Goal: Task Accomplishment & Management: Use online tool/utility

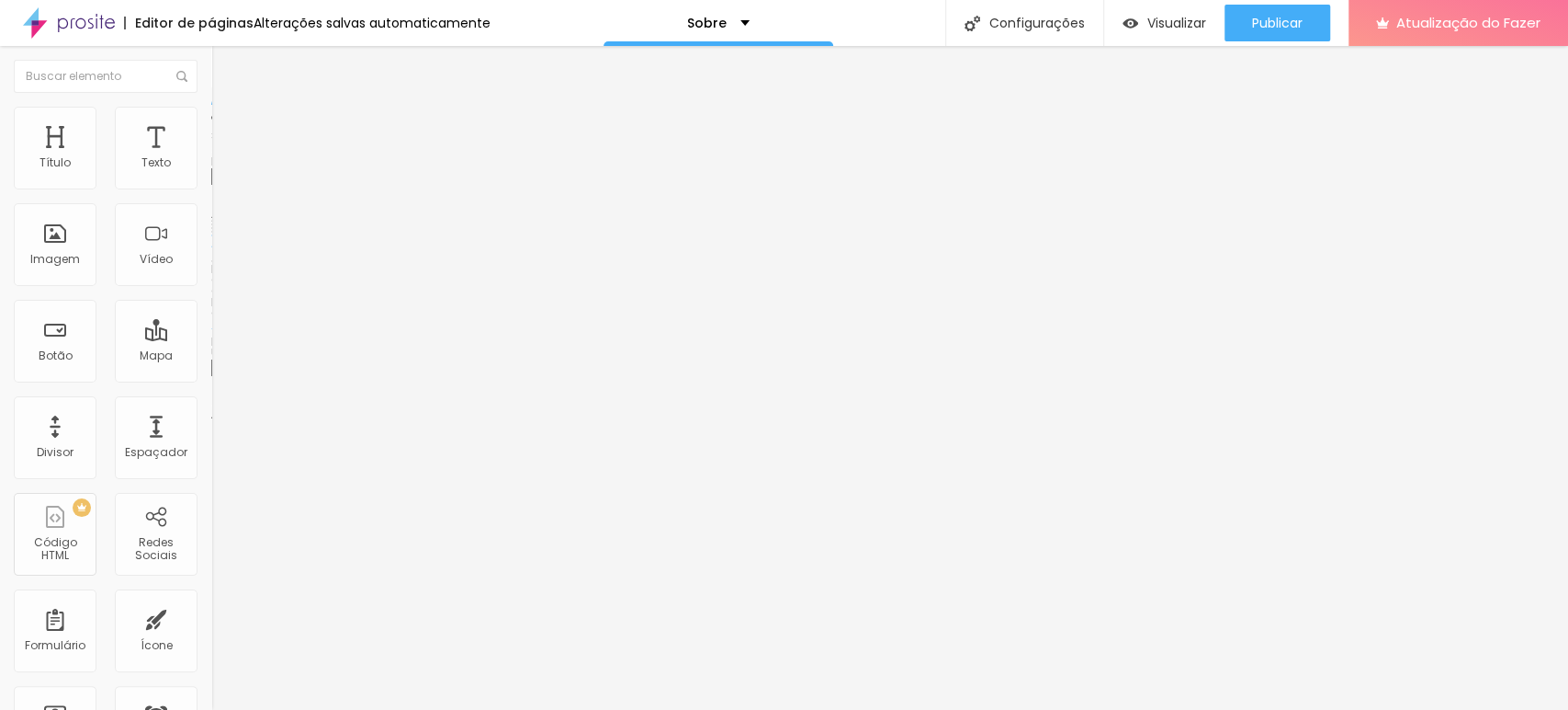
click at [211, 287] on font "Original" at bounding box center [233, 280] width 44 height 15
click at [211, 309] on span "Padrão" at bounding box center [231, 302] width 41 height 15
click at [211, 327] on font "Quadrado" at bounding box center [241, 319] width 60 height 15
click at [211, 338] on span "Original" at bounding box center [233, 330] width 44 height 15
click at [211, 316] on font "Padrão" at bounding box center [231, 308] width 41 height 15
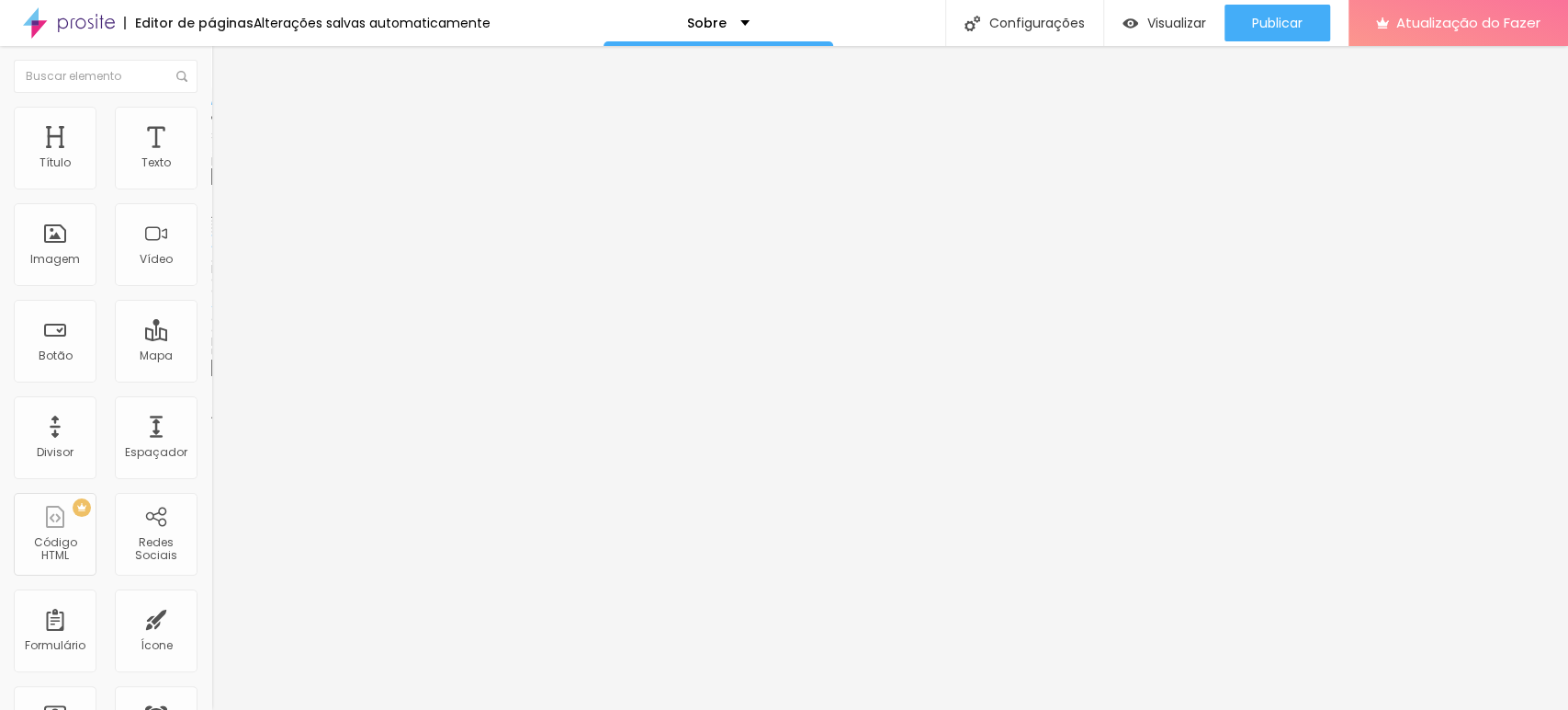
click at [211, 234] on div at bounding box center [317, 227] width 211 height 14
click at [211, 262] on img at bounding box center [218, 256] width 13 height 13
click at [211, 247] on img at bounding box center [218, 241] width 13 height 13
click at [211, 232] on img at bounding box center [218, 227] width 13 height 13
click at [1191, 22] on font "Visualizar" at bounding box center [1177, 22] width 59 height 18
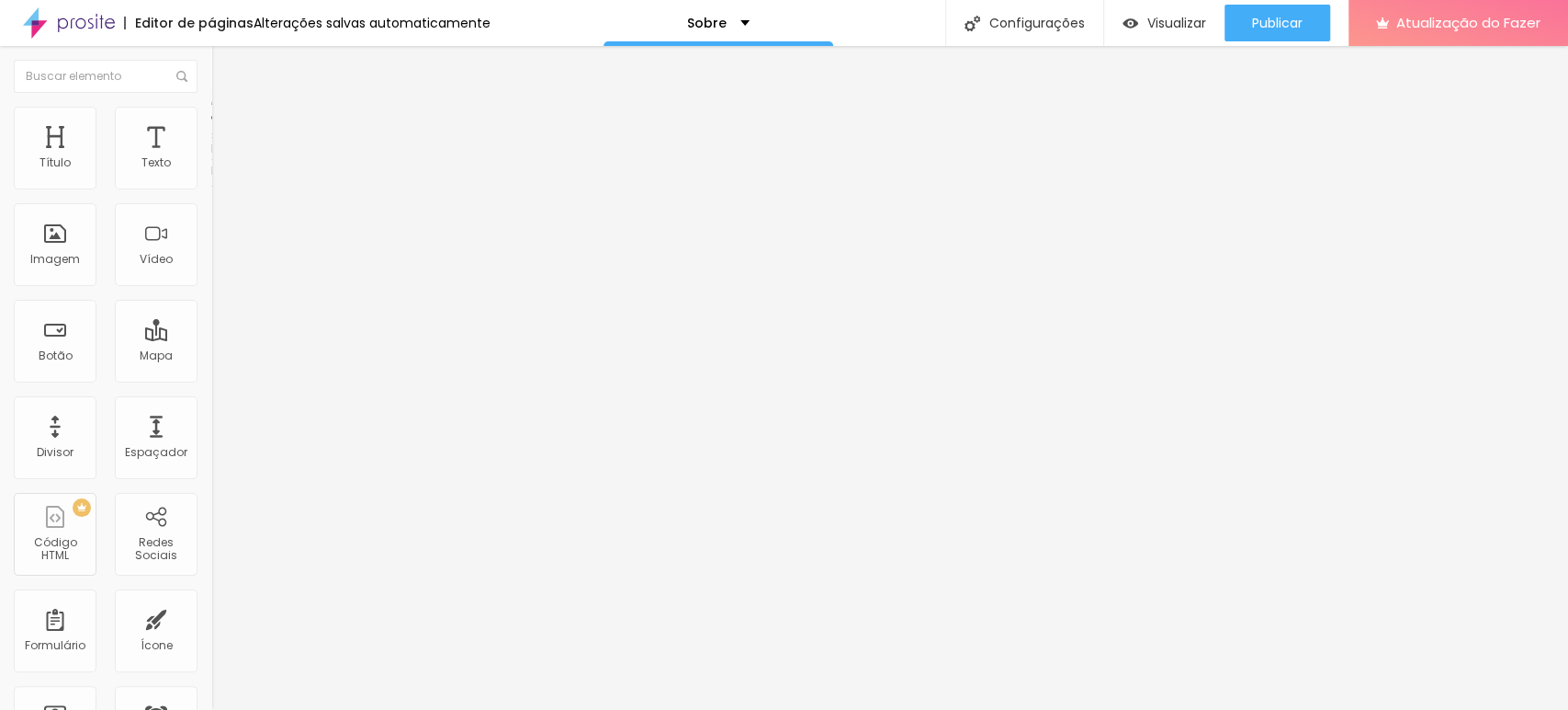
click at [211, 56] on button "Editar nulo" at bounding box center [317, 67] width 211 height 42
click at [65, 251] on font "Imagem" at bounding box center [55, 259] width 49 height 15
click at [211, 48] on button "Editar nulo" at bounding box center [317, 67] width 211 height 42
click at [82, 251] on div "Imagem" at bounding box center [54, 244] width 83 height 83
click at [62, 270] on div "Imagem" at bounding box center [54, 244] width 83 height 83
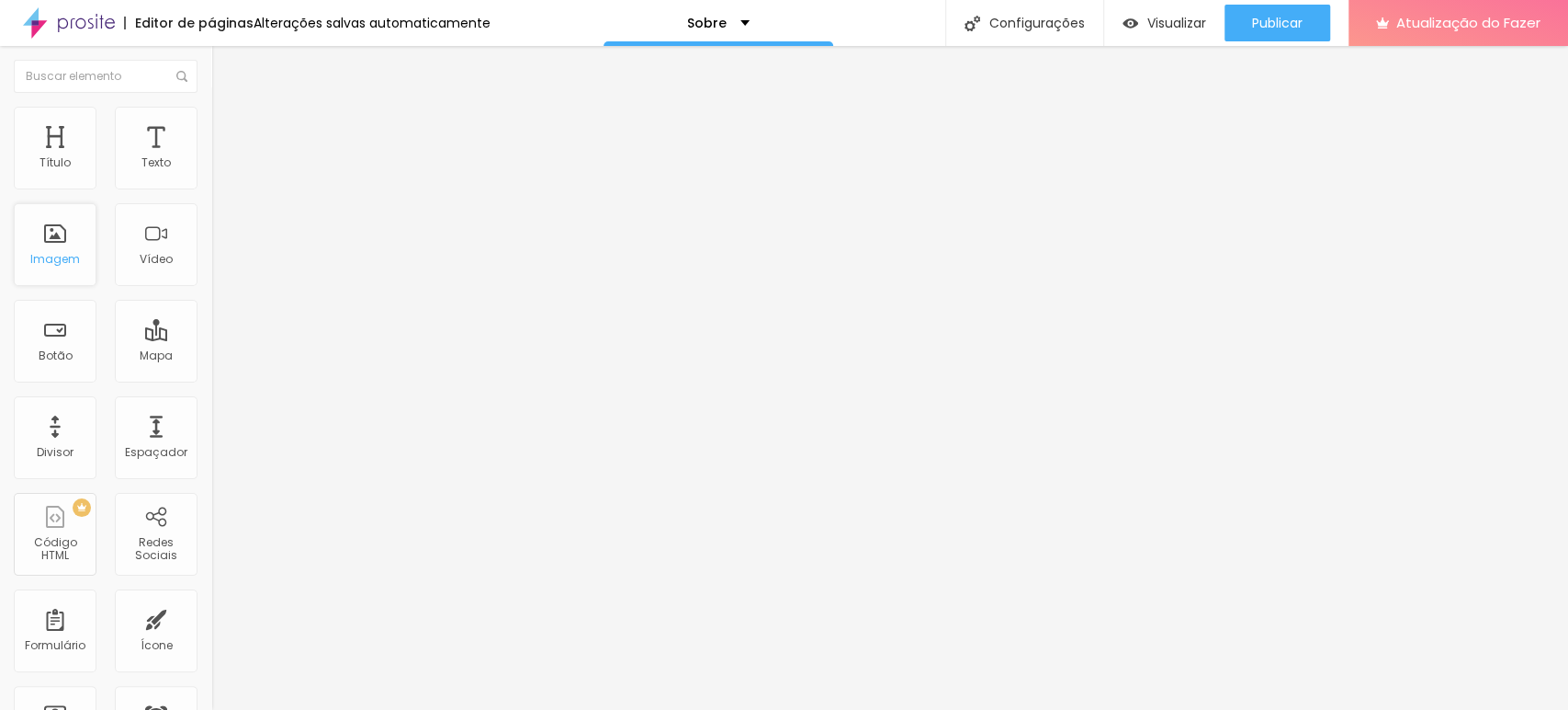
click at [64, 248] on div "Imagem" at bounding box center [54, 244] width 83 height 83
click at [53, 233] on div "Imagem" at bounding box center [54, 244] width 83 height 83
click at [225, 65] on div "Editar nulo" at bounding box center [273, 67] width 95 height 14
click at [10, 70] on div at bounding box center [106, 76] width 211 height 61
click at [62, 258] on font "Imagem" at bounding box center [55, 259] width 49 height 15
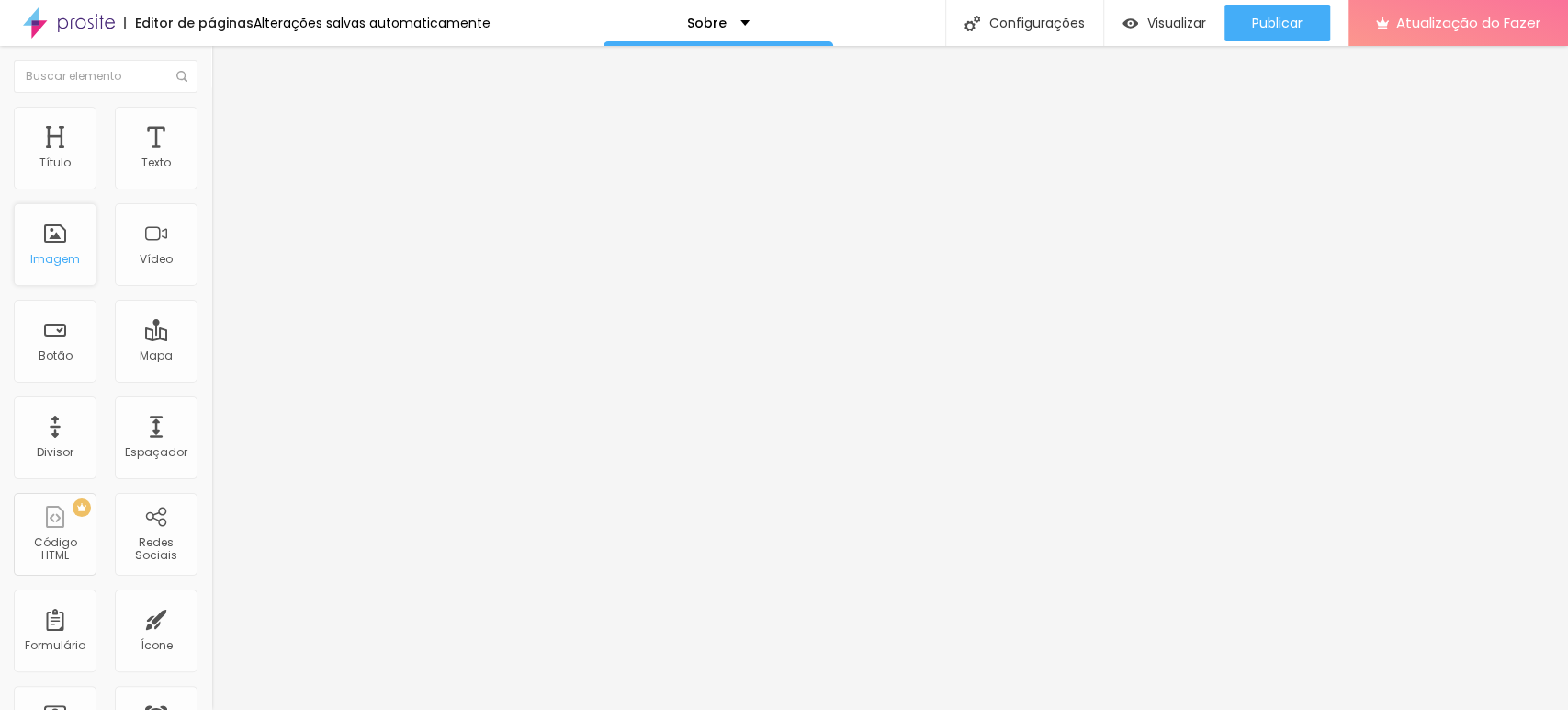
click at [62, 258] on font "Imagem" at bounding box center [55, 259] width 49 height 15
click at [211, 121] on li "Estilo" at bounding box center [317, 115] width 211 height 18
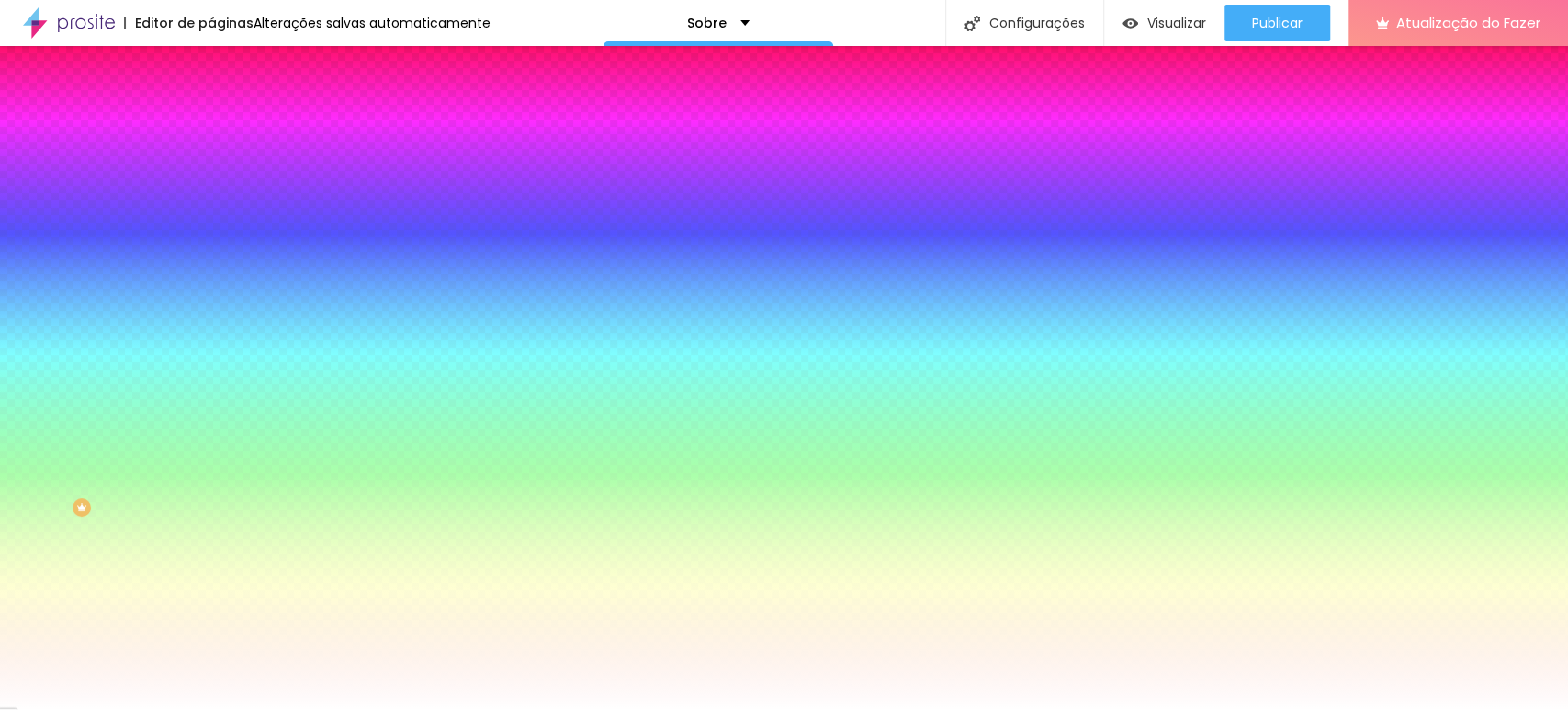
click at [223, 169] on font "Adicionar imagem" at bounding box center [276, 161] width 108 height 15
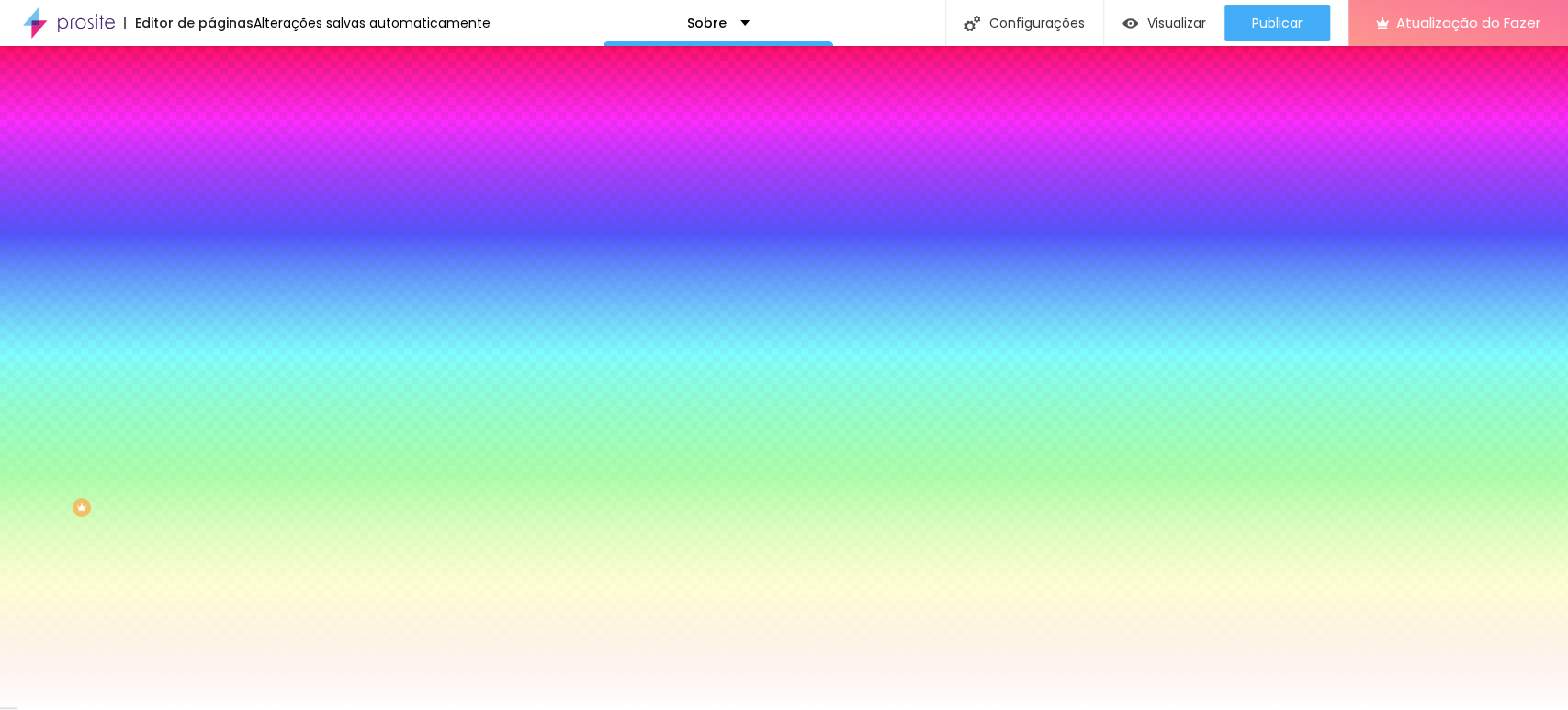
click at [211, 168] on div "Adicionar imagem" at bounding box center [317, 161] width 211 height 13
click at [227, 108] on font "Conteúdo" at bounding box center [256, 101] width 57 height 15
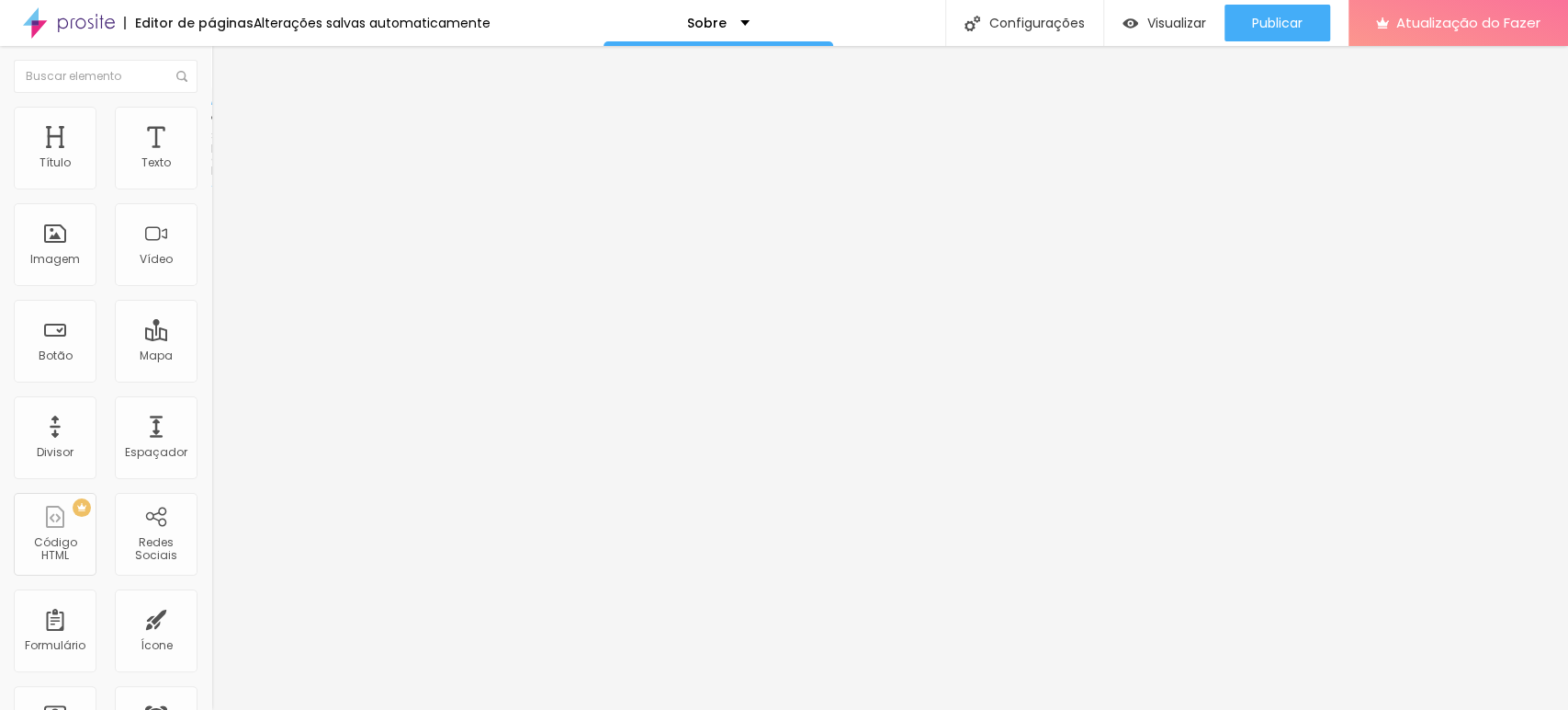
click at [211, 125] on li "Avançado" at bounding box center [317, 133] width 211 height 18
click at [227, 126] on font "Estilo" at bounding box center [242, 119] width 29 height 15
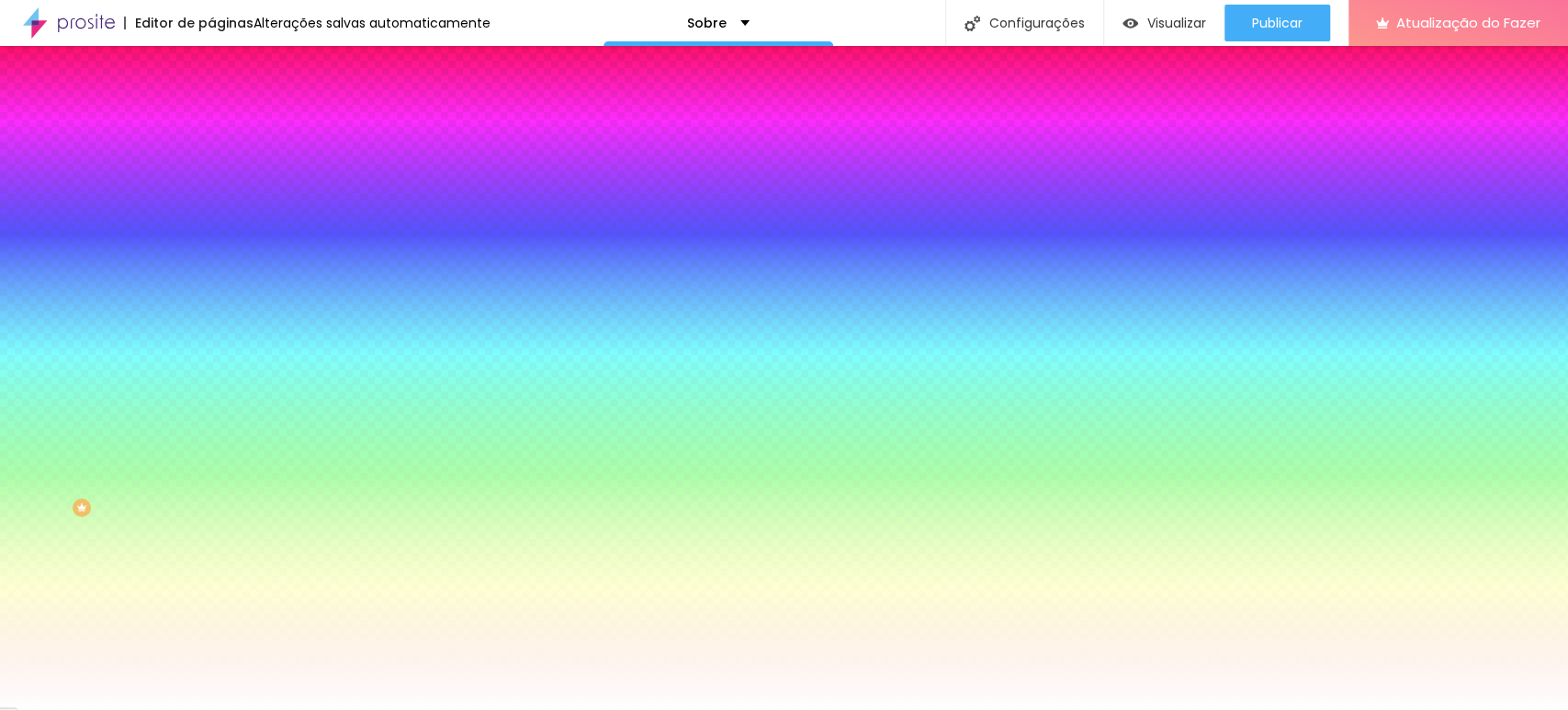
click at [211, 191] on font "Nenhum" at bounding box center [235, 183] width 48 height 15
click at [211, 220] on font "Paralaxe" at bounding box center [235, 211] width 49 height 15
click at [211, 201] on div "Nenhum" at bounding box center [317, 195] width 211 height 11
click at [219, 306] on icon "button" at bounding box center [225, 300] width 13 height 13
click at [211, 125] on li "Avançado" at bounding box center [317, 133] width 211 height 18
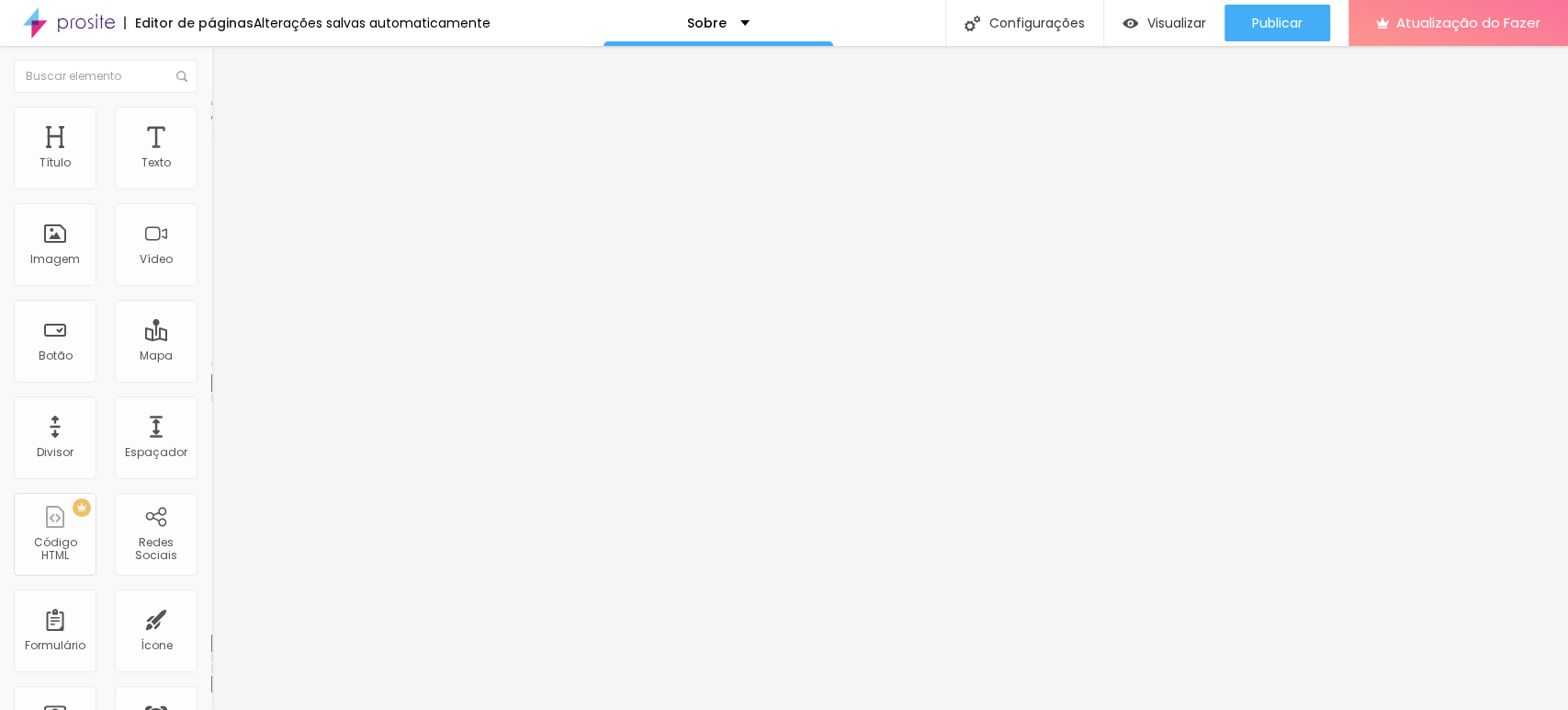
type input "5"
type input "10"
type input "15"
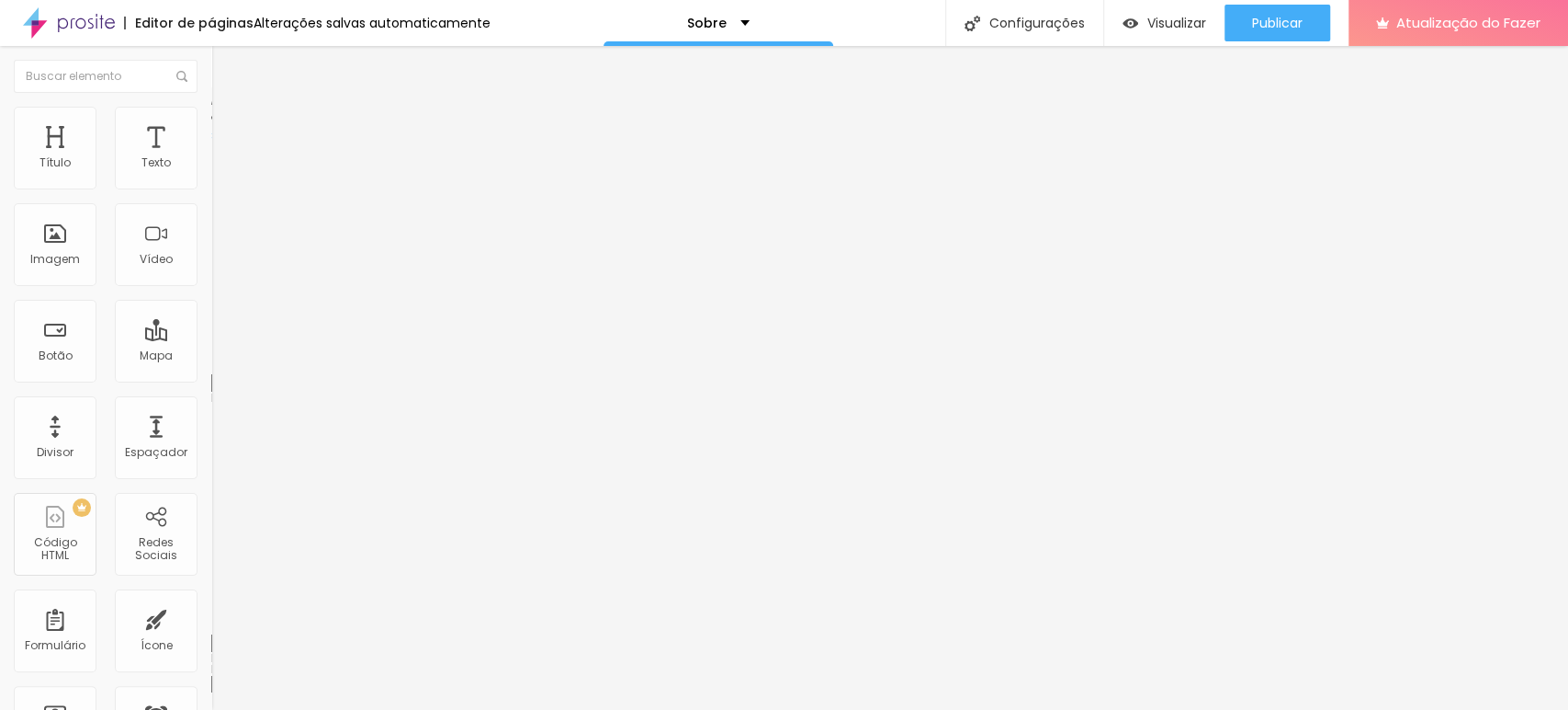
type input "15"
type input "20"
type input "15"
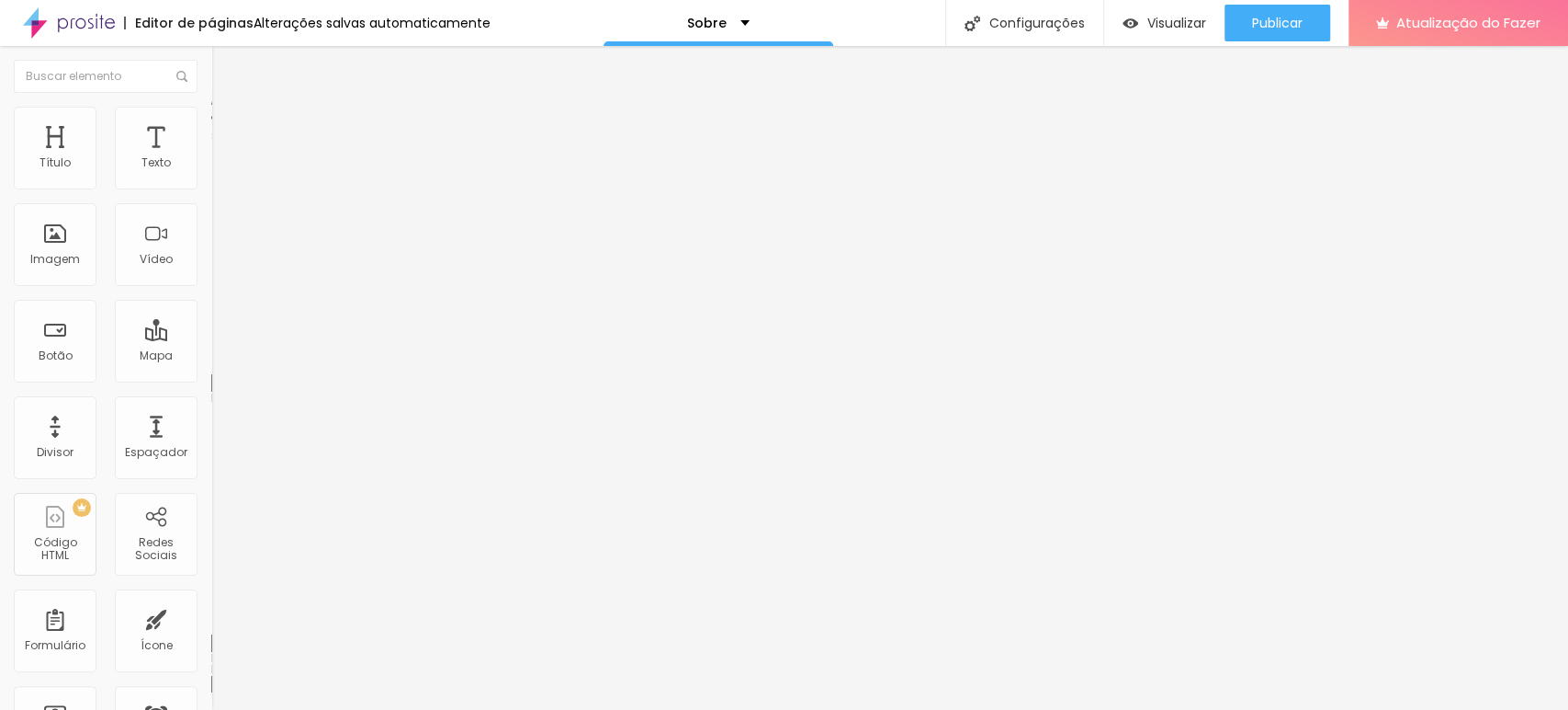
type input "10"
type input "5"
type input "0"
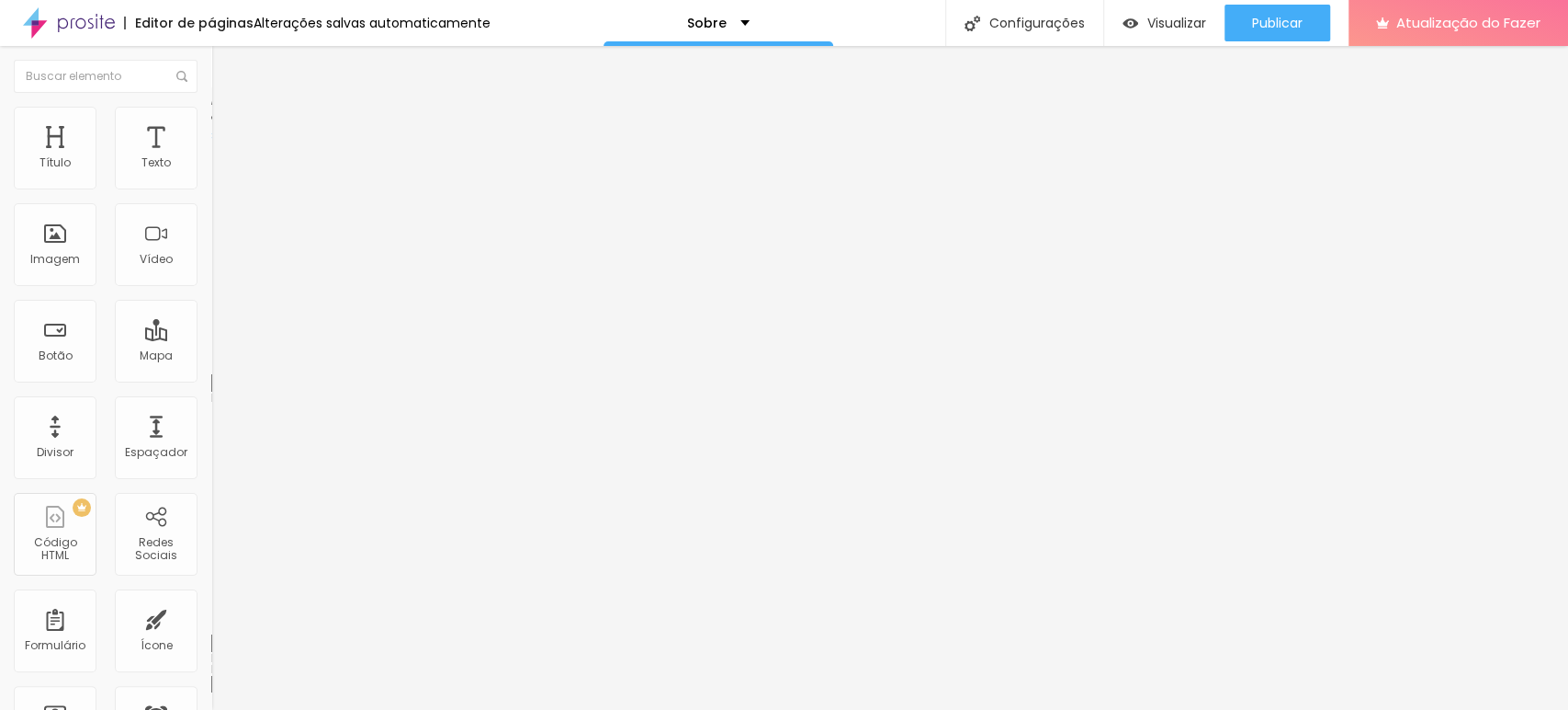
type input "0"
drag, startPoint x: 51, startPoint y: 180, endPoint x: 40, endPoint y: 190, distance: 14.9
click at [211, 357] on input "range" at bounding box center [270, 364] width 119 height 14
drag, startPoint x: 69, startPoint y: 222, endPoint x: 84, endPoint y: 221, distance: 15.0
click at [211, 617] on div at bounding box center [317, 624] width 211 height 16
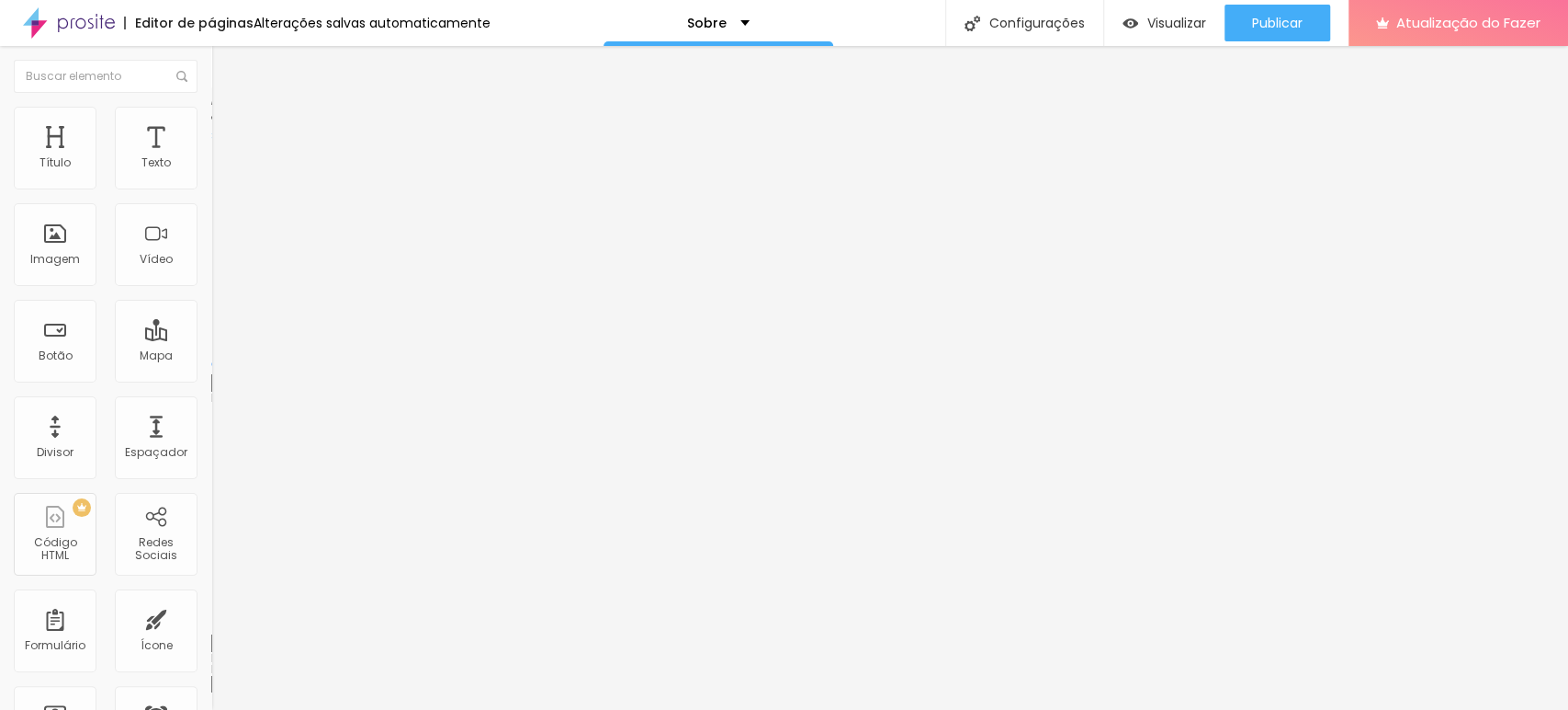
type input "172"
type input "168"
type input "163"
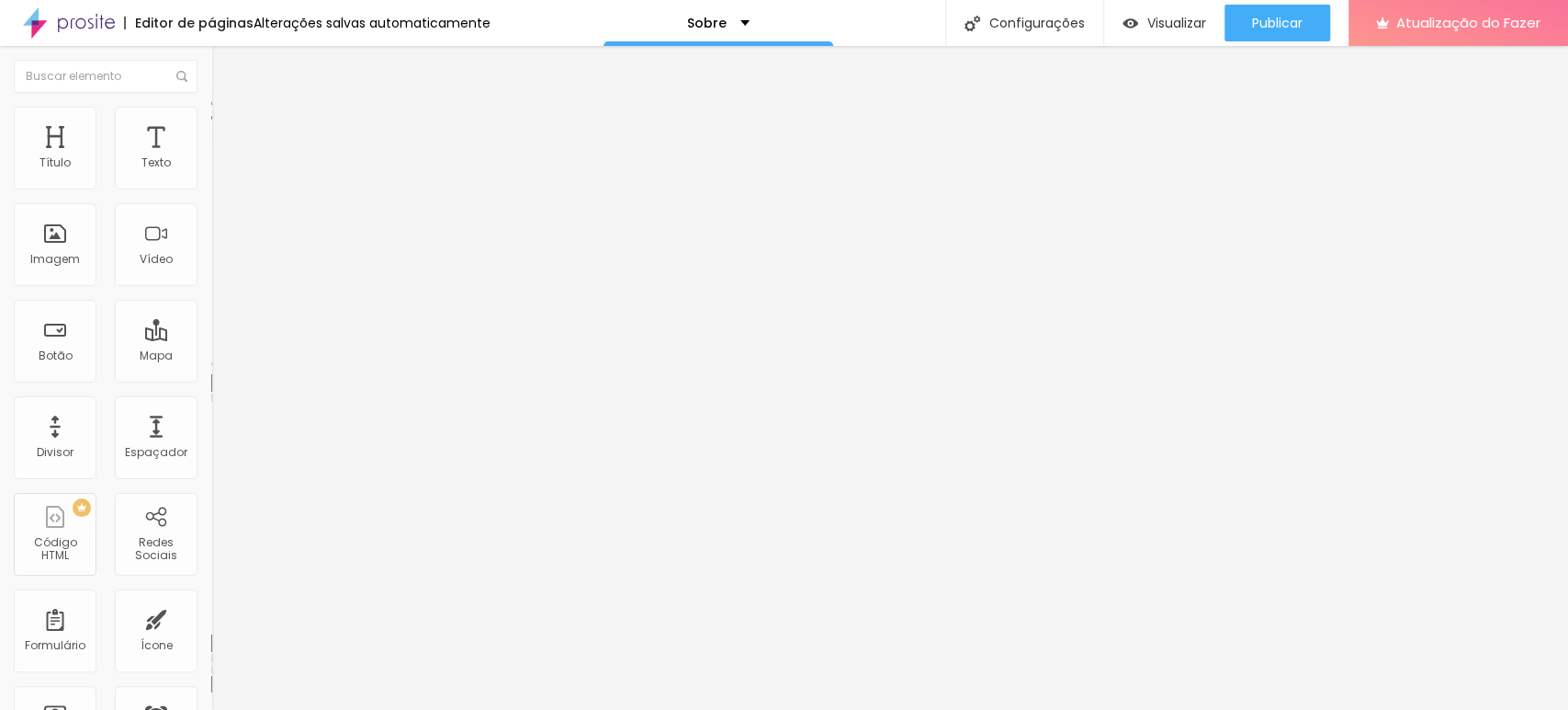
type input "163"
type input "154"
type input "140"
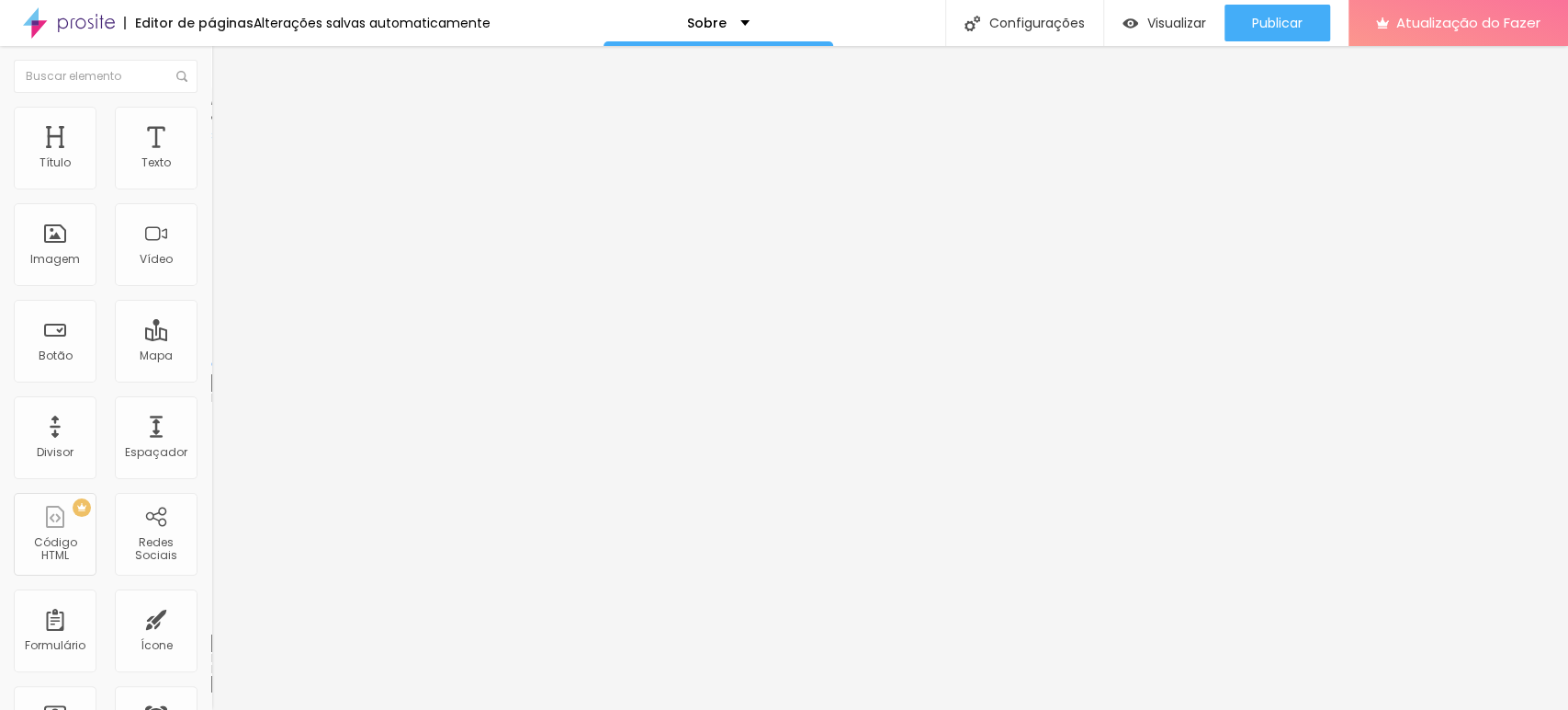
type input "130"
type input "116"
type input "135"
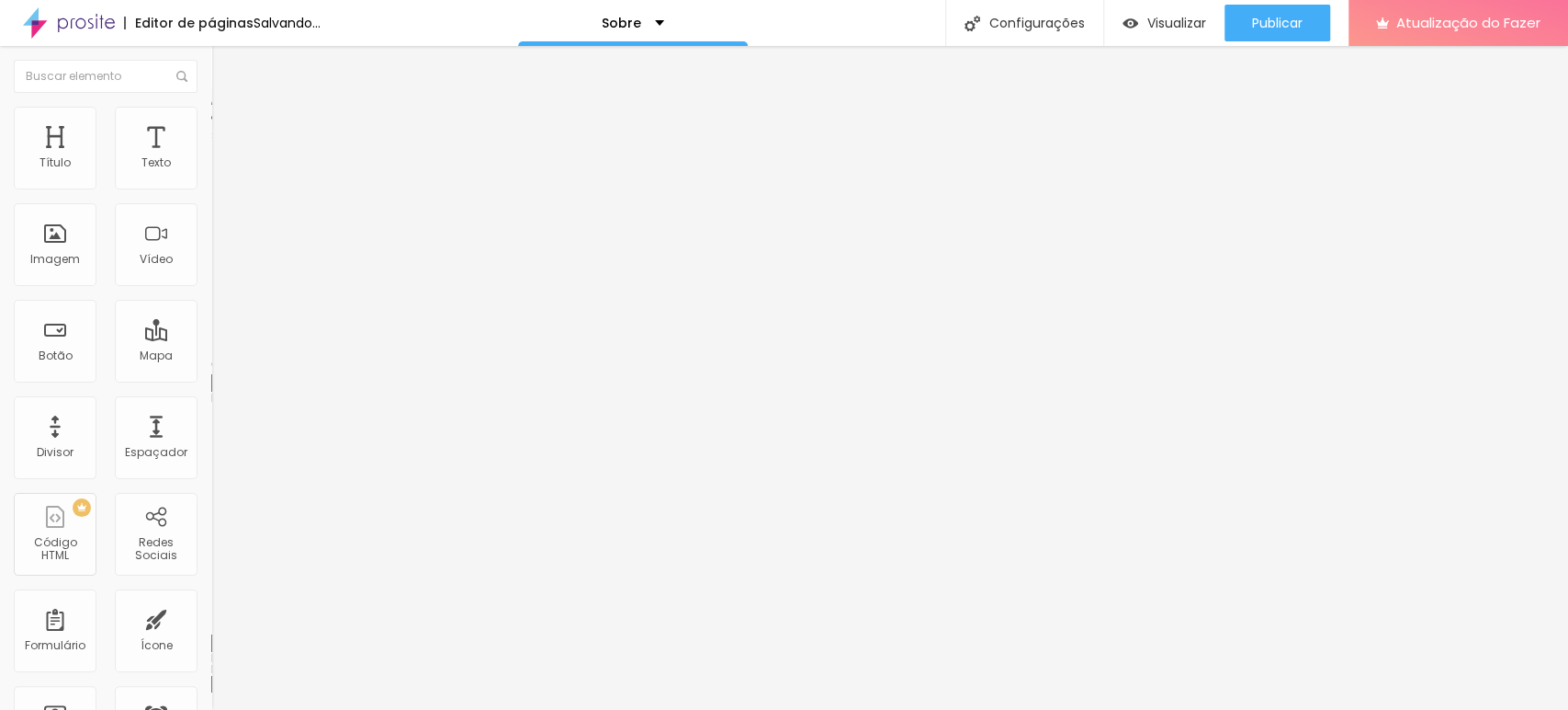
type input "135"
type input "149"
type input "154"
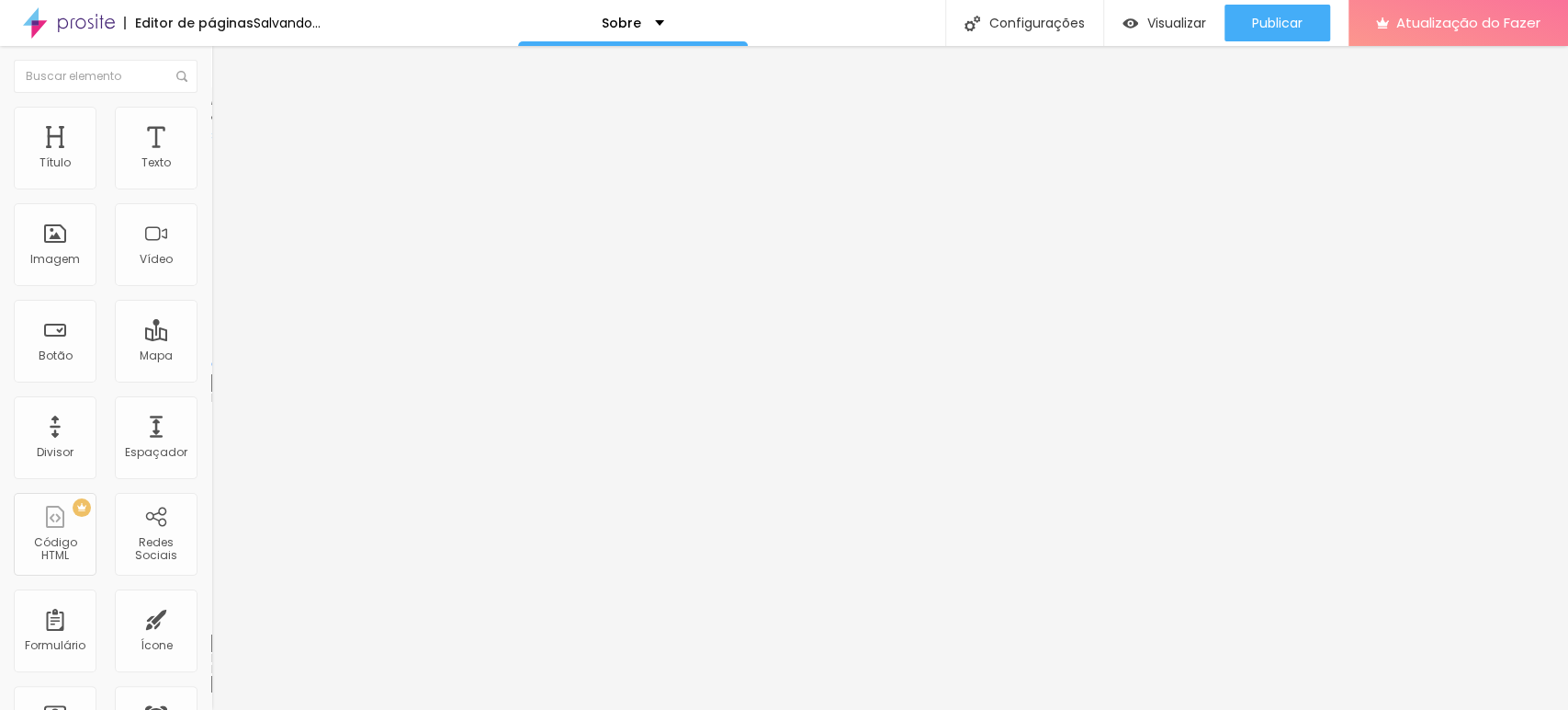
type input "158"
type input "163"
type input "168"
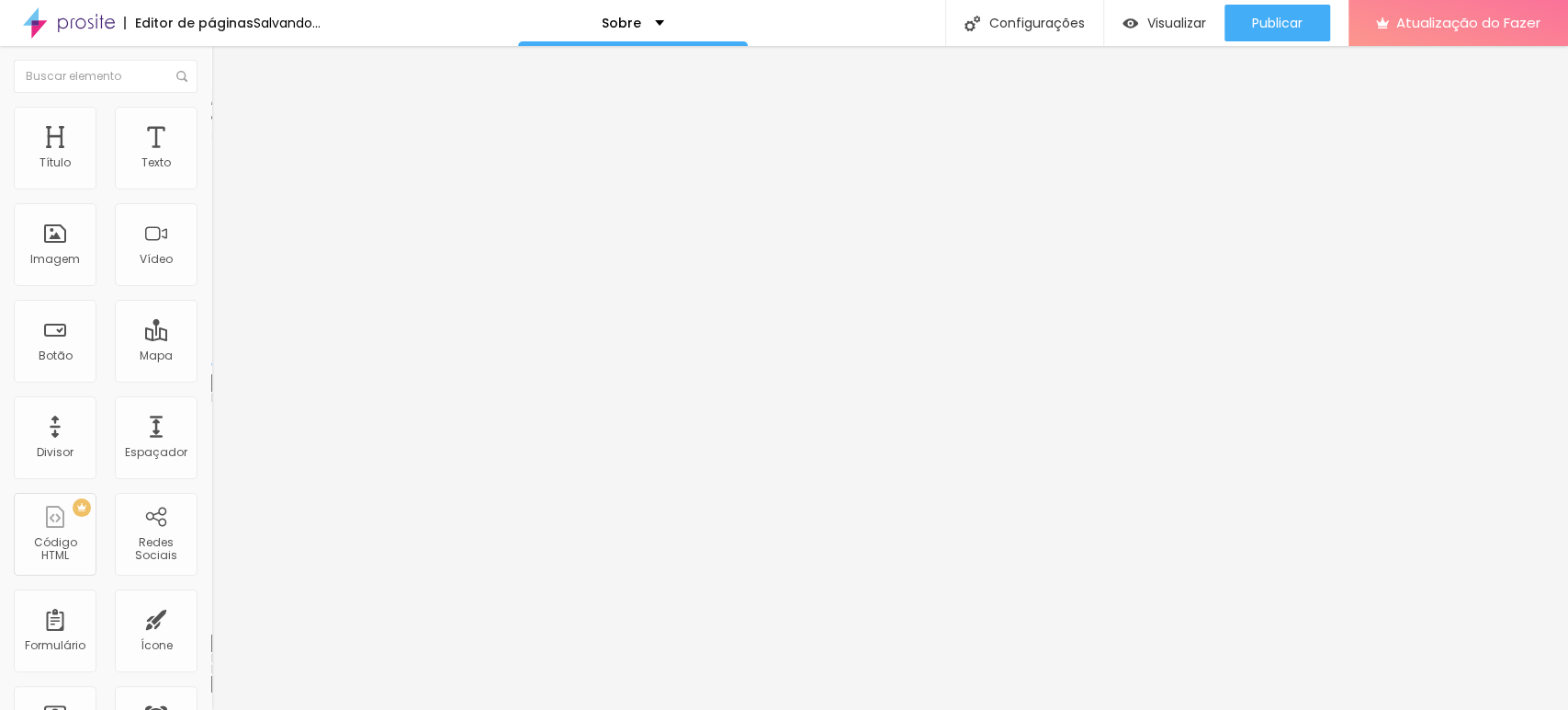
type input "168"
type input "172"
type input "177"
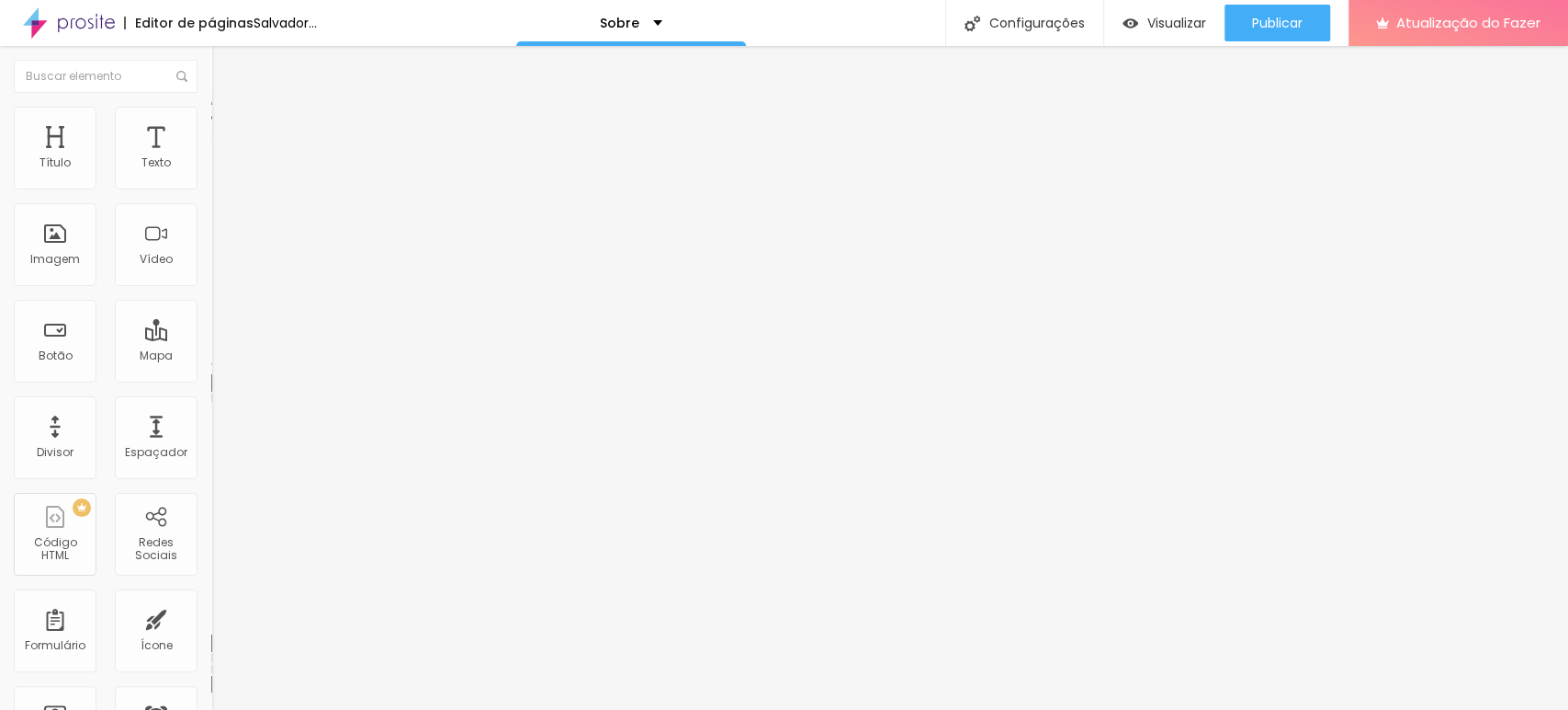
type input "182"
type input "187"
type input "196"
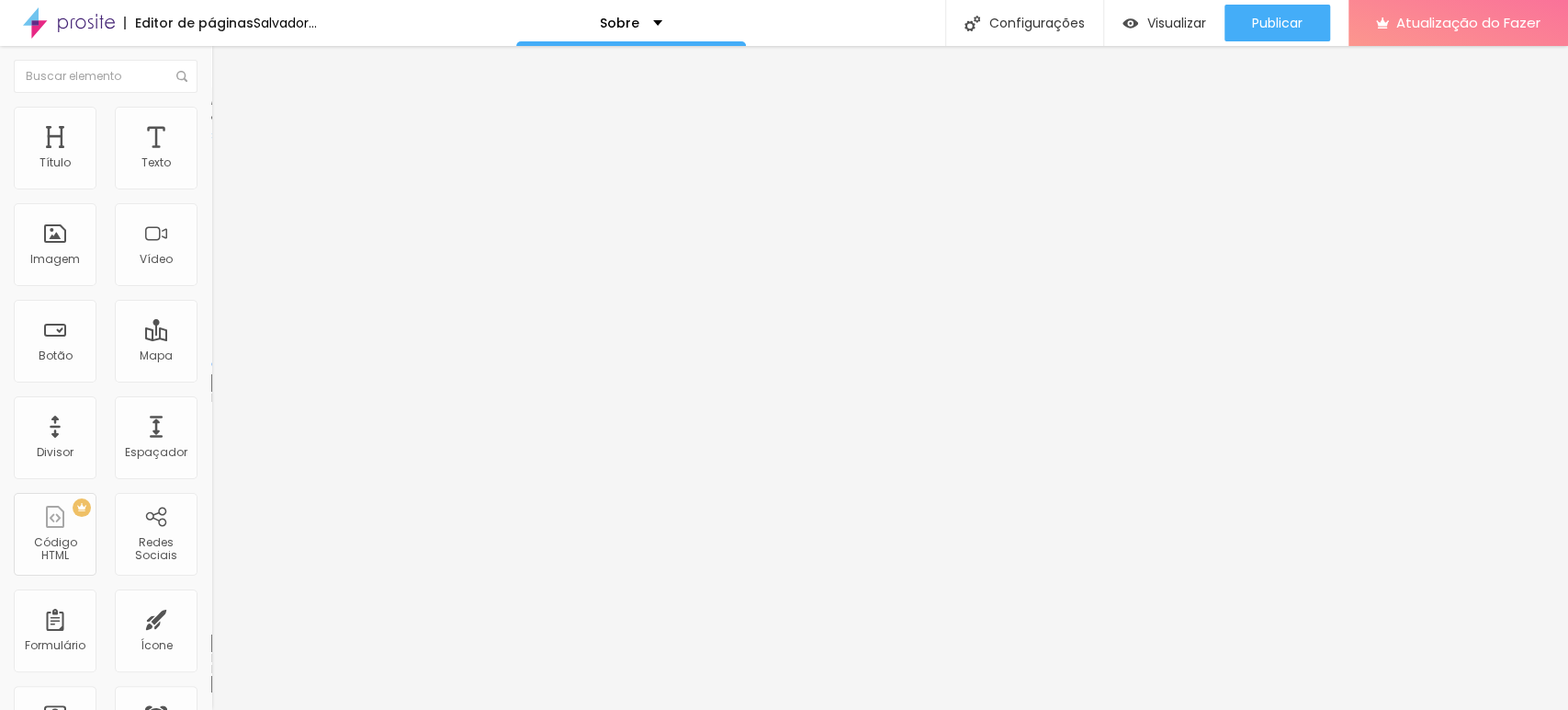
type input "196"
type input "210"
type input "215"
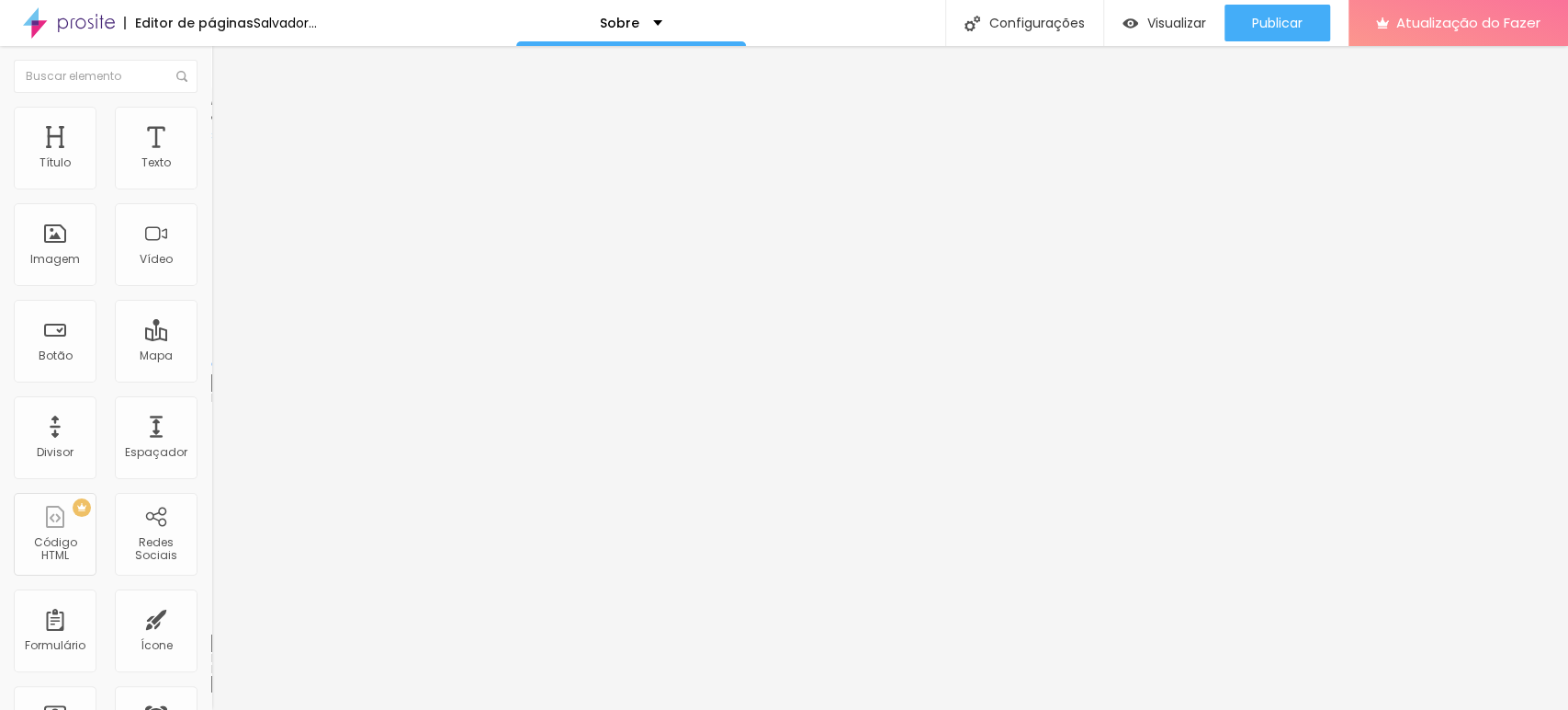
type input "219"
type input "224"
type input "233"
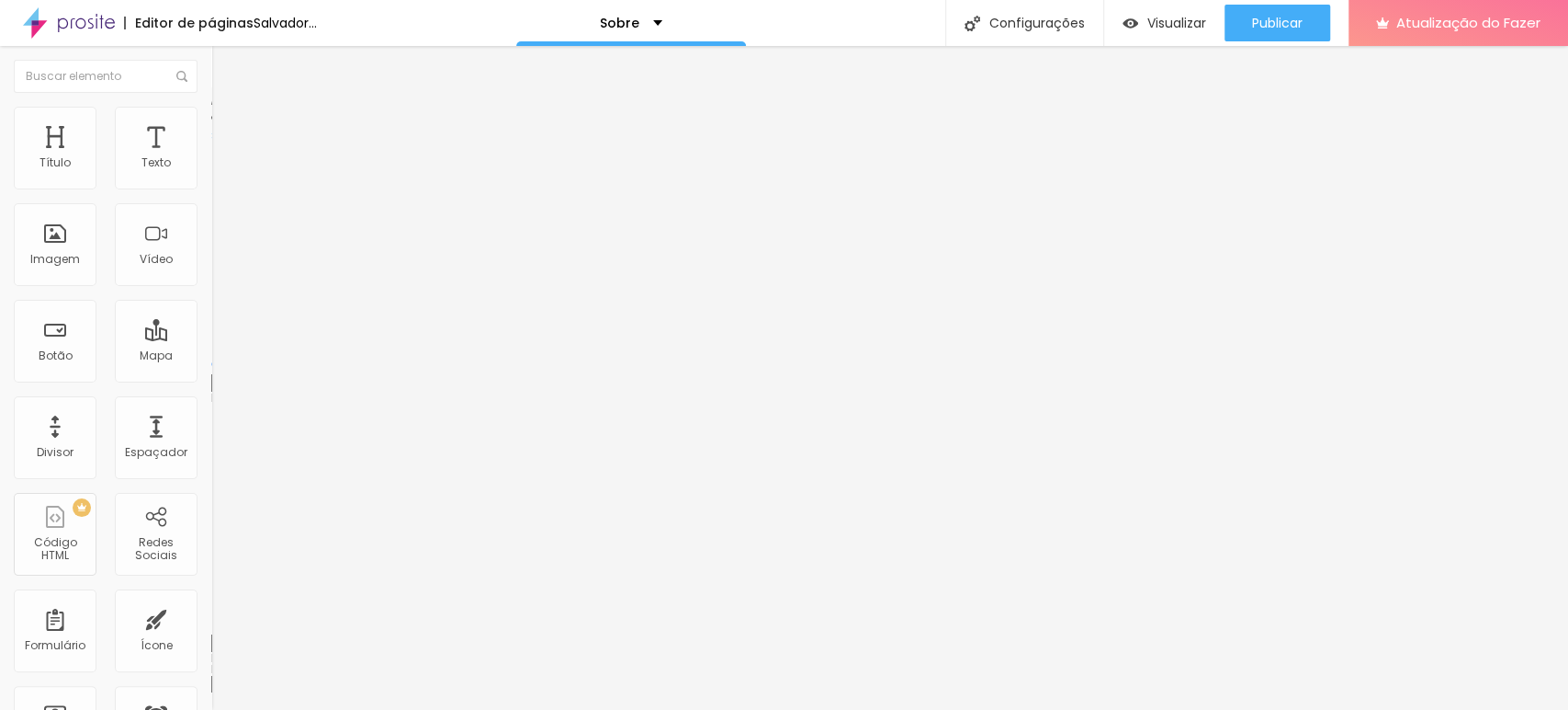
type input "233"
type input "247"
type input "261"
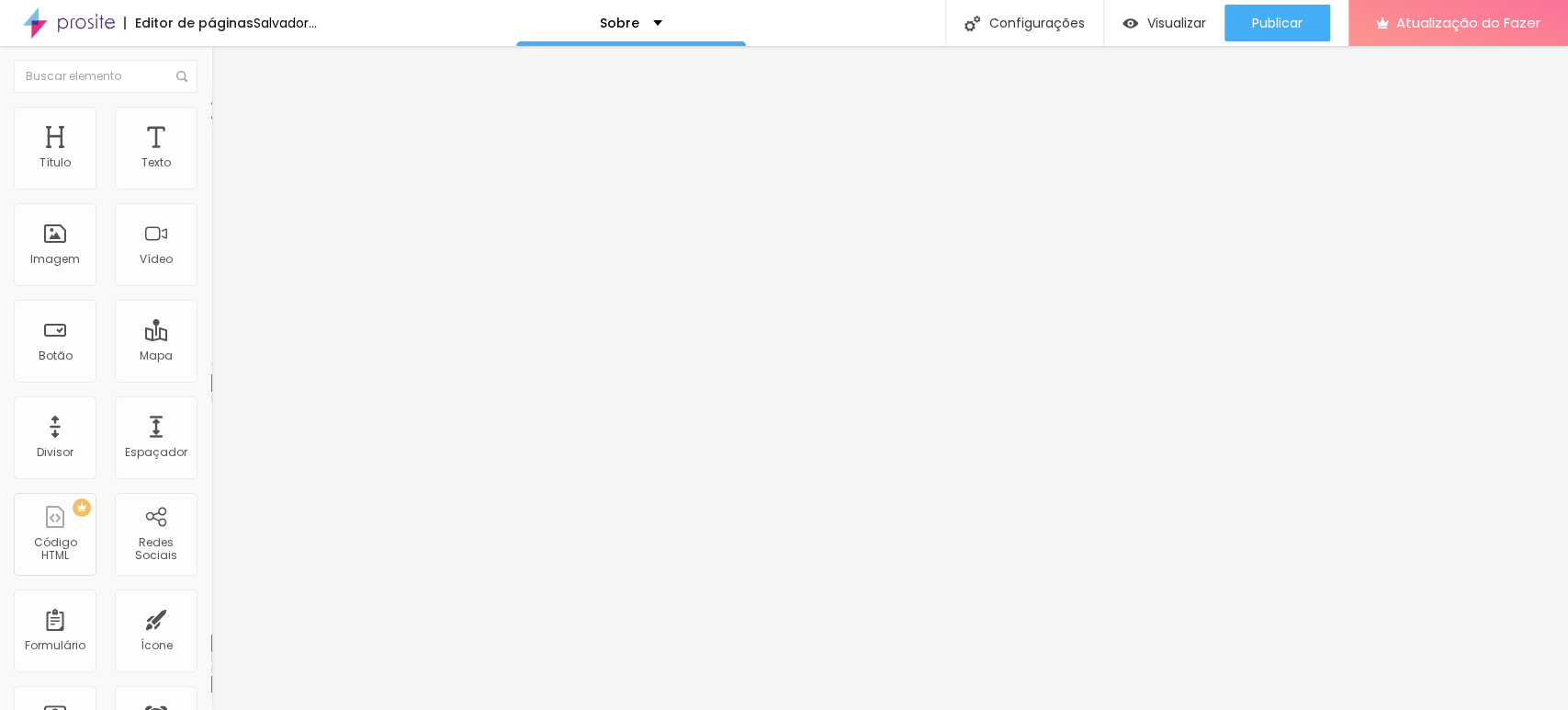
type input "285"
type input "327"
type input "355"
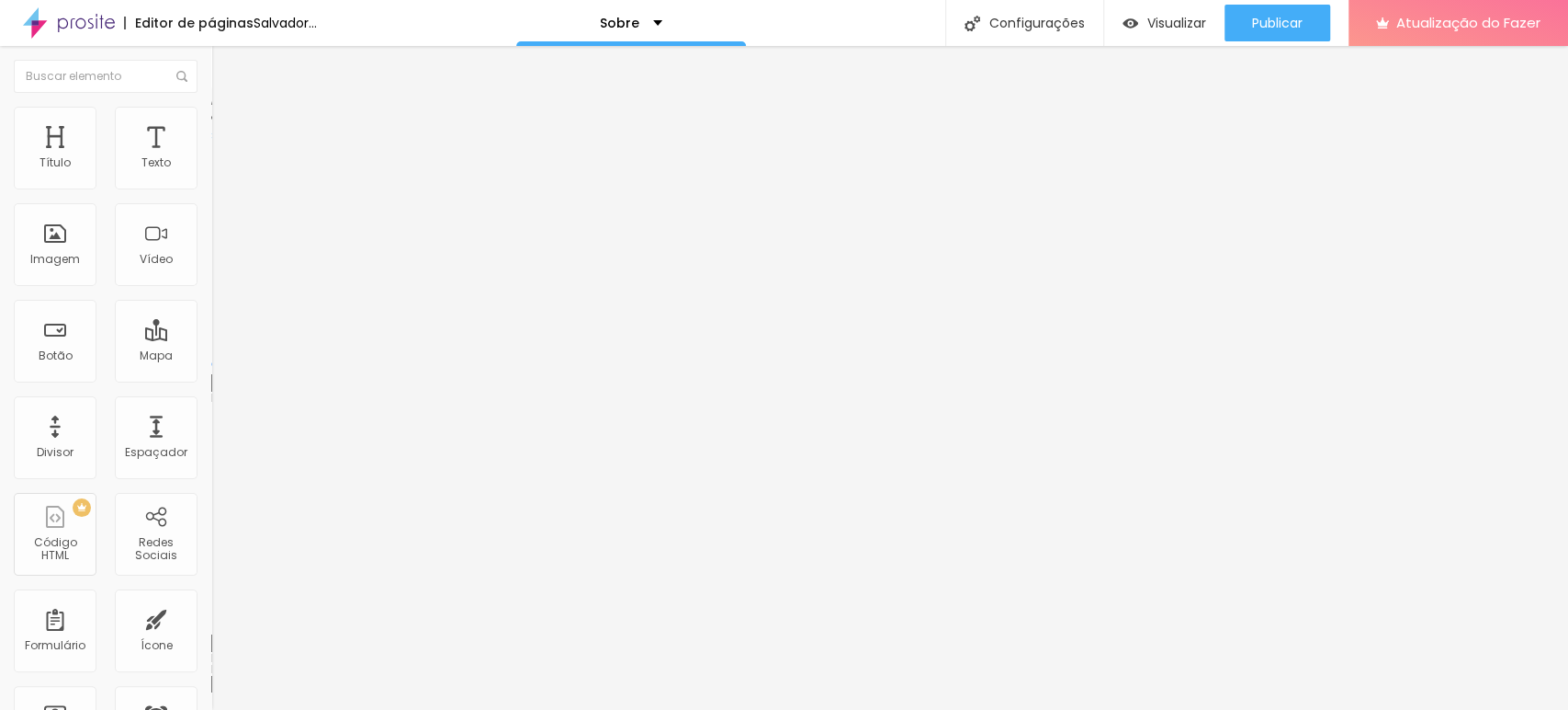
type input "355"
type input "379"
type input "425"
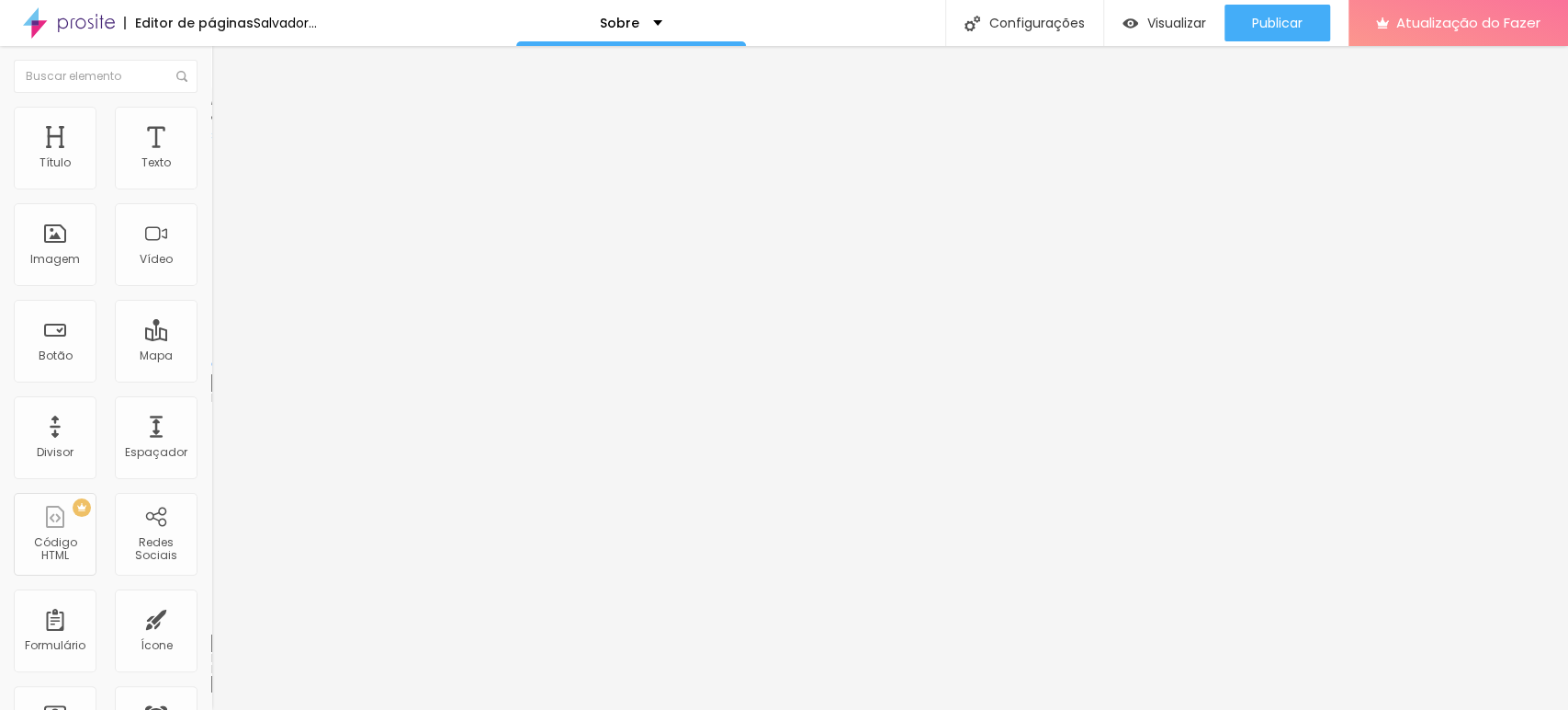
type input "430"
type input "468"
type input "500"
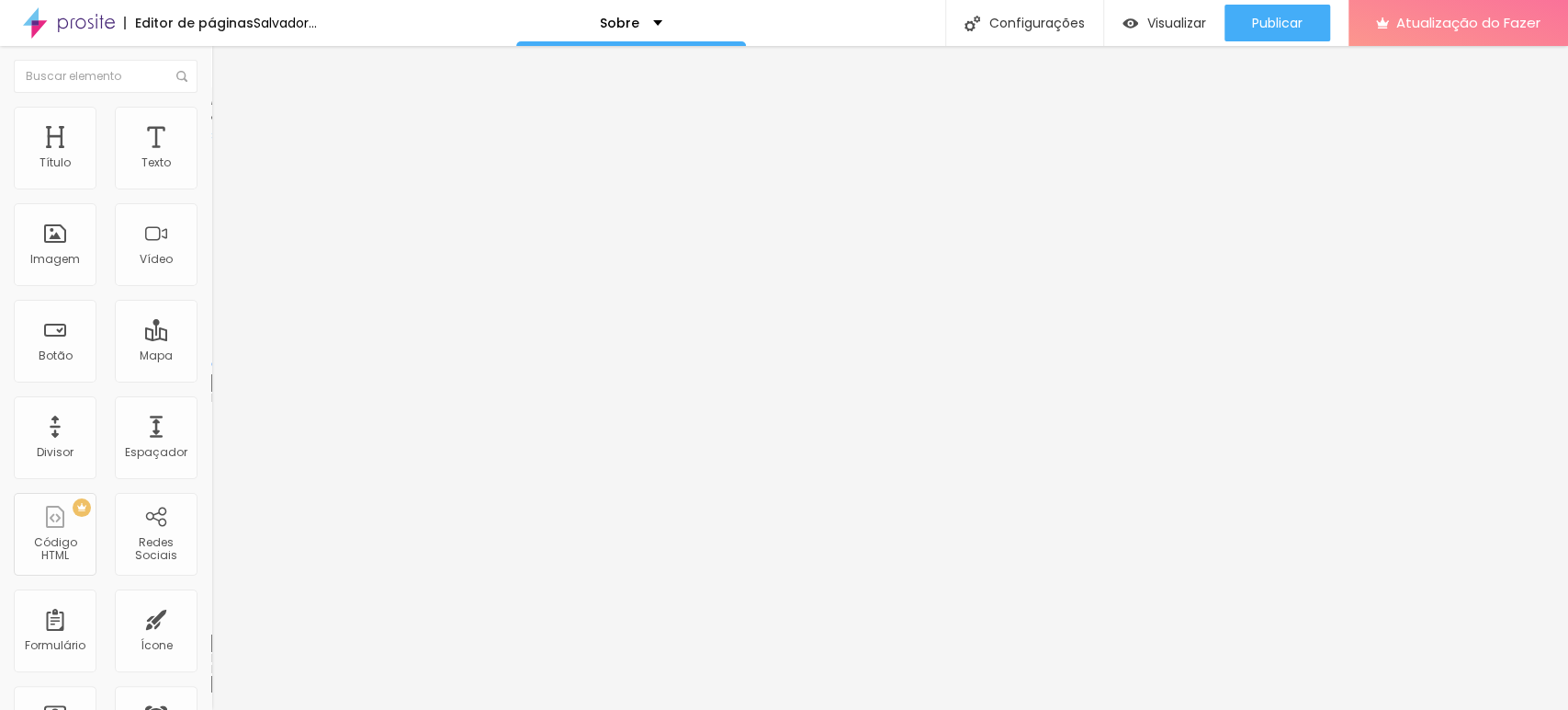
type input "500"
type input "454"
type input "276"
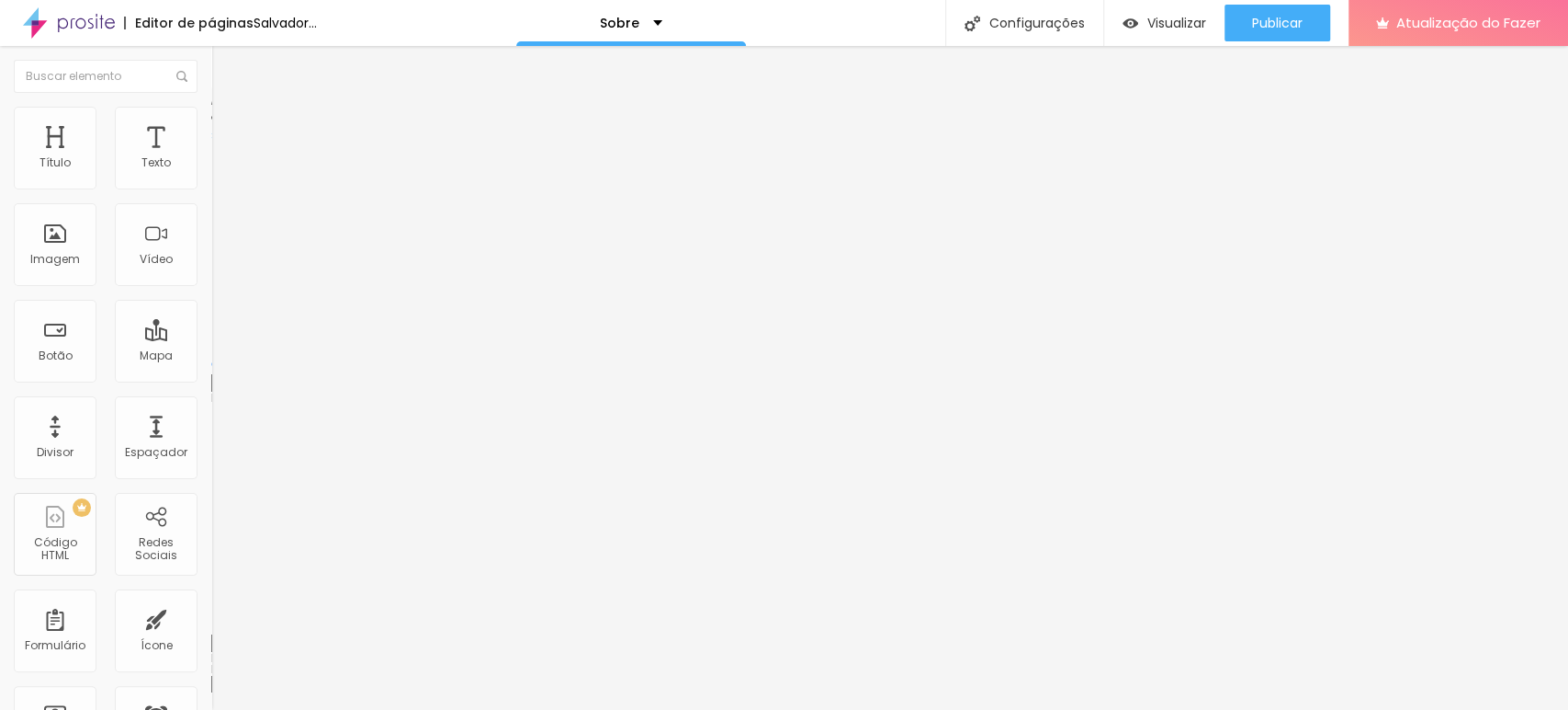
type input "187"
type input "130"
type input "116"
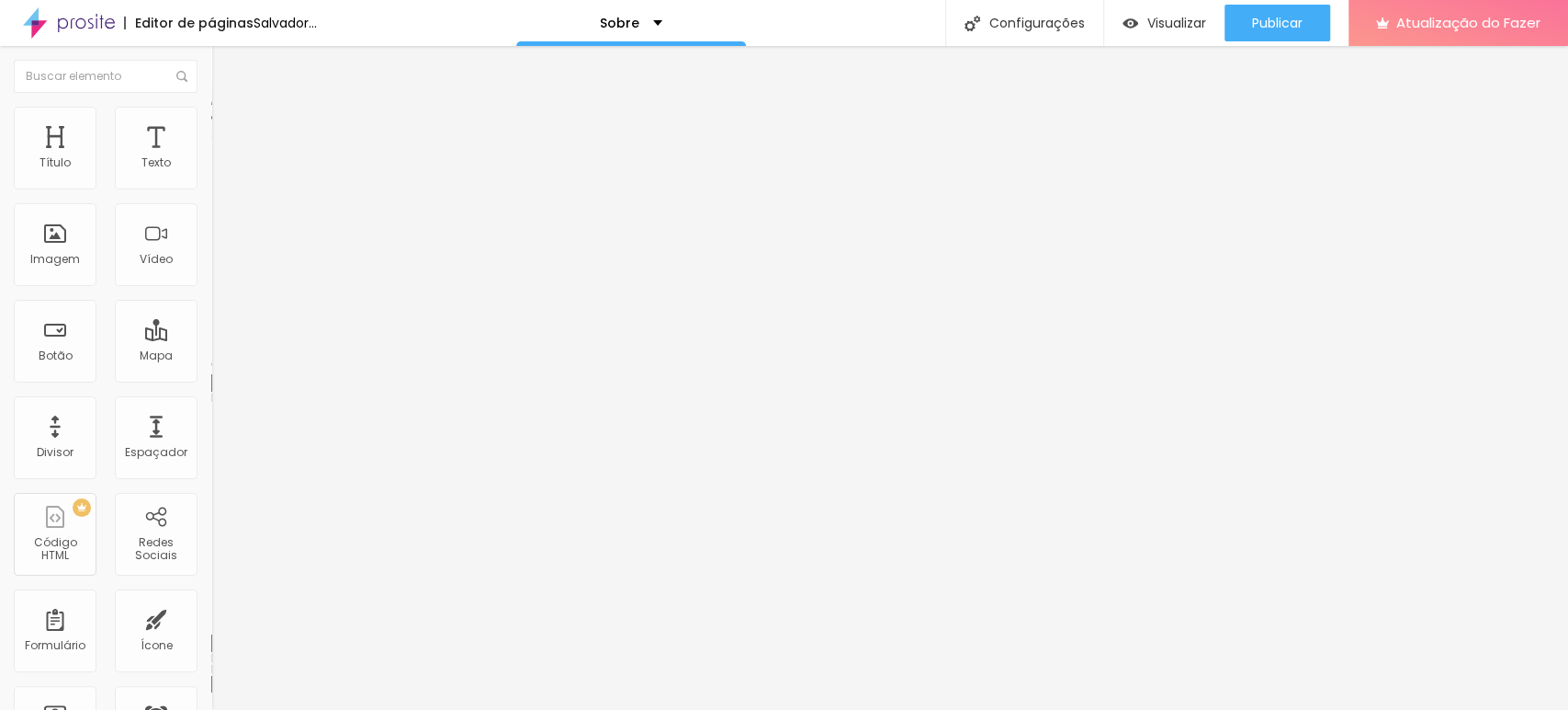
type input "116"
type input "102"
type input "79"
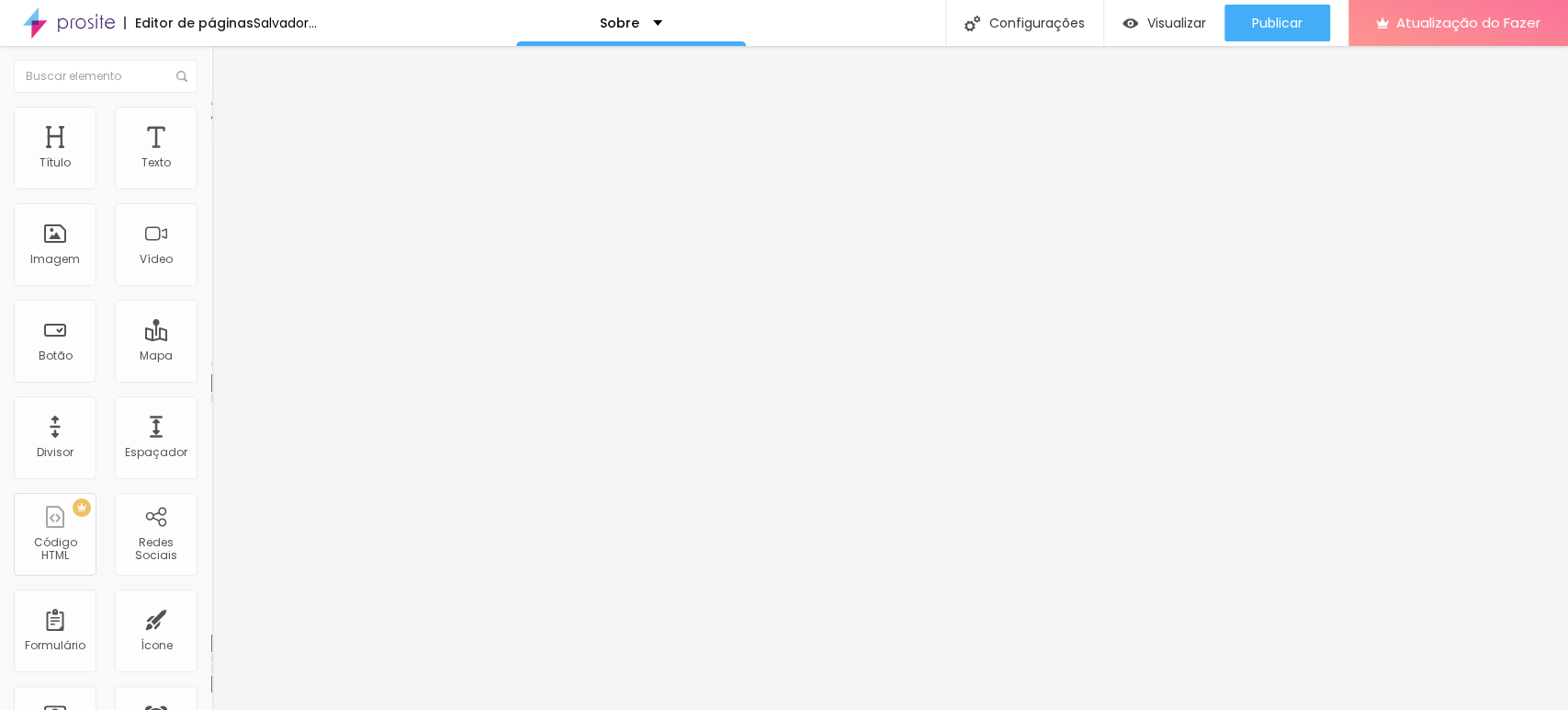
type input "51"
type input "32"
type input "9"
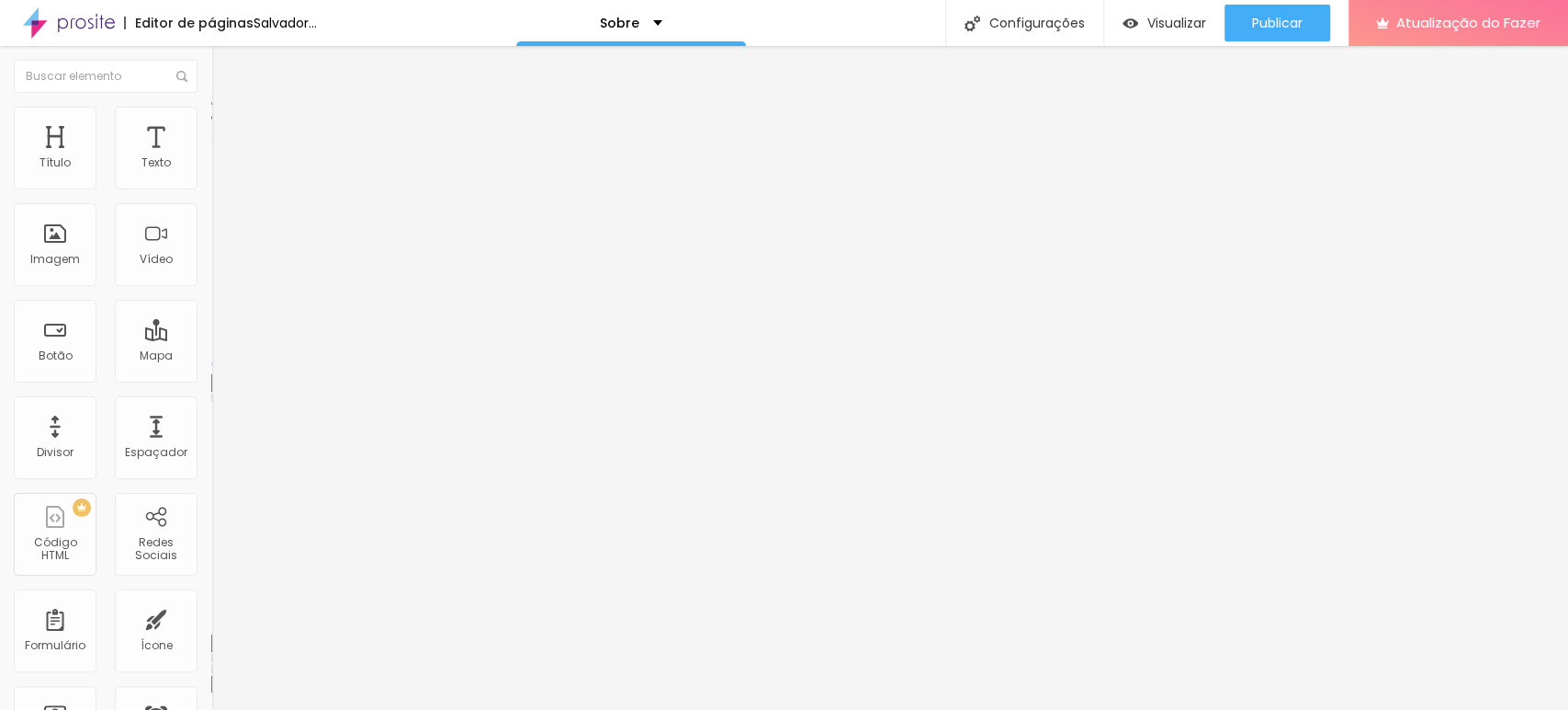
type input "9"
type input "0"
type input "271"
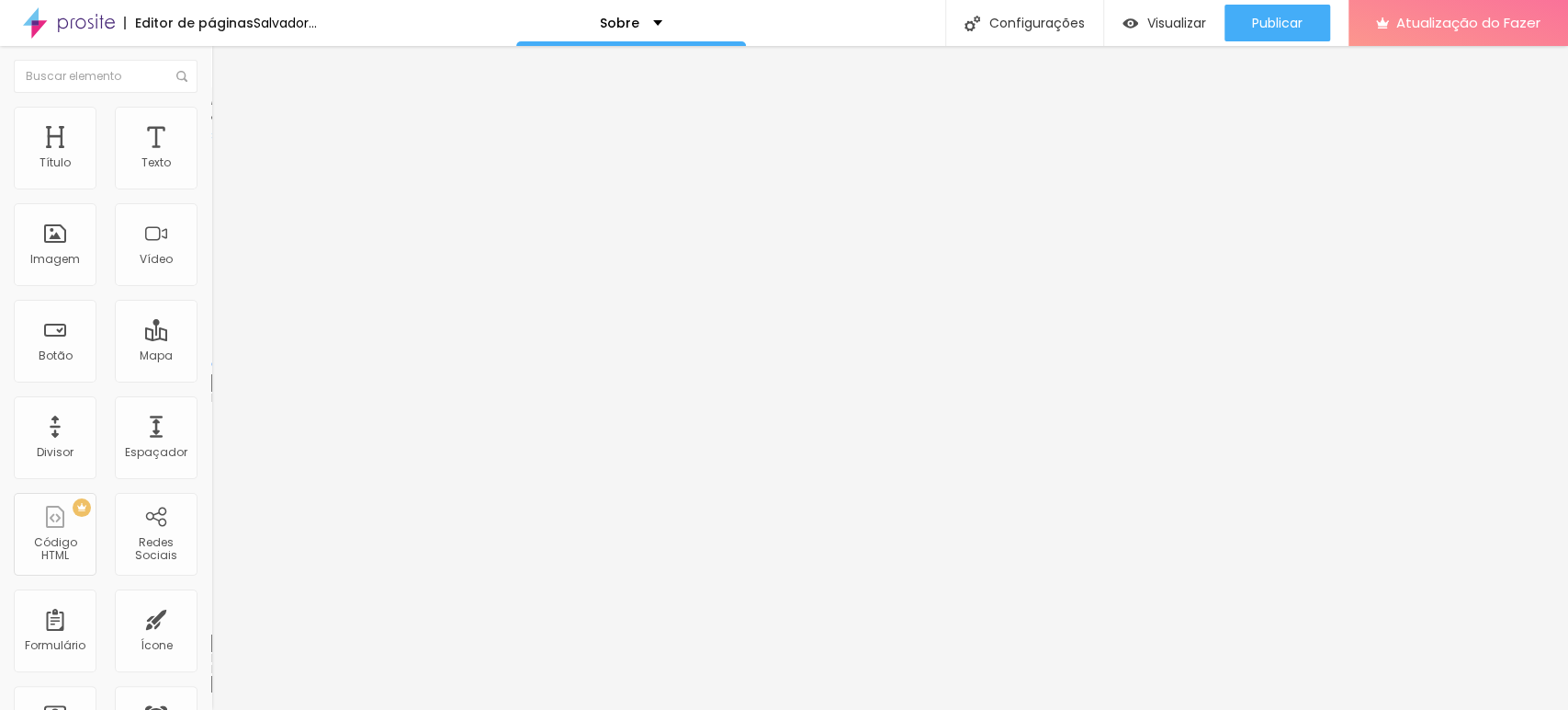
type input "468"
type input "500"
drag, startPoint x: 71, startPoint y: 211, endPoint x: 291, endPoint y: 237, distance: 221.5
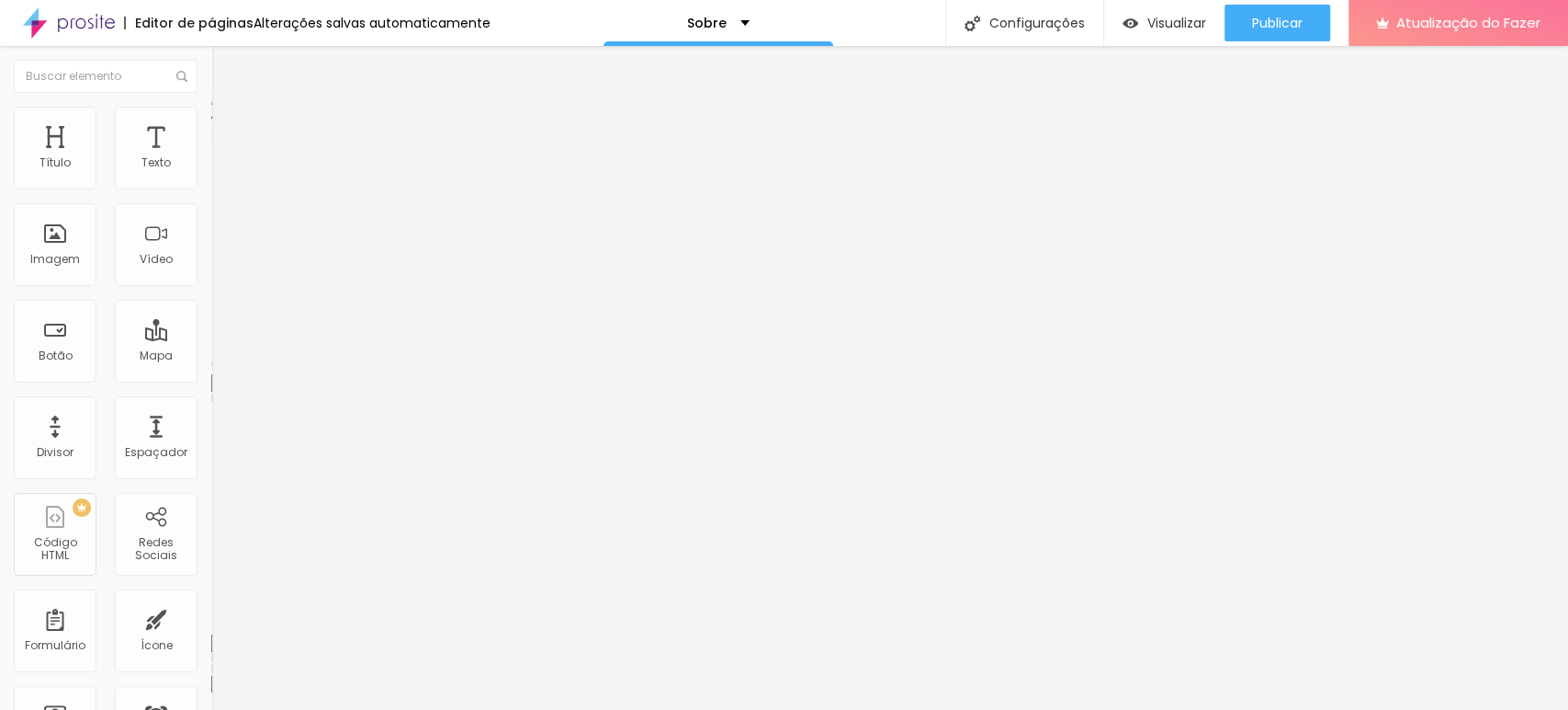
type input "500"
click at [291, 617] on input "range" at bounding box center [270, 623] width 119 height 14
click at [211, 126] on ul "Conteúdo Estilo Avançado" at bounding box center [317, 116] width 211 height 55
click at [211, 118] on img at bounding box center [219, 114] width 16 height 16
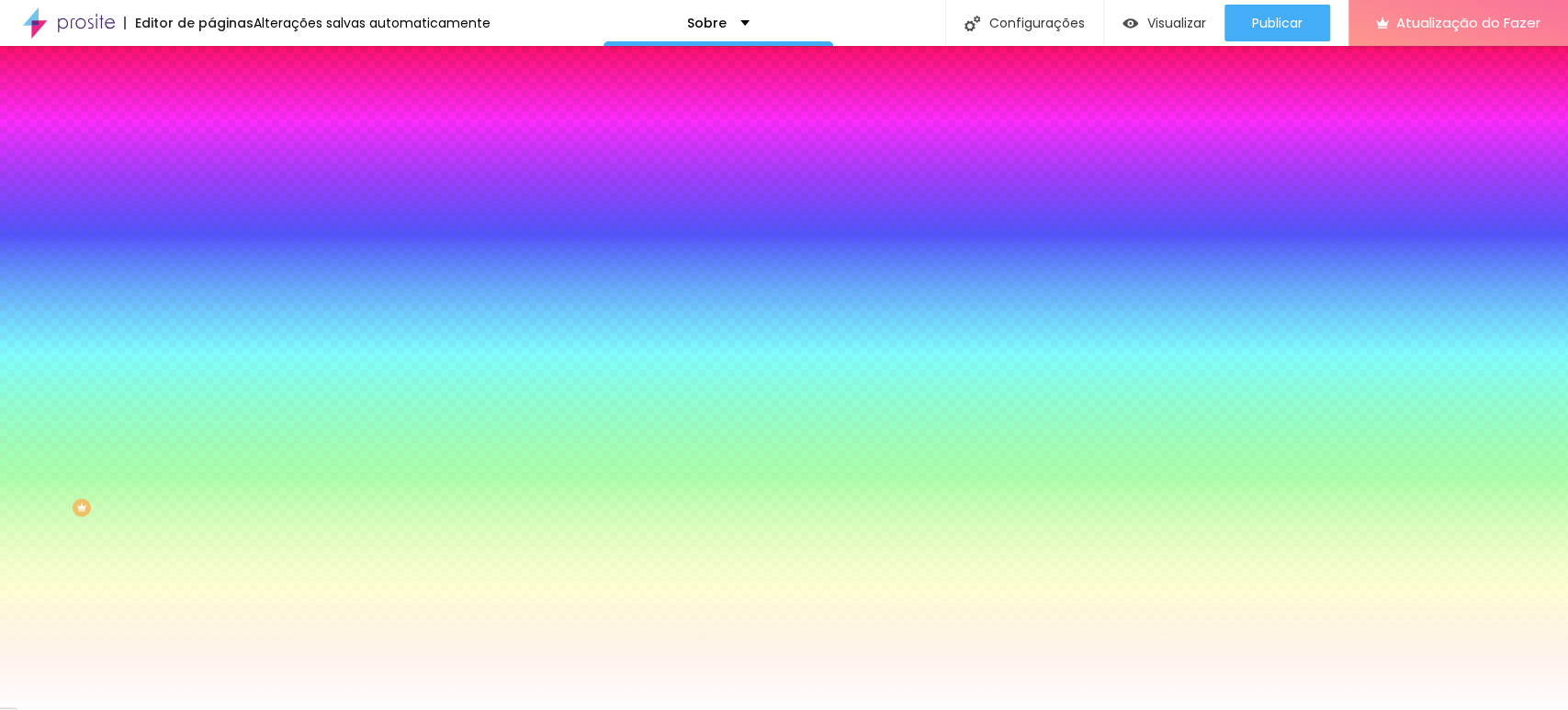
click at [211, 191] on font "Nenhum" at bounding box center [235, 183] width 48 height 15
click at [211, 220] on font "Paralaxe" at bounding box center [235, 211] width 49 height 15
click at [211, 201] on div "Nenhum" at bounding box center [317, 195] width 211 height 11
click at [211, 107] on li "Conteúdo" at bounding box center [317, 97] width 211 height 18
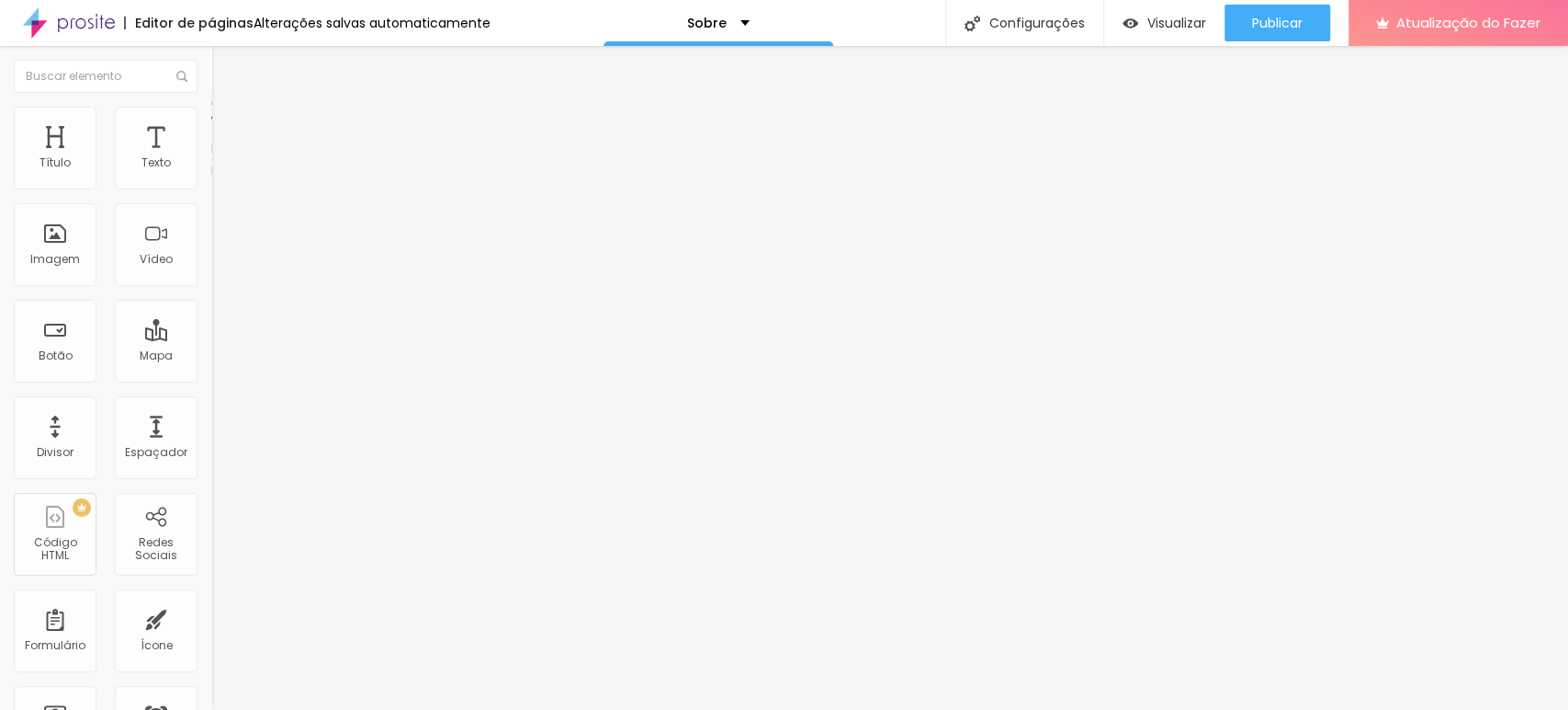
click at [211, 154] on div "Modo" at bounding box center [317, 149] width 211 height 11
click at [211, 176] on div "Encaixotado" at bounding box center [317, 171] width 211 height 11
click at [225, 69] on div "Editar nulo" at bounding box center [273, 67] width 95 height 14
click at [225, 71] on img "button" at bounding box center [232, 67] width 14 height 14
click at [211, 125] on li "Avançado" at bounding box center [317, 133] width 211 height 18
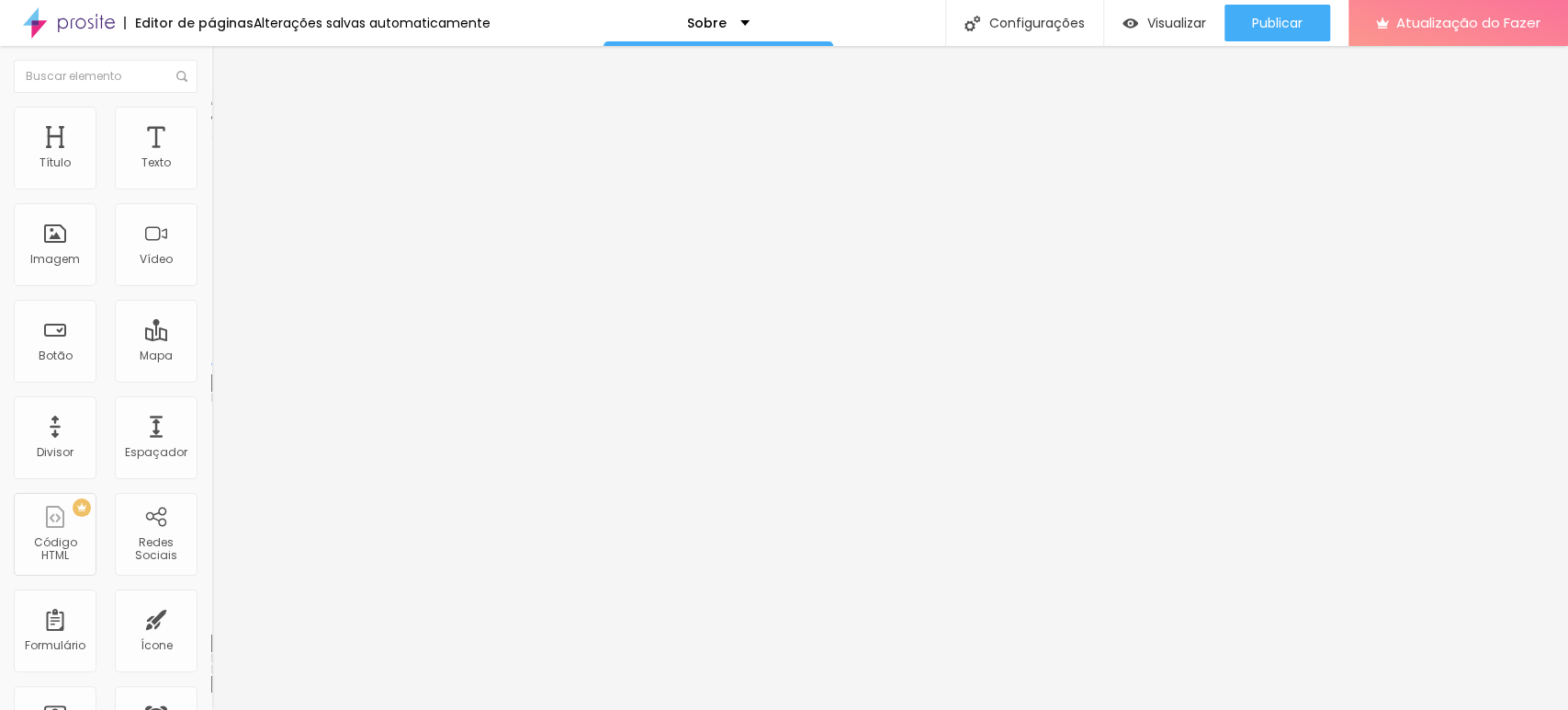
click at [211, 76] on button "Editar nulo" at bounding box center [317, 67] width 211 height 42
click at [225, 67] on img "button" at bounding box center [232, 67] width 14 height 14
click at [211, 125] on li "Avançado" at bounding box center [317, 133] width 211 height 18
click at [211, 116] on img at bounding box center [219, 114] width 16 height 16
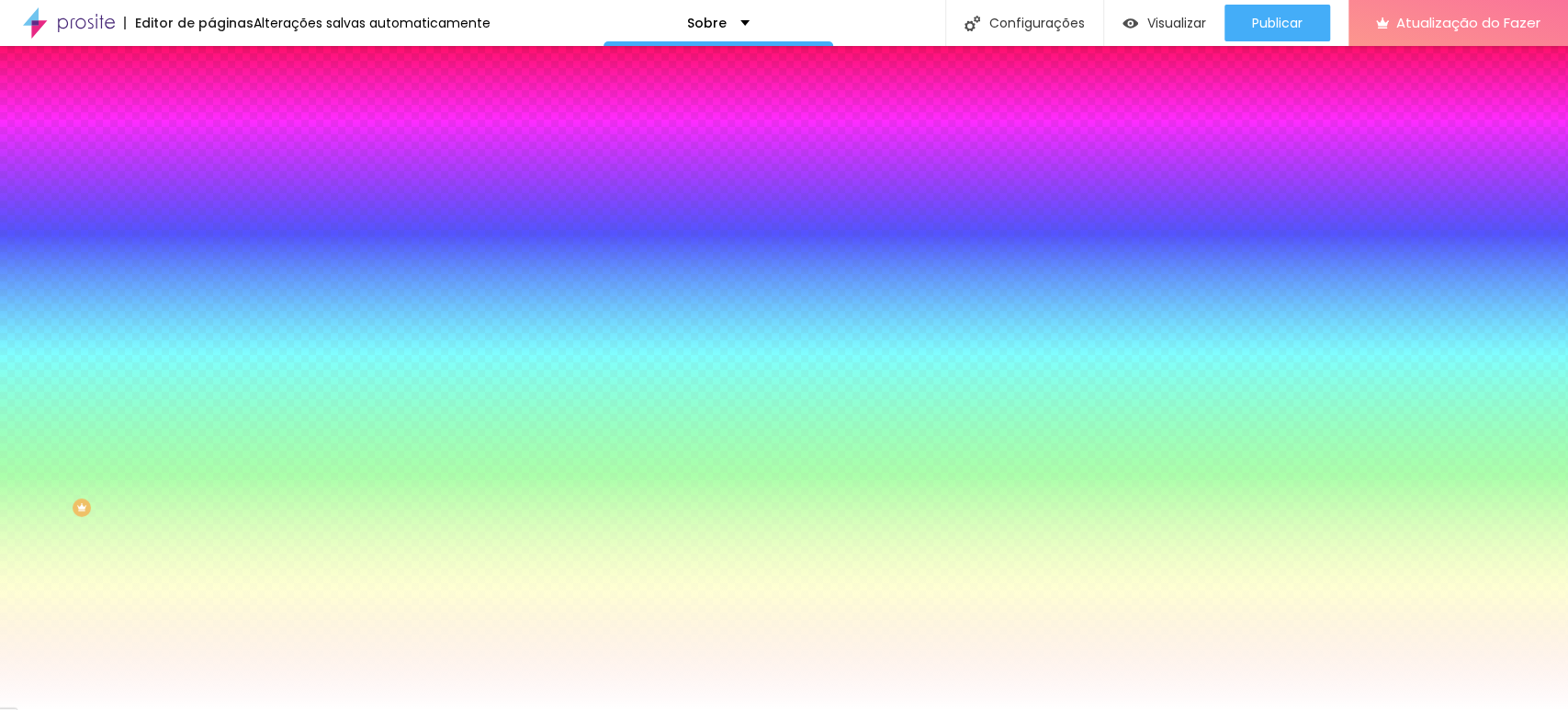
click at [211, 169] on span "Trocar imagem" at bounding box center [261, 161] width 100 height 15
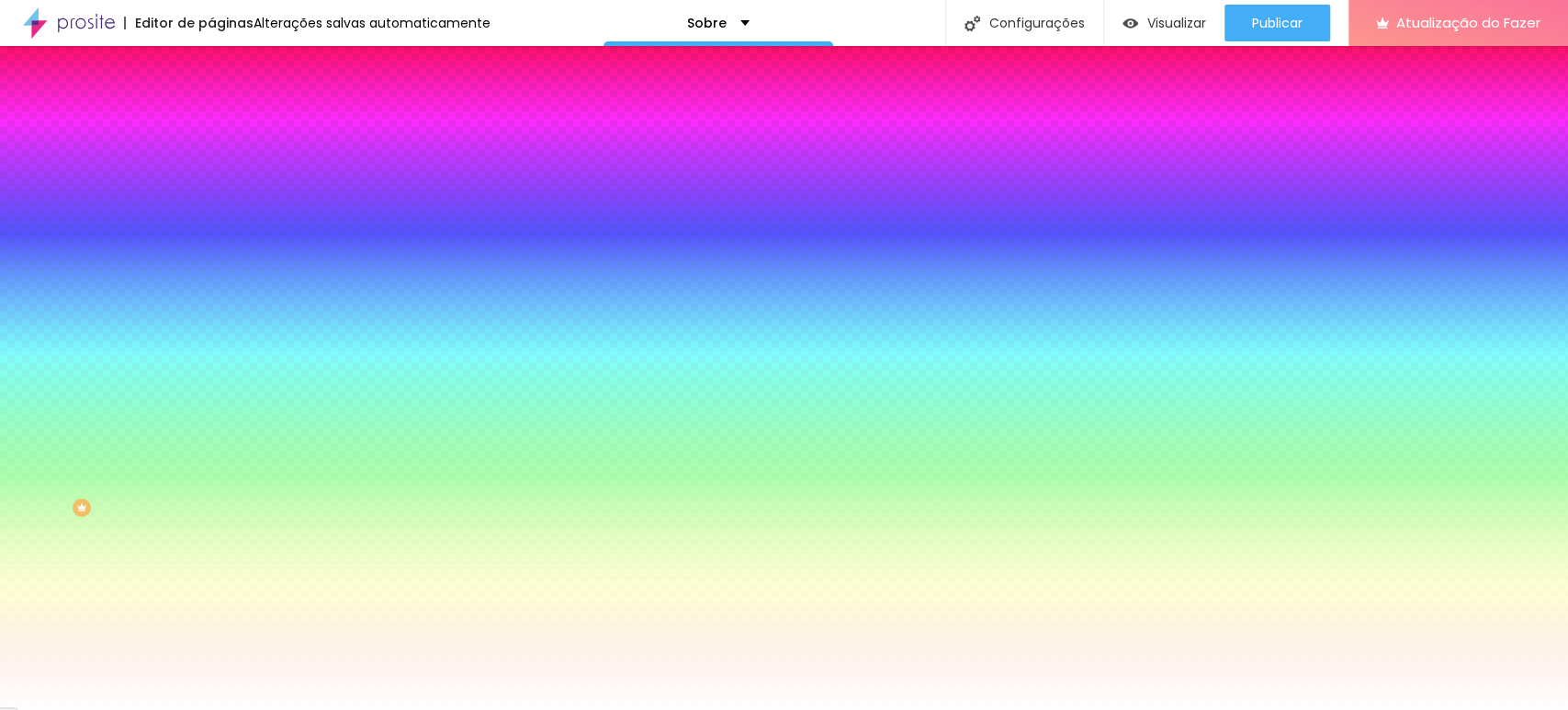
click at [223, 169] on font "Trocar imagem" at bounding box center [267, 161] width 89 height 15
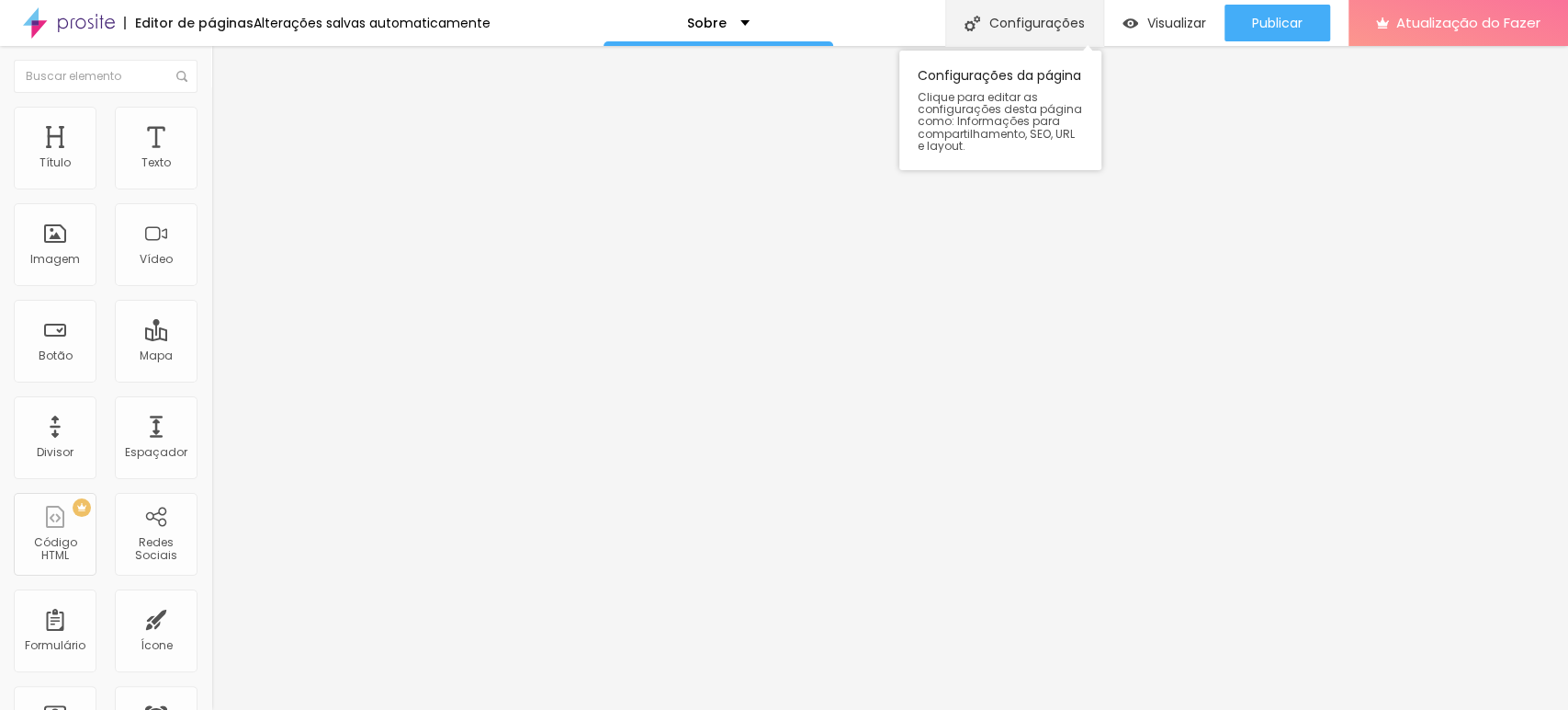
click at [1068, 26] on font "Configurações" at bounding box center [1037, 22] width 95 height 18
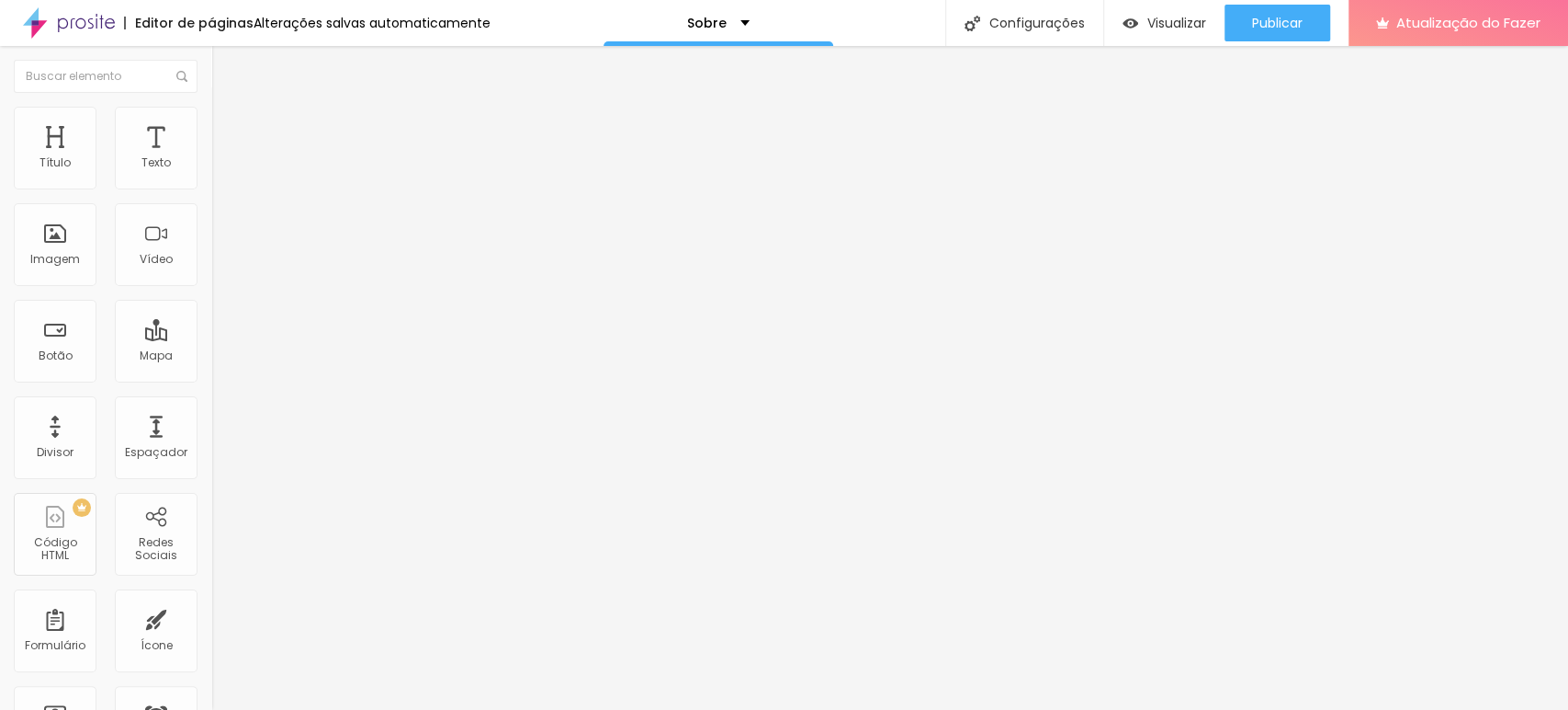
click at [211, 132] on ul "Conteúdo Estilo Avançado" at bounding box center [317, 116] width 211 height 55
click at [227, 127] on font "Estilo" at bounding box center [242, 119] width 29 height 15
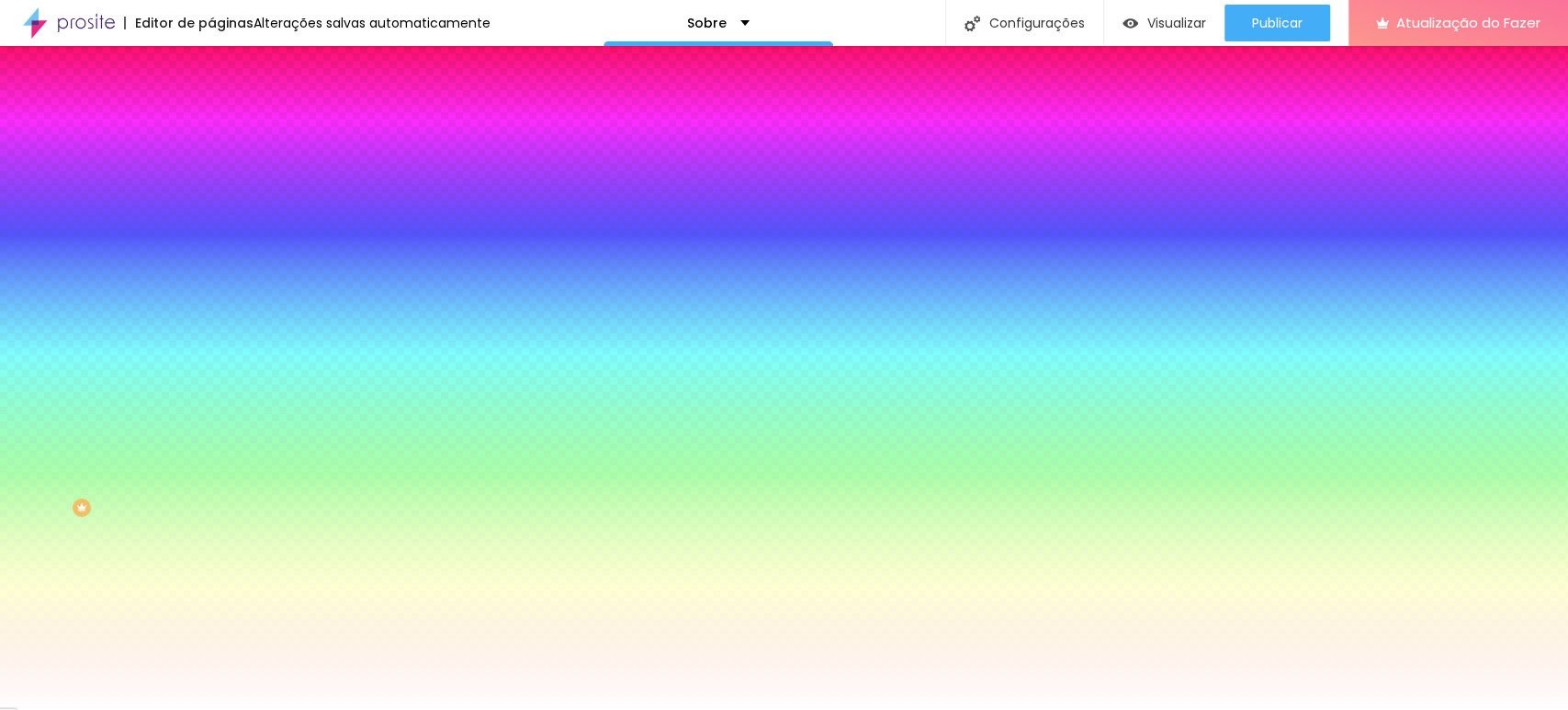
click at [311, 169] on span at bounding box center [317, 161] width 11 height 15
click at [211, 169] on span "Trocar imagem" at bounding box center [261, 161] width 100 height 15
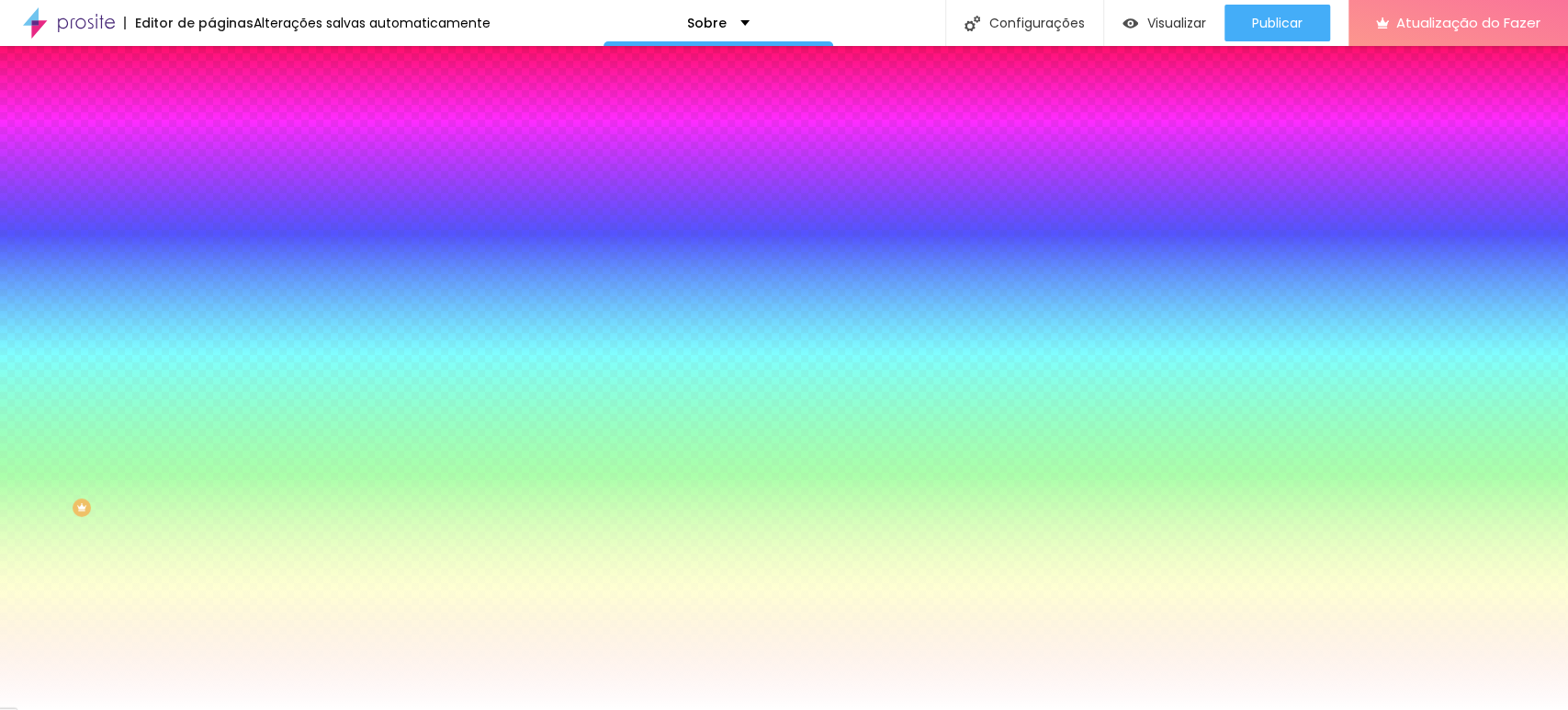
click at [211, 191] on span "Nenhum" at bounding box center [235, 183] width 48 height 15
click at [211, 191] on font "Nenhum" at bounding box center [235, 183] width 48 height 15
click at [211, 107] on li "Conteúdo" at bounding box center [317, 97] width 211 height 18
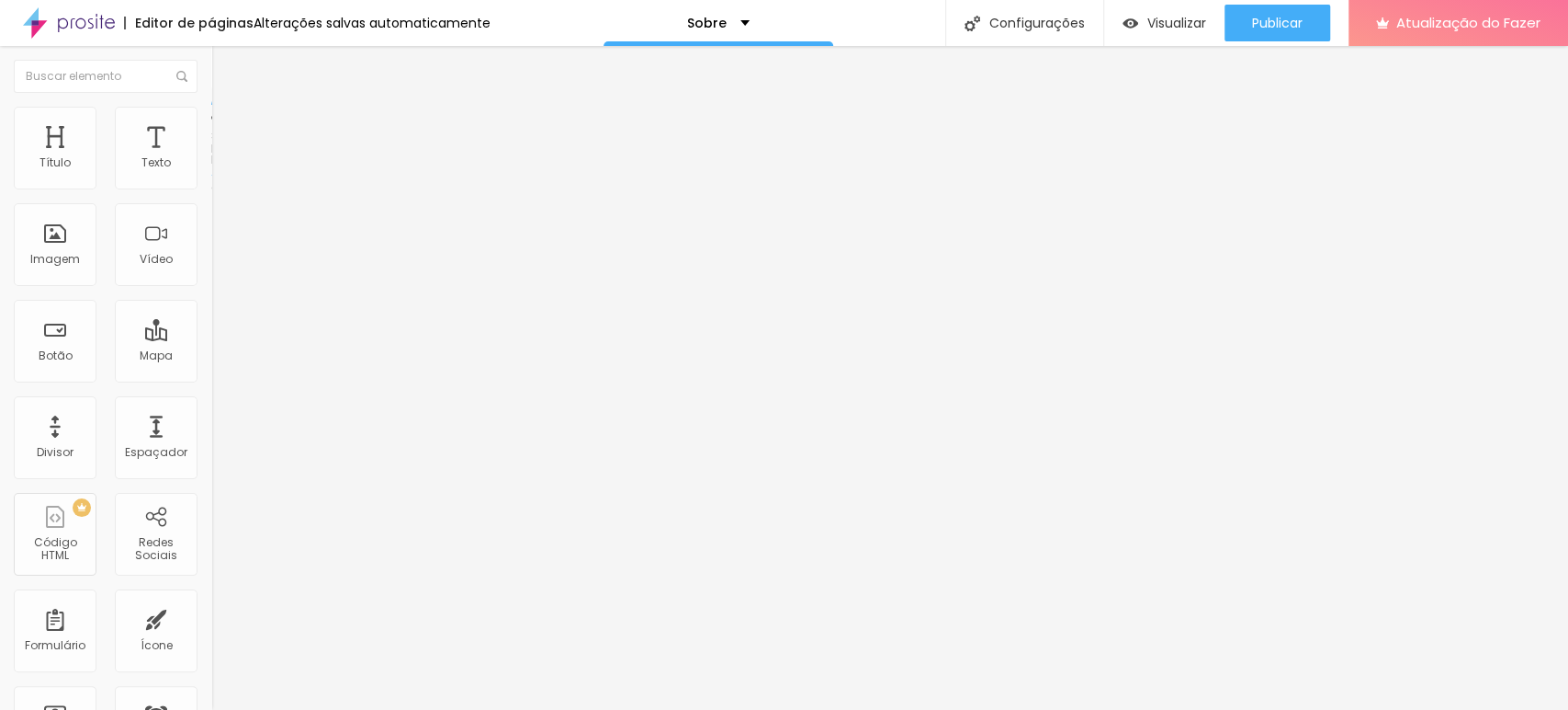
click at [211, 169] on div "Modo Encaixotado Encaixotado Completo" at bounding box center [317, 168] width 211 height 50
click at [211, 125] on img at bounding box center [219, 132] width 16 height 16
click at [745, 21] on div "Sobre" at bounding box center [717, 23] width 229 height 46
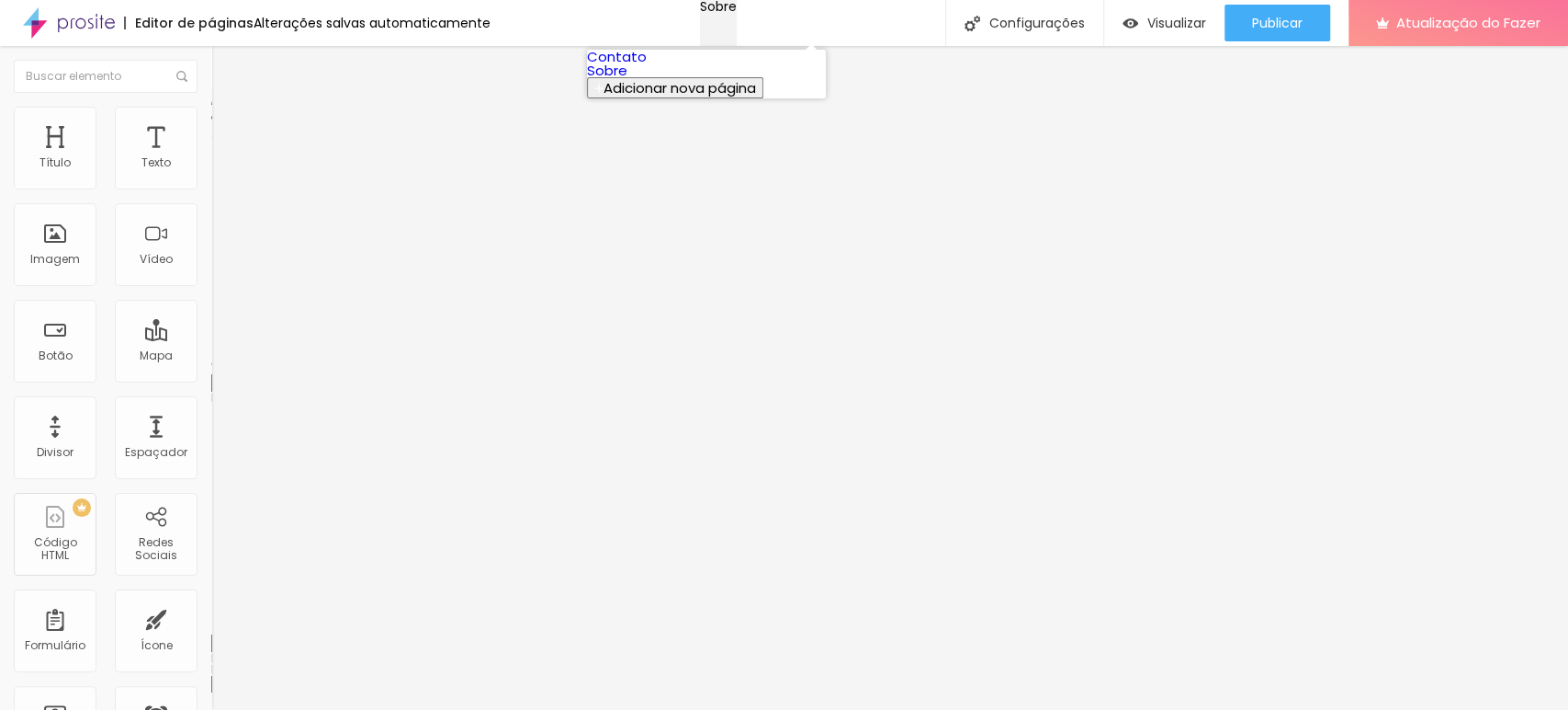
click at [736, 13] on div "Sobre" at bounding box center [718, 7] width 37 height 13
click at [227, 108] on font "Conteúdo" at bounding box center [256, 101] width 57 height 15
click at [225, 71] on img "button" at bounding box center [232, 67] width 14 height 14
click at [211, 77] on button "Editar nulo" at bounding box center [317, 67] width 211 height 42
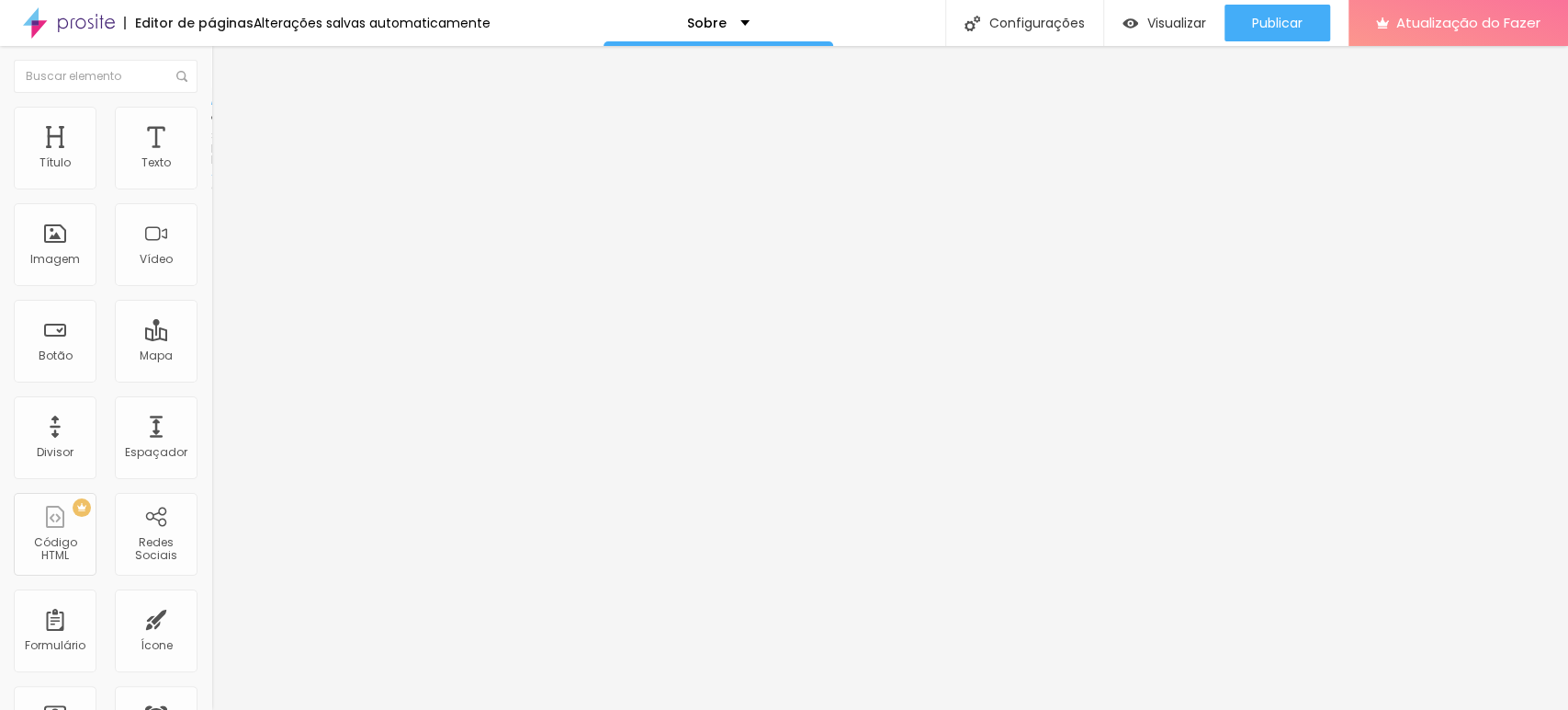
click at [225, 68] on img "button" at bounding box center [232, 67] width 14 height 14
click at [65, 263] on font "Imagem" at bounding box center [55, 259] width 49 height 15
click at [211, 111] on li "Avançado" at bounding box center [317, 115] width 211 height 18
click at [211, 105] on img at bounding box center [219, 96] width 16 height 16
click at [227, 127] on font "Estilo" at bounding box center [242, 119] width 29 height 15
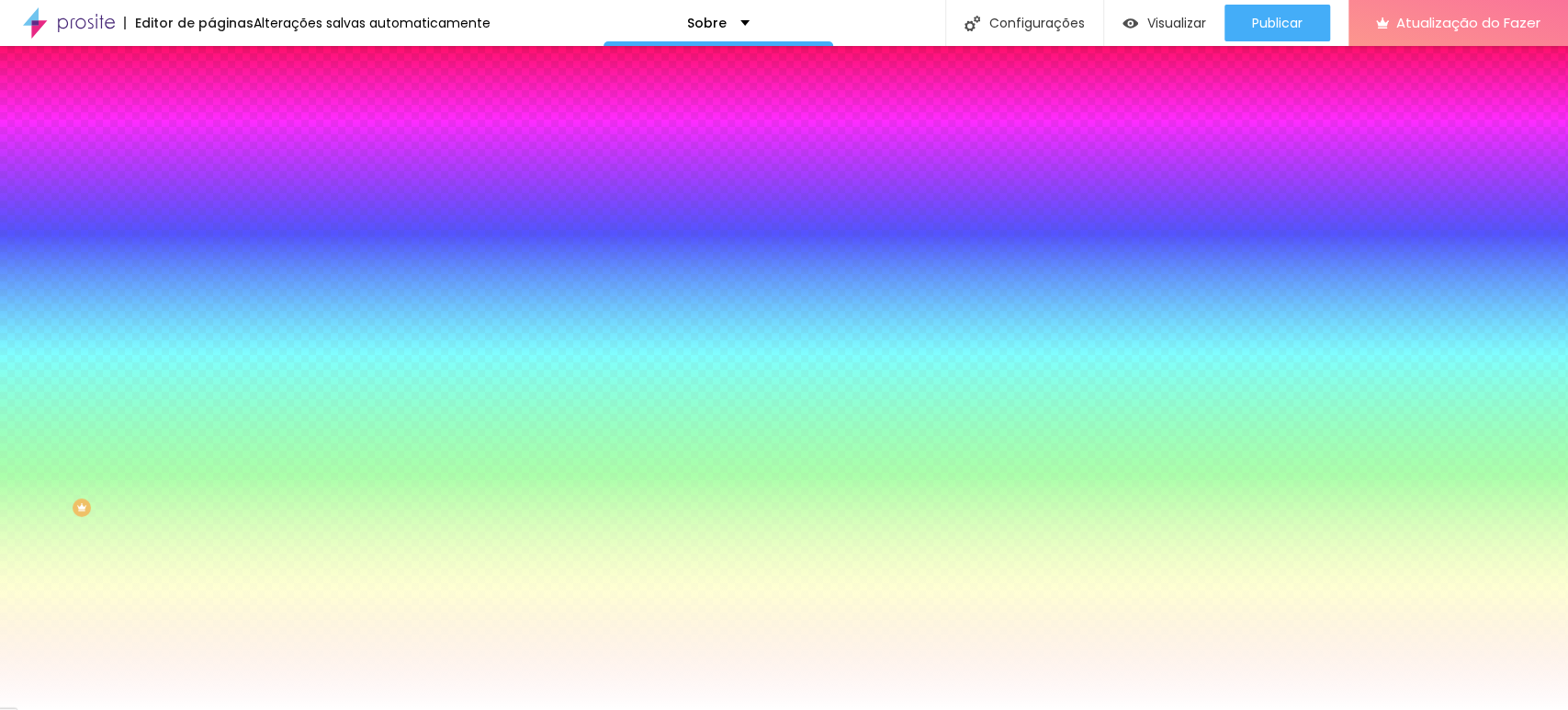
click at [211, 191] on font "Nenhum" at bounding box center [235, 183] width 48 height 15
click at [219, 306] on icon "button" at bounding box center [225, 300] width 13 height 13
click at [211, 330] on button "button" at bounding box center [224, 320] width 26 height 19
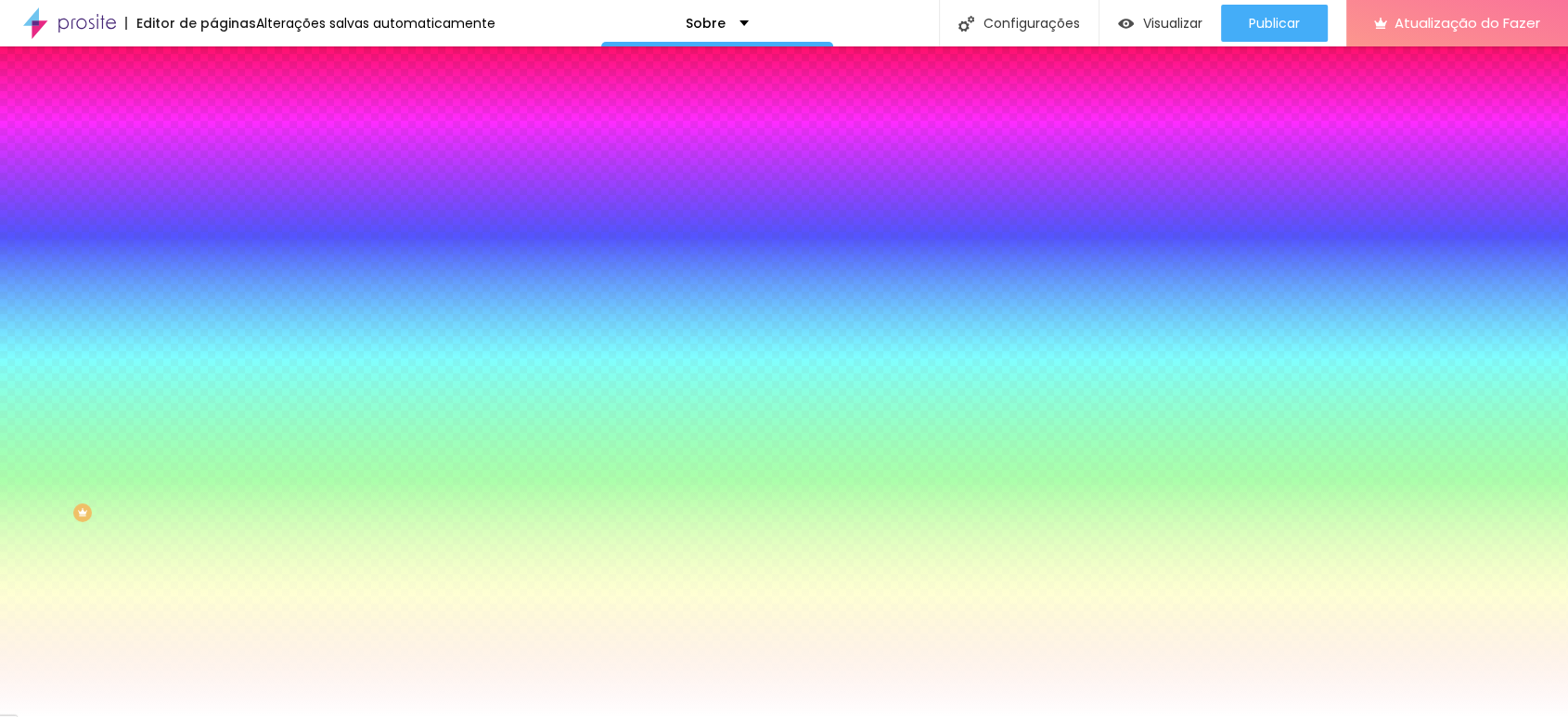
click at [405, 716] on div at bounding box center [784, 728] width 1568 height 0
click at [399, 716] on div at bounding box center [784, 728] width 1568 height 0
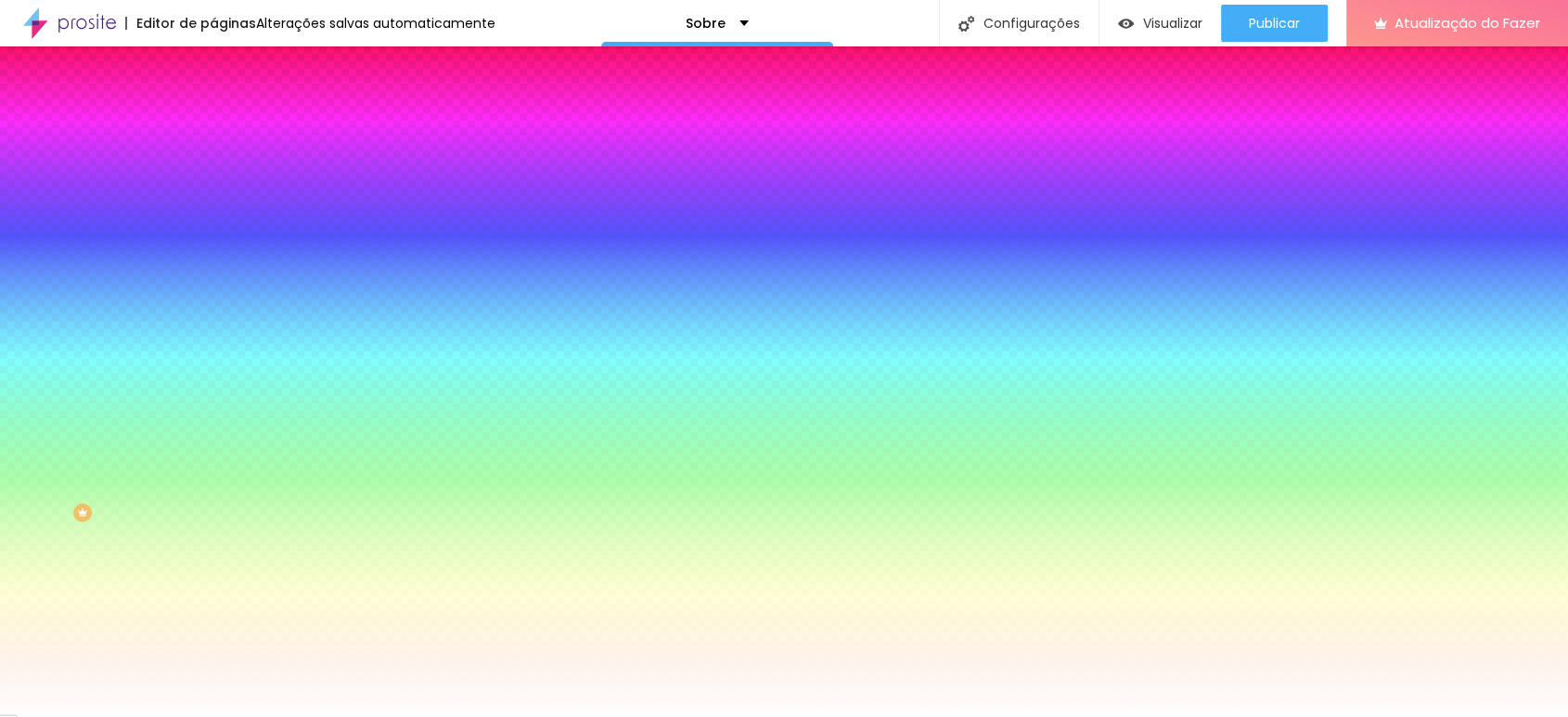
radio input "true"
radio input "false"
click at [393, 716] on div at bounding box center [784, 728] width 1568 height 0
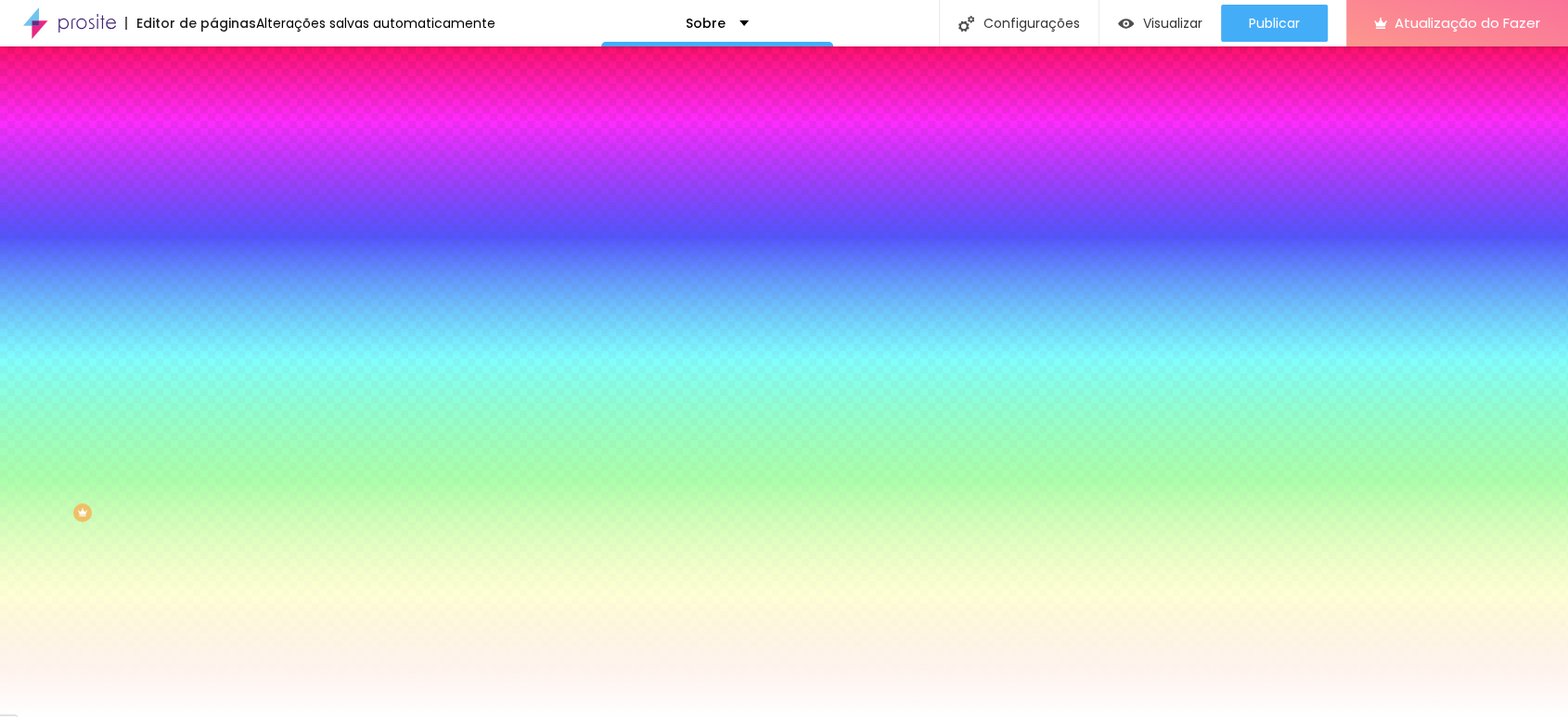
radio input "true"
radio input "false"
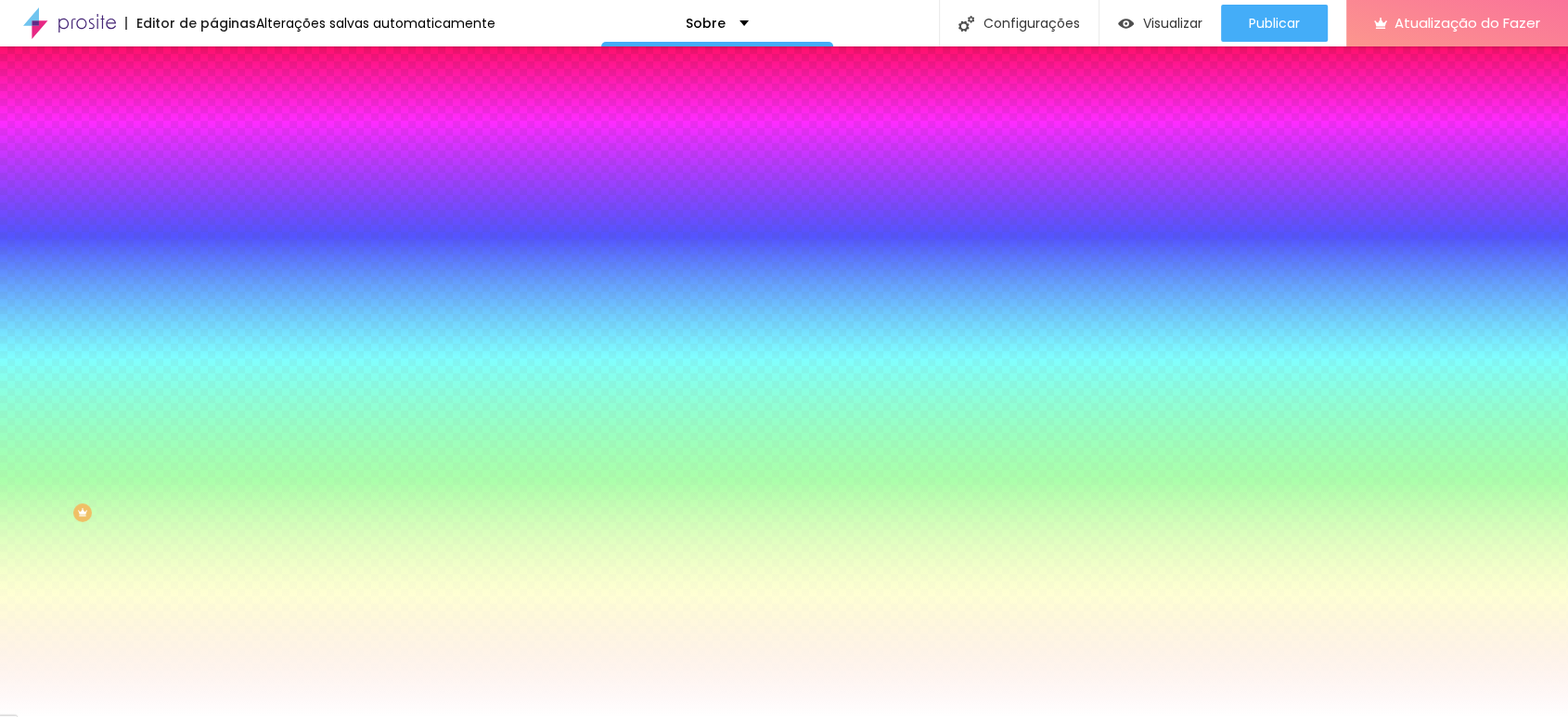
radio input "true"
radio input "false"
type input "115"
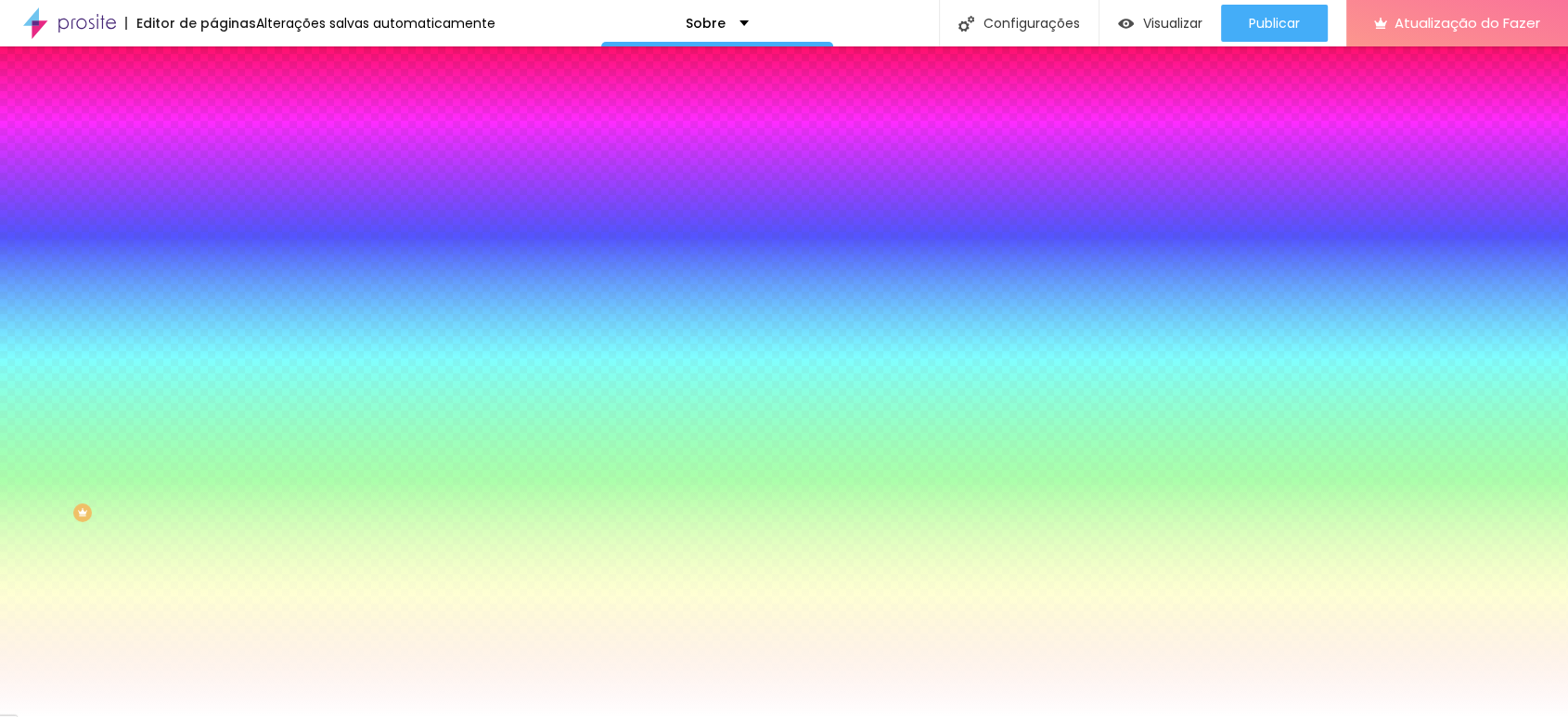
type input "115"
type input "120"
type input "155"
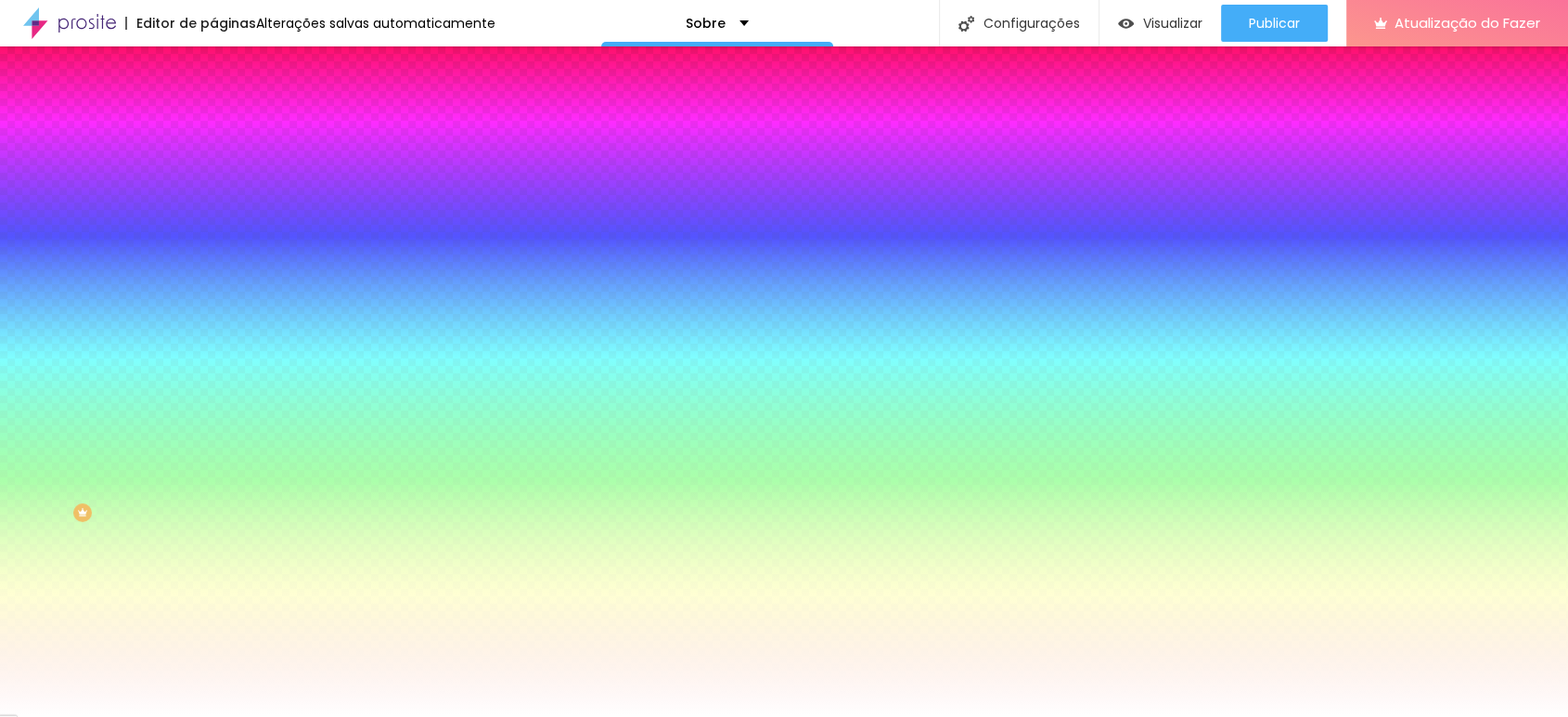
type input "165"
type input "175"
type input "190"
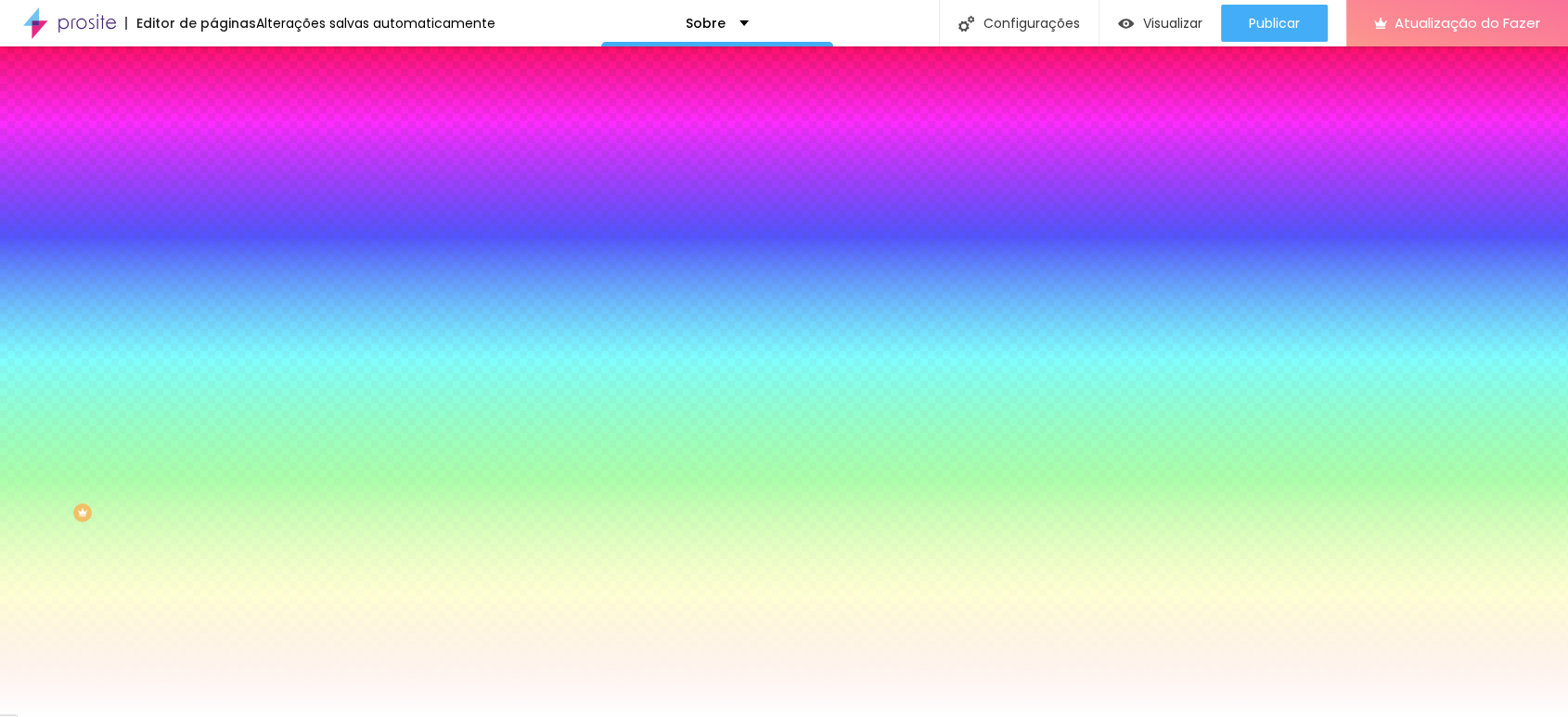
type input "190"
type input "195"
type input "200"
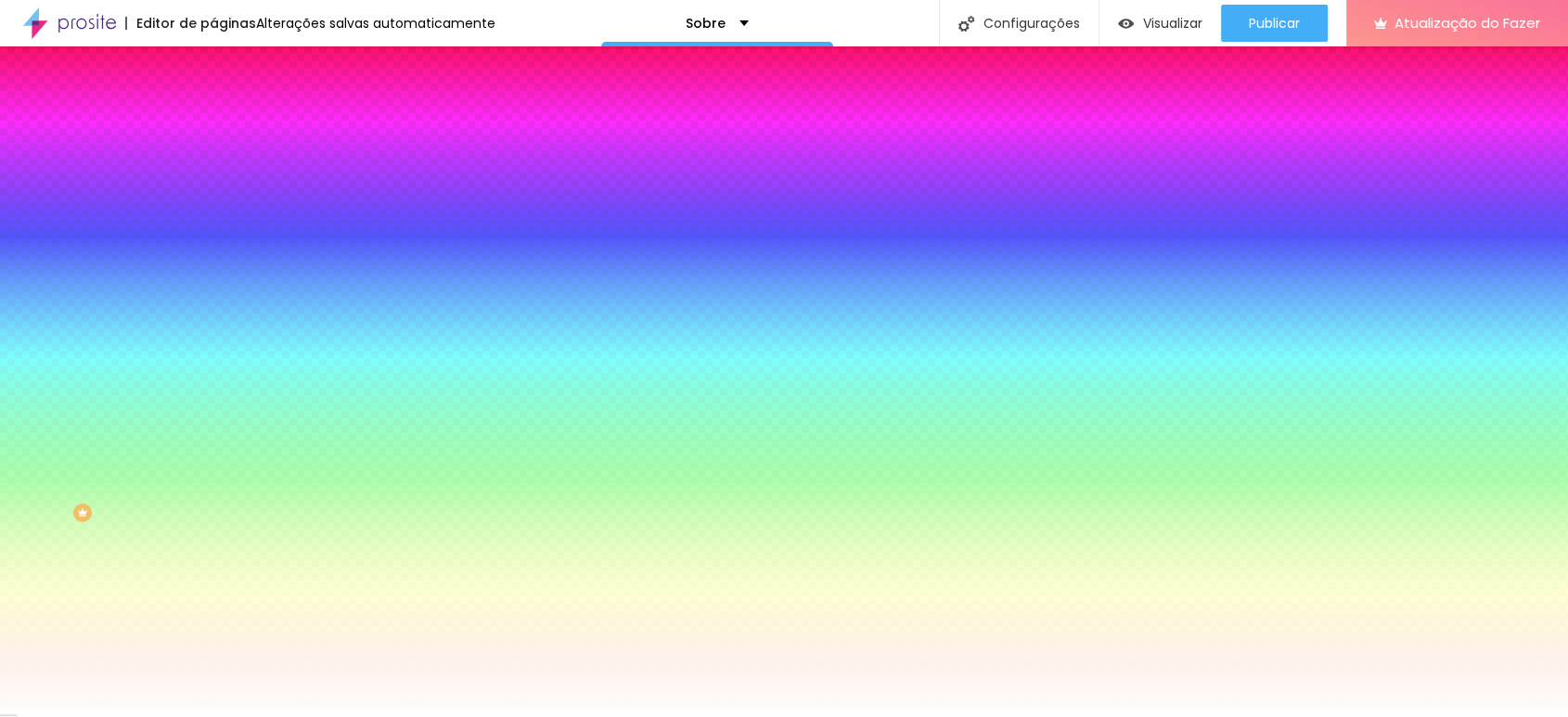
type input "215"
type input "300"
type input "290"
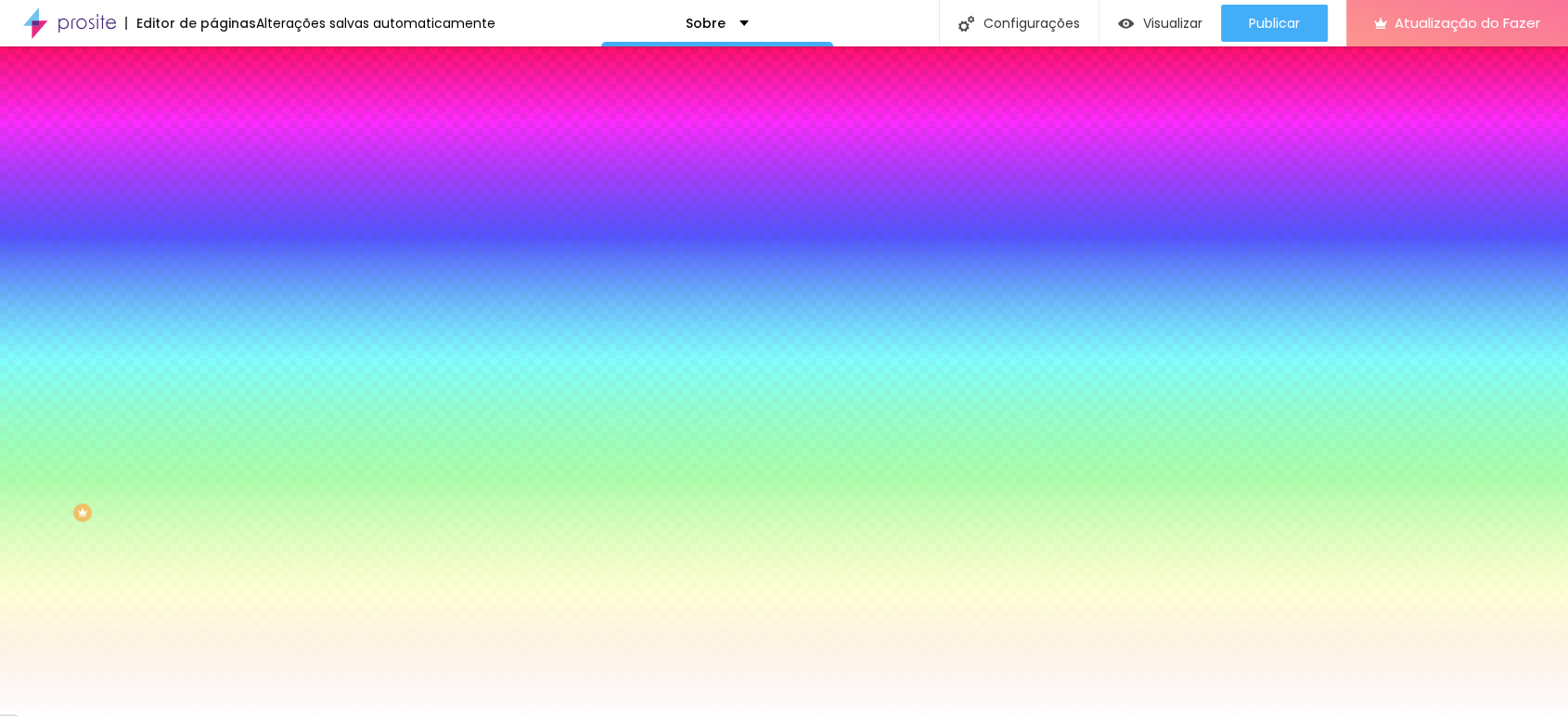
type input "290"
type input "250"
type input "215"
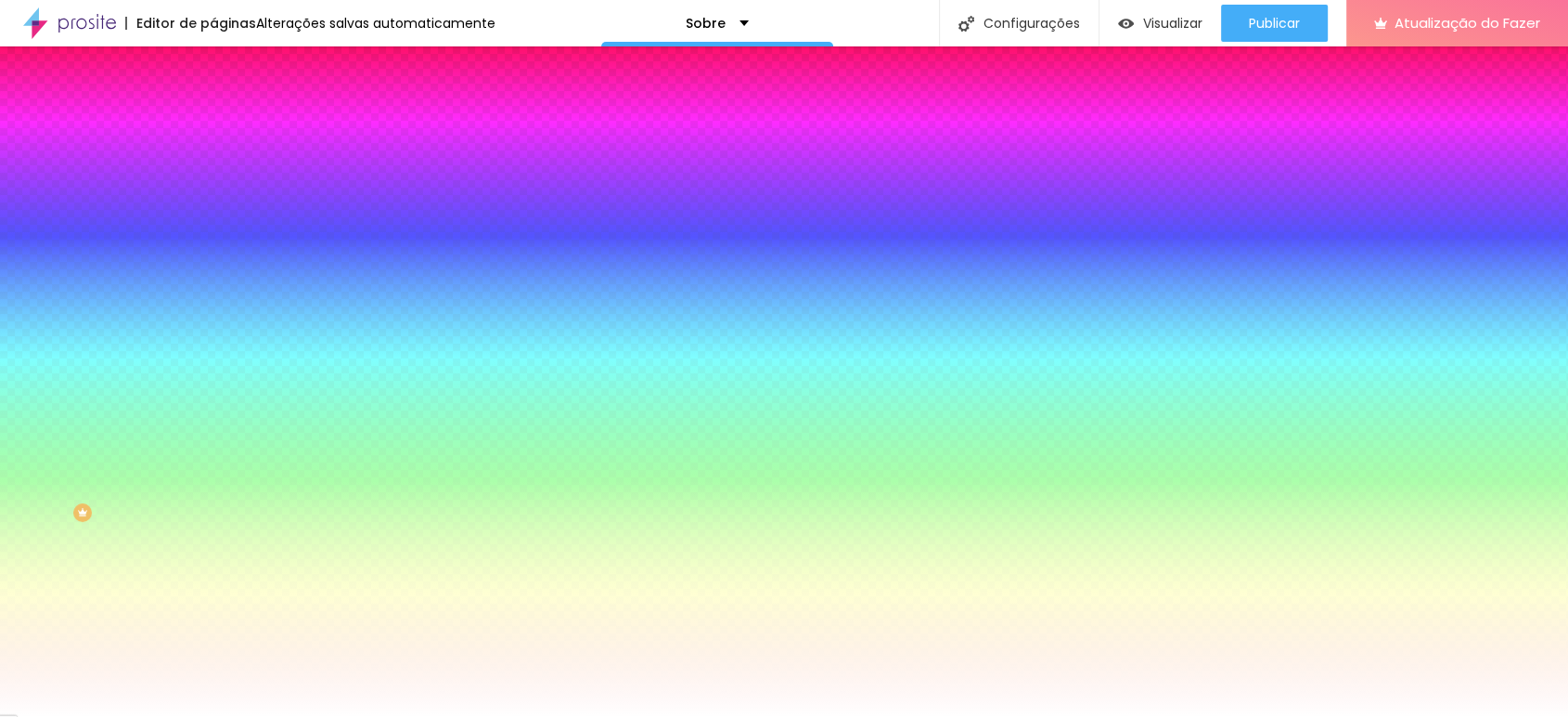
type input "180"
type input "150"
type input "130"
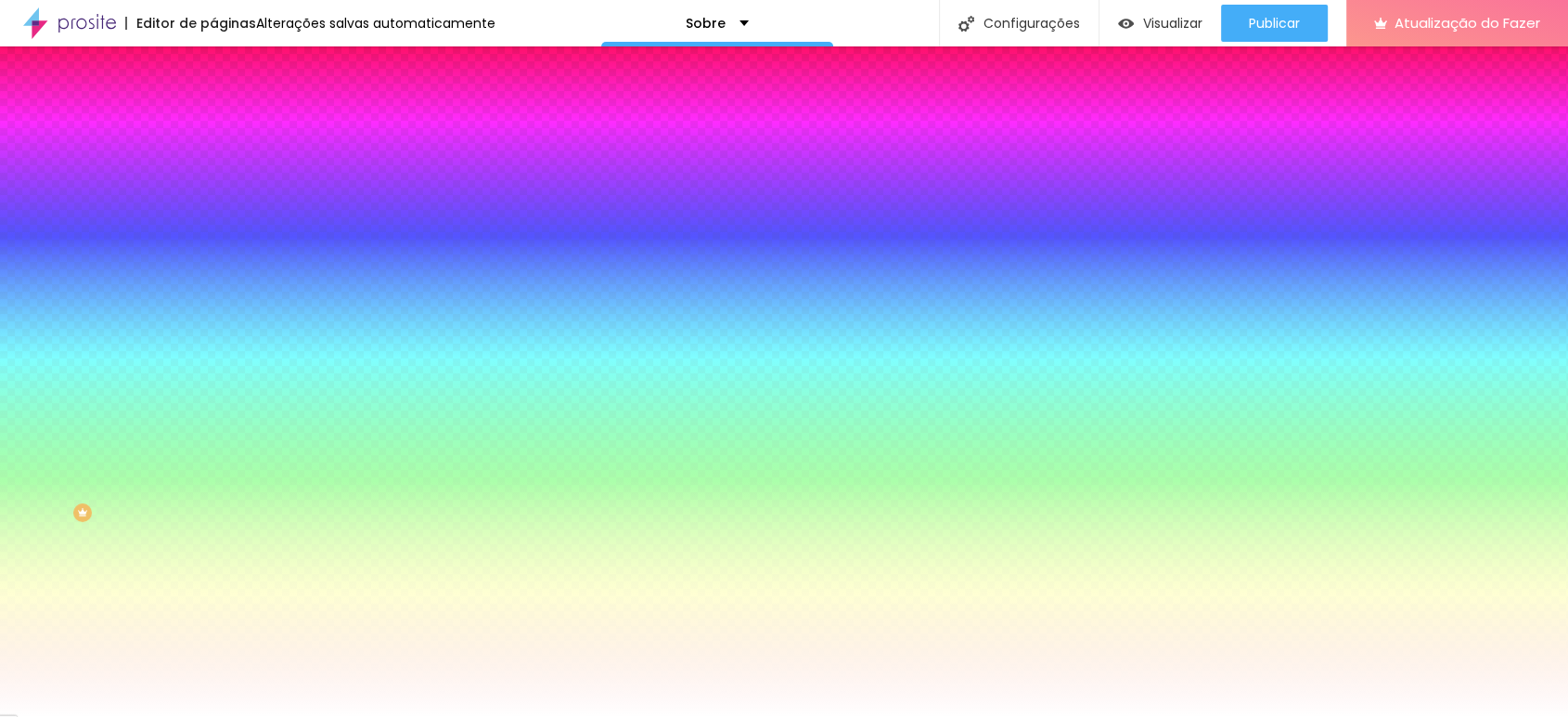
type input "130"
type input "115"
type input "105"
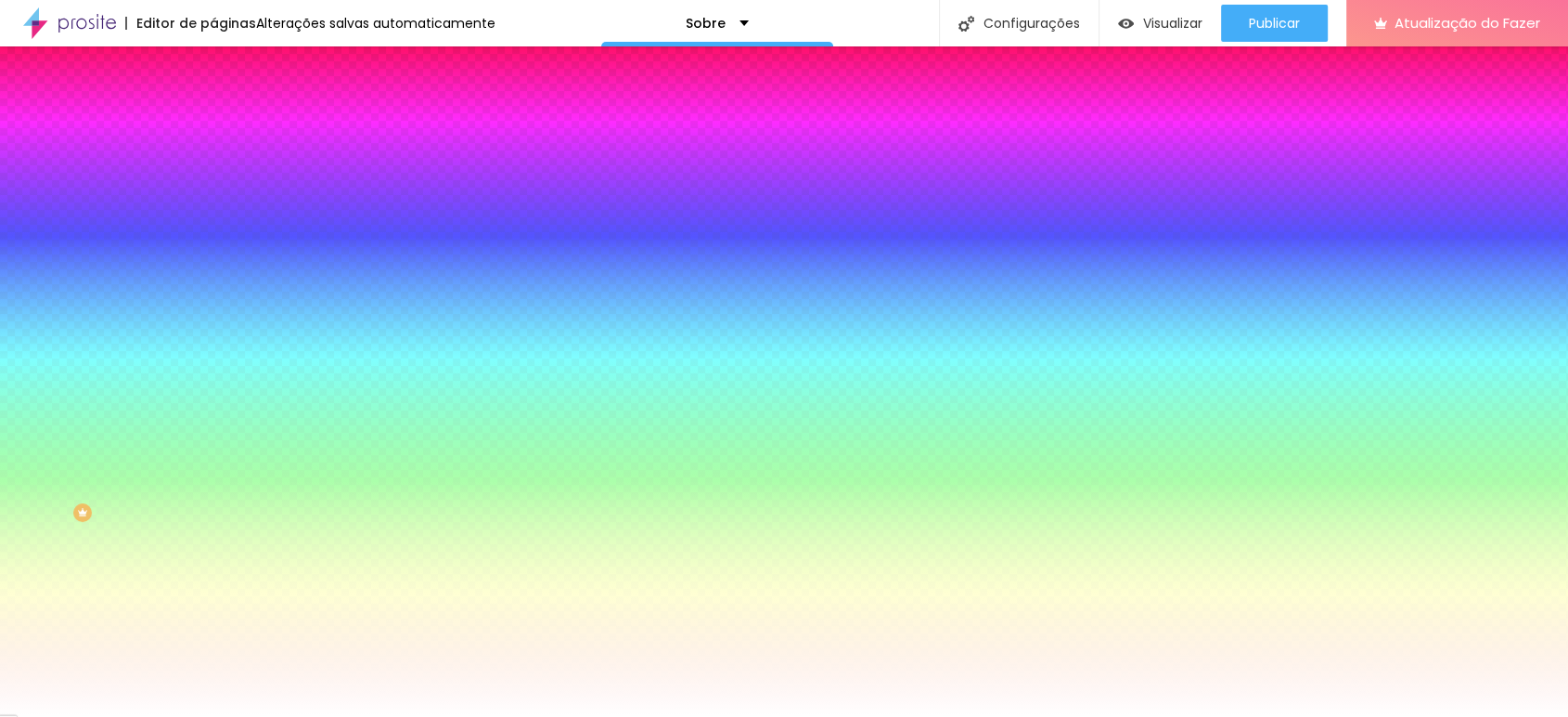
type input "95"
type input "80"
type input "75"
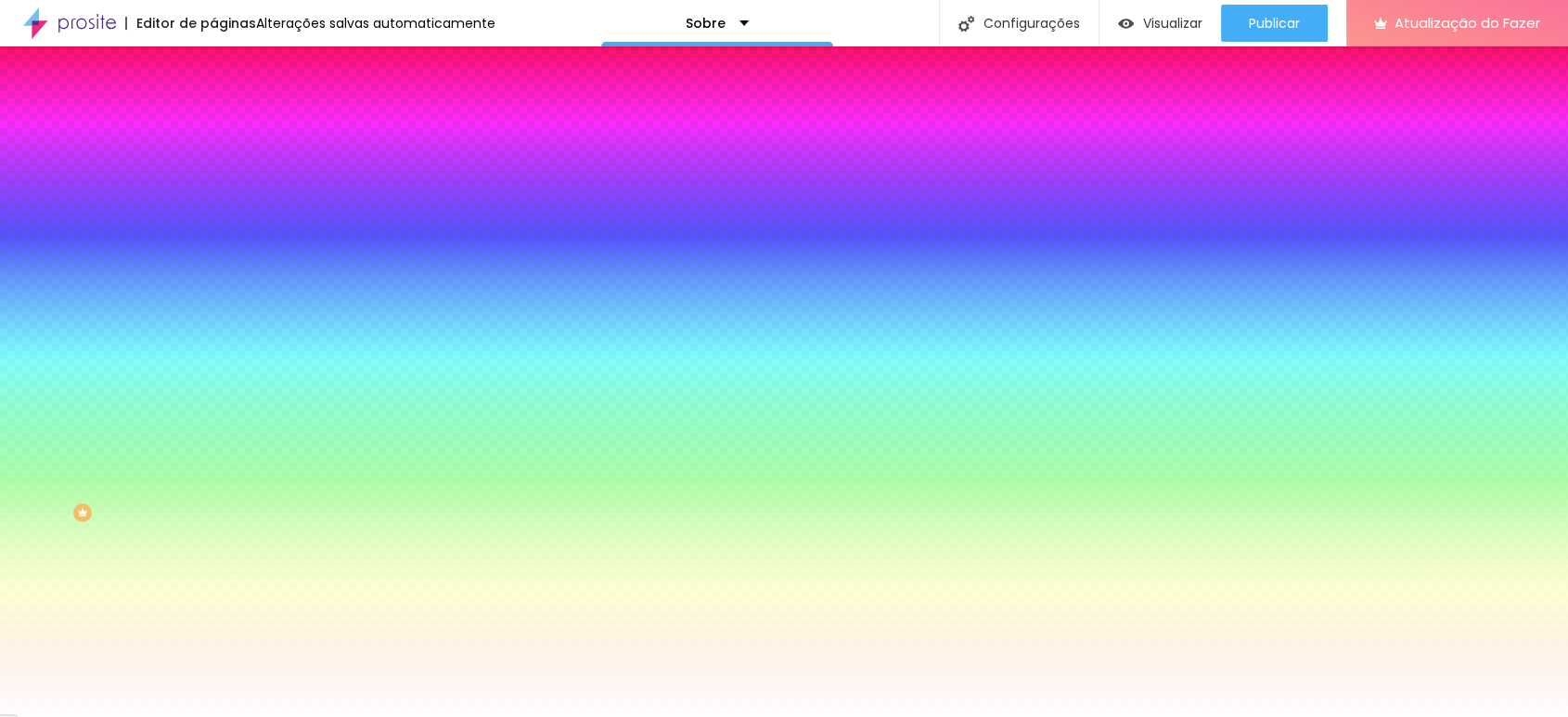
type input "75"
type input "65"
type input "60"
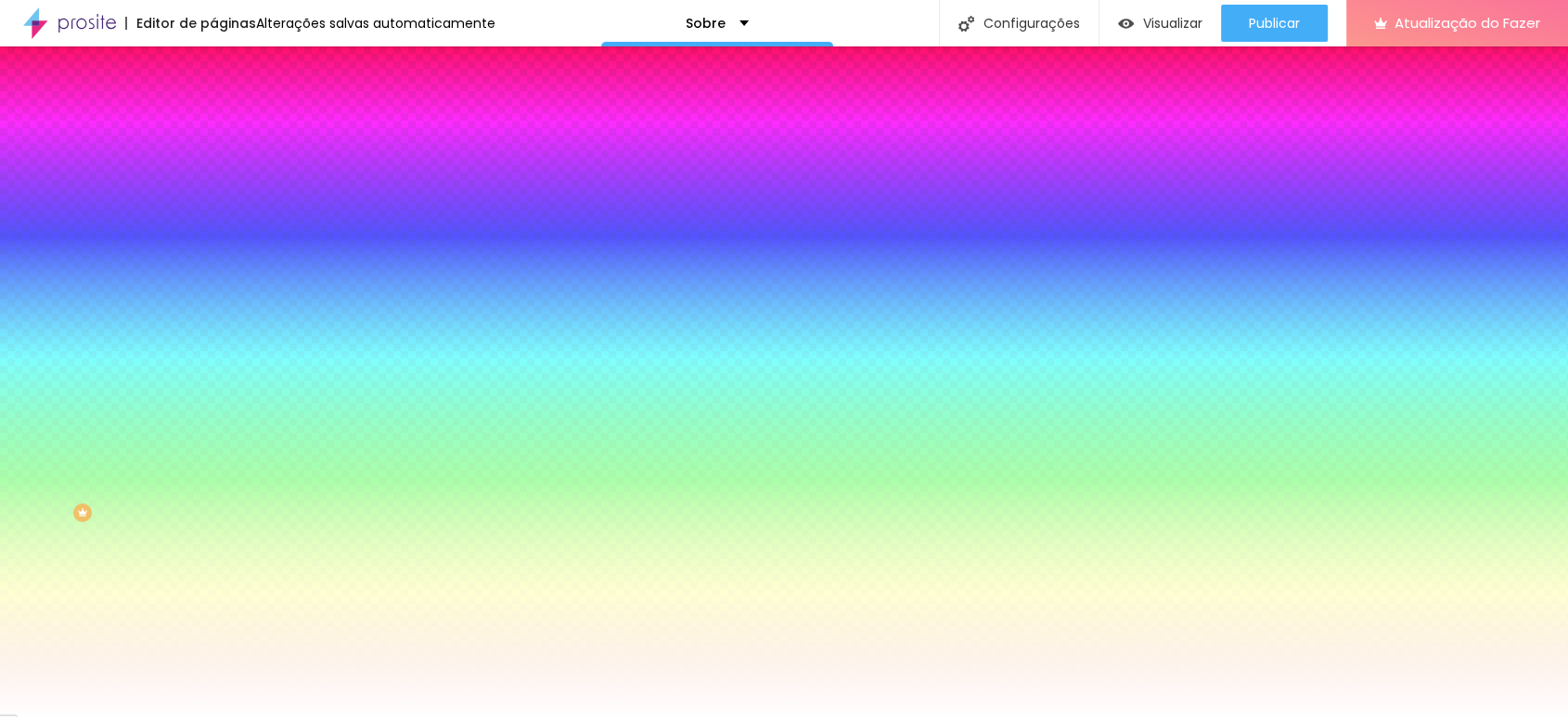
type input "55"
type input "50"
type input "55"
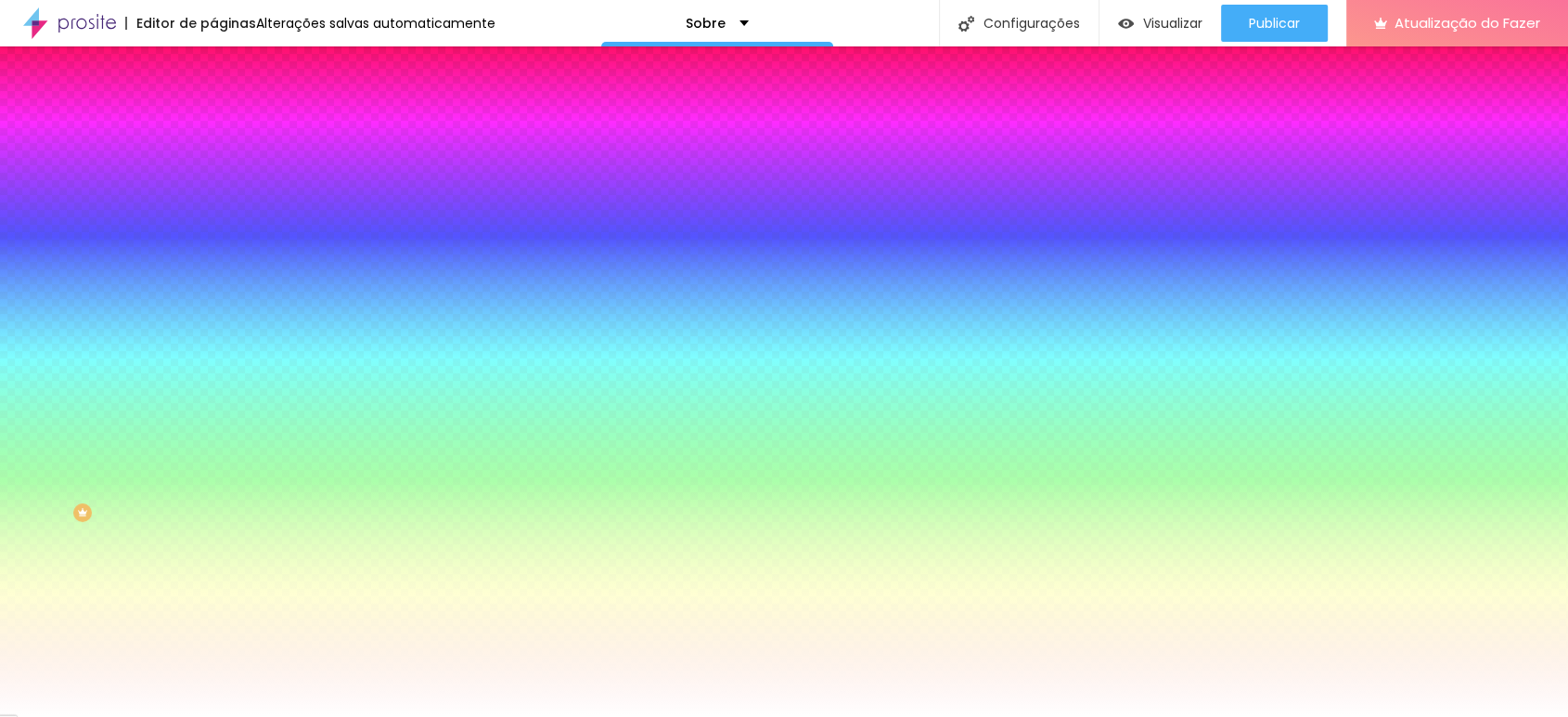
type input "55"
type input "60"
drag, startPoint x: 256, startPoint y: 661, endPoint x: 210, endPoint y: 669, distance: 46.7
type input "60"
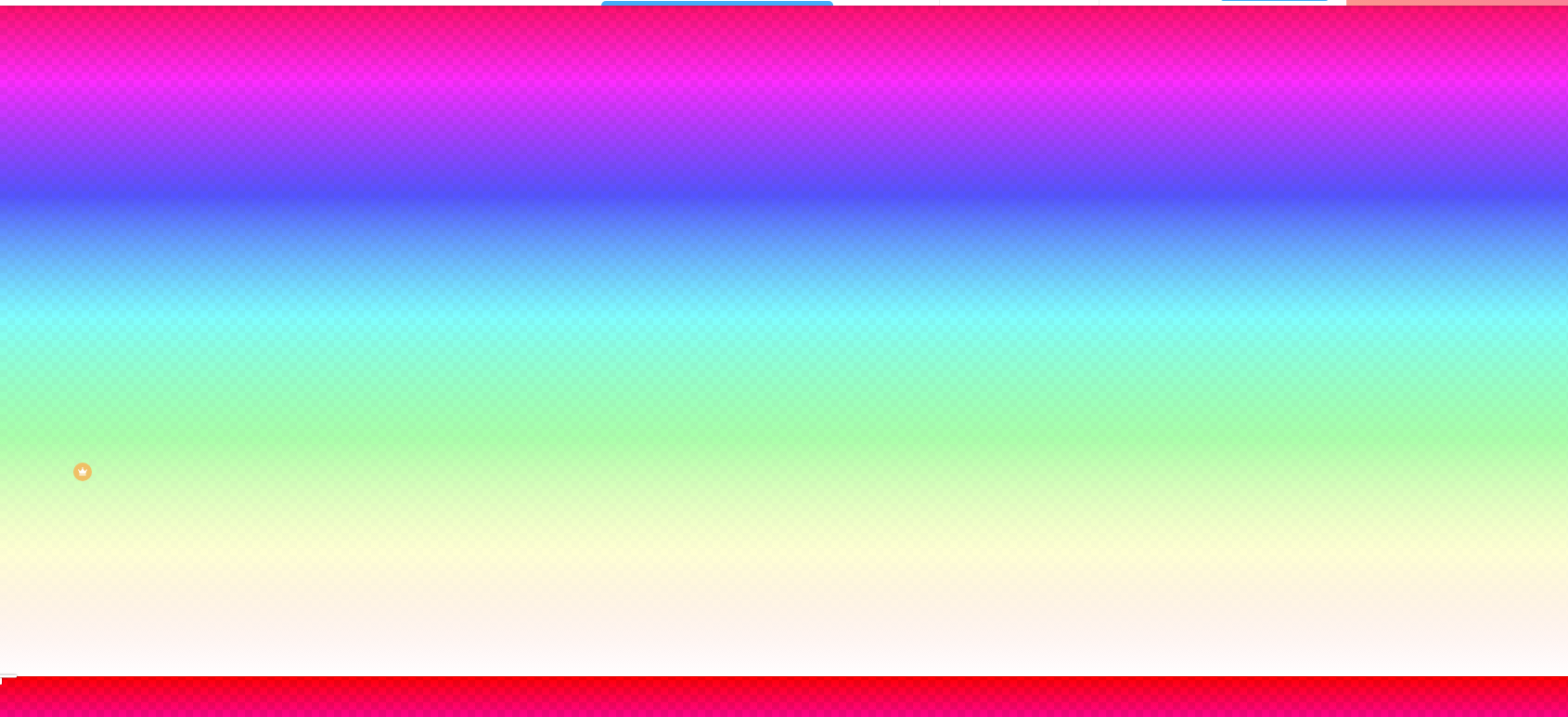
scroll to position [63, 0]
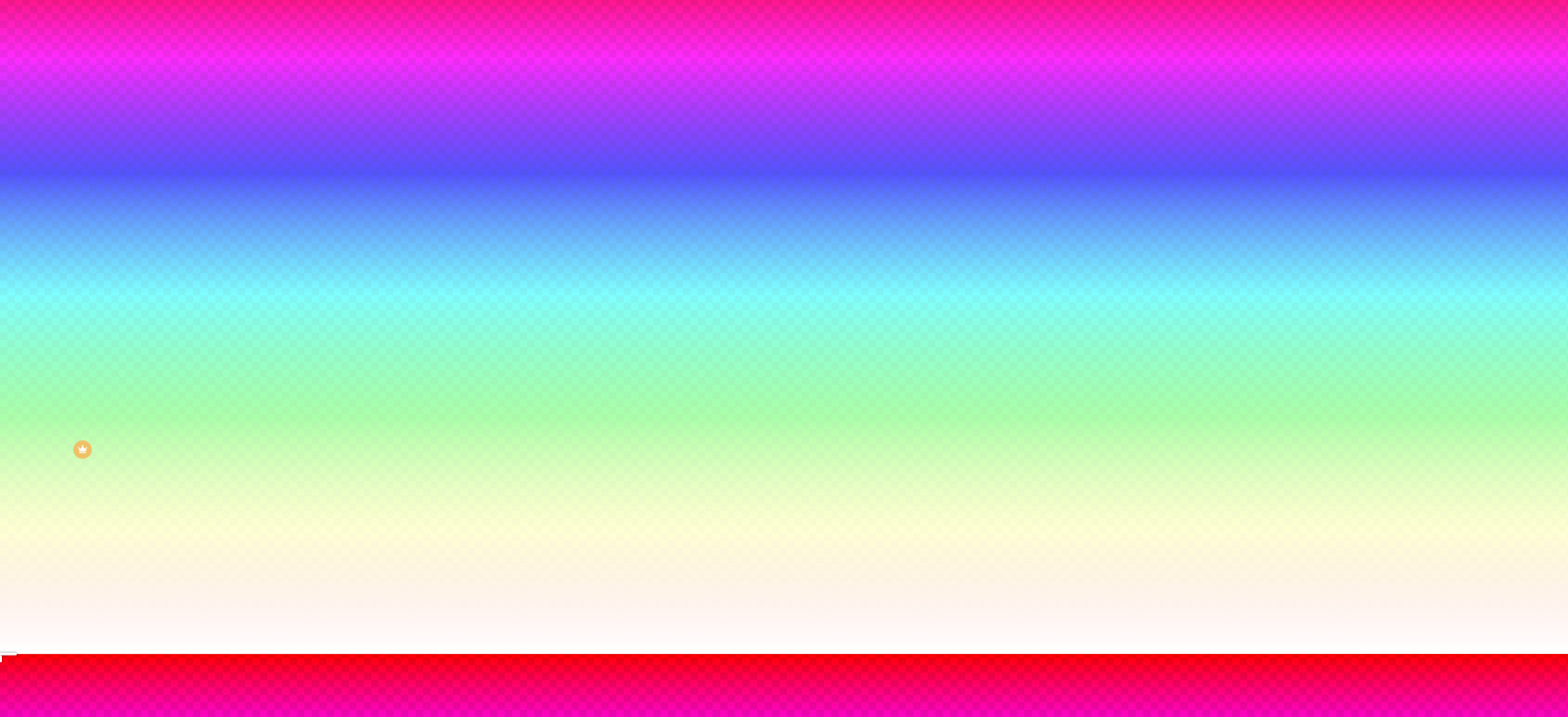
drag, startPoint x: 319, startPoint y: 607, endPoint x: 299, endPoint y: 630, distance: 30.5
type input "#FF0000"
click at [404, 664] on div at bounding box center [784, 664] width 1568 height 0
click at [104, 654] on div at bounding box center [784, 654] width 1568 height 0
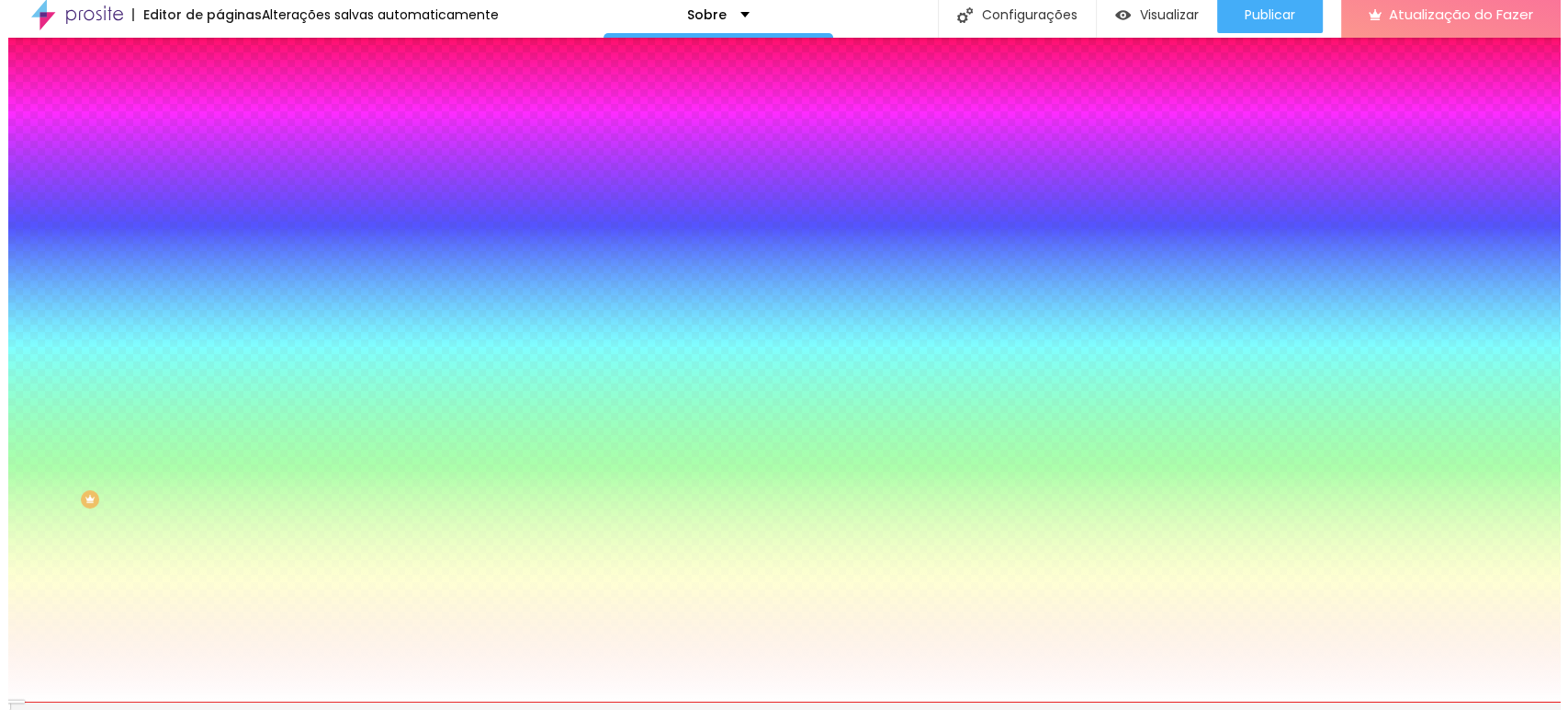
scroll to position [0, 0]
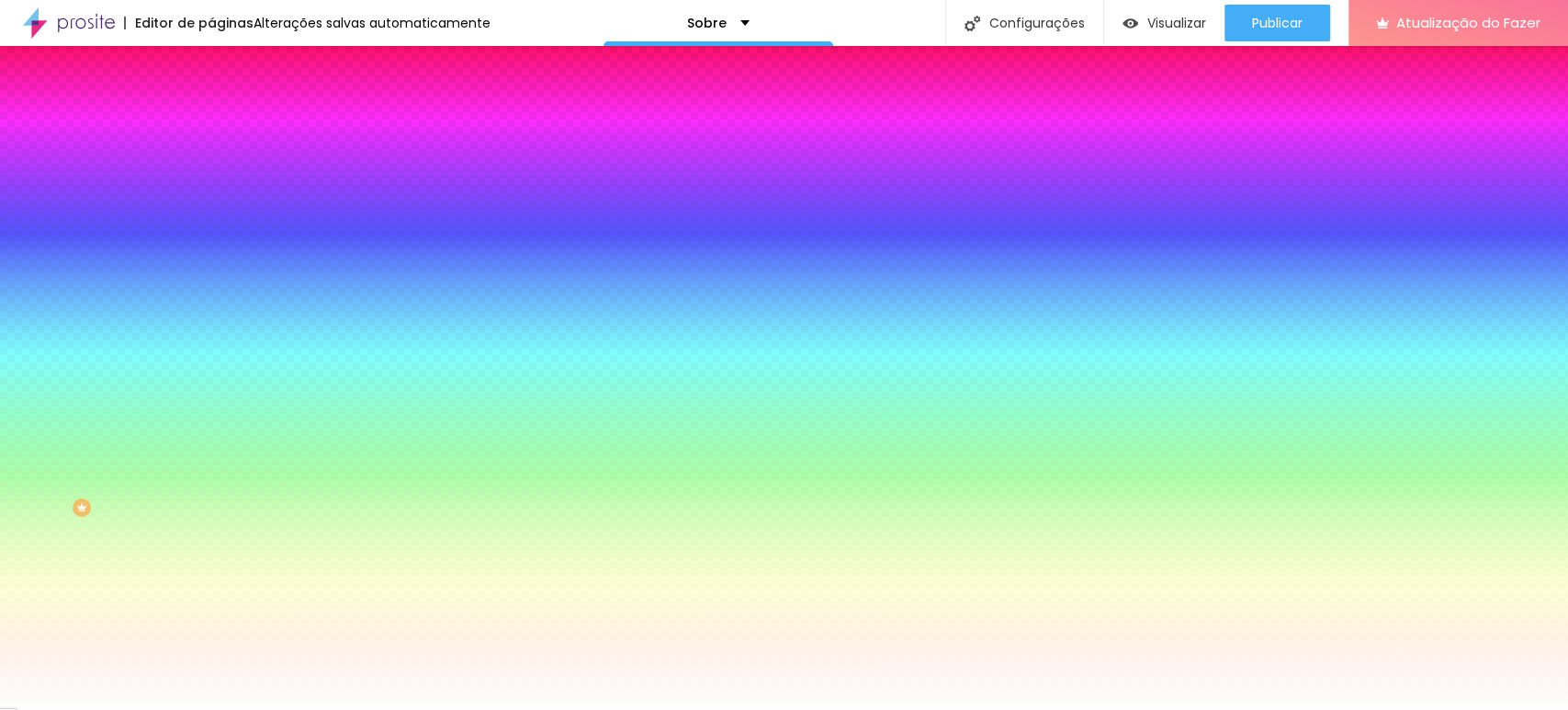
click at [211, 218] on div "Efeito da Imagem Nenhum Nenhum Paralaxe" at bounding box center [317, 192] width 211 height 50
click at [211, 191] on font "Nenhum" at bounding box center [235, 183] width 48 height 15
click at [211, 220] on font "Paralaxe" at bounding box center [235, 211] width 49 height 15
click at [211, 202] on font "Nenhum" at bounding box center [235, 194] width 48 height 15
click at [211, 125] on li "Avançado" at bounding box center [317, 133] width 211 height 18
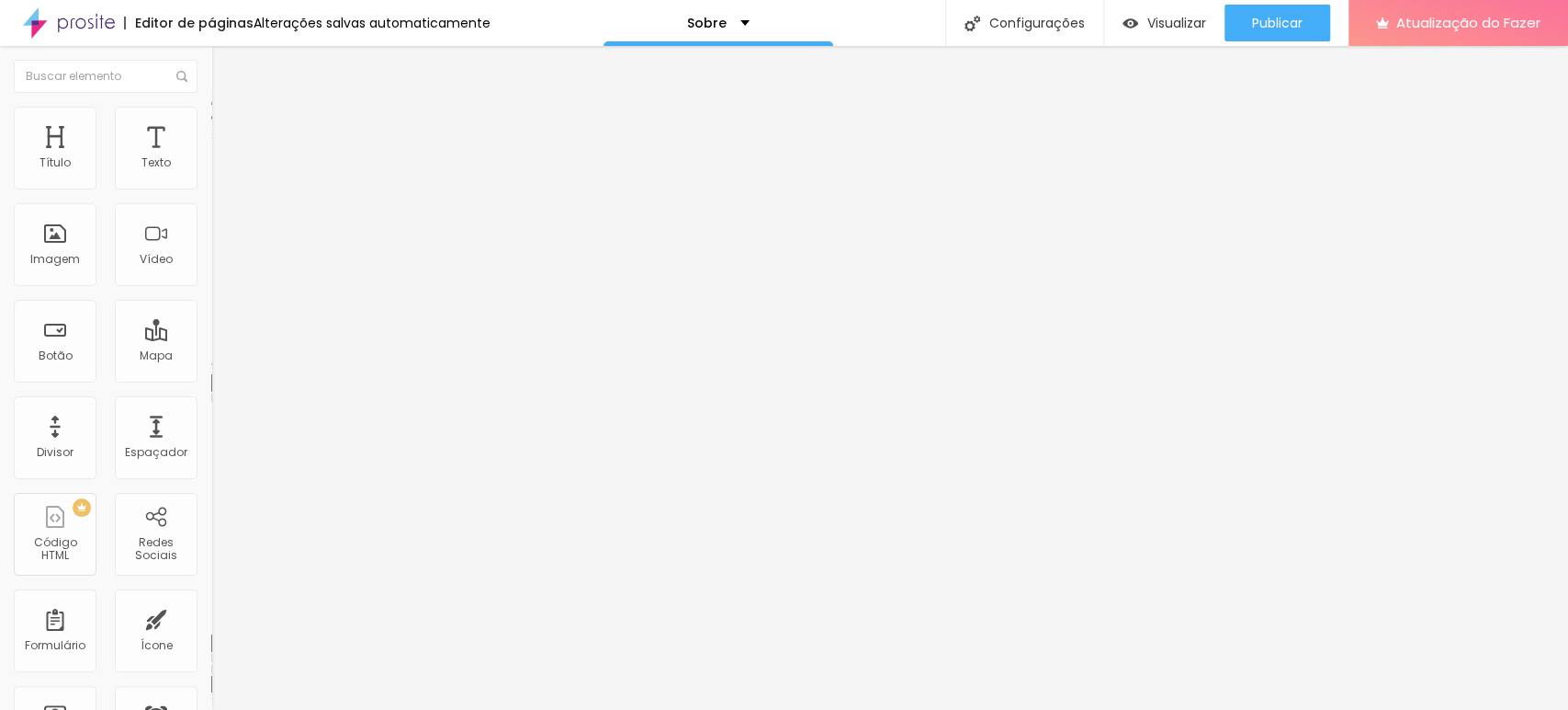
type input "481"
type input "477"
type input "472"
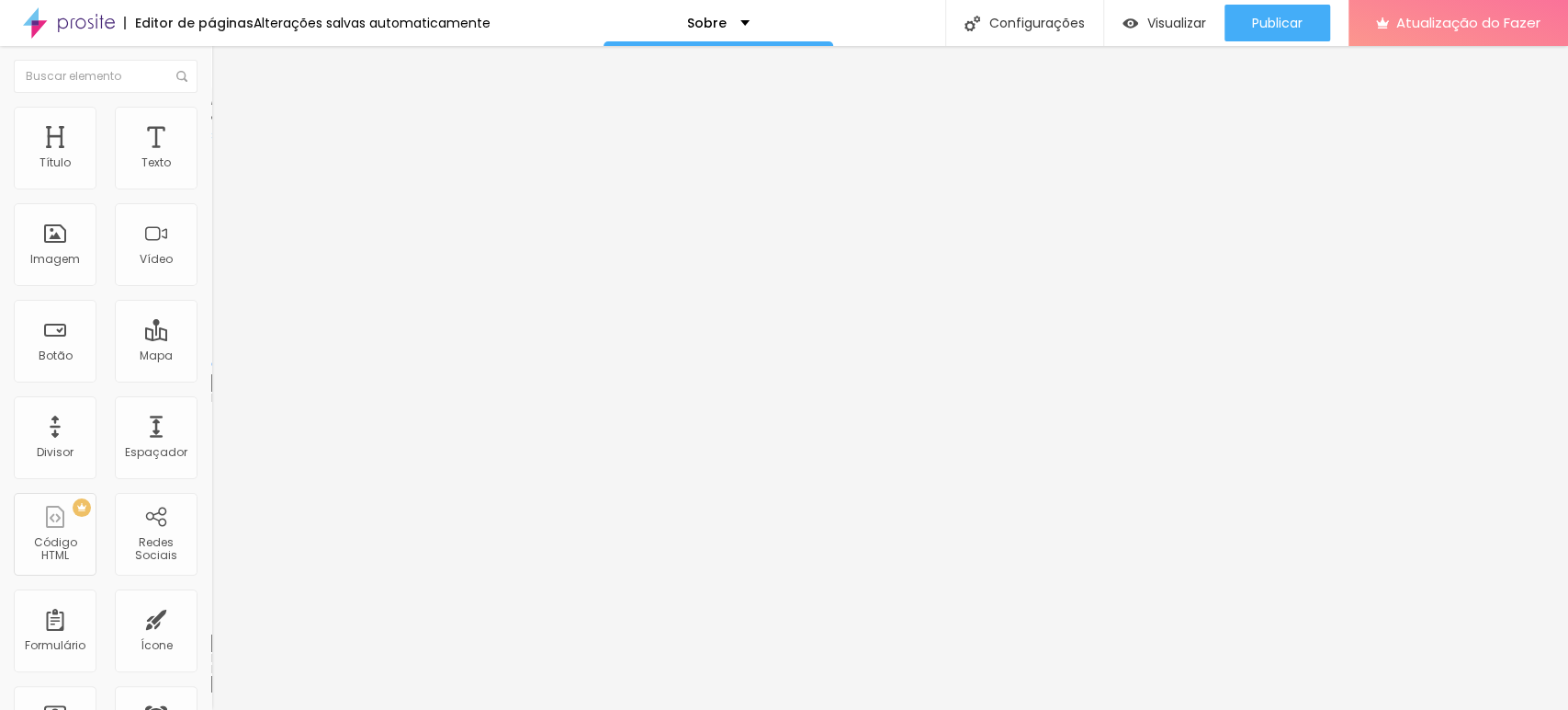
type input "472"
type input "458"
type input "454"
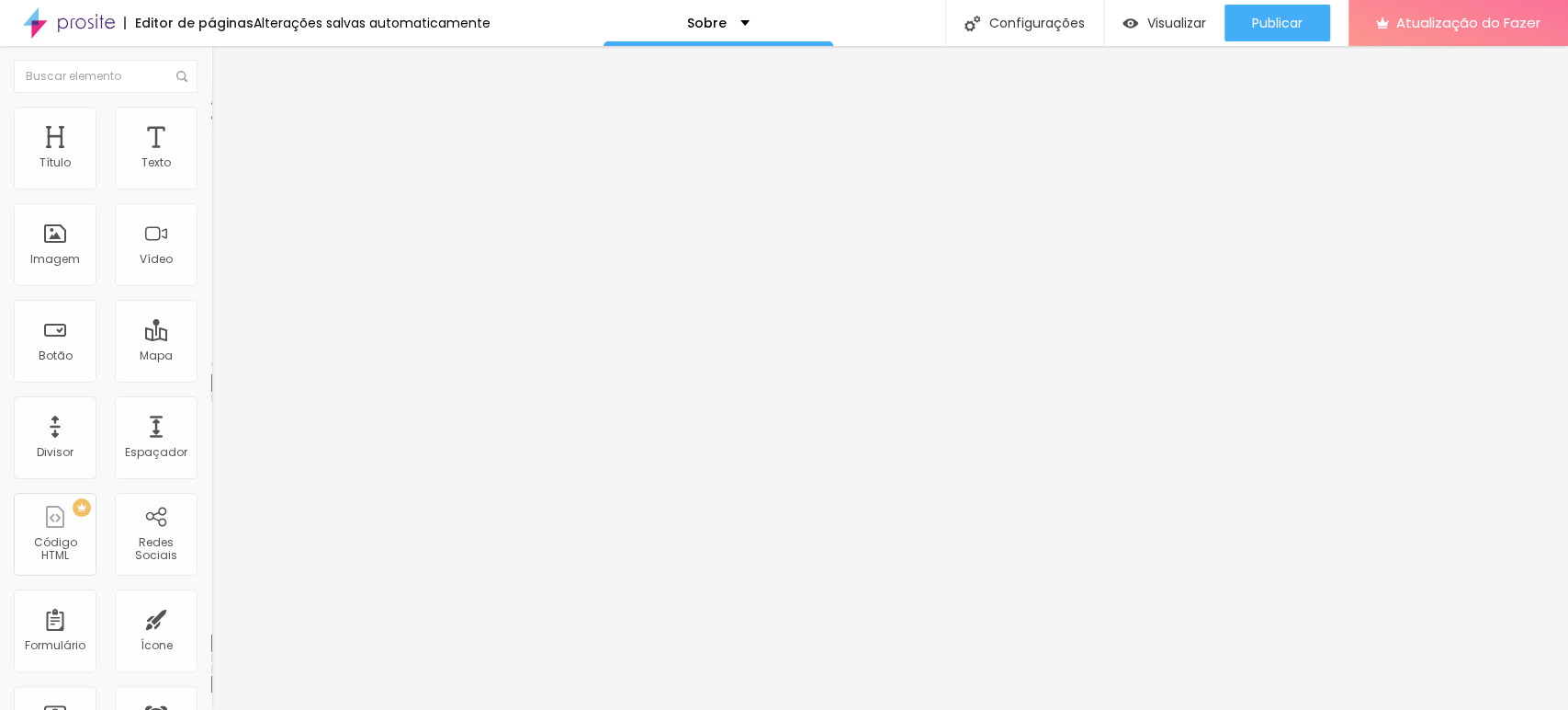
type input "439"
type input "402"
type input "374"
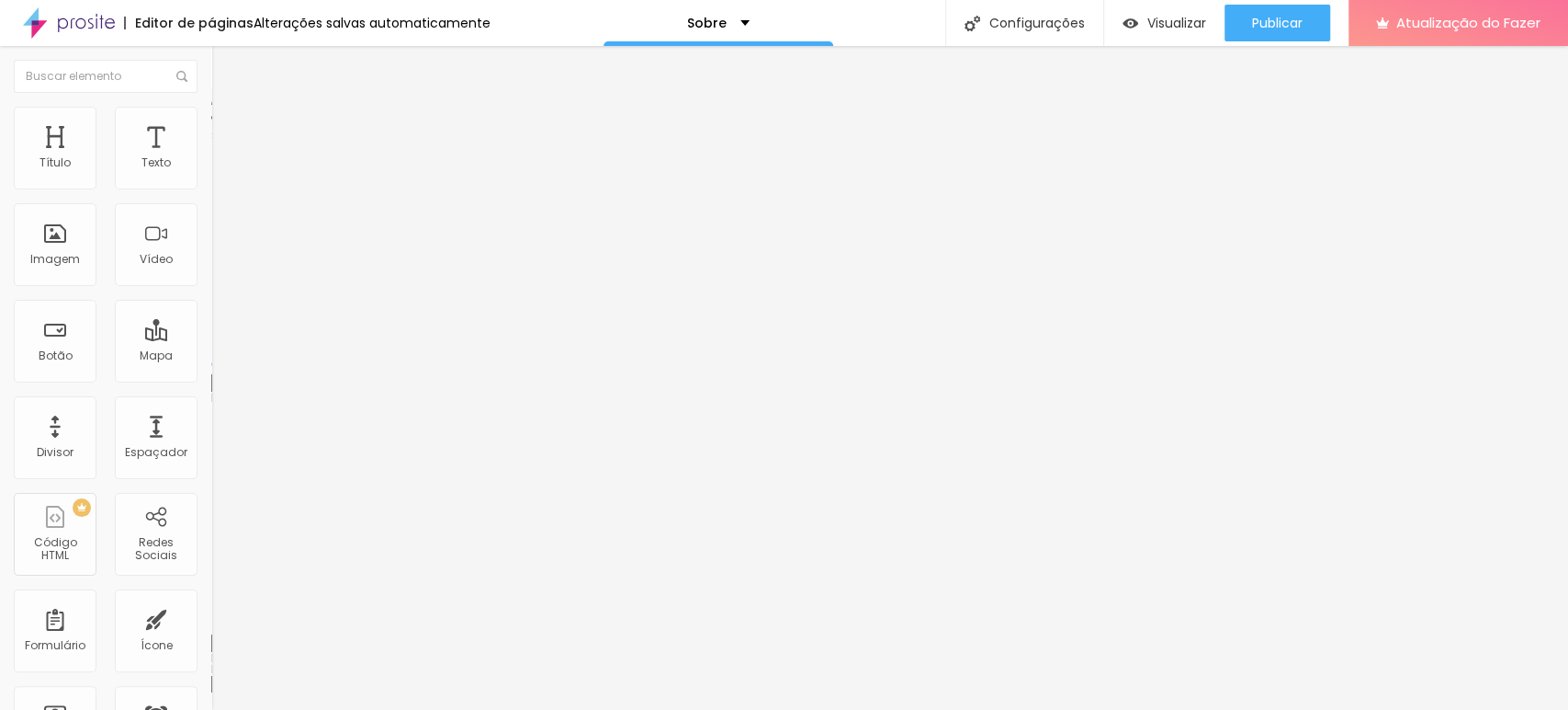
type input "374"
type input "341"
type input "313"
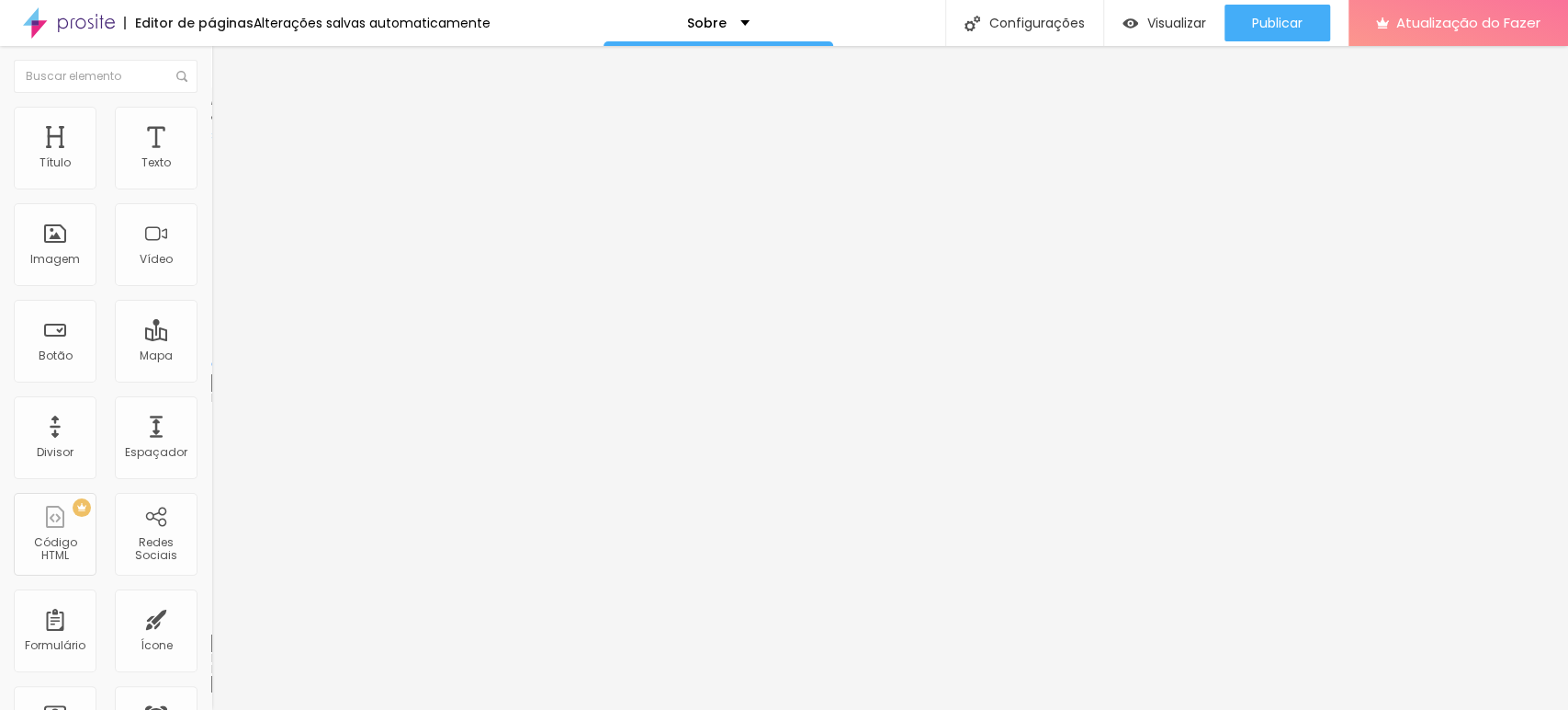
type input "290"
type input "285"
type input "280"
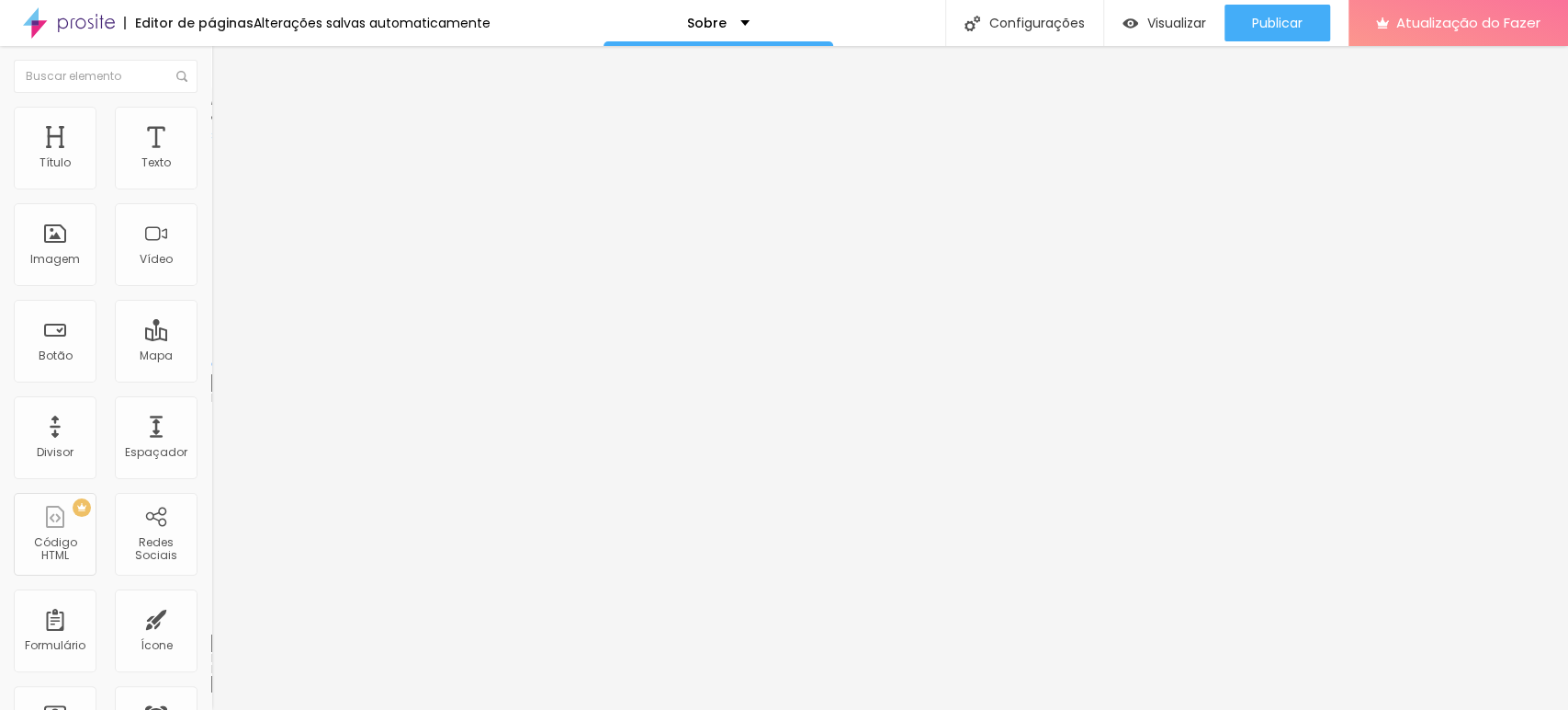
type input "280"
type input "276"
type input "266"
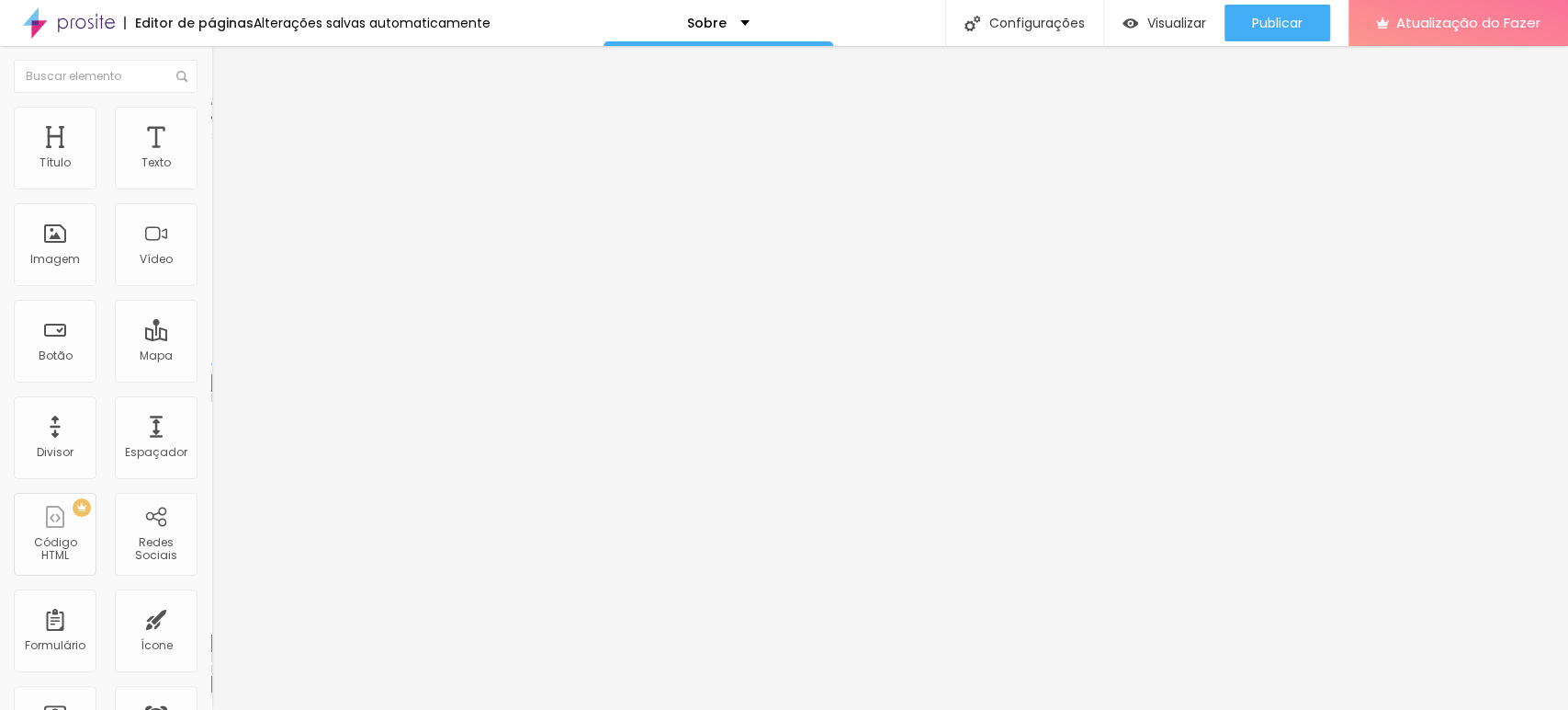
type input "247"
type input "224"
type input "219"
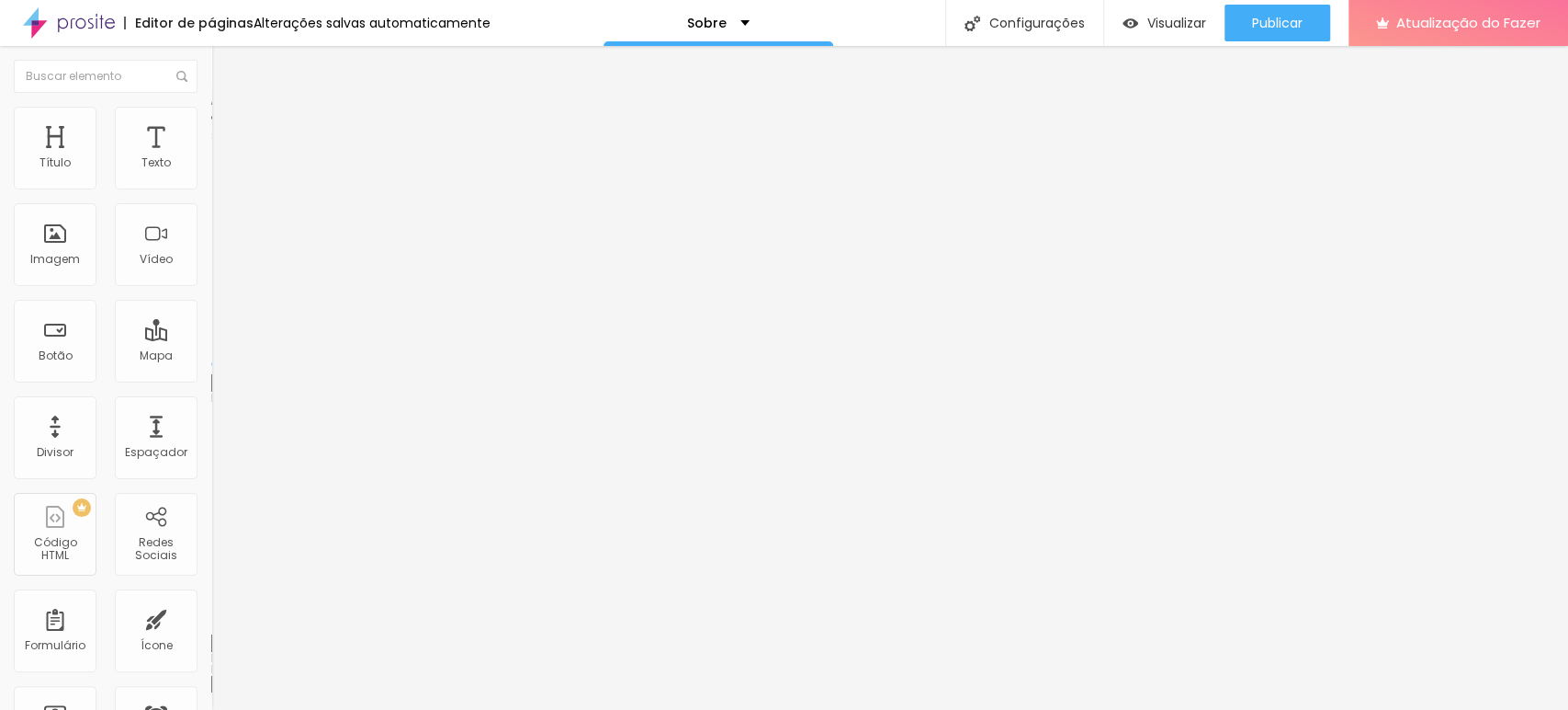
type input "219"
type input "215"
type input "205"
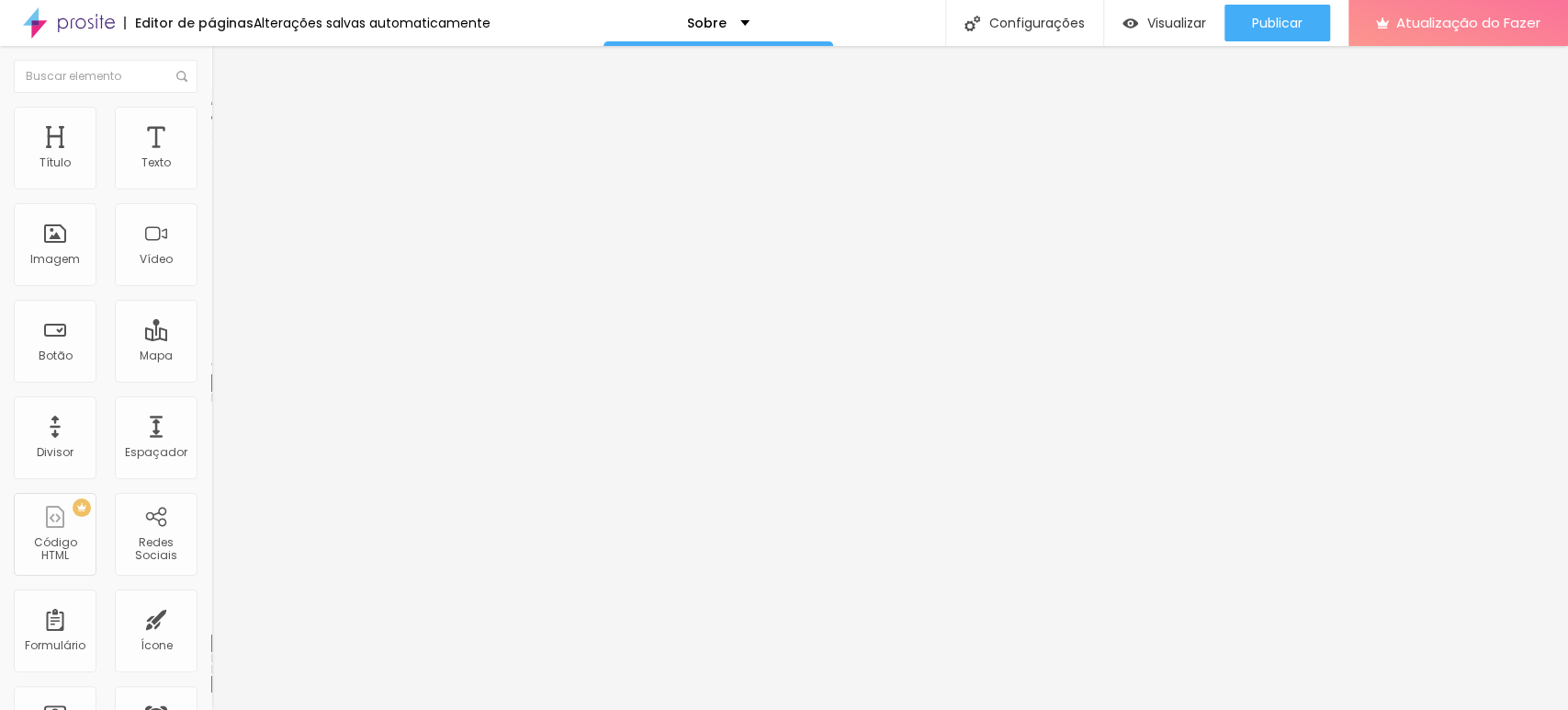
type input "196"
type input "182"
type input "172"
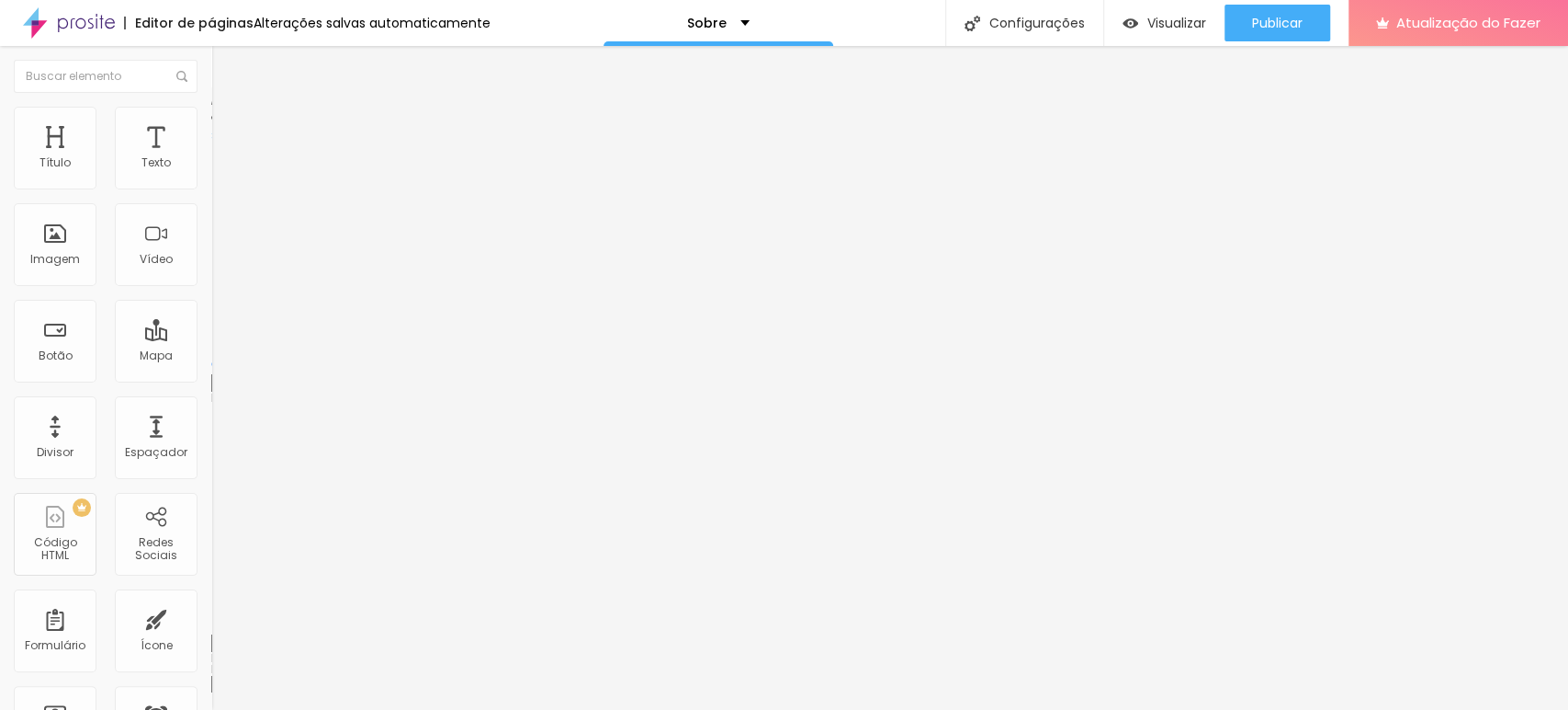
type input "172"
type input "168"
type input "158"
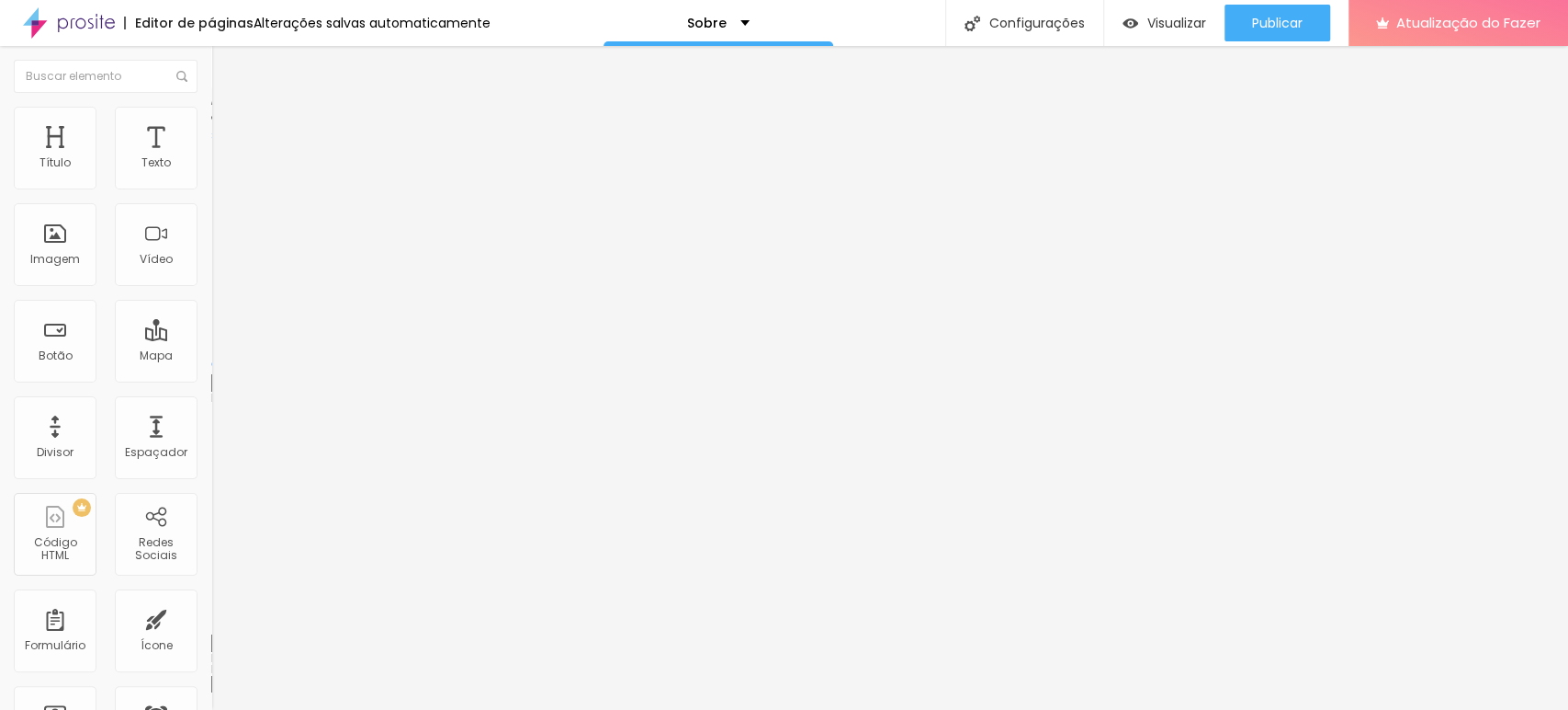
type input "154"
type input "144"
type input "149"
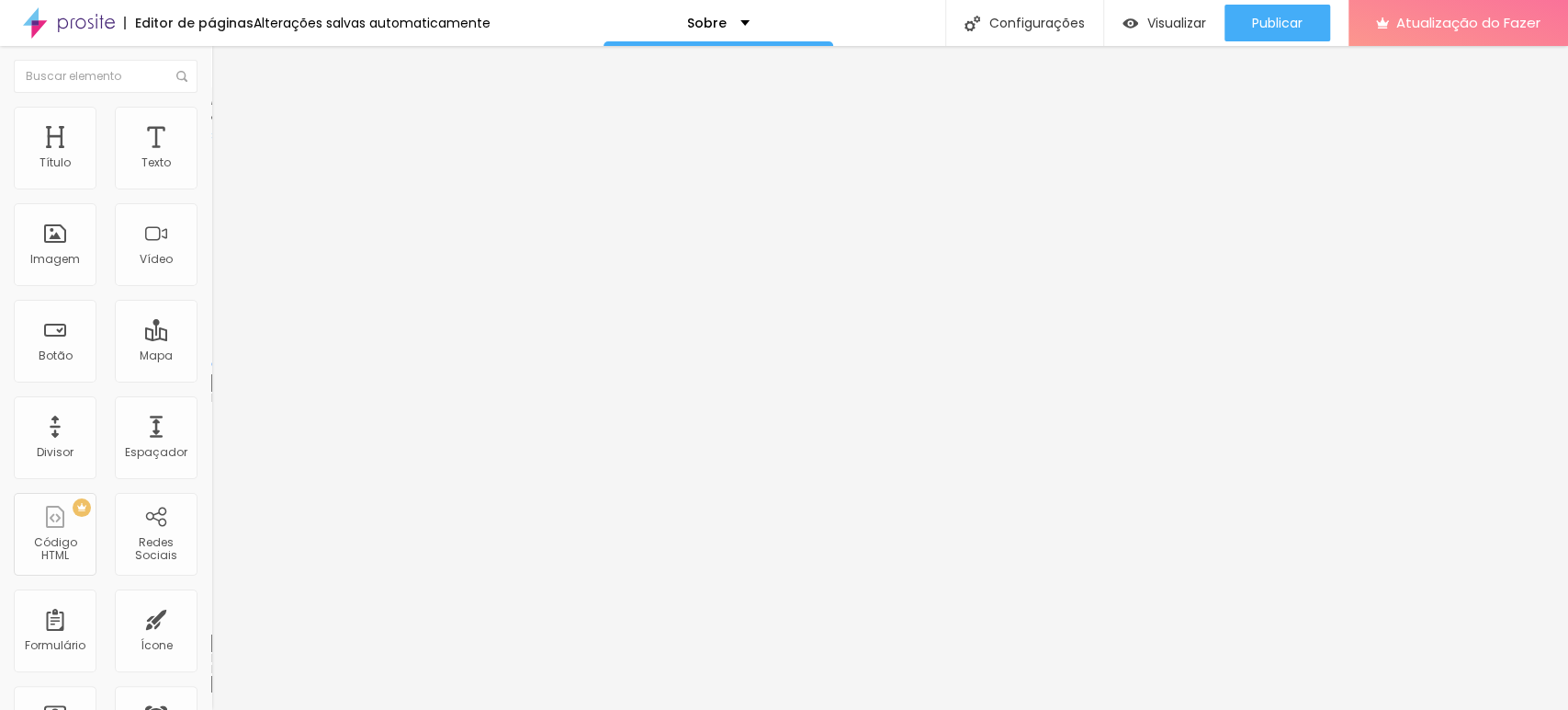
type input "149"
type input "163"
type input "168"
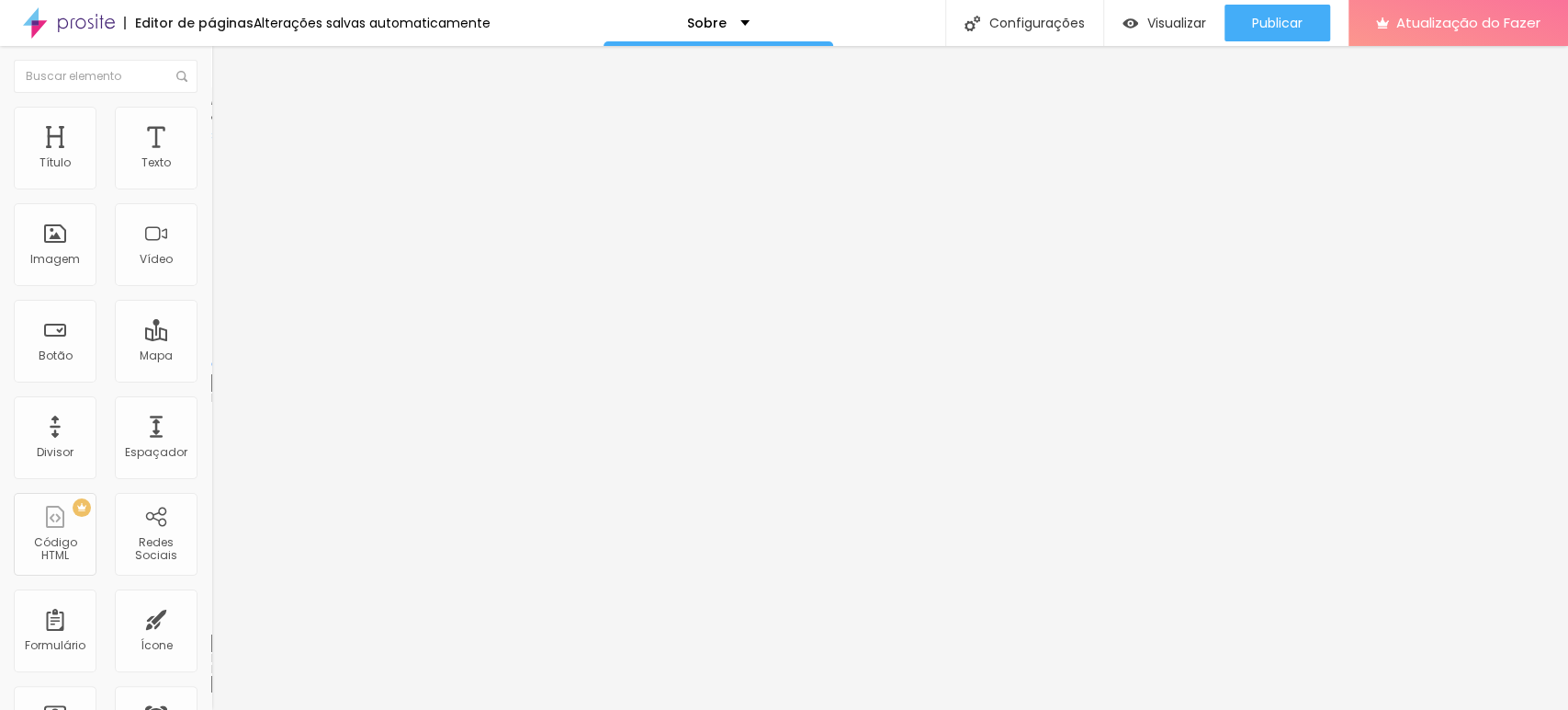
type input "172"
type input "177"
type input "187"
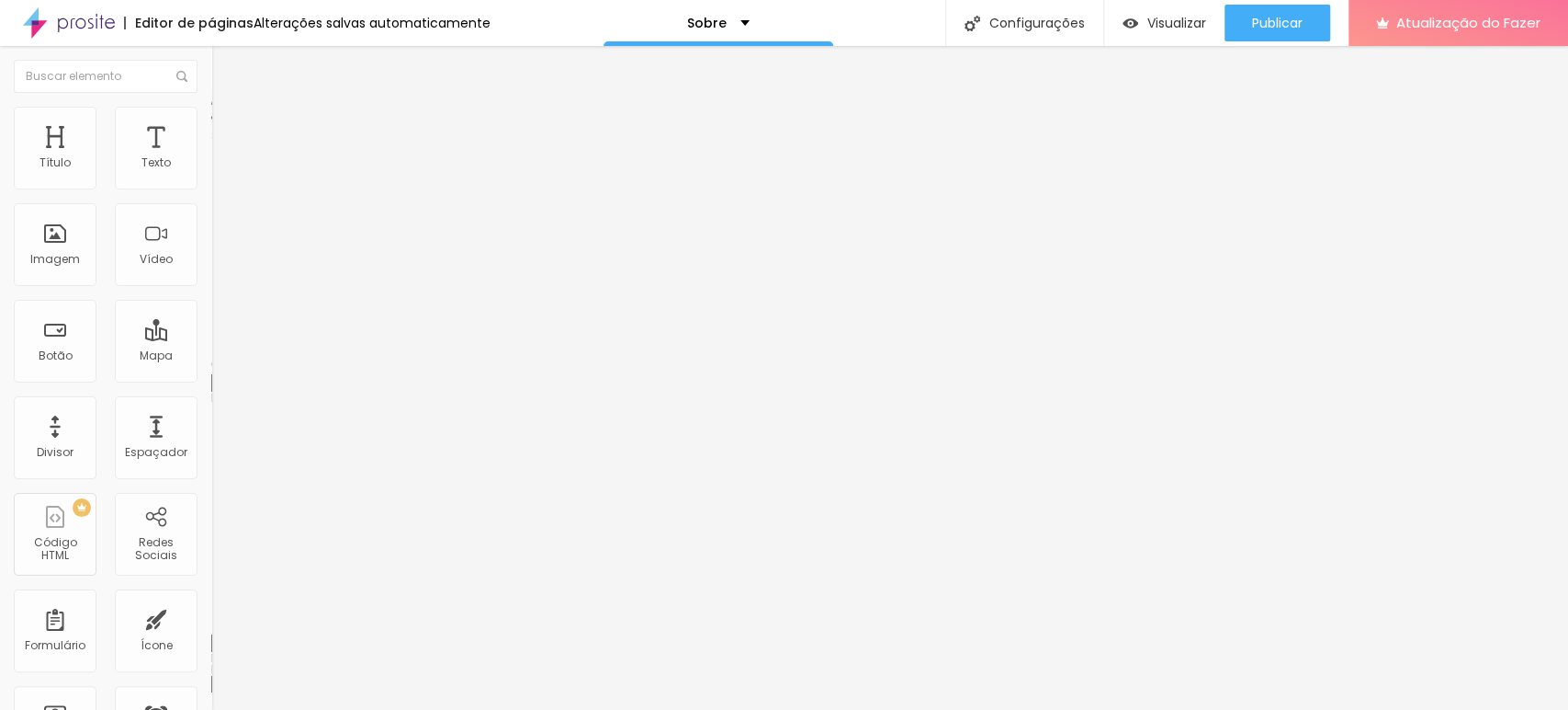
type input "187"
type input "201"
type input "205"
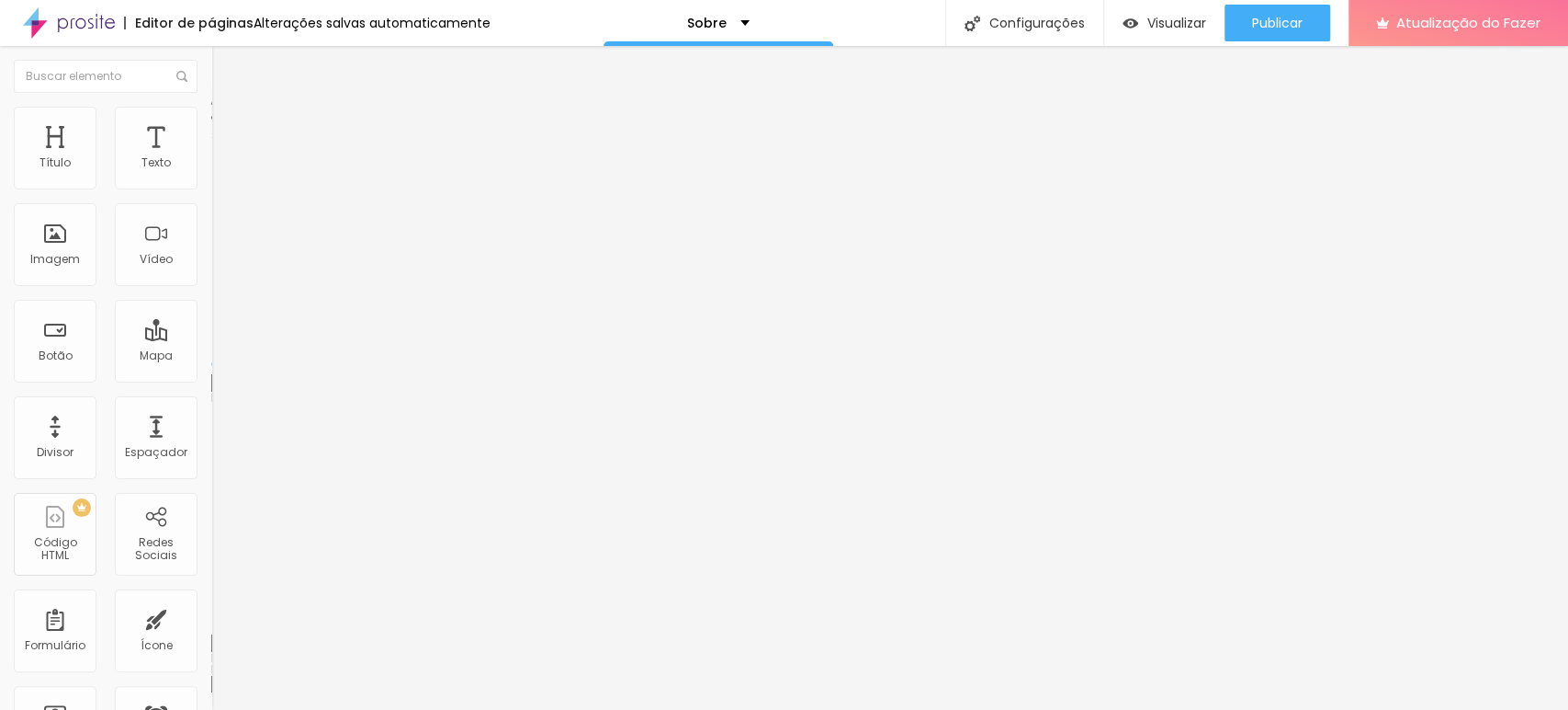
type input "187"
type input "163"
type input "135"
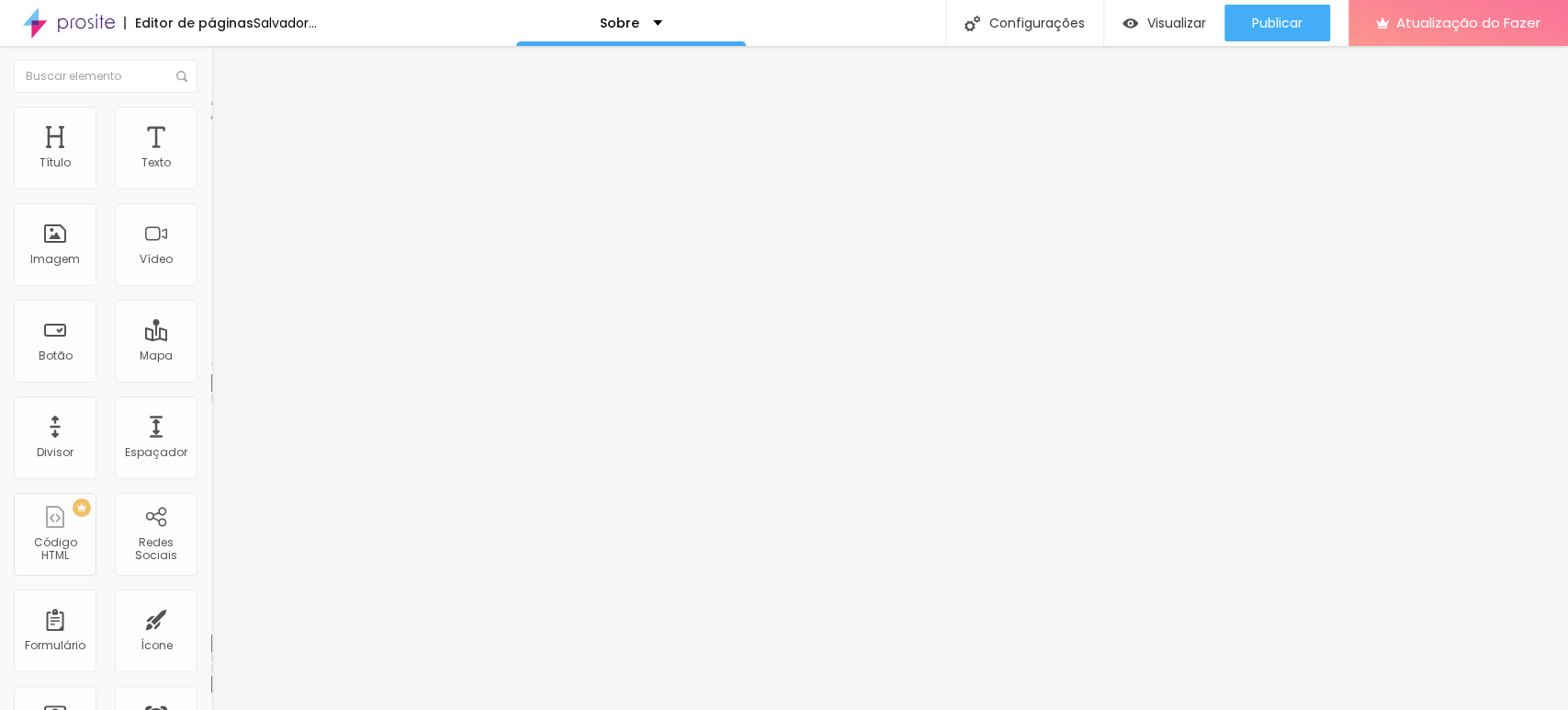
type input "135"
type input "102"
type input "65"
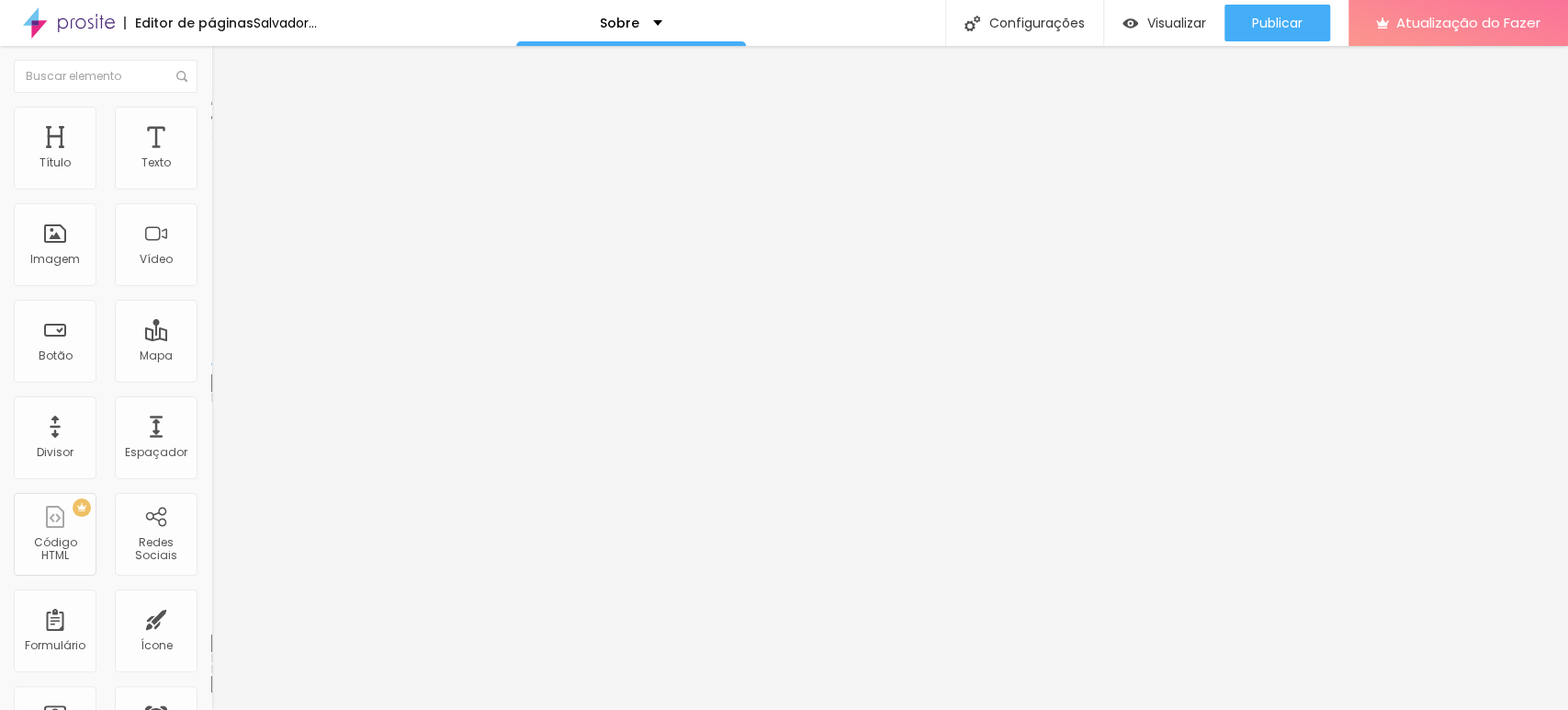
type input "9"
type input "0"
type input "9"
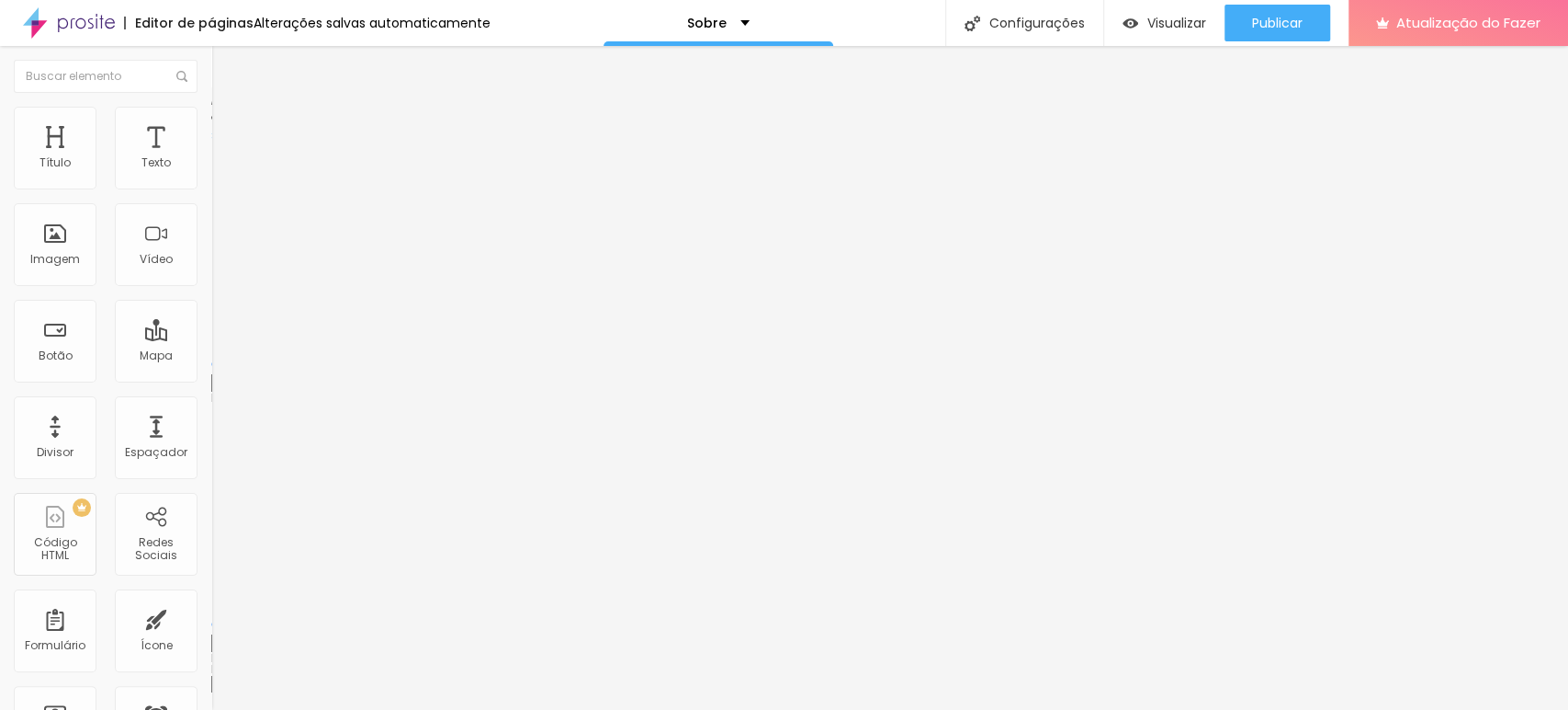
type input "9"
type input "37"
type input "65"
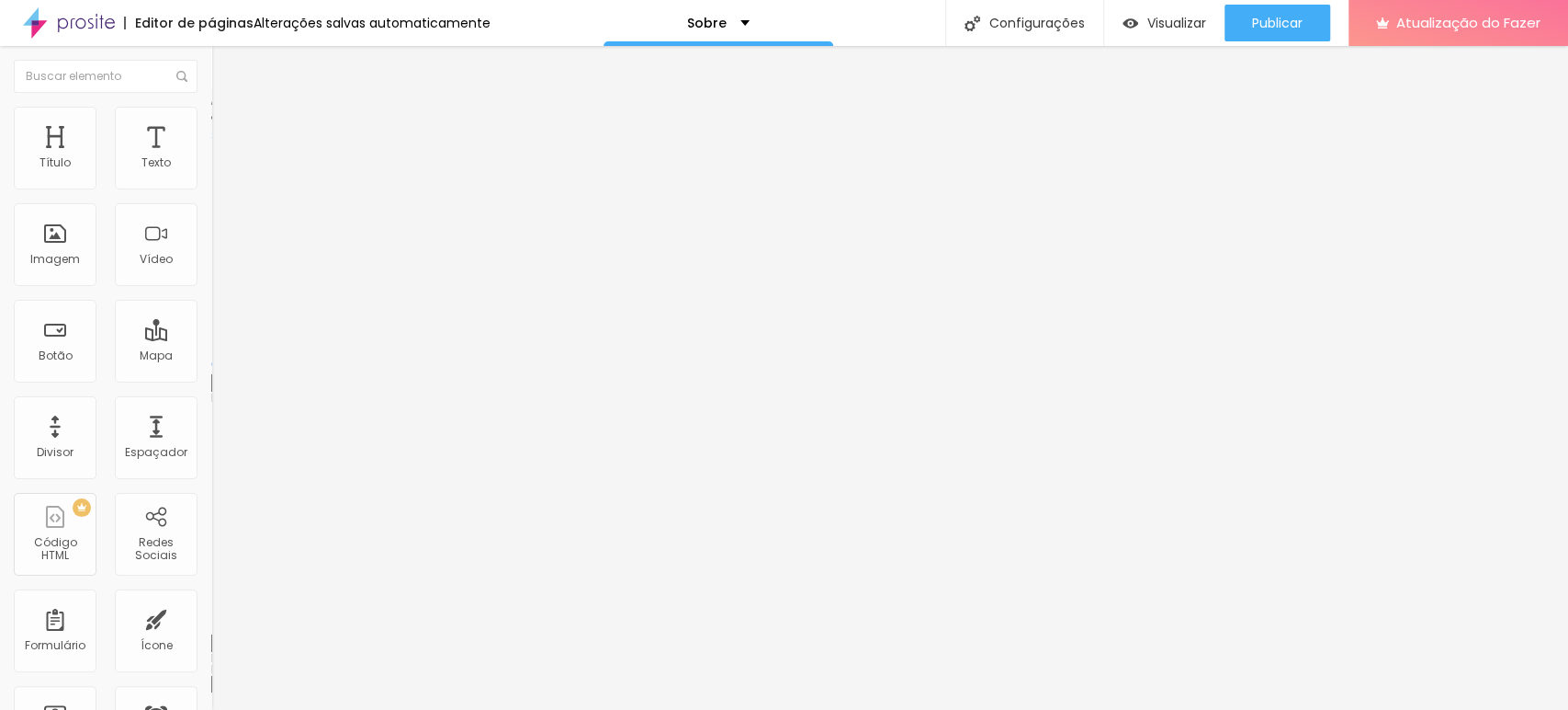
type input "107"
type input "144"
type input "177"
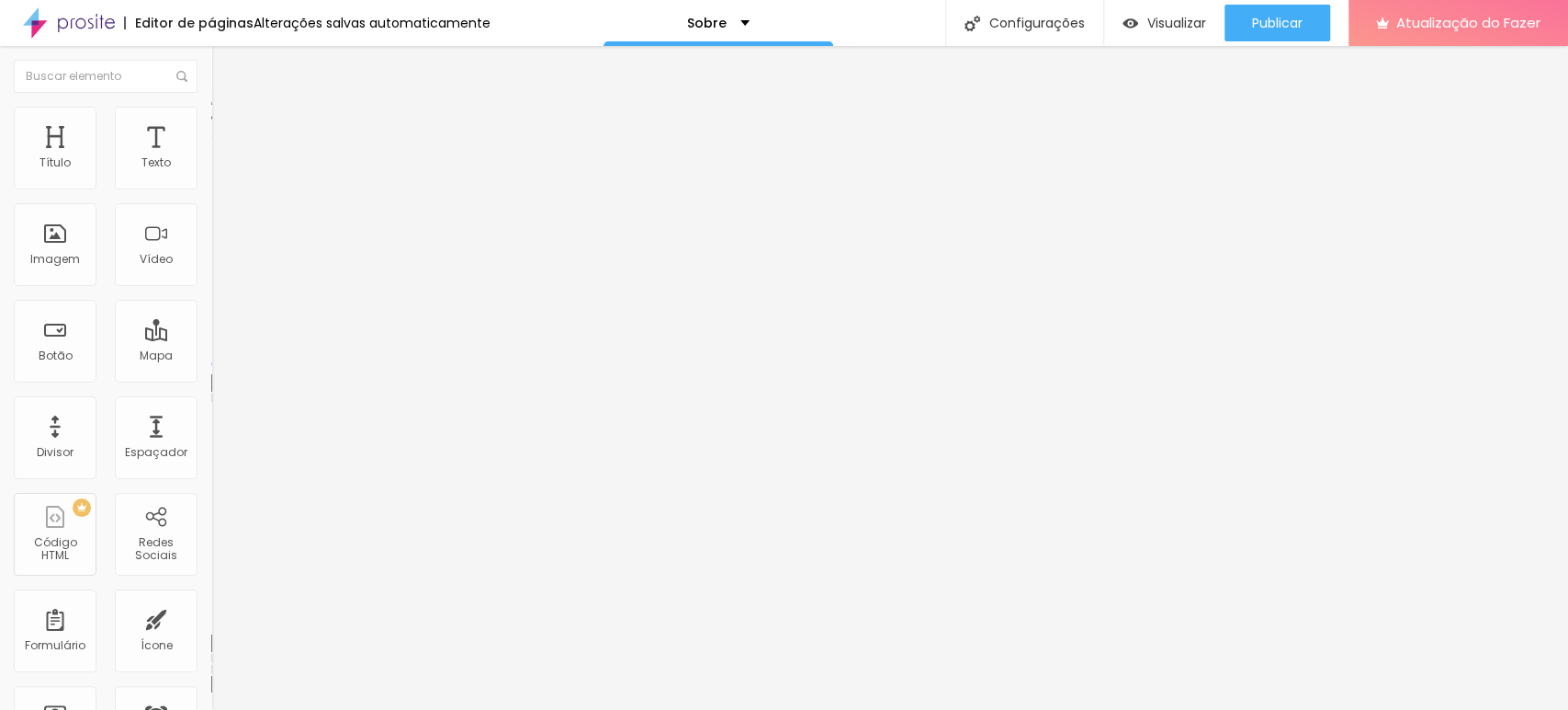
type input "177"
type input "191"
type input "201"
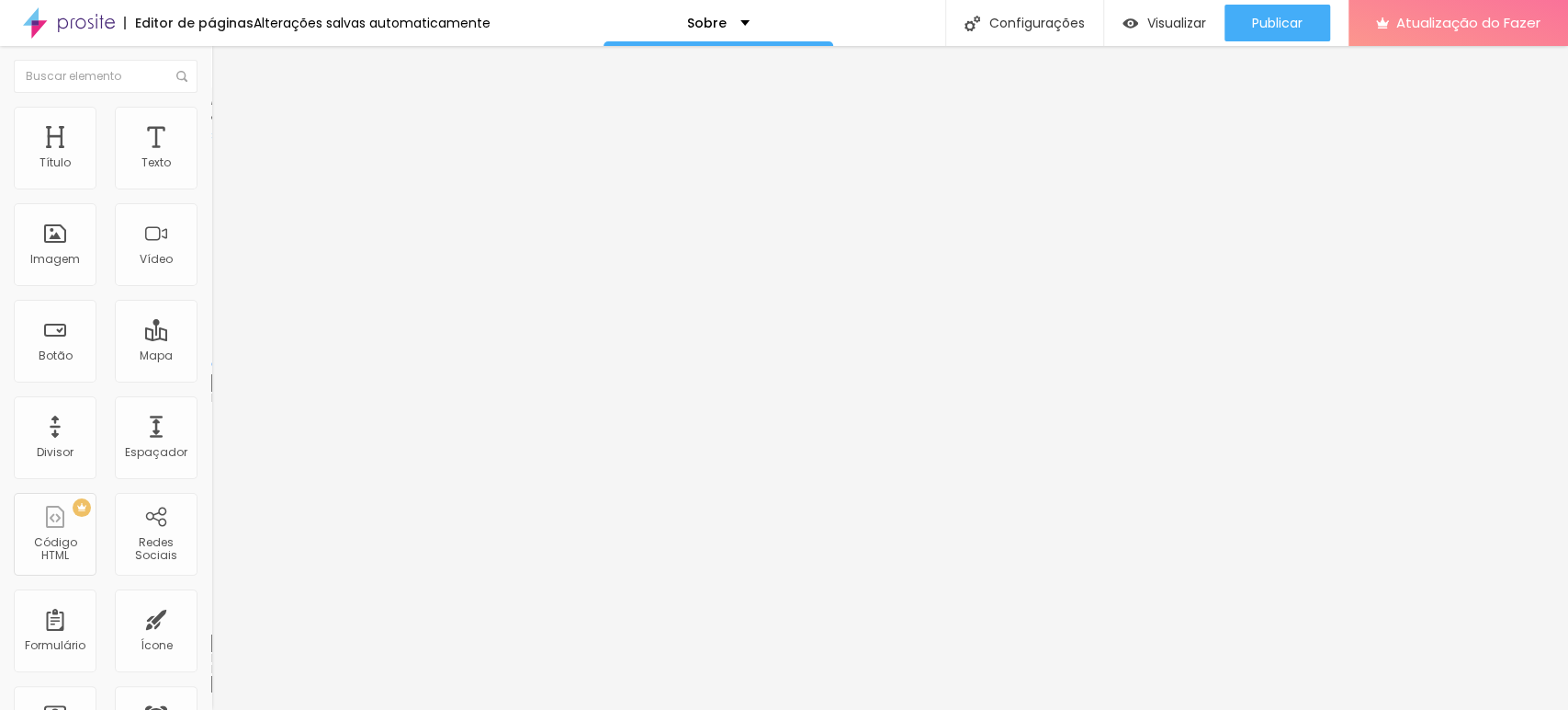
type input "205"
type input "210"
type input "215"
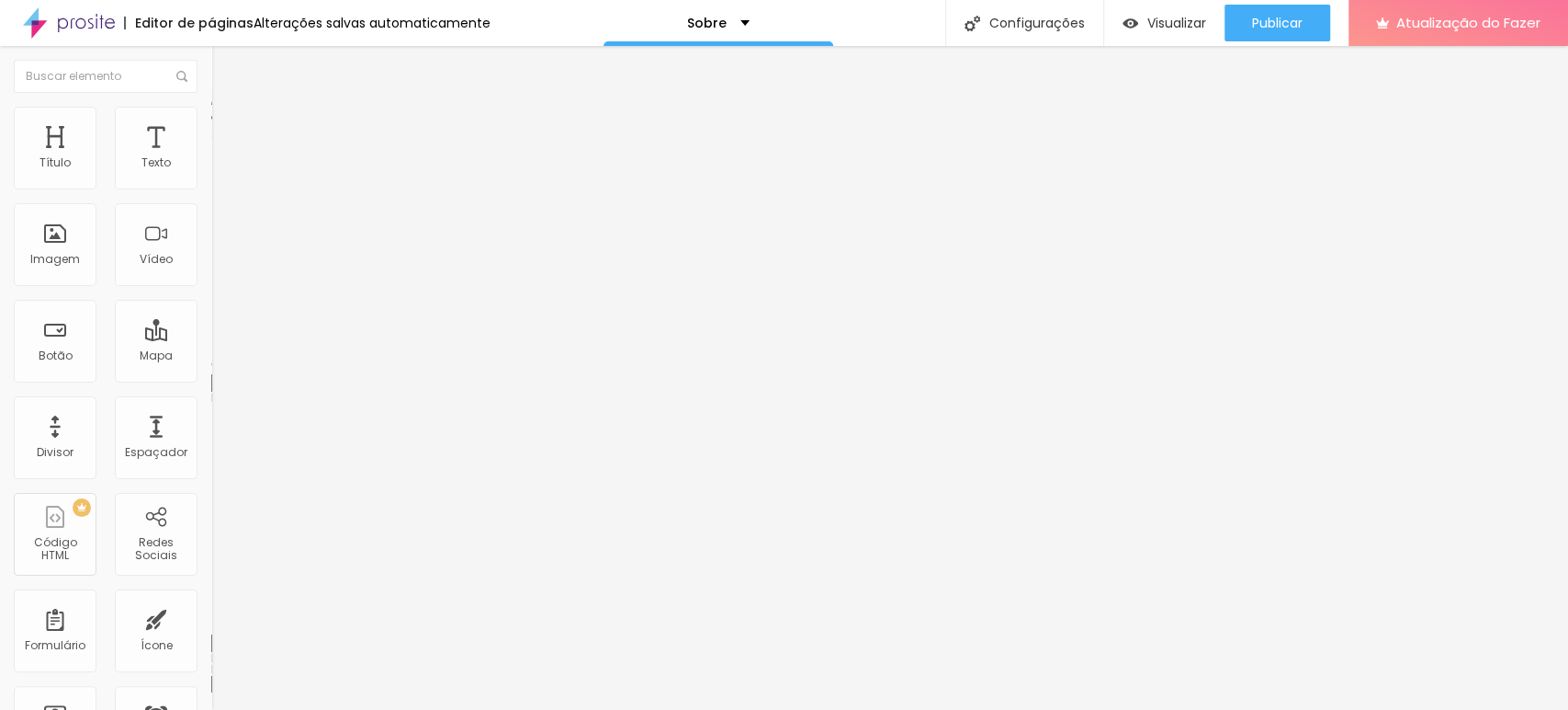
type input "215"
type input "243"
type input "313"
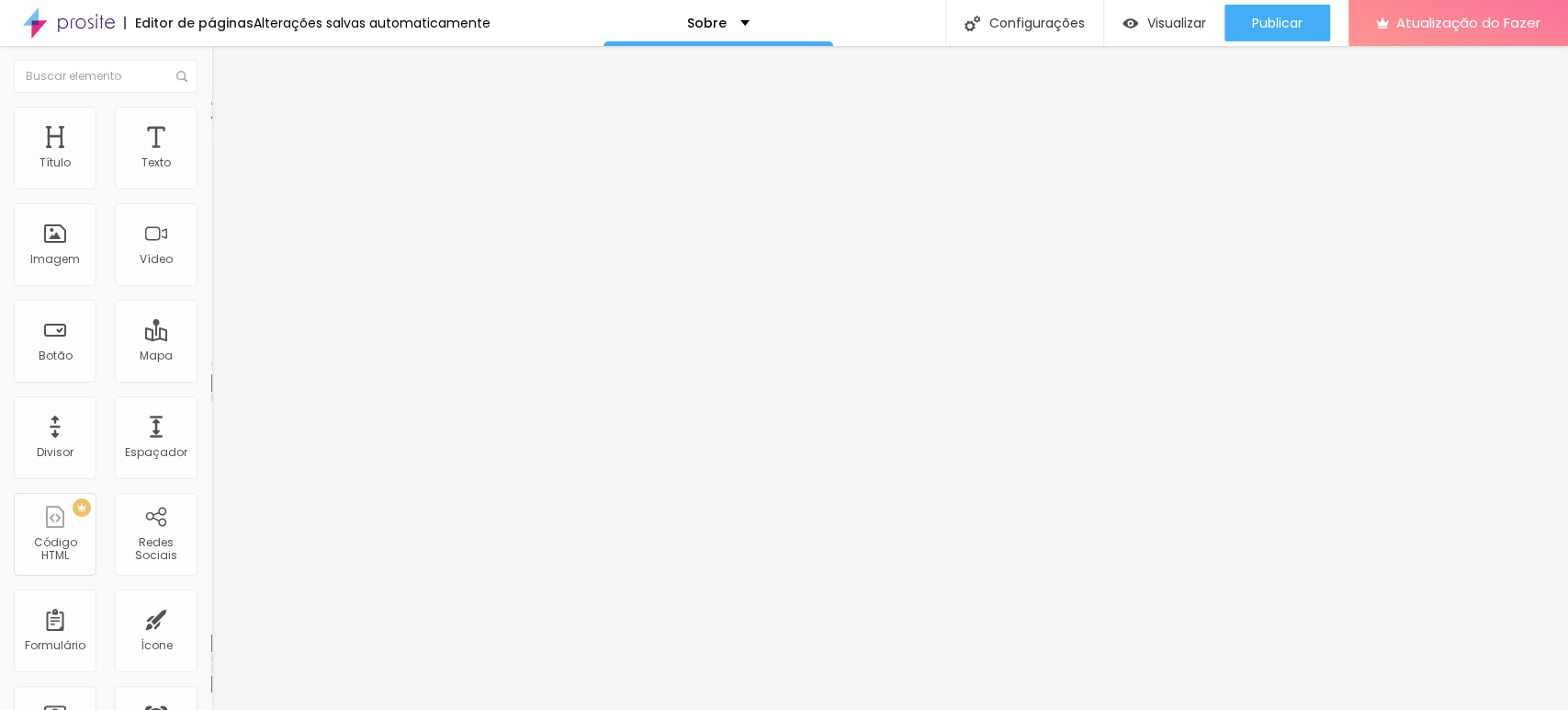
type input "346"
type input "365"
type input "369"
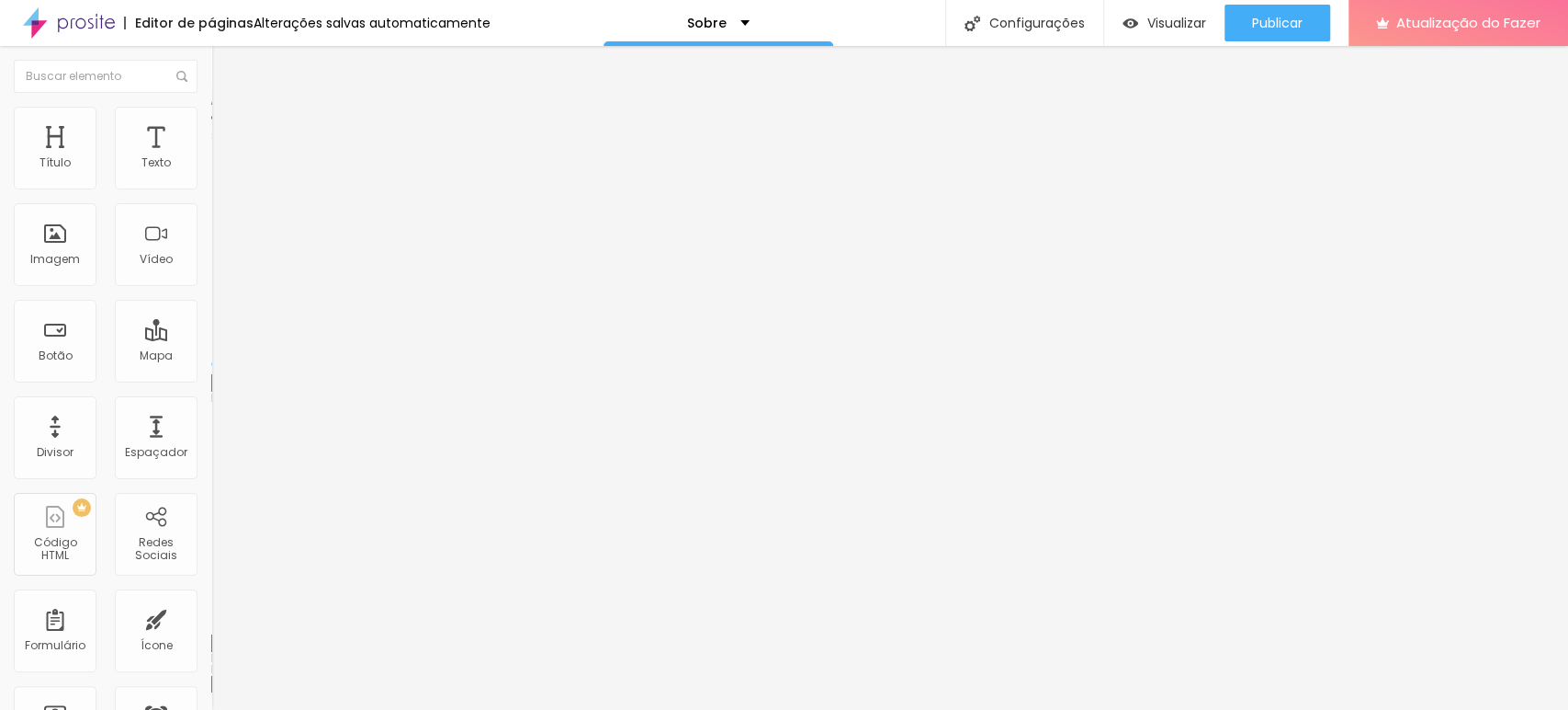
type input "369"
type input "374"
type input "379"
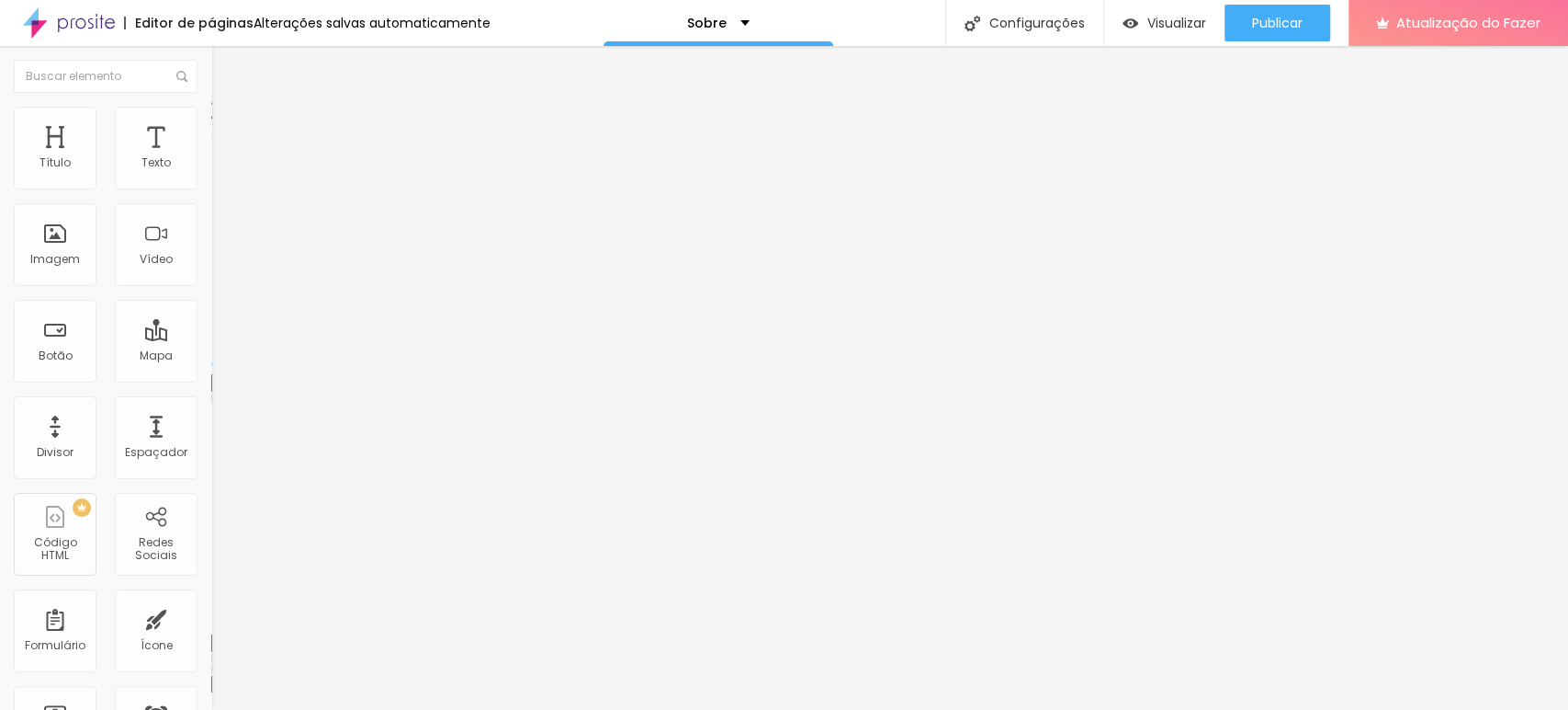
type input "374"
type input "369"
type input "360"
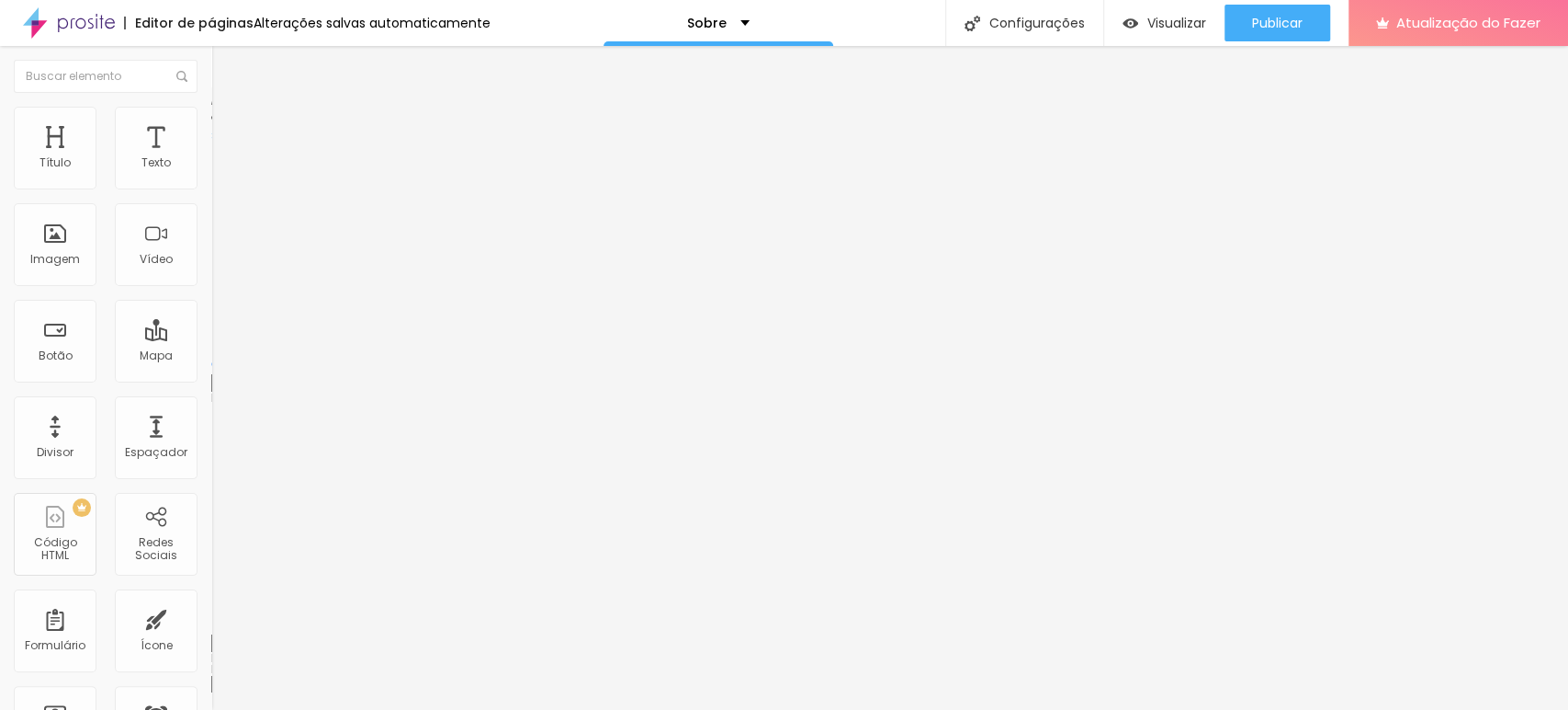
type input "360"
type input "346"
type input "336"
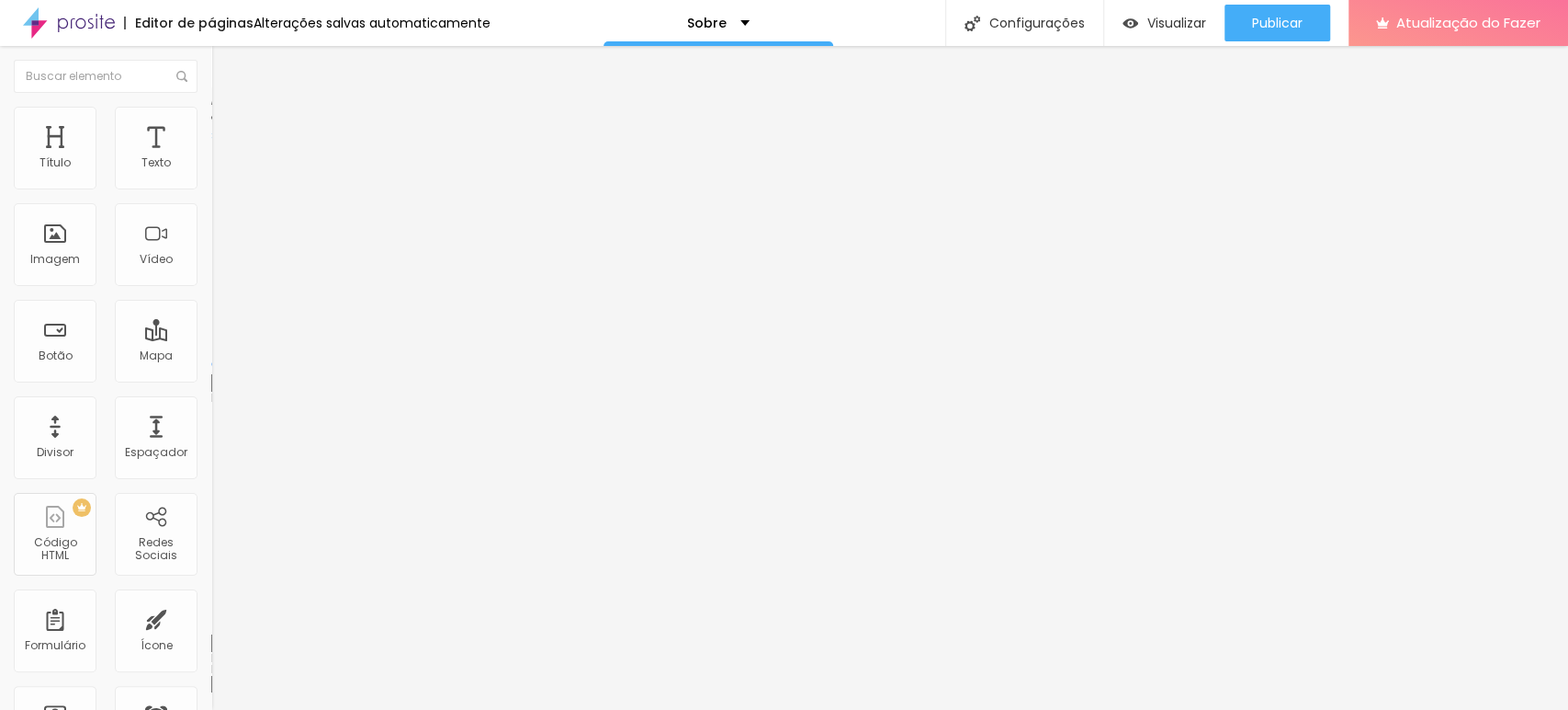
type input "327"
type input "318"
type input "313"
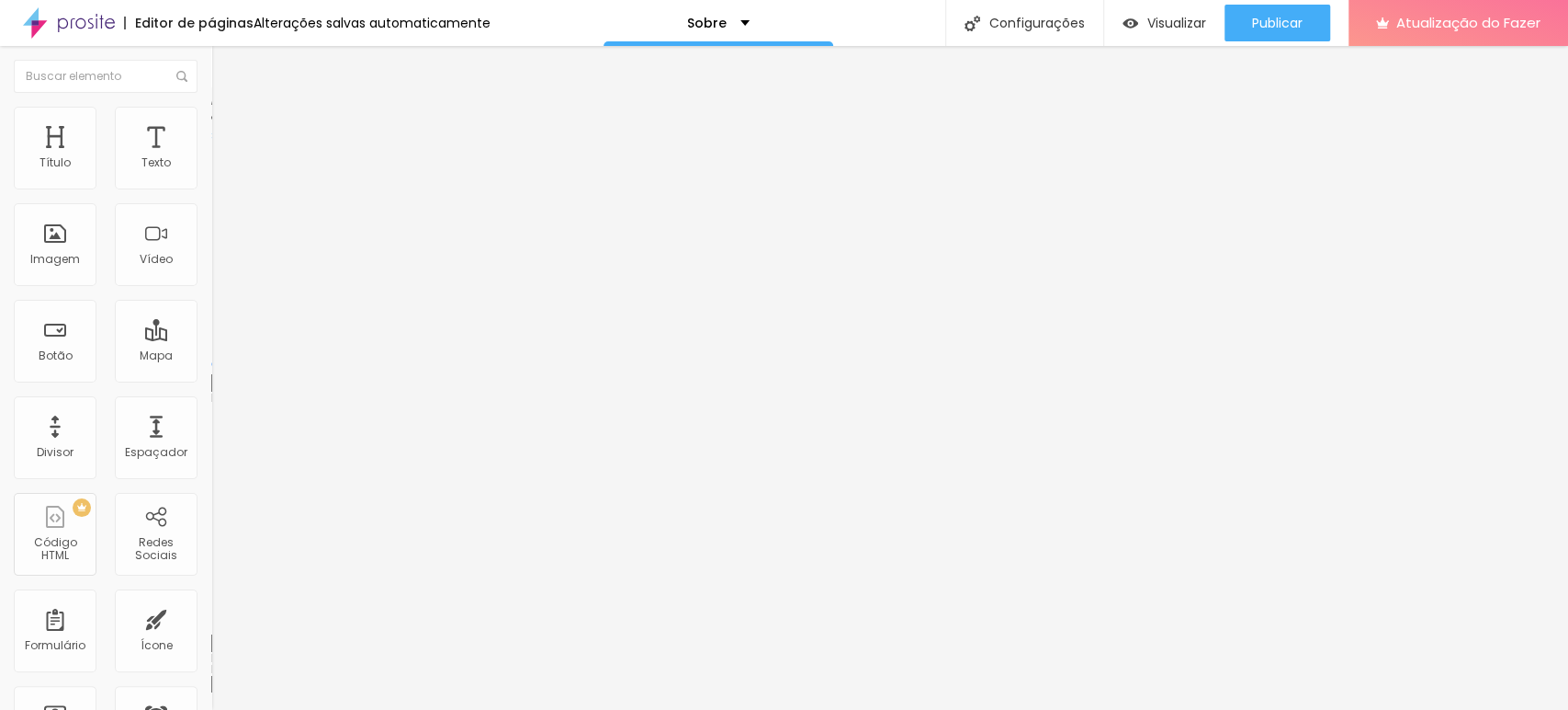
type input "313"
type input "308"
type input "304"
drag, startPoint x: 131, startPoint y: 212, endPoint x: 91, endPoint y: 233, distance: 45.2
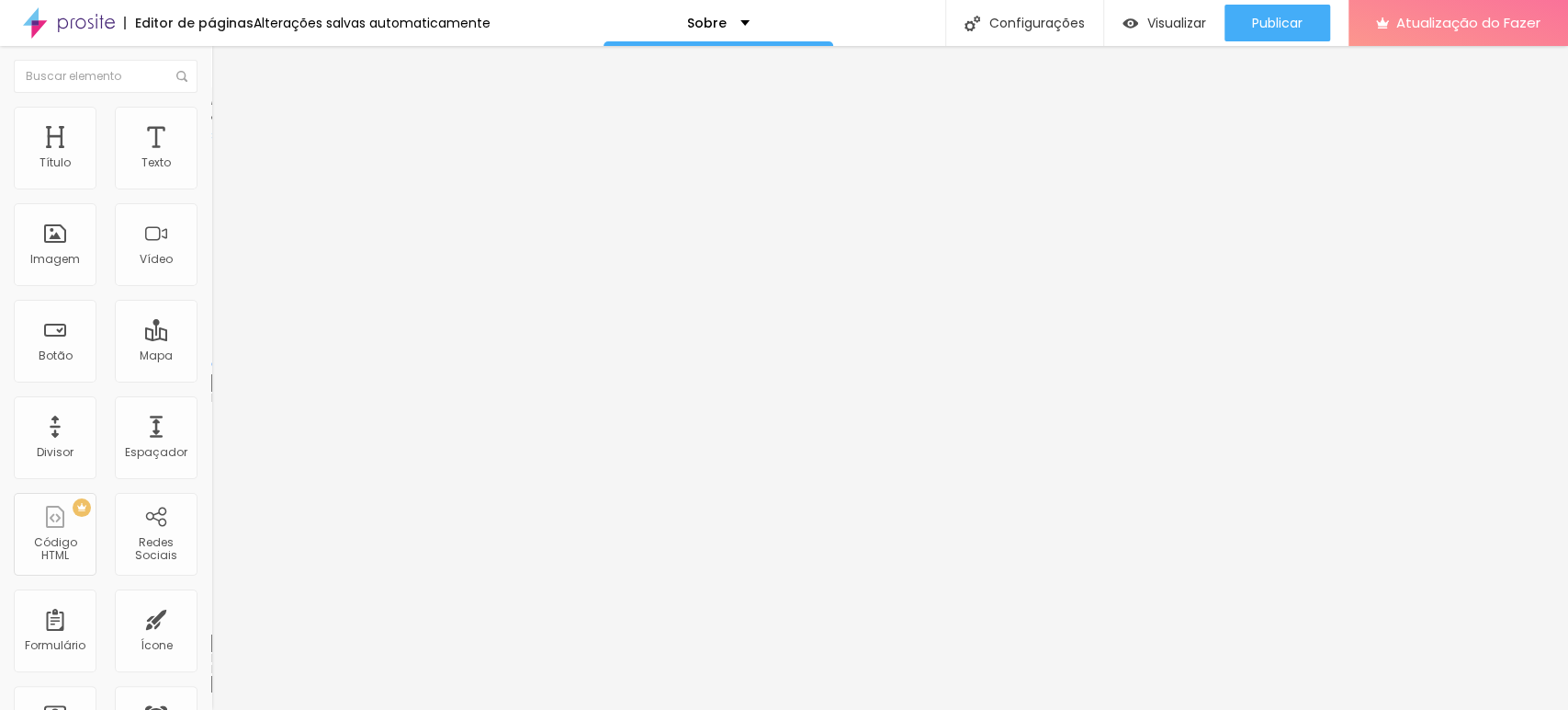
click at [211, 617] on input "range" at bounding box center [270, 623] width 119 height 14
drag, startPoint x: 48, startPoint y: 186, endPoint x: 101, endPoint y: 185, distance: 53.0
click at [211, 357] on div at bounding box center [317, 365] width 211 height 16
drag, startPoint x: 48, startPoint y: 181, endPoint x: 142, endPoint y: 185, distance: 94.1
click at [211, 357] on input "range" at bounding box center [270, 364] width 119 height 14
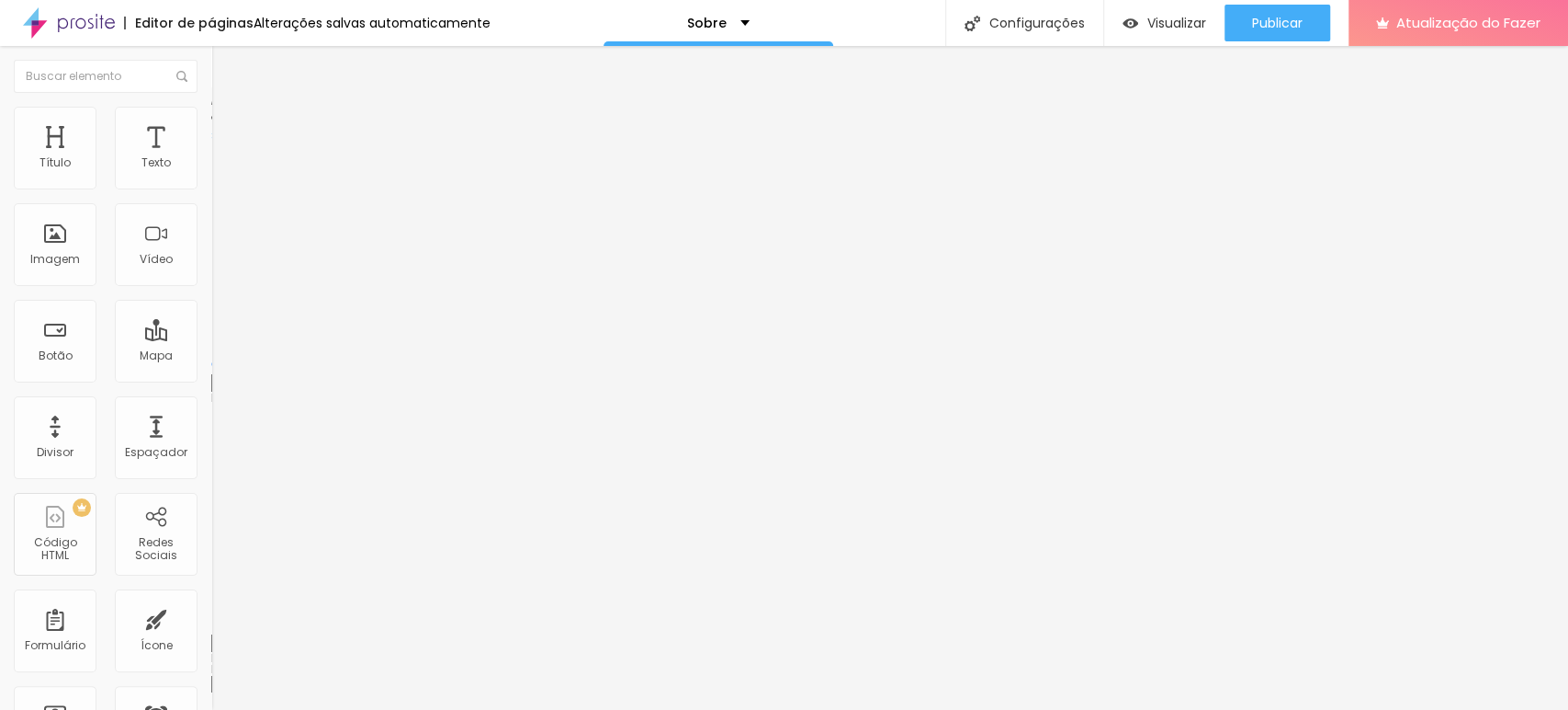
drag, startPoint x: 140, startPoint y: 179, endPoint x: 7, endPoint y: 193, distance: 133.7
click at [211, 357] on input "range" at bounding box center [270, 364] width 119 height 14
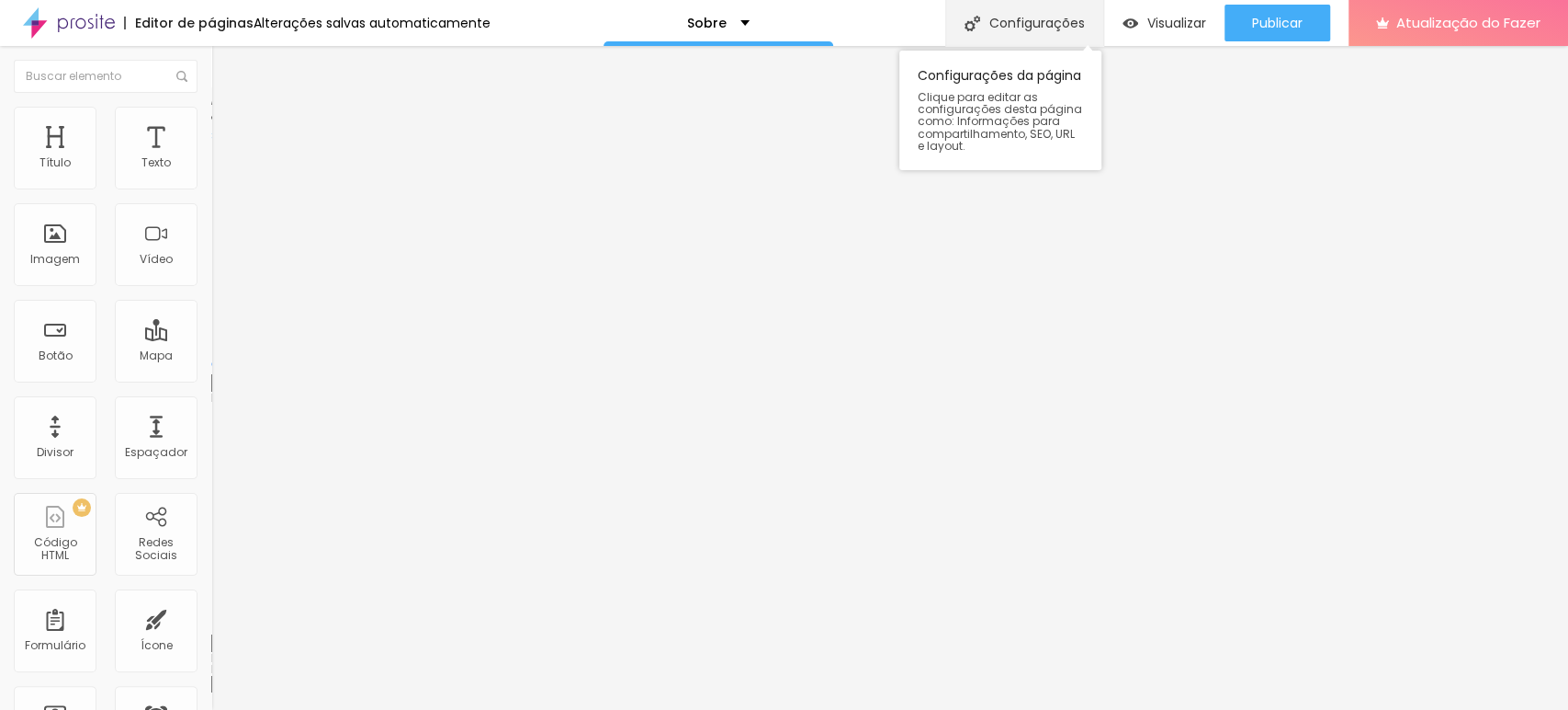
click at [1026, 33] on div "Configurações" at bounding box center [1025, 23] width 158 height 46
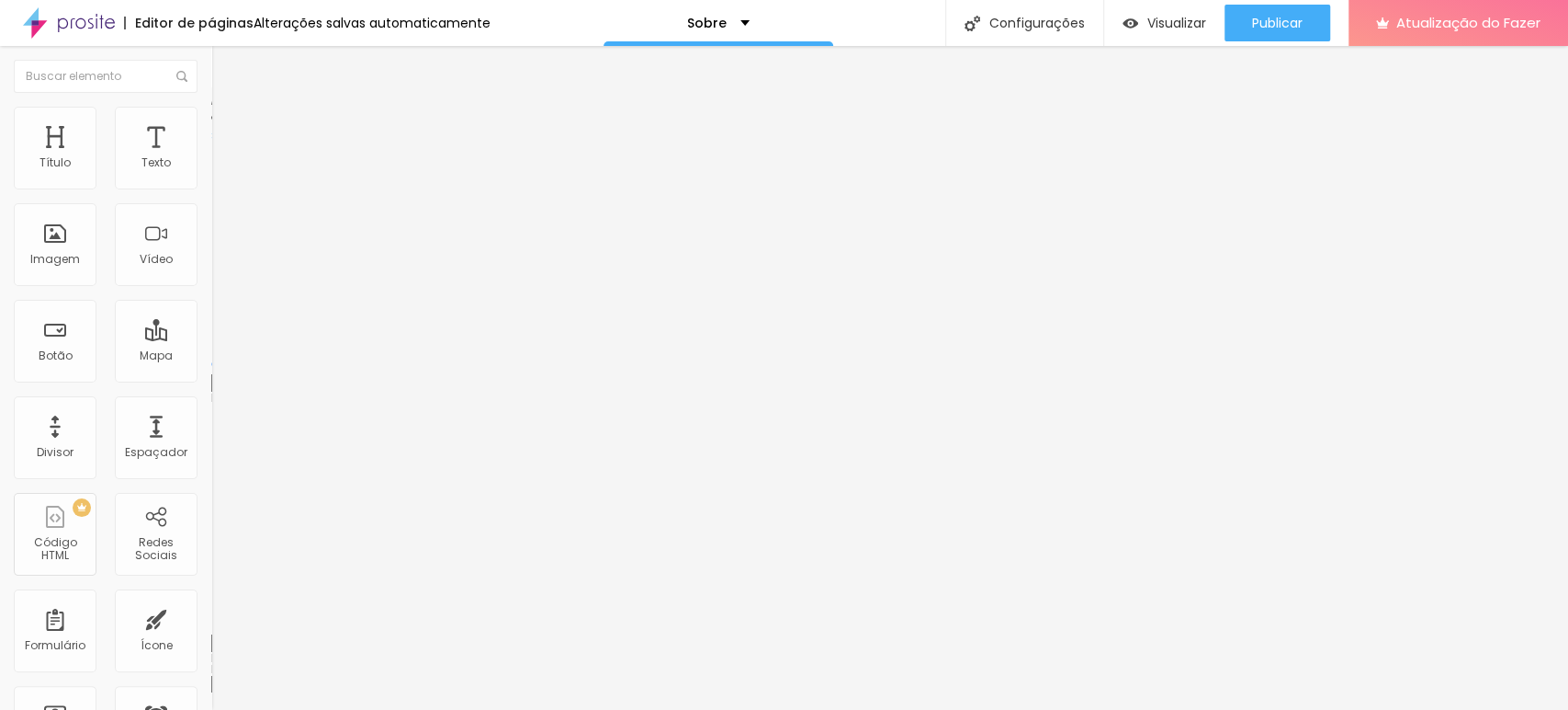
click at [1135, 709] on div "Configurações da página" at bounding box center [784, 723] width 1568 height 28
click at [211, 74] on button "Editar nulo" at bounding box center [317, 67] width 211 height 42
click at [125, 139] on div "Texto" at bounding box center [156, 148] width 83 height 83
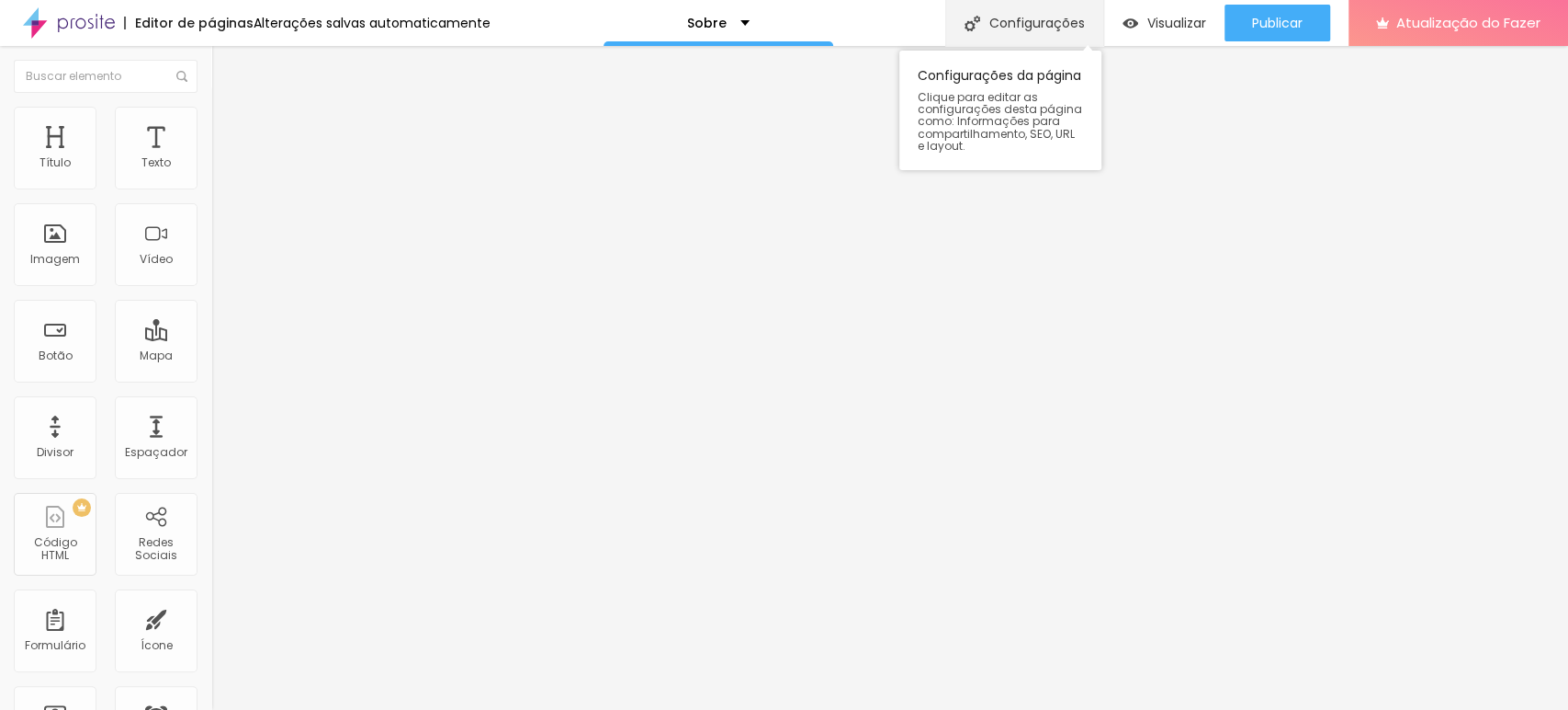
click at [1041, 28] on font "Configurações" at bounding box center [1037, 22] width 95 height 18
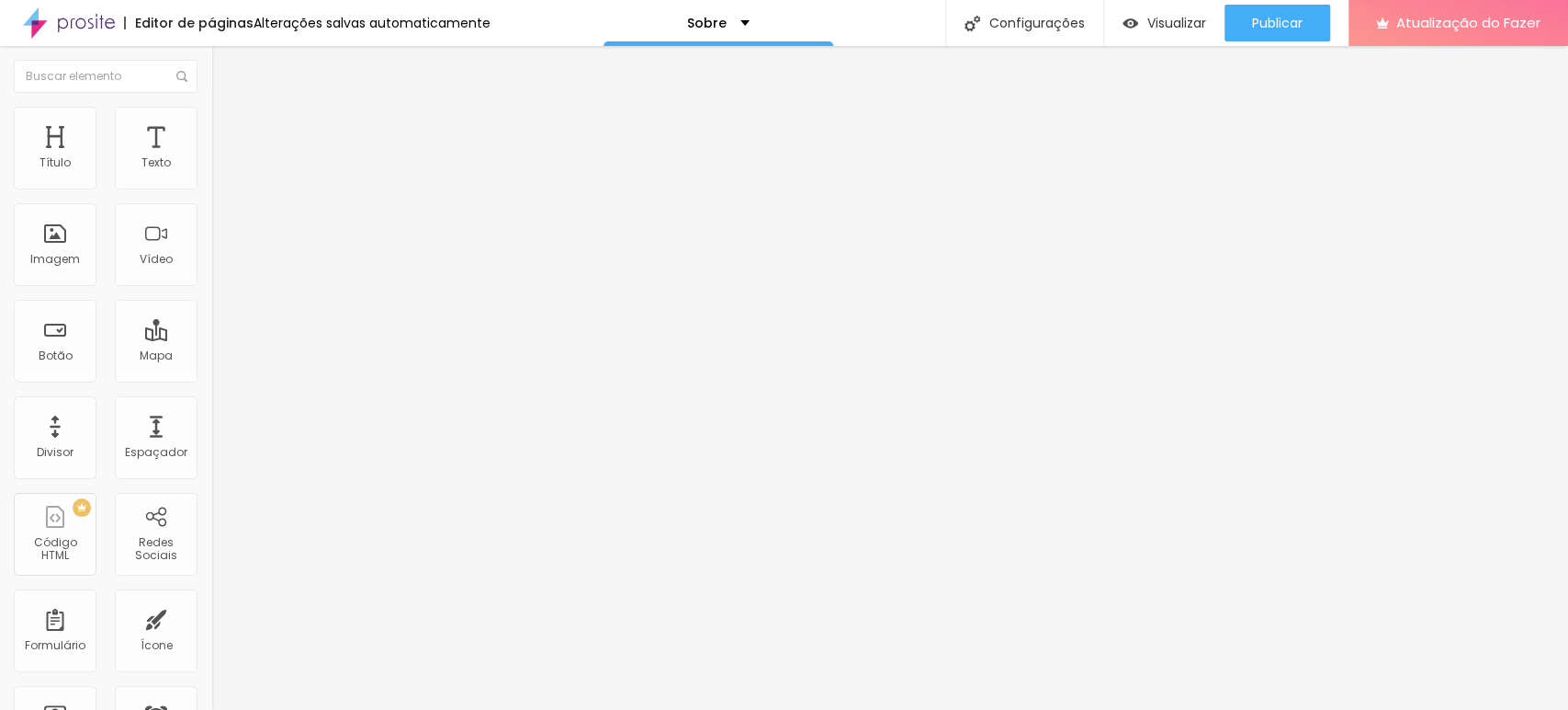
click at [1093, 709] on div "Configurações da página" at bounding box center [784, 716] width 1568 height 11
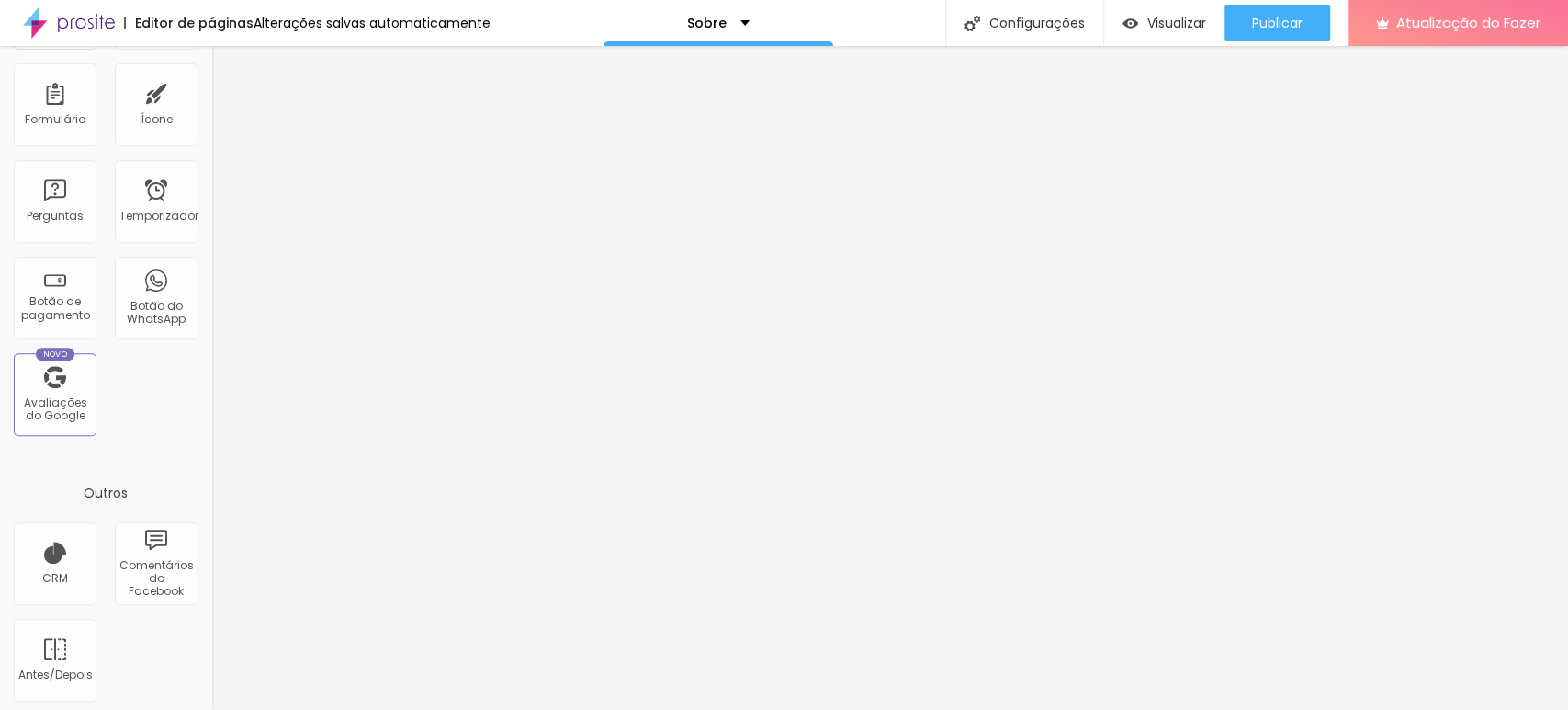
scroll to position [529, 0]
click at [69, 663] on font "Antes/Depois" at bounding box center [55, 670] width 74 height 15
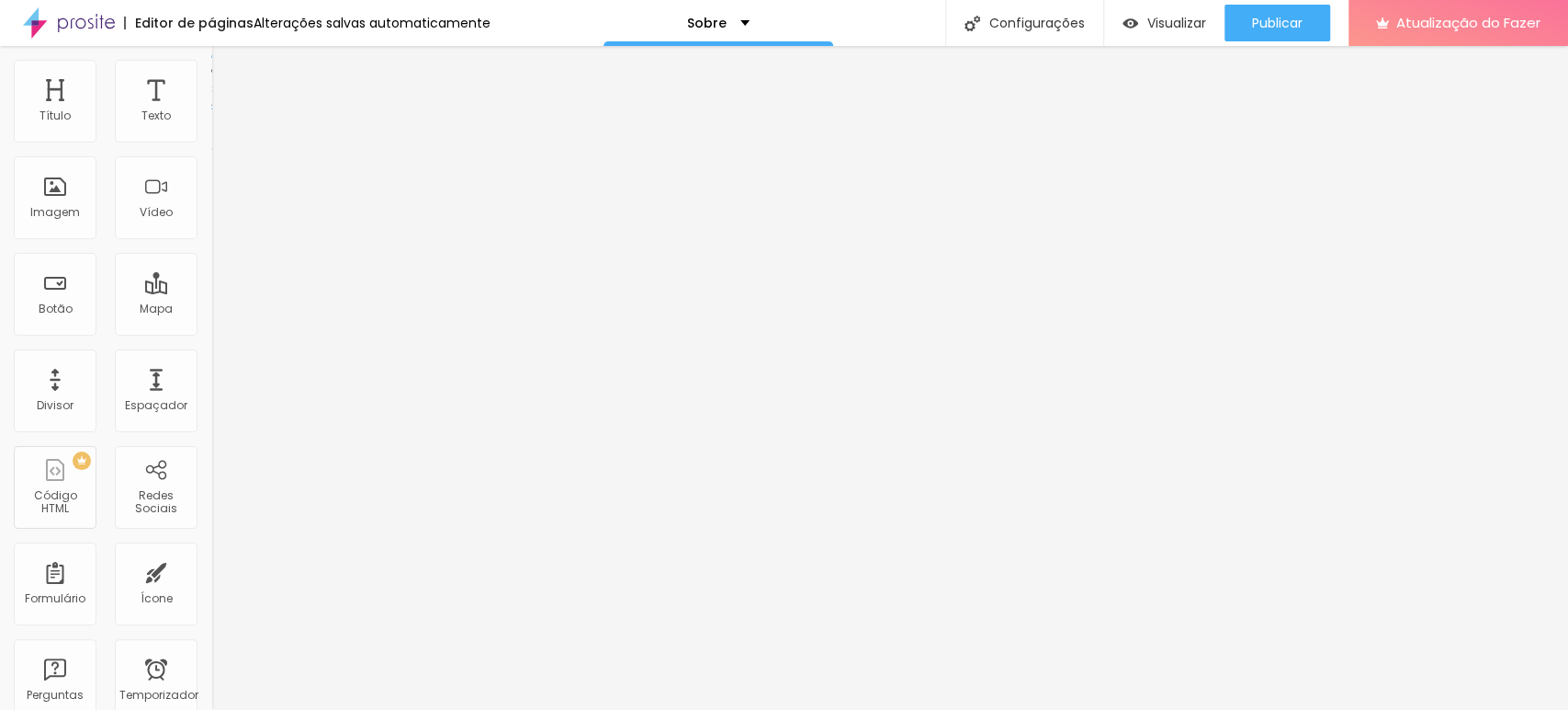
scroll to position [0, 0]
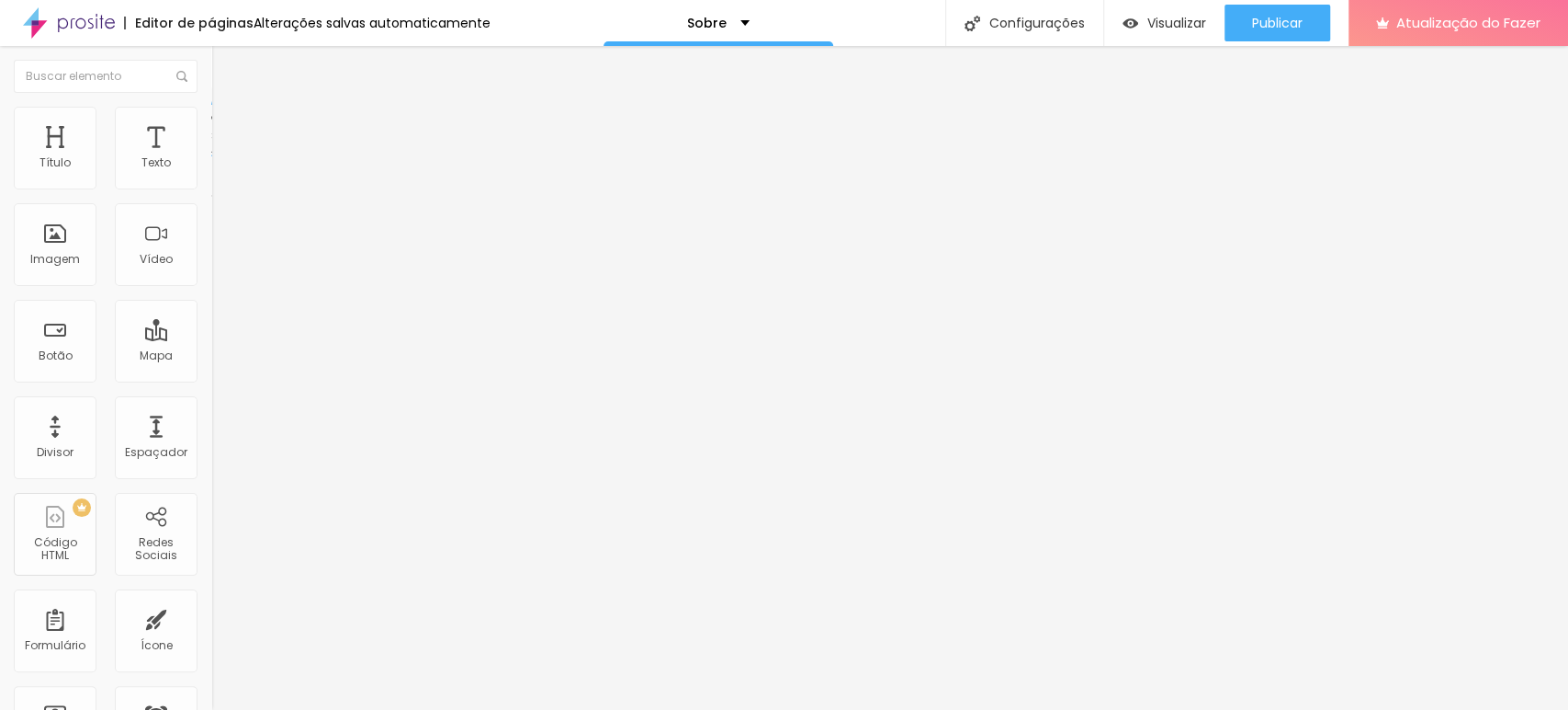
click at [211, 129] on ul "Conteúdo Estilo Avançado" at bounding box center [317, 116] width 211 height 55
click at [227, 127] on font "Estilo" at bounding box center [242, 119] width 29 height 15
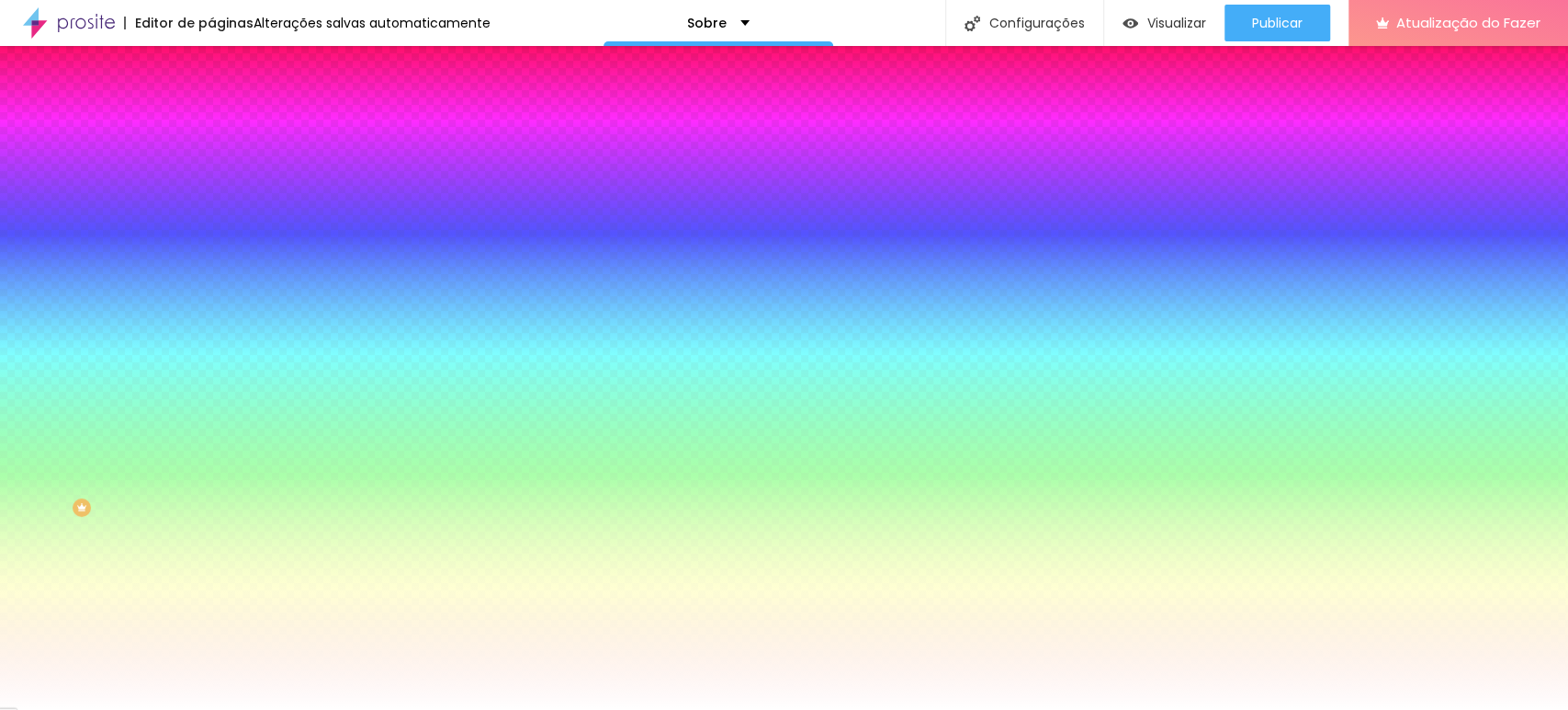
click at [211, 125] on img at bounding box center [219, 132] width 16 height 16
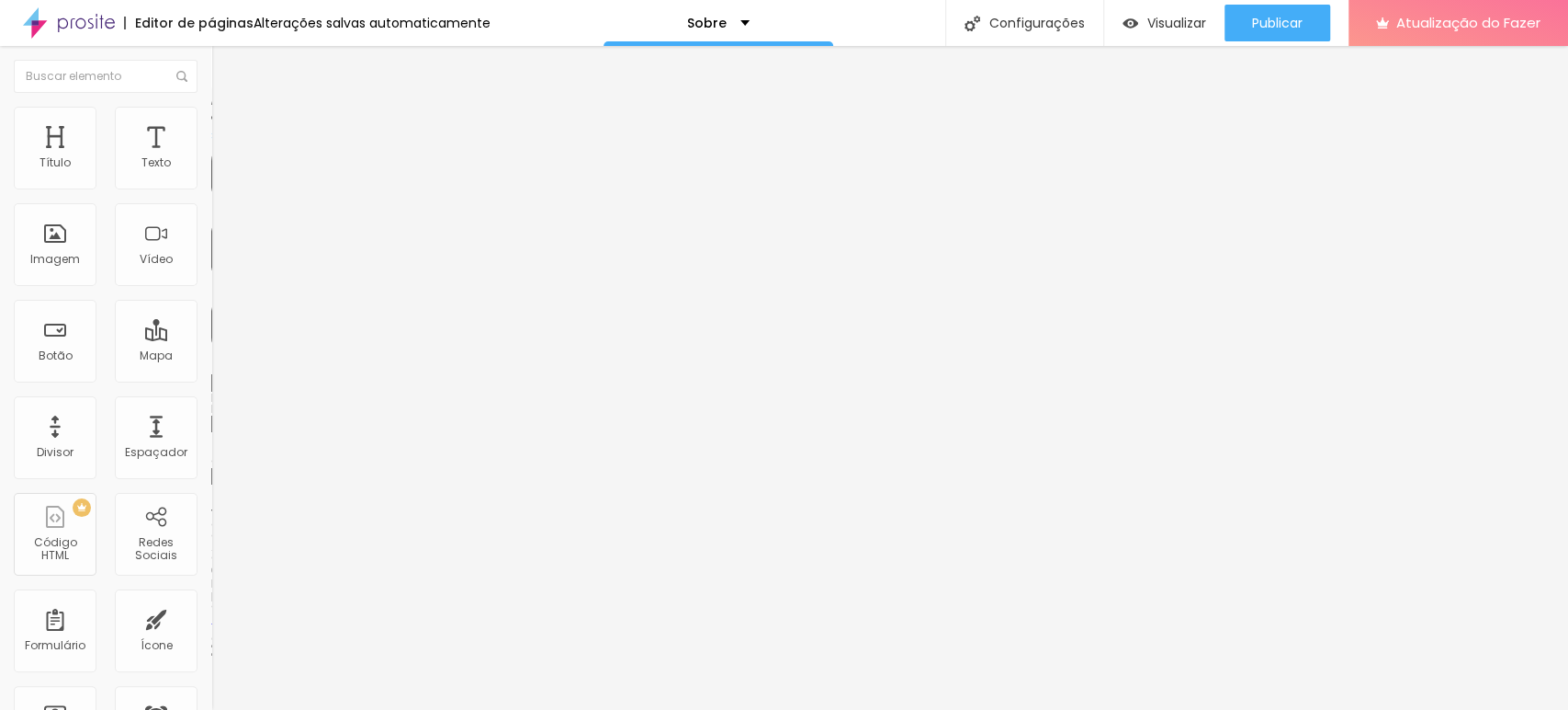
click at [211, 105] on img at bounding box center [219, 96] width 16 height 16
click at [225, 68] on img "button" at bounding box center [232, 67] width 14 height 14
click at [142, 154] on font "Texto" at bounding box center [156, 162] width 29 height 15
click at [227, 127] on font "Avançado" at bounding box center [258, 119] width 61 height 15
click at [695, 22] on font "Sobre" at bounding box center [707, 22] width 40 height 18
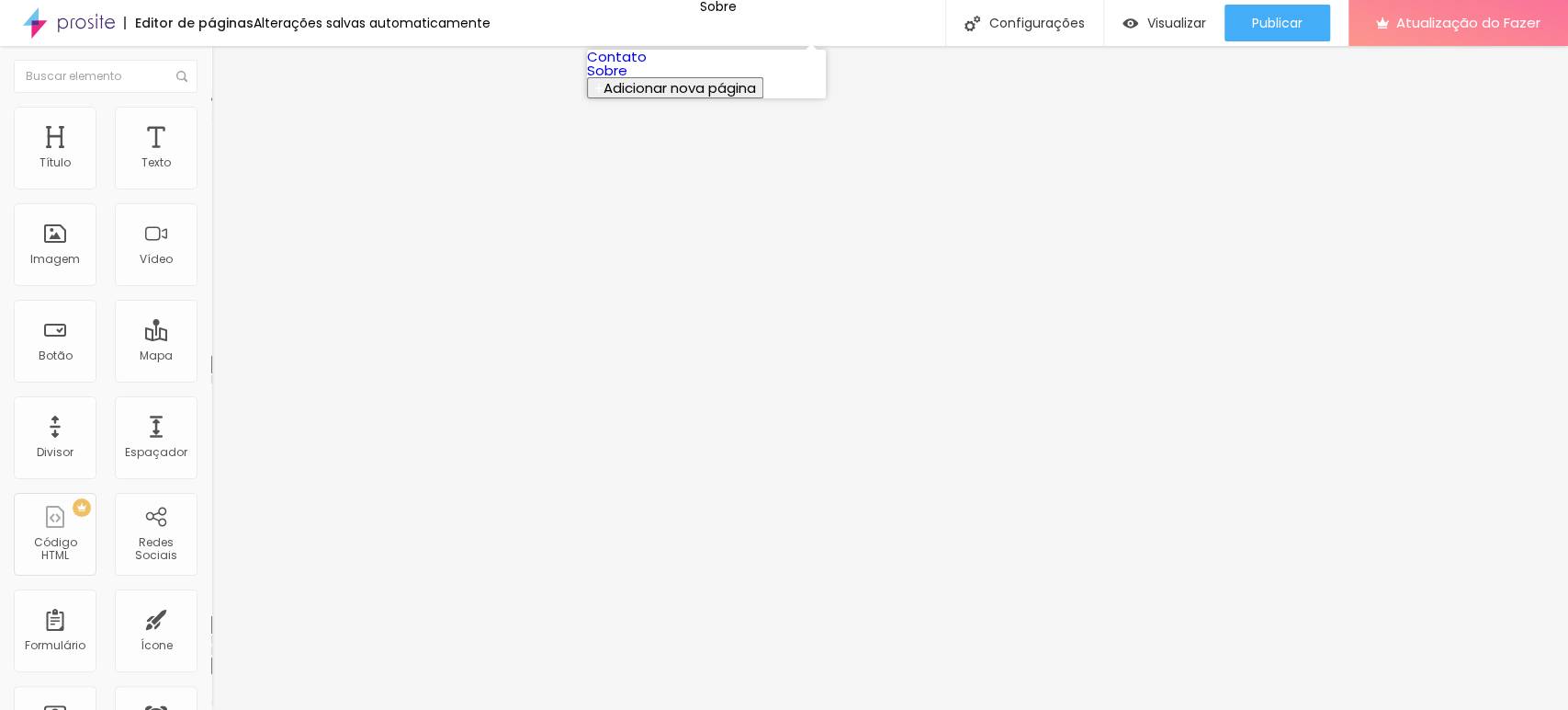
click at [628, 80] on link "Sobre" at bounding box center [607, 70] width 40 height 19
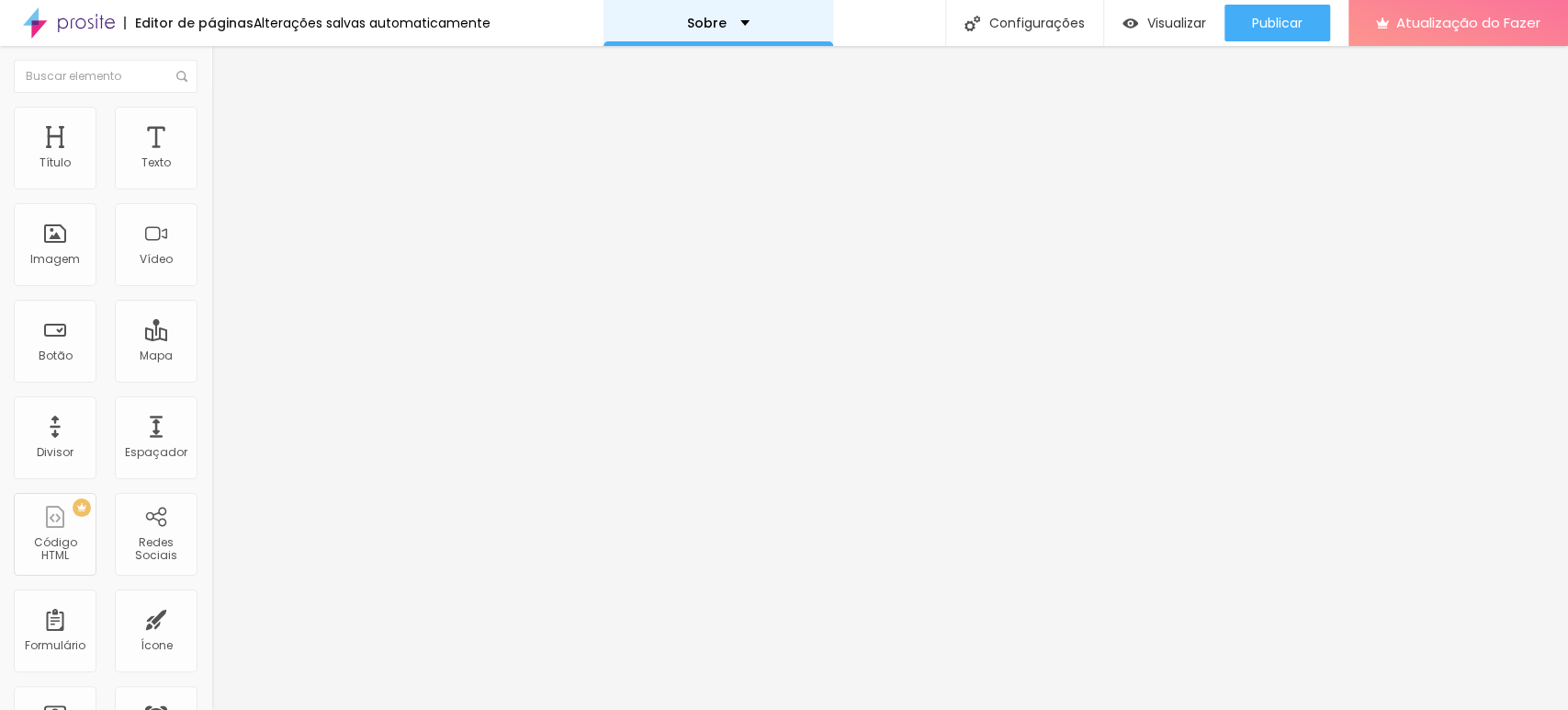
click at [741, 16] on div "Sobre" at bounding box center [717, 23] width 229 height 46
click at [211, 168] on div "Modo Encaixotado Encaixotado Completo" at bounding box center [317, 168] width 211 height 50
click at [211, 168] on font "Encaixotado" at bounding box center [246, 159] width 71 height 15
click at [211, 194] on div "Completo" at bounding box center [317, 188] width 211 height 11
click at [211, 168] on font "Encaixotado" at bounding box center [246, 159] width 71 height 15
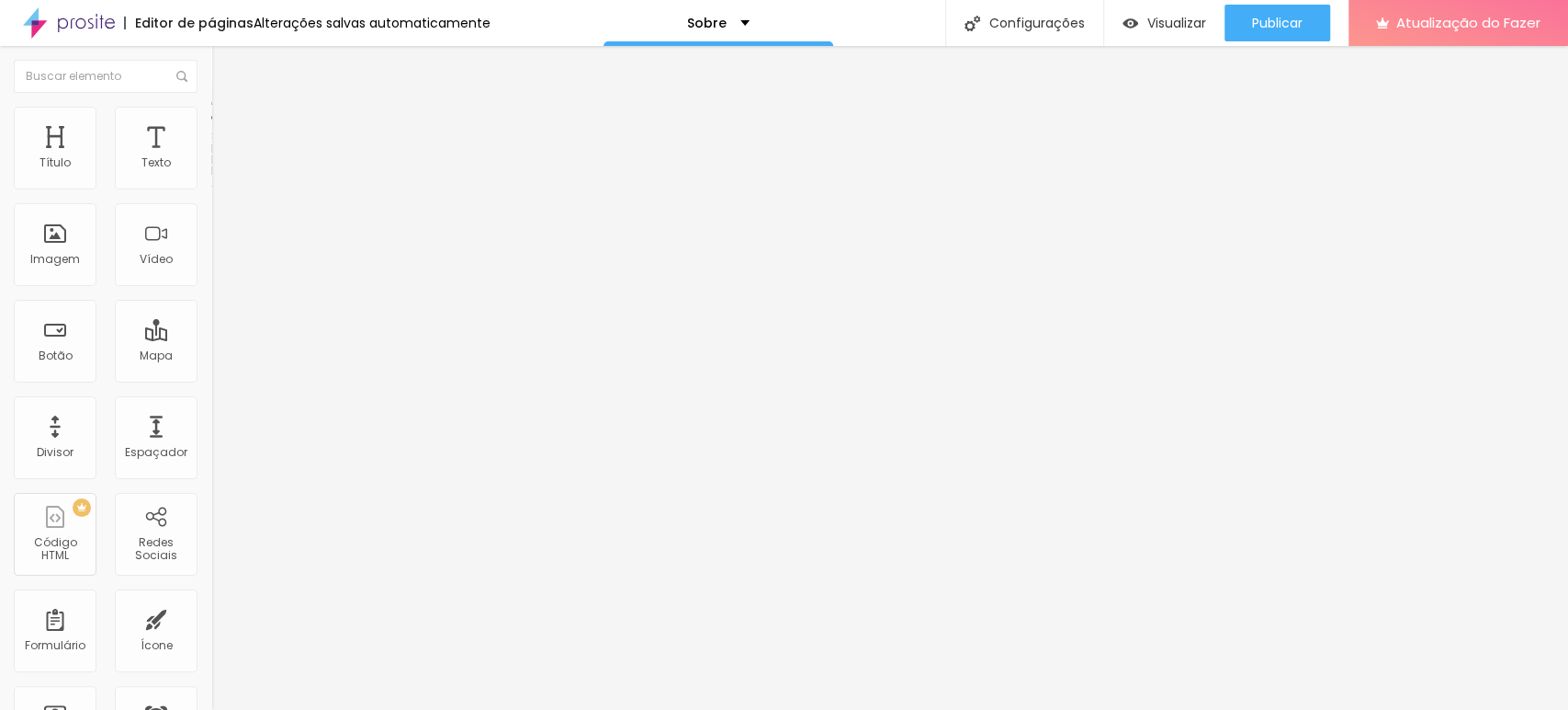
click at [211, 168] on font "Encaixotado" at bounding box center [246, 159] width 71 height 15
click at [211, 176] on div "Encaixotado" at bounding box center [317, 171] width 211 height 11
click at [211, 144] on li "Avançado" at bounding box center [317, 133] width 211 height 18
click at [227, 127] on font "Estilo" at bounding box center [242, 119] width 29 height 15
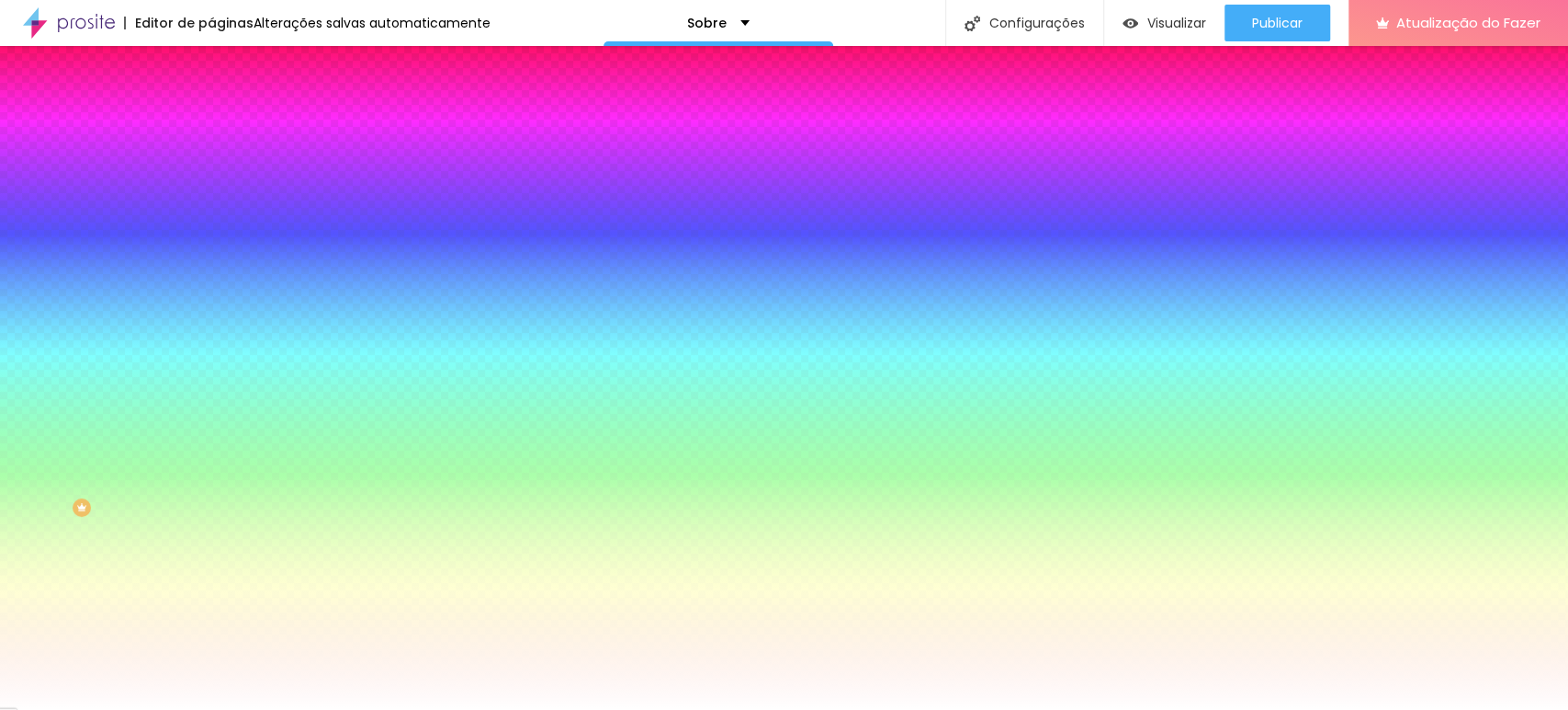
click at [311, 169] on span at bounding box center [317, 161] width 11 height 15
click at [211, 191] on font "Nenhum" at bounding box center [235, 183] width 48 height 15
click at [225, 68] on img "button" at bounding box center [232, 67] width 14 height 14
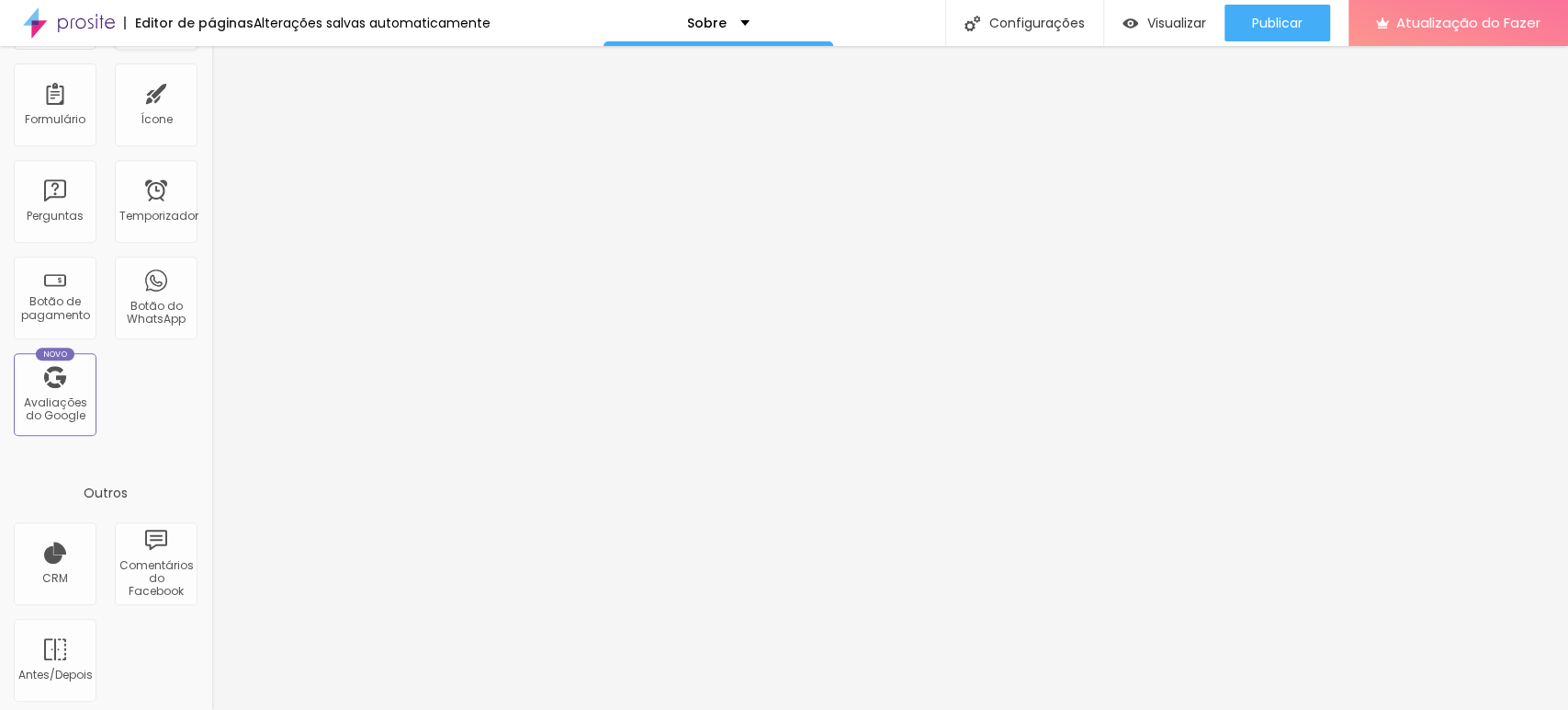
scroll to position [529, 0]
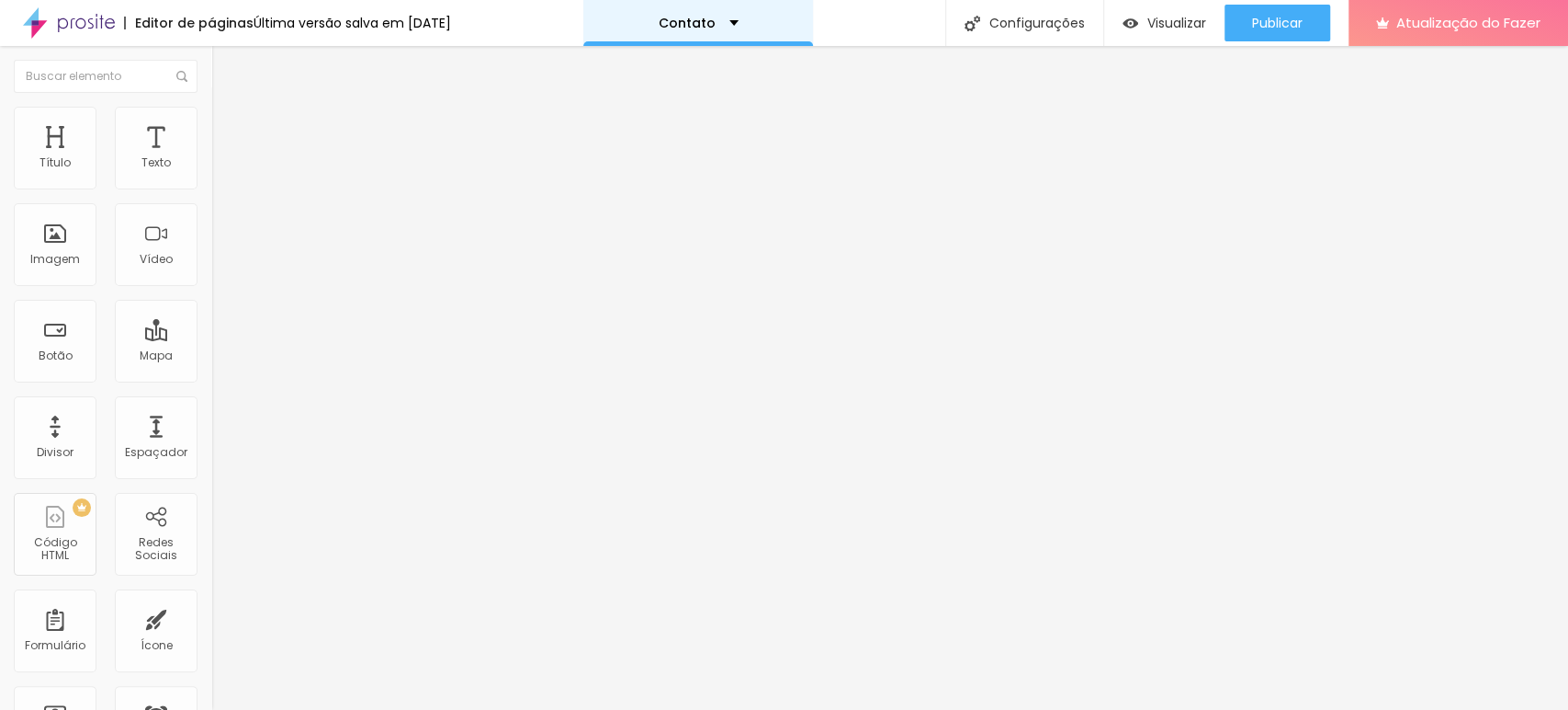
click at [735, 23] on div "Contato" at bounding box center [698, 23] width 80 height 13
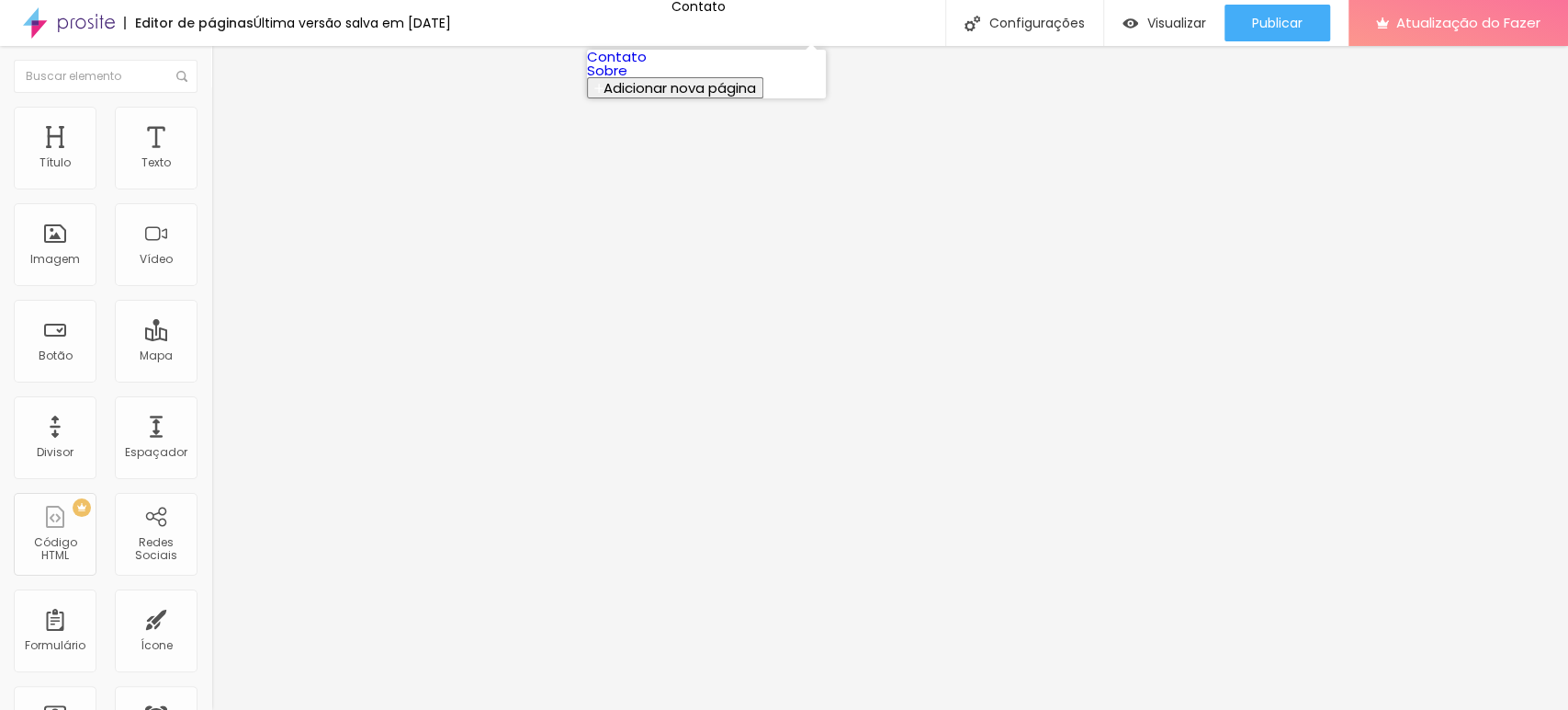
click at [628, 80] on link "Sobre" at bounding box center [607, 70] width 40 height 19
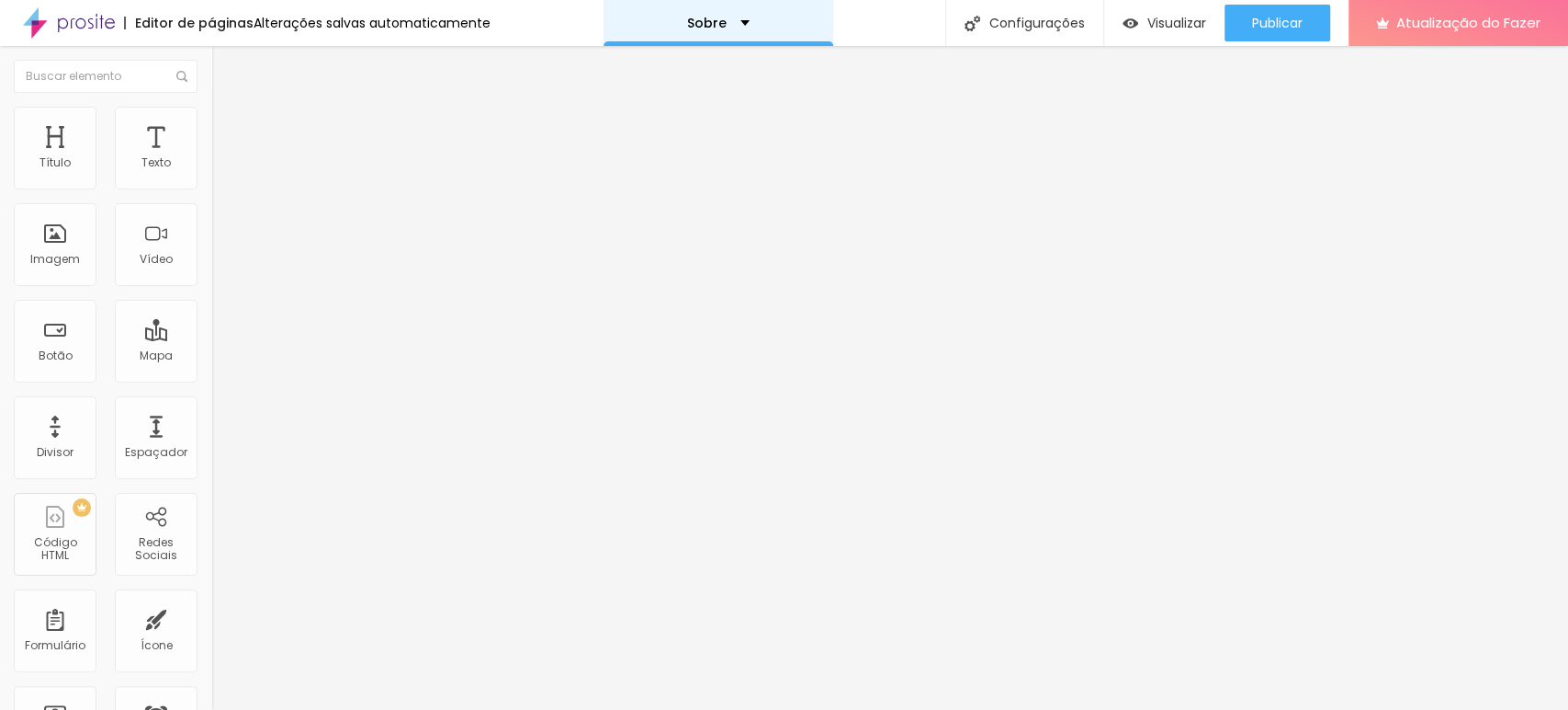
click at [746, 26] on div "Sobre" at bounding box center [717, 23] width 229 height 46
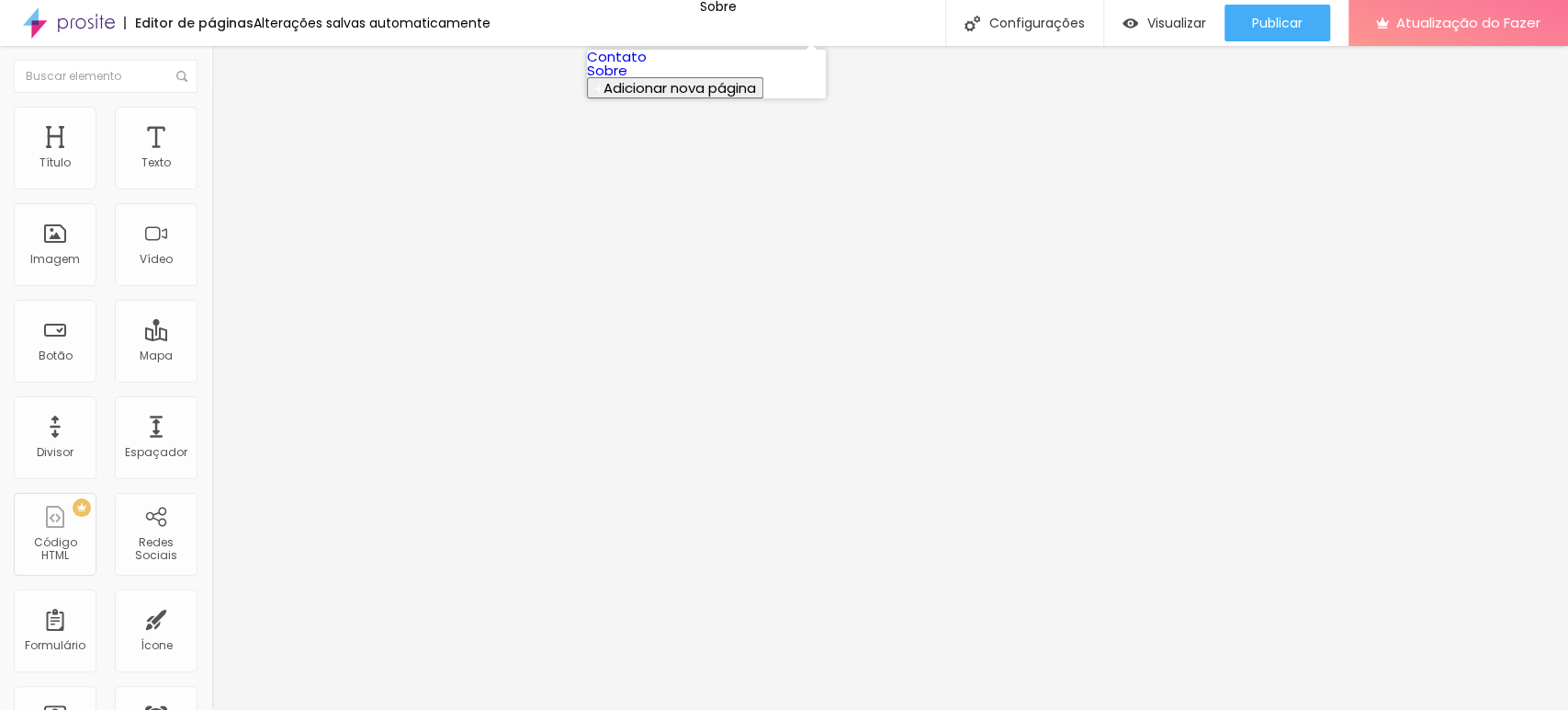
click at [628, 80] on link "Sobre" at bounding box center [607, 70] width 40 height 19
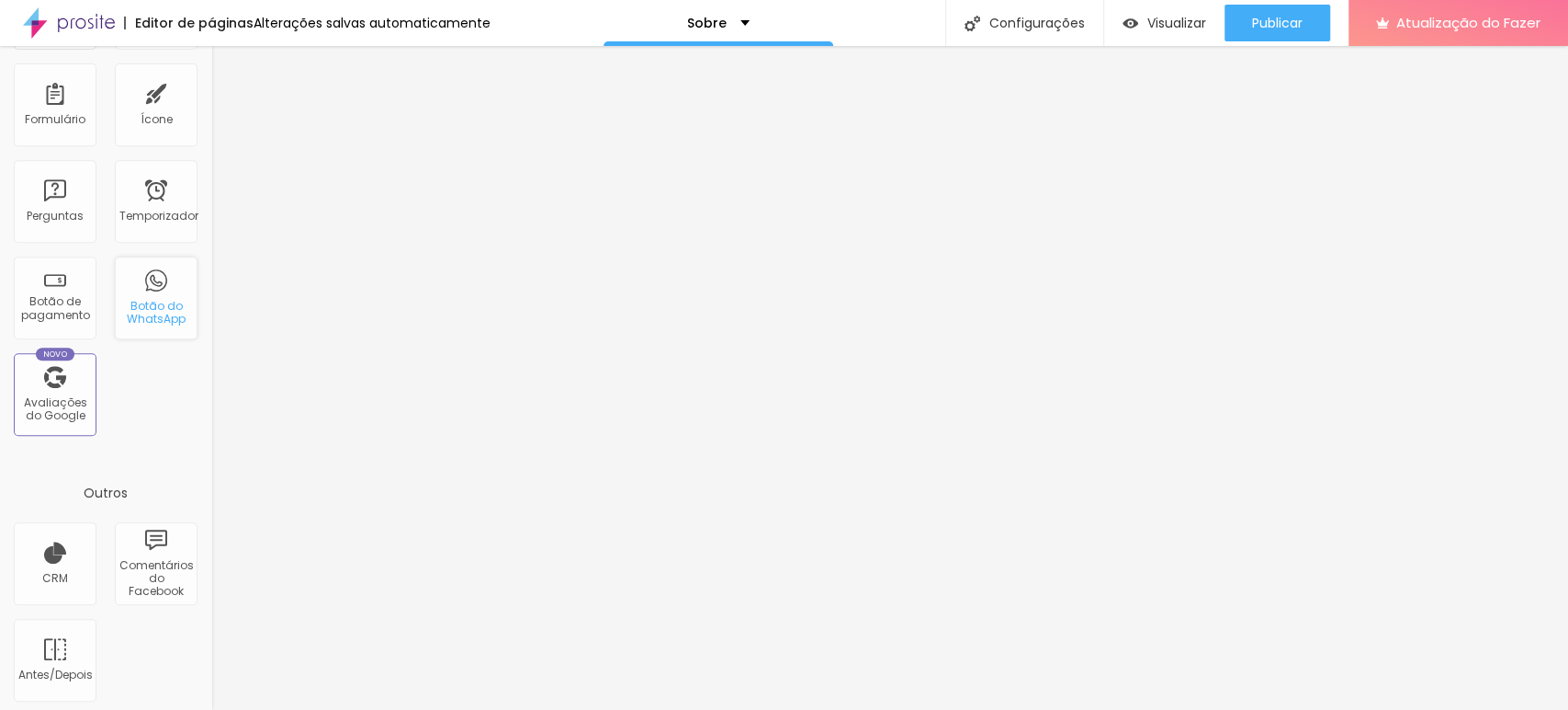
scroll to position [529, 0]
click at [61, 653] on div "Antes/Depois" at bounding box center [54, 656] width 83 height 83
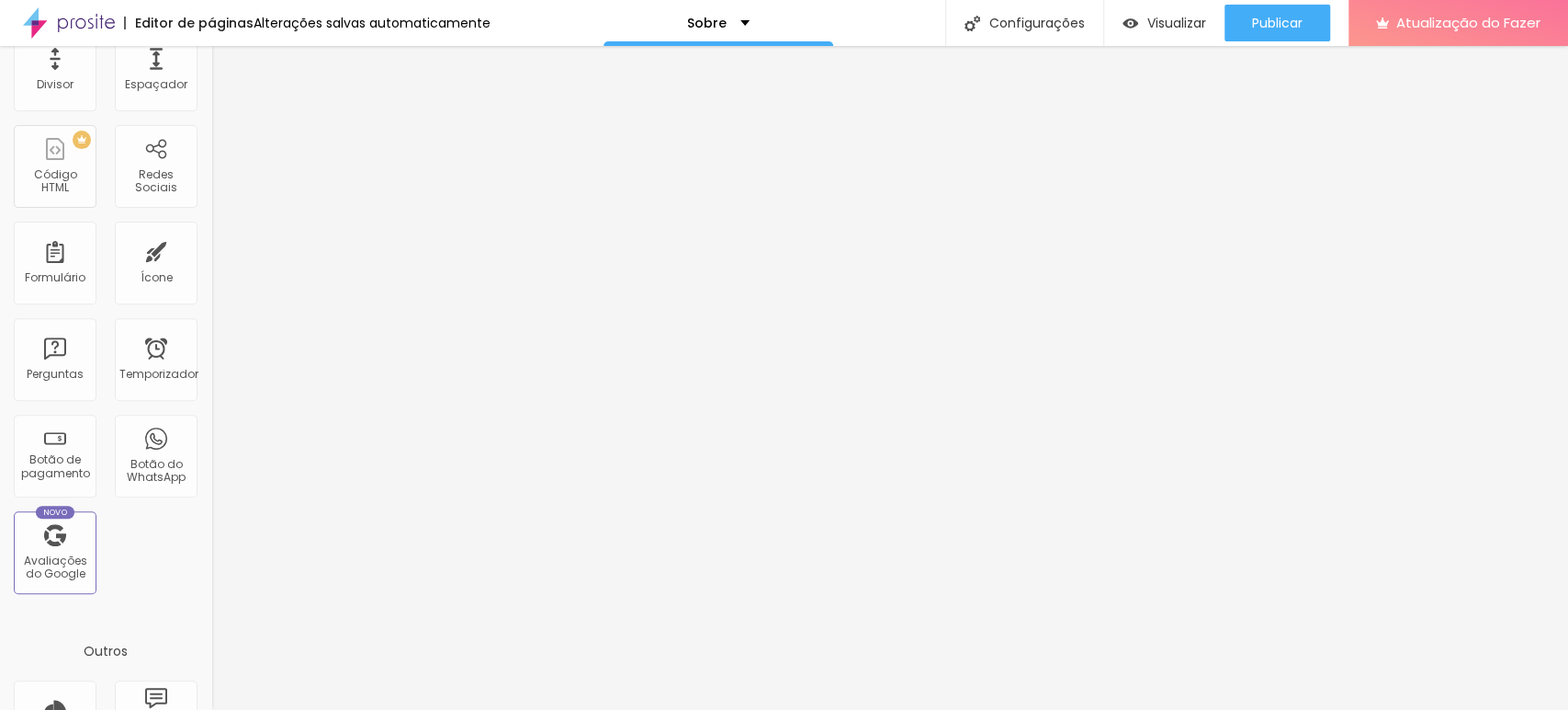
scroll to position [0, 0]
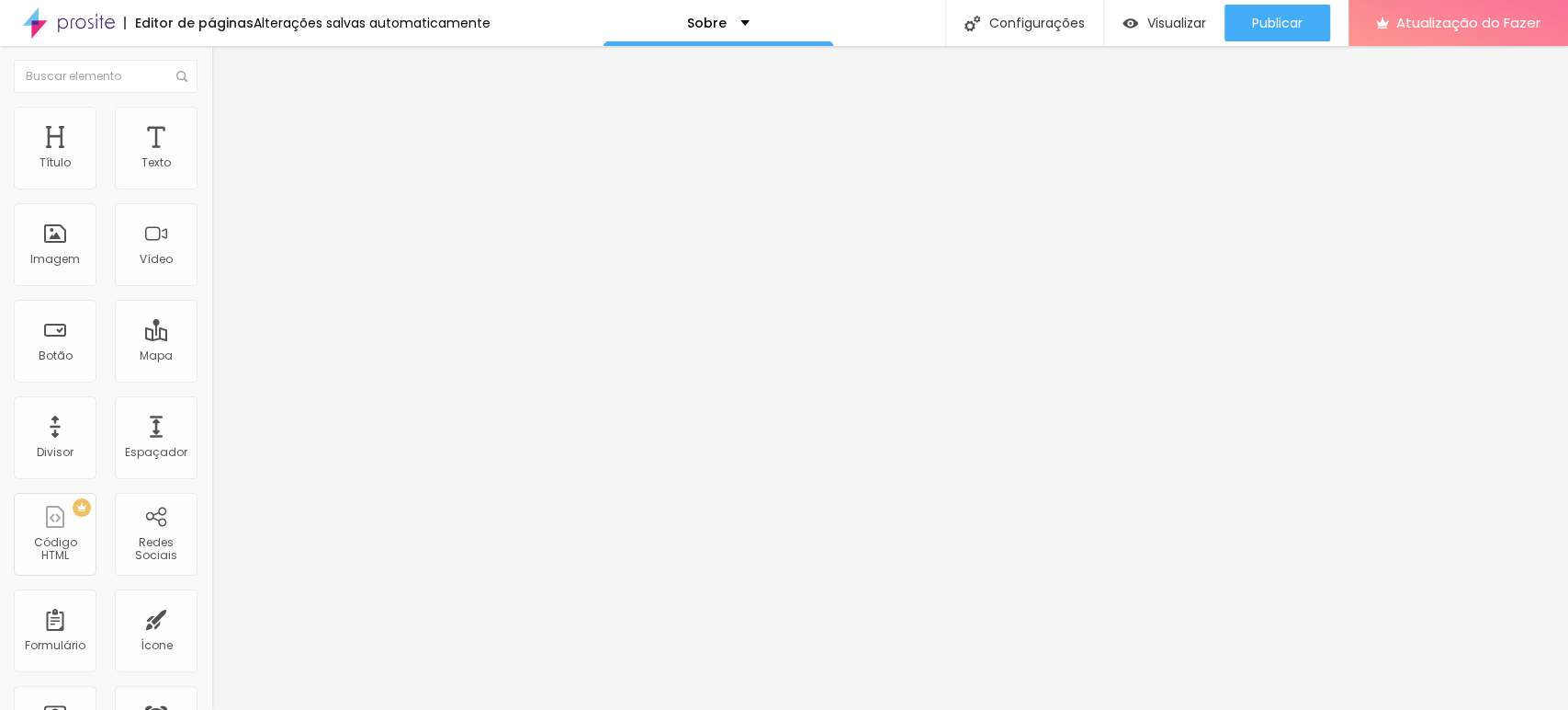
click at [210, 16] on font "Editor de páginas" at bounding box center [194, 22] width 119 height 18
click at [710, 24] on font "Sobre" at bounding box center [707, 22] width 40 height 18
click at [211, 57] on button "Editar nulo" at bounding box center [317, 67] width 211 height 42
click at [51, 248] on div "Imagem" at bounding box center [54, 244] width 83 height 83
click at [223, 158] on font "Adicionar imagem" at bounding box center [276, 150] width 108 height 15
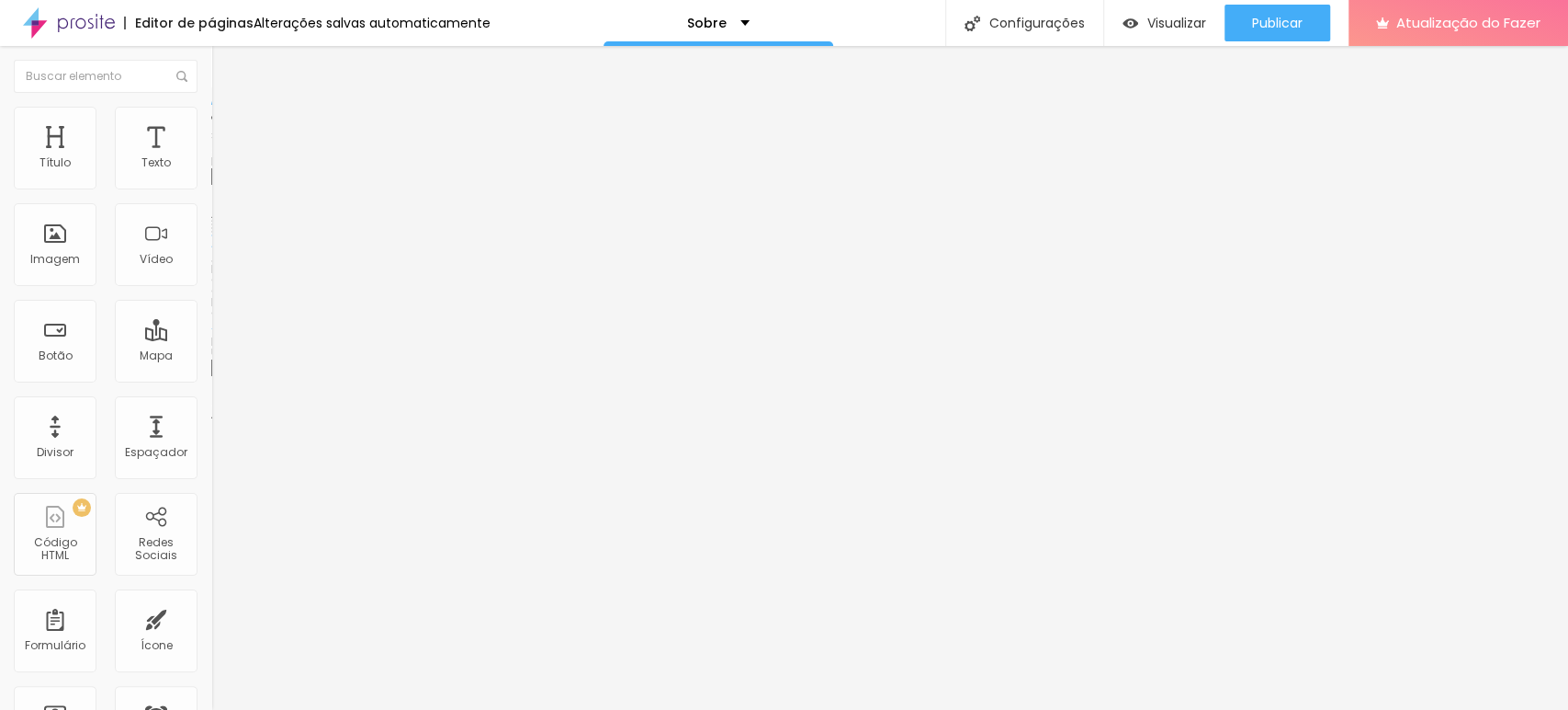
click at [211, 232] on img at bounding box center [218, 227] width 13 height 13
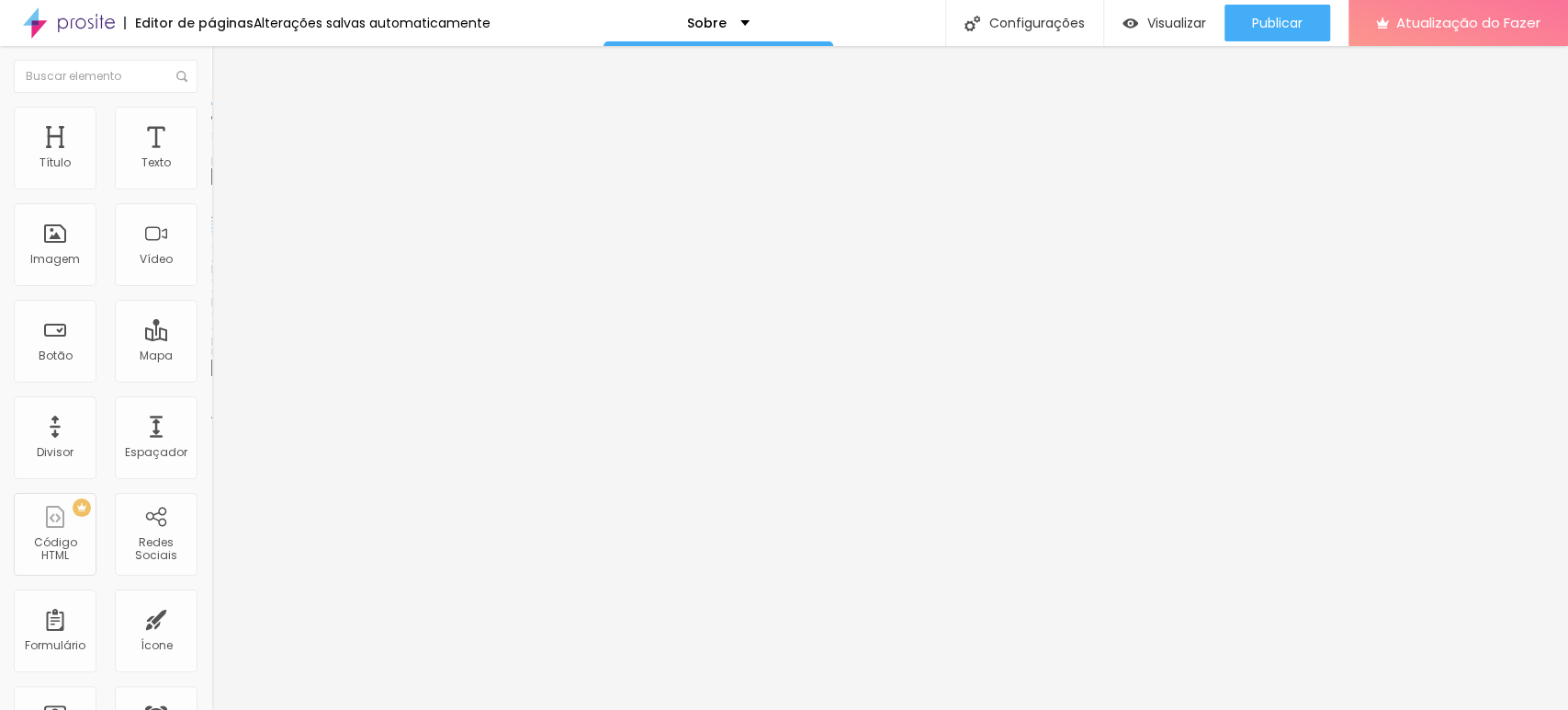
click at [211, 287] on font "Original" at bounding box center [233, 280] width 44 height 15
click at [211, 299] on span "Cinema" at bounding box center [234, 290] width 46 height 15
click at [211, 314] on div "Padrão 4:3" at bounding box center [317, 309] width 211 height 11
click at [211, 327] on font "Quadrado" at bounding box center [241, 319] width 60 height 15
click at [211, 338] on font "Original" at bounding box center [233, 330] width 44 height 15
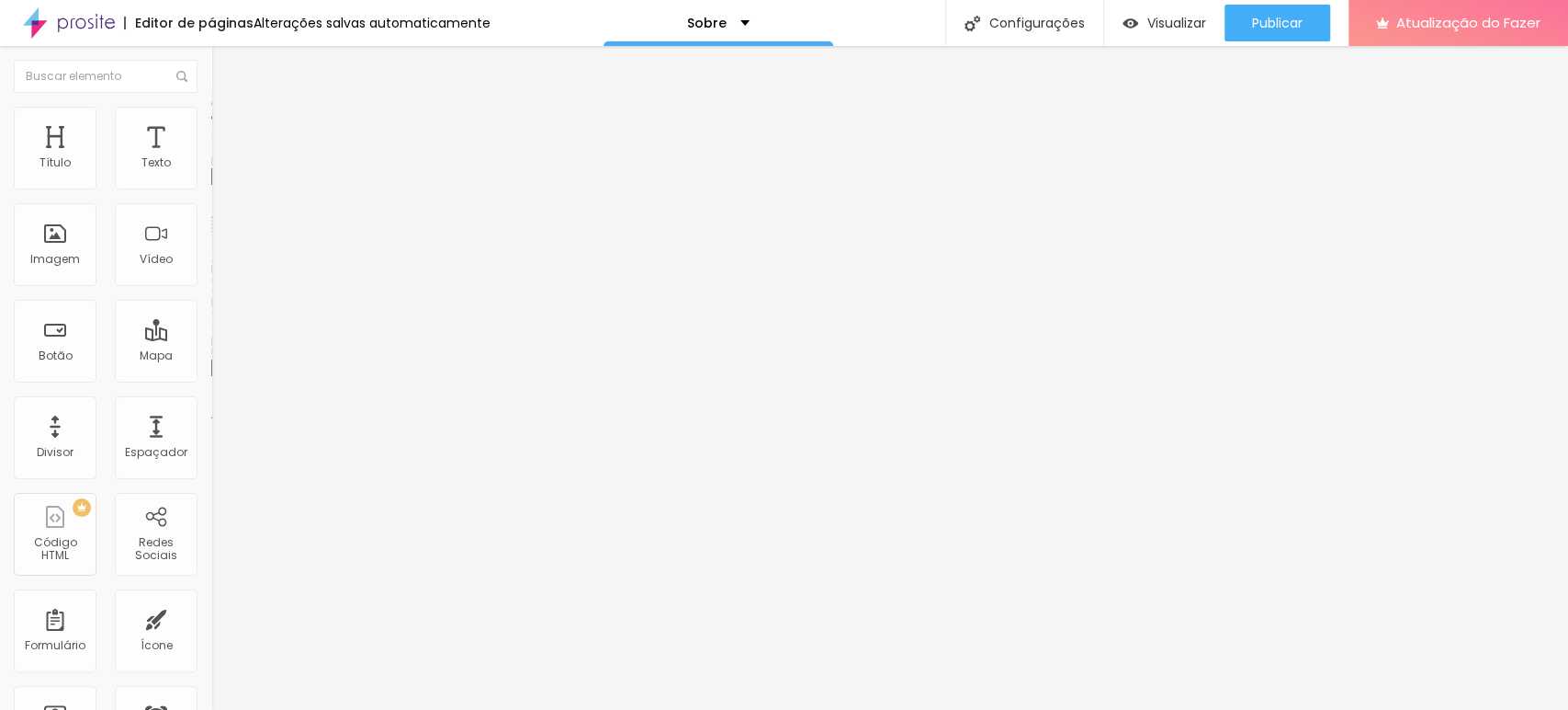
click at [211, 264] on div at bounding box center [317, 242] width 211 height 44
click at [211, 262] on img at bounding box center [218, 256] width 13 height 13
click at [211, 234] on div at bounding box center [317, 227] width 211 height 14
click at [211, 121] on li "Estilo" at bounding box center [317, 115] width 211 height 18
type input "95"
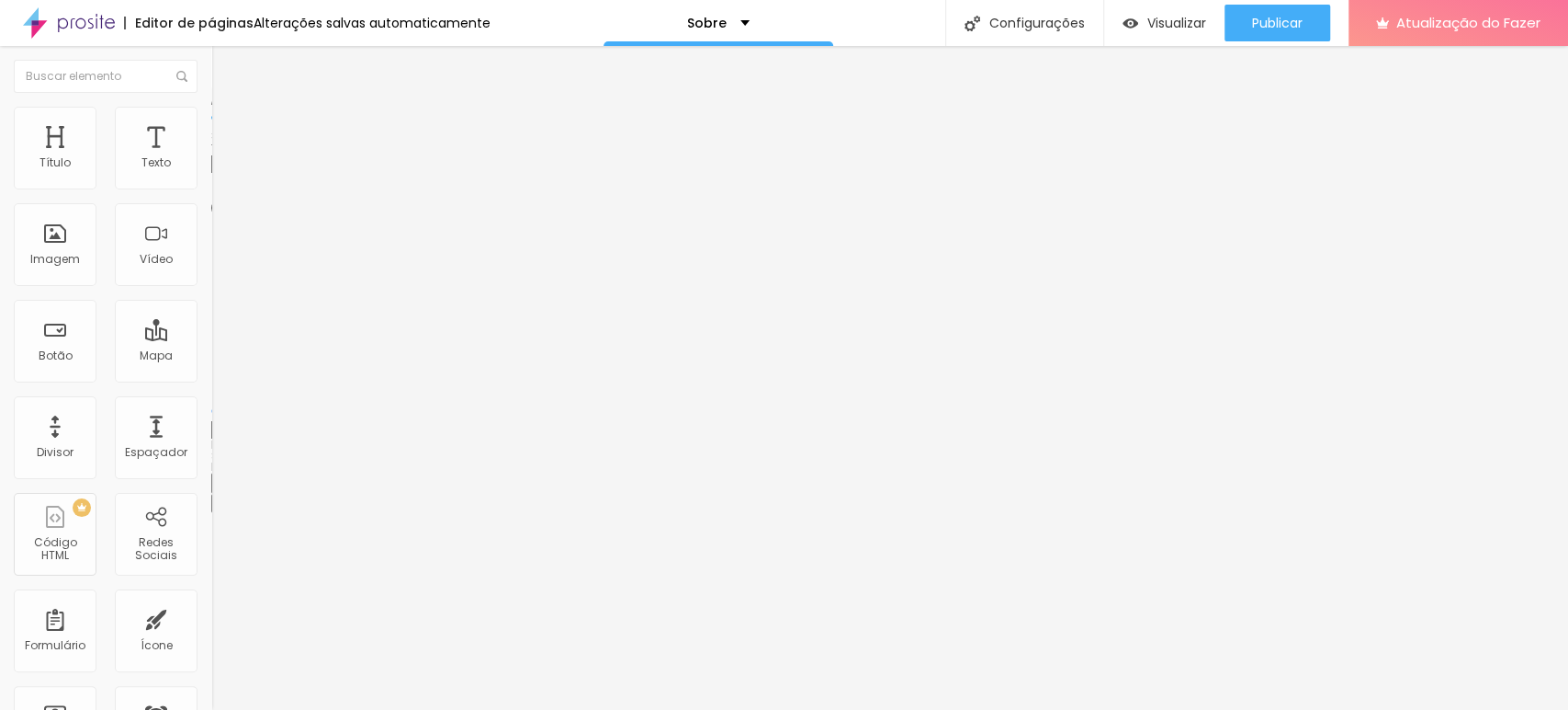
type input "95"
type input "90"
type input "85"
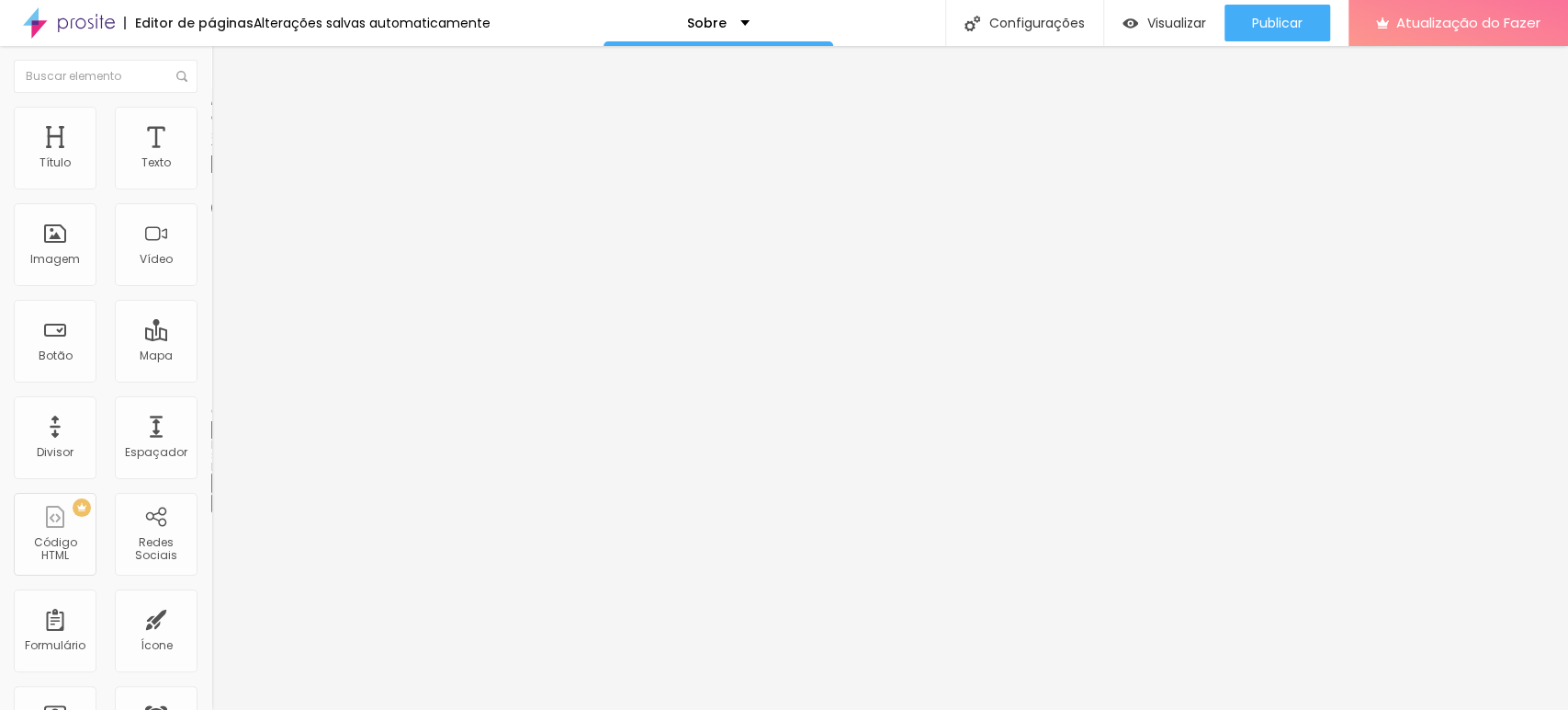
type input "80"
type input "70"
type input "65"
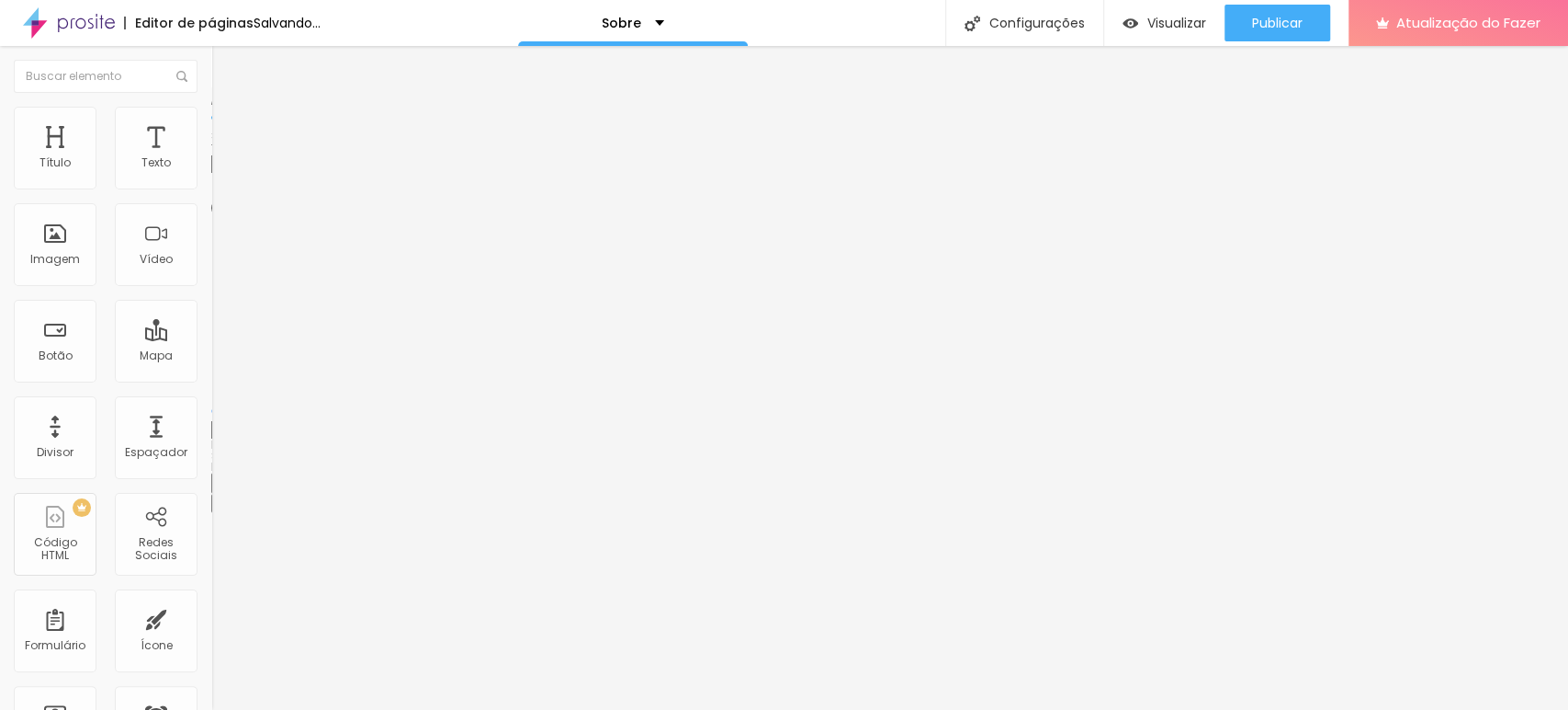
type input "65"
type input "60"
type input "55"
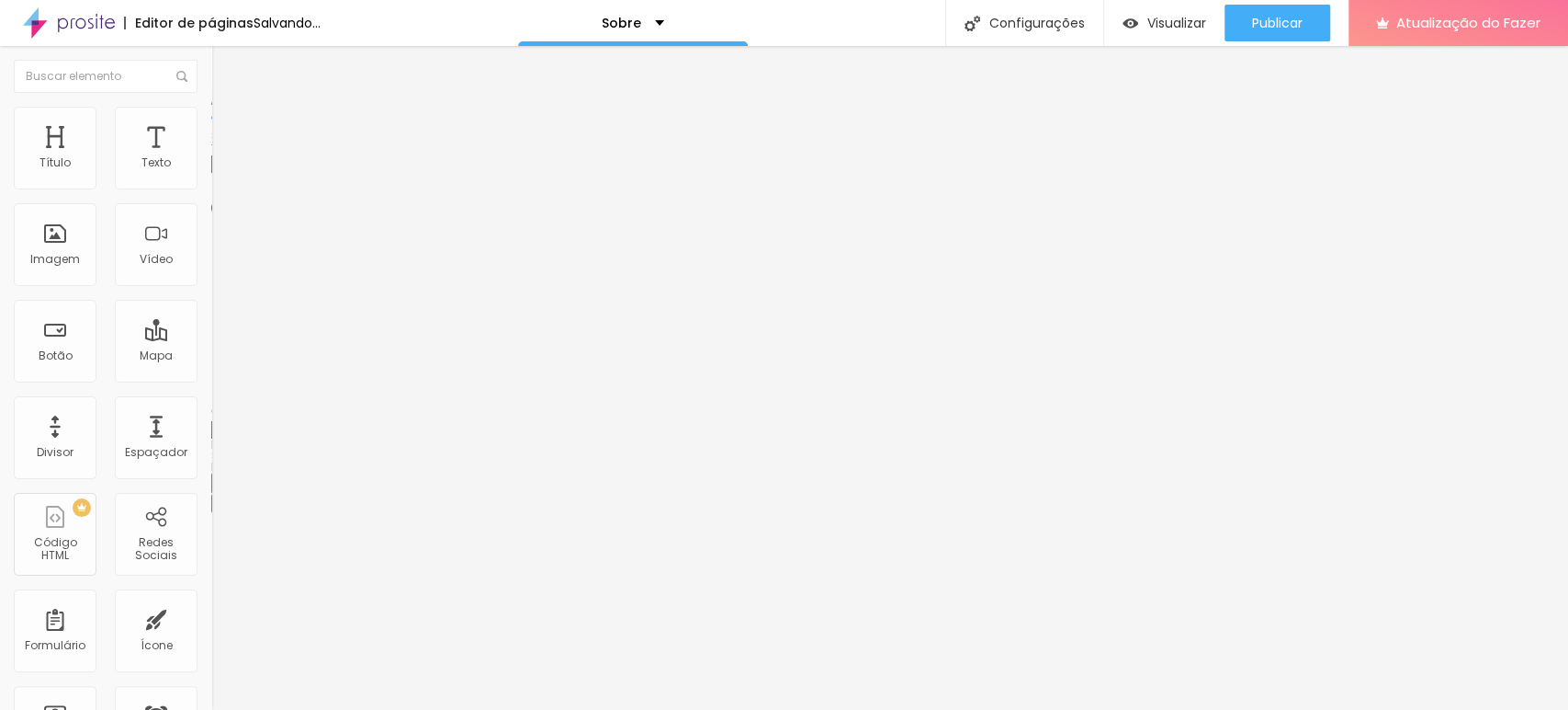
type input "50"
type input "45"
type input "40"
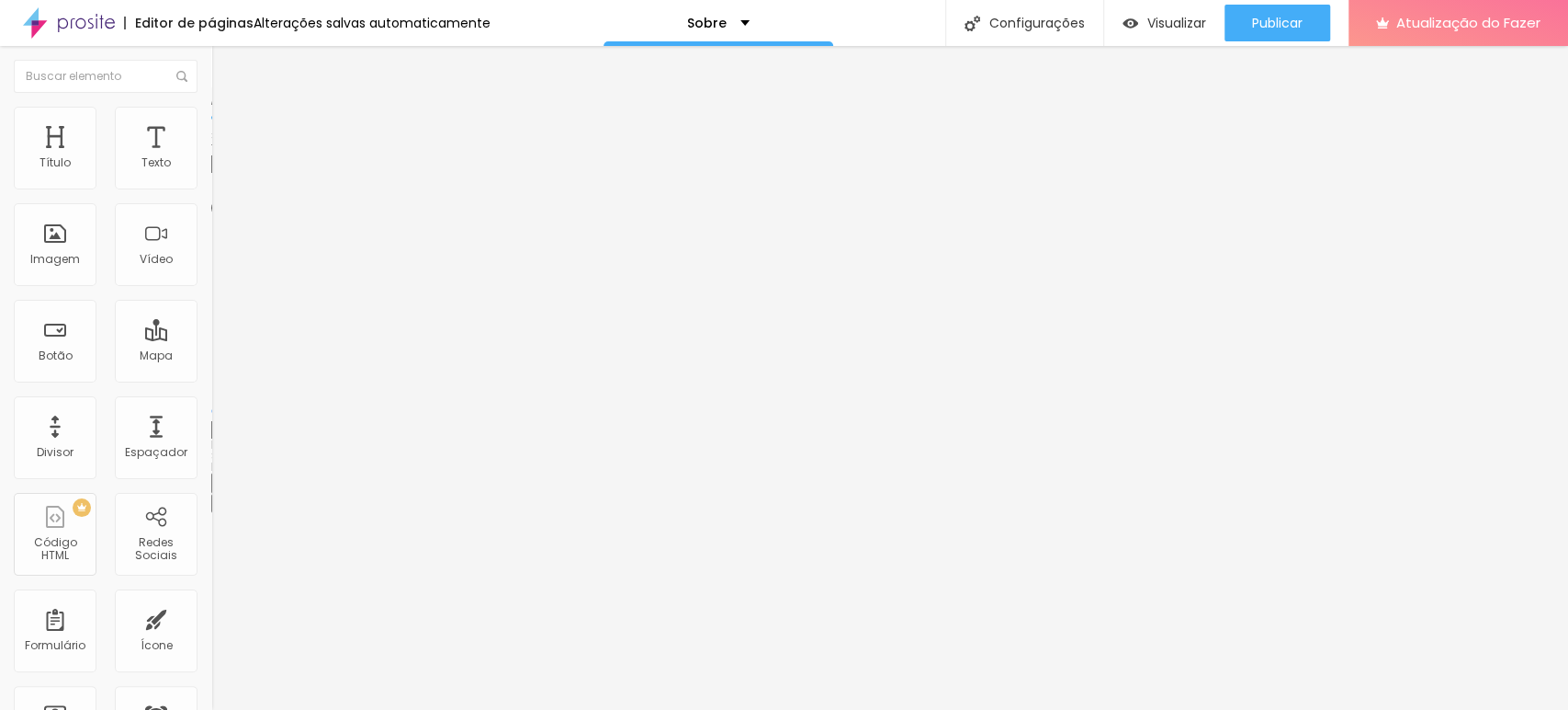
type input "40"
type input "35"
drag, startPoint x: 189, startPoint y: 195, endPoint x: 67, endPoint y: 197, distance: 122.0
type input "35"
click at [211, 188] on input "range" at bounding box center [270, 181] width 119 height 14
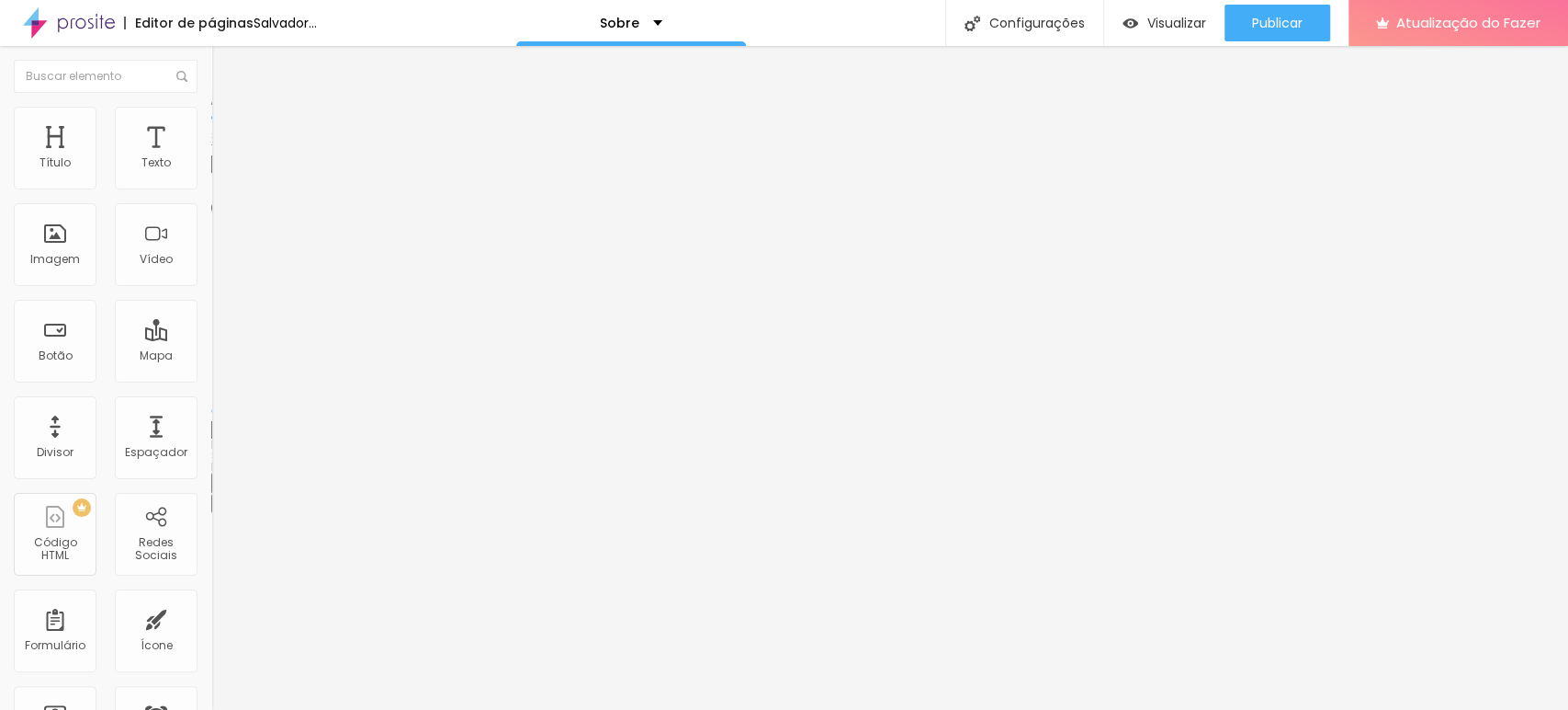
type input "40"
type input "45"
type input "50"
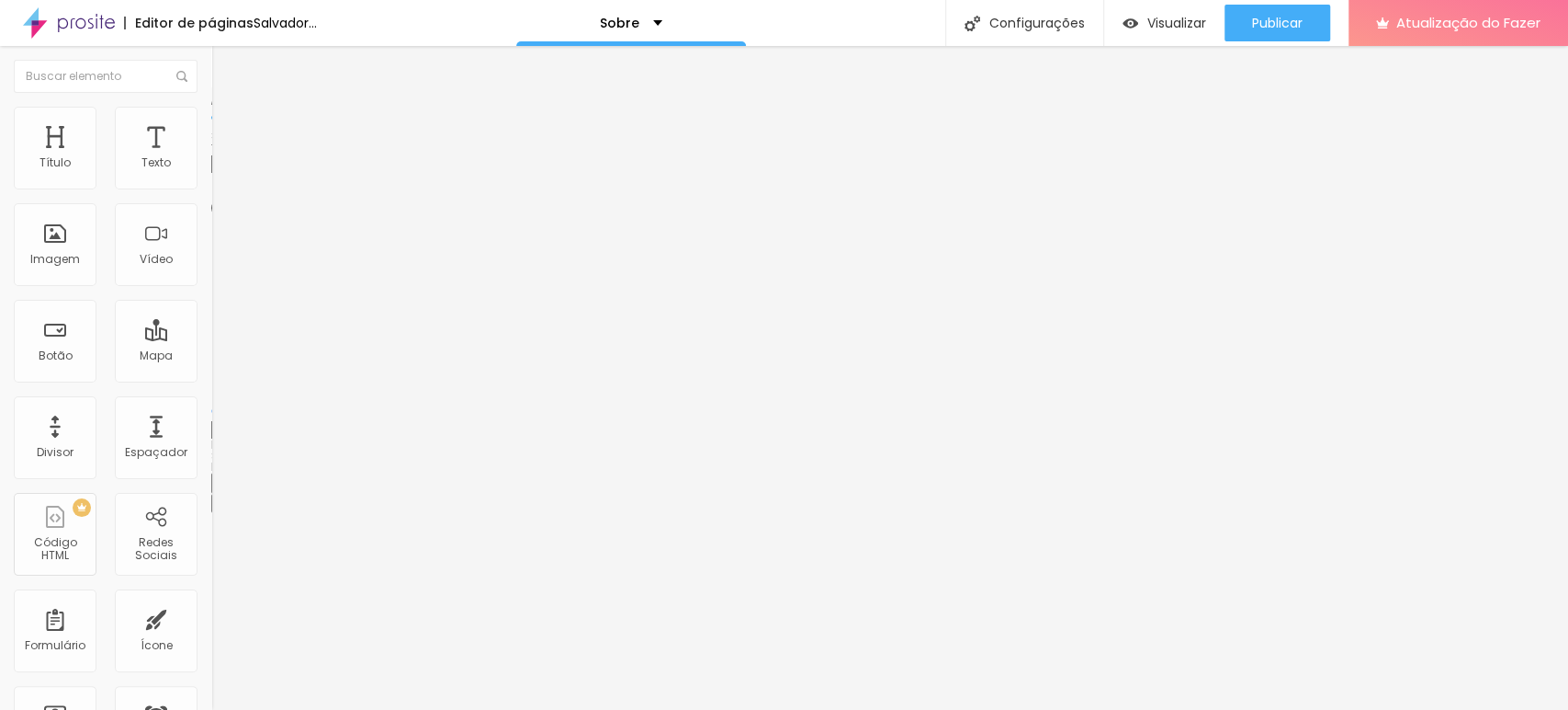
type input "50"
type input "55"
type input "50"
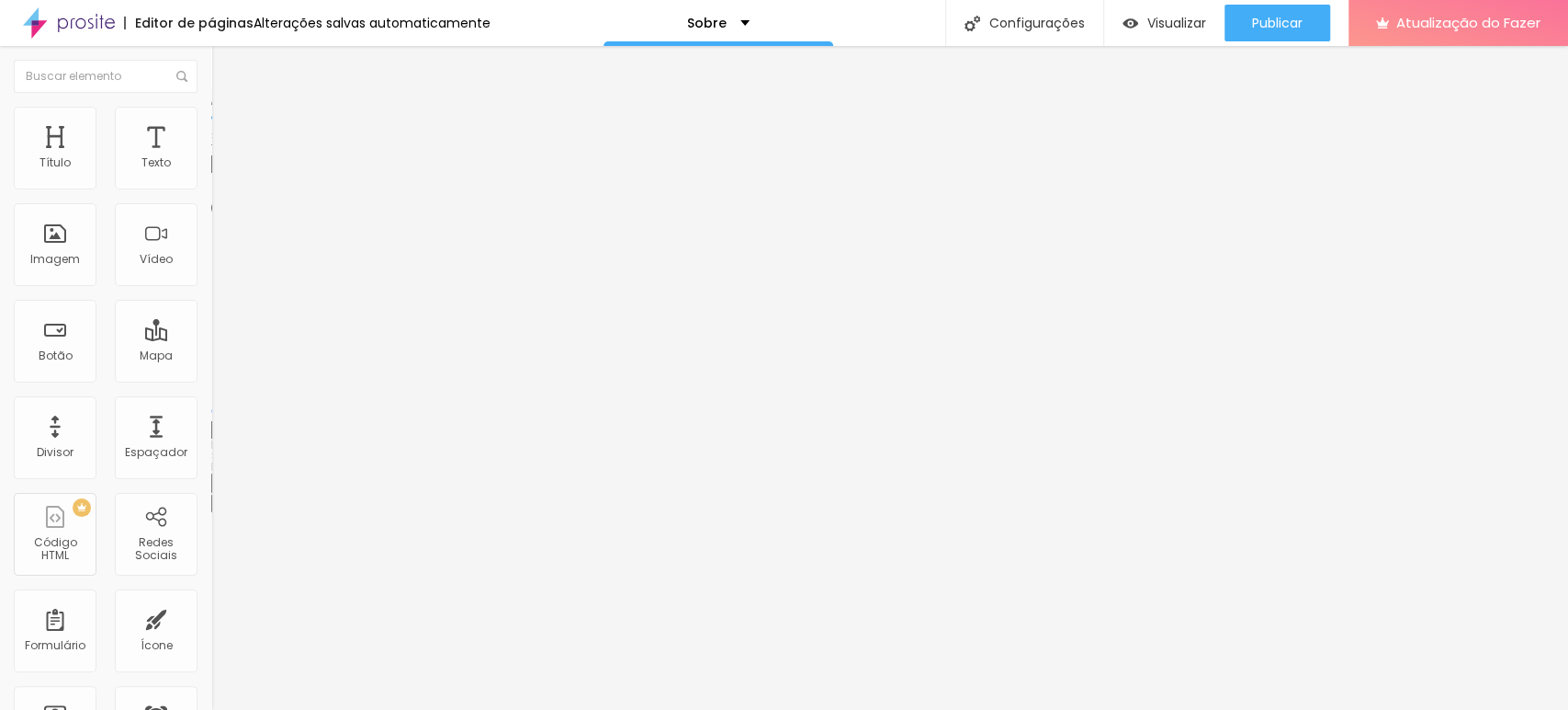
type input "45"
type input "40"
type input "45"
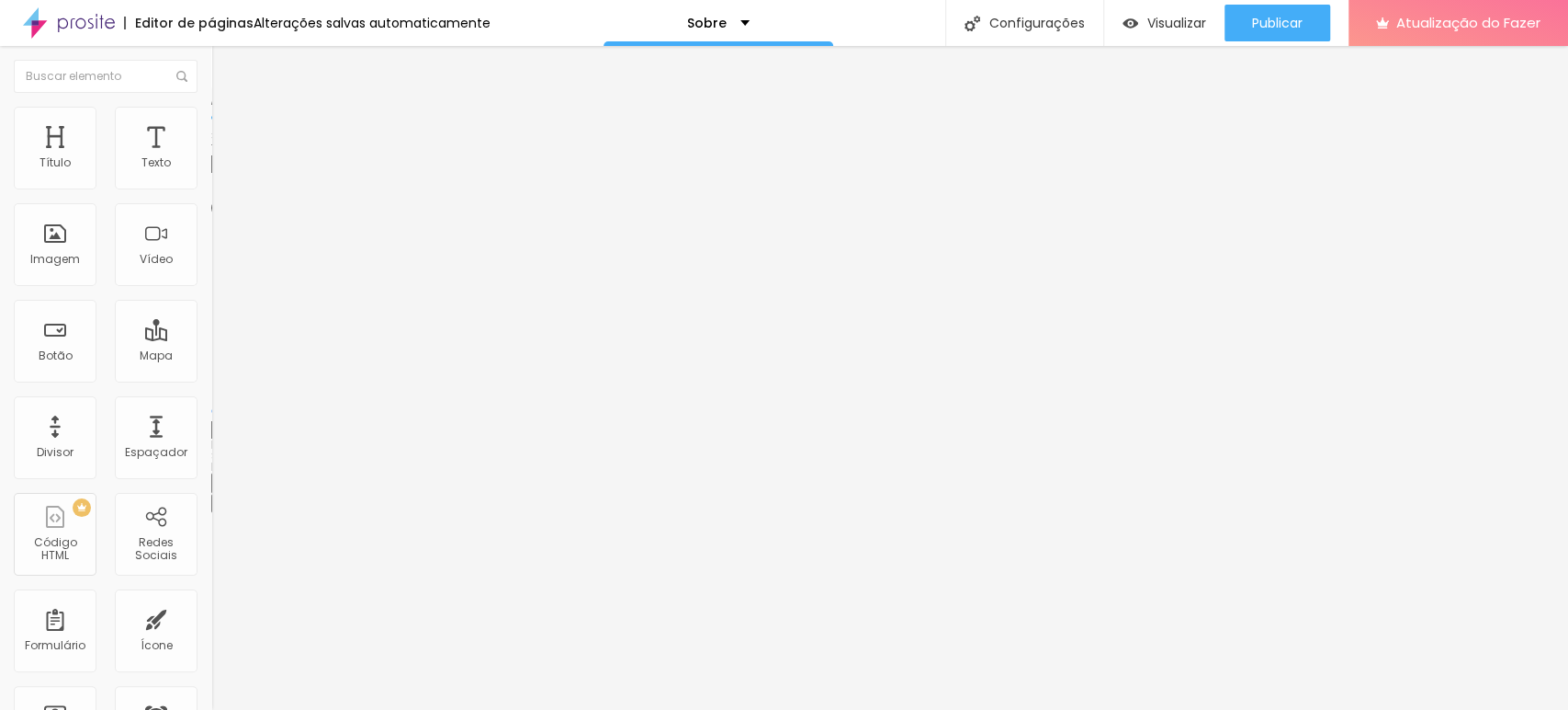
drag, startPoint x: 70, startPoint y: 201, endPoint x: 87, endPoint y: 201, distance: 17.0
type input "45"
click at [211, 188] on input "range" at bounding box center [270, 181] width 119 height 14
type input "2"
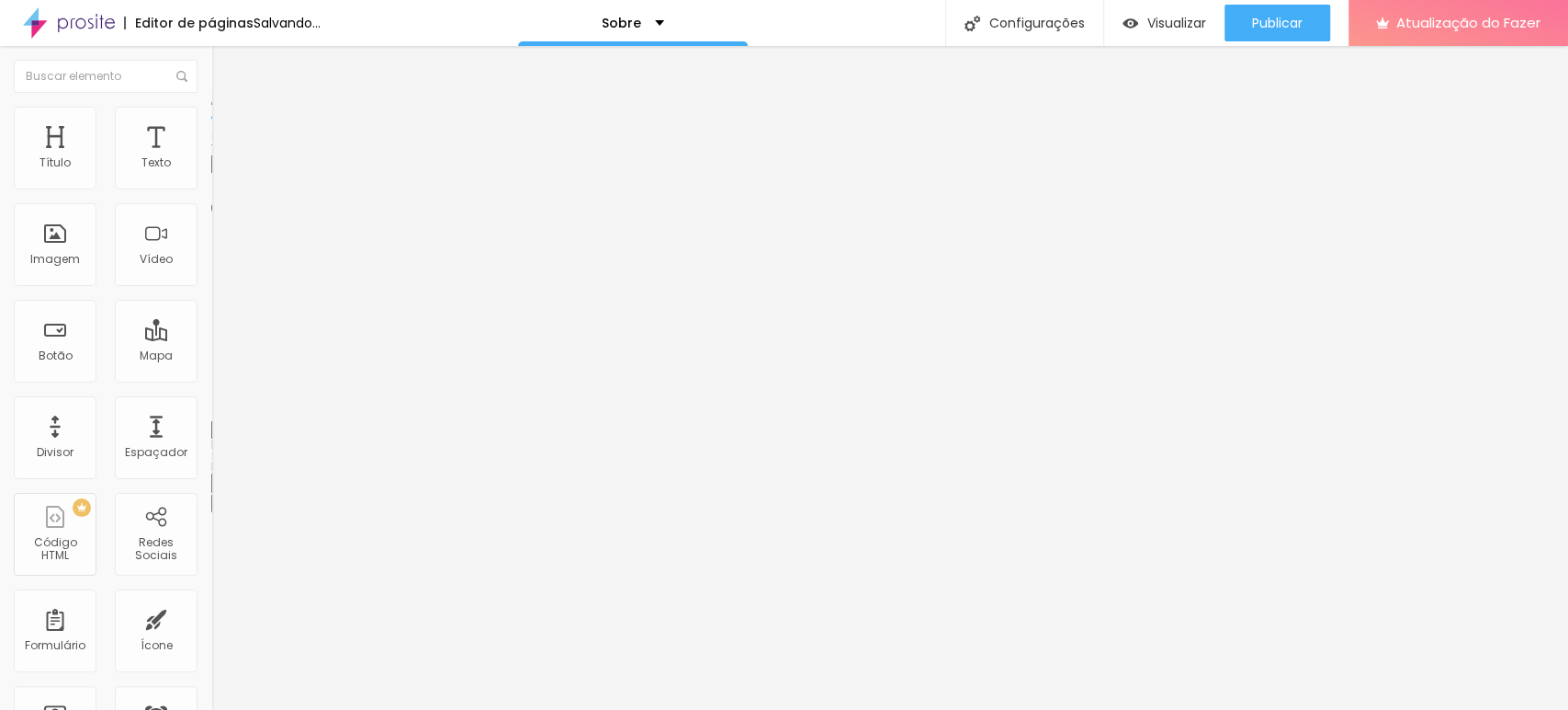
type input "10"
type input "21"
type input "46"
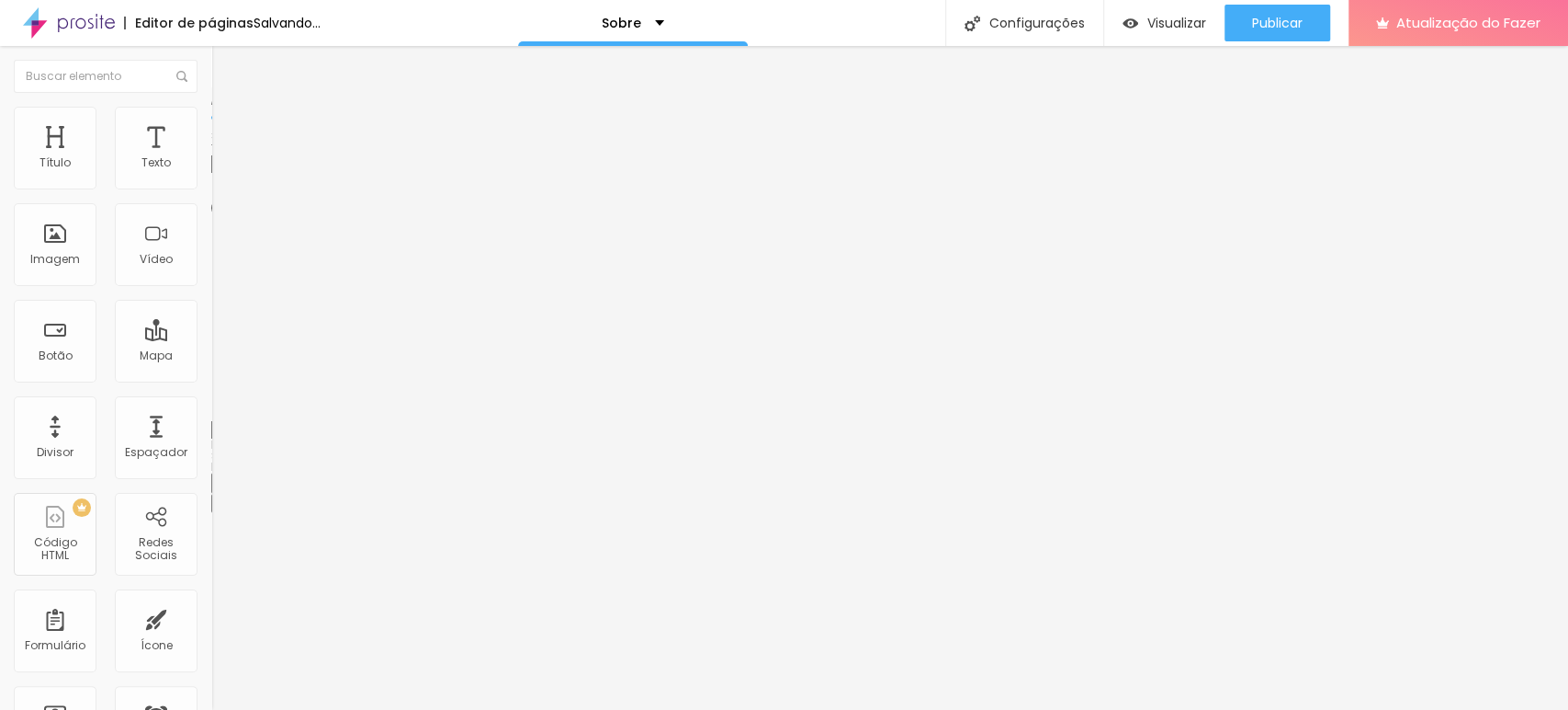
type input "46"
type input "75"
type input "76"
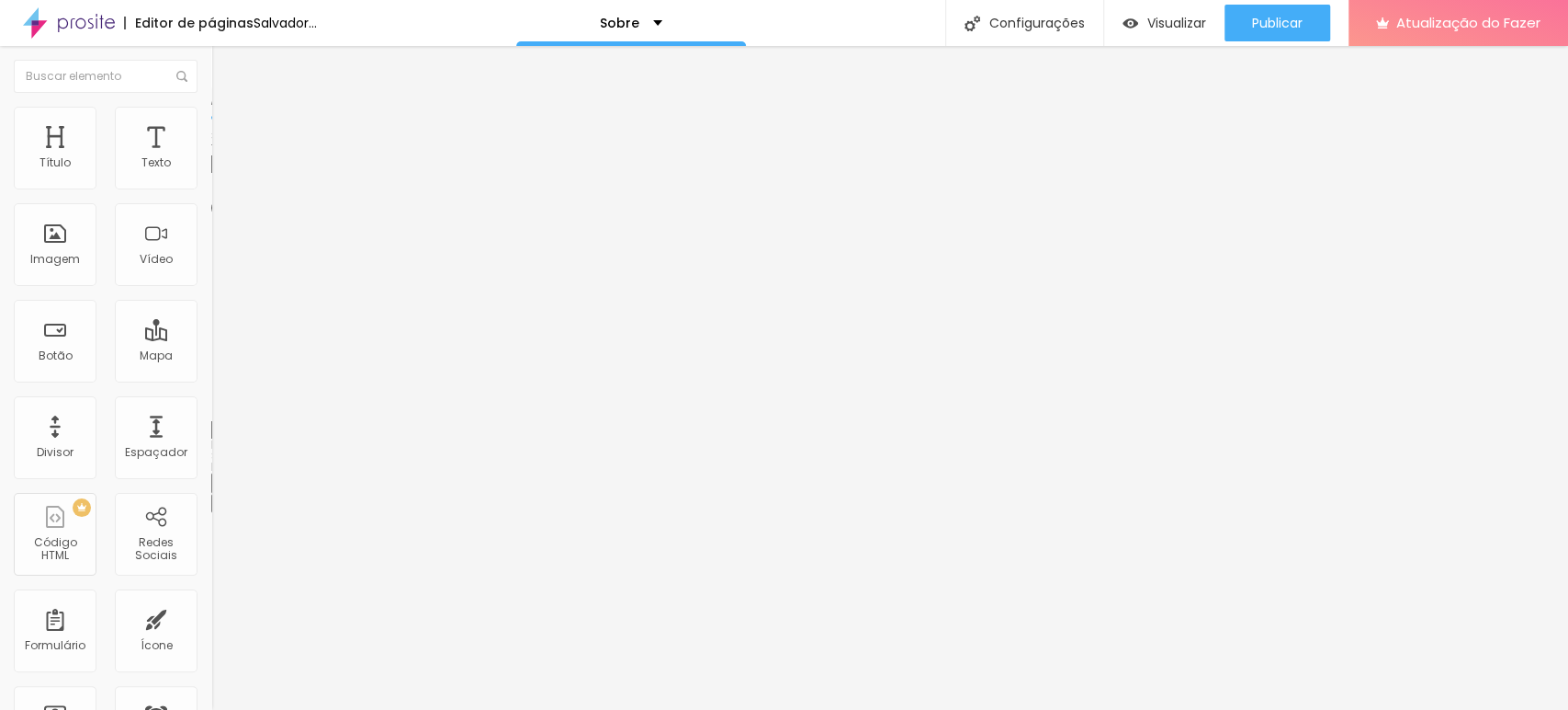
type input "78"
type input "86"
type input "119"
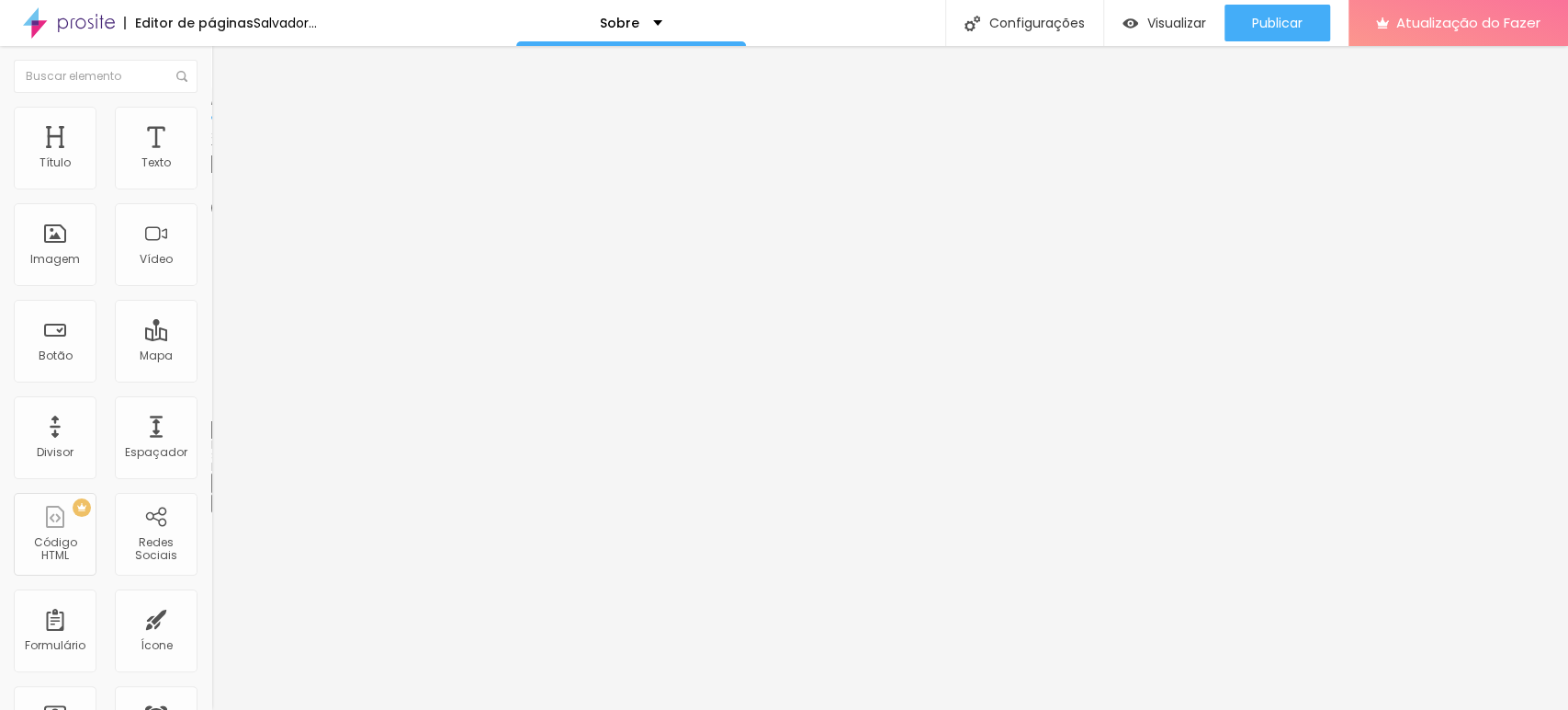
type input "119"
type input "151"
type input "186"
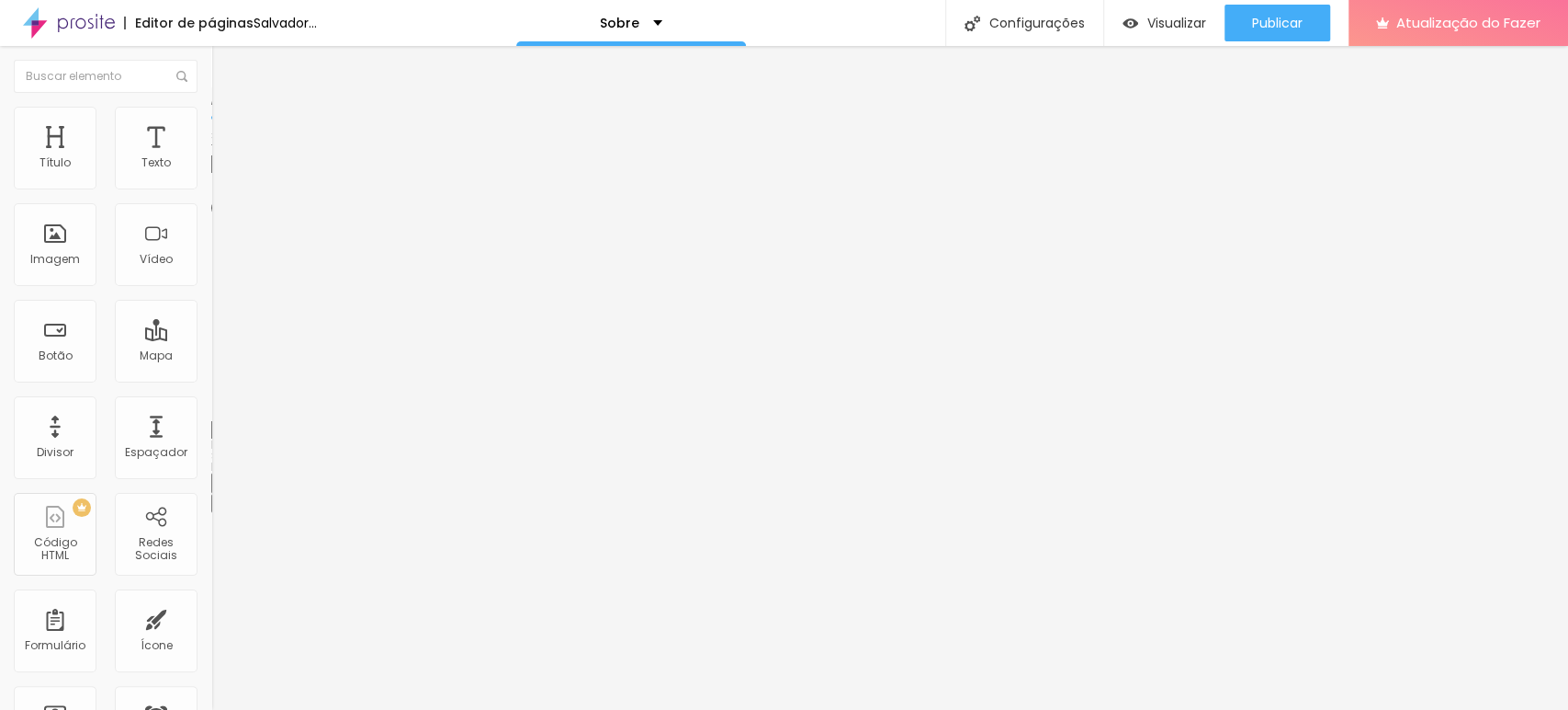
type input "200"
type input "192"
type input "187"
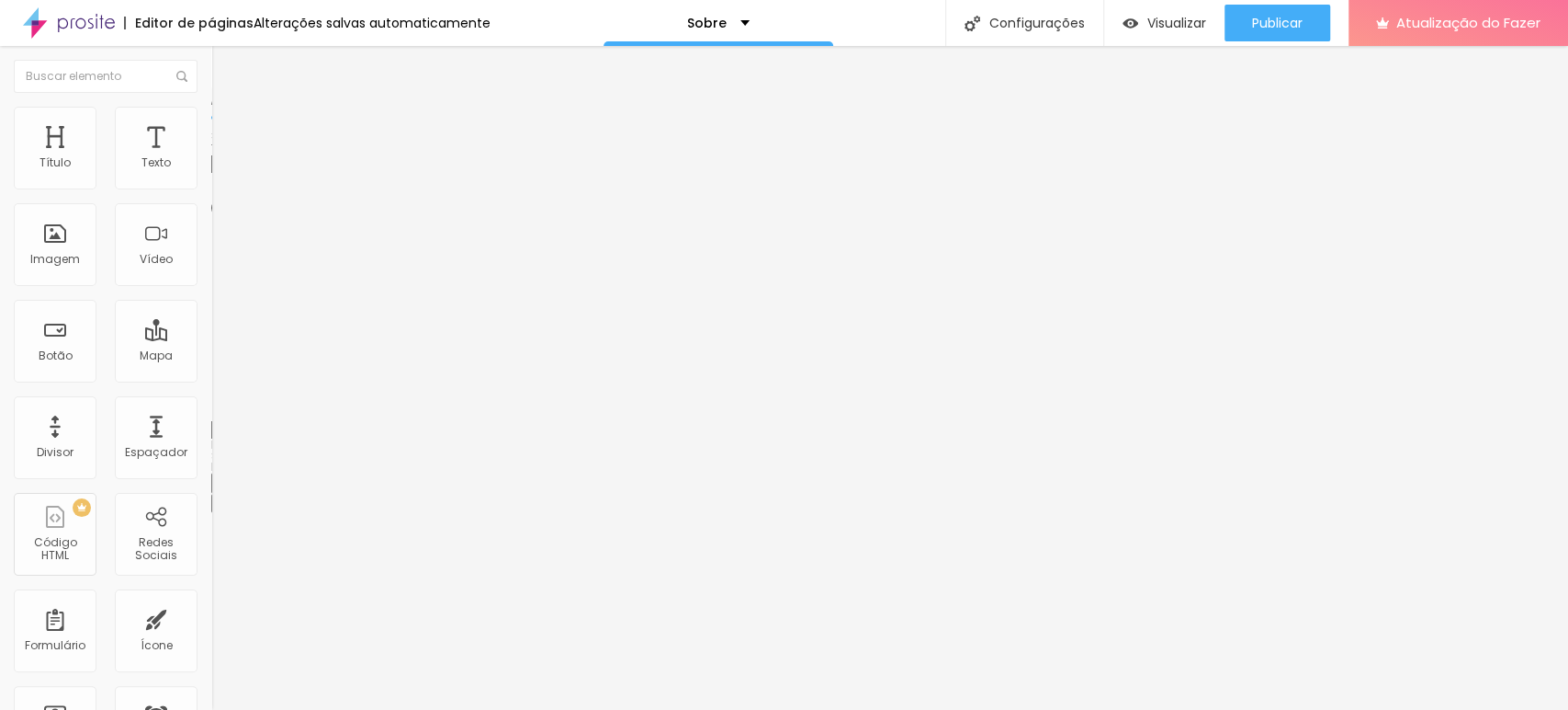
type input "187"
type input "182"
type input "176"
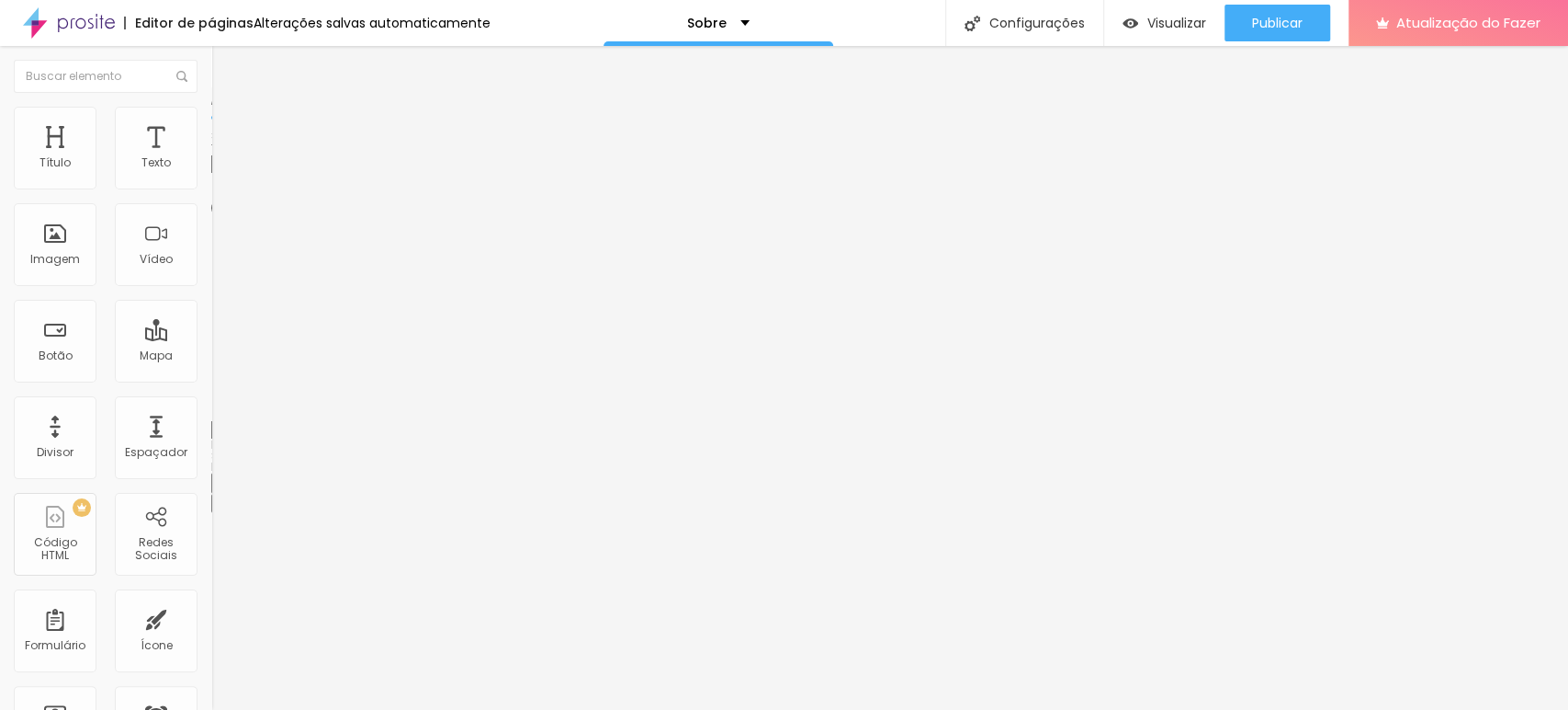
type input "173"
type input "171"
type input "170"
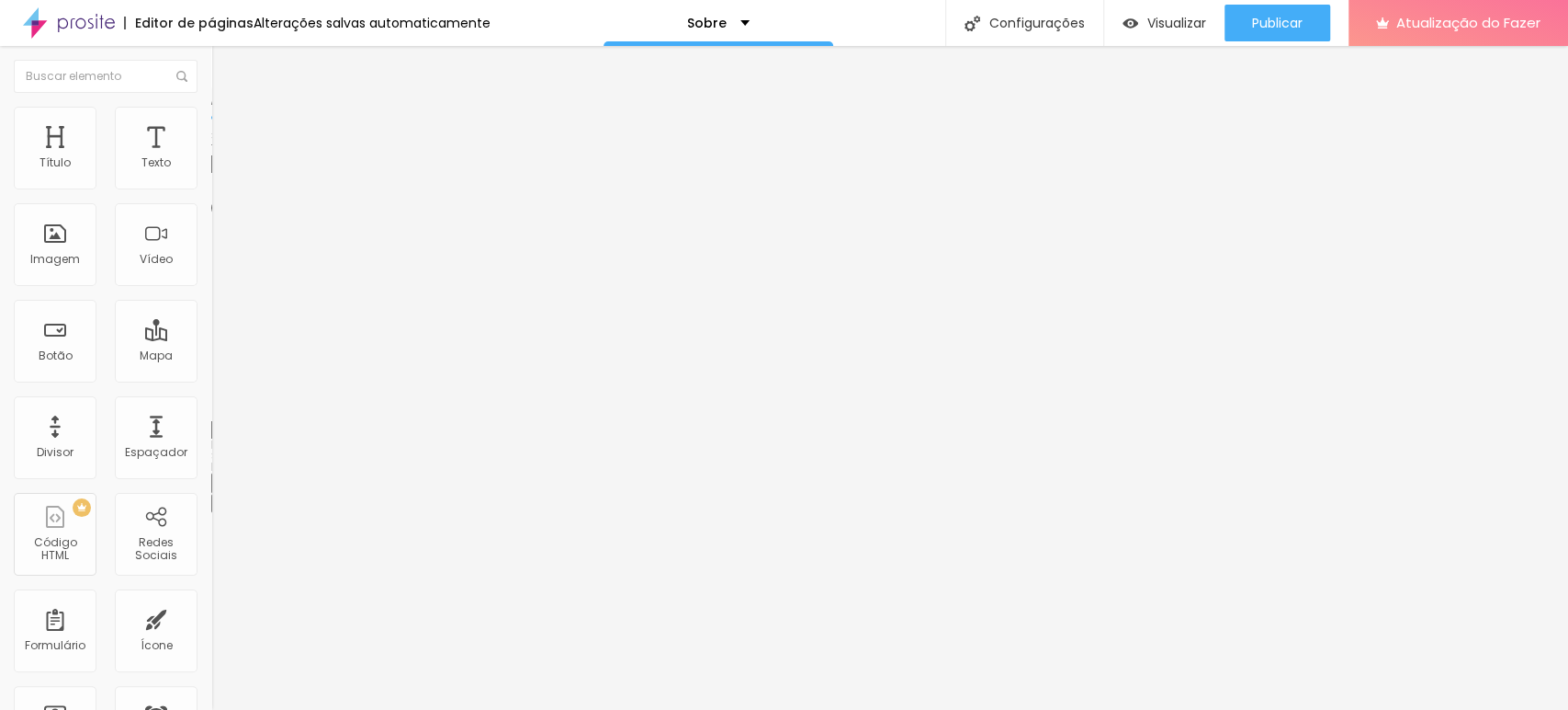
type input "170"
type input "168"
type input "180"
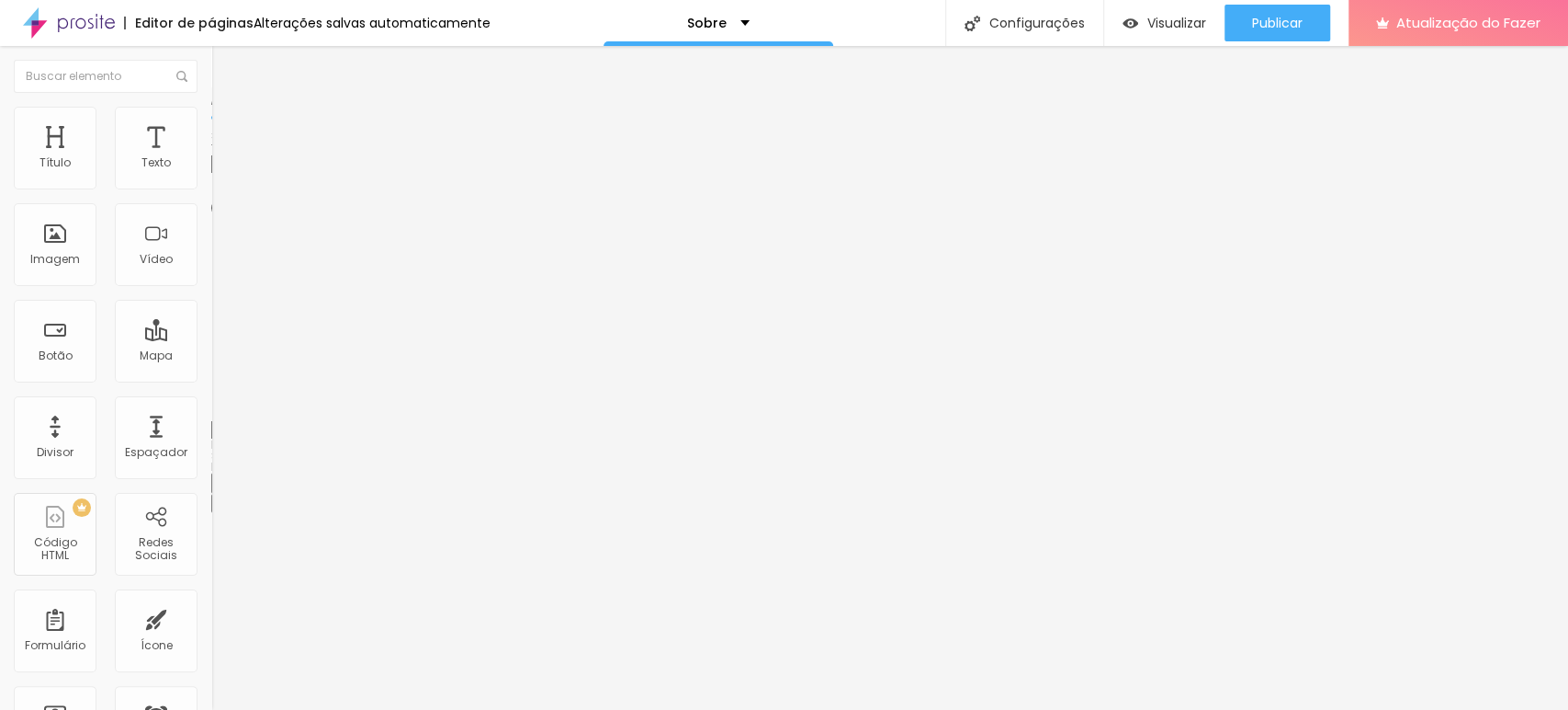
type input "200"
drag, startPoint x: 40, startPoint y: 232, endPoint x: 272, endPoint y: 255, distance: 233.1
type input "200"
click at [272, 404] on input "range" at bounding box center [270, 410] width 119 height 14
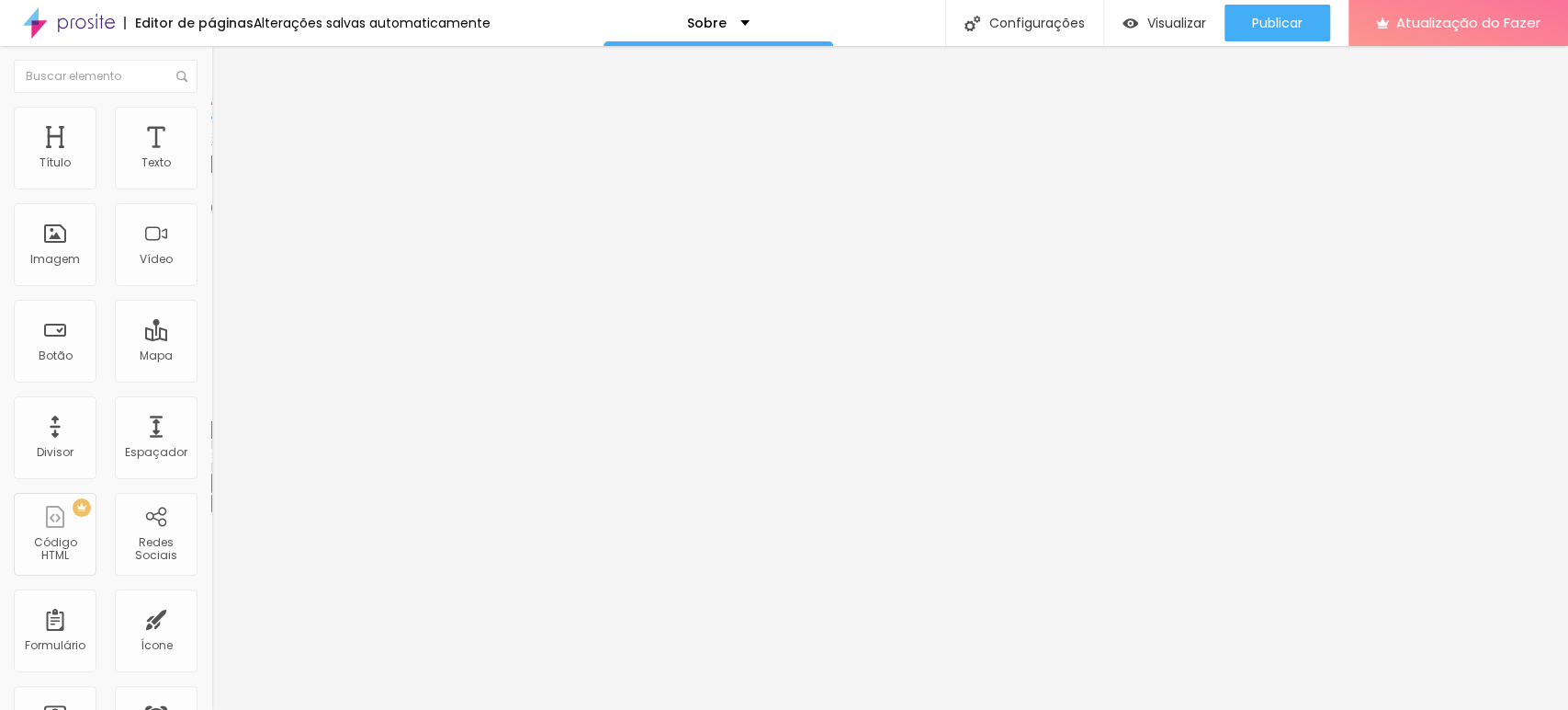
click at [219, 496] on icon "button" at bounding box center [225, 502] width 11 height 11
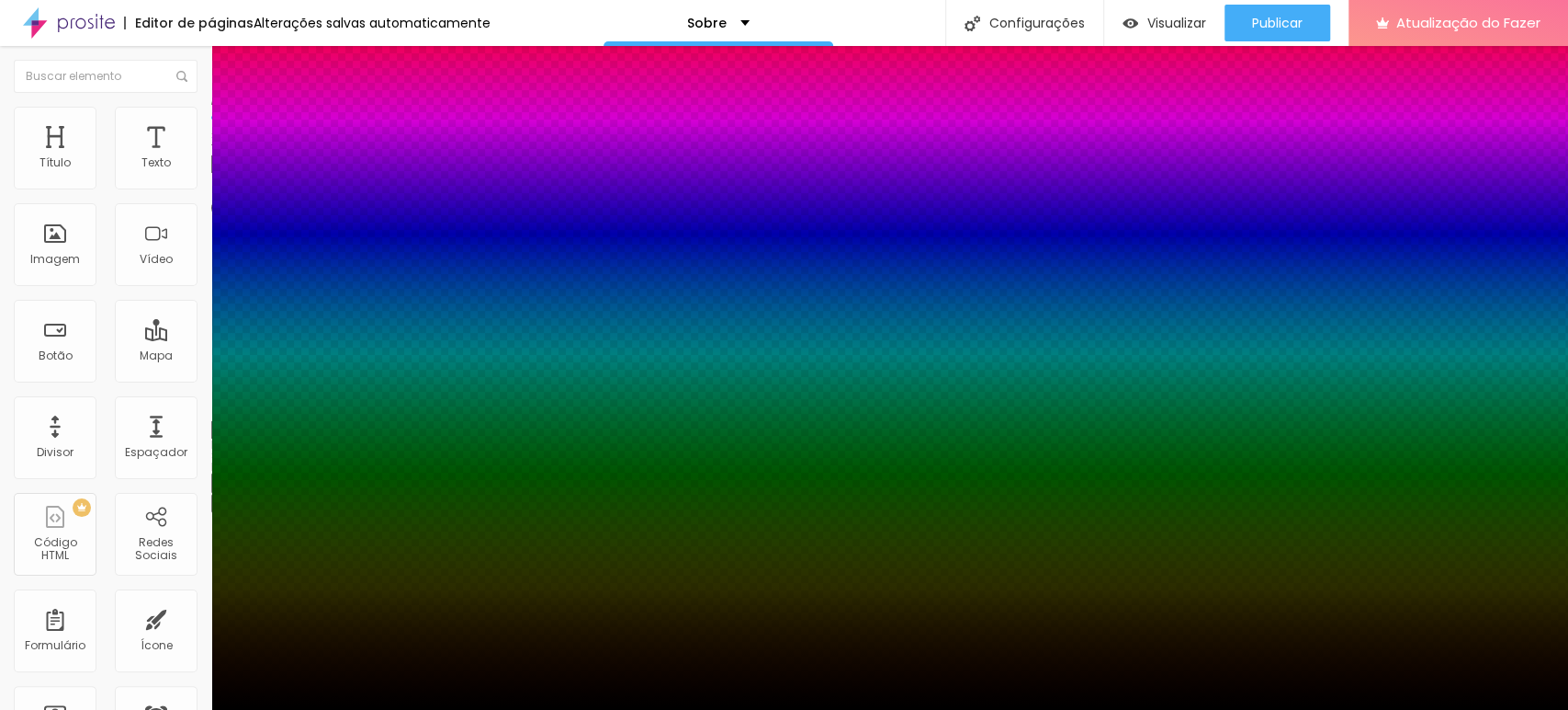
click at [342, 709] on div at bounding box center [784, 720] width 1568 height 0
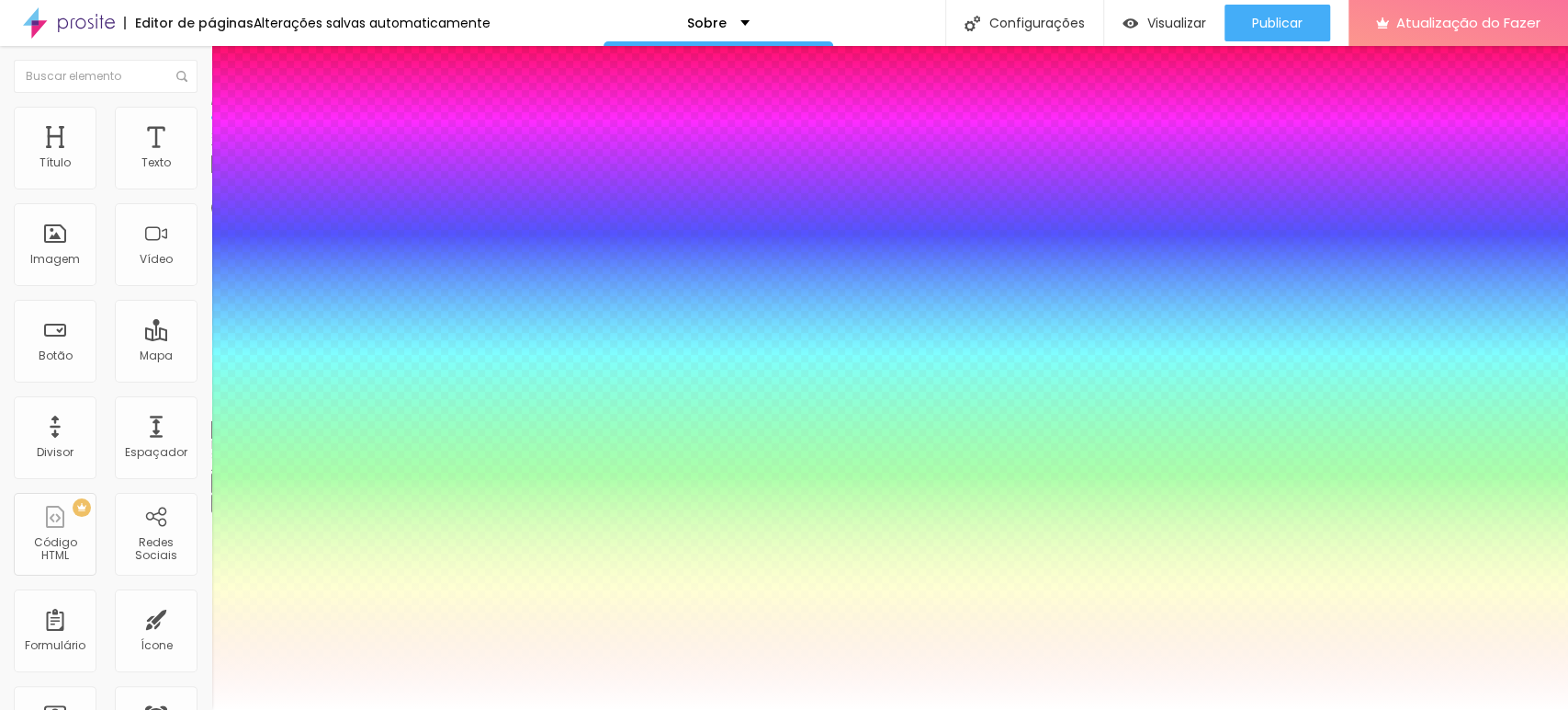
drag, startPoint x: 291, startPoint y: 425, endPoint x: 178, endPoint y: 398, distance: 116.2
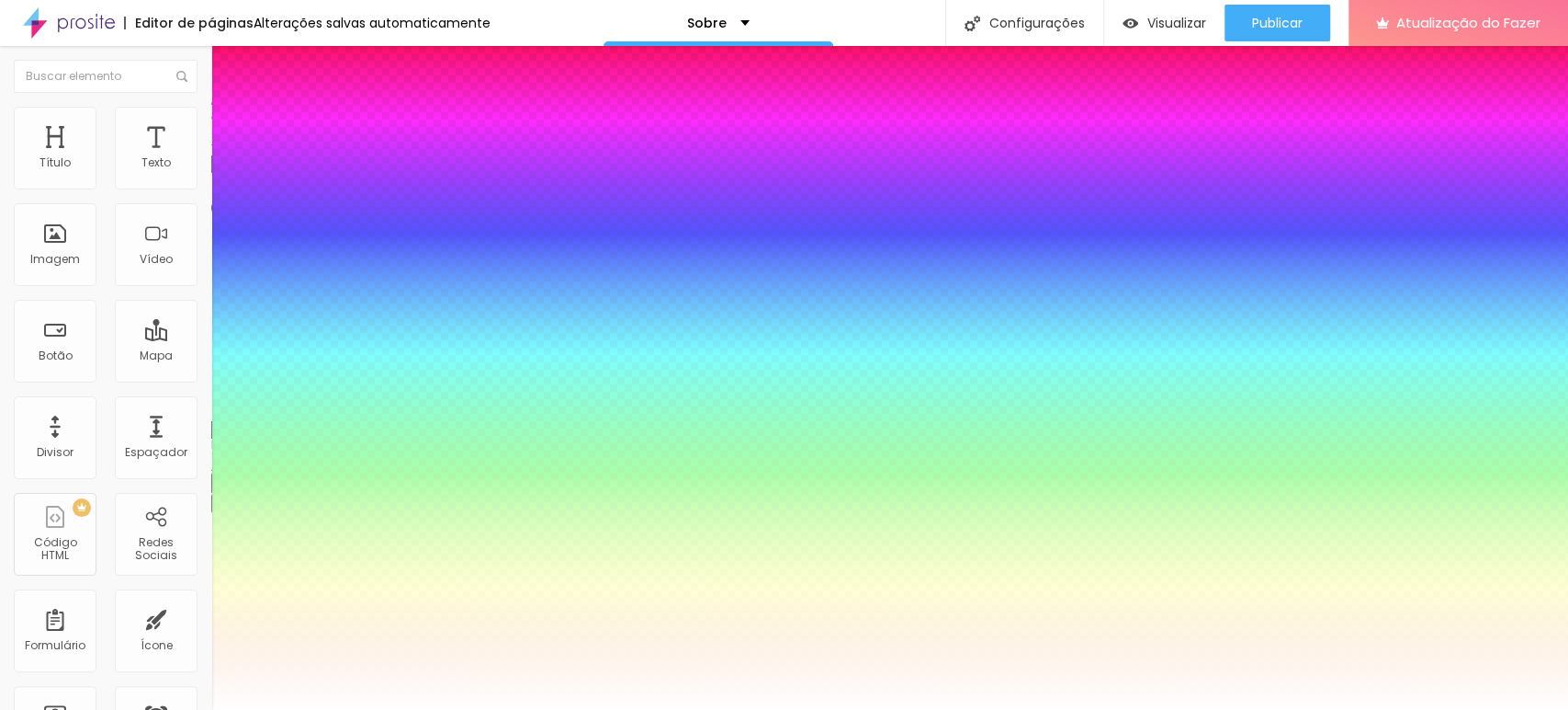
paste input "957130"
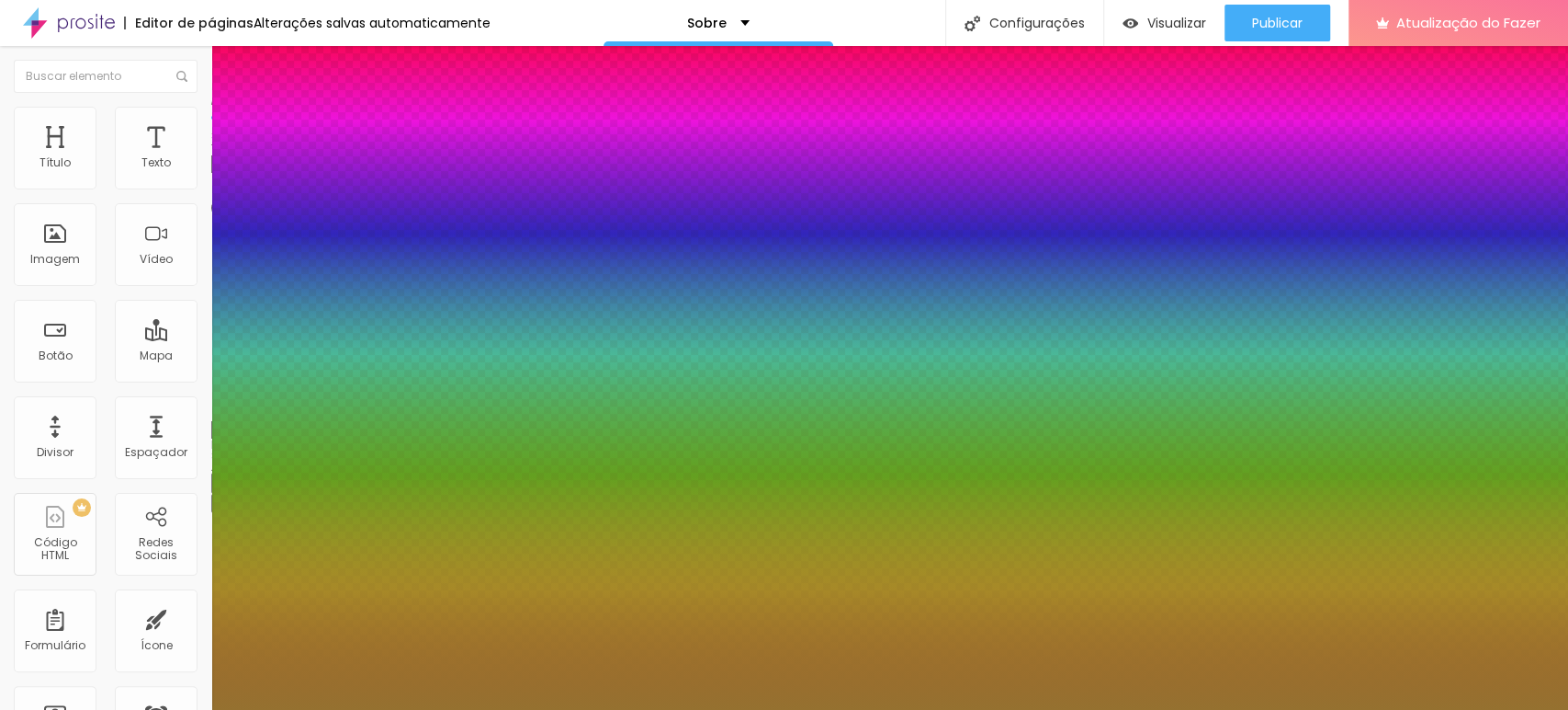
type input "#957130"
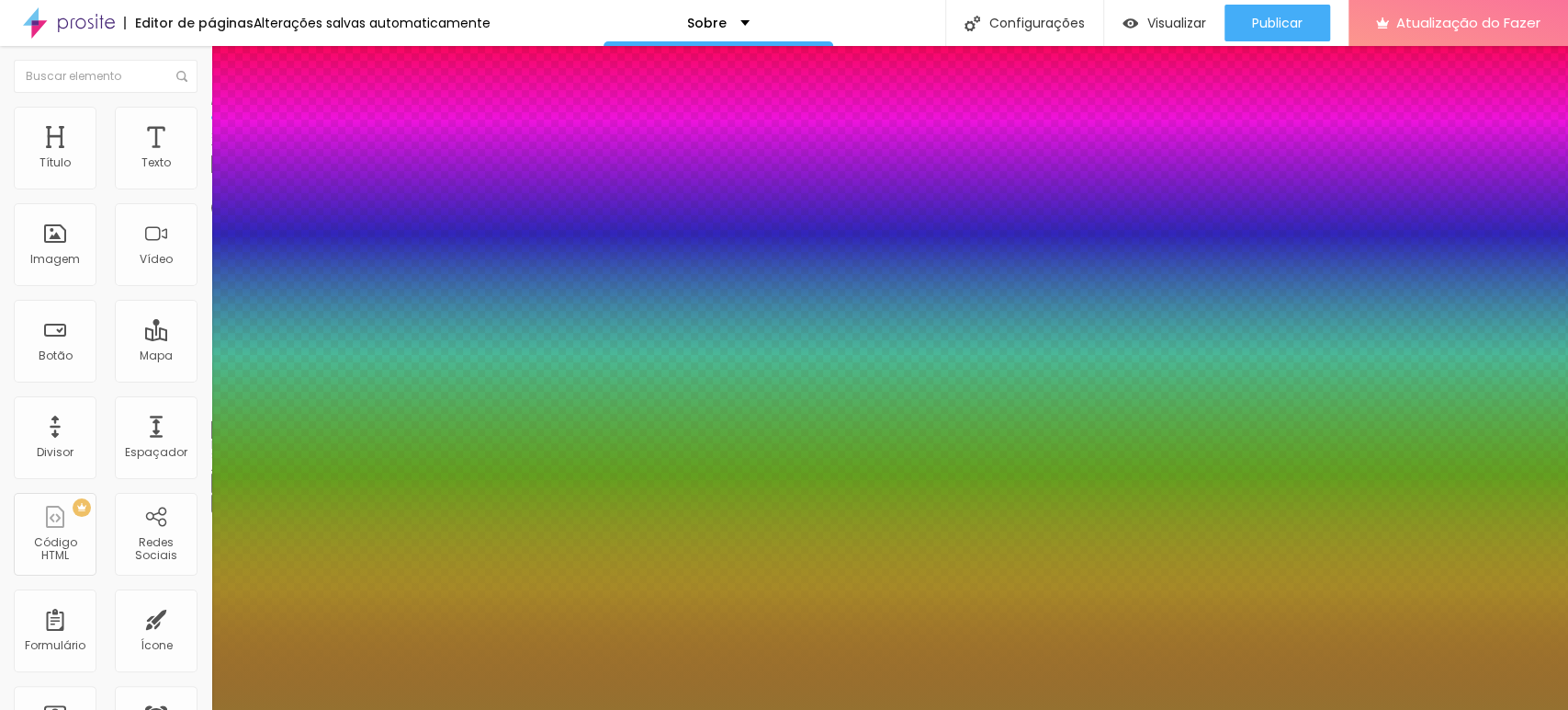
type input "17"
type input "37"
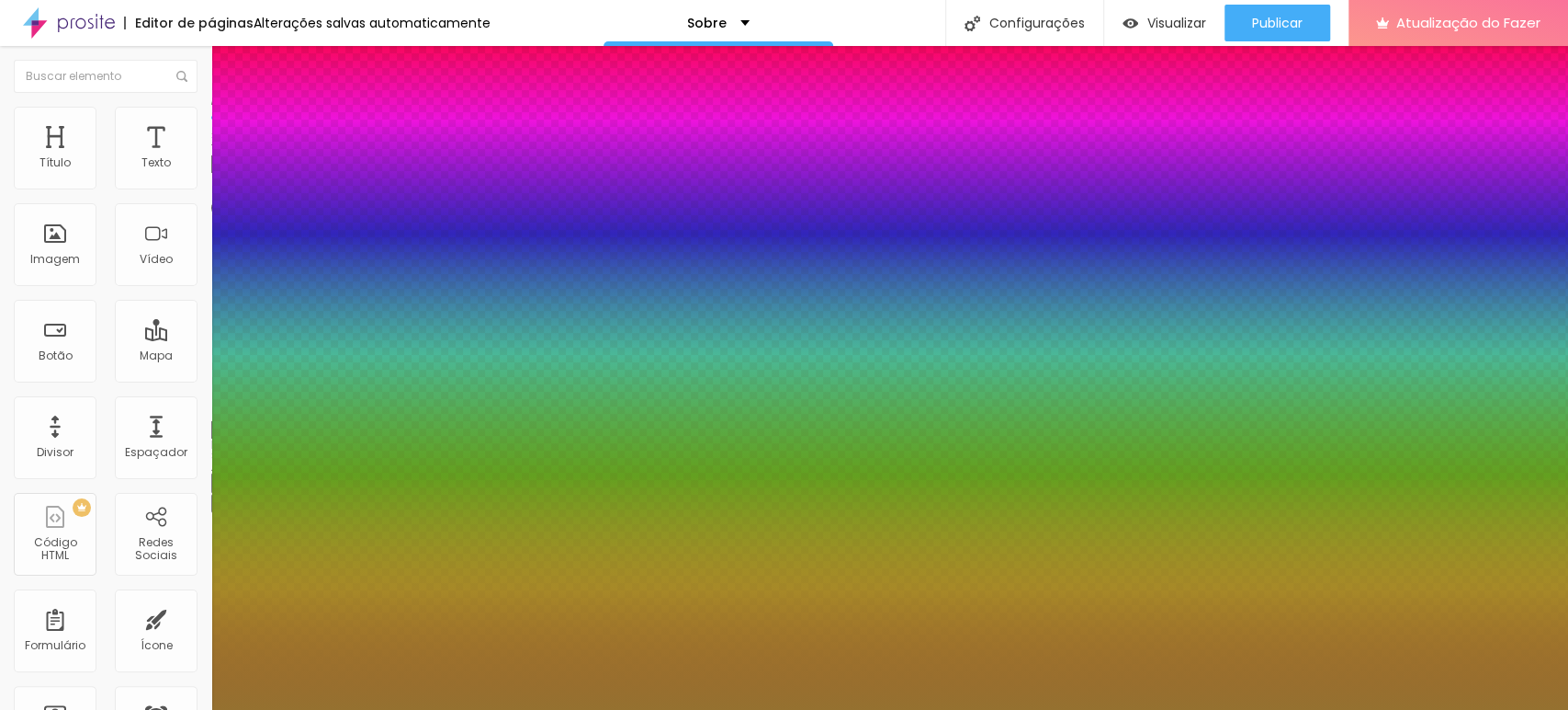
type input "51"
type input "74"
type input "78"
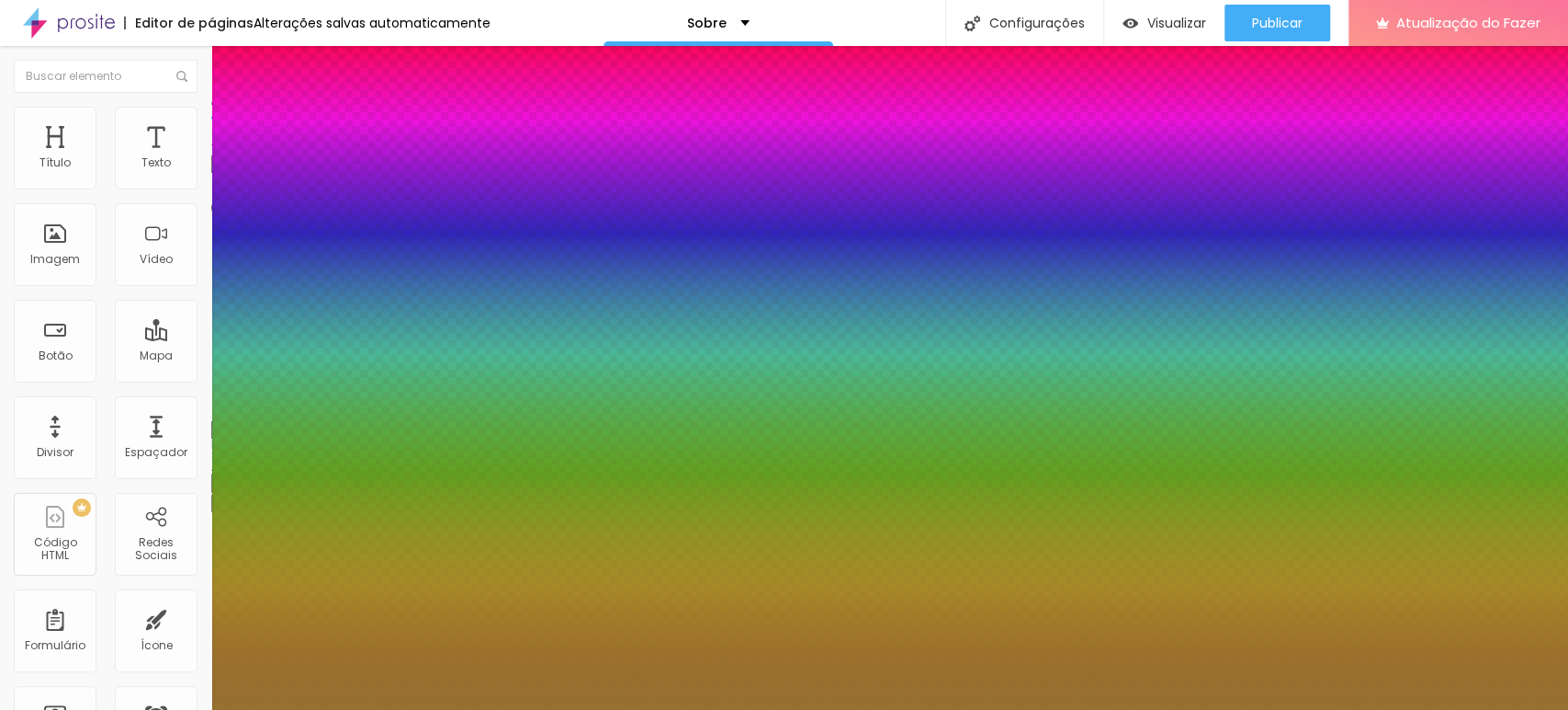
type input "78"
type input "80"
type input "88"
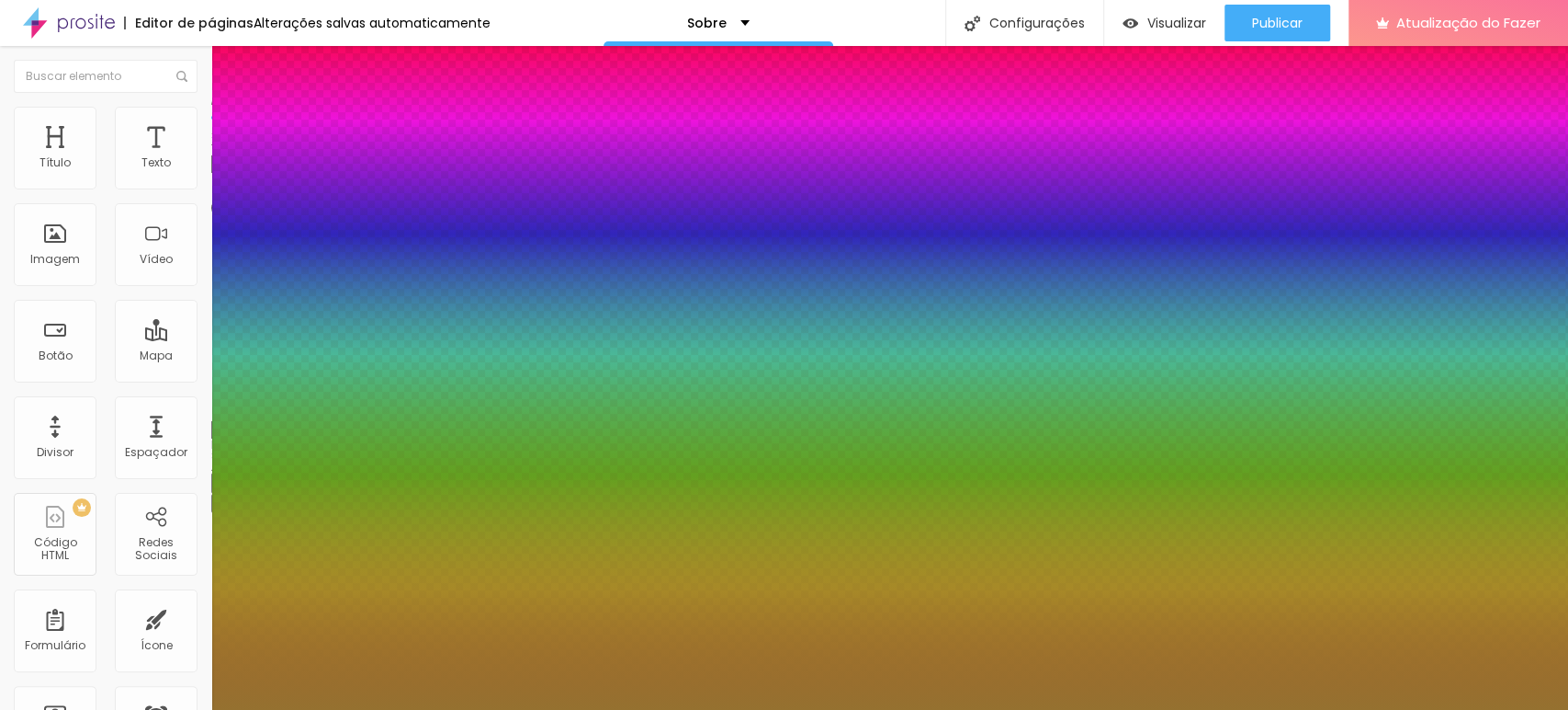
type input "92"
type input "94"
type input "100"
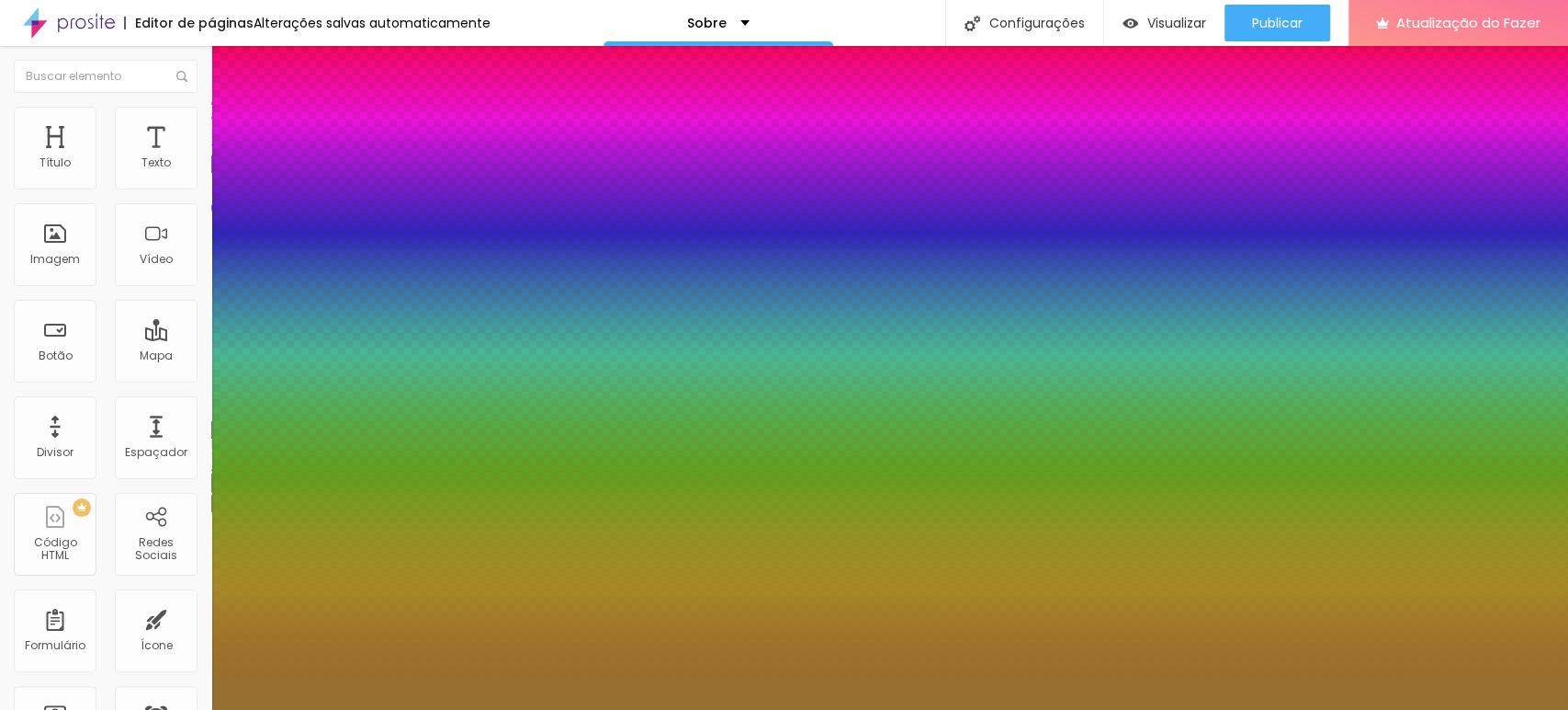
type input "100"
type input "96"
type input "90"
drag, startPoint x: 306, startPoint y: 500, endPoint x: 341, endPoint y: 498, distance: 35.1
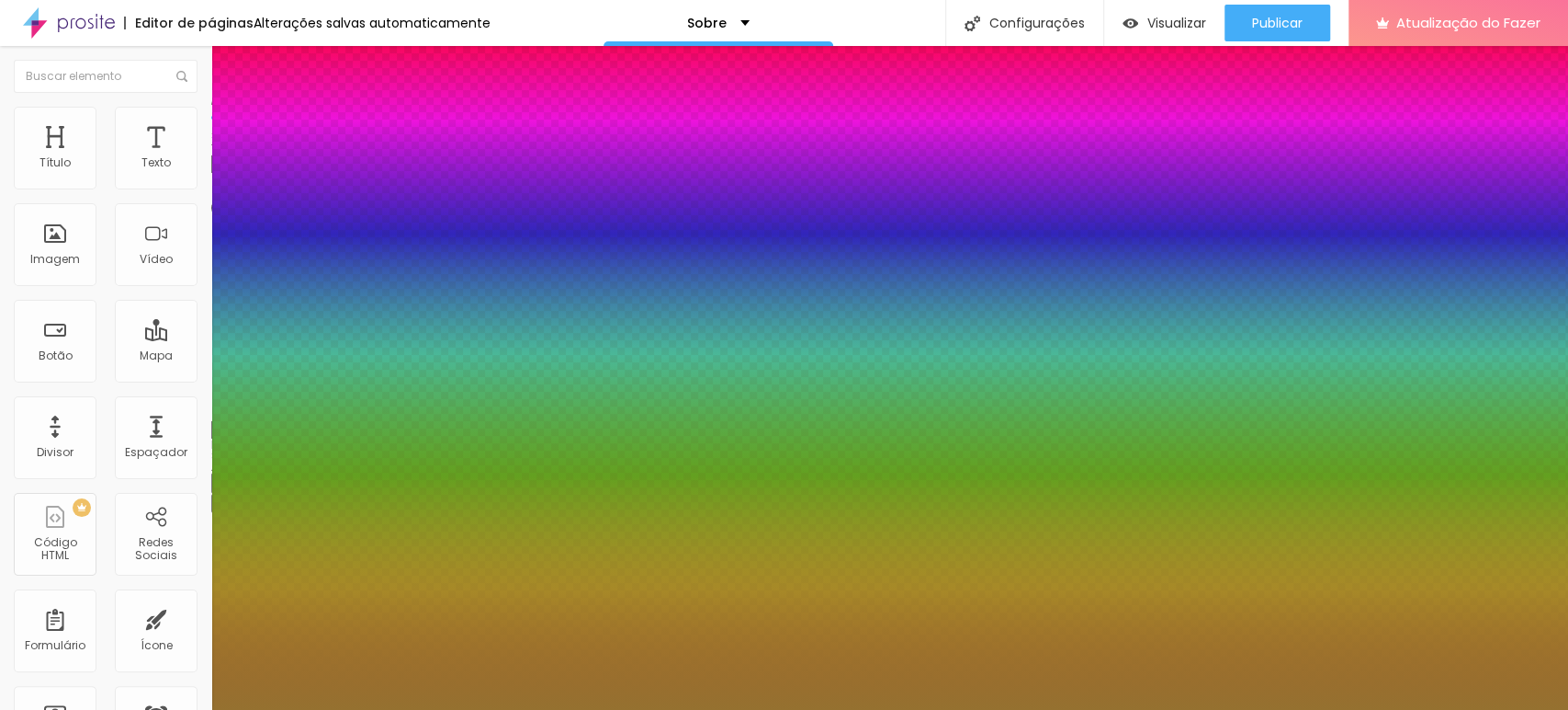
type input "90"
type input "80"
type input "70"
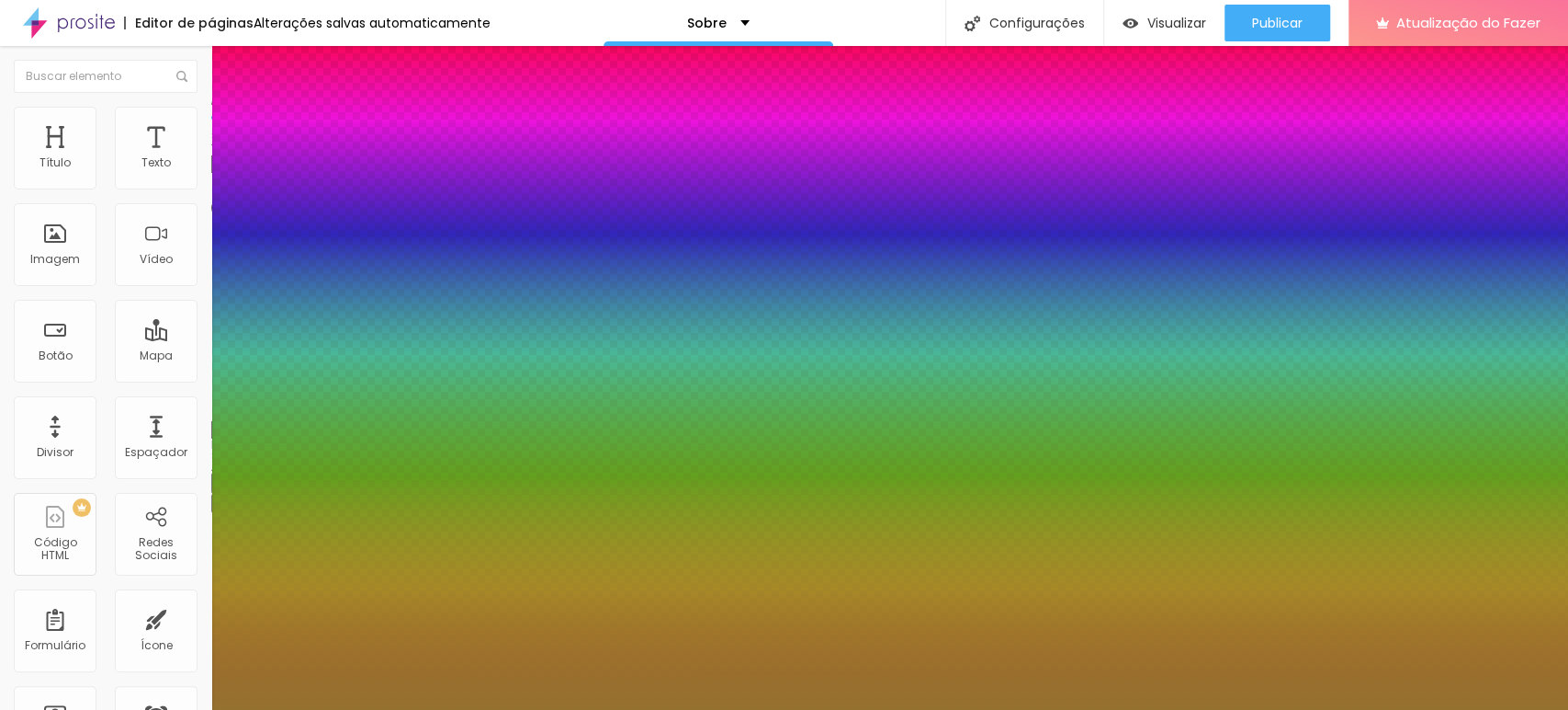
type input "70"
type input "57"
type input "41"
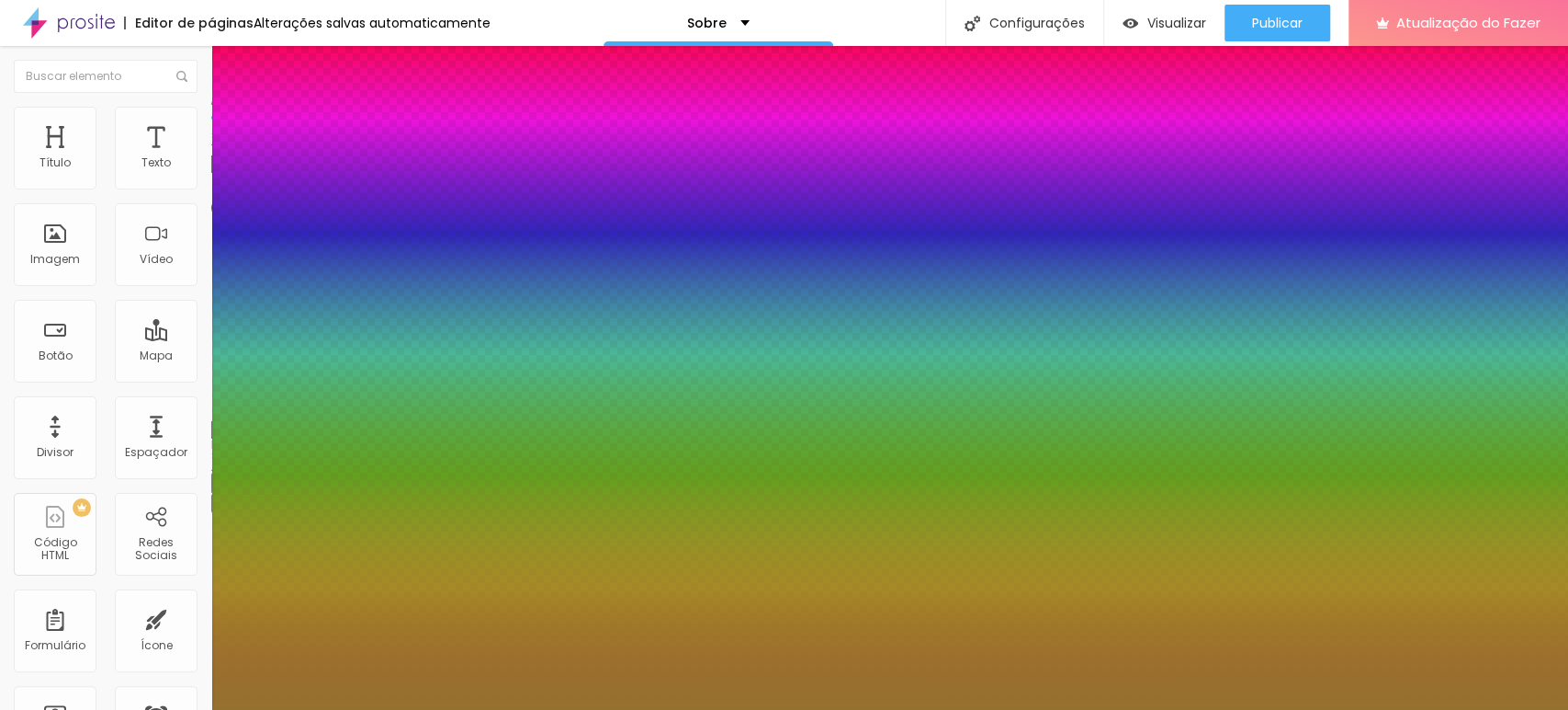
type input "27"
type input "11"
type input "1"
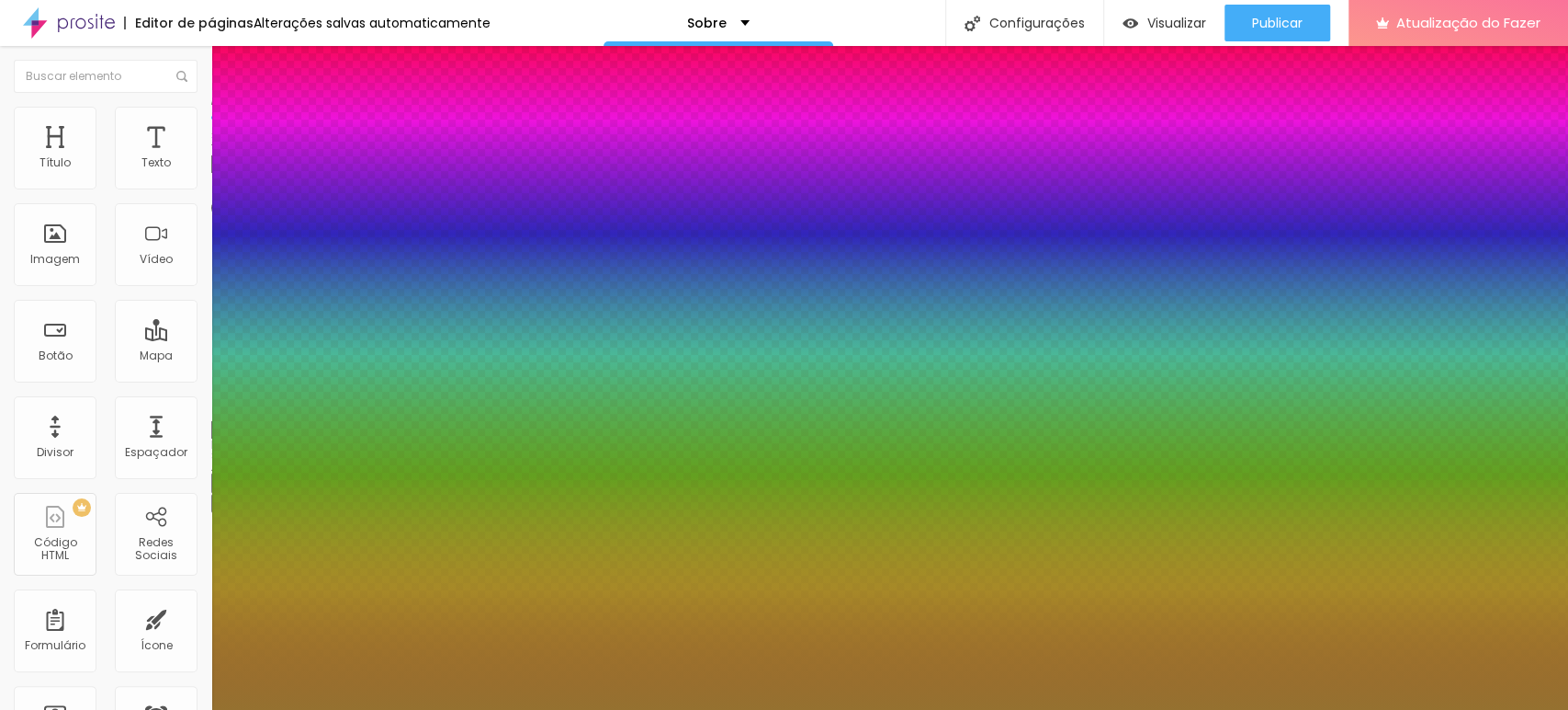
type input "1"
type input "0"
type input "21"
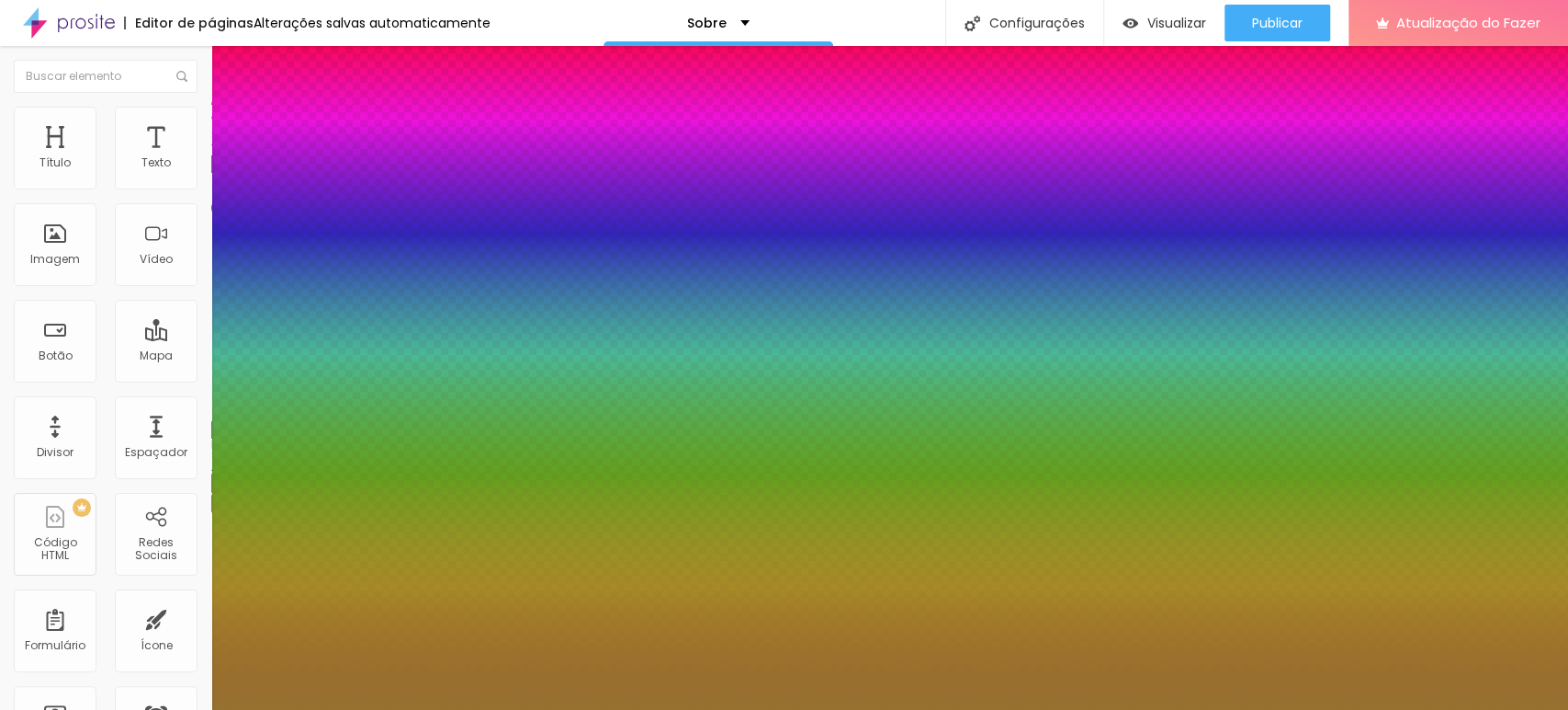
type input "51"
type input "78"
type input "84"
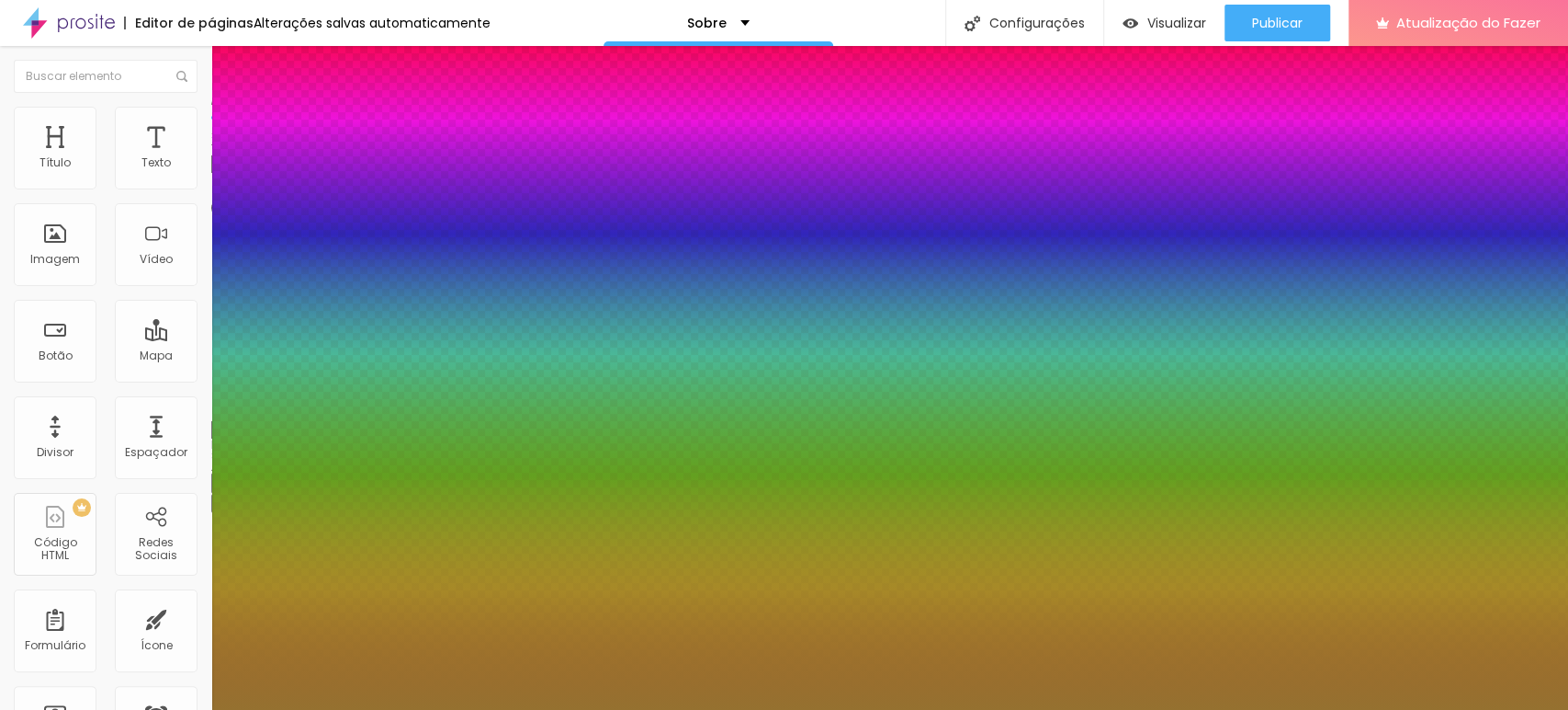
type input "84"
type input "86"
type input "92"
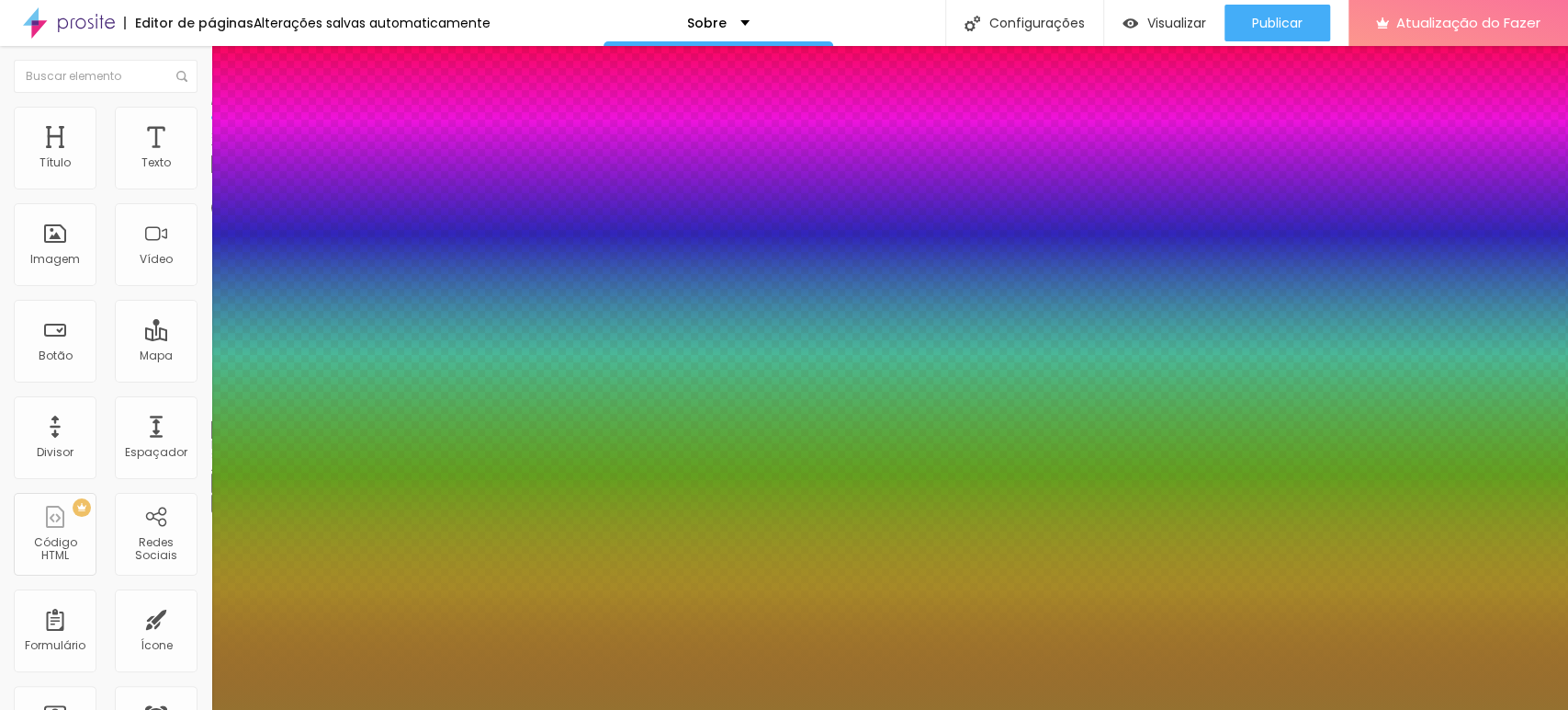
type input "100"
type input "90"
type input "86"
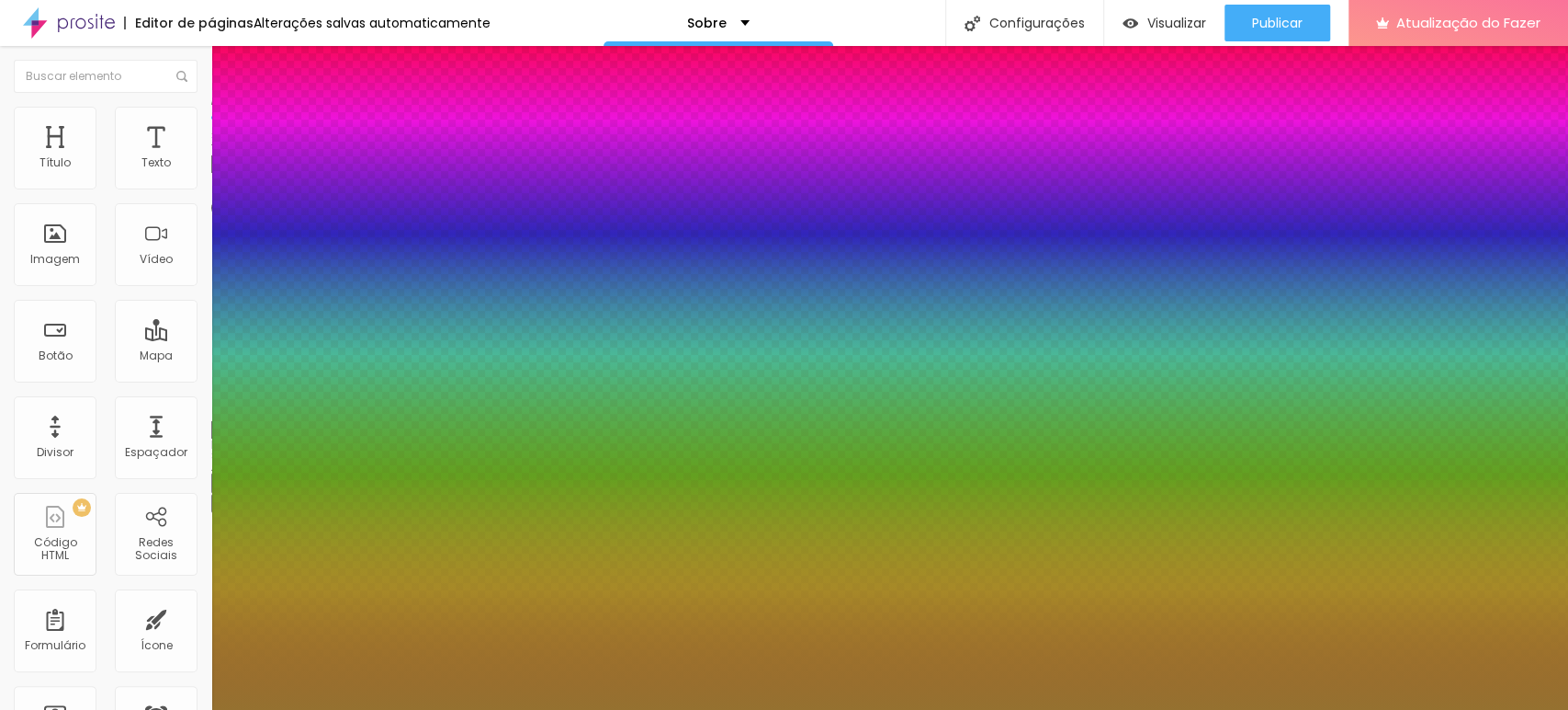
type input "86"
type input "84"
type input "76"
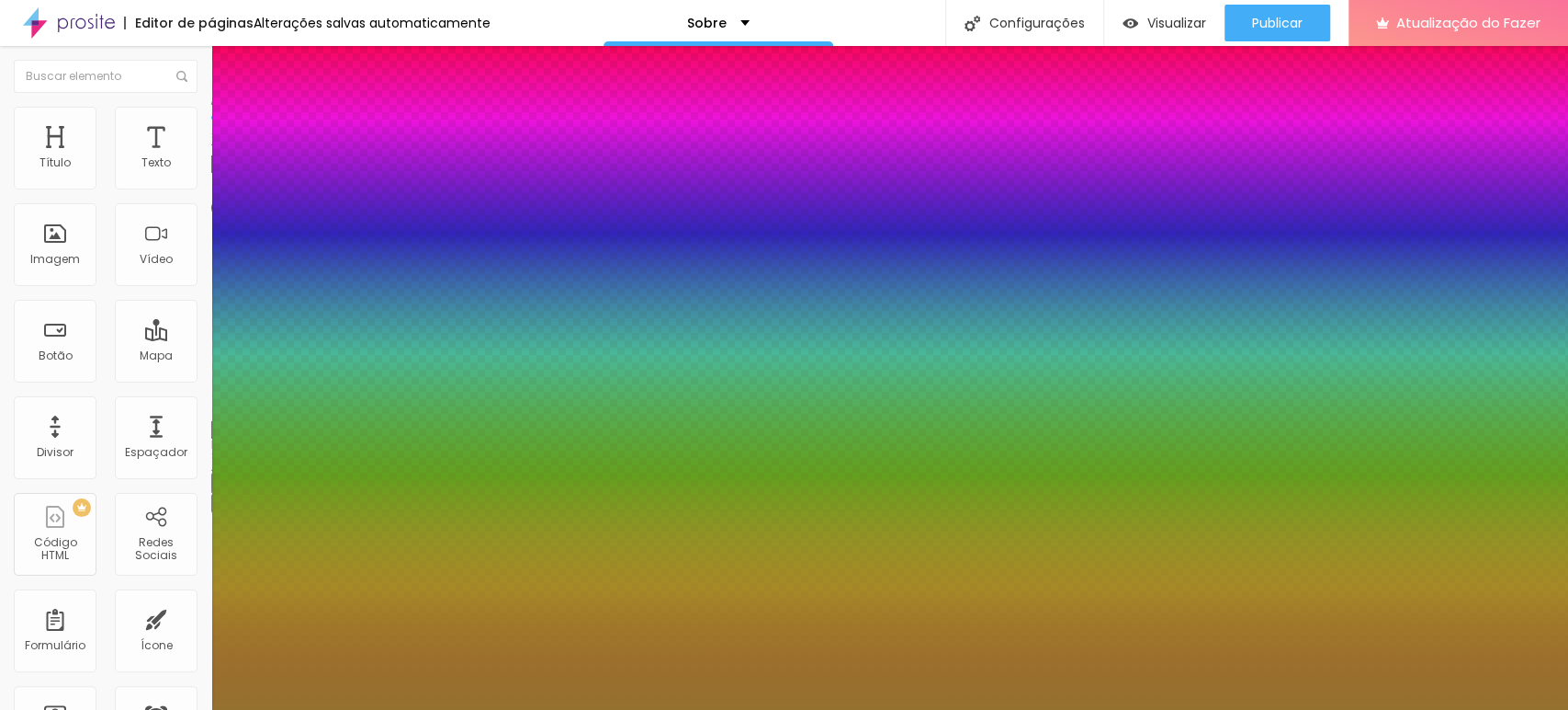
type input "72"
type input "65"
type input "57"
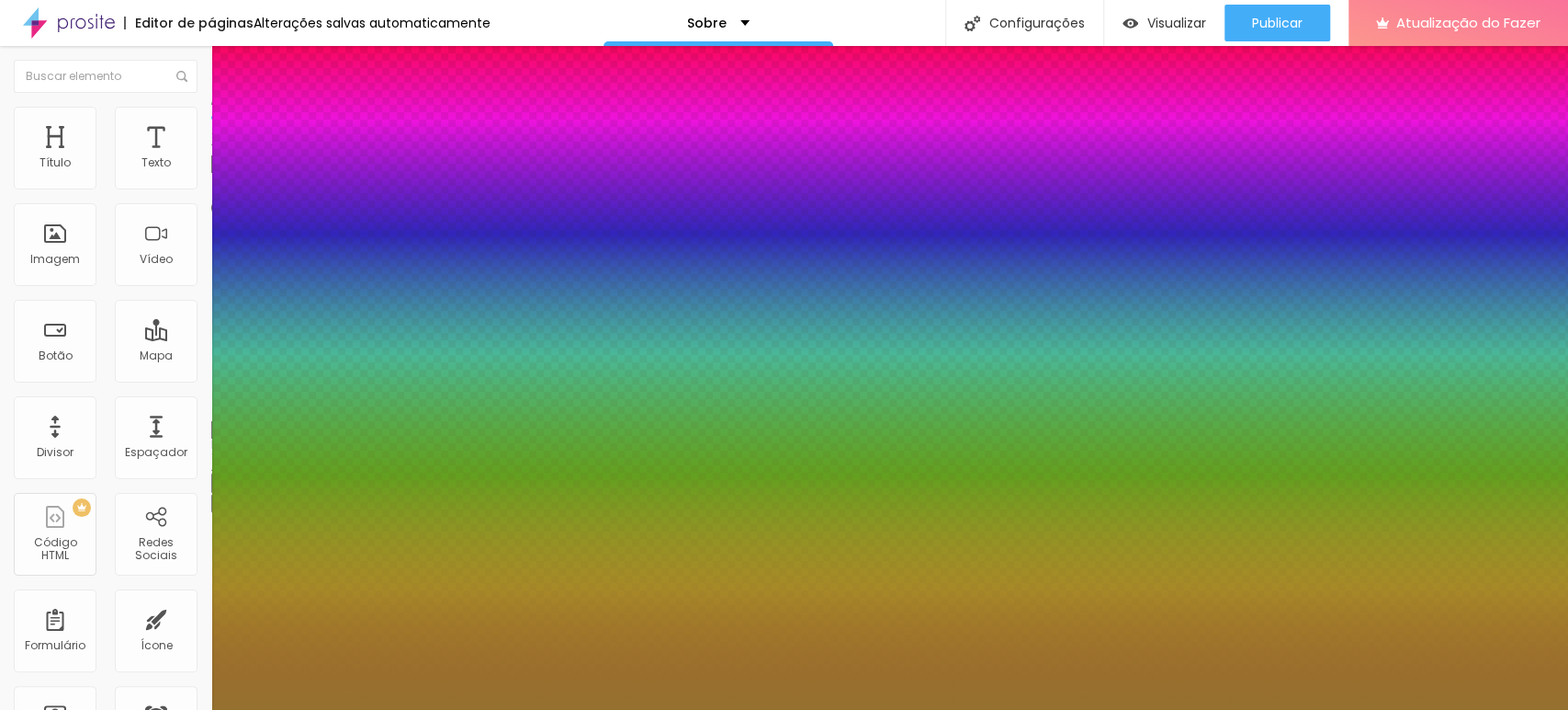
type input "57"
type input "49"
type input "45"
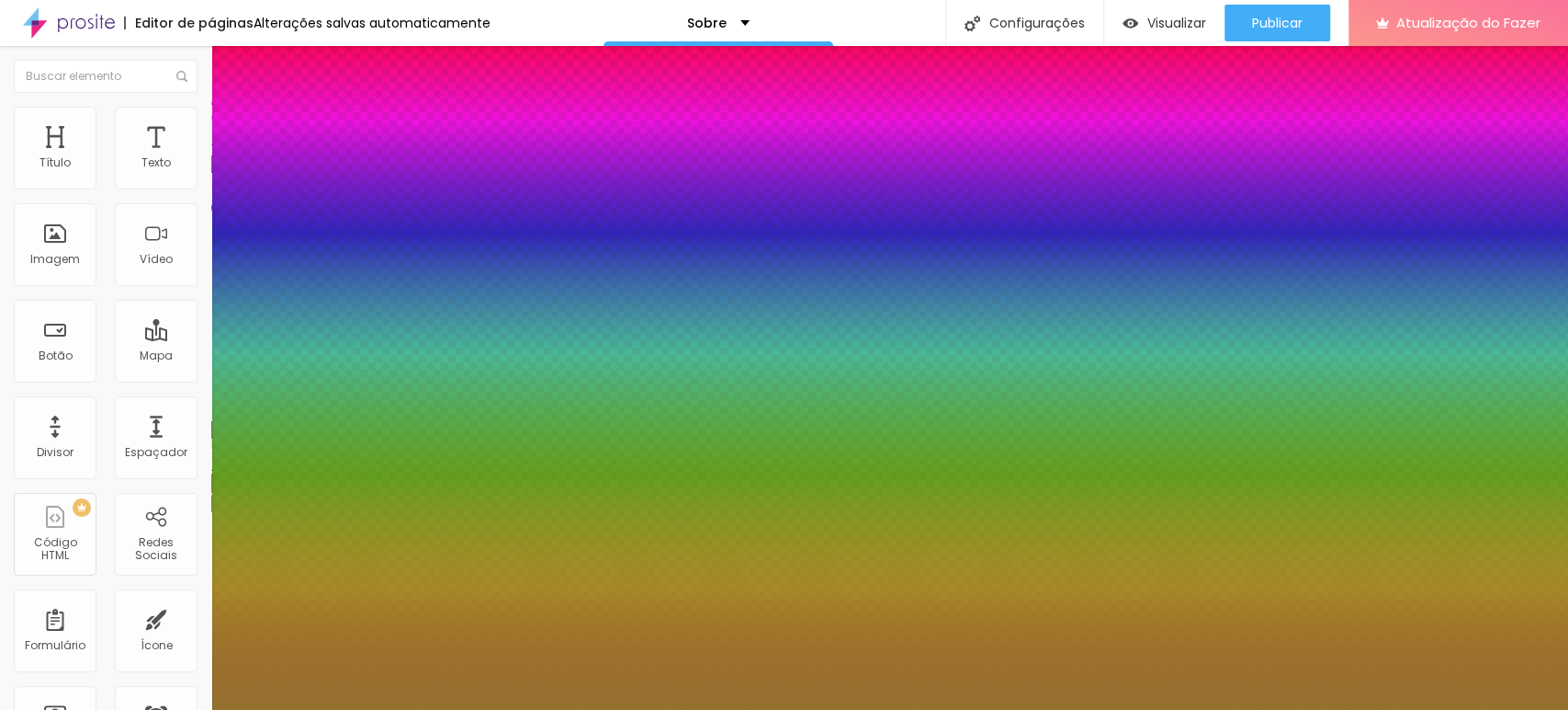
type input "43"
type input "39"
type input "33"
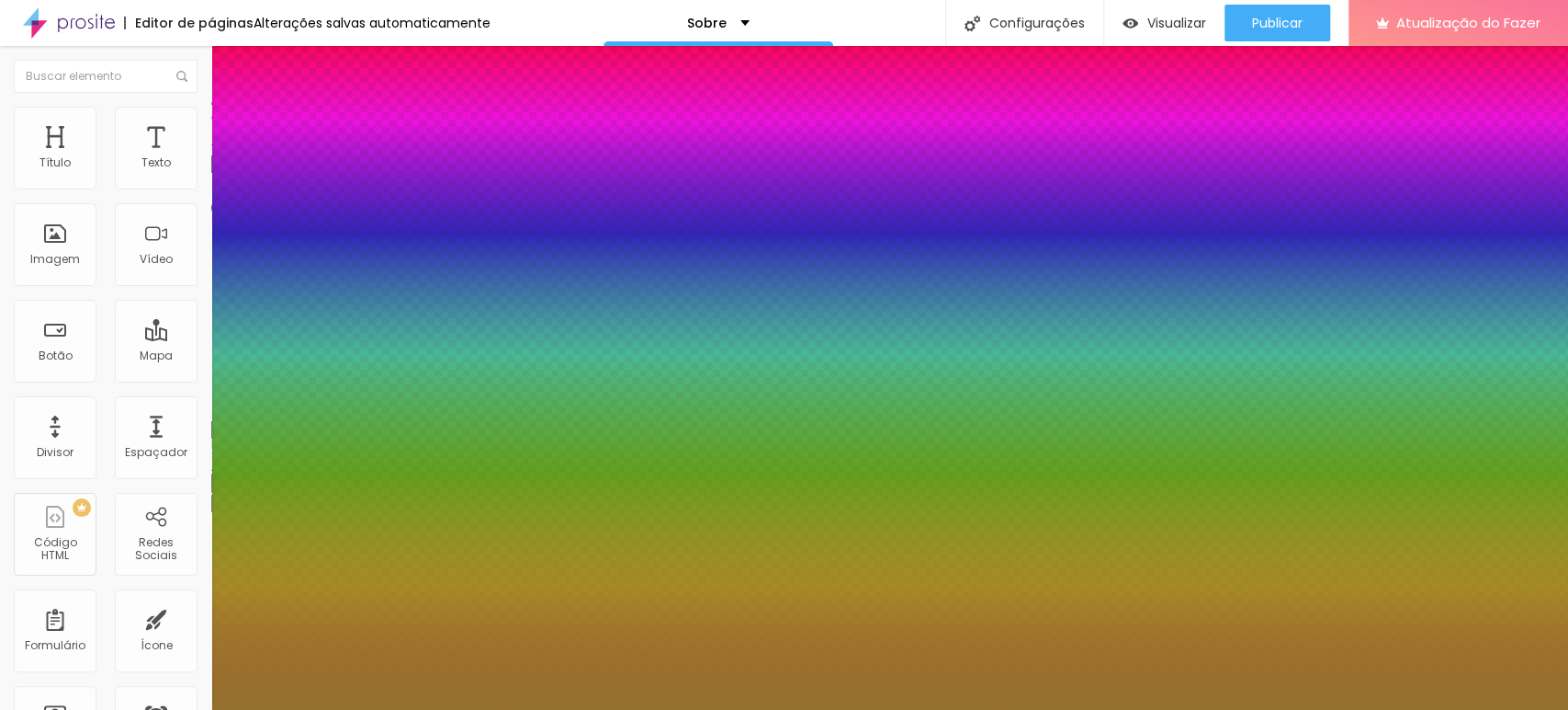
type input "33"
type input "29"
type input "23"
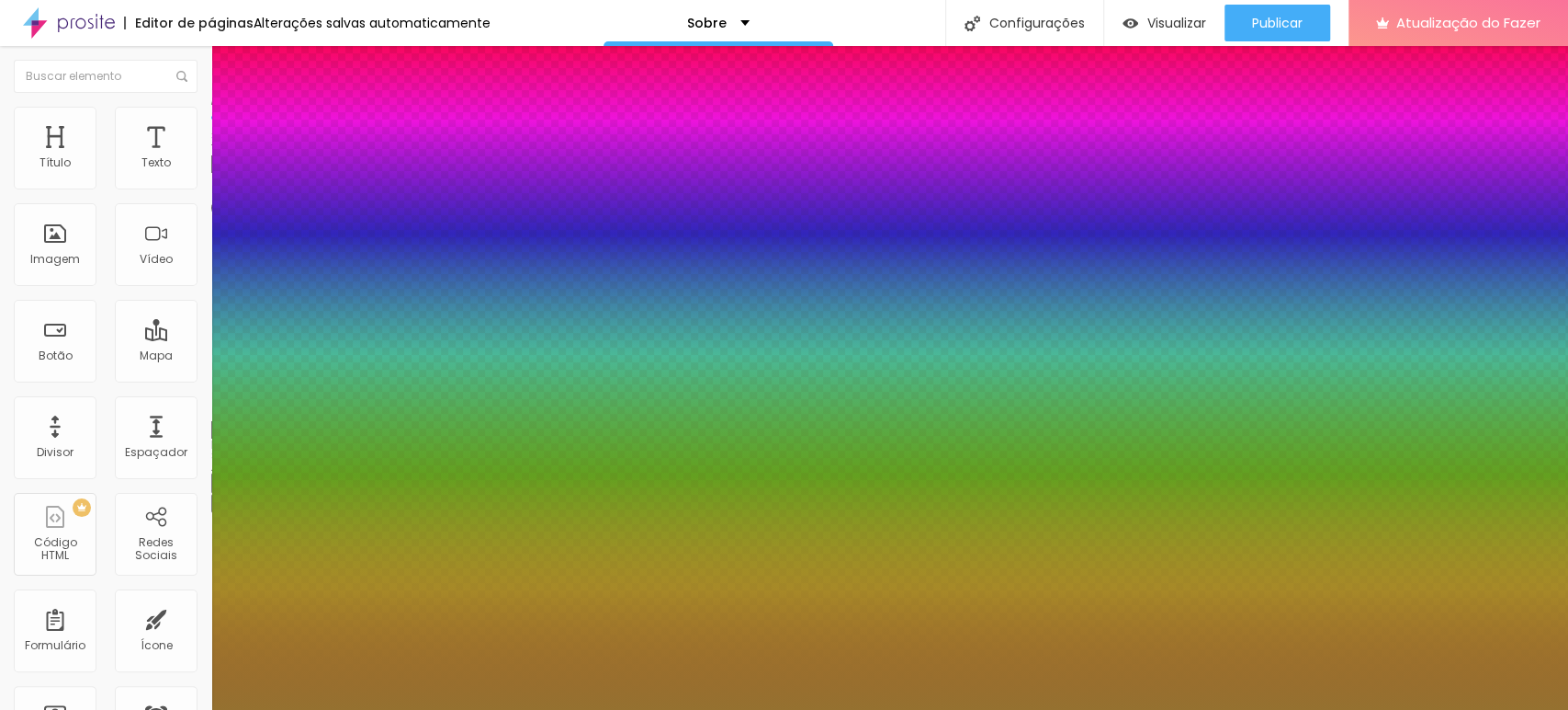
type input "19"
type input "17"
type input "21"
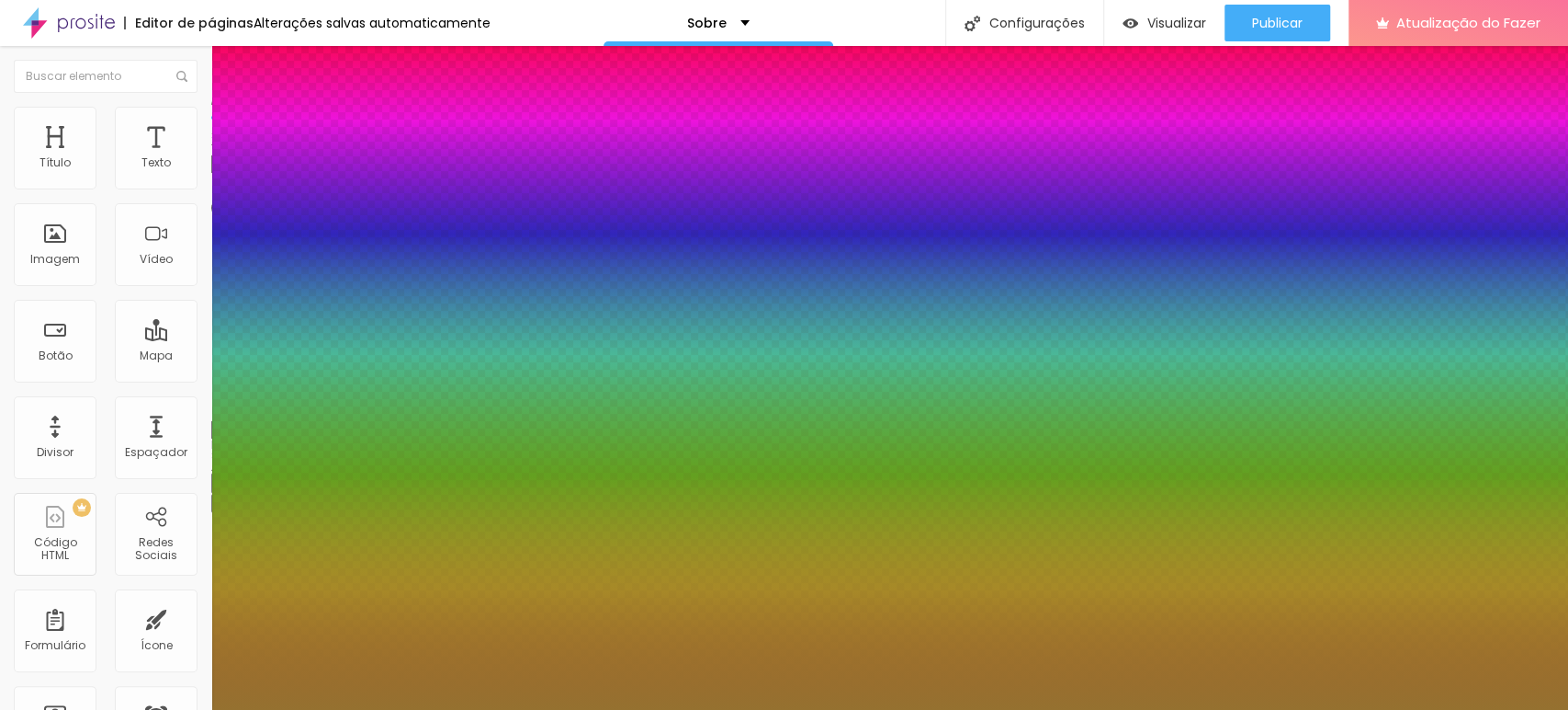
type input "21"
type input "25"
type input "41"
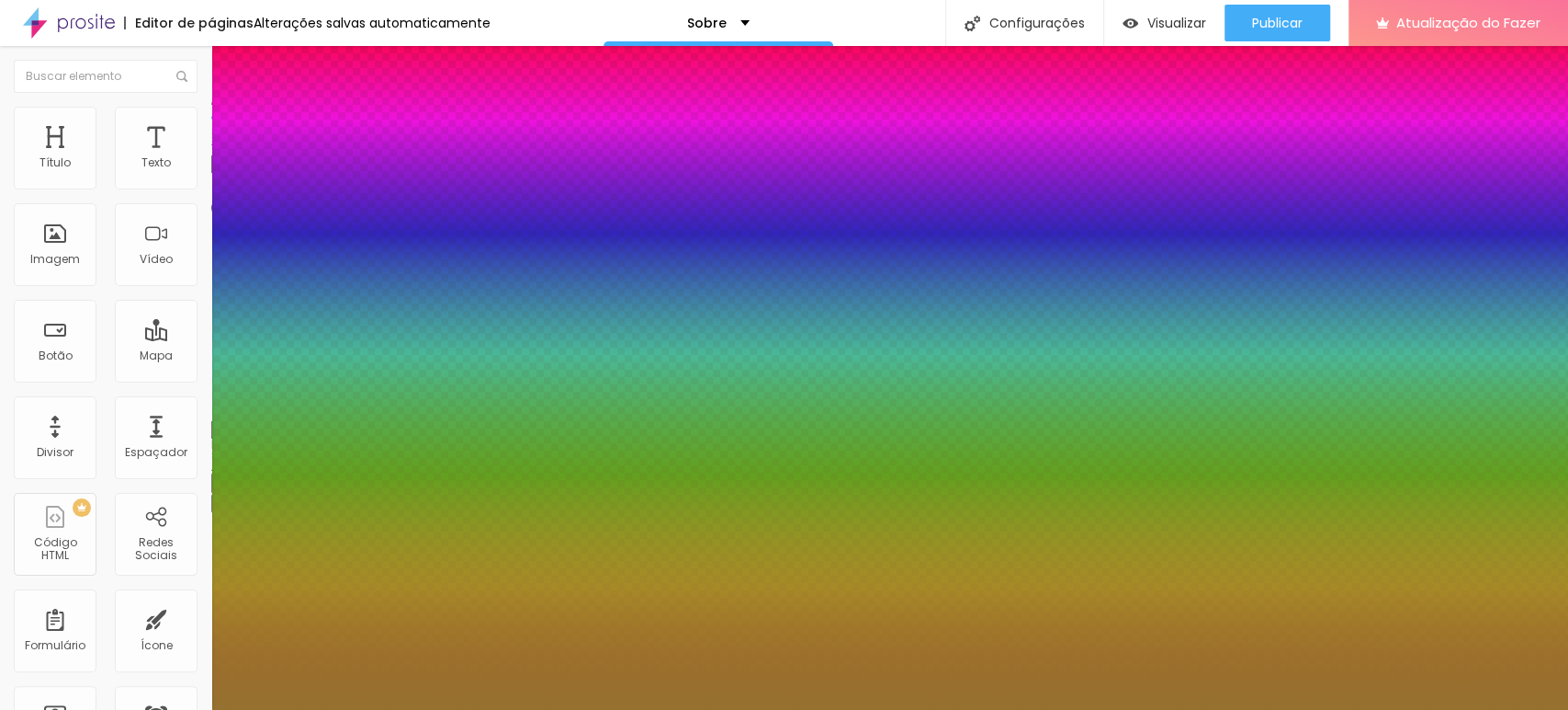
type input "63"
type input "74"
type input "76"
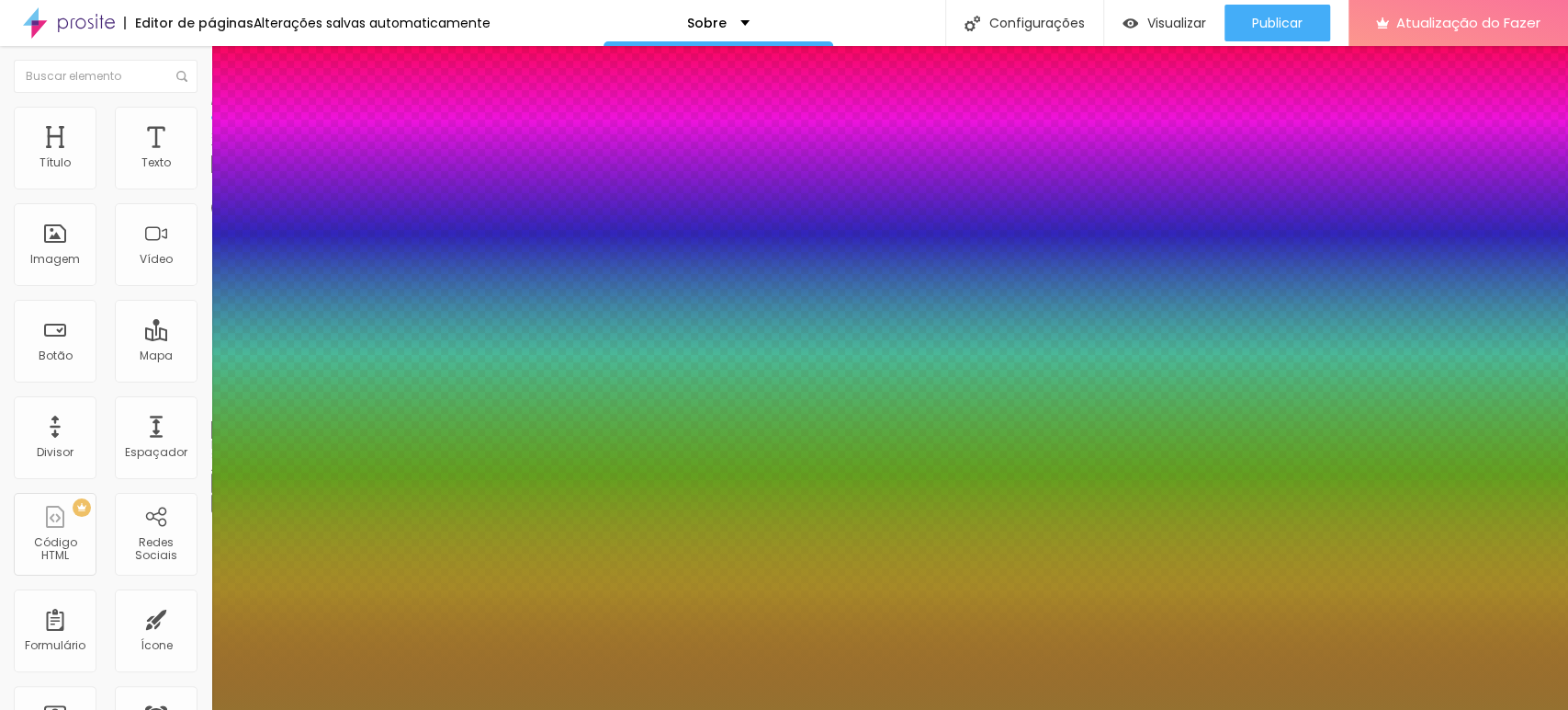
type input "76"
type input "70"
type input "55"
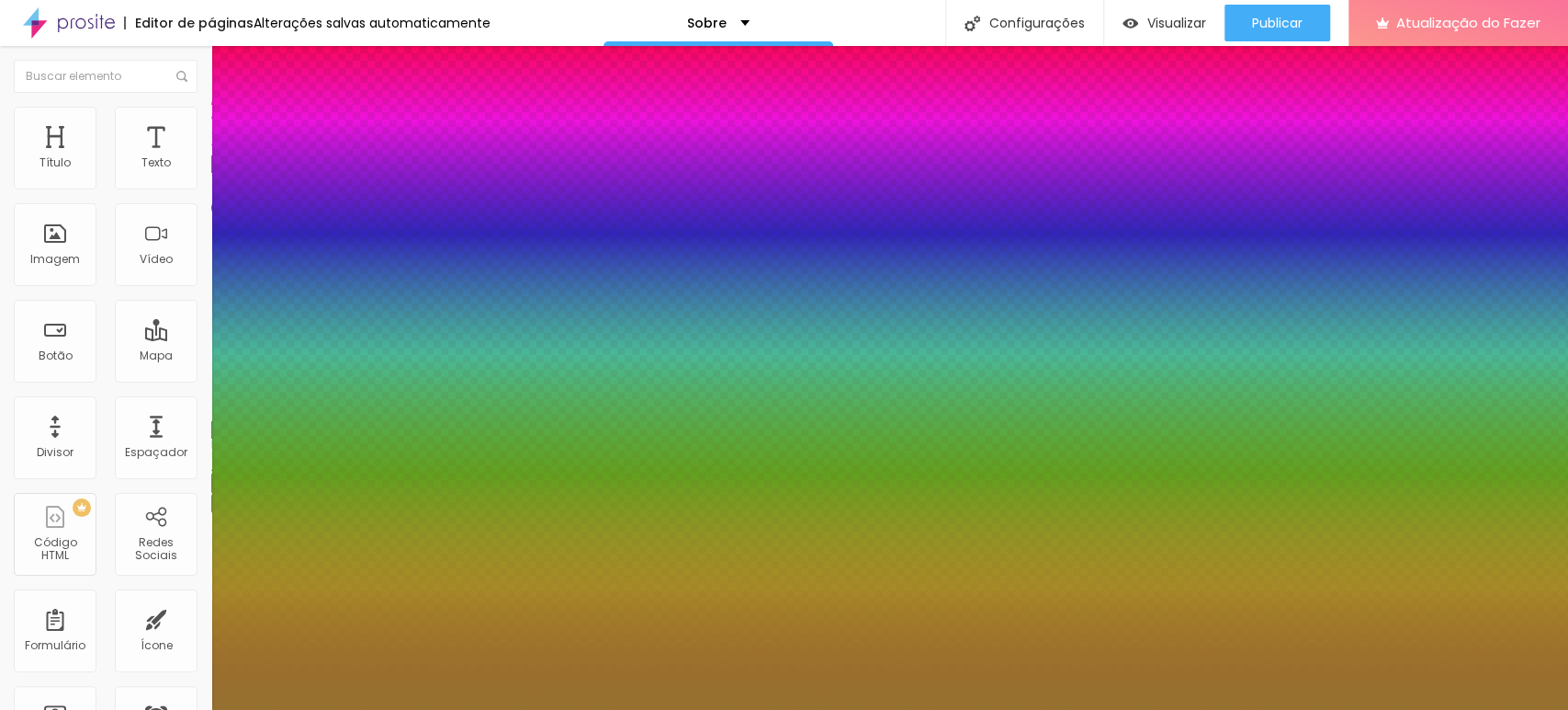
type input "49"
type input "47"
drag, startPoint x: 339, startPoint y: 498, endPoint x: 323, endPoint y: 509, distance: 19.4
type input "47"
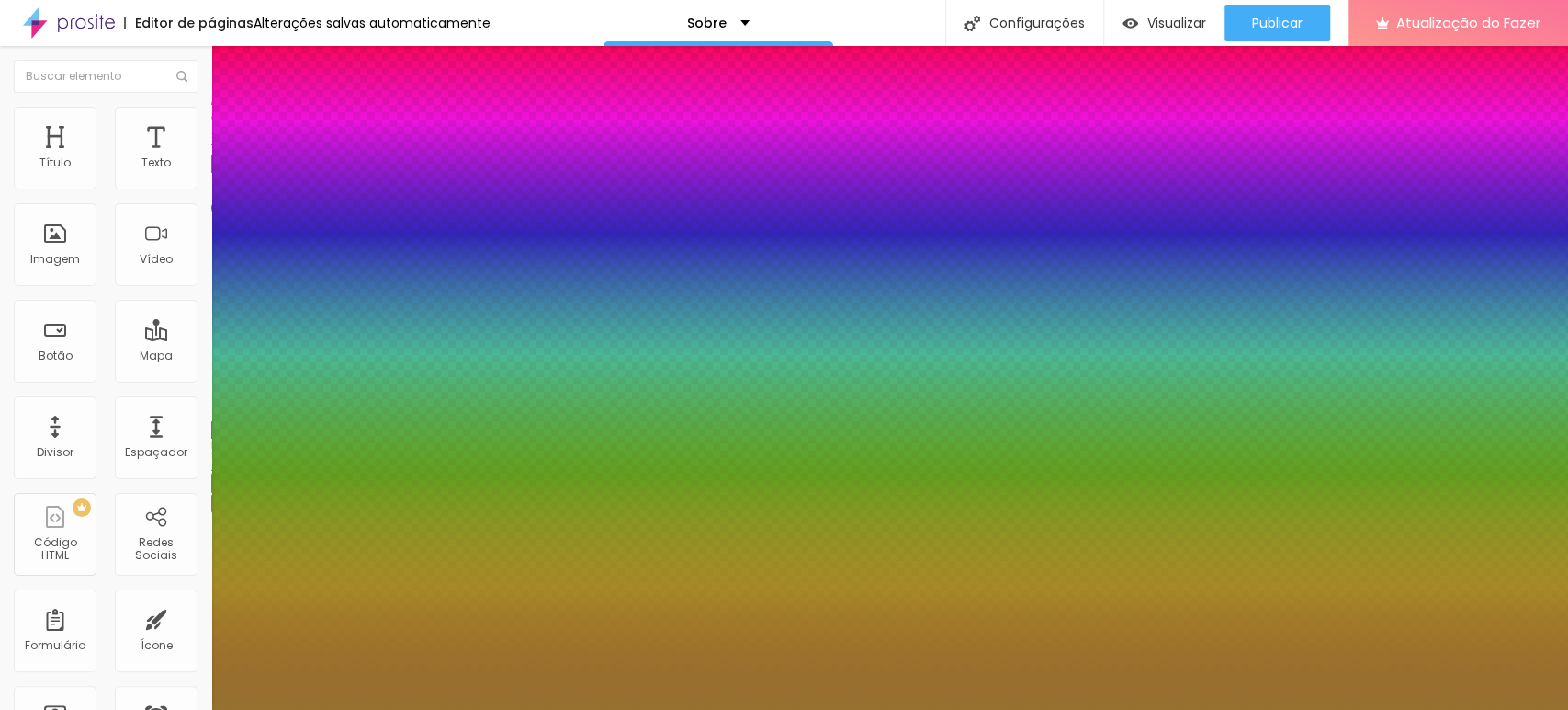
type input "57"
type input "67"
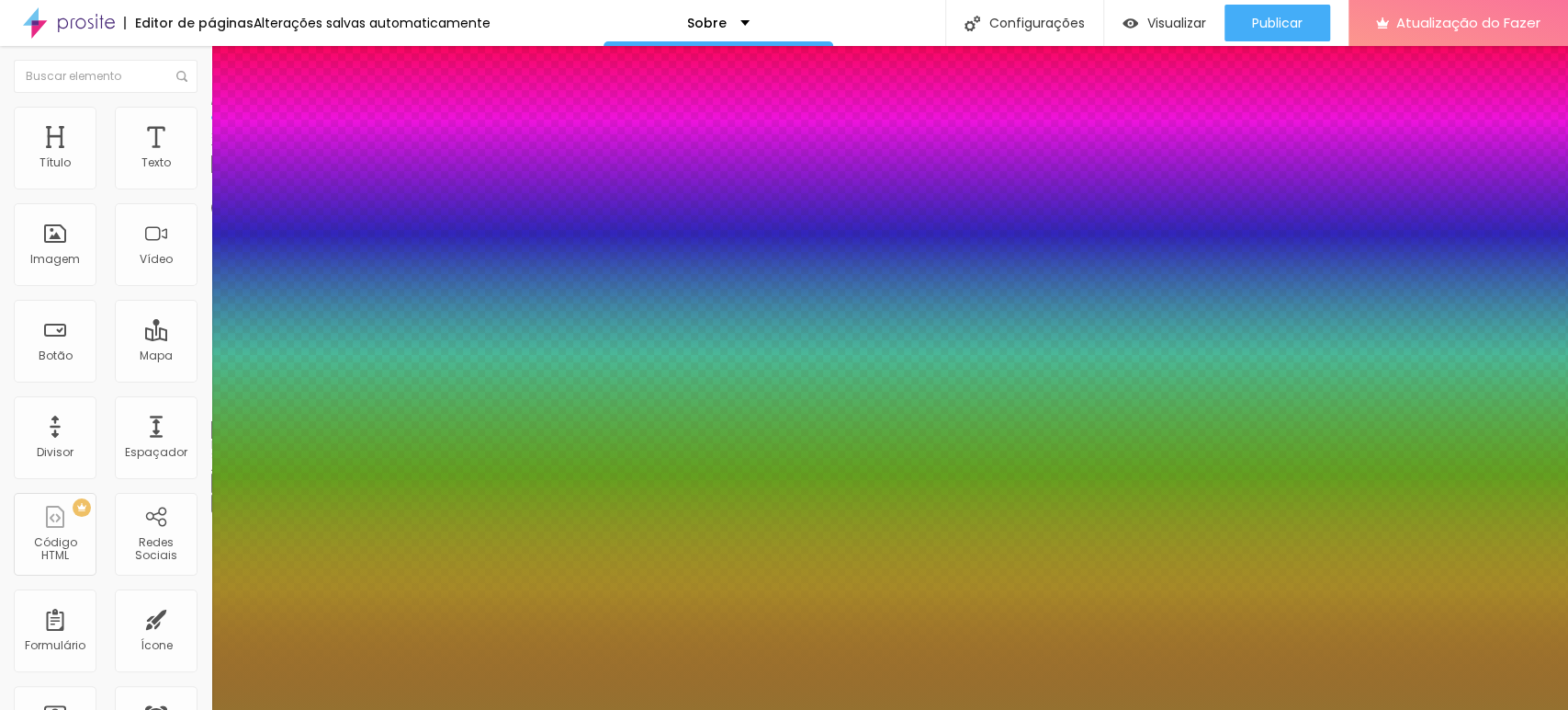
type input "72"
type input "74"
drag, startPoint x: 327, startPoint y: 499, endPoint x: 385, endPoint y: 498, distance: 58.0
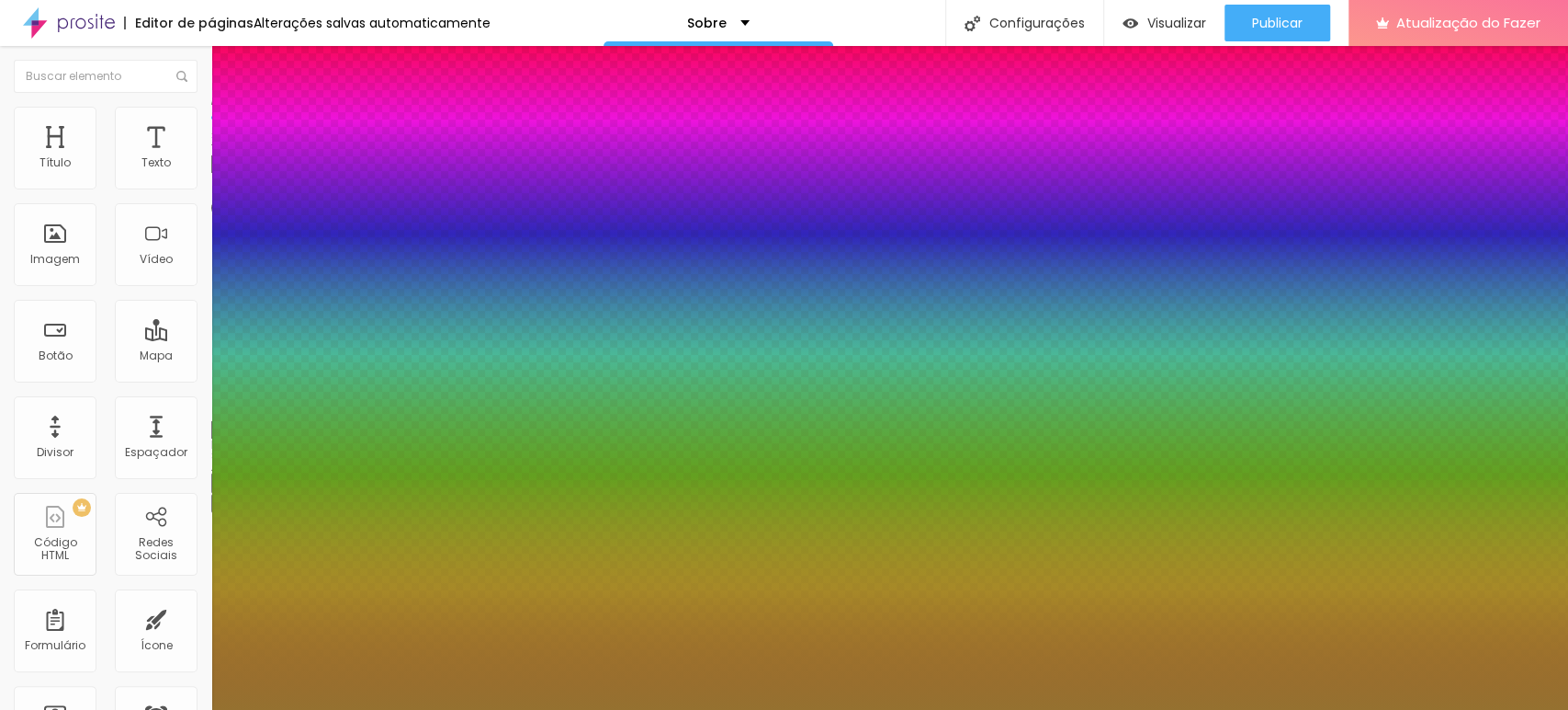
click at [310, 709] on div at bounding box center [784, 710] width 1568 height 0
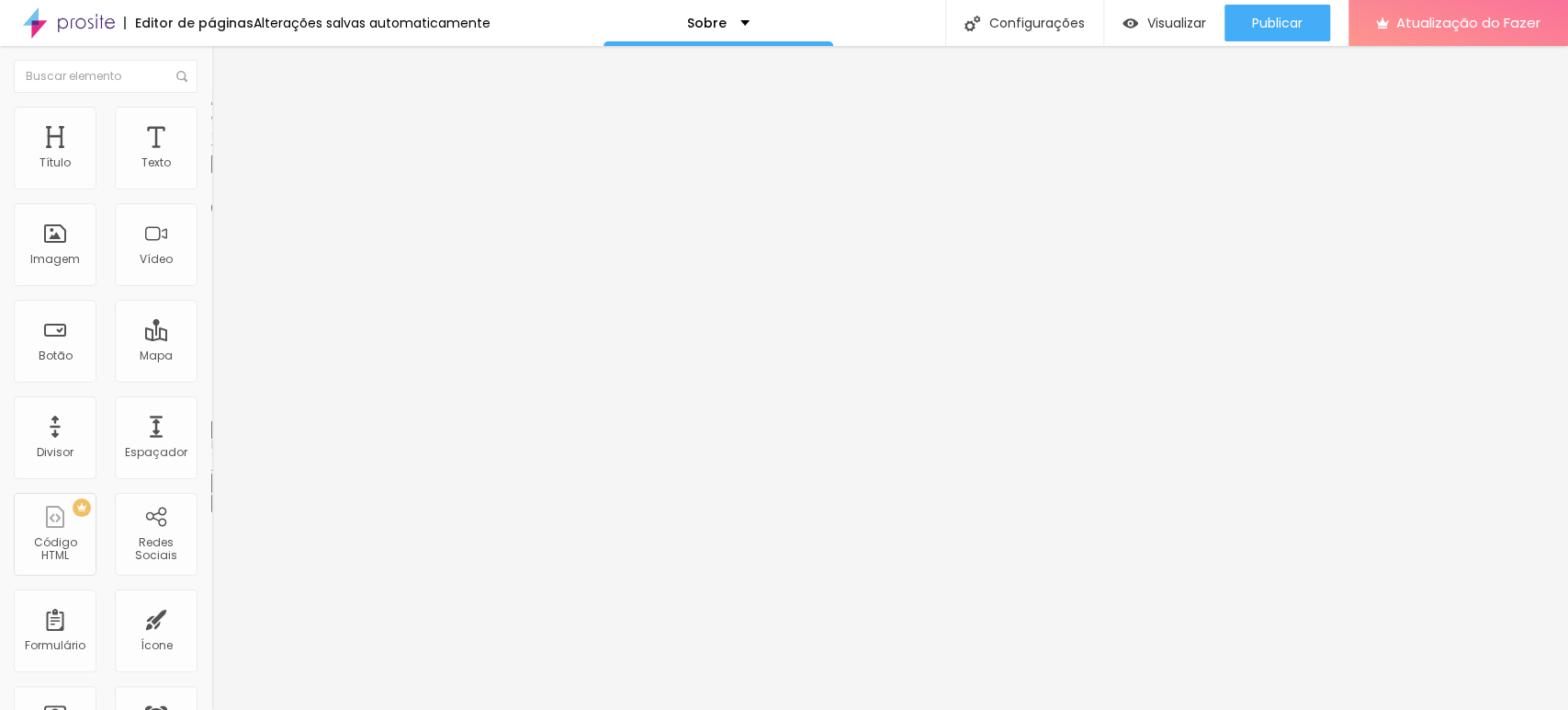
click at [211, 107] on li "Conteúdo" at bounding box center [317, 97] width 211 height 18
click at [225, 73] on img "button" at bounding box center [232, 67] width 14 height 14
click at [147, 150] on div "Texto" at bounding box center [156, 148] width 83 height 83
click at [227, 126] on font "Avançado" at bounding box center [258, 119] width 61 height 15
click at [211, 599] on input "range" at bounding box center [270, 605] width 119 height 14
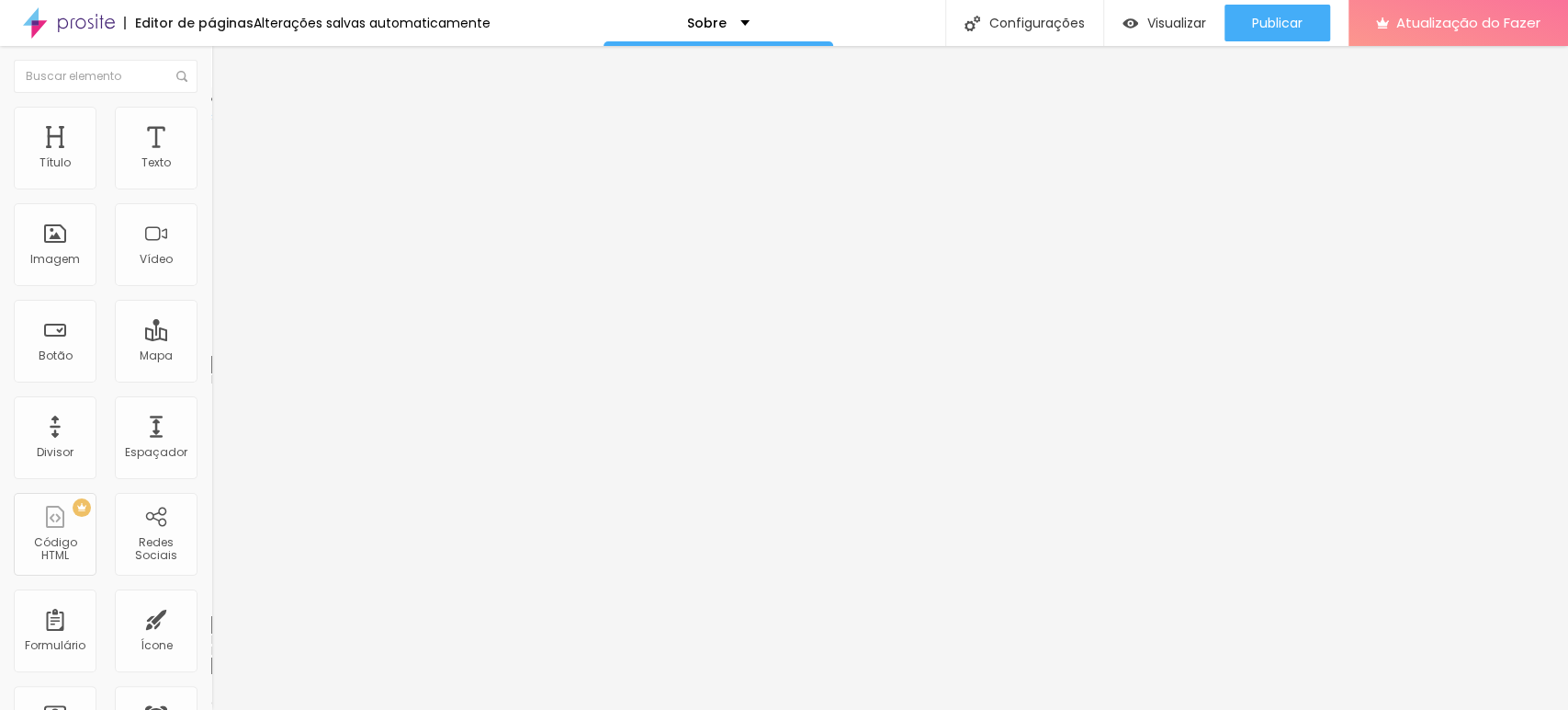
click at [227, 108] on font "Estilo" at bounding box center [242, 101] width 29 height 15
click at [176, 155] on div "Texto" at bounding box center [156, 148] width 83 height 83
click at [211, 176] on button "button" at bounding box center [224, 167] width 26 height 19
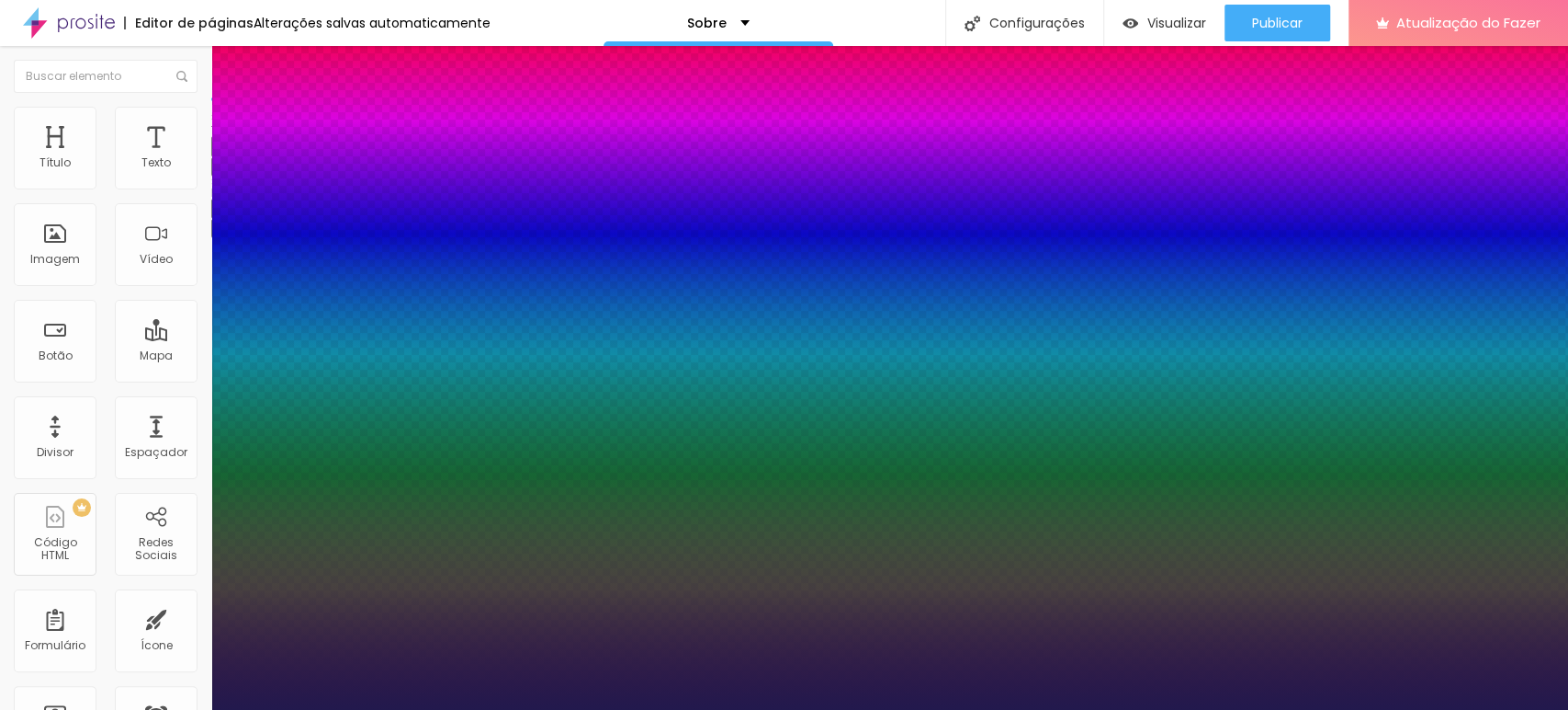
drag, startPoint x: 250, startPoint y: 307, endPoint x: 309, endPoint y: 328, distance: 62.6
drag, startPoint x: 239, startPoint y: 395, endPoint x: 206, endPoint y: 403, distance: 34.0
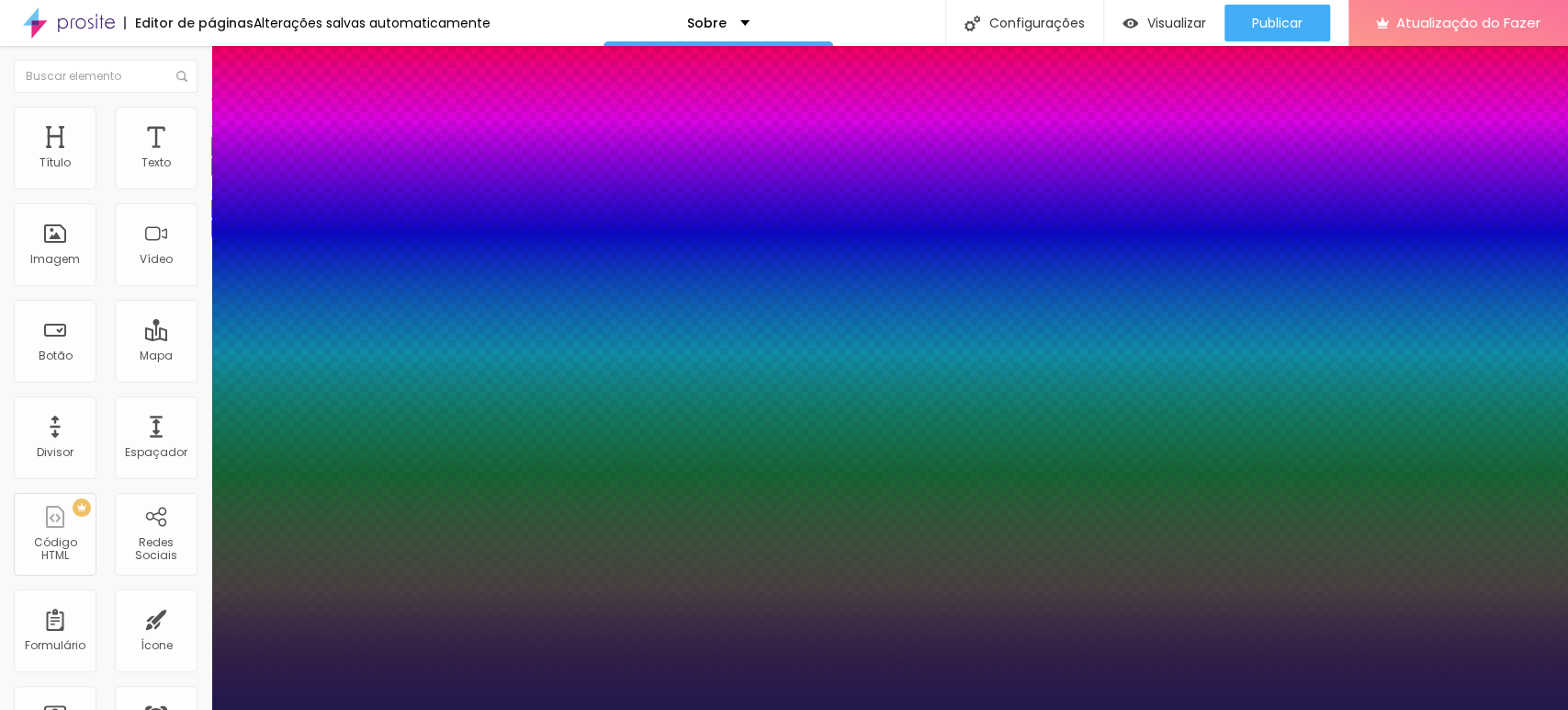
drag, startPoint x: 308, startPoint y: 445, endPoint x: 257, endPoint y: 441, distance: 51.2
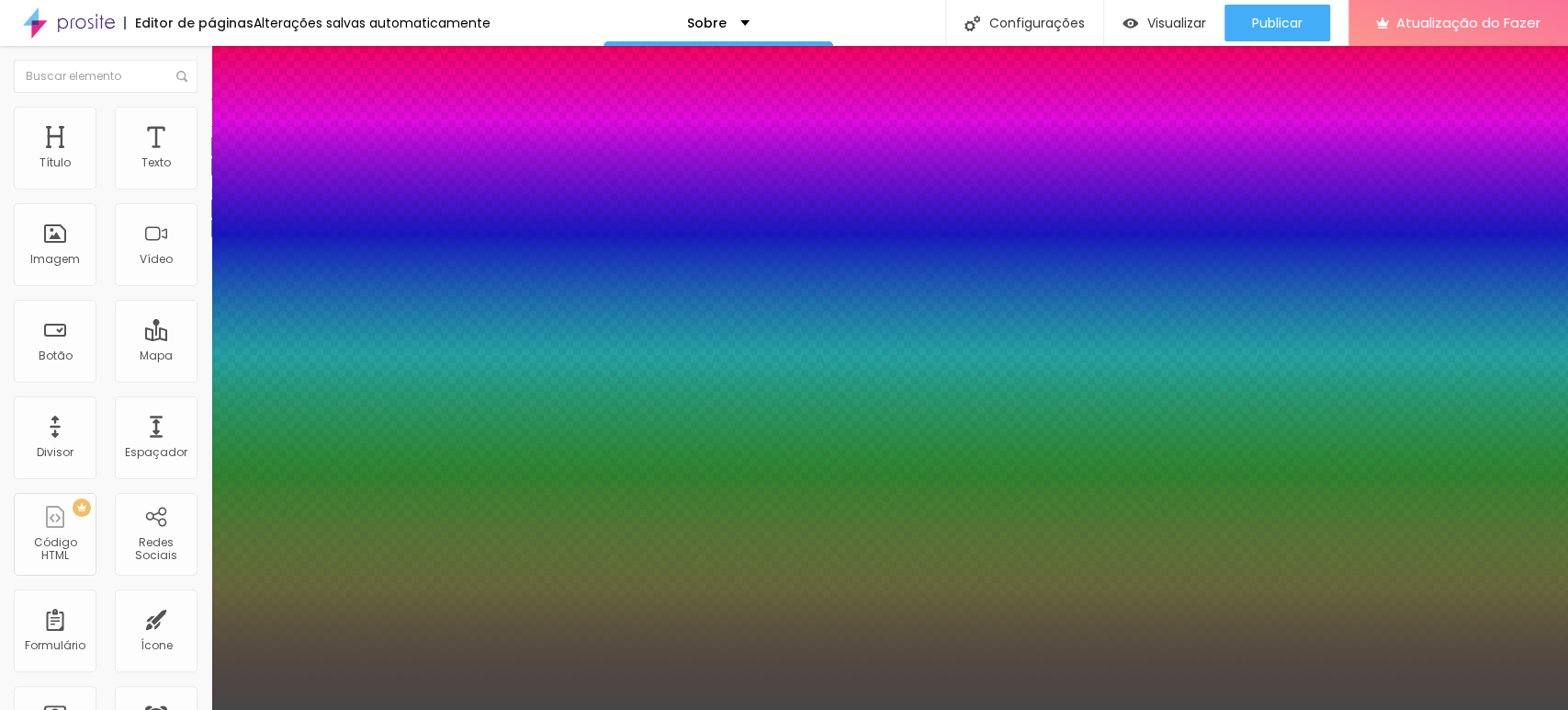
drag, startPoint x: 344, startPoint y: 565, endPoint x: 246, endPoint y: 600, distance: 104.1
click at [246, 600] on body "Editor de páginas Alterações salvas automaticamente Sobre Configurações Configu…" at bounding box center [784, 355] width 1568 height 710
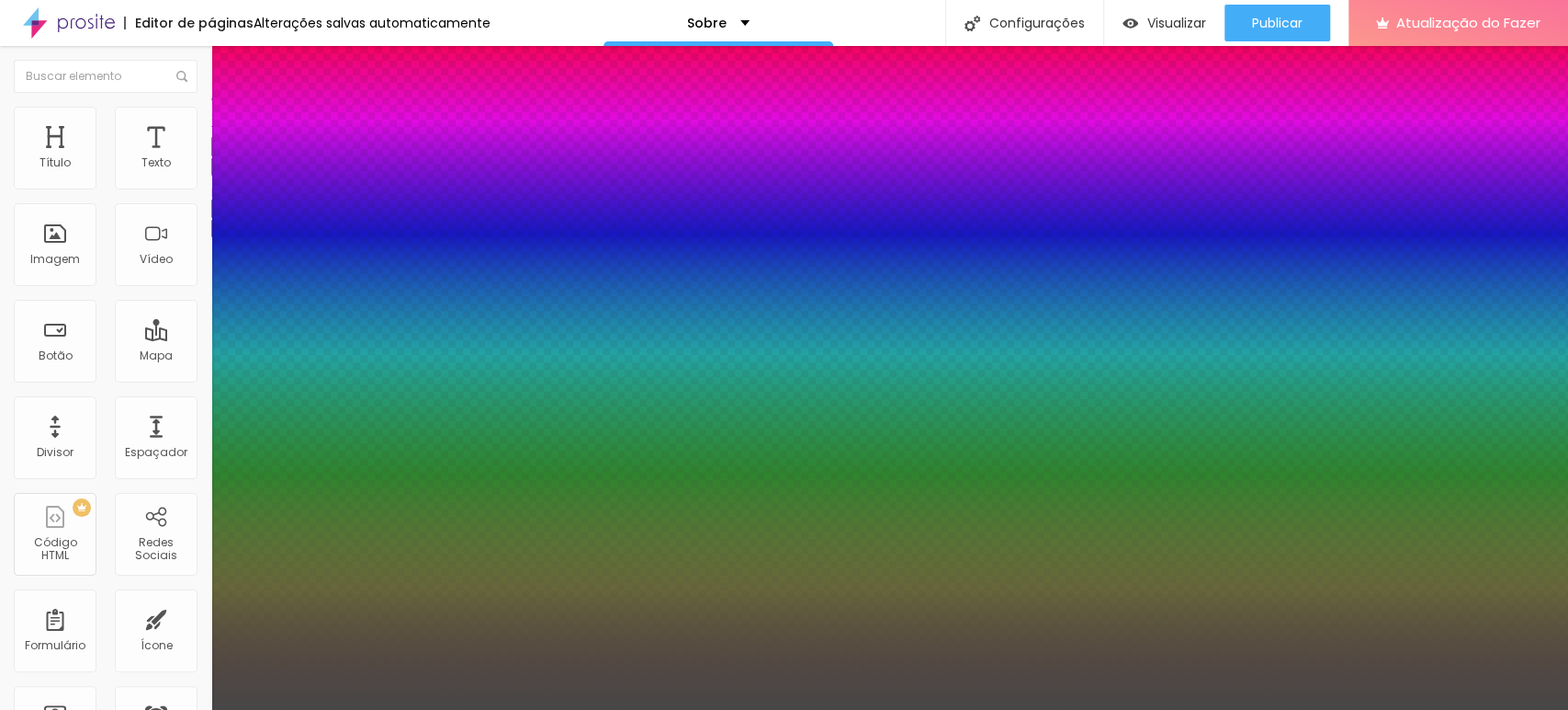
paste input "95713"
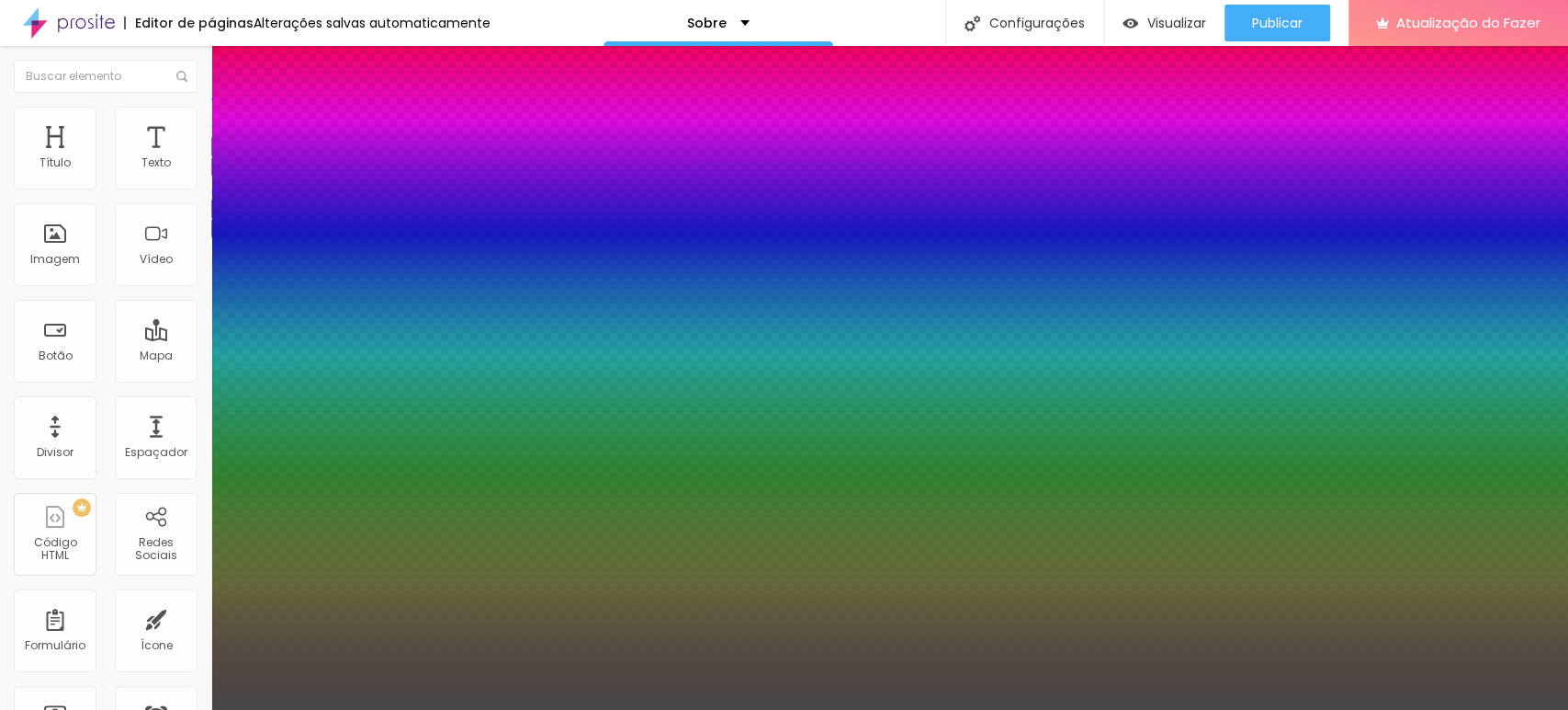
paste input "0"
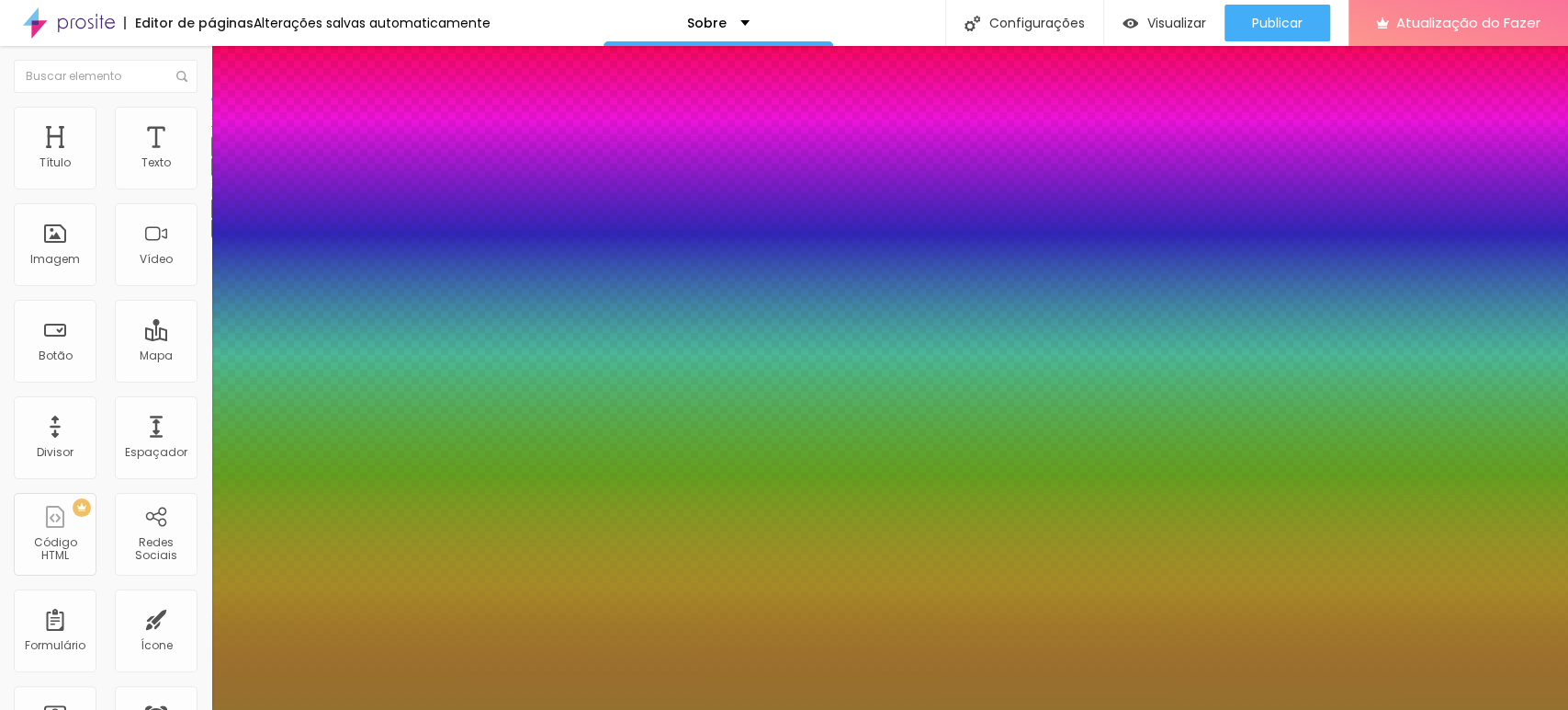
click at [507, 709] on div at bounding box center [784, 710] width 1568 height 0
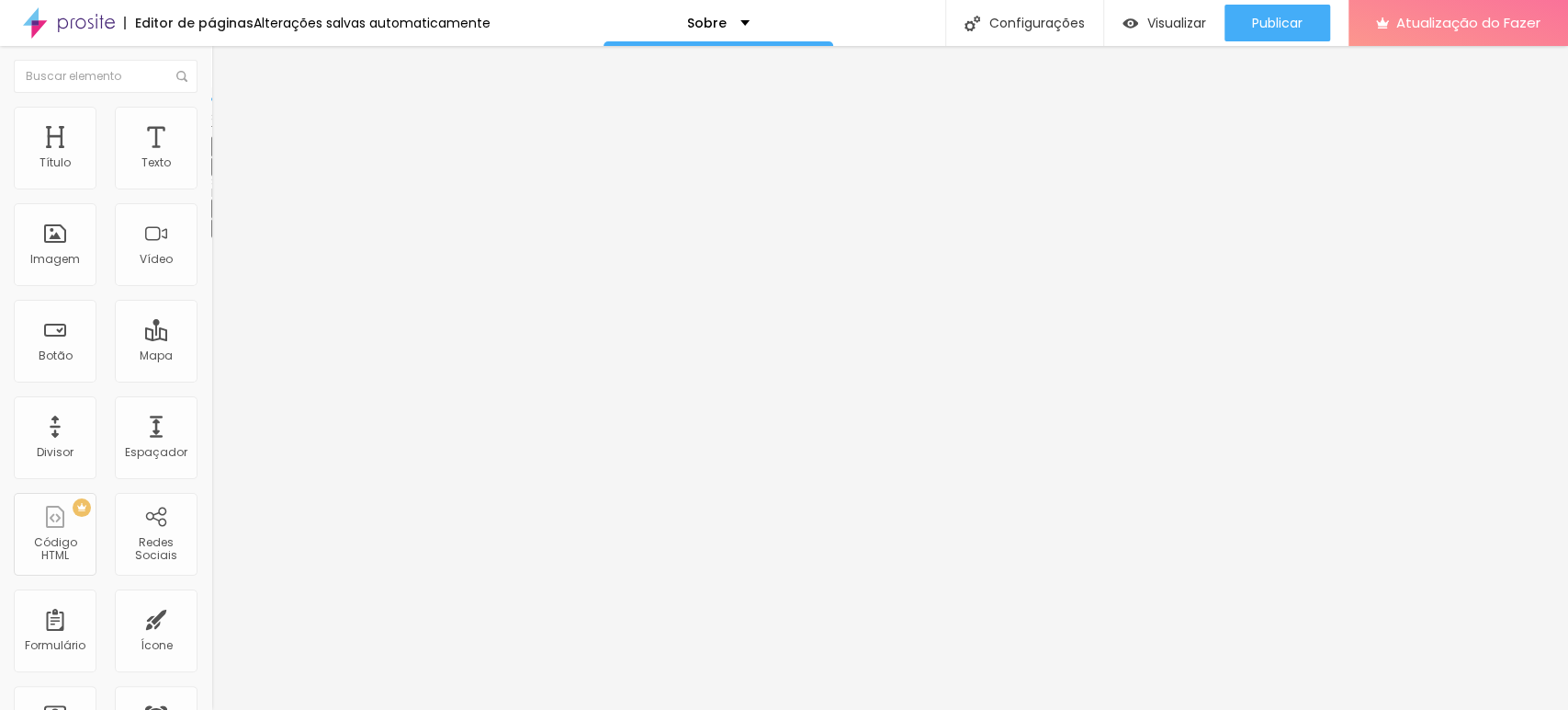
click at [227, 127] on font "Avançado" at bounding box center [258, 119] width 61 height 15
click at [211, 599] on input "range" at bounding box center [270, 605] width 119 height 14
click at [211, 49] on button "Editar nulo" at bounding box center [317, 67] width 211 height 42
click at [219, 171] on icon "button" at bounding box center [225, 166] width 11 height 11
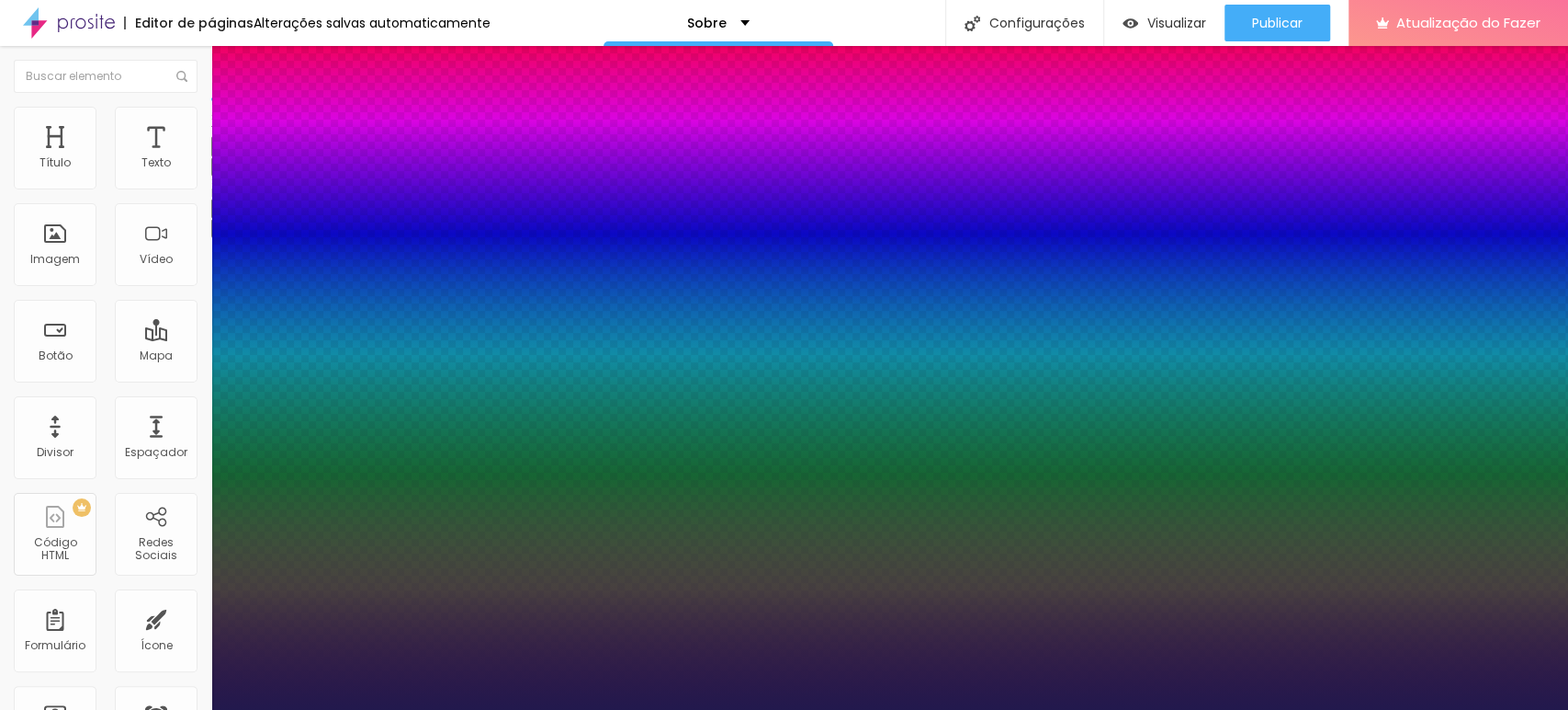
drag, startPoint x: 245, startPoint y: 310, endPoint x: 271, endPoint y: 302, distance: 27.2
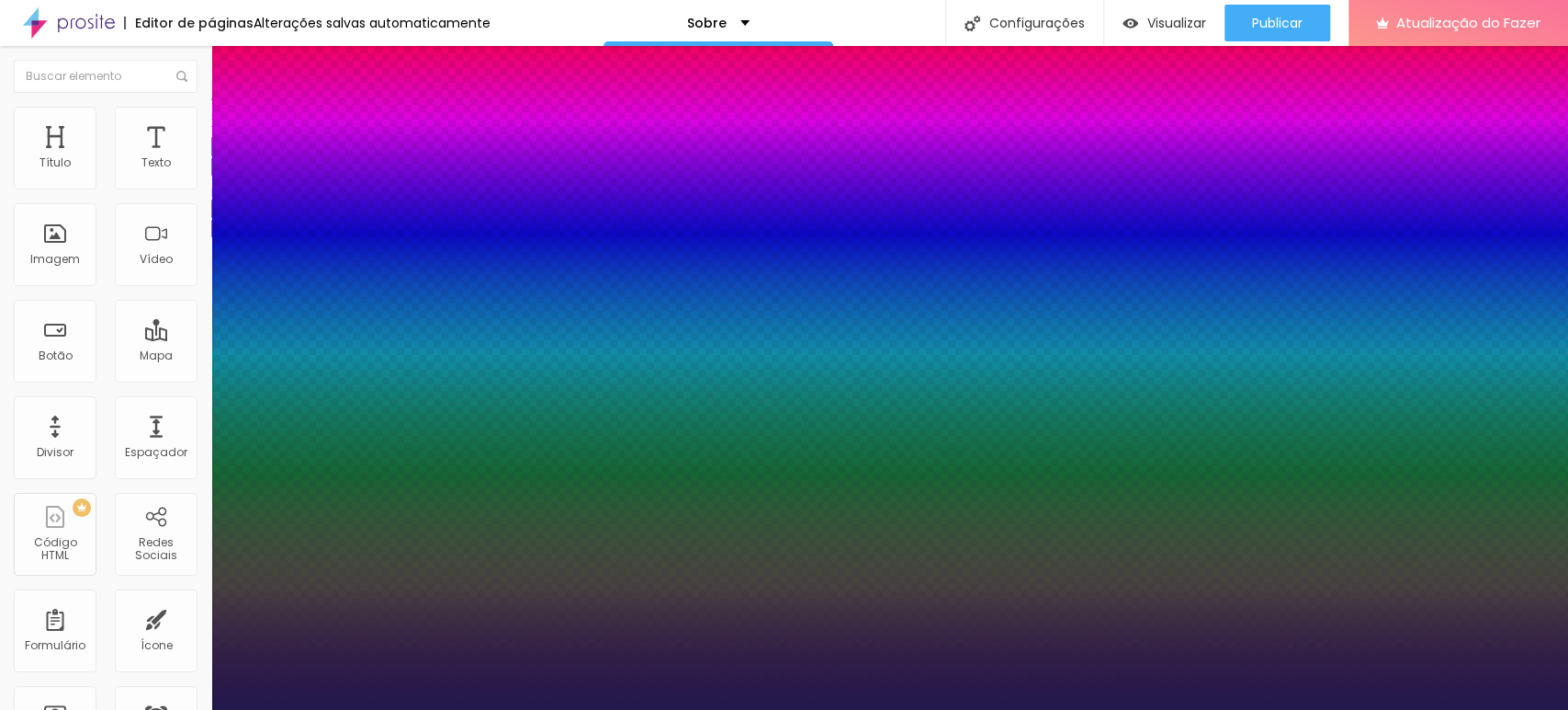
paste input "95713"
click at [1443, 709] on div at bounding box center [784, 710] width 1568 height 0
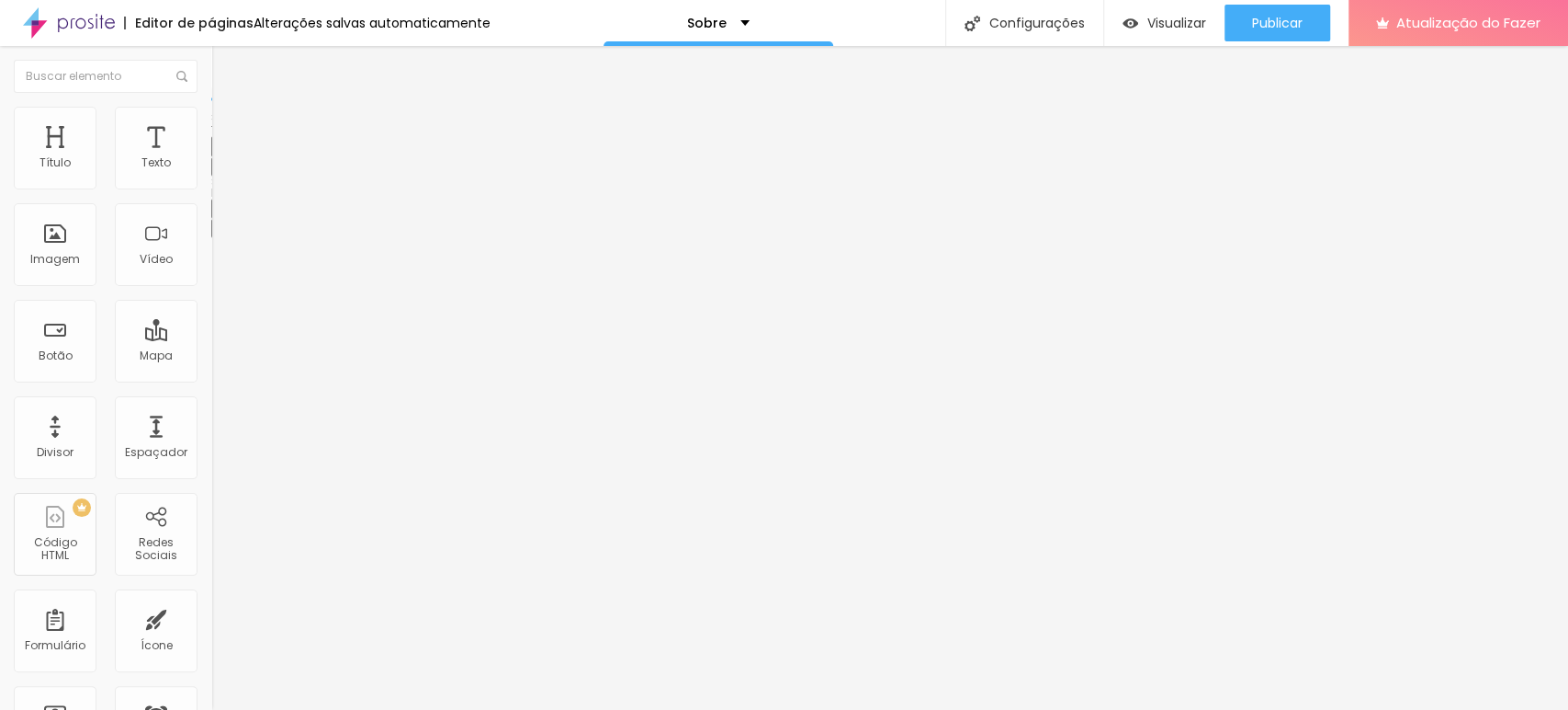
click at [211, 176] on button "button" at bounding box center [224, 167] width 26 height 19
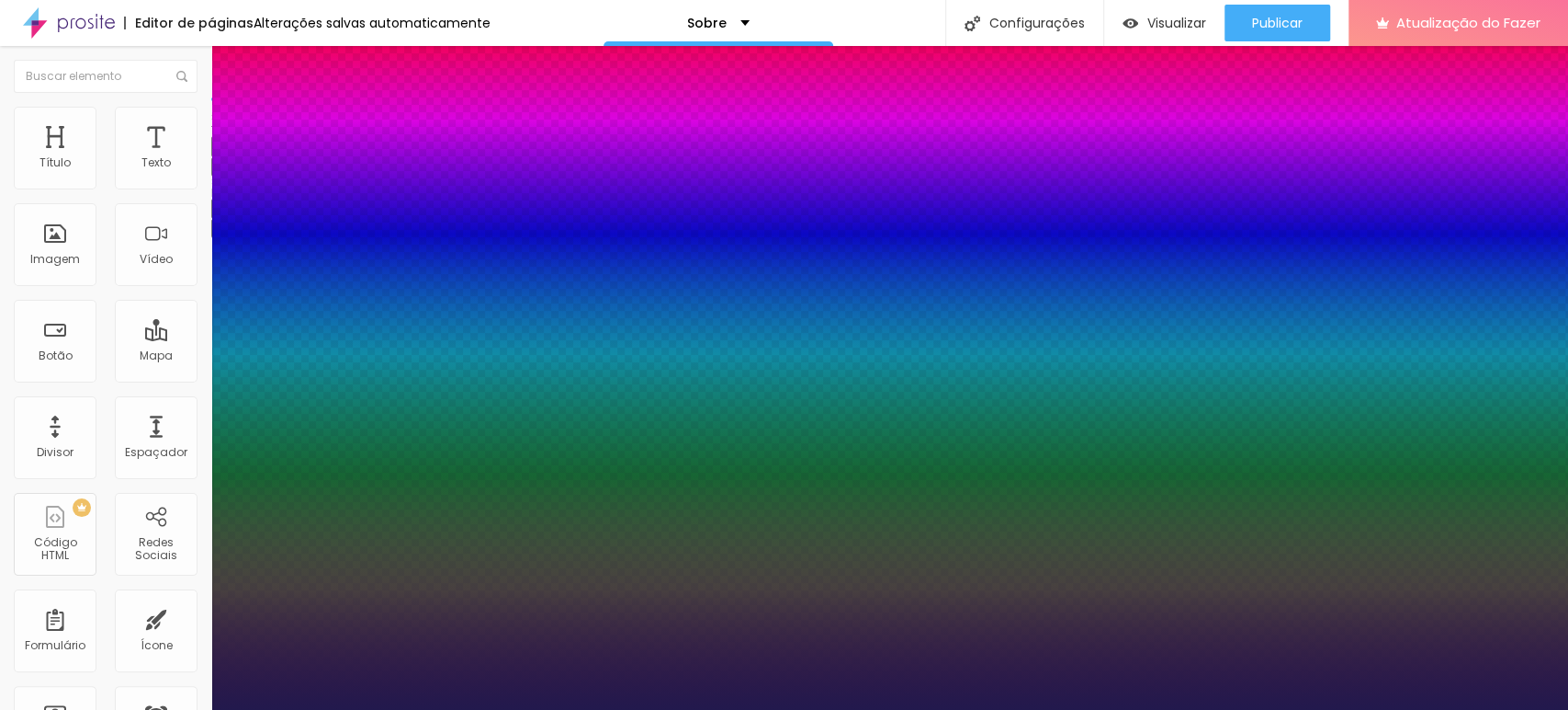
paste input "95713"
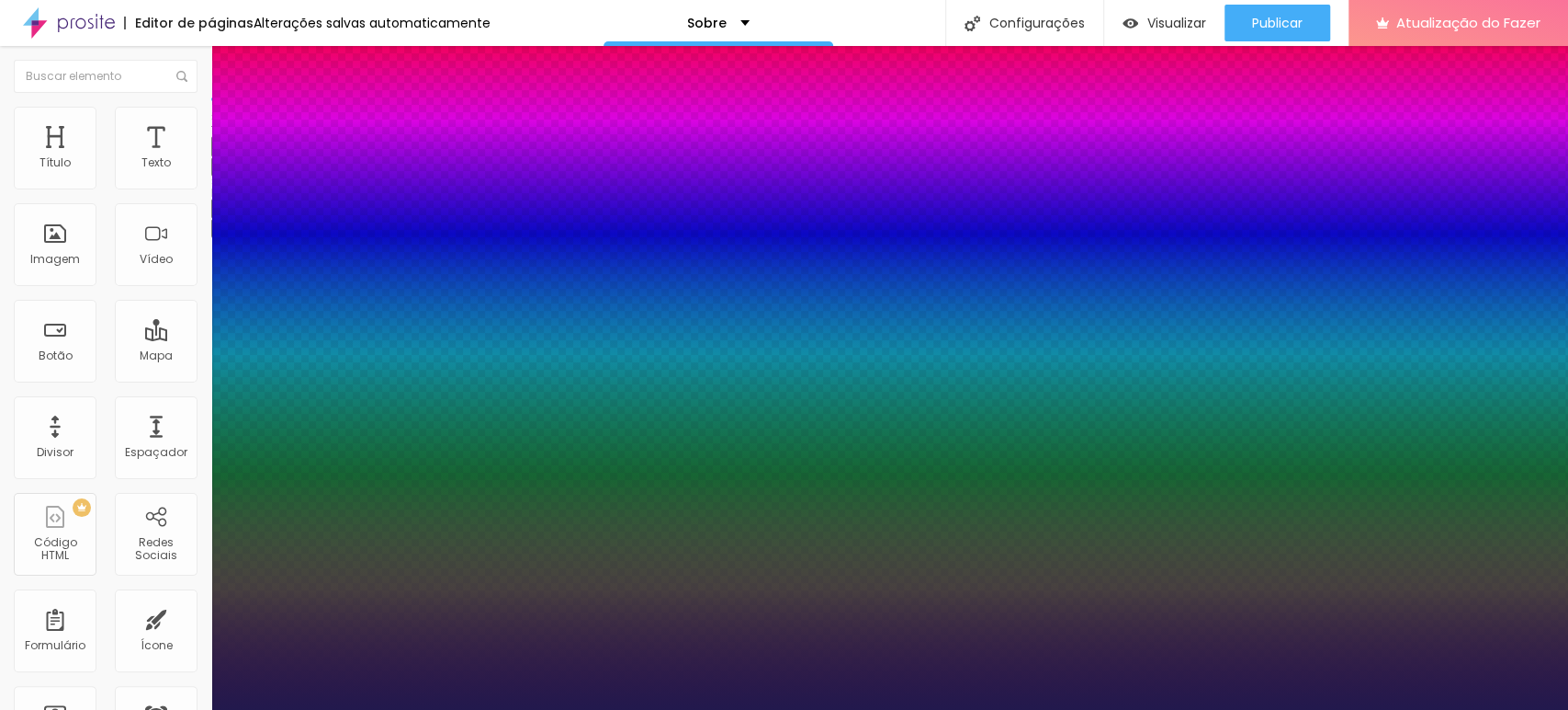
paste input
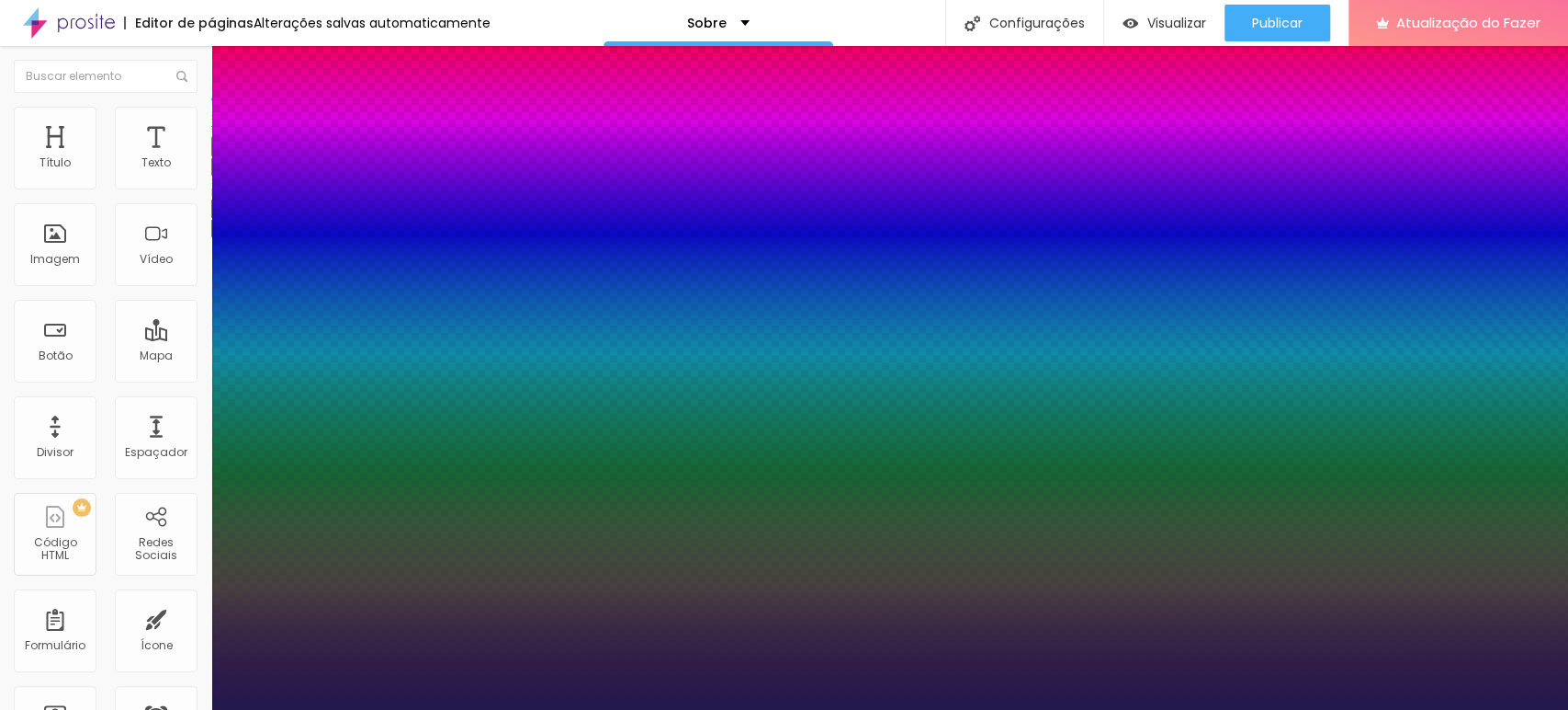
paste input "0"
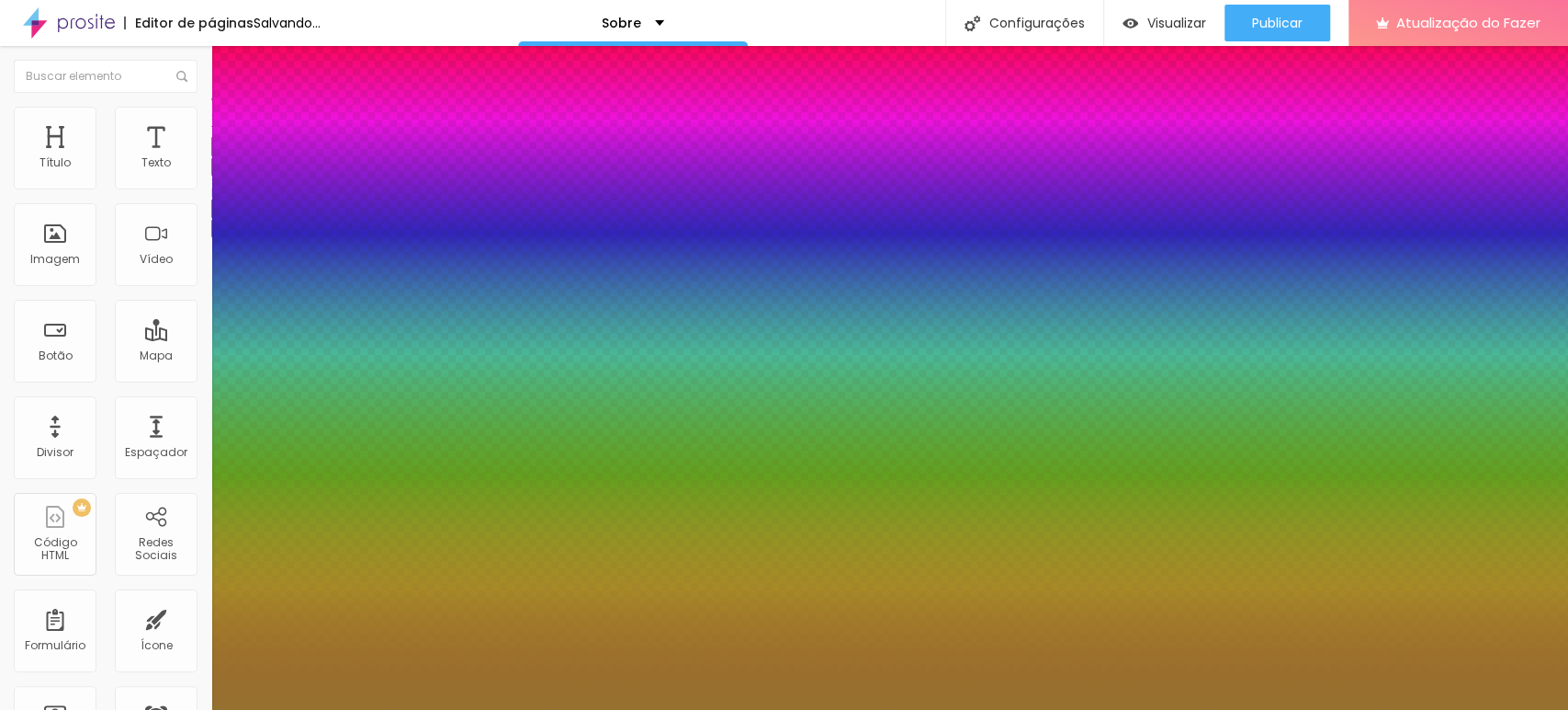
click at [821, 709] on div at bounding box center [784, 710] width 1568 height 0
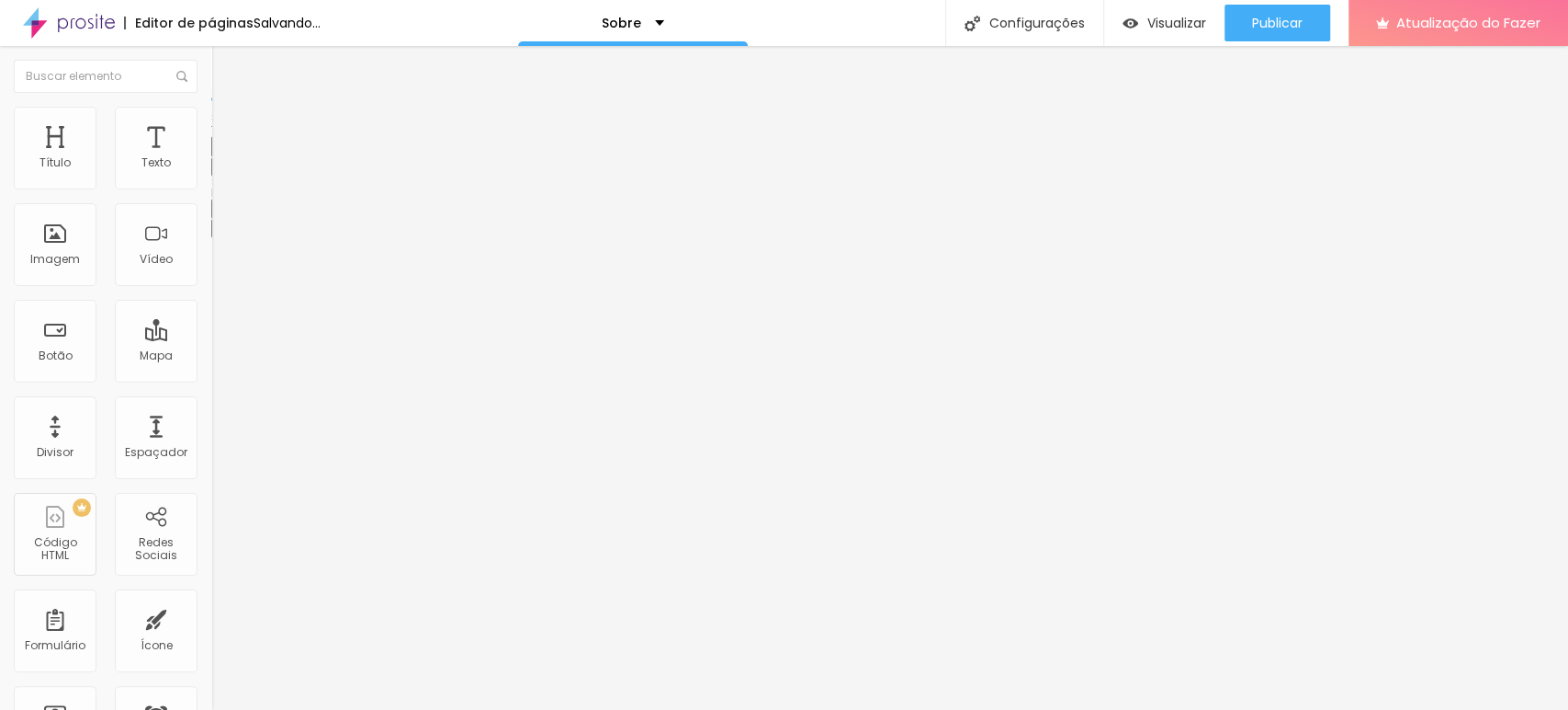
click at [211, 176] on button "button" at bounding box center [224, 167] width 26 height 19
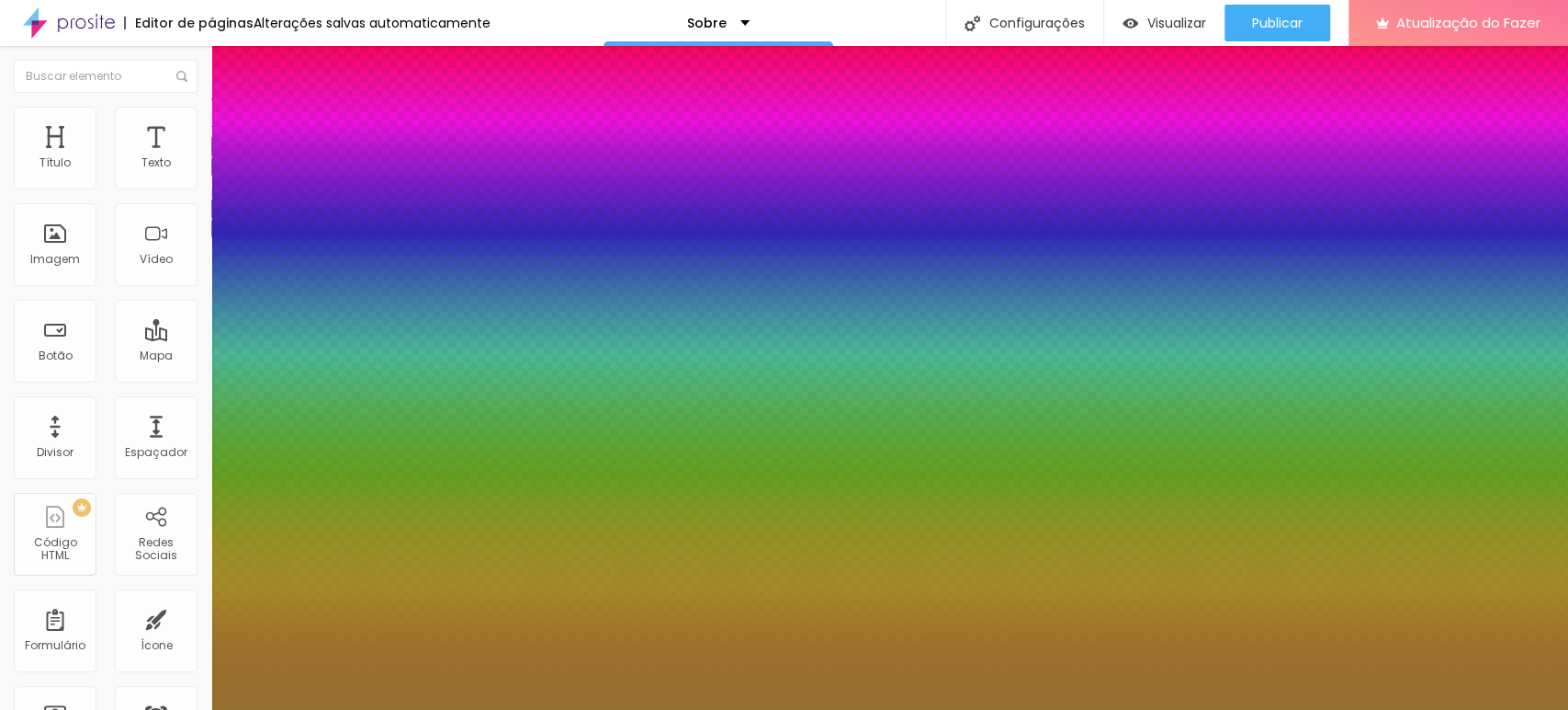
click at [190, 709] on div at bounding box center [784, 710] width 1568 height 0
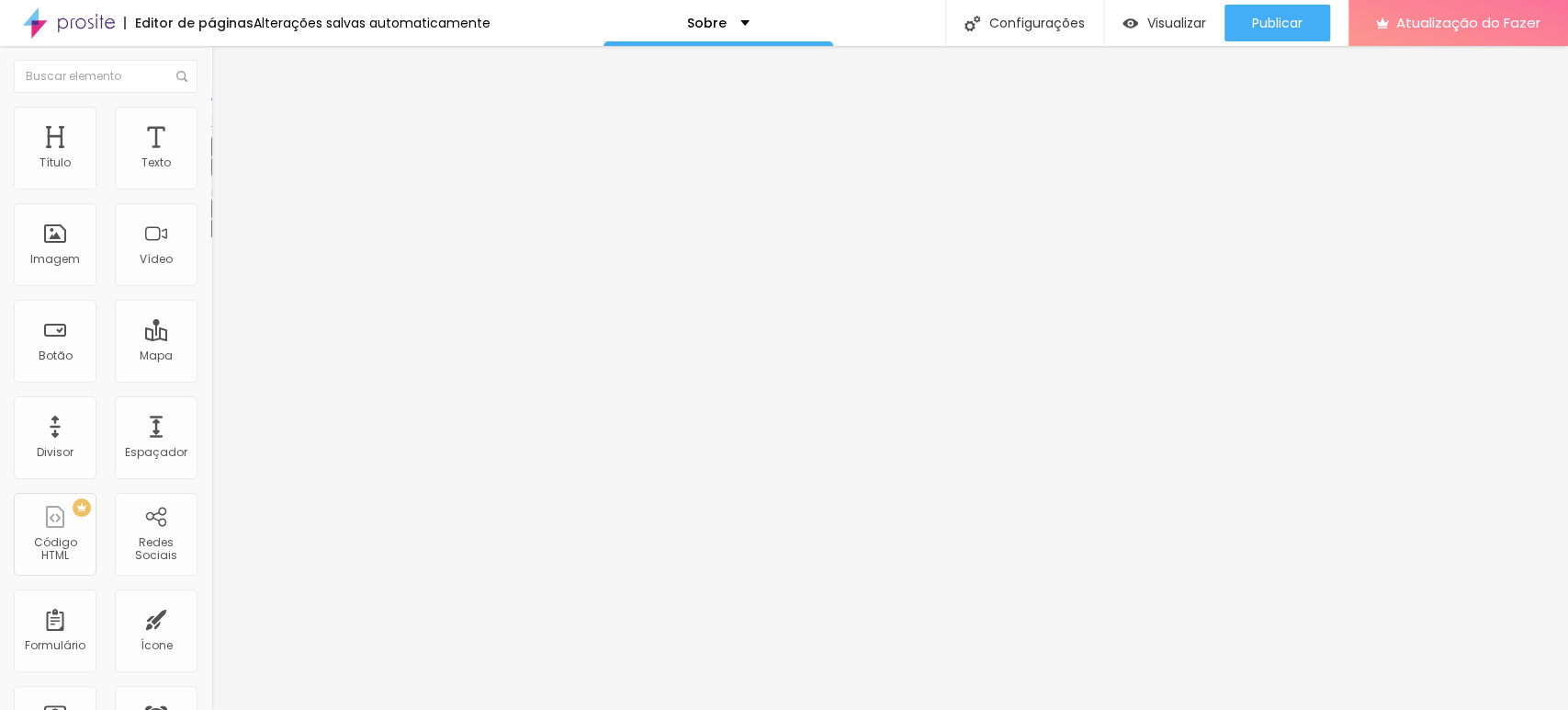
click at [211, 176] on button "button" at bounding box center [224, 167] width 26 height 19
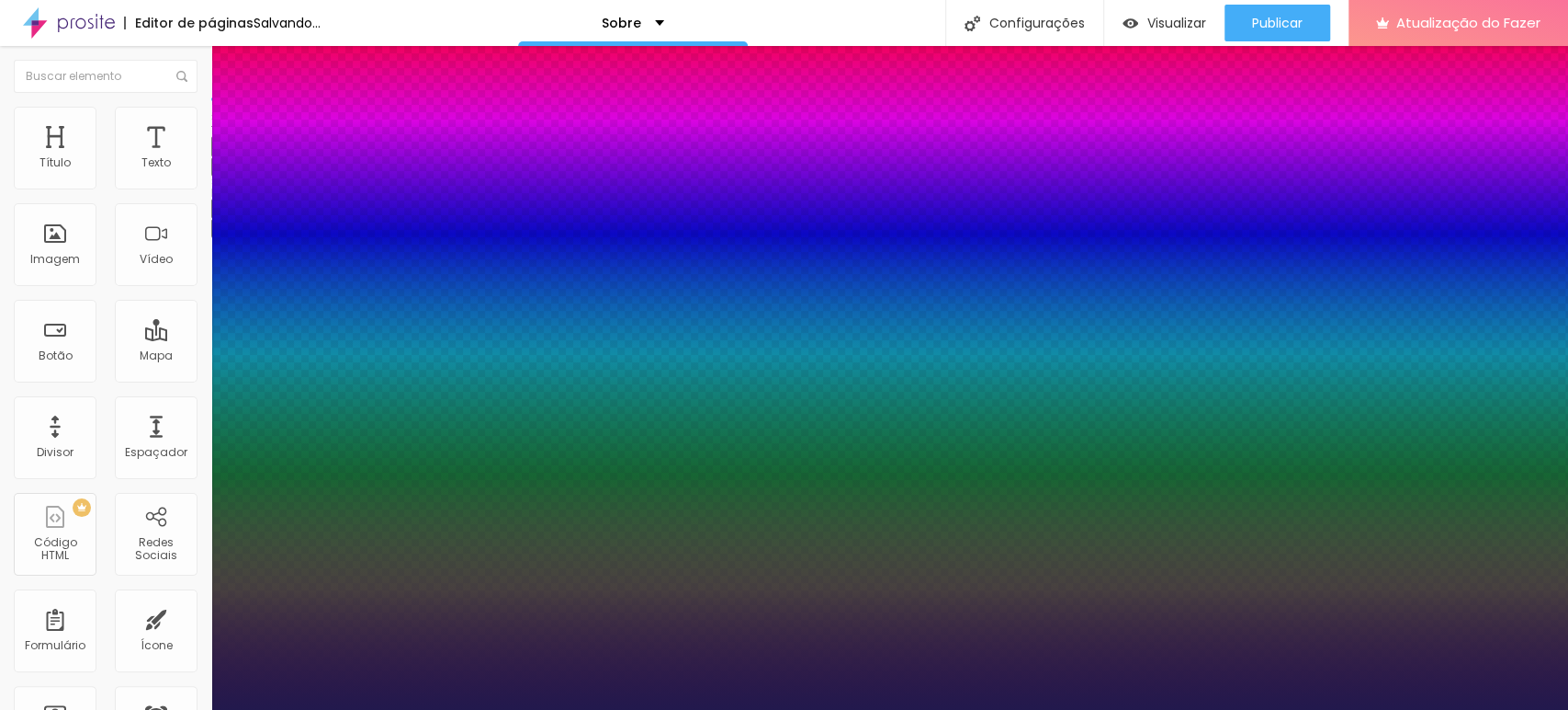
drag, startPoint x: 247, startPoint y: 311, endPoint x: 254, endPoint y: 287, distance: 25.0
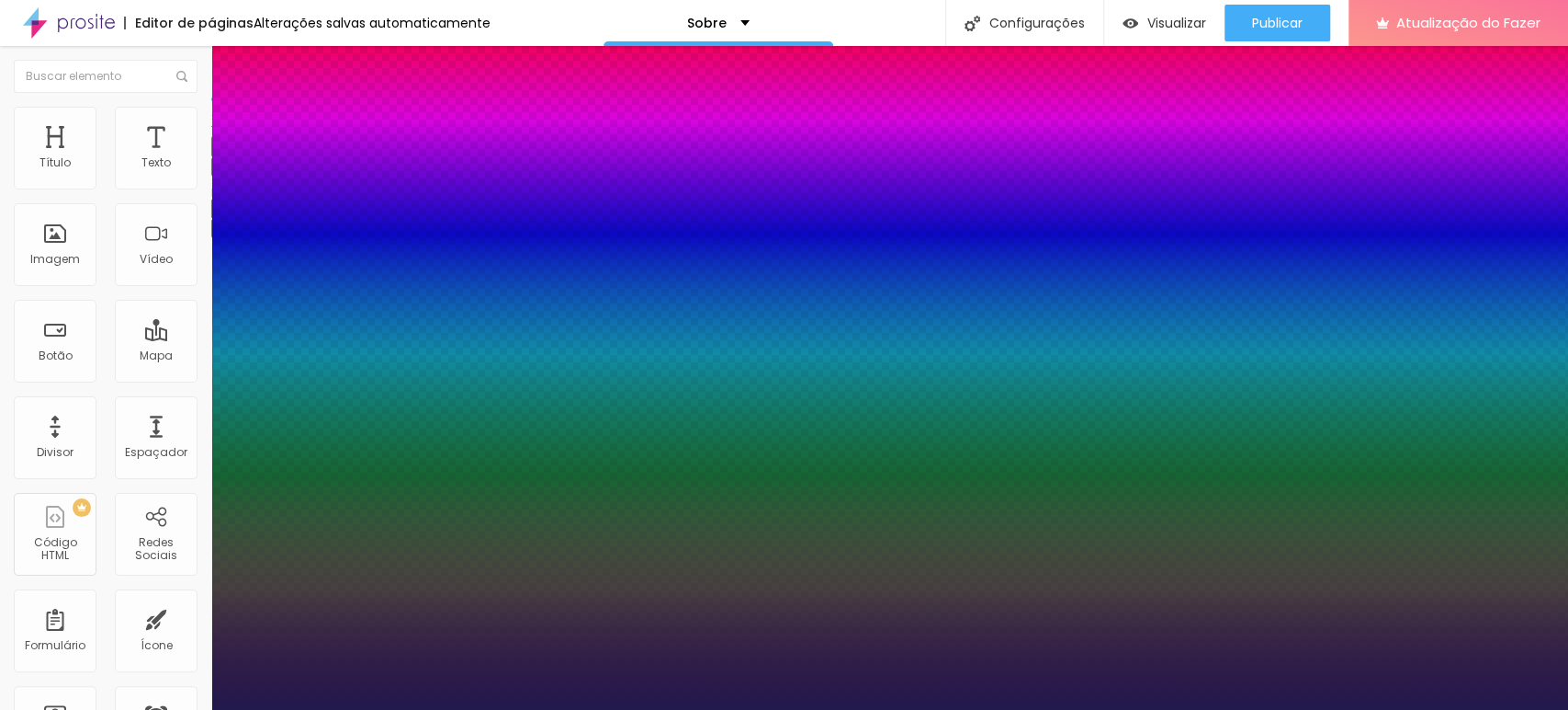
paste input "95713"
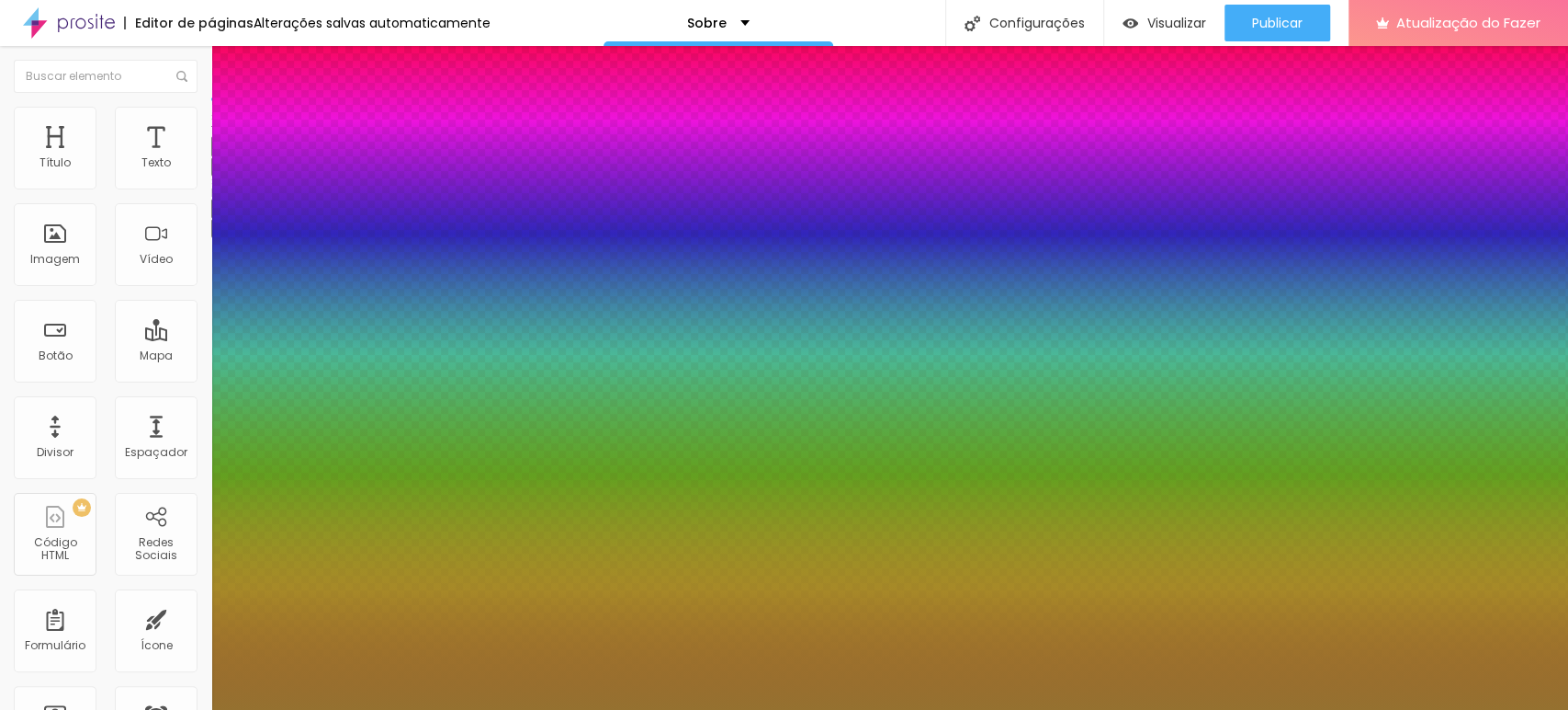
click at [1428, 709] on div at bounding box center [784, 710] width 1568 height 0
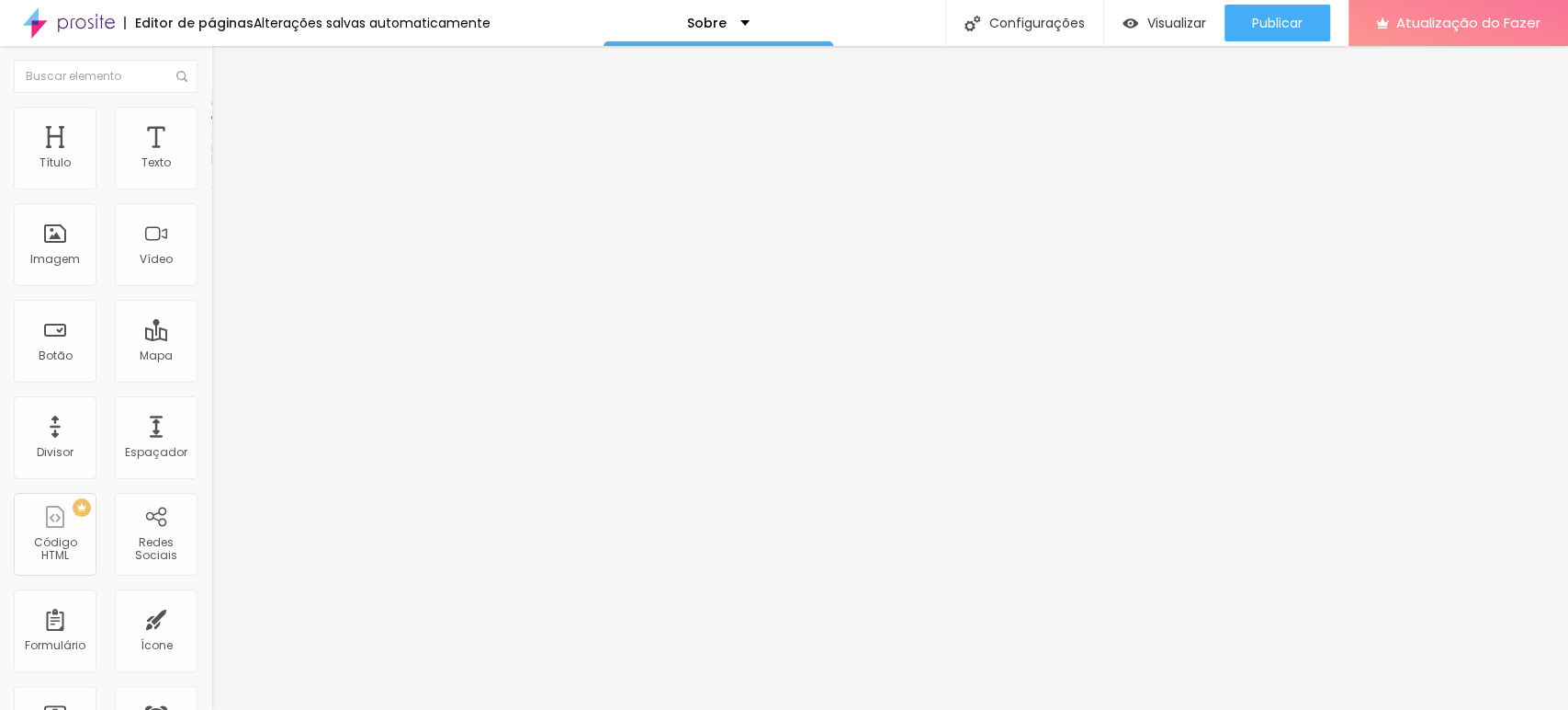
click at [227, 133] on font "Avançado" at bounding box center [258, 137] width 61 height 15
click at [211, 118] on img at bounding box center [219, 114] width 16 height 16
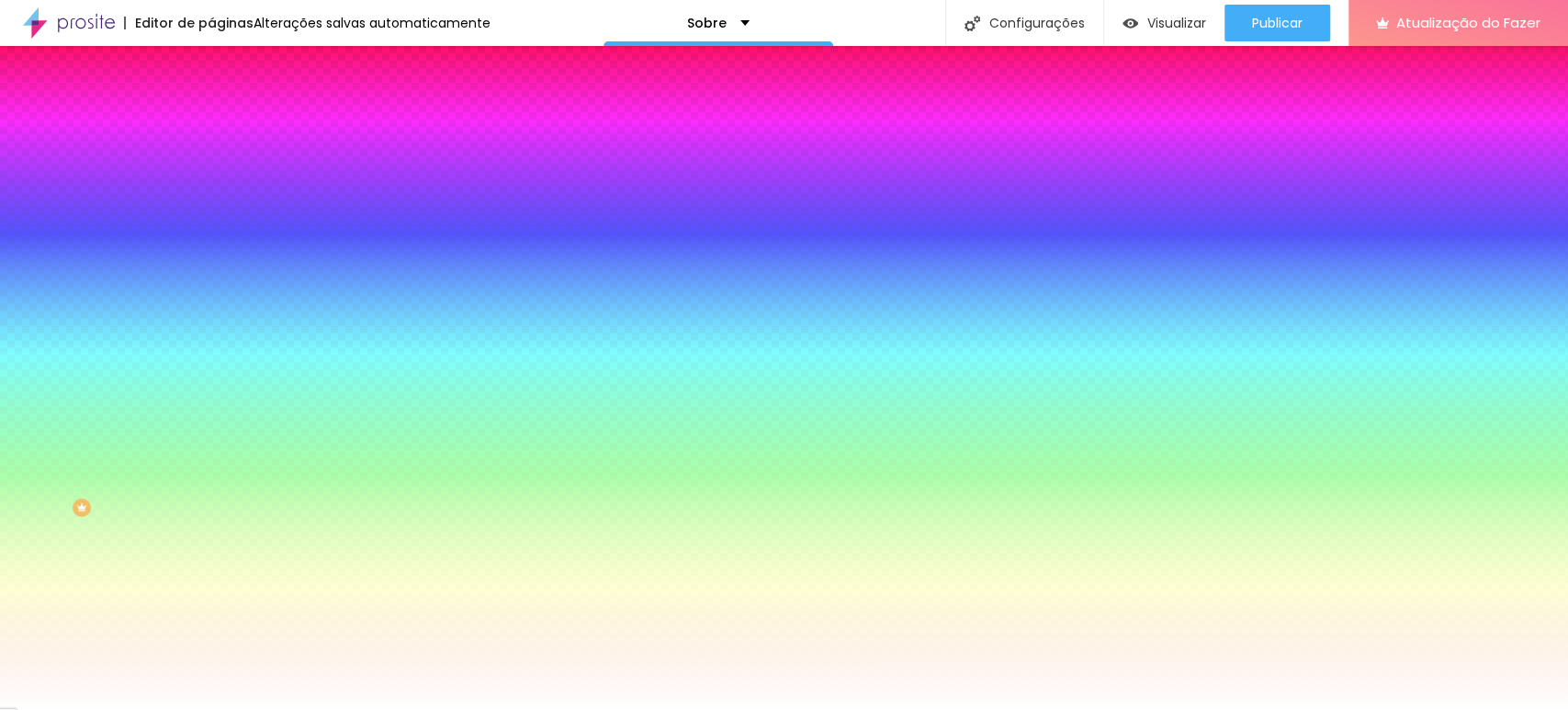
click at [211, 100] on li "Conteúdo" at bounding box center [317, 97] width 211 height 18
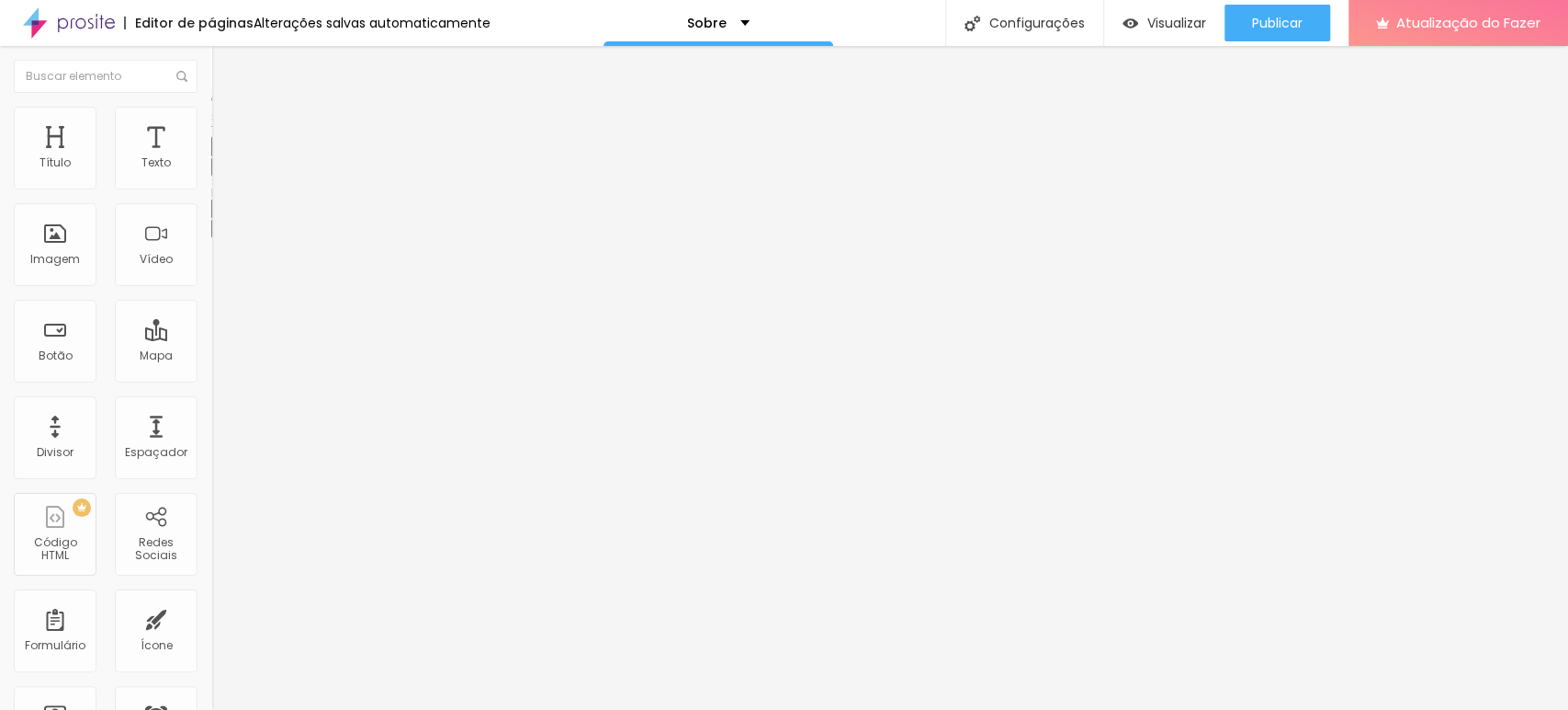
click at [226, 164] on icon "button" at bounding box center [228, 162] width 4 height 4
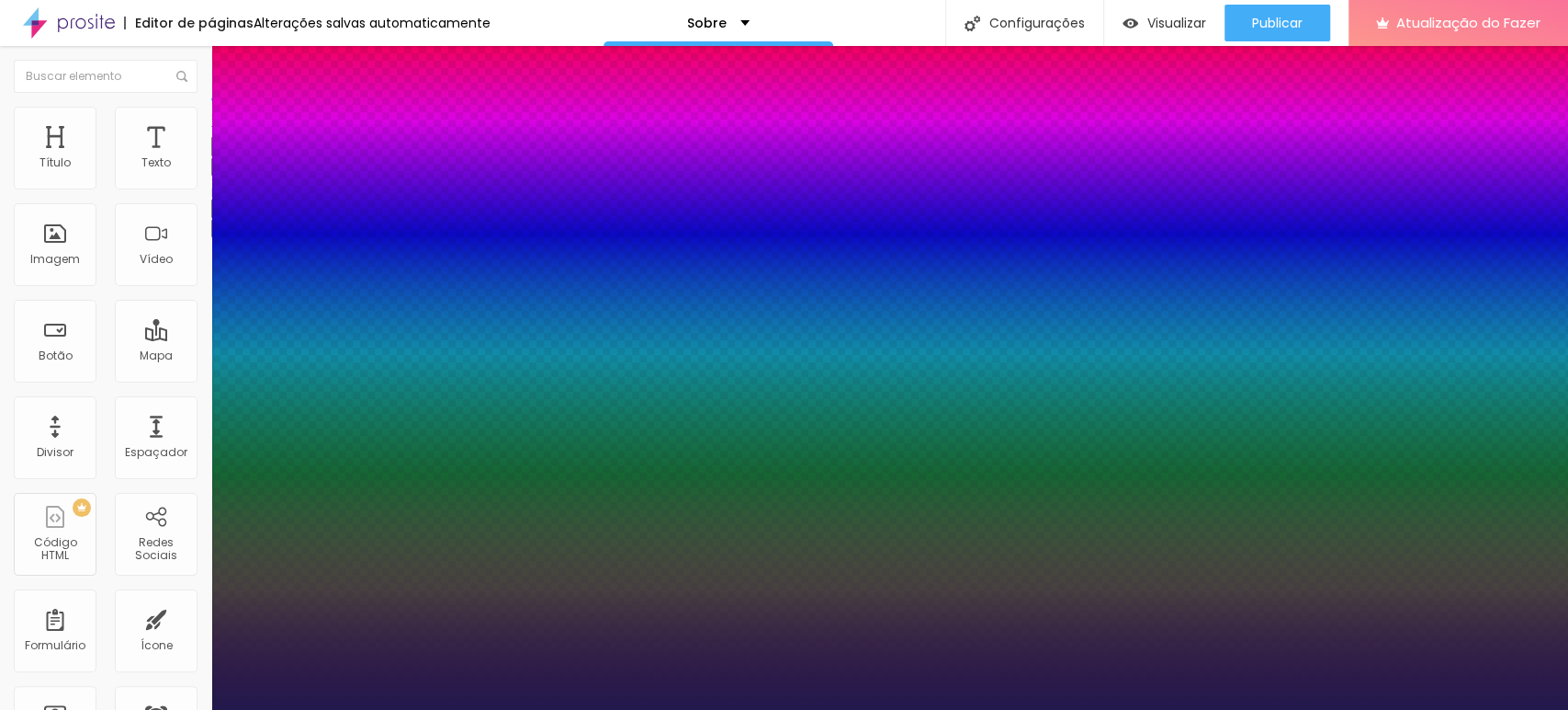
click at [624, 709] on div at bounding box center [784, 710] width 1568 height 0
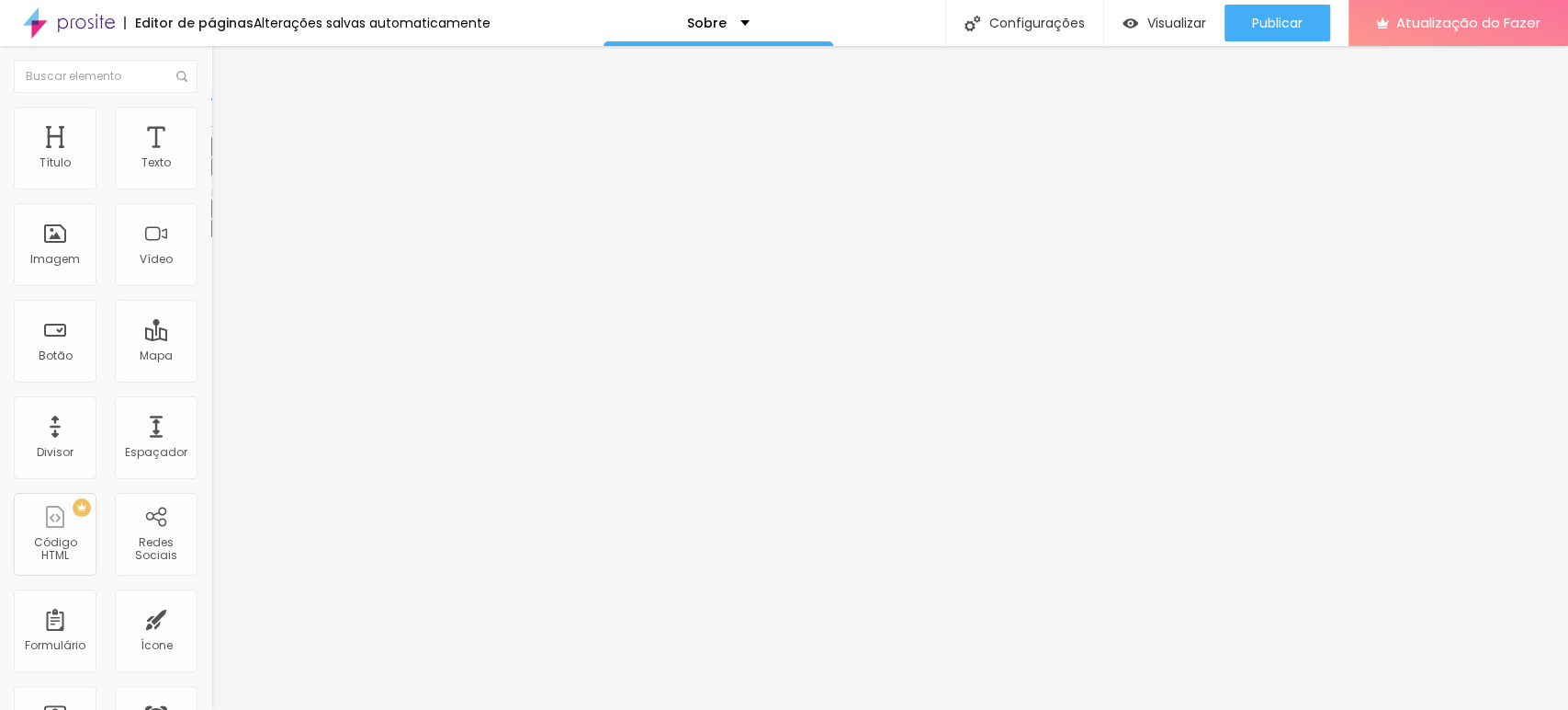
click at [211, 176] on button "button" at bounding box center [224, 167] width 26 height 19
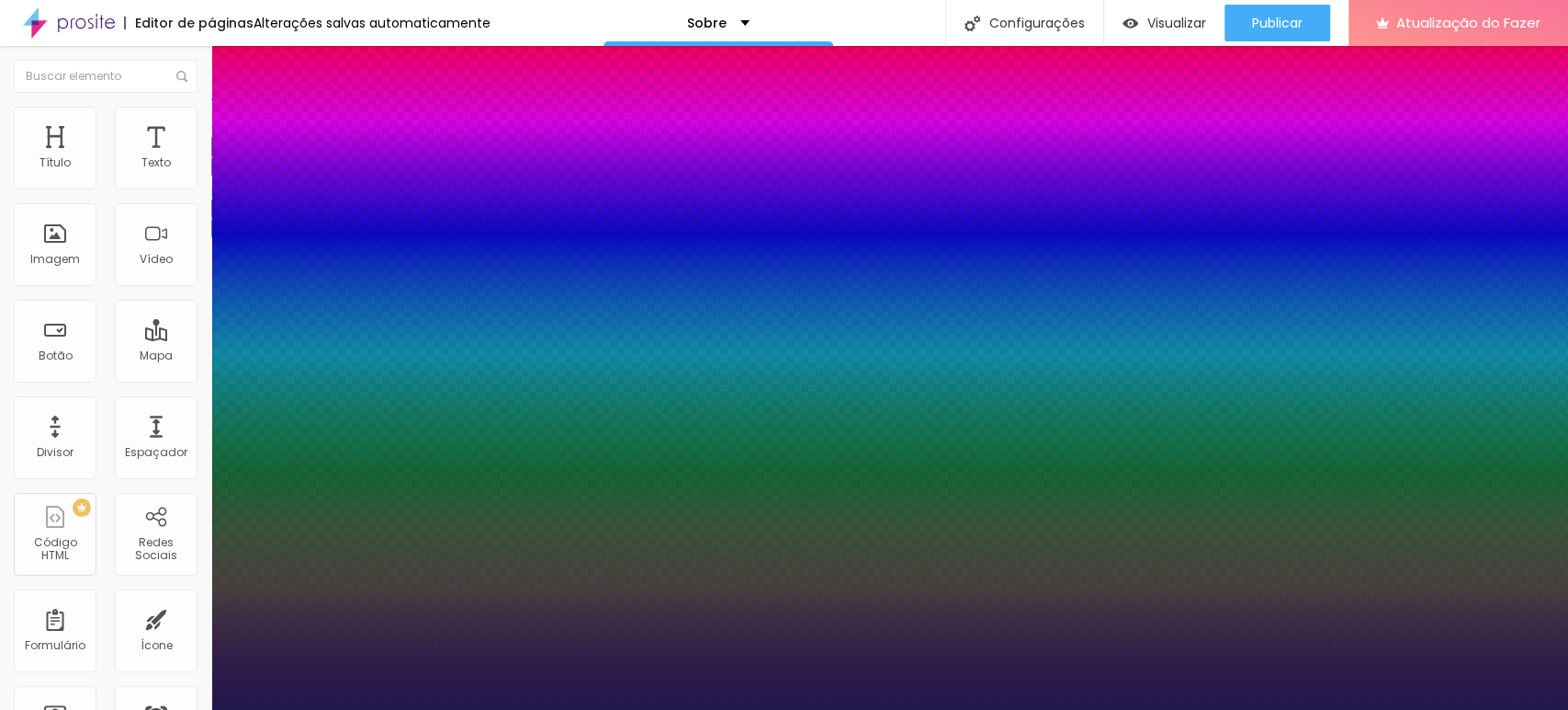
click at [197, 709] on div at bounding box center [784, 710] width 1568 height 0
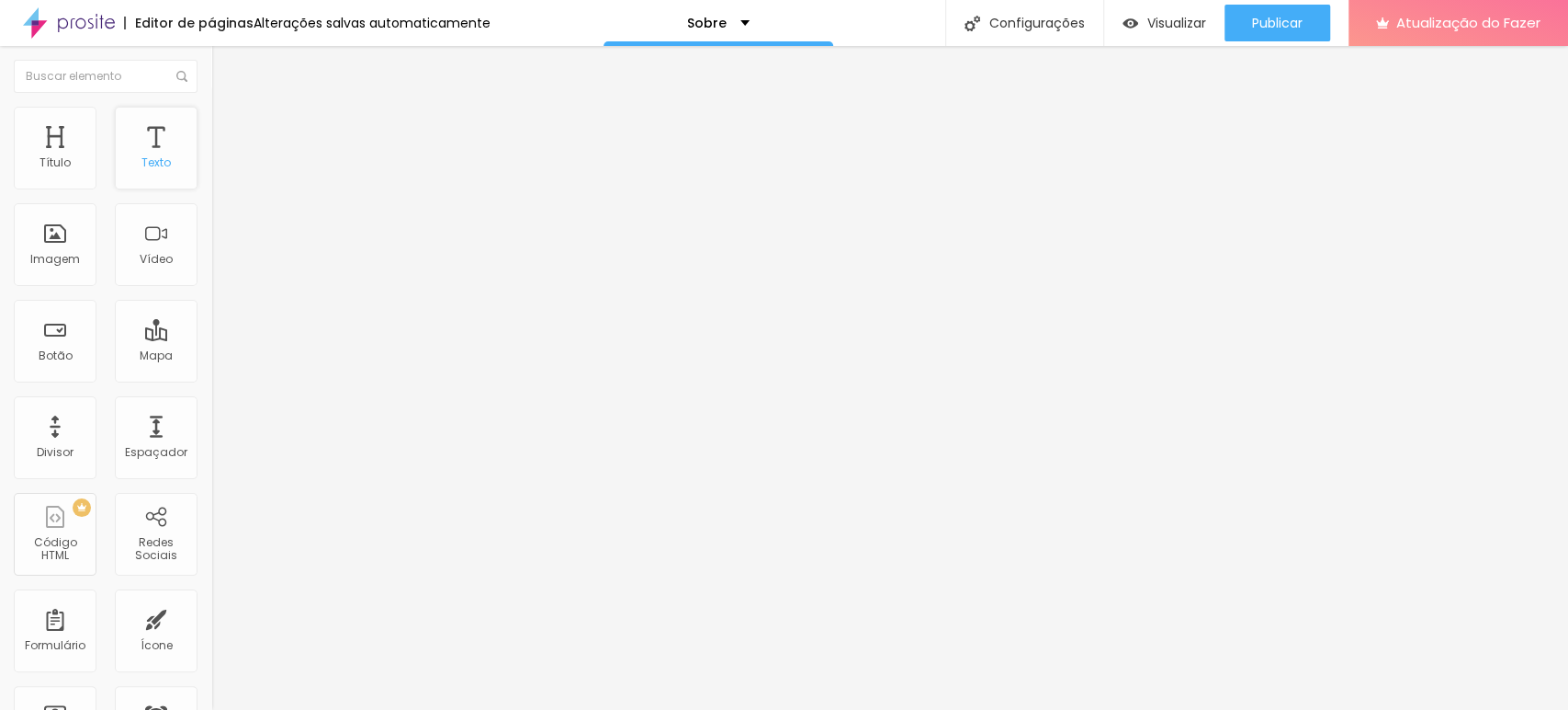
click at [147, 141] on div "Texto" at bounding box center [156, 148] width 83 height 83
click at [174, 168] on div "Texto" at bounding box center [156, 148] width 83 height 83
click at [211, 184] on div "Tipografia Voltar ao padrão Sombra DESATIVADO Voltar ao padrão" at bounding box center [317, 181] width 211 height 113
click at [211, 176] on button "button" at bounding box center [224, 167] width 26 height 19
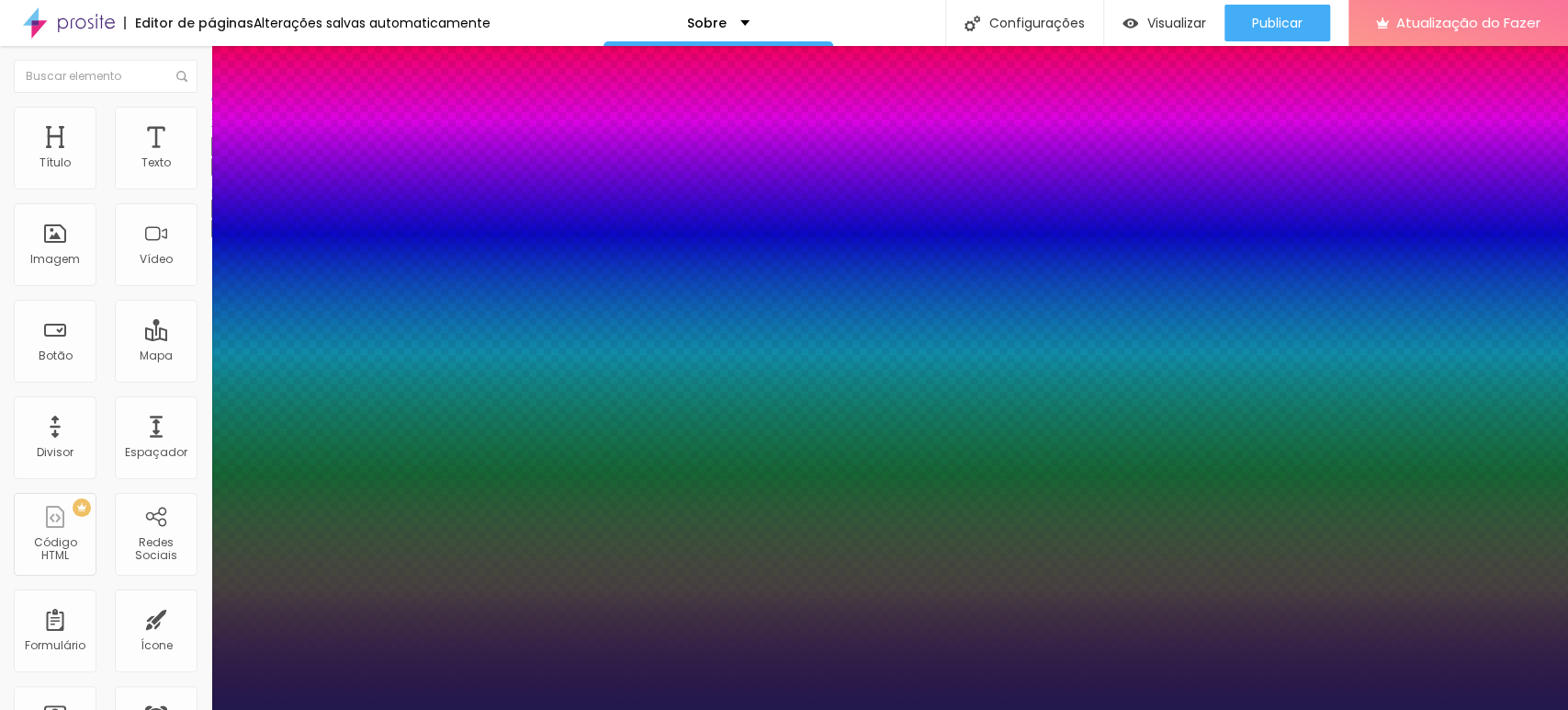
click at [263, 709] on div at bounding box center [784, 710] width 1568 height 0
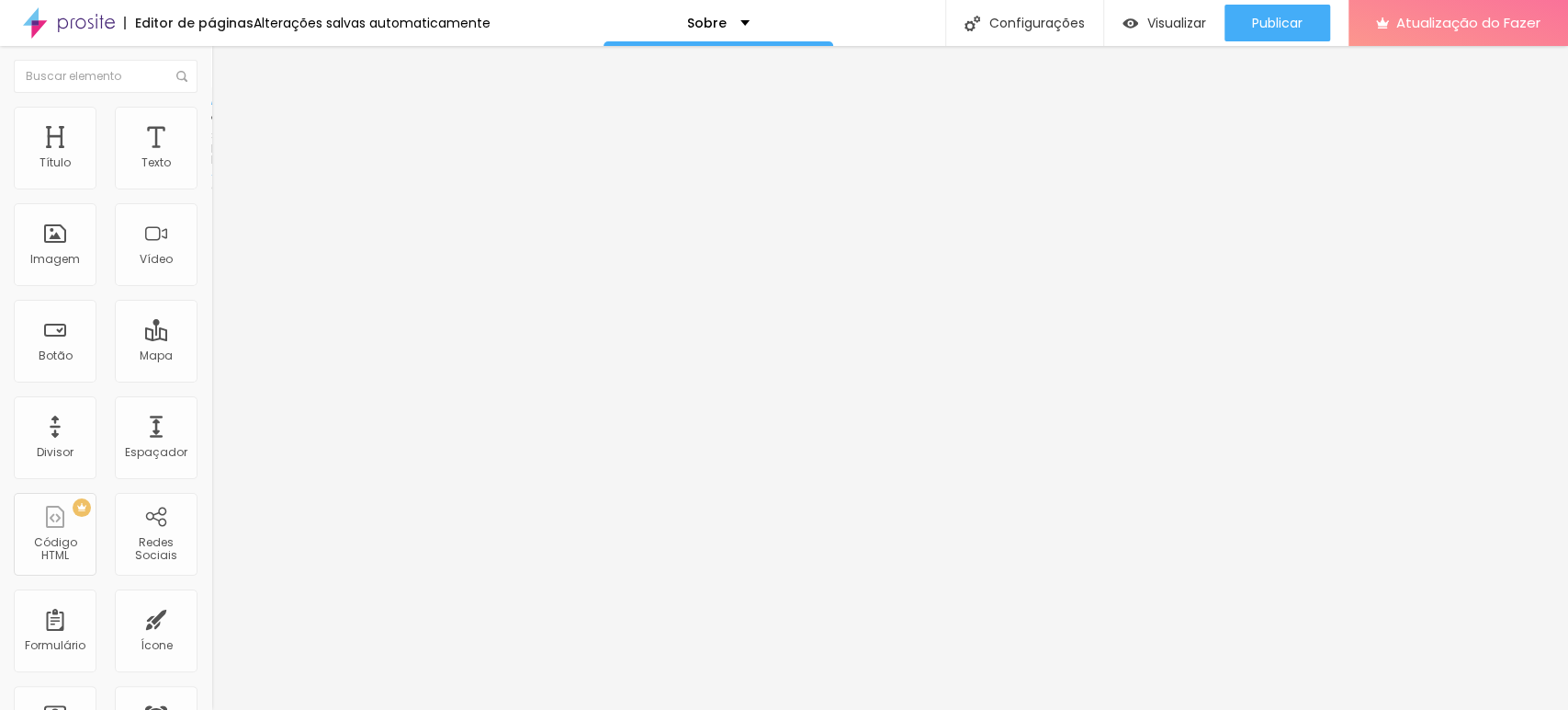
click at [227, 127] on font "Estilo" at bounding box center [242, 119] width 29 height 15
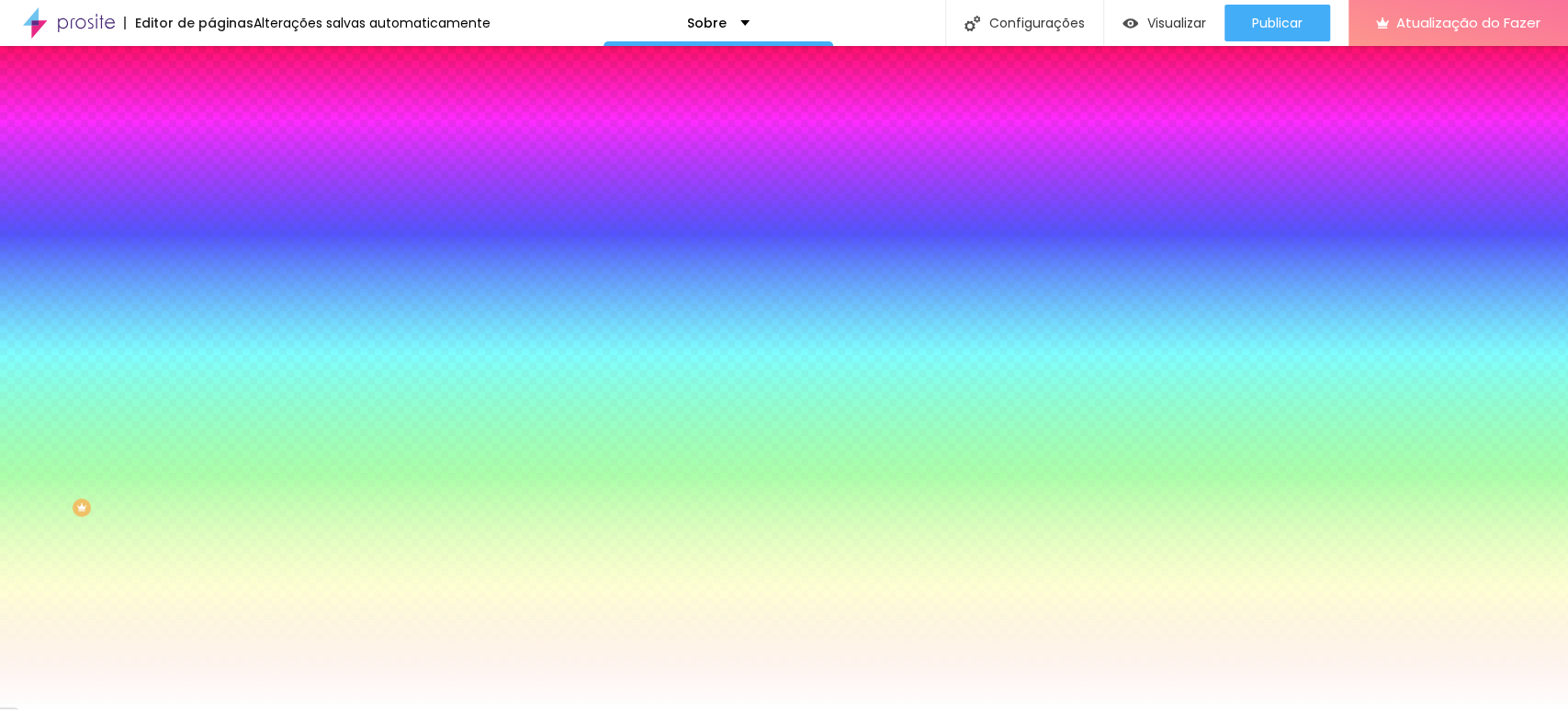
click at [211, 125] on li "Avançado" at bounding box center [317, 133] width 211 height 18
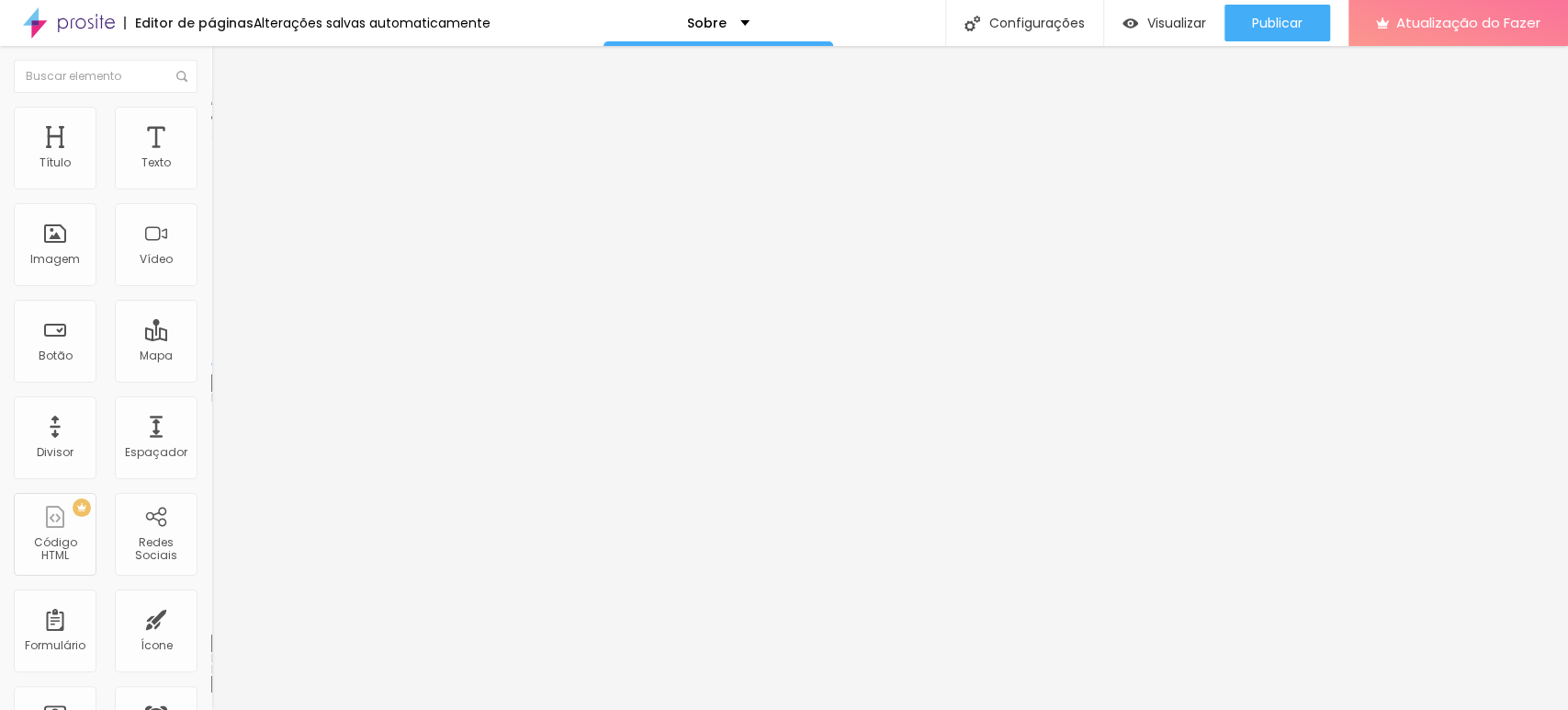
click at [227, 108] on font "Conteúdo" at bounding box center [256, 101] width 57 height 15
click at [721, 36] on div "Sobre" at bounding box center [717, 23] width 229 height 46
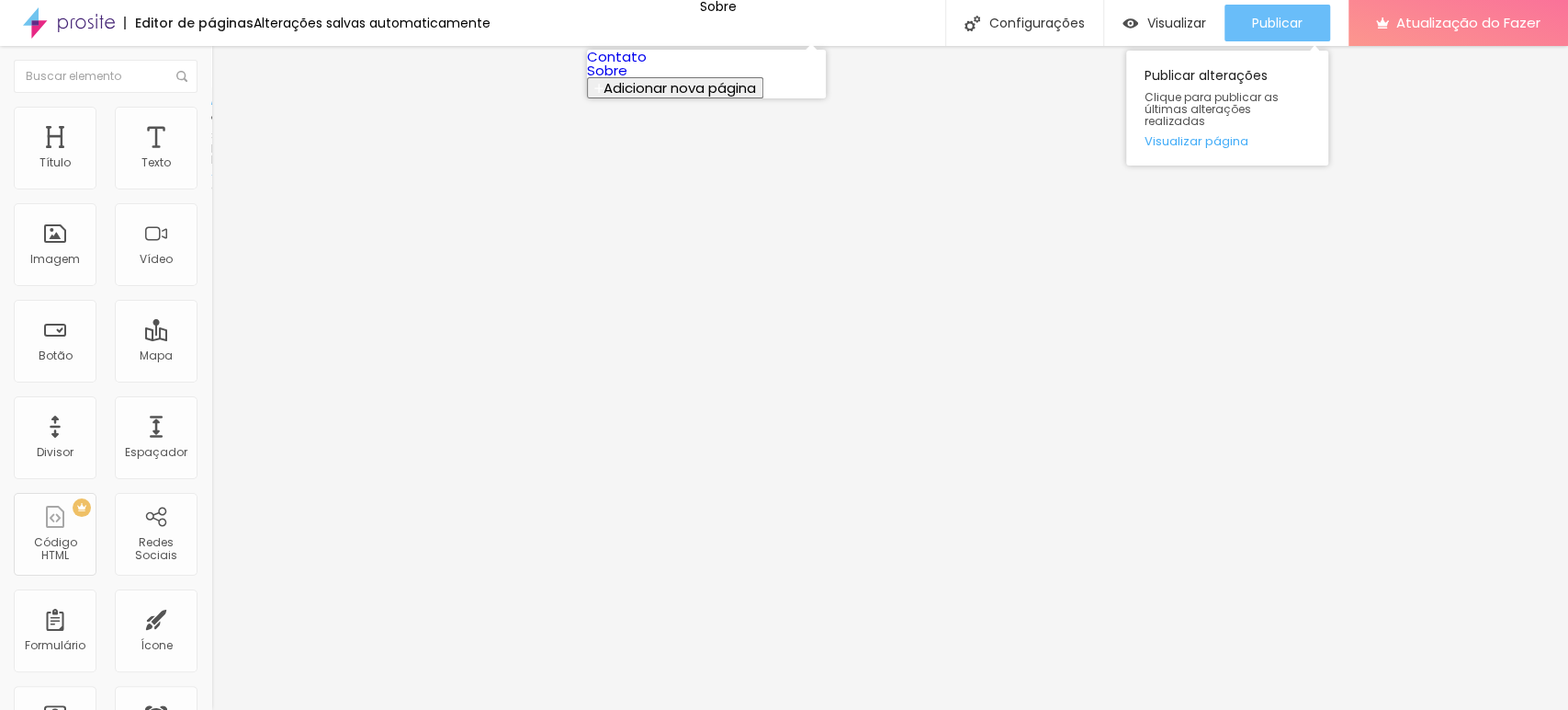
click at [1267, 18] on font "Publicar" at bounding box center [1277, 22] width 50 height 18
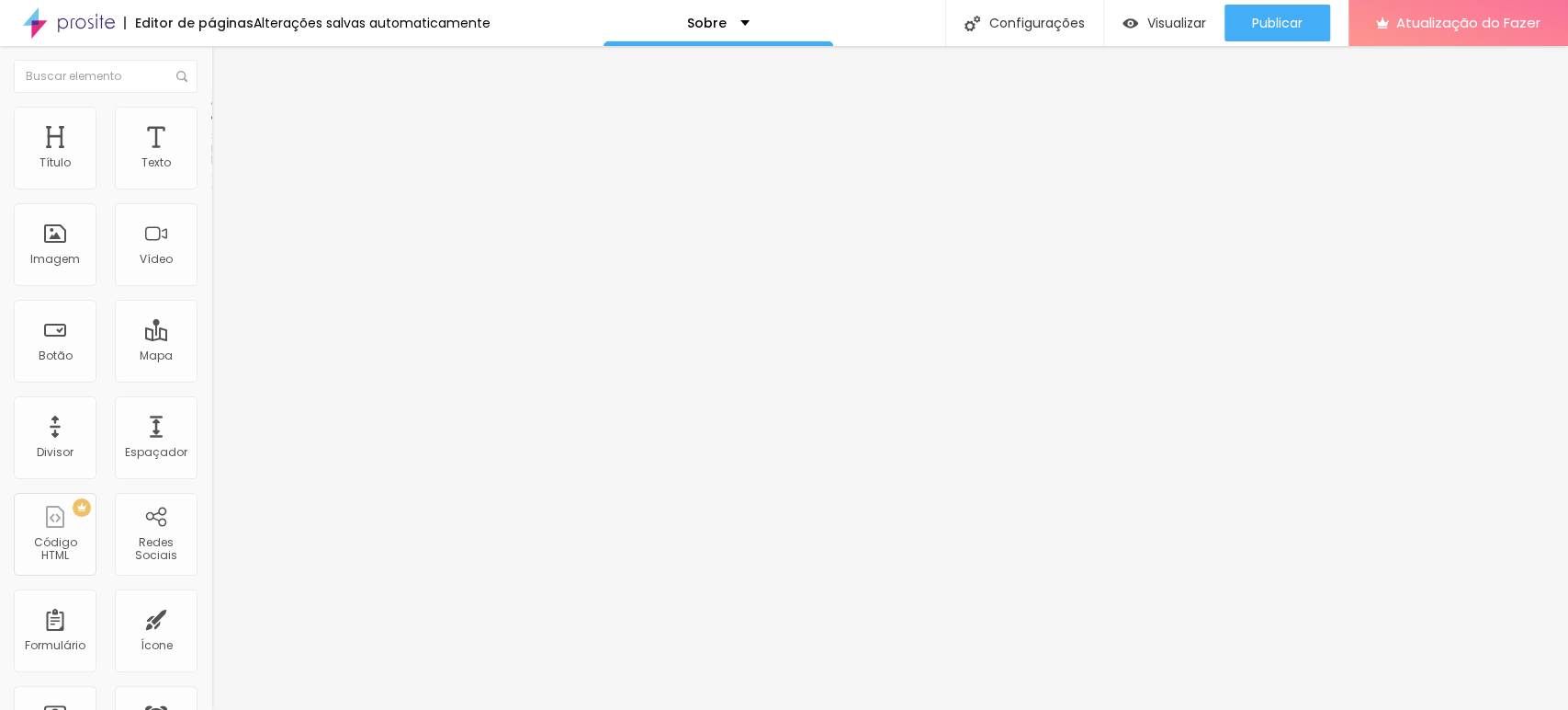
click at [225, 68] on div "Editar nulo" at bounding box center [273, 67] width 95 height 14
click at [227, 125] on font "Estilo" at bounding box center [242, 119] width 29 height 15
drag, startPoint x: 67, startPoint y: 278, endPoint x: 39, endPoint y: 245, distance: 43.3
click at [211, 533] on input "range" at bounding box center [270, 540] width 119 height 14
click at [219, 168] on img at bounding box center [225, 163] width 11 height 11
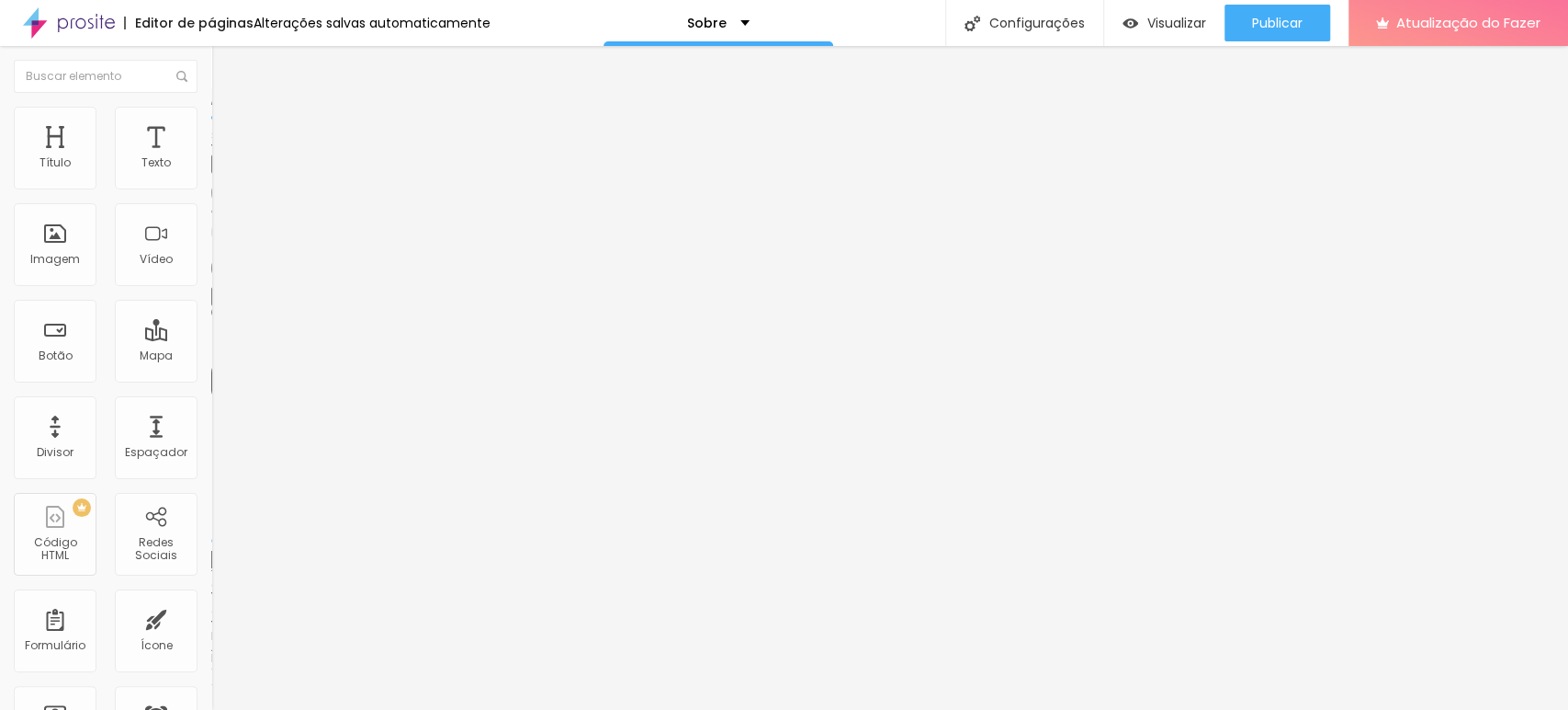
click at [219, 168] on img at bounding box center [225, 163] width 11 height 11
click at [211, 639] on font "Arredondada" at bounding box center [249, 646] width 77 height 15
click at [211, 661] on span "Curvada" at bounding box center [237, 668] width 51 height 15
click at [211, 650] on span "Reta" at bounding box center [224, 658] width 26 height 15
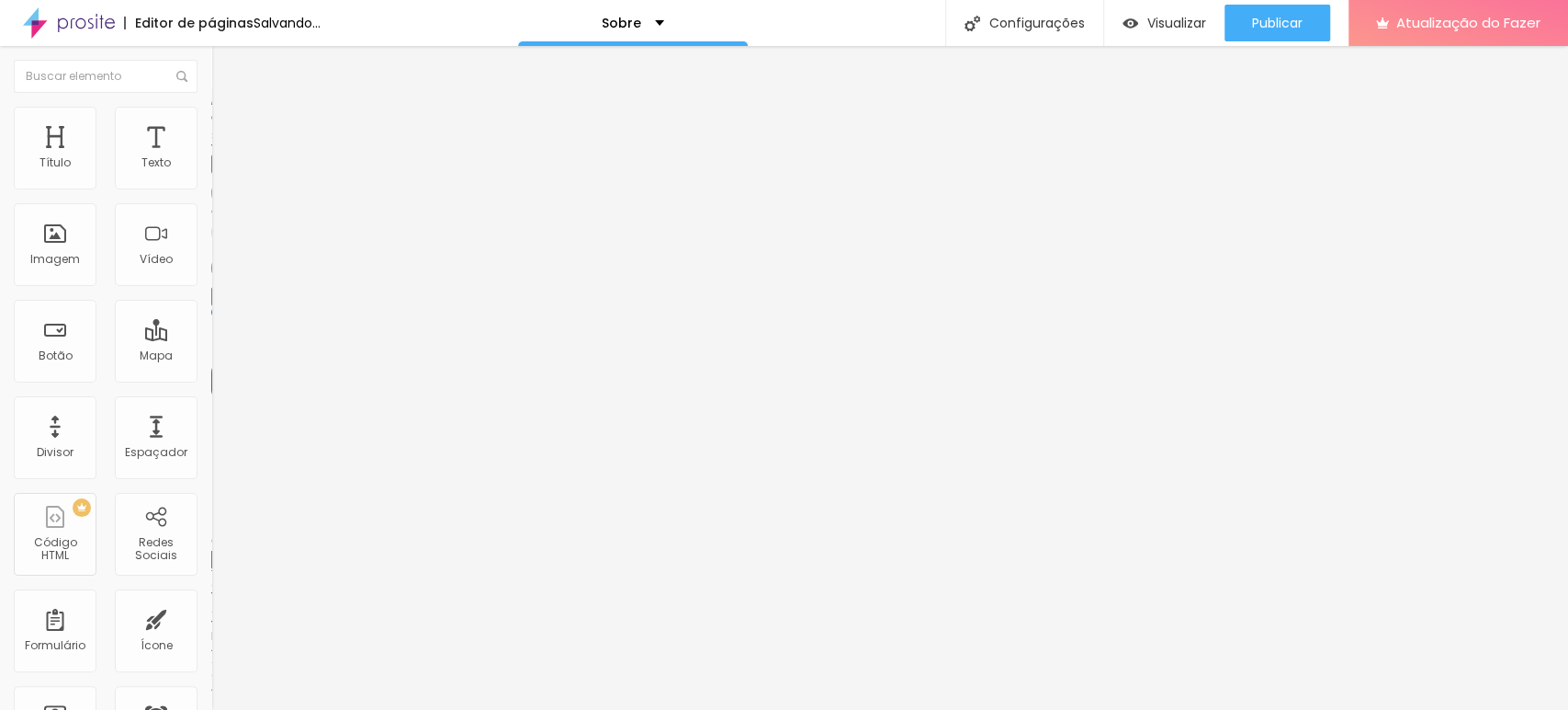
click at [211, 681] on div "Arredondada" at bounding box center [317, 687] width 211 height 11
click at [211, 320] on div "13 Tamanho do texto" at bounding box center [317, 449] width 211 height 260
click at [211, 286] on button at bounding box center [224, 296] width 26 height 19
click at [219, 168] on img at bounding box center [225, 163] width 11 height 11
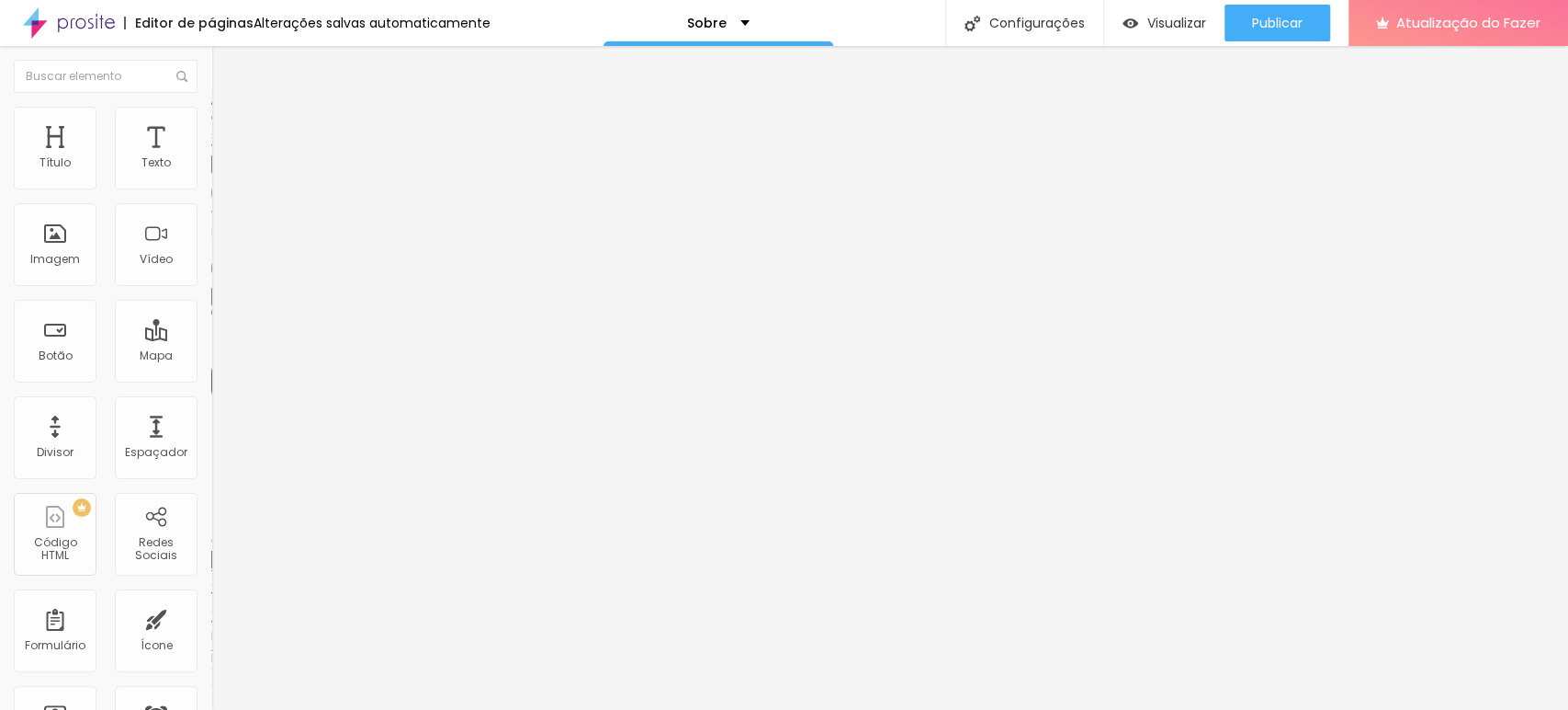
click at [219, 168] on img at bounding box center [225, 163] width 11 height 11
click at [227, 131] on font "Avançado" at bounding box center [258, 137] width 61 height 15
click at [211, 617] on input "range" at bounding box center [270, 623] width 119 height 14
click at [211, 357] on input "range" at bounding box center [270, 364] width 119 height 14
click at [211, 107] on li "Conteúdo" at bounding box center [317, 97] width 211 height 18
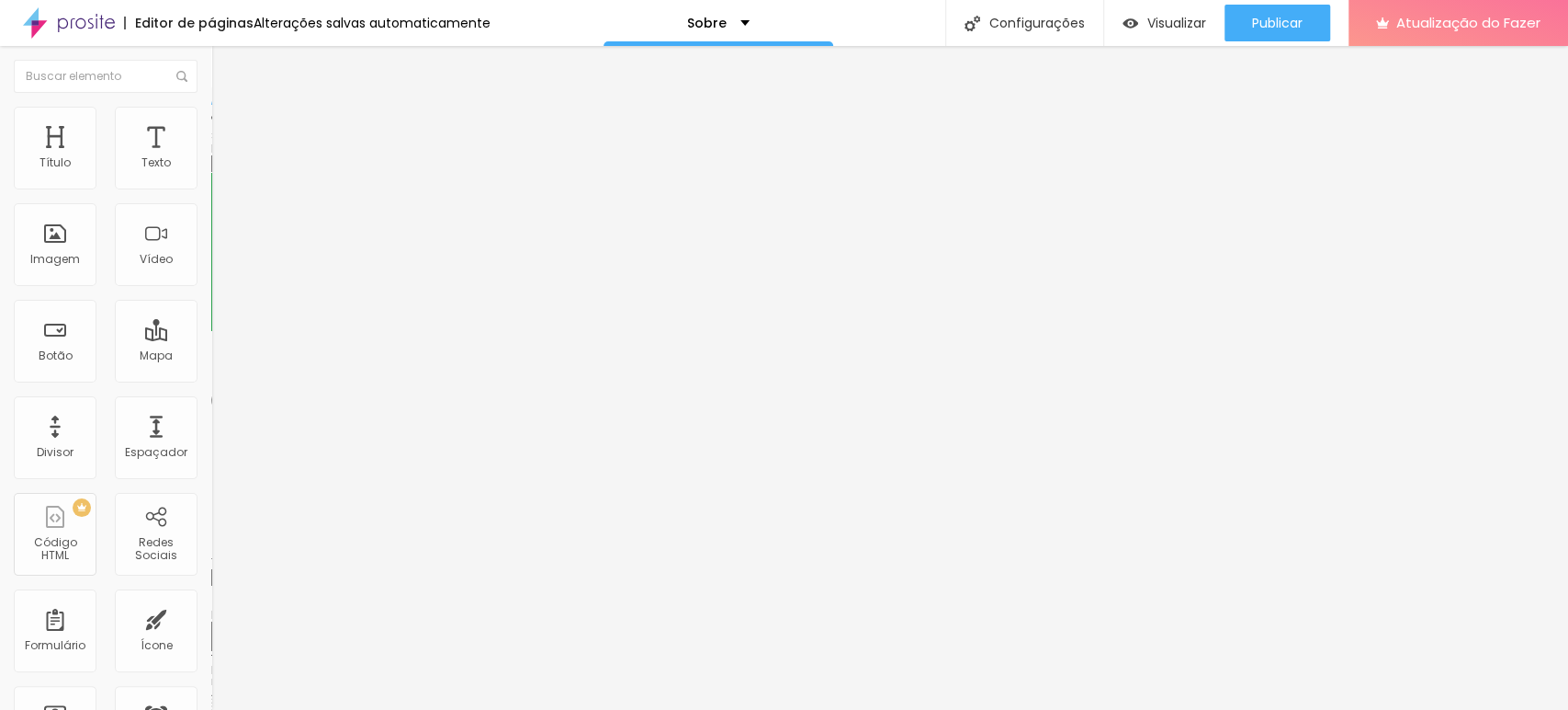
click at [211, 173] on input "text" at bounding box center [322, 163] width 221 height 18
drag, startPoint x: 23, startPoint y: 306, endPoint x: 102, endPoint y: 335, distance: 84.2
click at [211, 621] on textarea "Olá, cheguei até você pela página {page_title} e gostaria de mais informações" at bounding box center [315, 636] width 207 height 31
click at [211, 568] on input "Conversar no WhatsApp" at bounding box center [322, 577] width 221 height 18
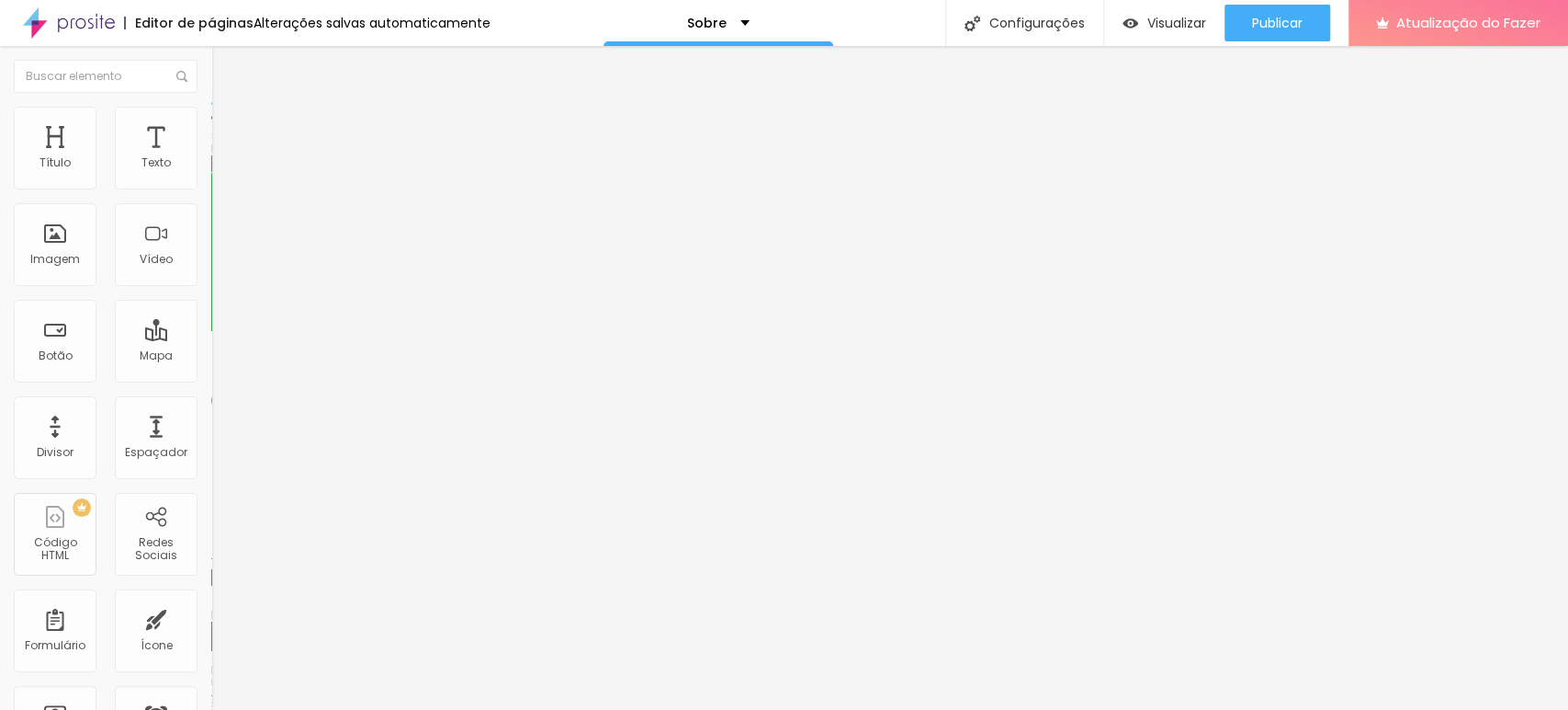
click at [211, 173] on input "text" at bounding box center [322, 163] width 221 height 18
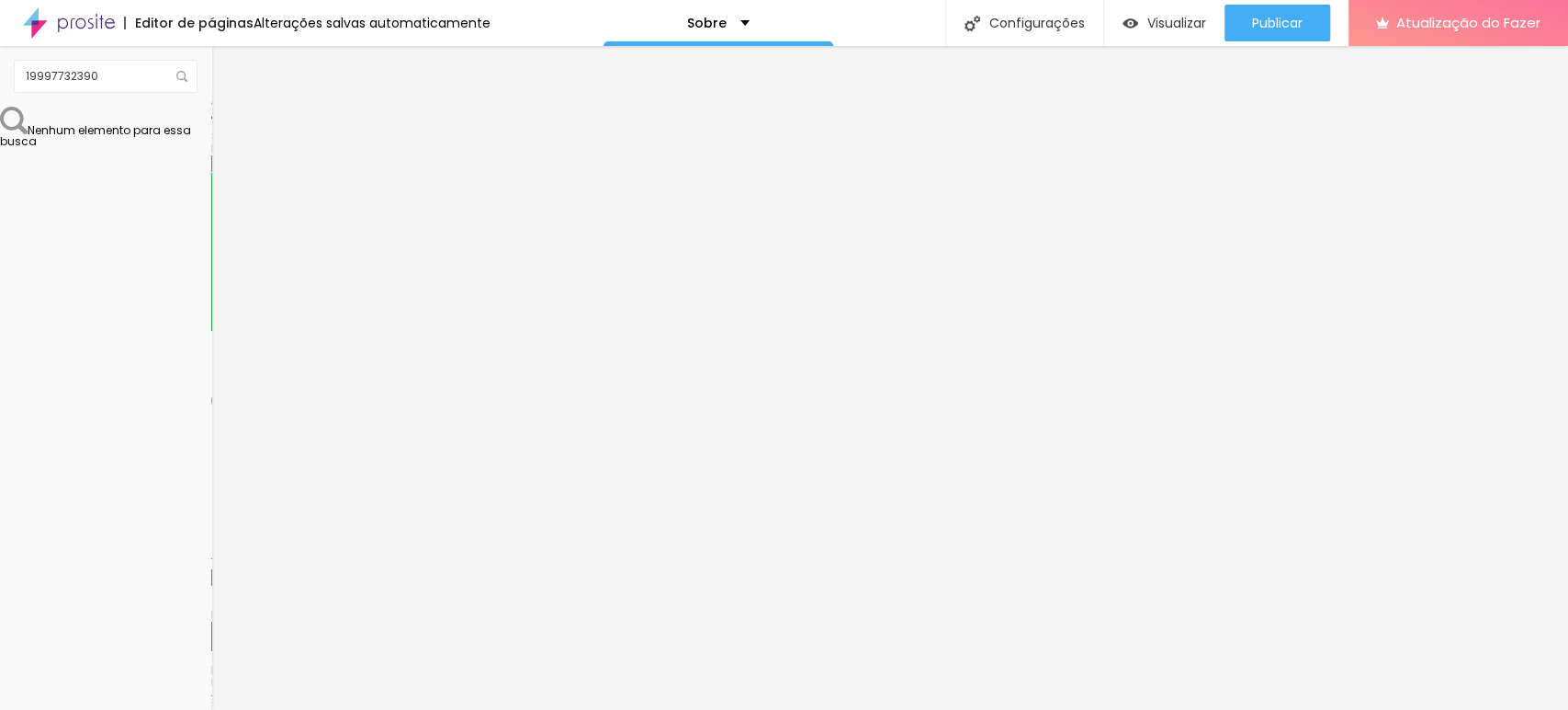
click at [227, 129] on font "Avançado" at bounding box center [258, 137] width 61 height 15
click at [211, 122] on li "Estilo" at bounding box center [317, 115] width 211 height 18
drag, startPoint x: 49, startPoint y: 272, endPoint x: 35, endPoint y: 297, distance: 28.7
click at [211, 533] on input "range" at bounding box center [270, 540] width 119 height 14
click at [227, 108] on font "Conteúdo" at bounding box center [256, 101] width 57 height 15
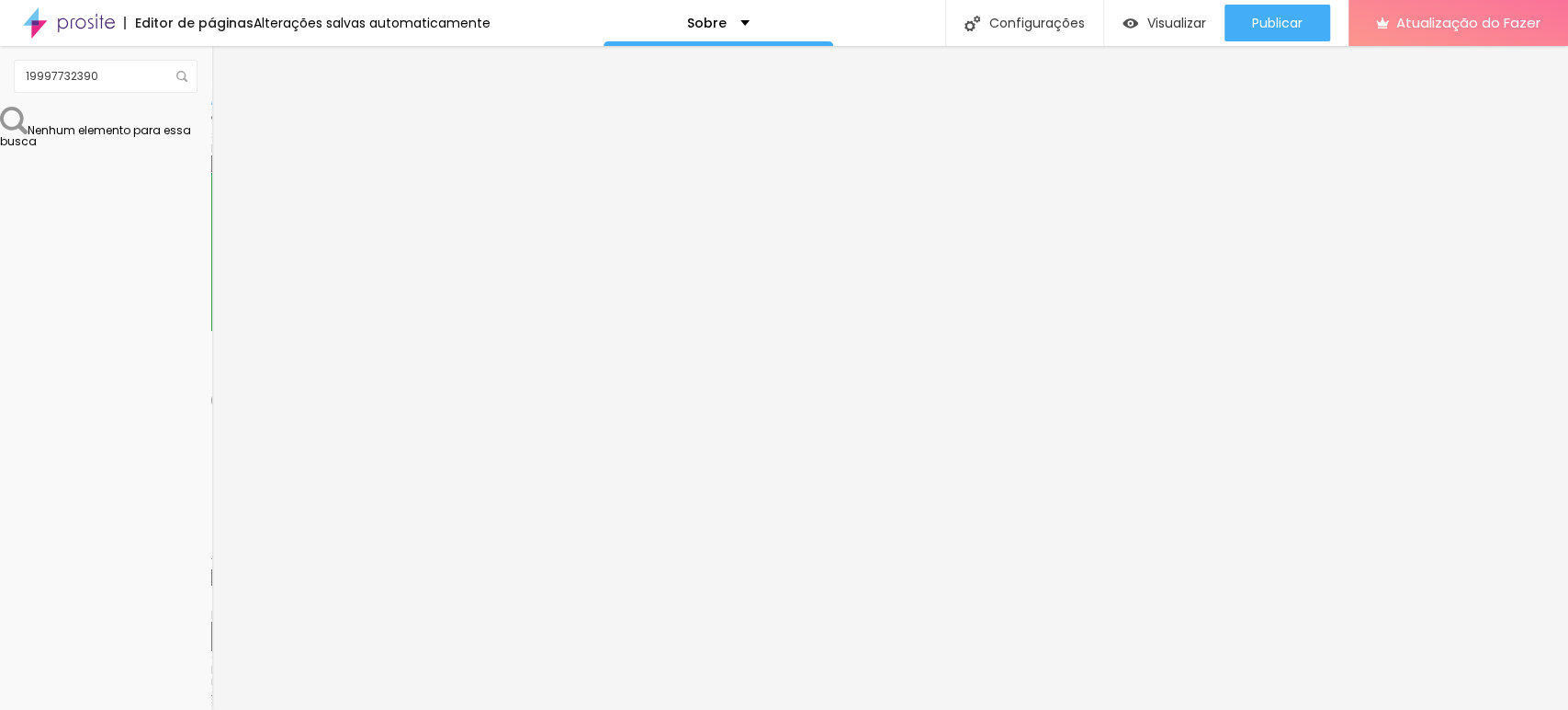
click at [227, 127] on font "Estilo" at bounding box center [242, 119] width 29 height 15
click at [219, 289] on img at bounding box center [225, 295] width 11 height 11
click at [211, 174] on button at bounding box center [224, 164] width 26 height 19
click at [225, 70] on img "button" at bounding box center [232, 67] width 14 height 14
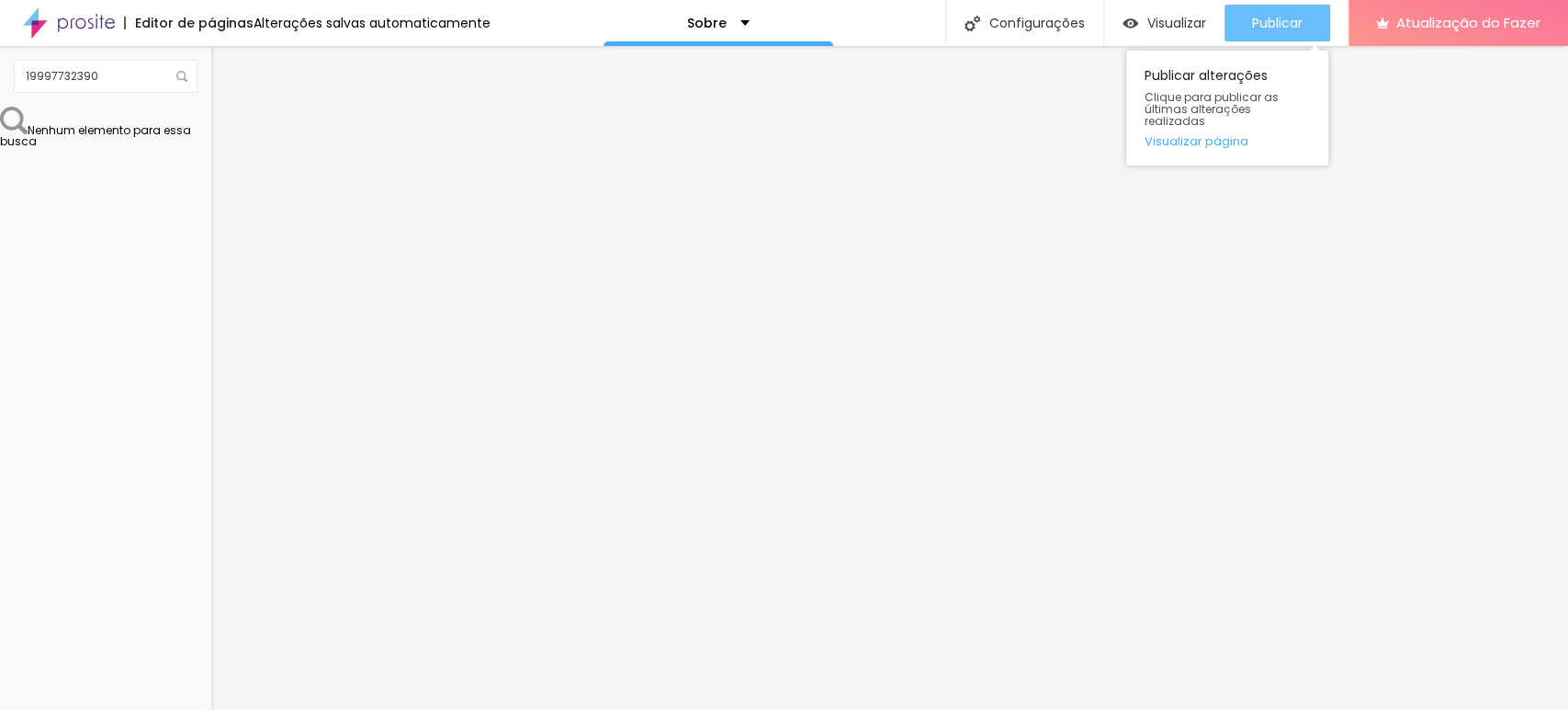
click at [1276, 20] on font "Publicar" at bounding box center [1277, 22] width 50 height 18
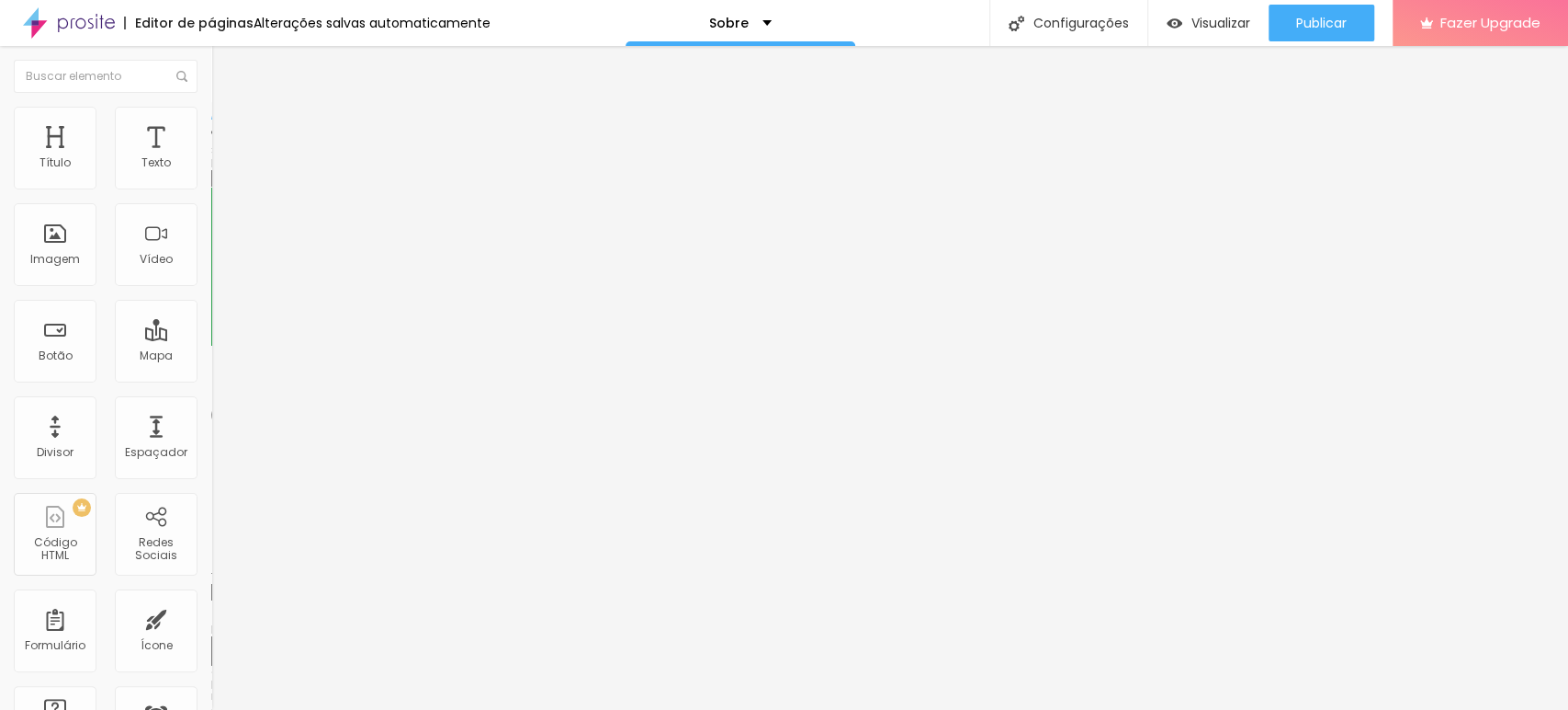
click at [211, 133] on li "Estilo" at bounding box center [317, 129] width 211 height 18
click at [227, 123] on span "Conteúdo" at bounding box center [256, 115] width 57 height 15
click at [211, 709] on img at bounding box center [218, 719] width 13 height 13
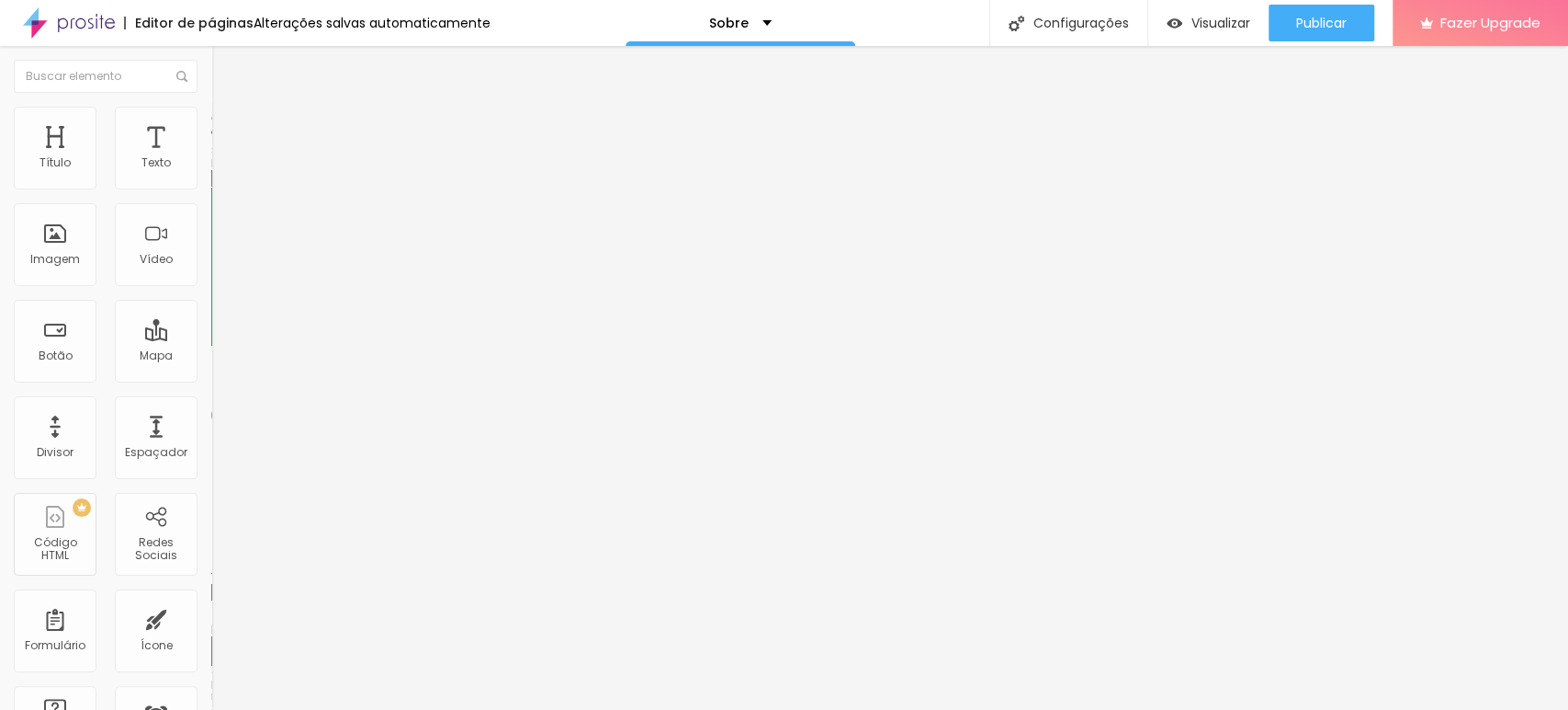
click at [211, 709] on img at bounding box center [218, 719] width 13 height 13
click at [127, 526] on div "Redes Sociais" at bounding box center [156, 534] width 83 height 83
click at [211, 187] on span at bounding box center [218, 194] width 13 height 15
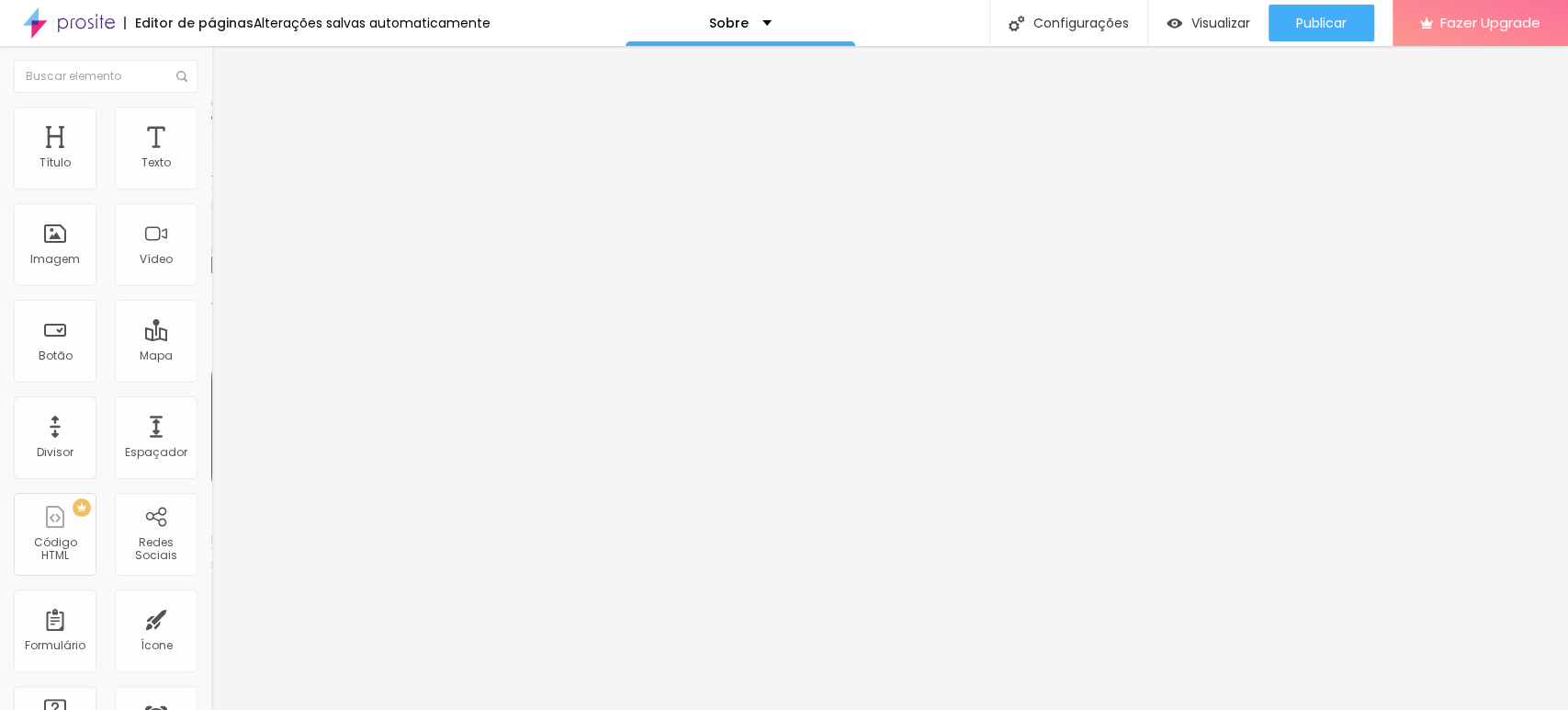
type input "https://"
click at [211, 122] on li "Estilo" at bounding box center [317, 115] width 211 height 18
click at [211, 125] on li "Avançado" at bounding box center [317, 133] width 211 height 18
click at [211, 675] on input "text" at bounding box center [322, 683] width 221 height 18
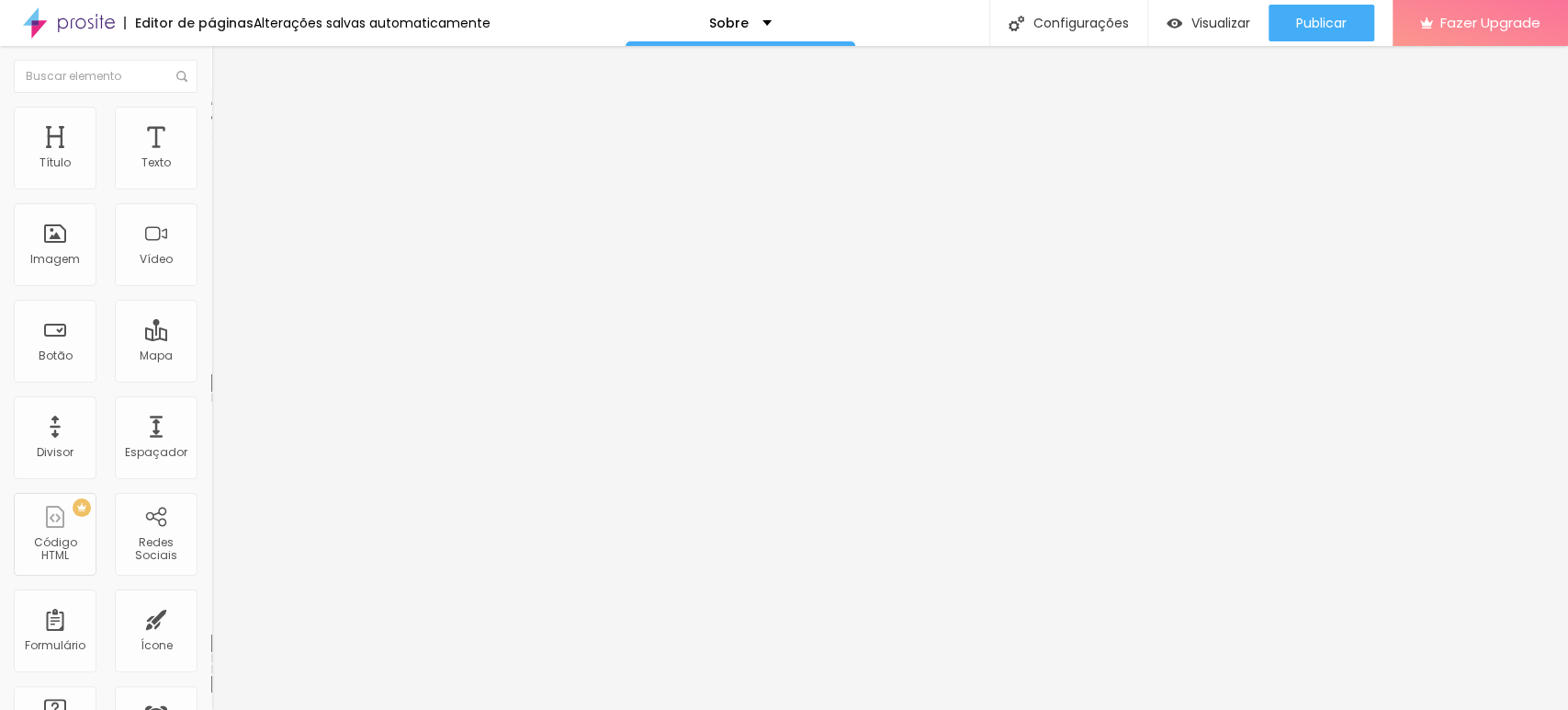
click at [211, 675] on input "text" at bounding box center [322, 683] width 221 height 18
paste input "[URL][DOMAIN_NAME]"
type input "[URL][DOMAIN_NAME]"
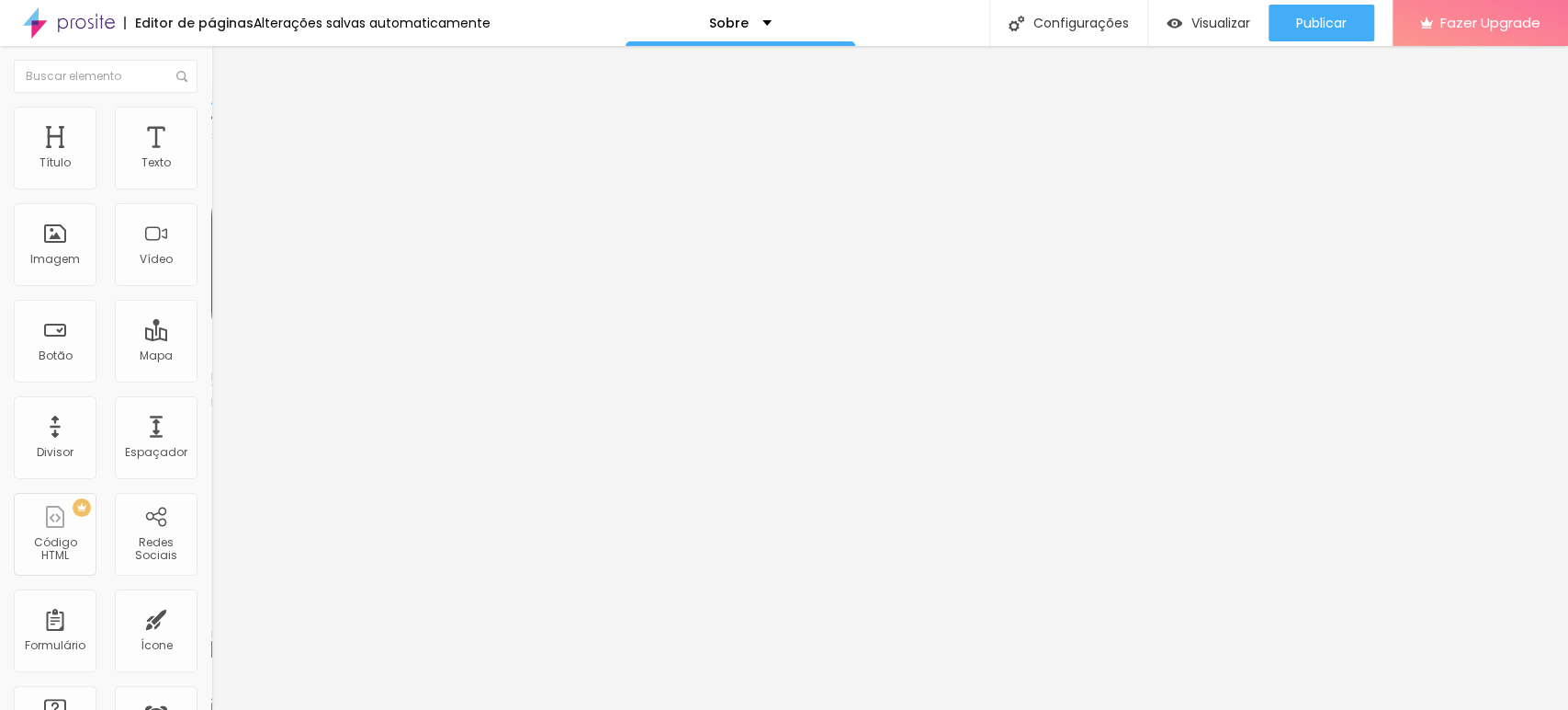
click at [211, 190] on div "Instagram" at bounding box center [317, 270] width 211 height 254
click at [211, 625] on input "https://" at bounding box center [322, 634] width 221 height 18
drag, startPoint x: 97, startPoint y: 290, endPoint x: 10, endPoint y: 298, distance: 87.4
click at [211, 298] on div "Instagram Rede social Instagram Endereço URL https:// Abrir em uma nova aba + A…" at bounding box center [317, 452] width 211 height 617
paste input "[DOMAIN_NAME][URL]"
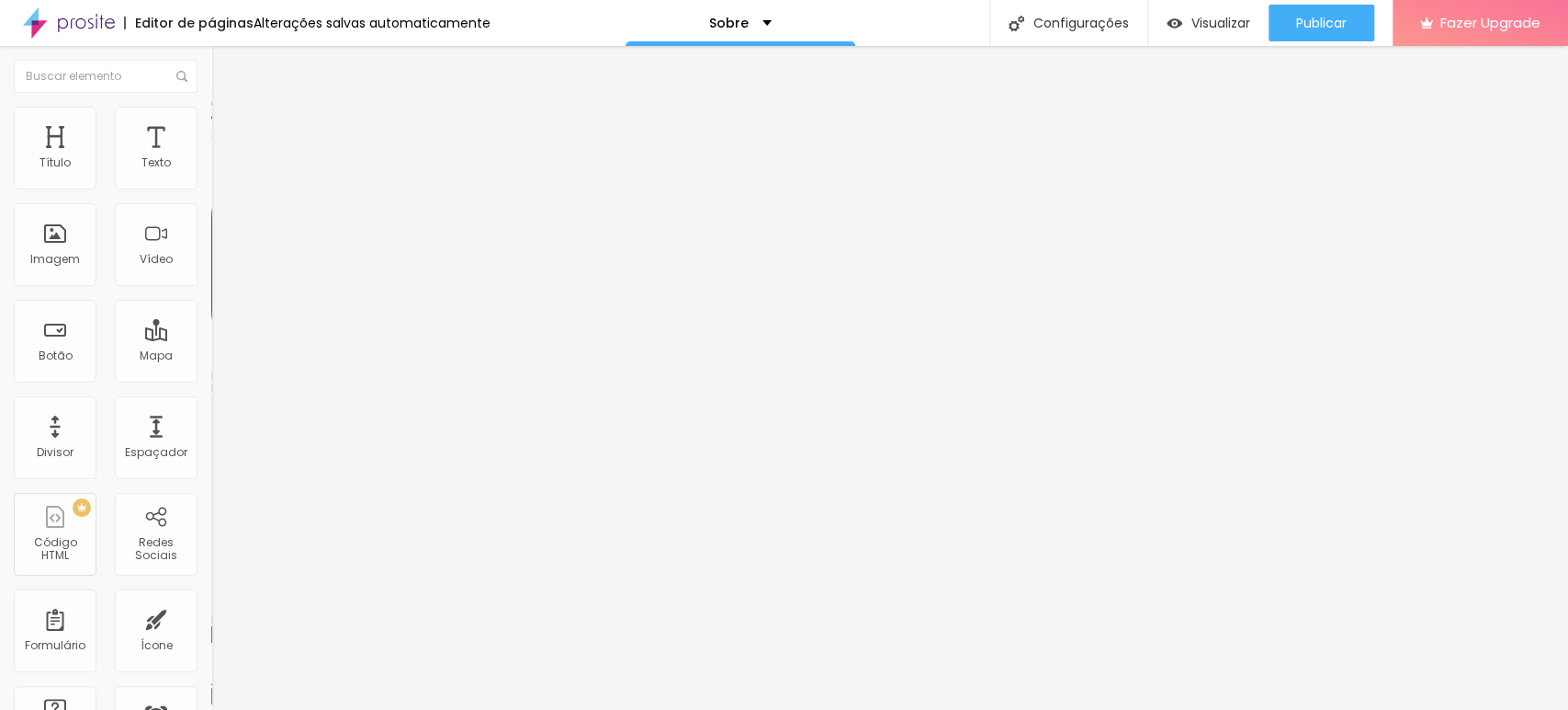
scroll to position [0, 441]
type input "[URL][DOMAIN_NAME]"
click at [211, 125] on li "Avançado" at bounding box center [317, 133] width 211 height 18
click at [211, 675] on input "[URL][DOMAIN_NAME]" at bounding box center [322, 683] width 221 height 18
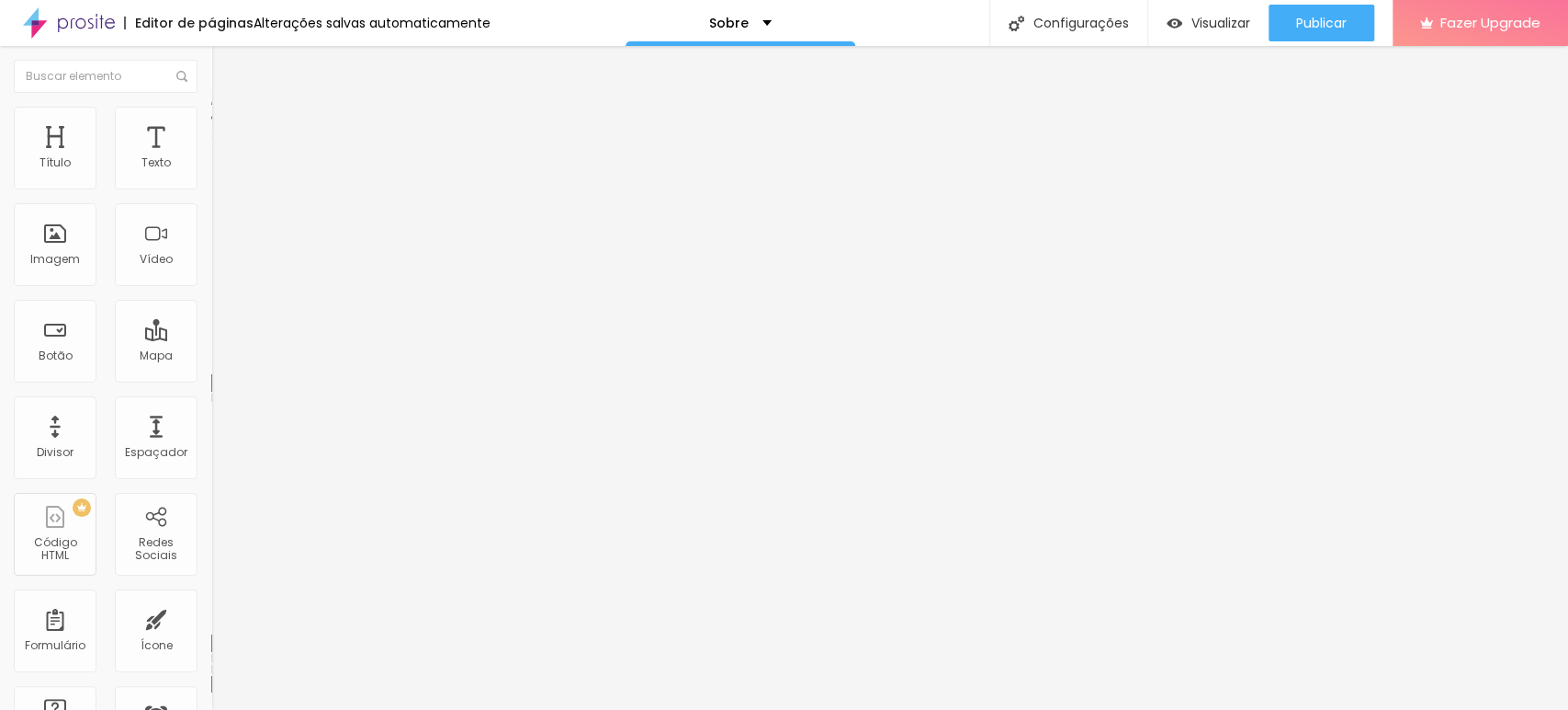
click at [211, 675] on input "[URL][DOMAIN_NAME]" at bounding box center [322, 683] width 221 height 18
click at [227, 125] on span "Estilo" at bounding box center [242, 119] width 29 height 15
click at [211, 105] on img at bounding box center [219, 96] width 16 height 16
click at [227, 123] on span "Estilo" at bounding box center [242, 119] width 29 height 15
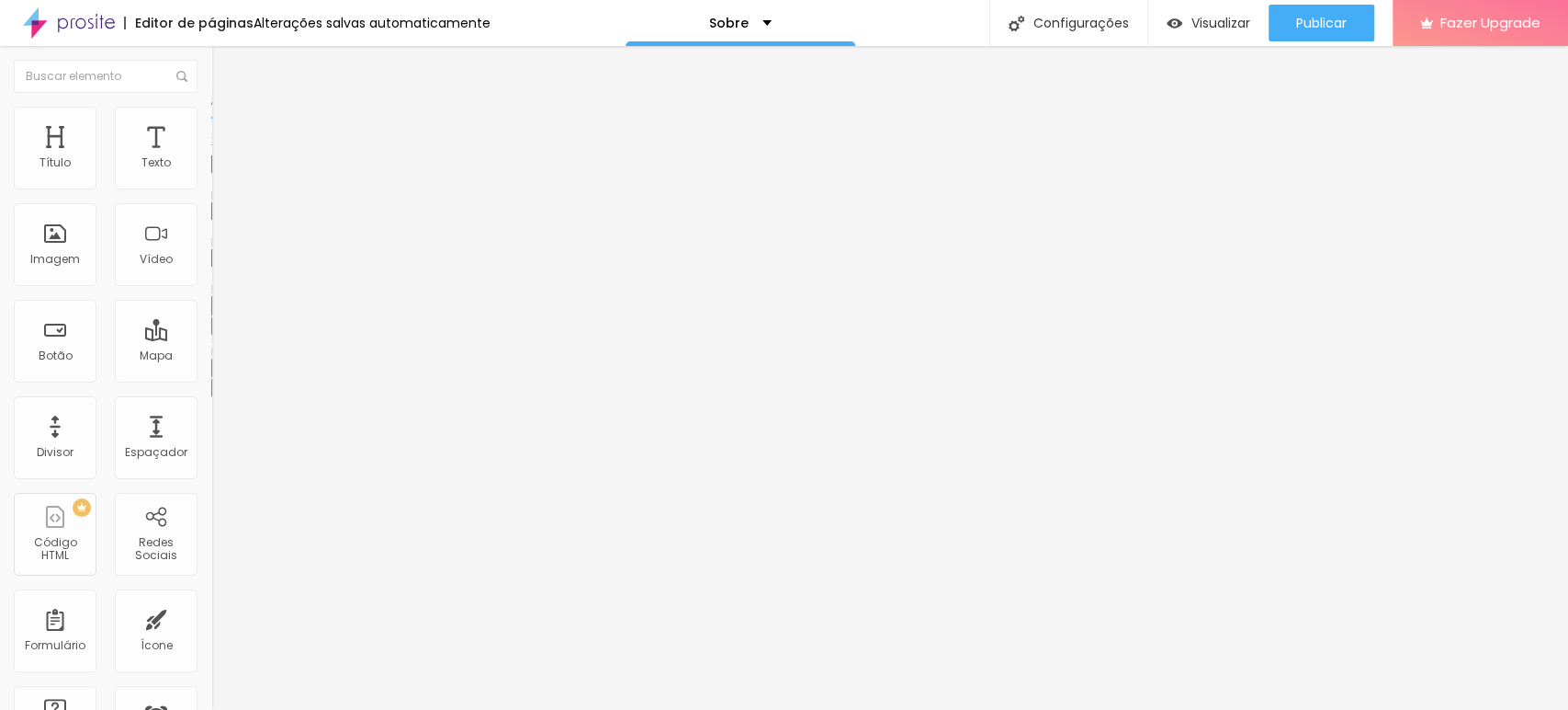
click at [211, 107] on li "Conteúdo" at bounding box center [317, 97] width 211 height 18
click at [211, 371] on div "Instagram" at bounding box center [317, 377] width 211 height 11
click at [222, 402] on div "Instagram" at bounding box center [317, 503] width 191 height 204
click at [211, 140] on li "Avançado" at bounding box center [317, 148] width 211 height 18
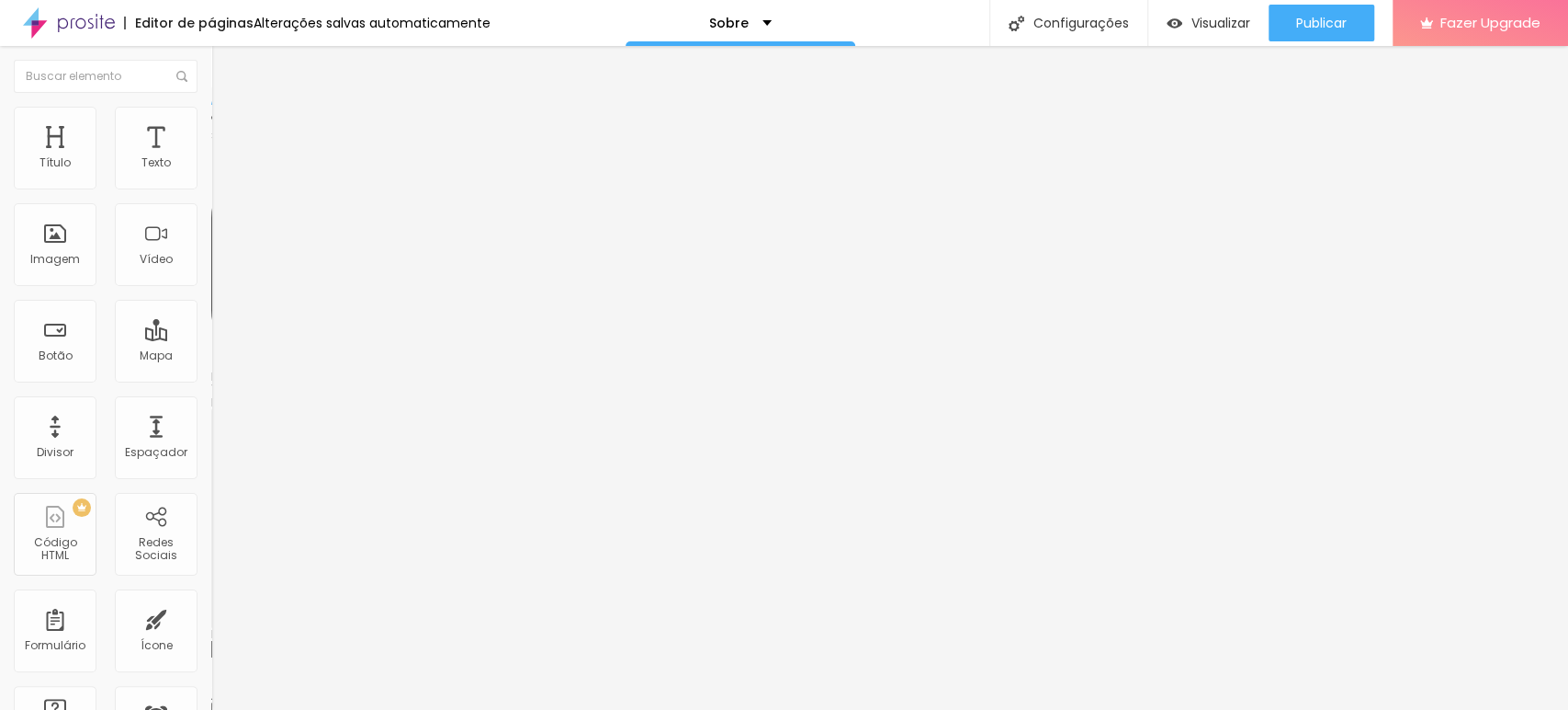
click at [227, 127] on span "Estilo" at bounding box center [242, 119] width 29 height 15
type input "21"
type input "20"
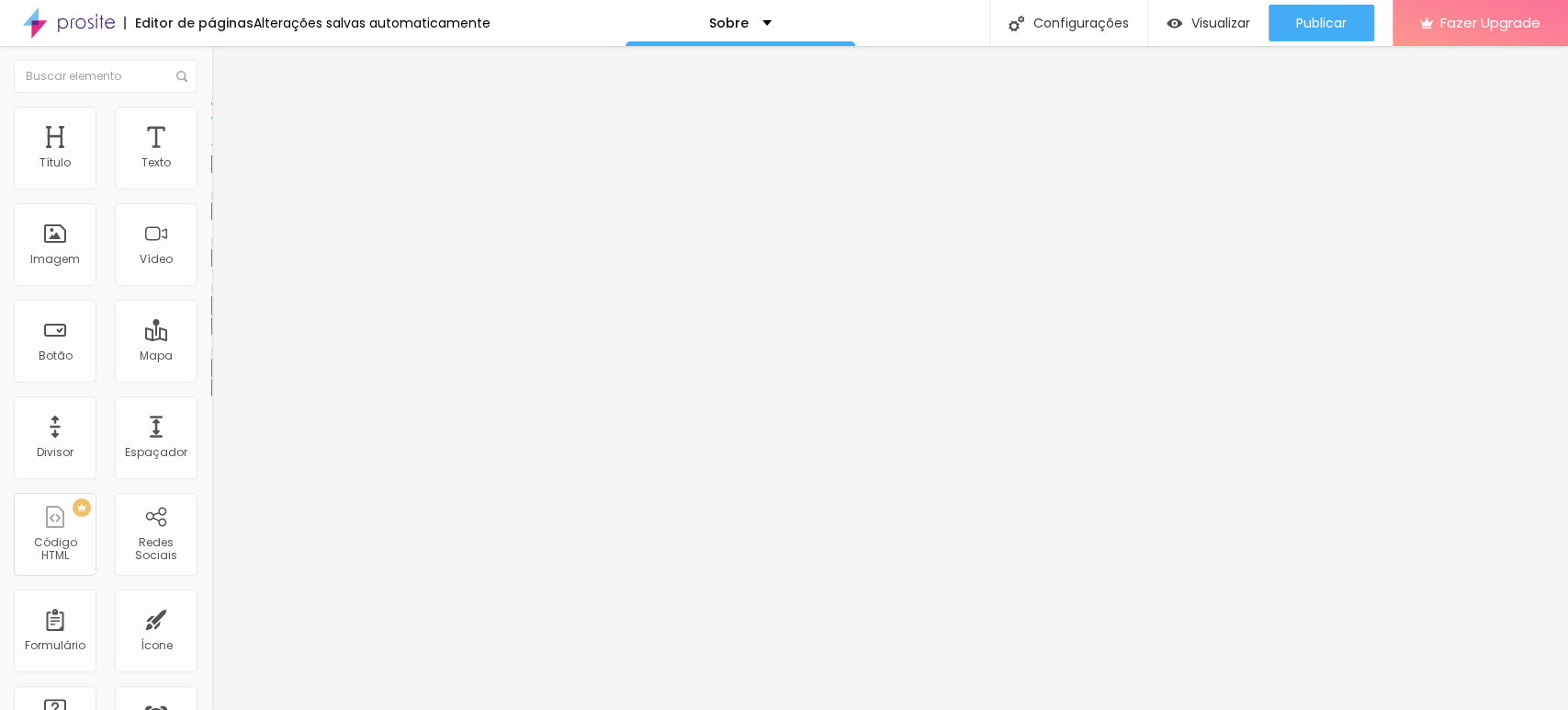
type input "19"
type input "20"
type input "21"
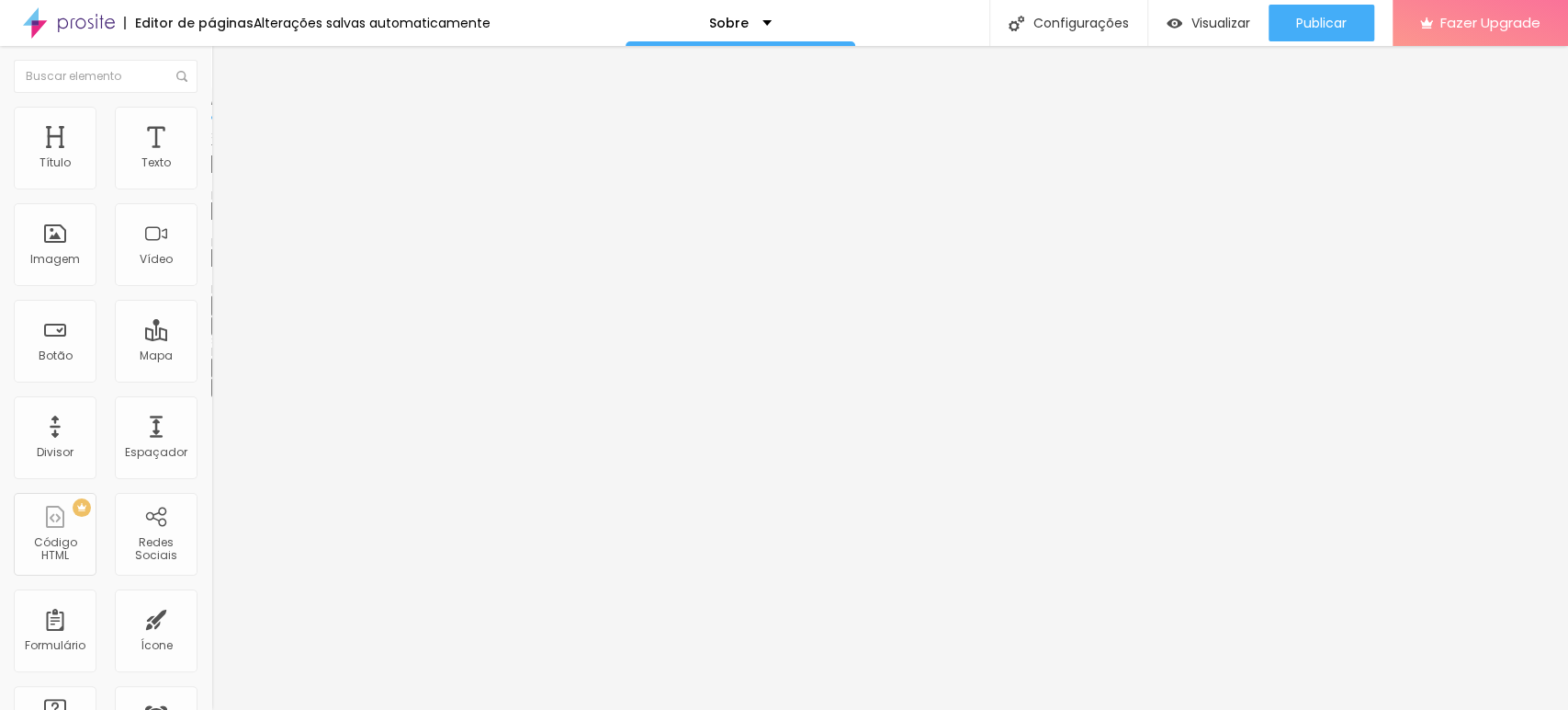
type input "21"
type input "22"
type input "23"
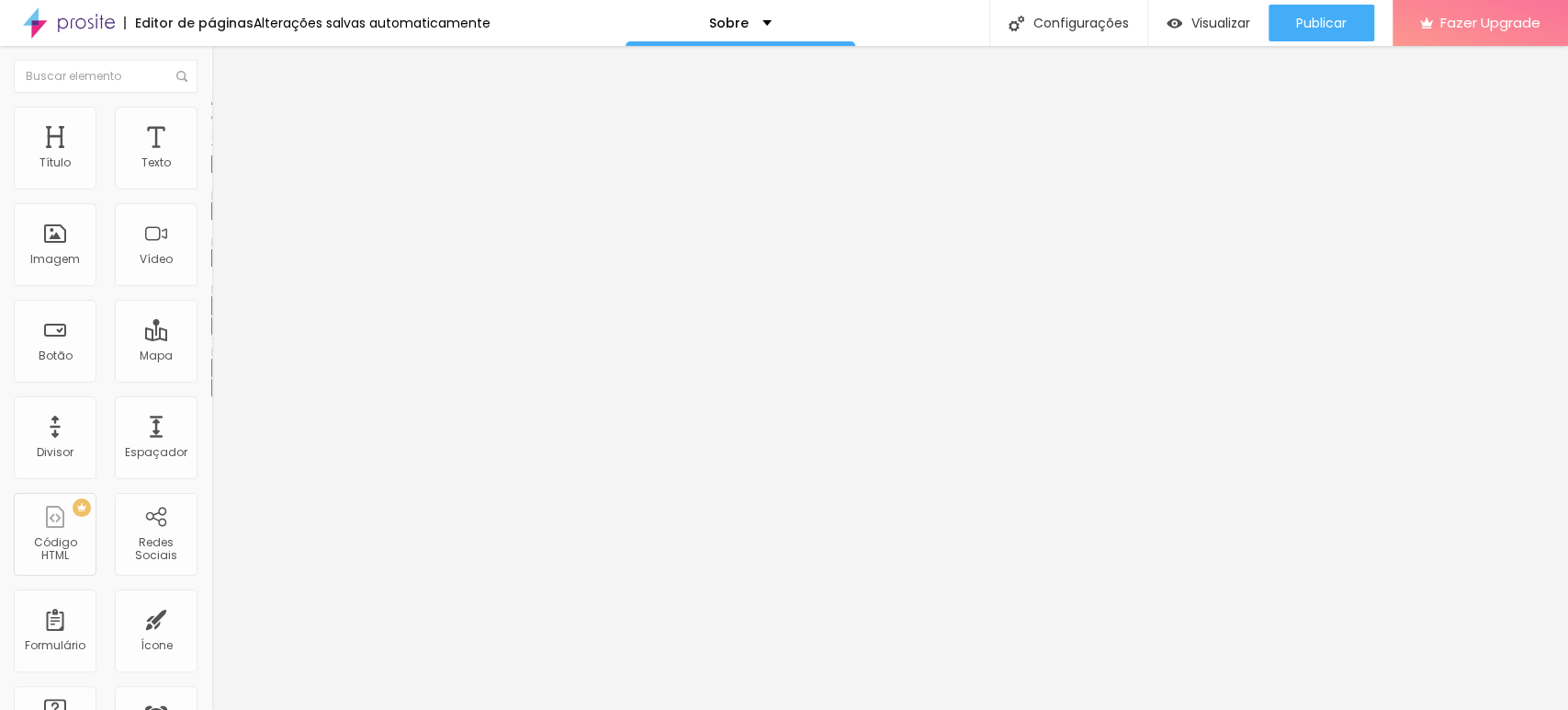
click at [211, 188] on input "range" at bounding box center [270, 181] width 119 height 14
type input "11"
type input "12"
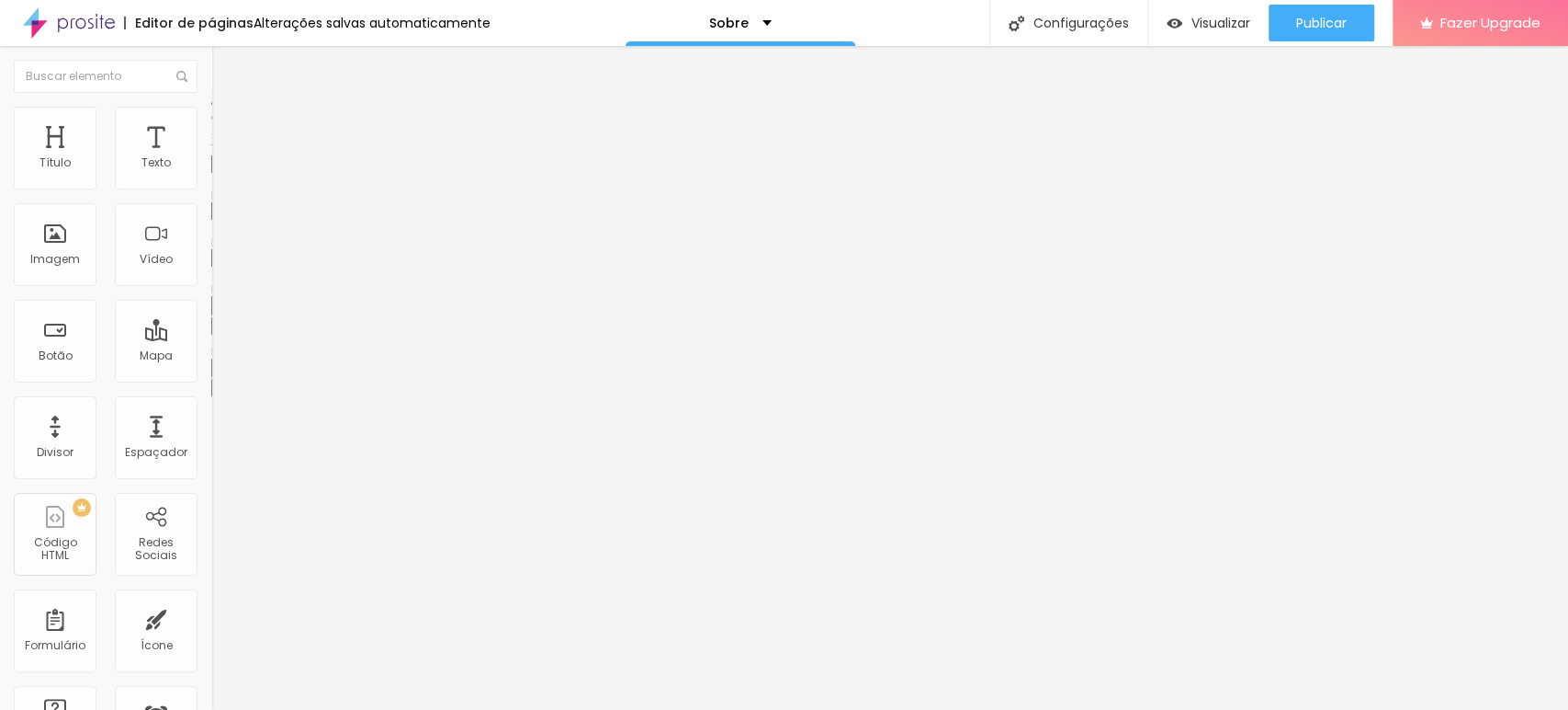
type input "13"
type input "12"
type input "11"
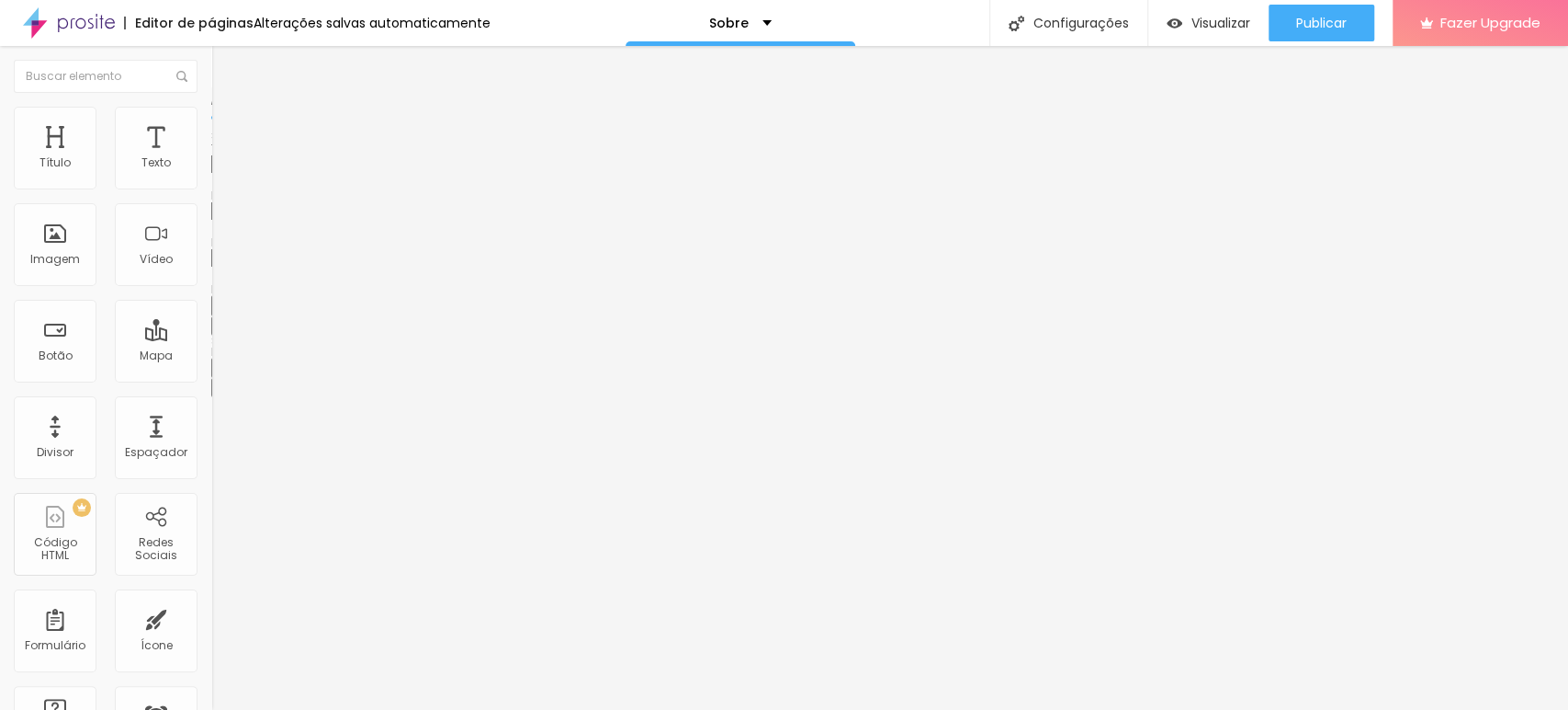
type input "11"
click at [211, 235] on input "range" at bounding box center [270, 227] width 119 height 14
type input "11"
type input "12"
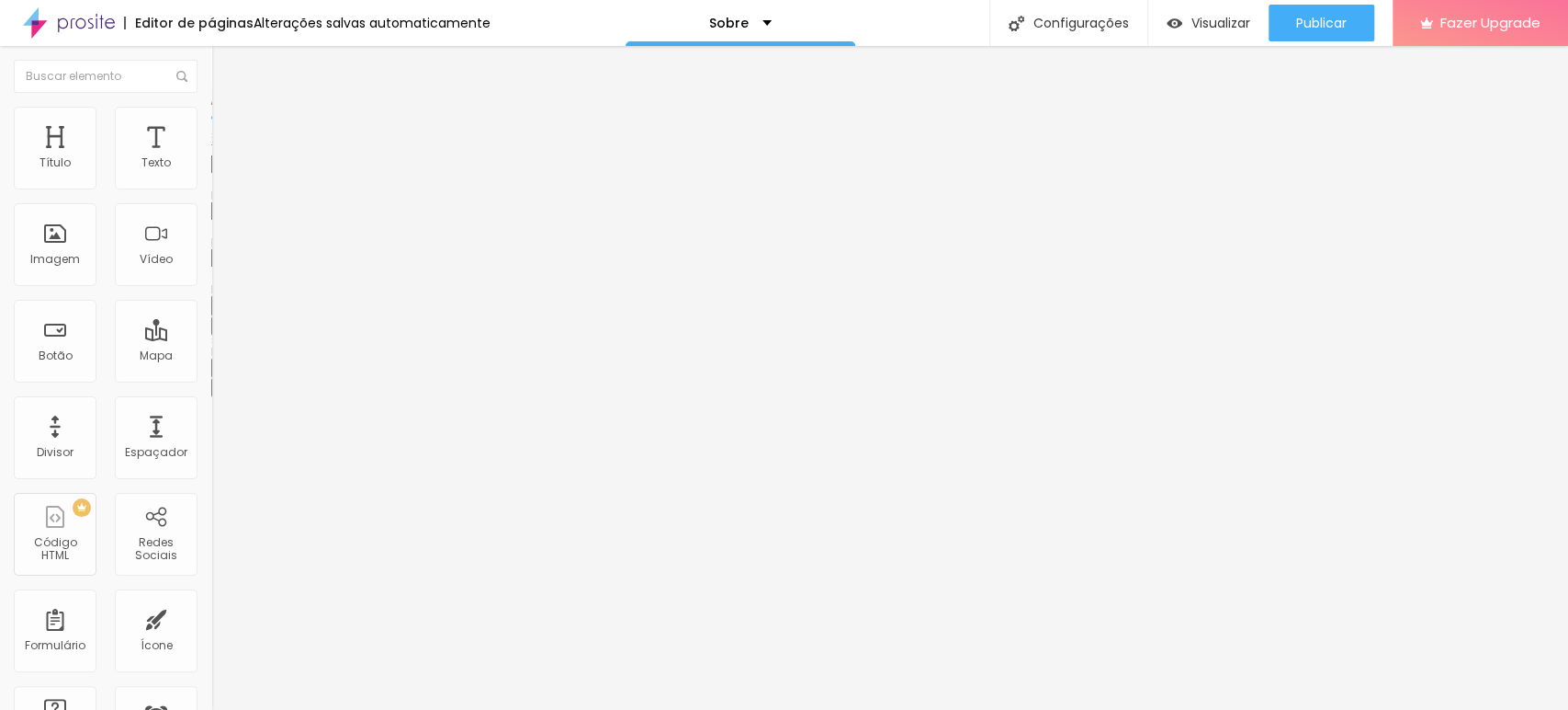
type input "12"
type input "13"
type input "15"
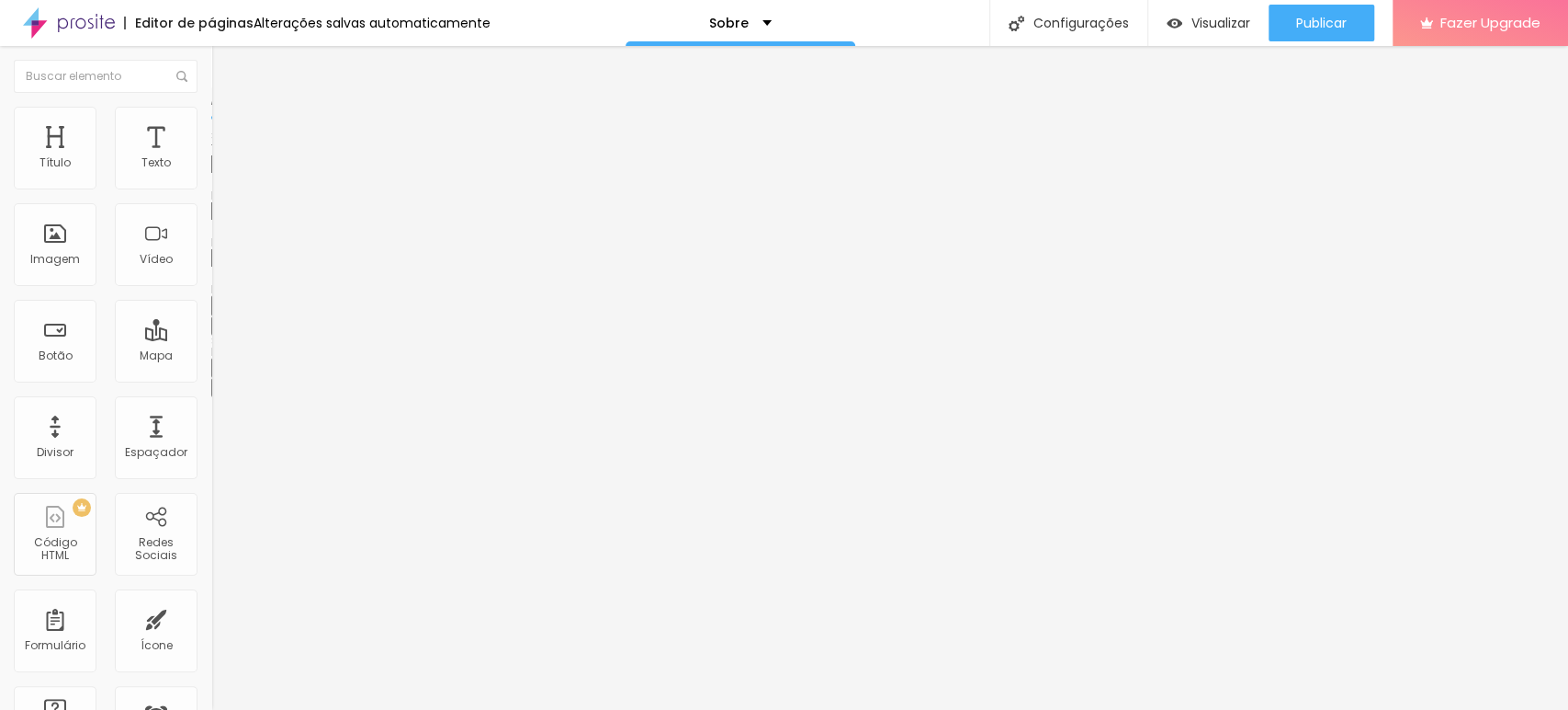
type input "14"
type input "13"
type input "12"
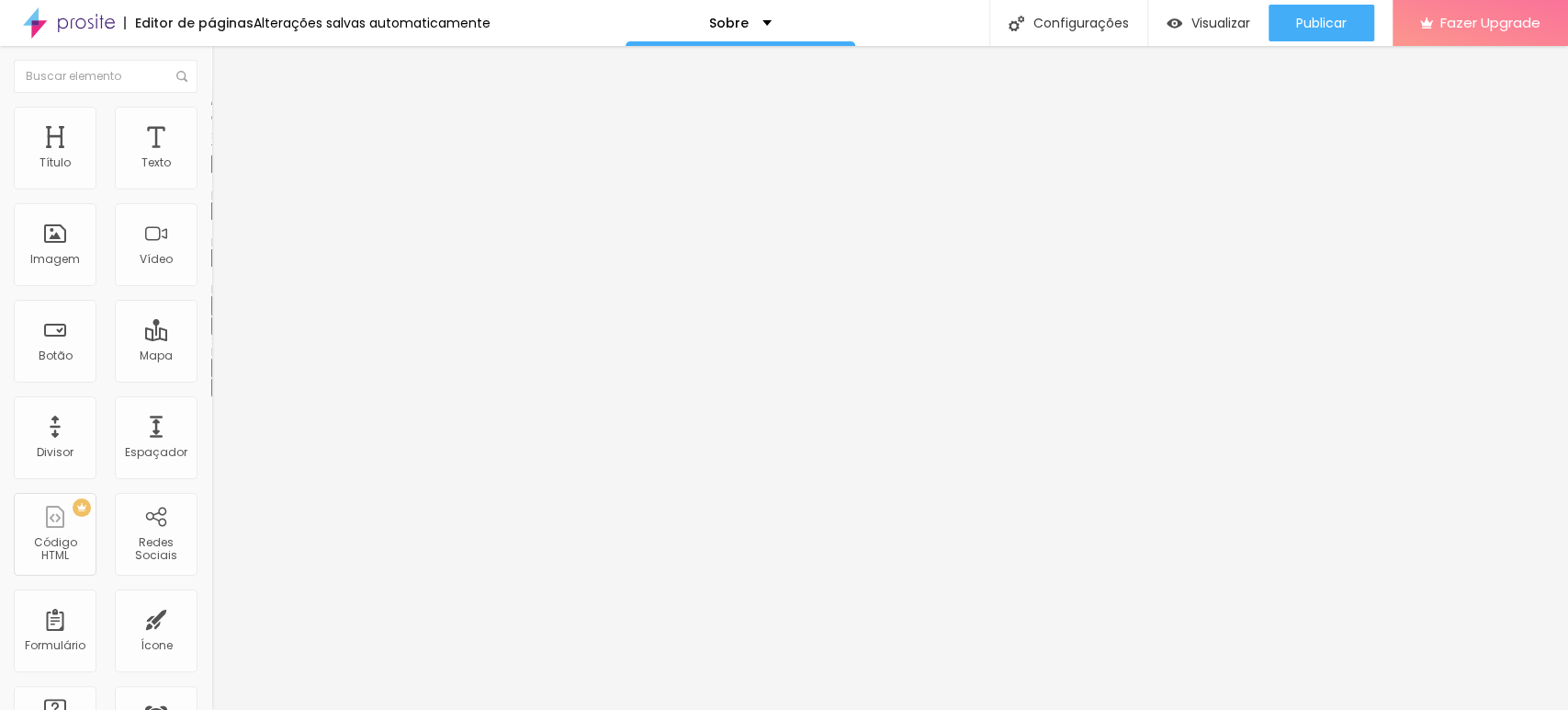
type input "12"
type input "10"
click at [211, 282] on input "range" at bounding box center [270, 274] width 119 height 14
click at [221, 328] on icon "button" at bounding box center [225, 325] width 8 height 8
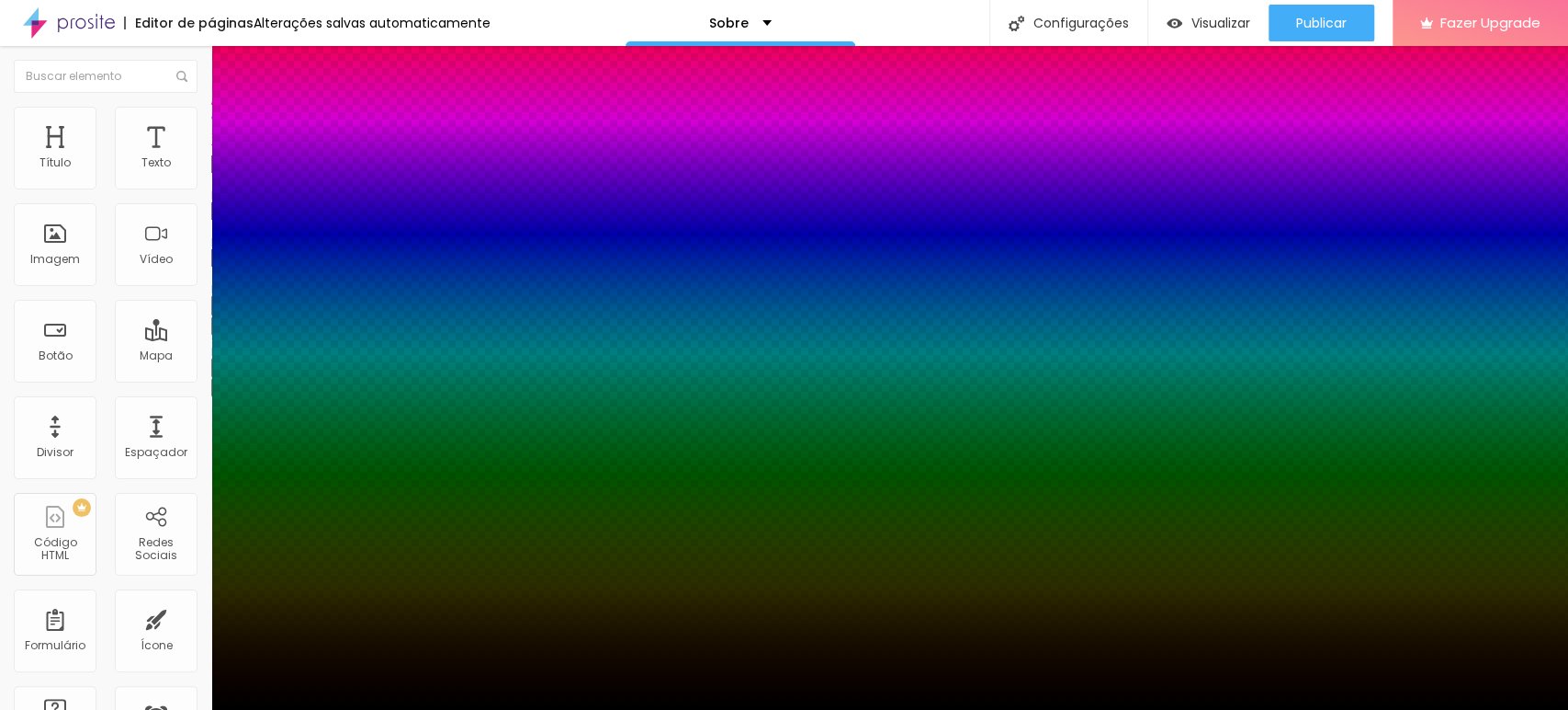
type input "1"
type input "2"
type input "3"
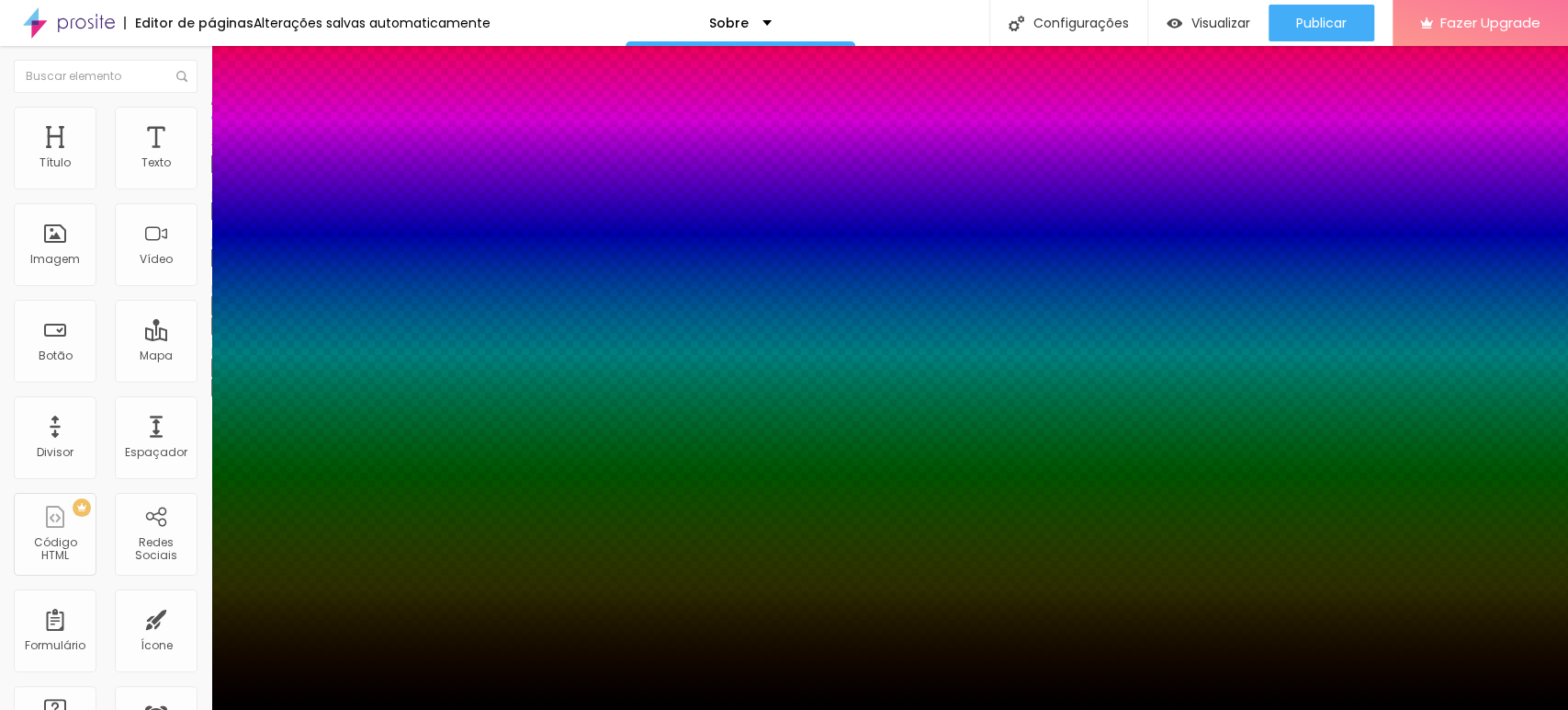
type input "3"
type input "6"
type input "7"
drag, startPoint x: 197, startPoint y: 409, endPoint x: 250, endPoint y: 405, distance: 53.2
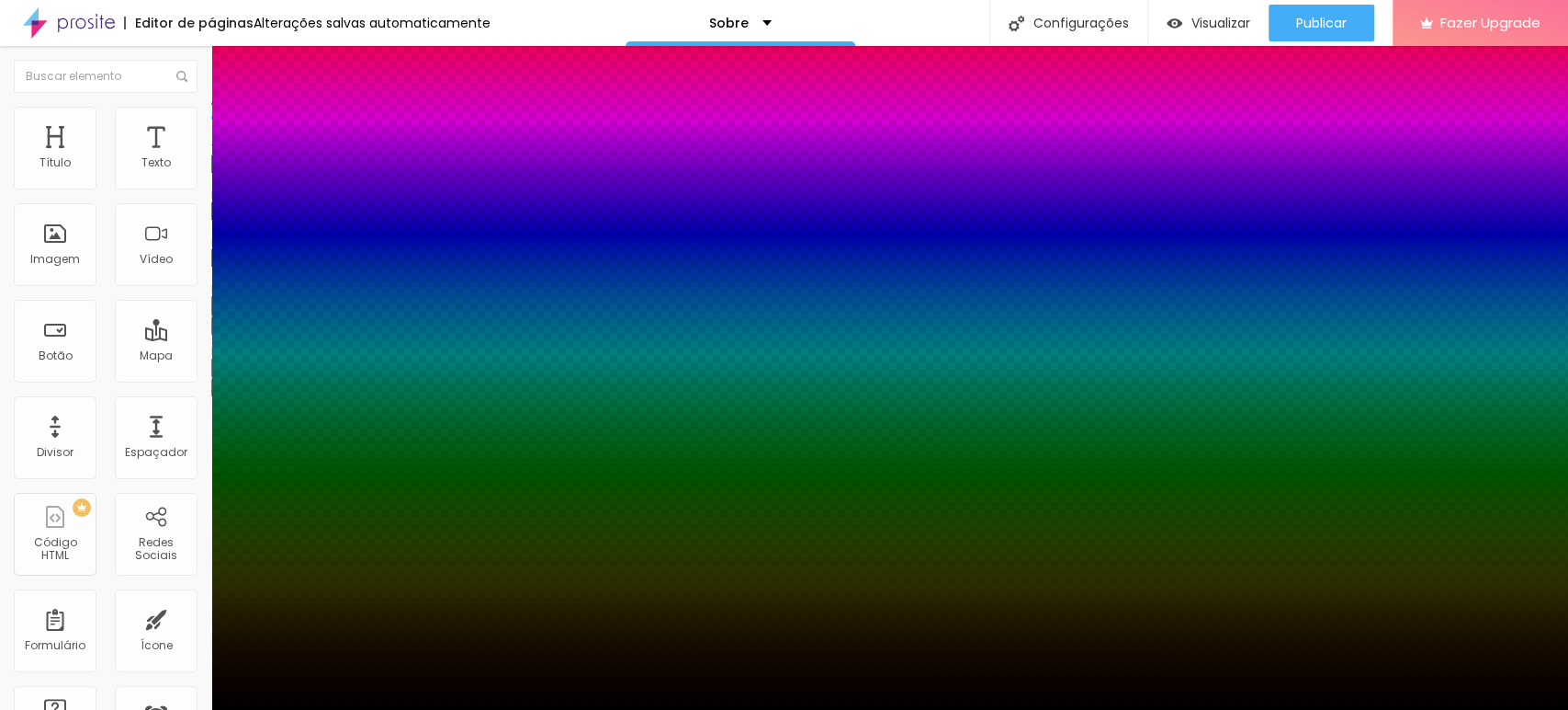
type input "7"
drag, startPoint x: 264, startPoint y: 492, endPoint x: 244, endPoint y: 491, distance: 20.0
click at [467, 709] on div at bounding box center [784, 710] width 1568 height 0
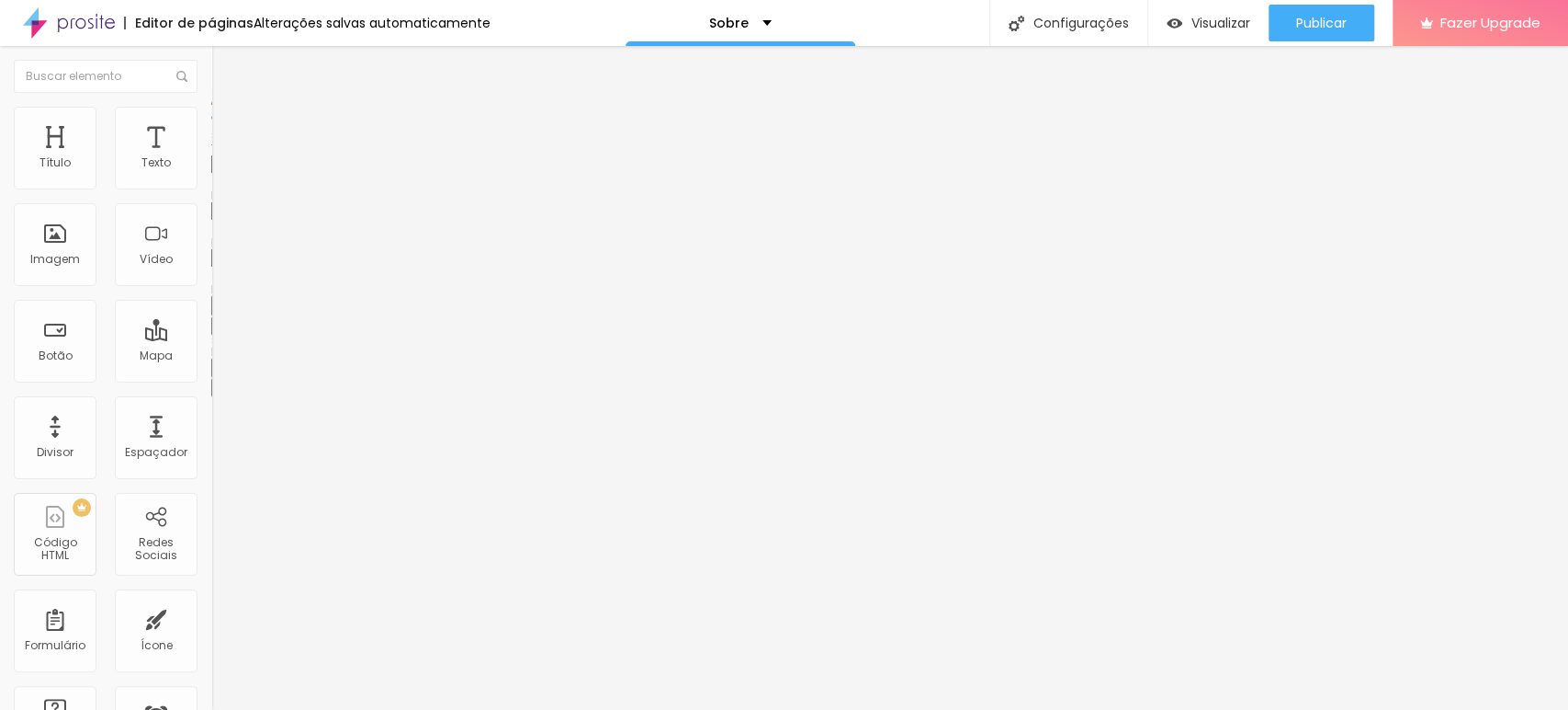
click at [211, 335] on button "button" at bounding box center [224, 325] width 26 height 19
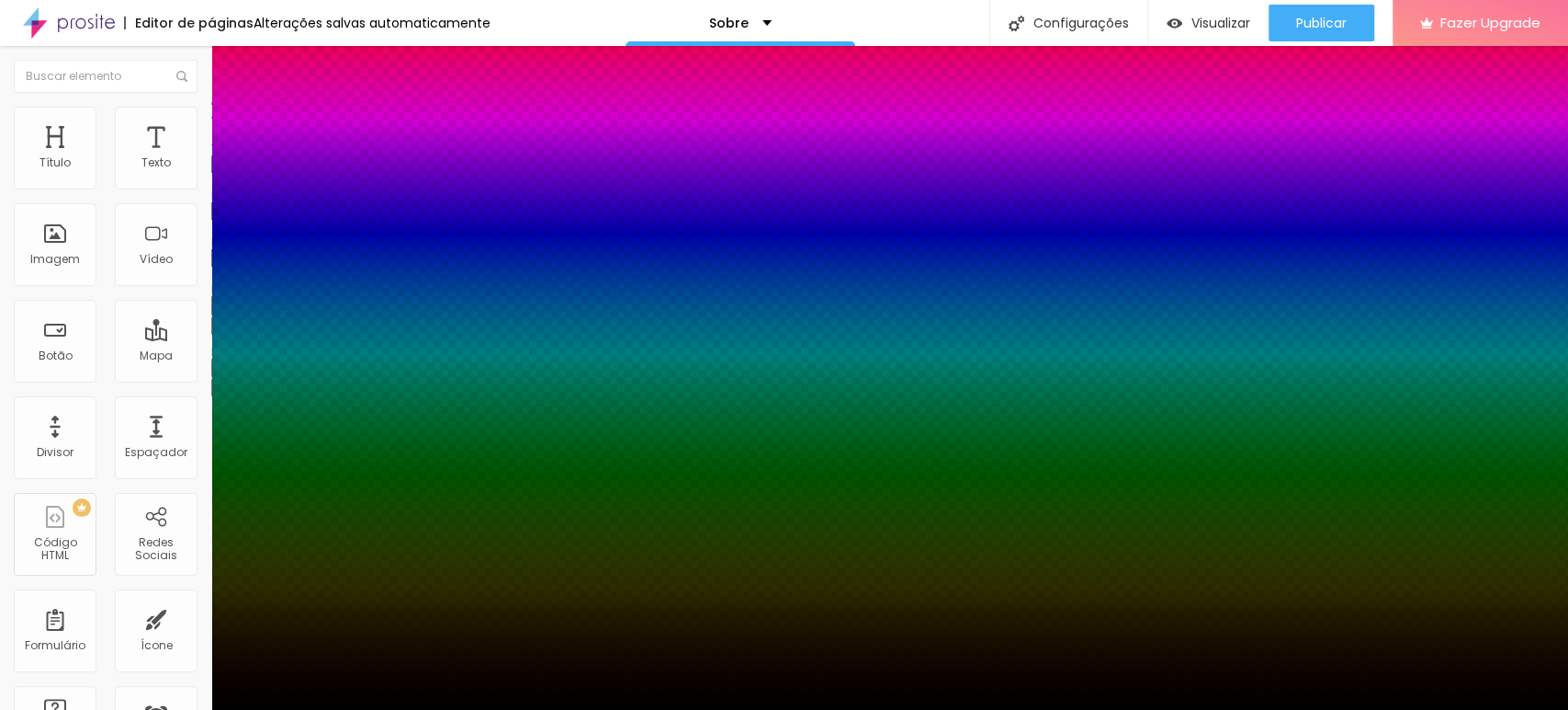
type input "8"
type input "9"
type input "11"
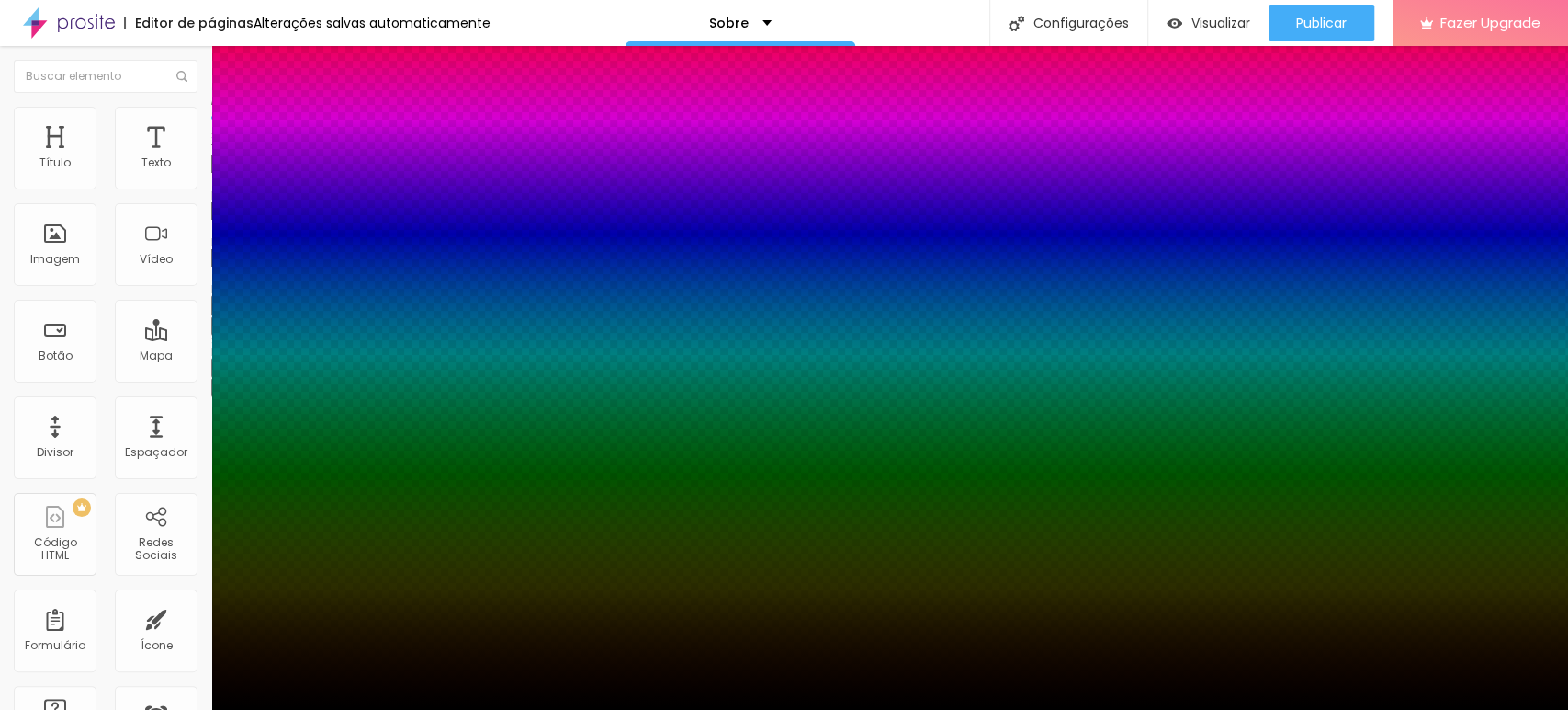
type input "11"
type input "18"
type input "23"
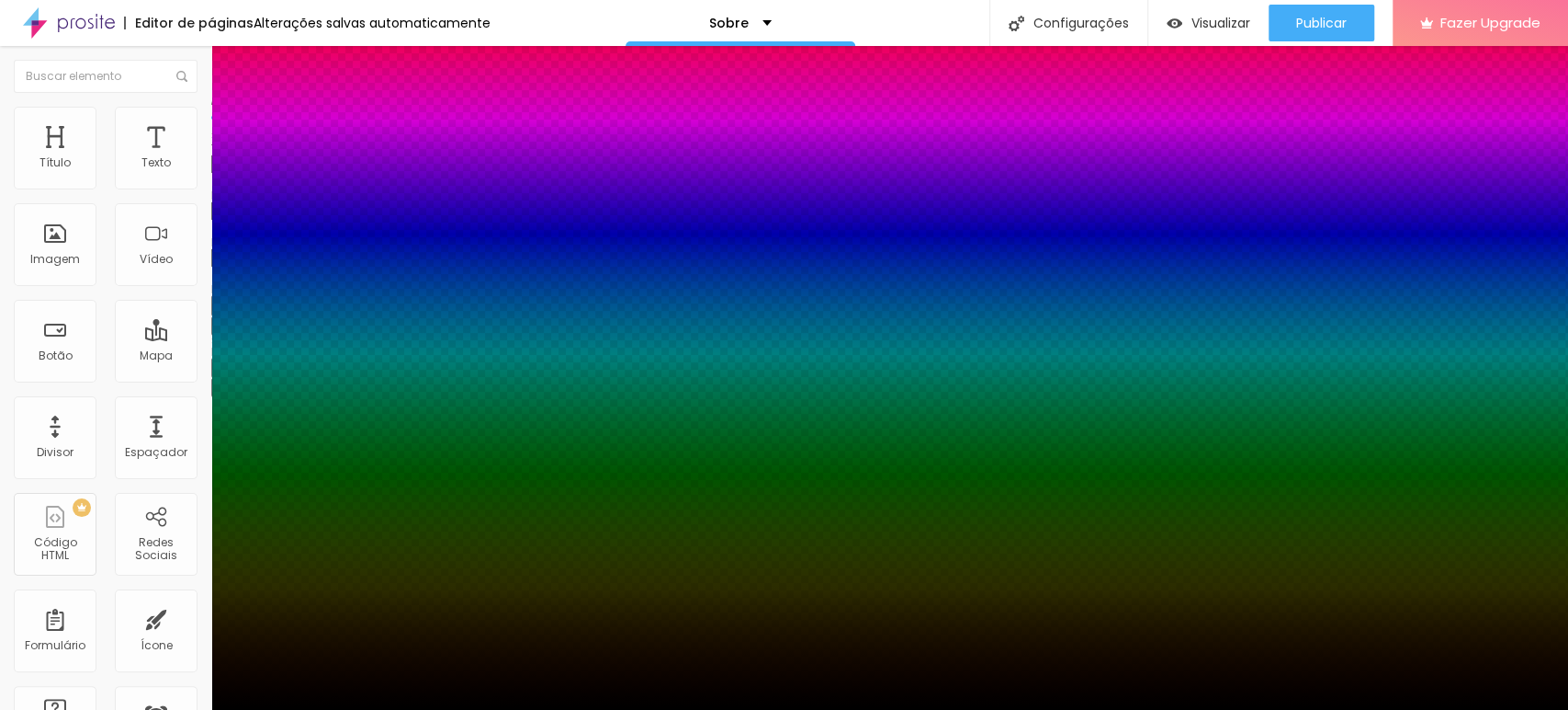
type input "26"
type input "29"
type input "30"
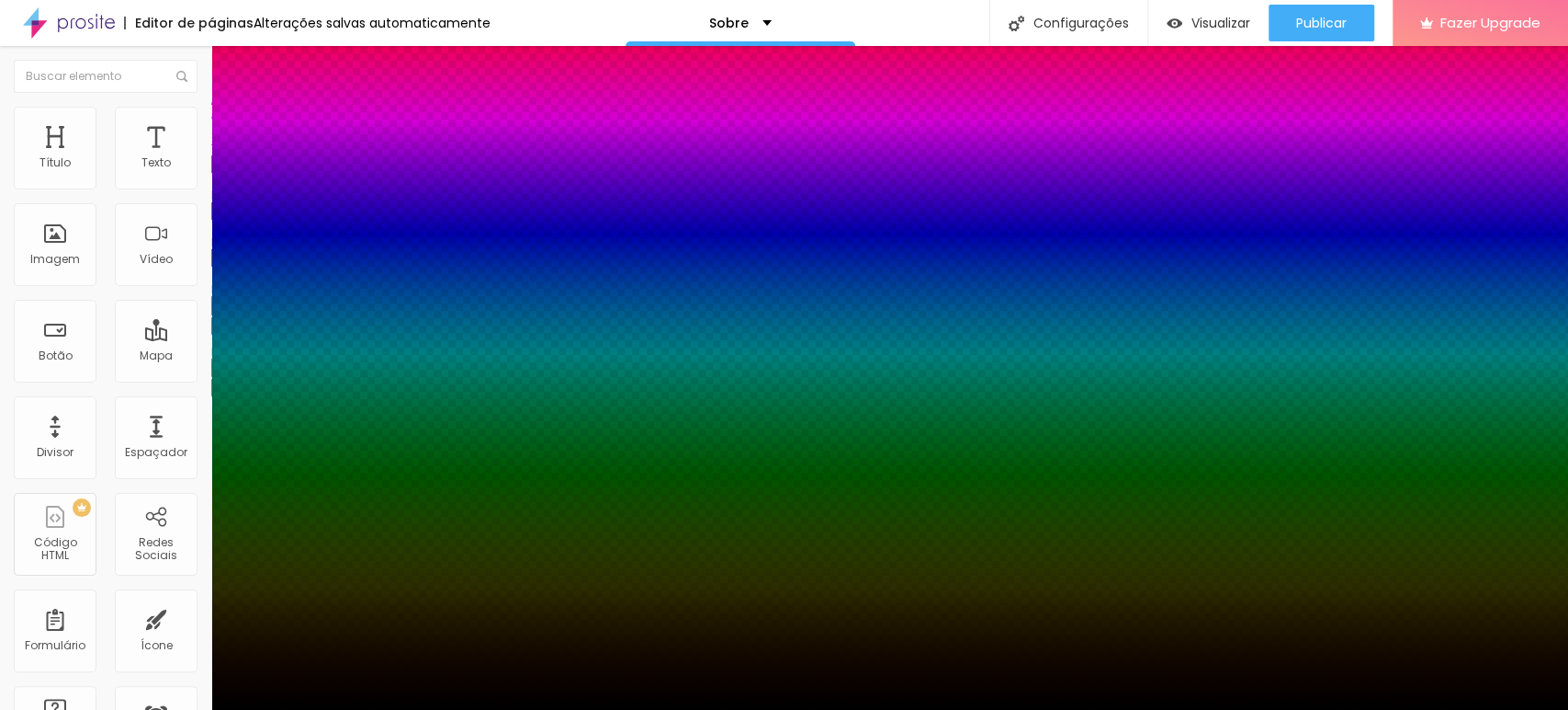
drag, startPoint x: 246, startPoint y: 407, endPoint x: 482, endPoint y: 422, distance: 236.5
type input "30"
click at [625, 709] on div at bounding box center [784, 710] width 1568 height 0
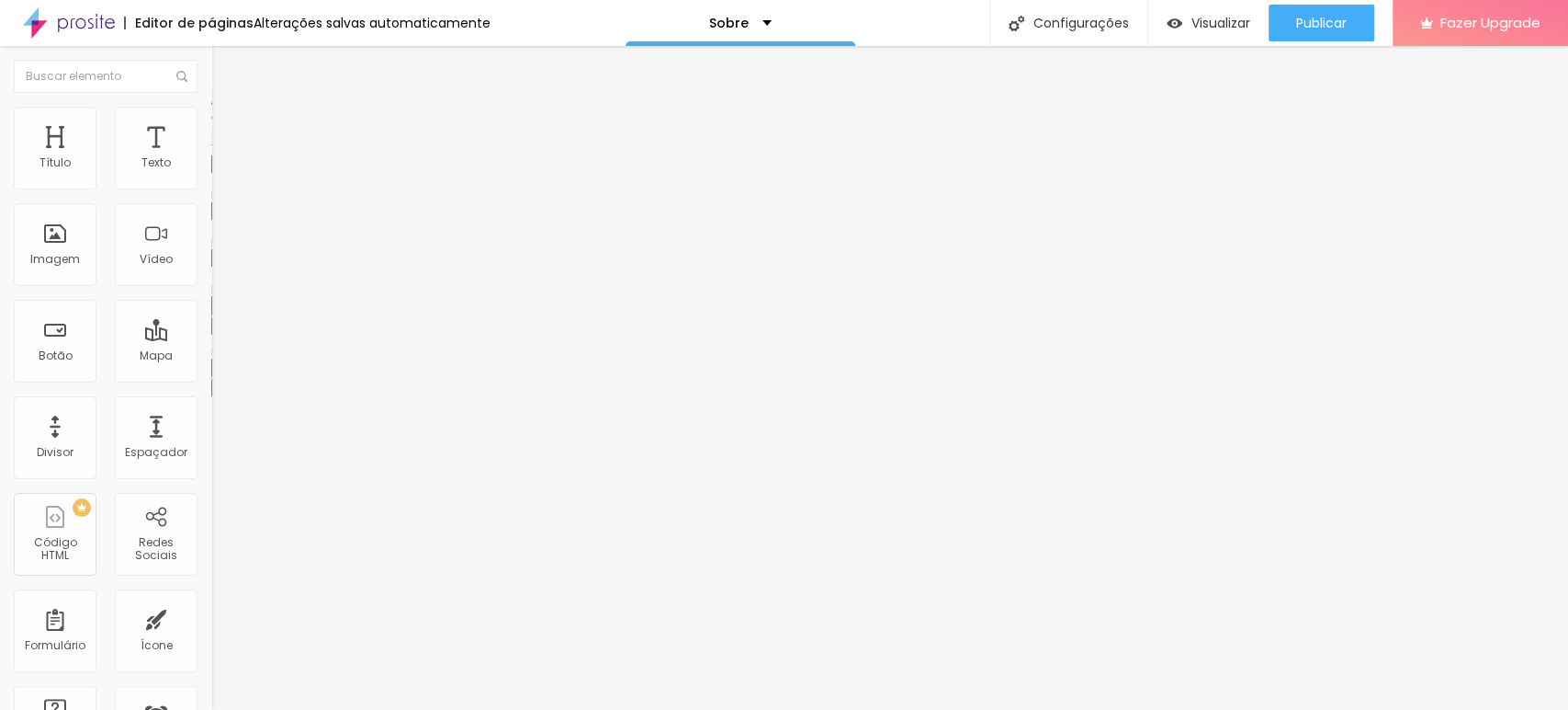
click at [219, 330] on icon "button" at bounding box center [221, 328] width 4 height 4
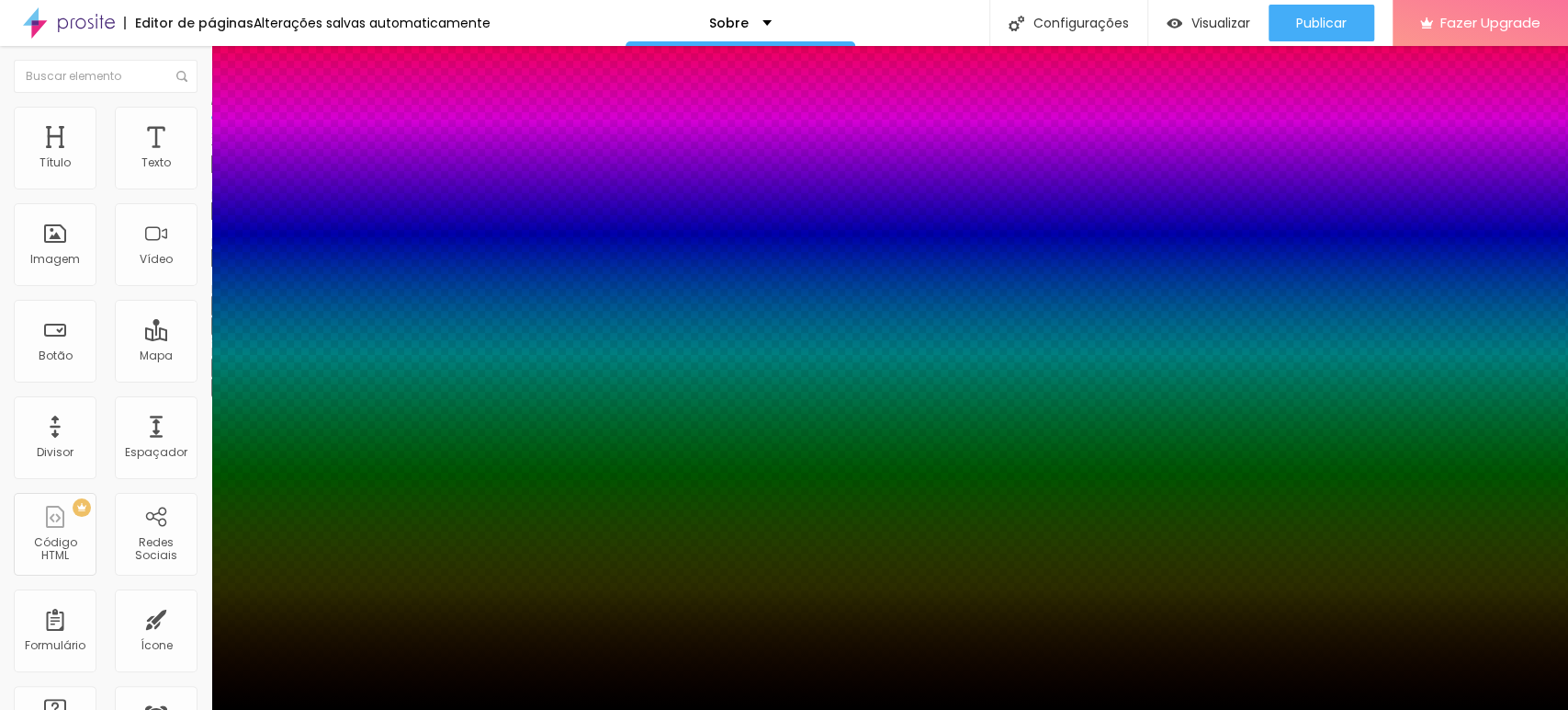
type input "1"
type input "2"
type input "3"
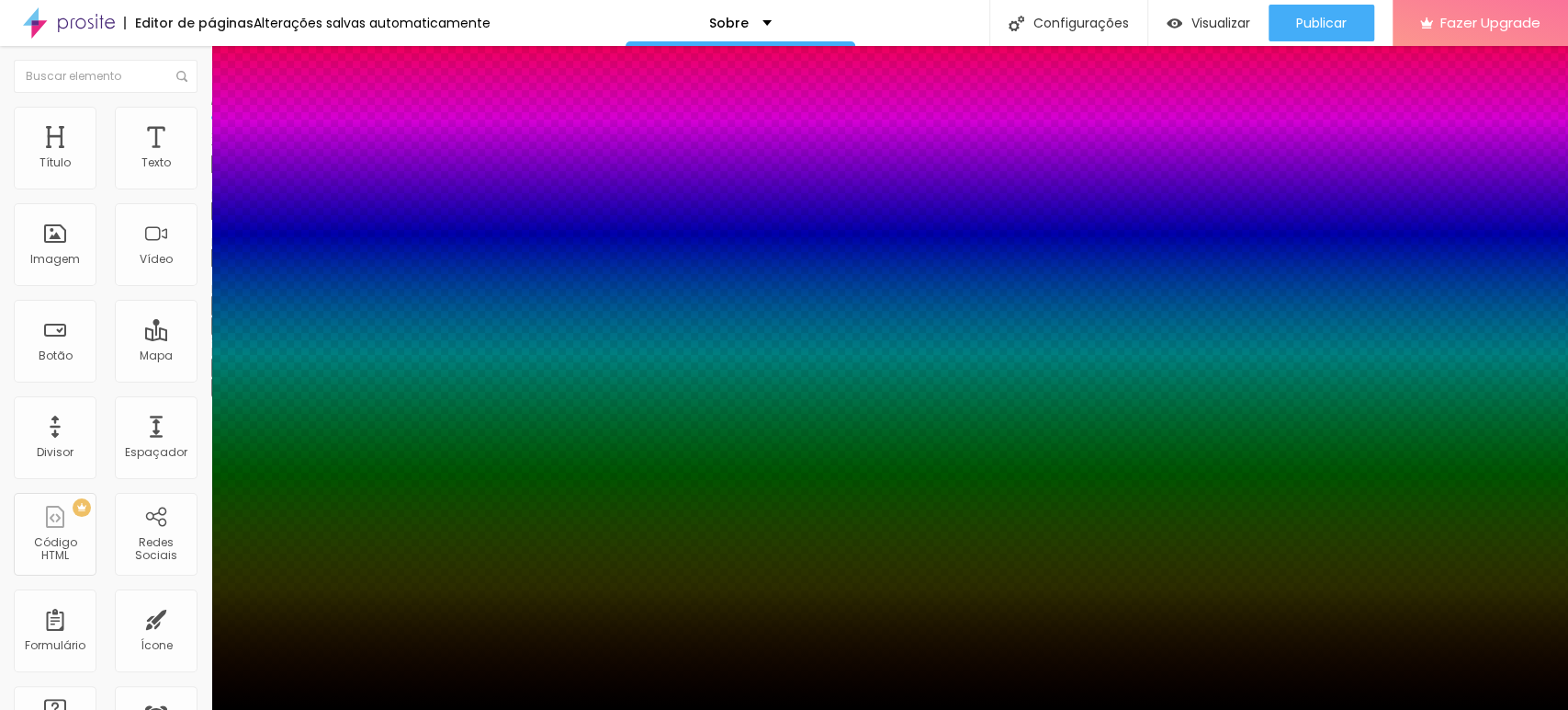
type input "3"
type input "4"
type input "5"
drag, startPoint x: 205, startPoint y: 460, endPoint x: 419, endPoint y: 467, distance: 214.1
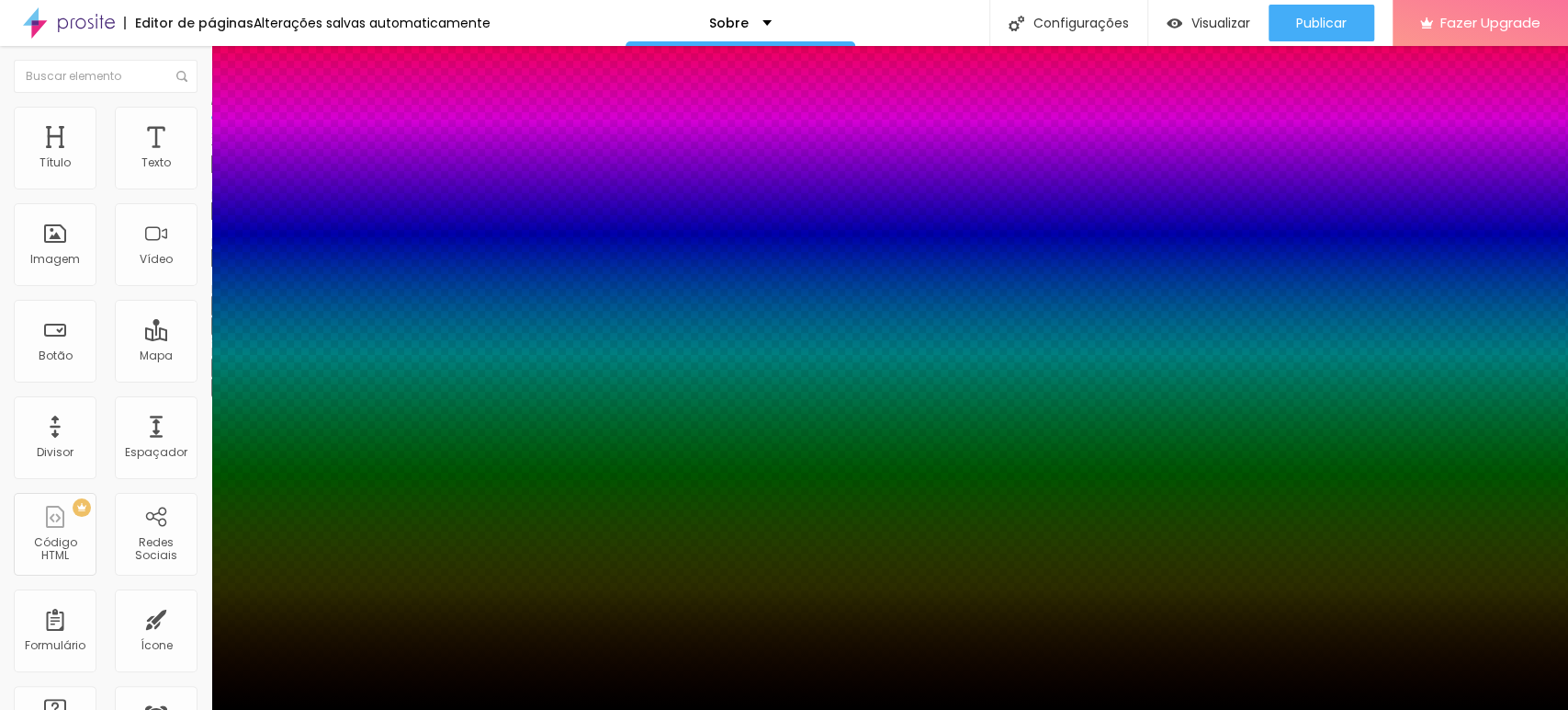
type input "5"
click at [537, 709] on div at bounding box center [784, 710] width 1568 height 0
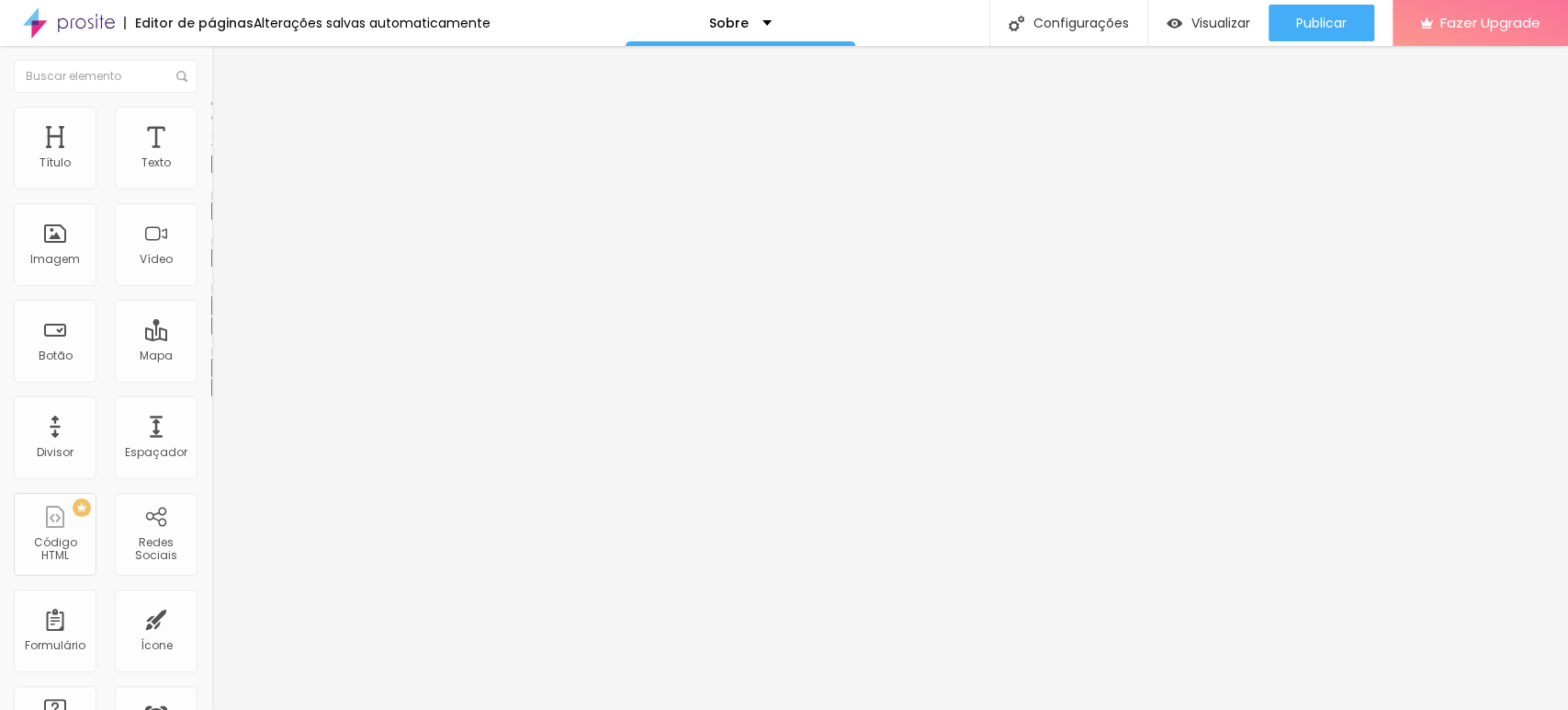
click at [211, 384] on button "button" at bounding box center [224, 387] width 26 height 19
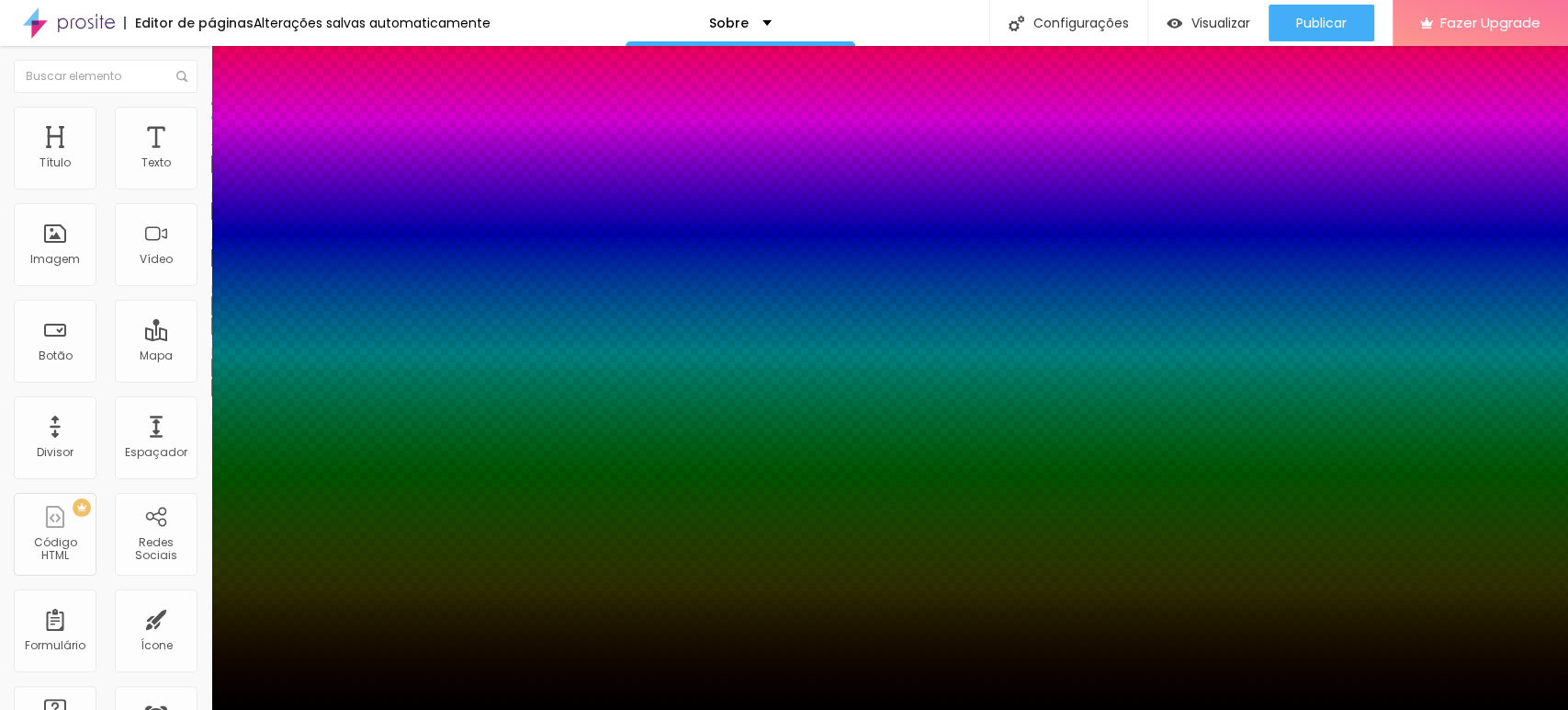
click at [189, 709] on div at bounding box center [784, 710] width 1568 height 0
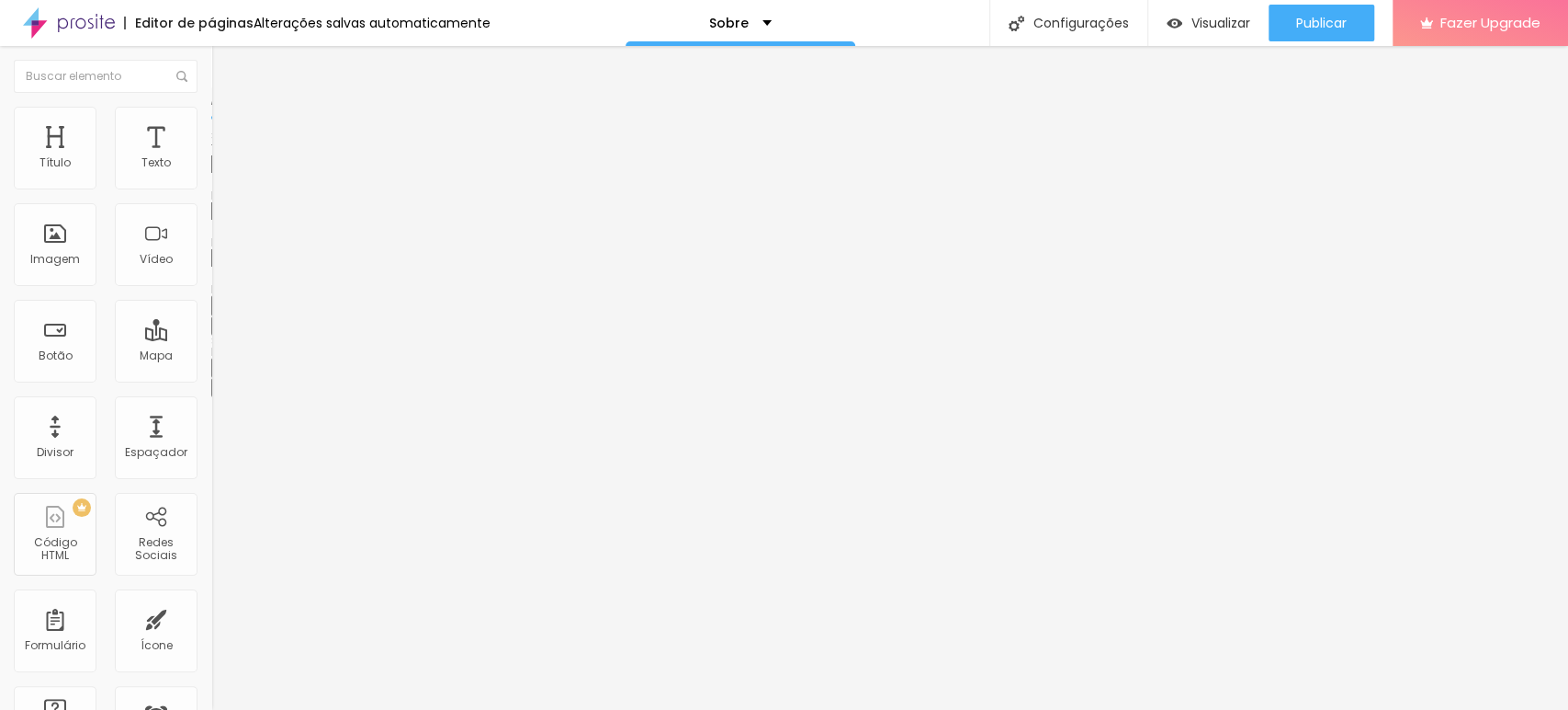
click at [219, 330] on icon "button" at bounding box center [225, 325] width 11 height 11
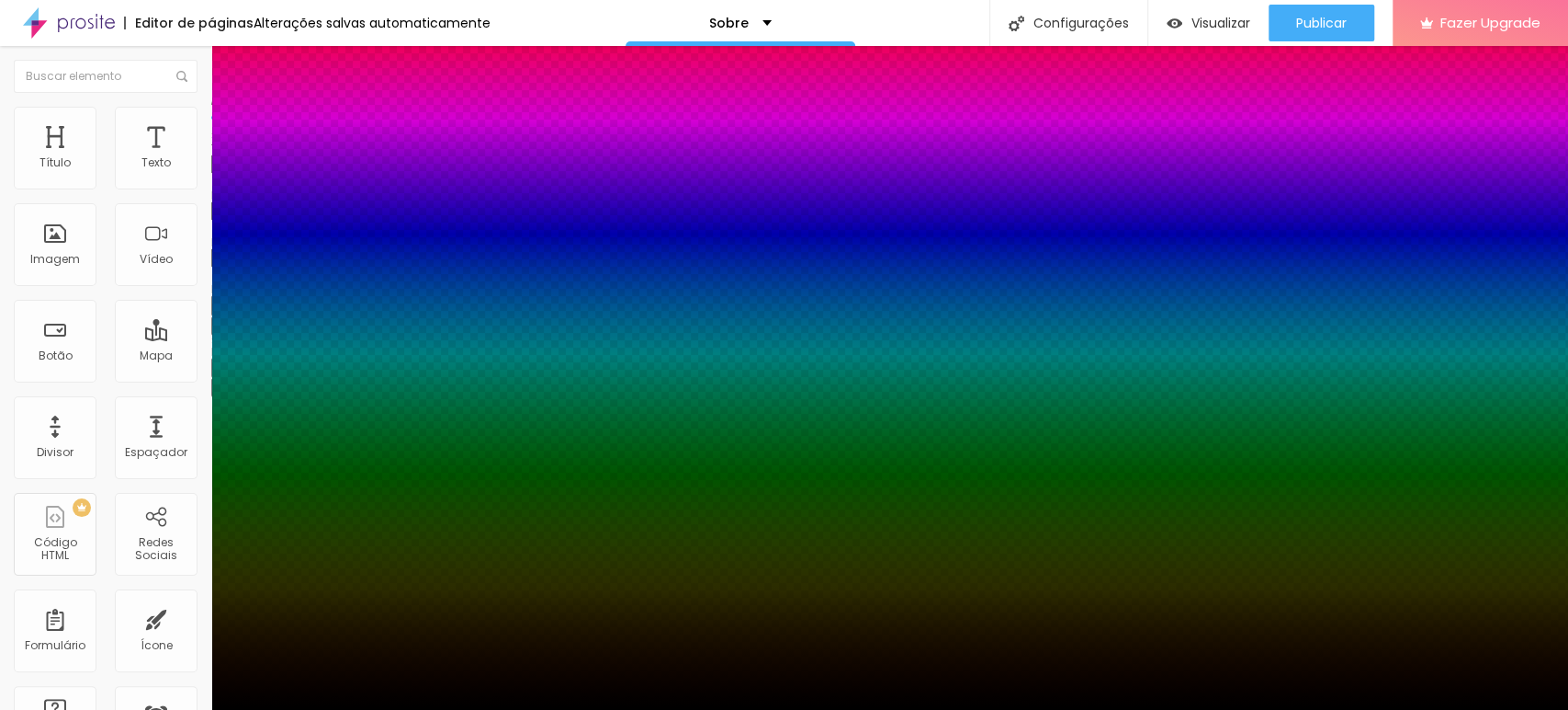
type input "4"
type input "3"
type input "2"
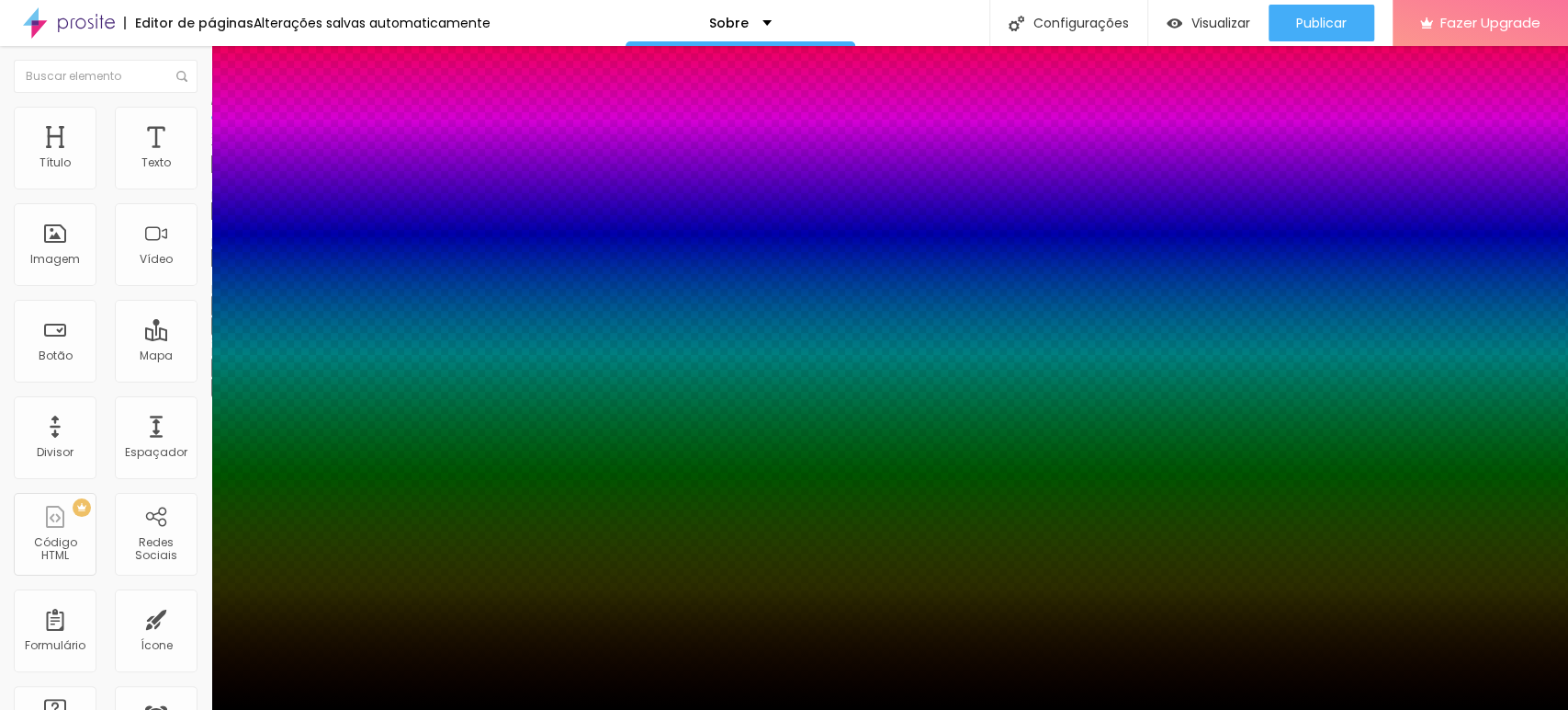
type input "2"
type input "1"
type input "0"
drag, startPoint x: 397, startPoint y: 457, endPoint x: 106, endPoint y: 468, distance: 291.2
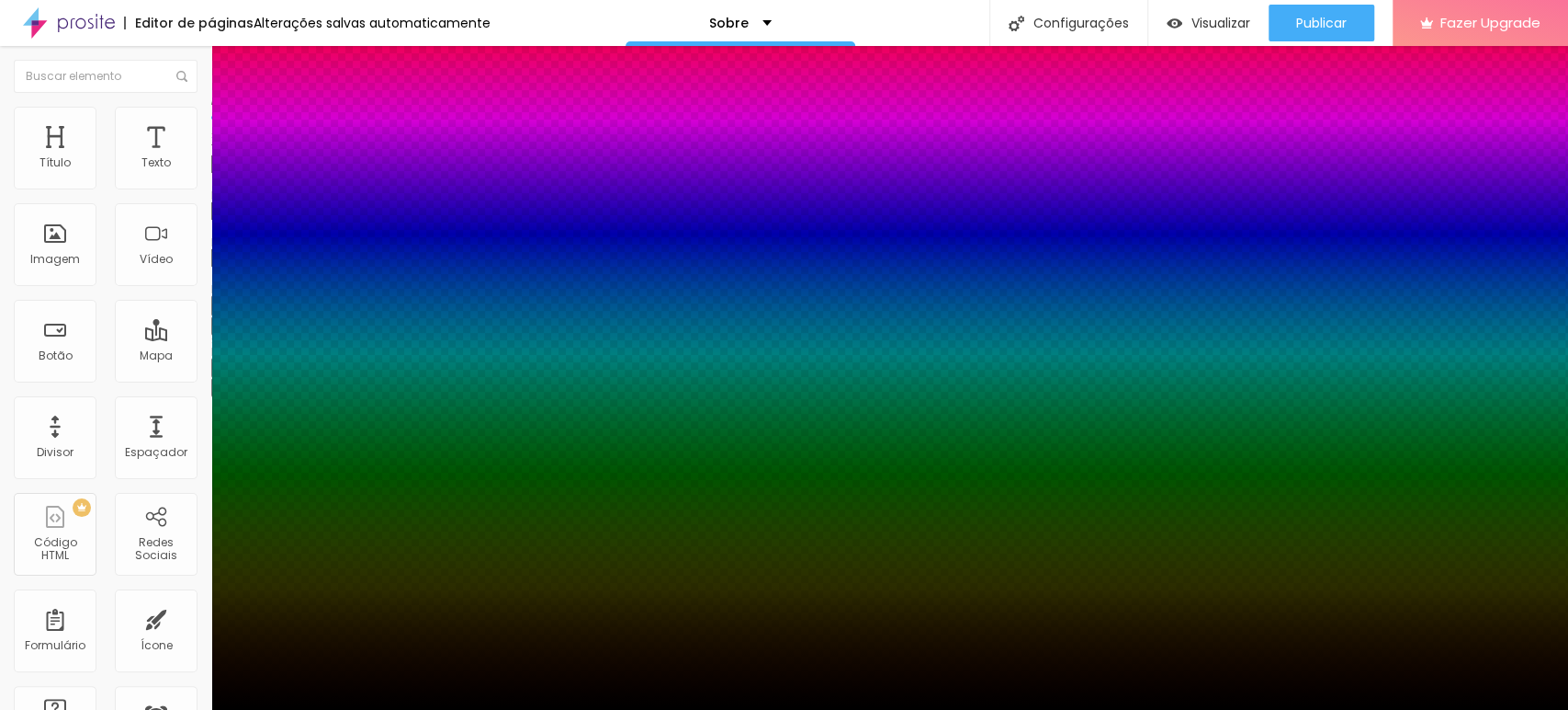
type input "0"
click at [591, 709] on div at bounding box center [784, 710] width 1568 height 0
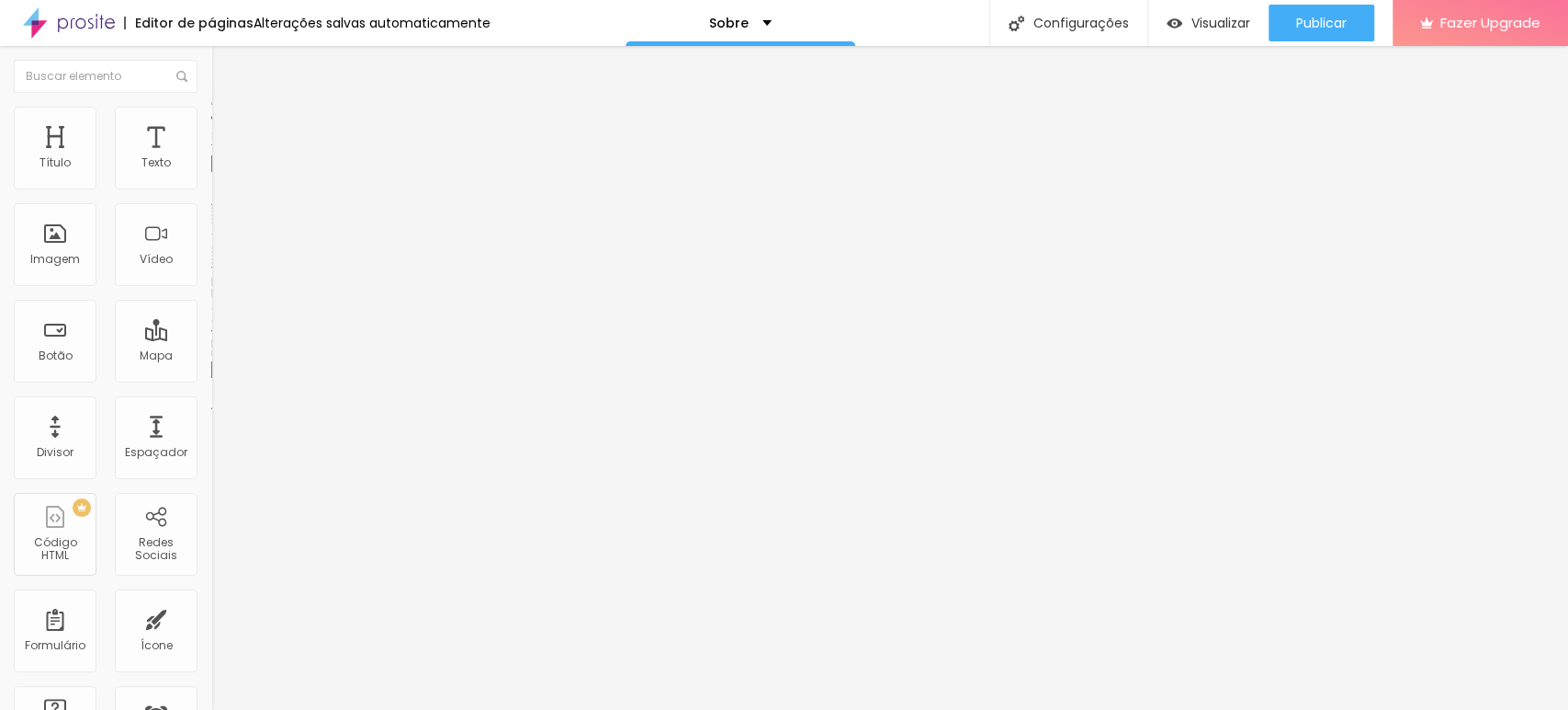
click at [211, 173] on input "Click me" at bounding box center [322, 163] width 221 height 18
click at [211, 222] on div at bounding box center [317, 213] width 211 height 14
click at [211, 173] on input "Orçamentos" at bounding box center [322, 163] width 221 height 18
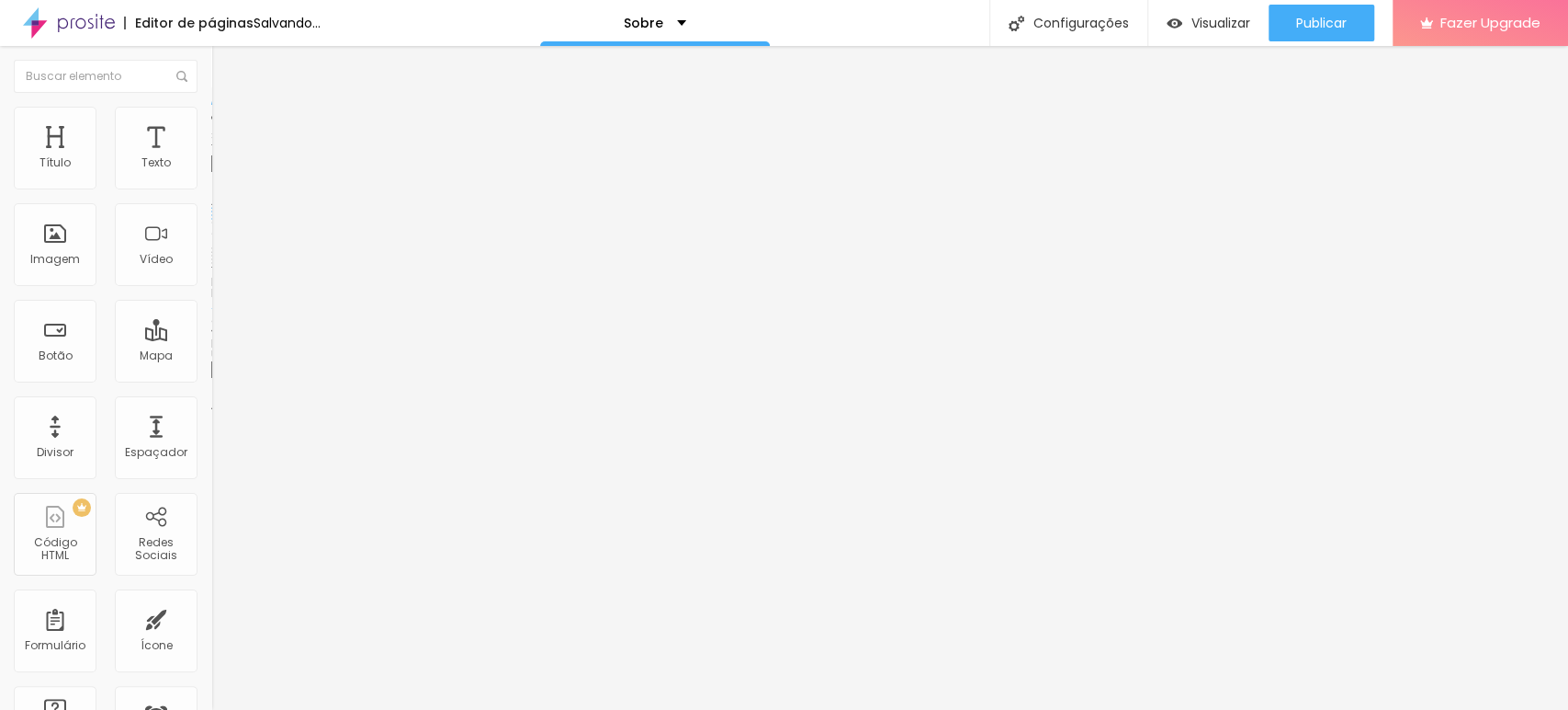
type input "Orçamentos"
drag, startPoint x: 73, startPoint y: 381, endPoint x: 17, endPoint y: 381, distance: 56.0
click at [211, 379] on input "https://" at bounding box center [322, 369] width 221 height 18
paste input "www.canva.com/design/DAGhueBdJ1E/p8gYAHiP0FG4Gkct9-A0YA/edit?utm_content=DAGhue…"
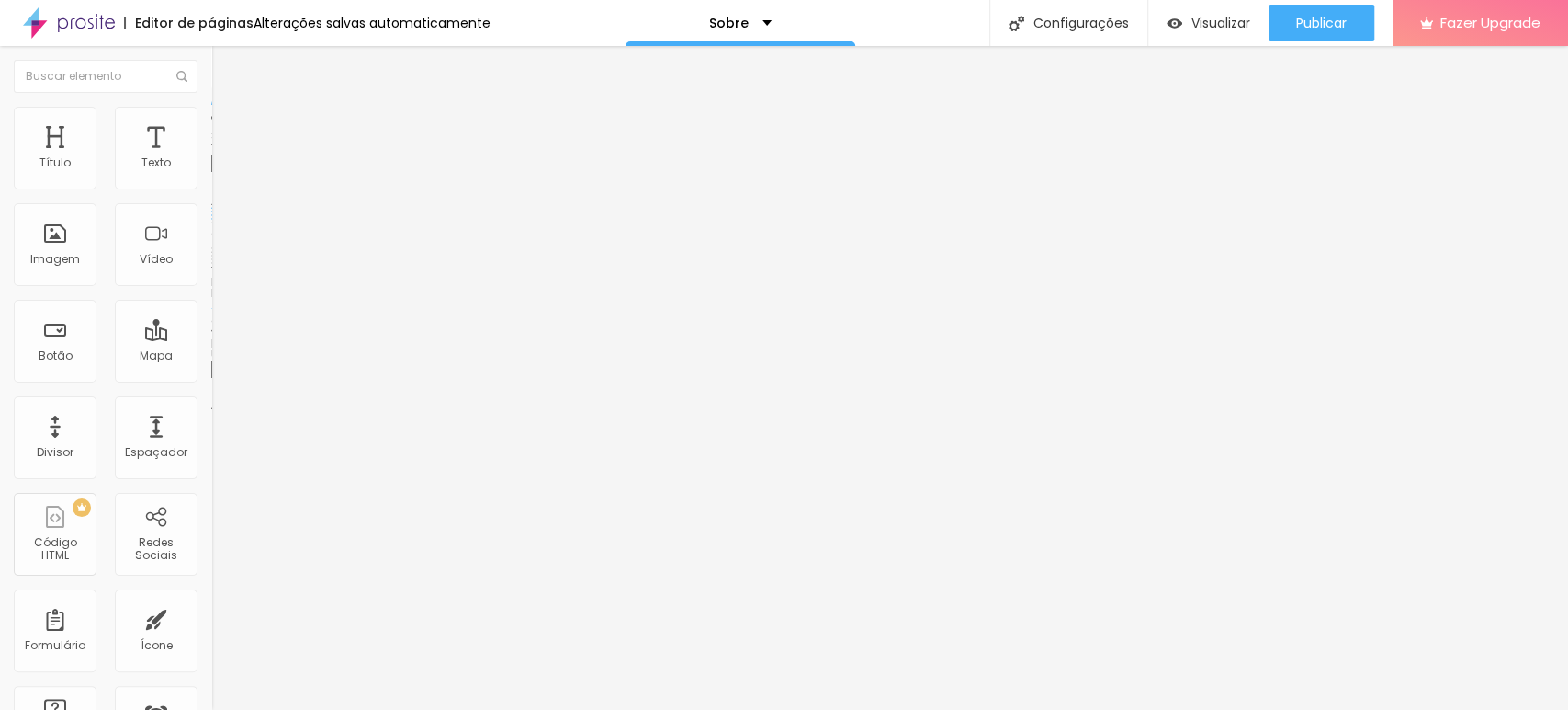
type input "https://www.canva.com/design/DAGhueBdJ1E/p8gYAHiP0FG4Gkct9-A0YA/edit?utm_conten…"
click at [211, 402] on div at bounding box center [317, 402] width 211 height 0
click at [211, 286] on span "Normal" at bounding box center [231, 282] width 41 height 15
click at [211, 301] on span "Pequeno" at bounding box center [235, 292] width 49 height 15
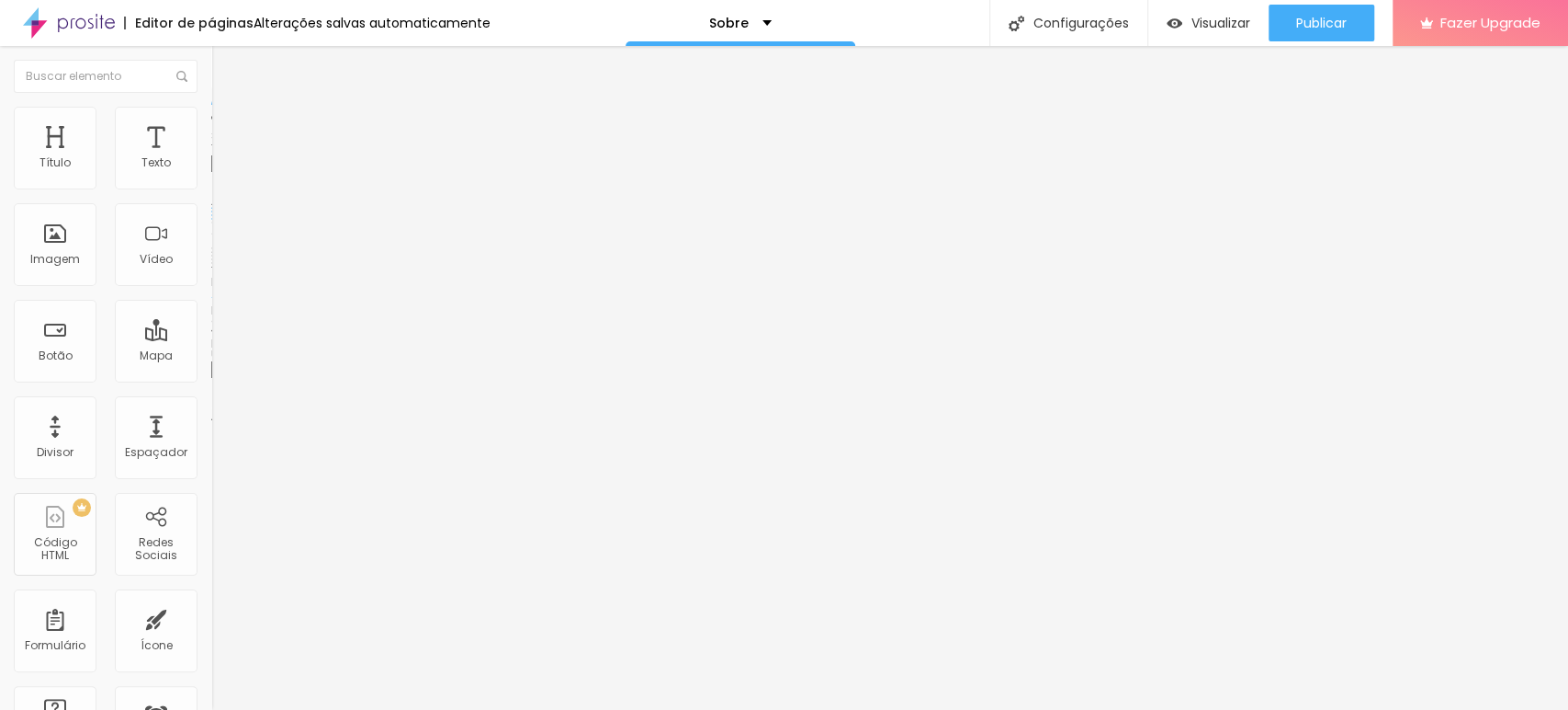
click at [227, 127] on span "Estilo" at bounding box center [242, 119] width 29 height 15
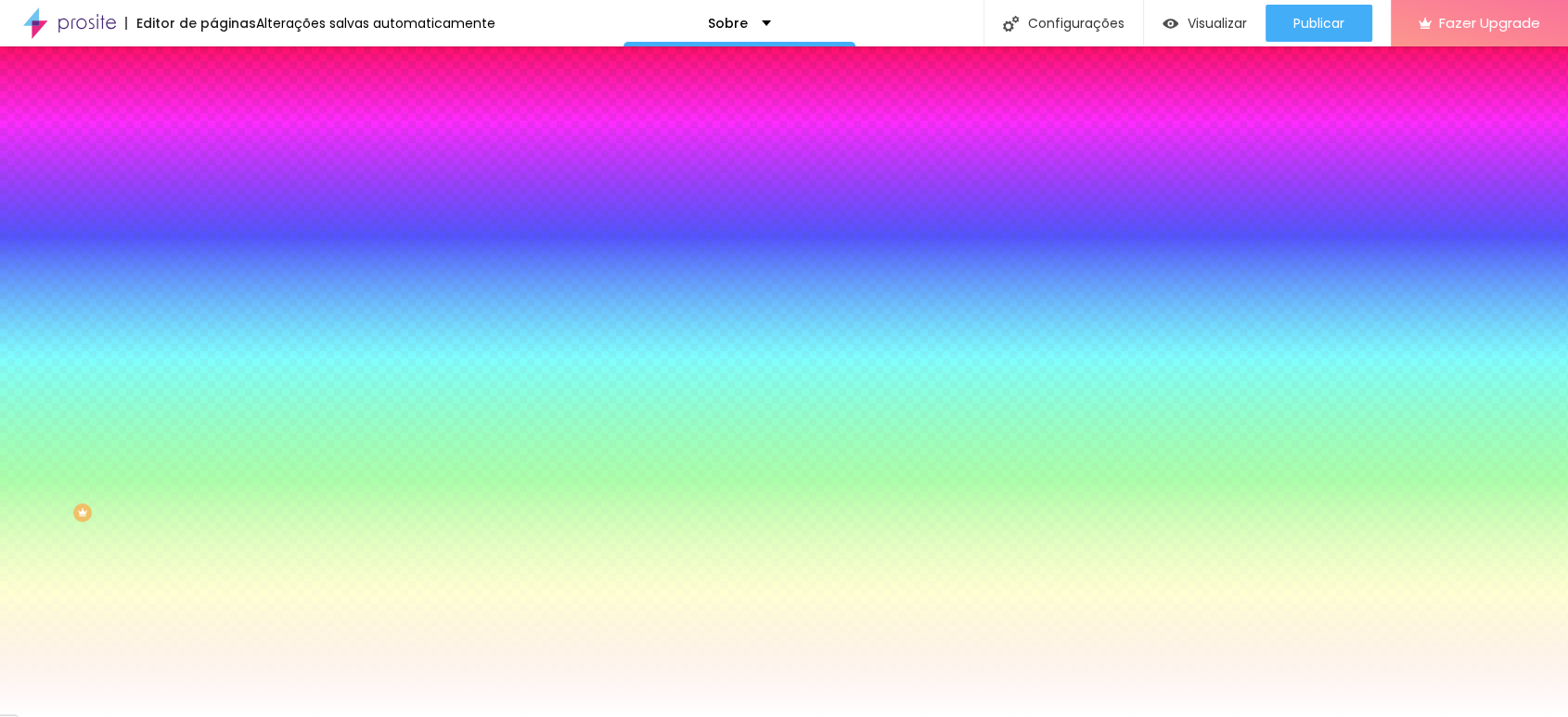
click at [523, 716] on div at bounding box center [784, 717] width 1568 height 0
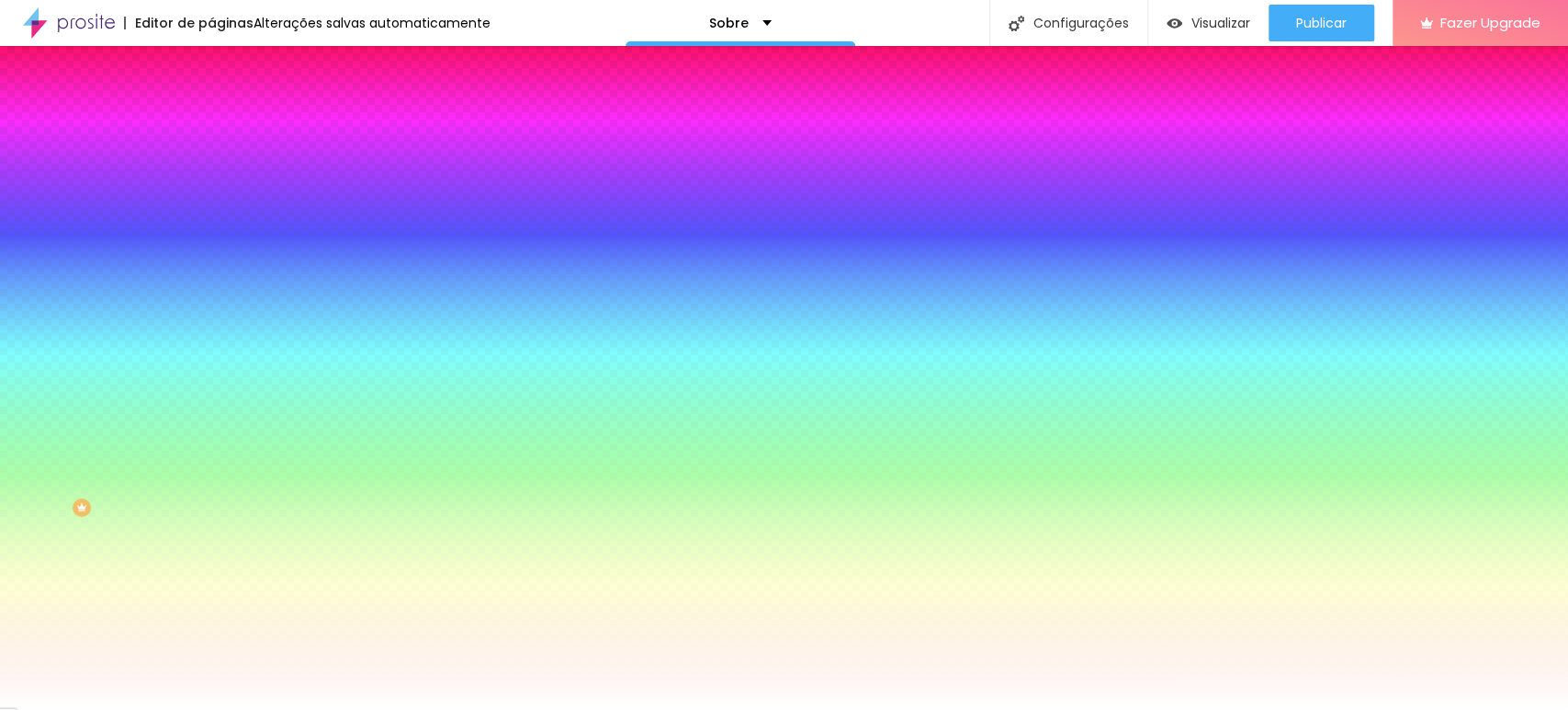
click at [211, 125] on img at bounding box center [219, 132] width 16 height 16
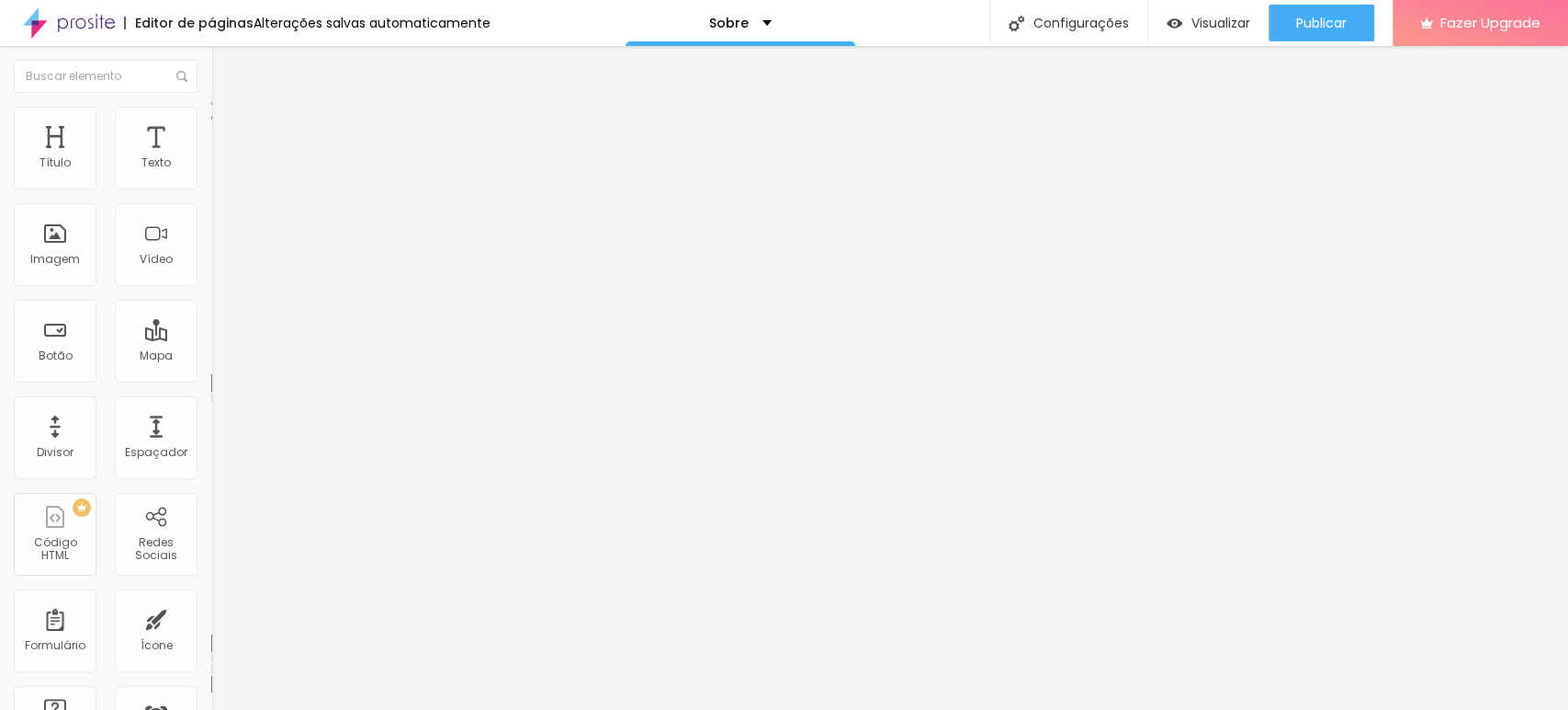
type input "8"
type input "7"
type input "6"
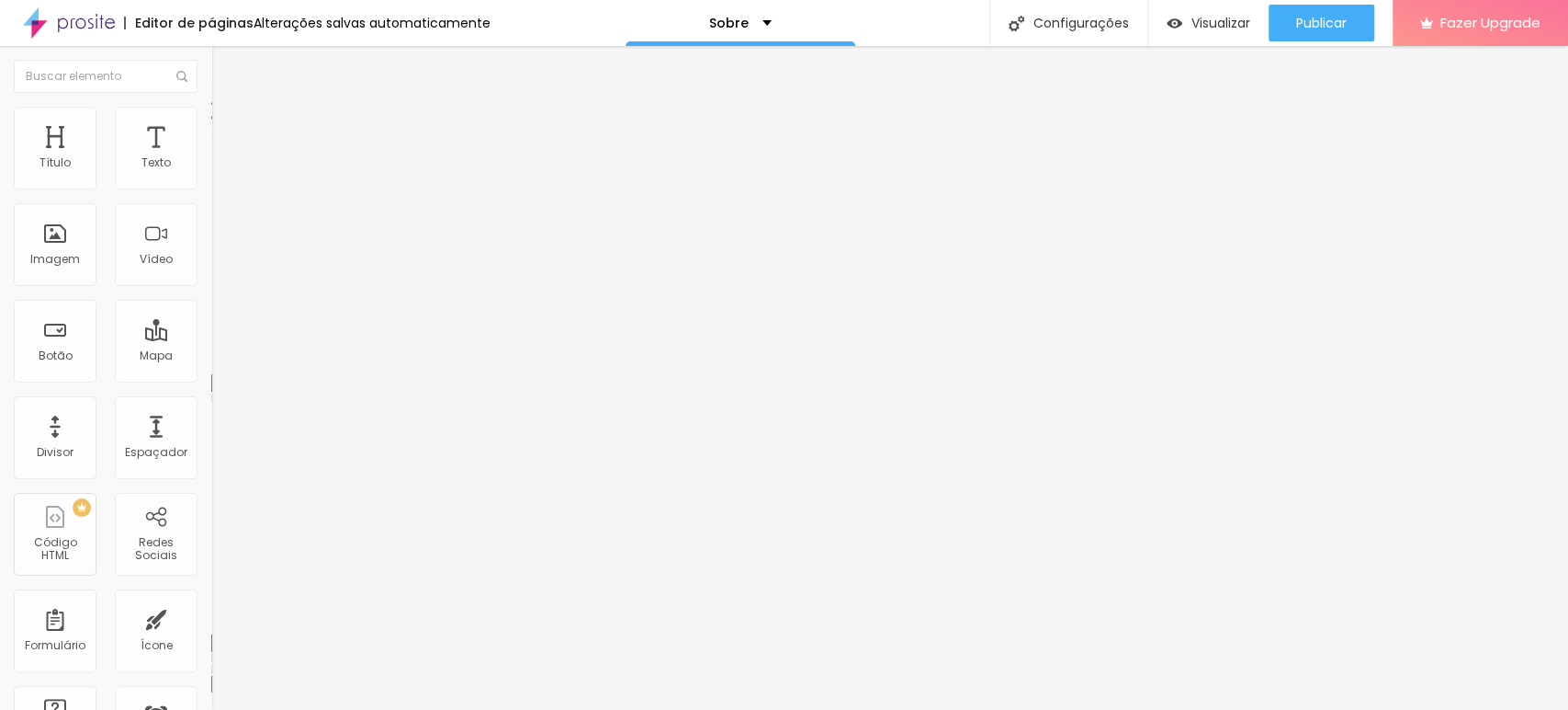
type input "6"
type input "4"
type input "3"
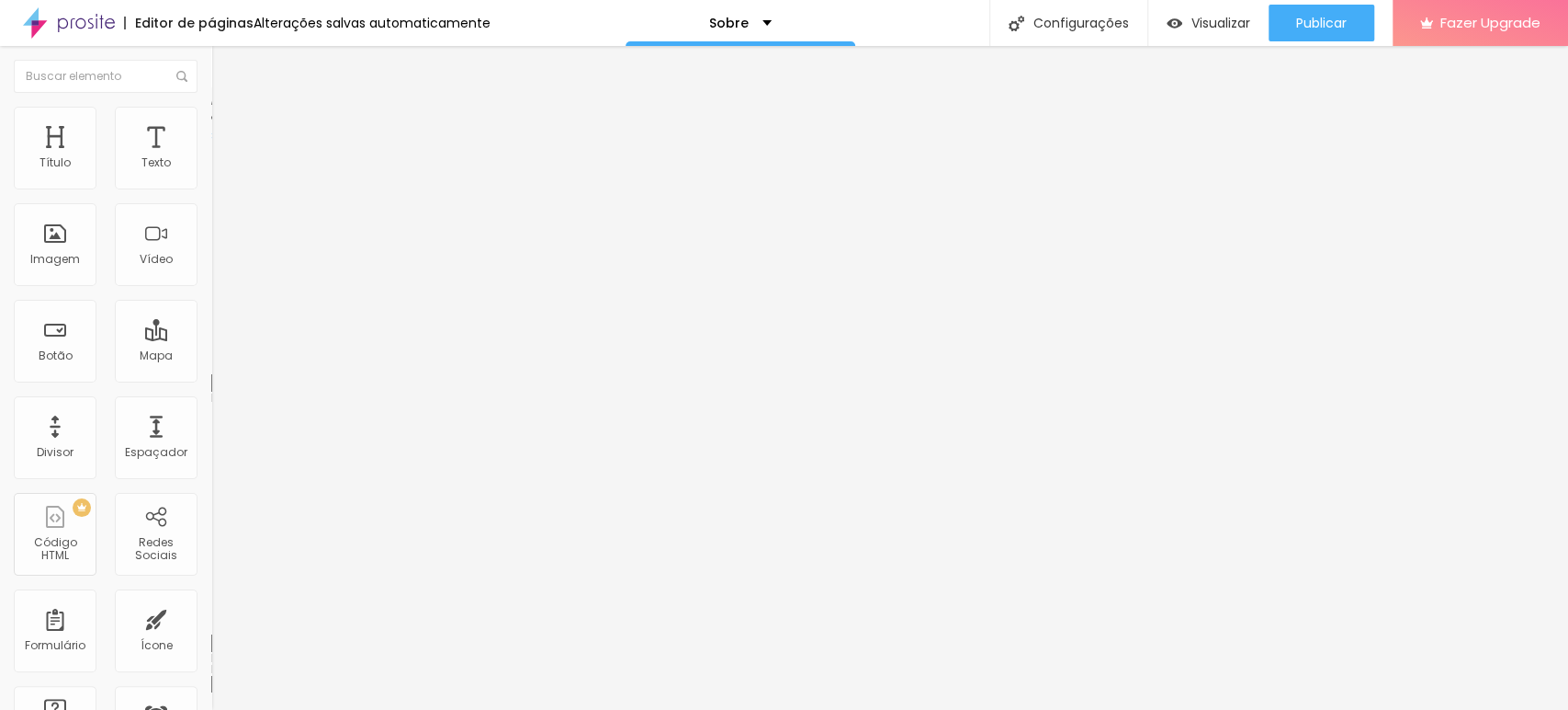
type input "2"
type input "1"
type input "0"
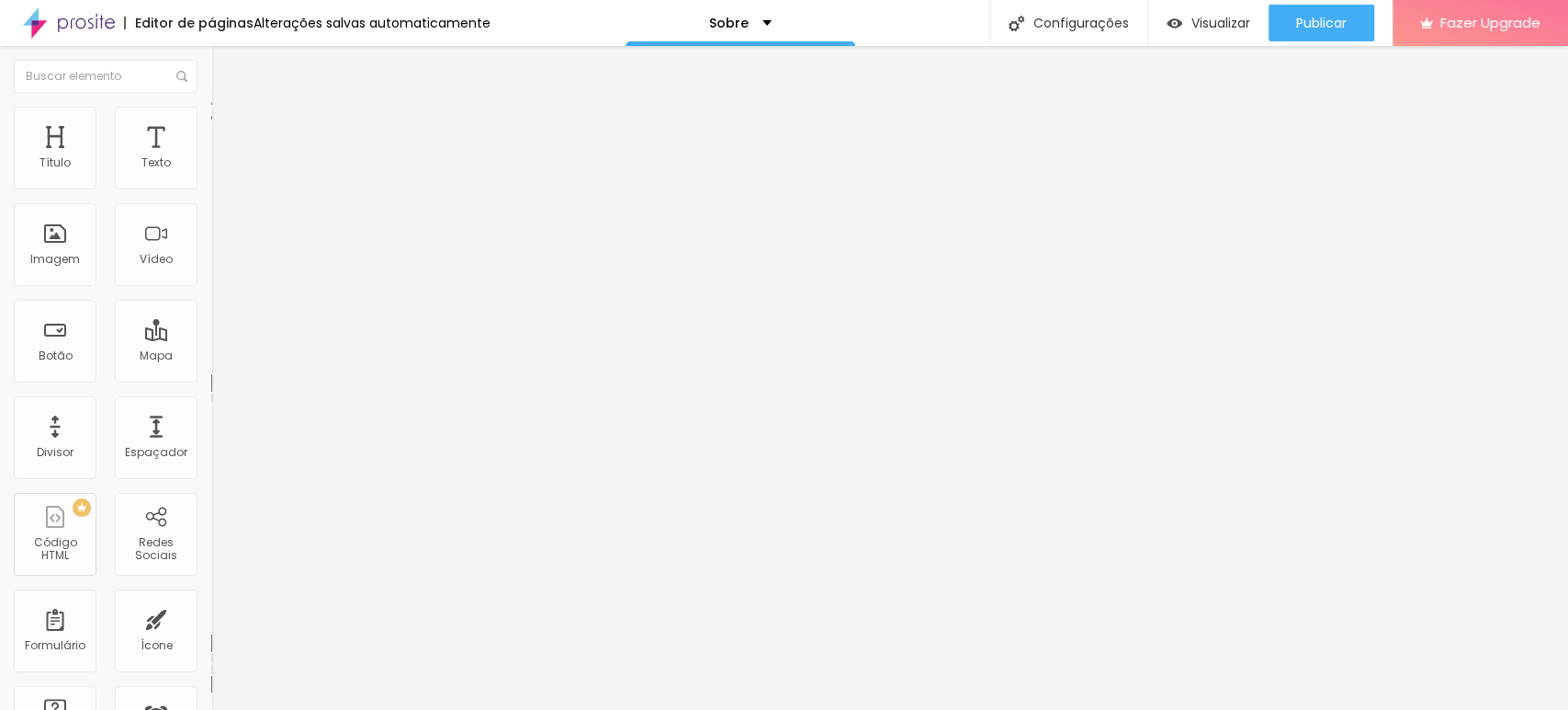
type input "0"
drag, startPoint x: 53, startPoint y: 214, endPoint x: 38, endPoint y: 210, distance: 15.5
type input "0"
click at [211, 617] on input "range" at bounding box center [270, 623] width 119 height 14
type input "12"
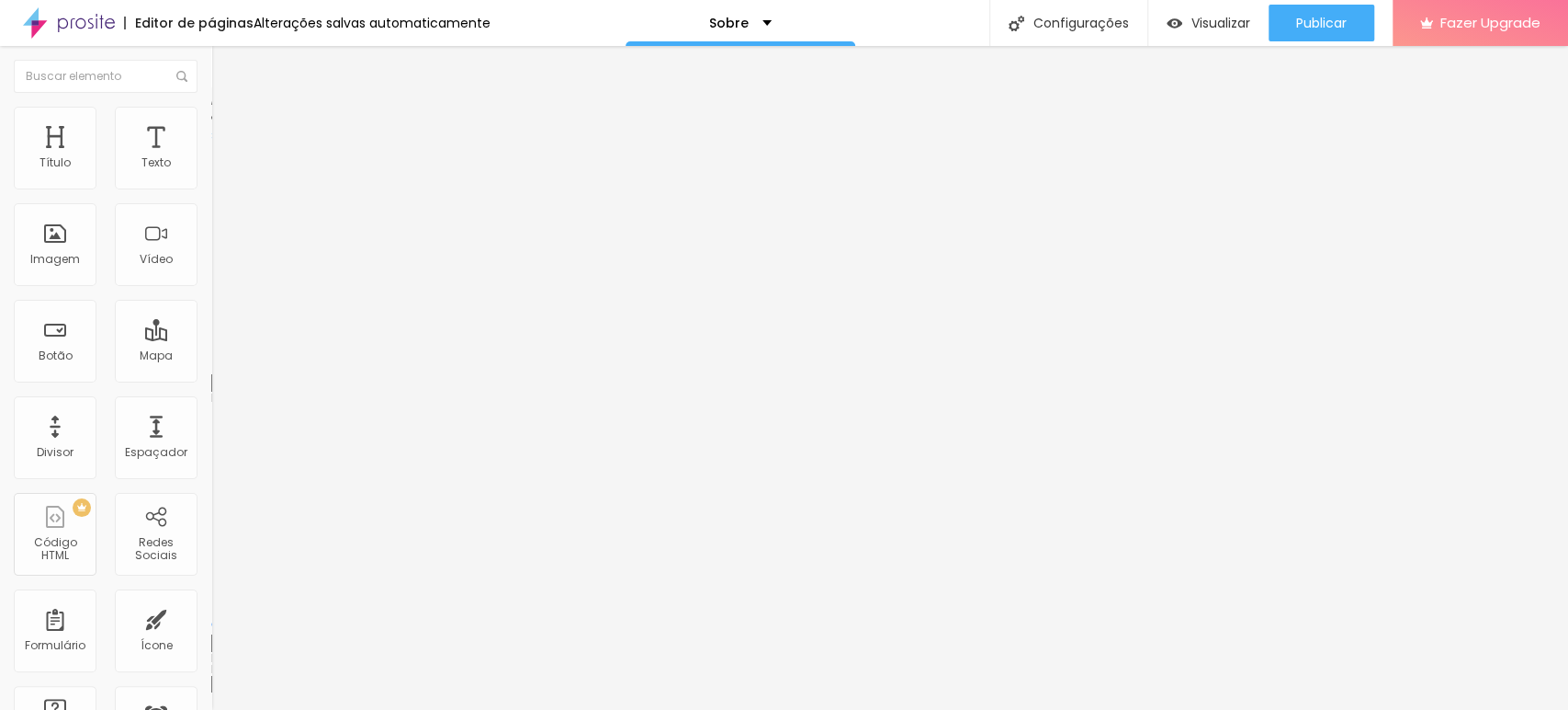
type input "12"
type input "10"
type input "7"
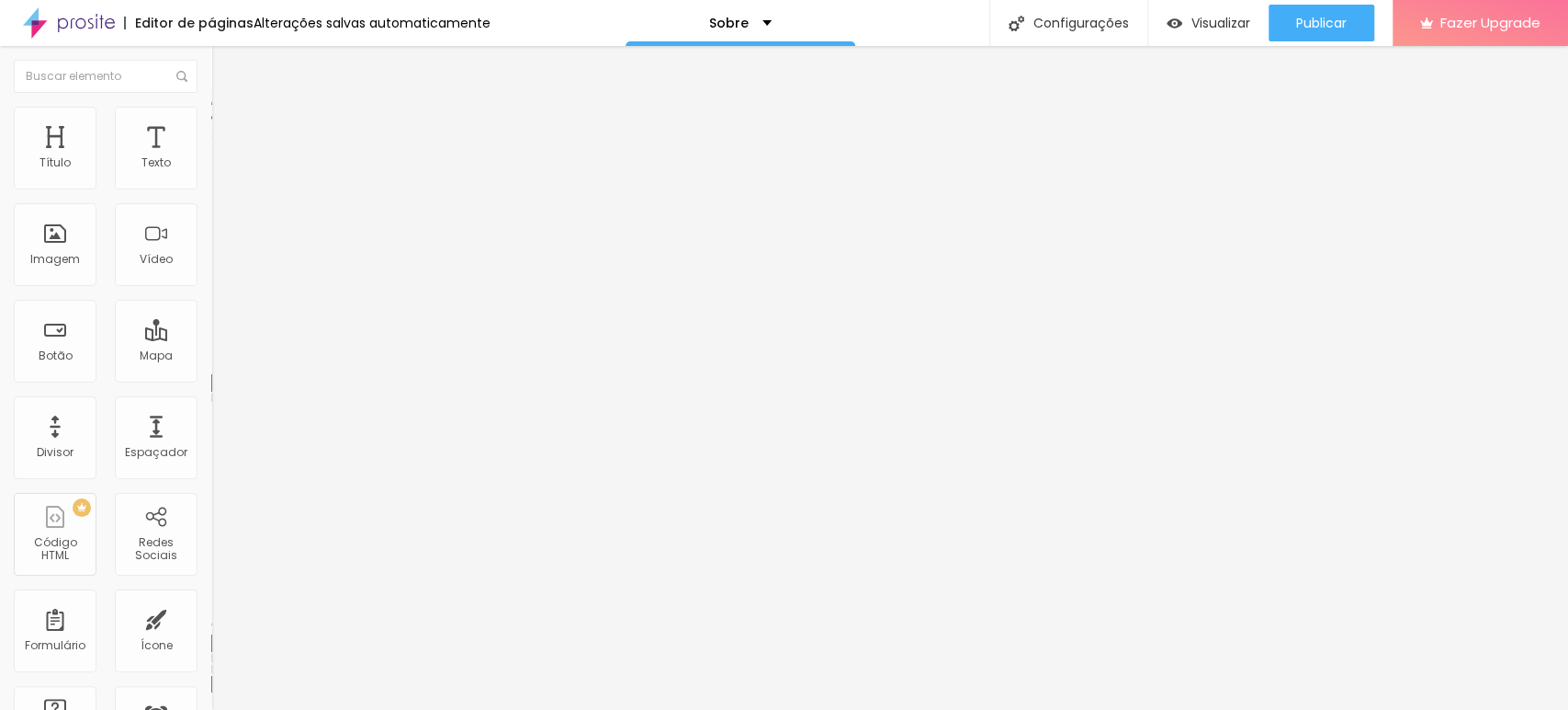
type input "6"
type input "5"
type input "4"
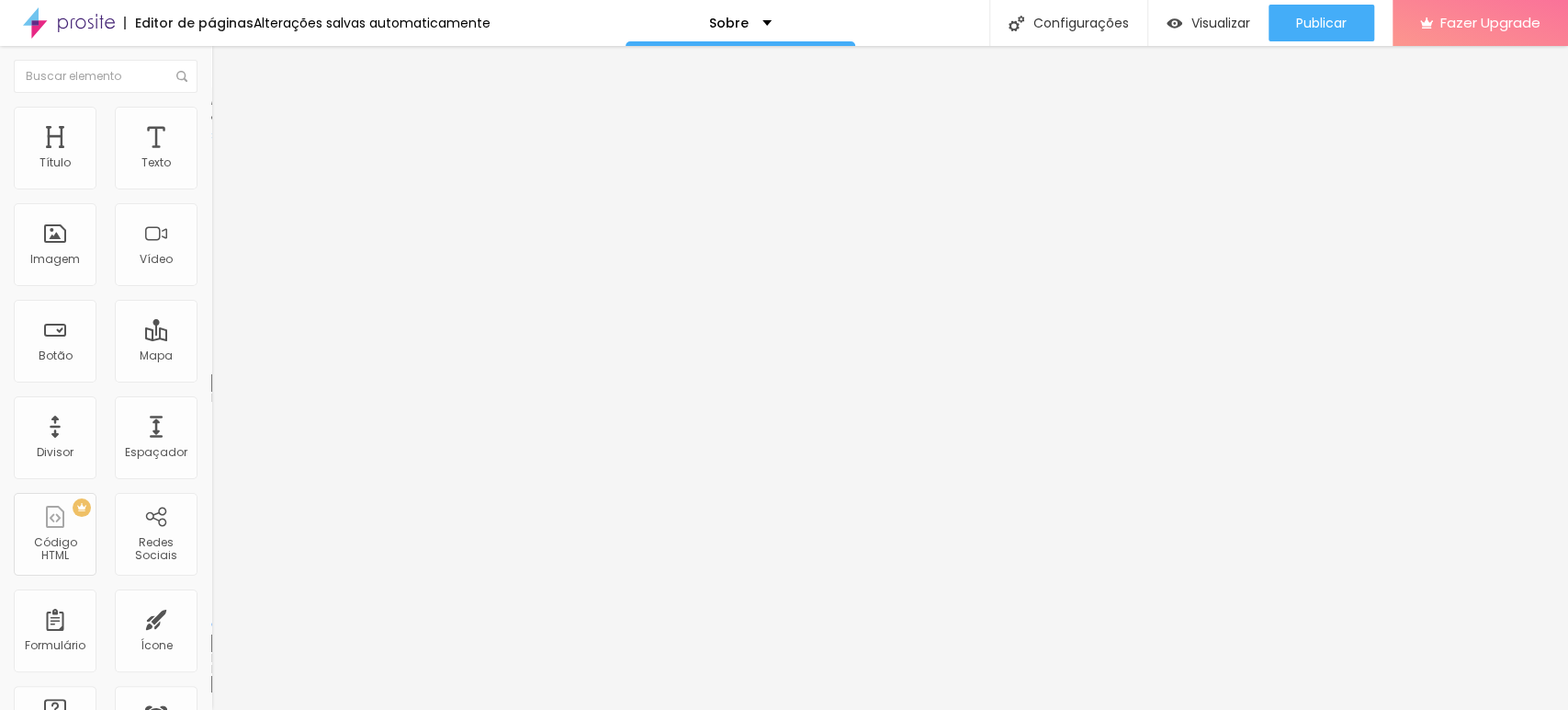
type input "4"
type input "2"
type input "1"
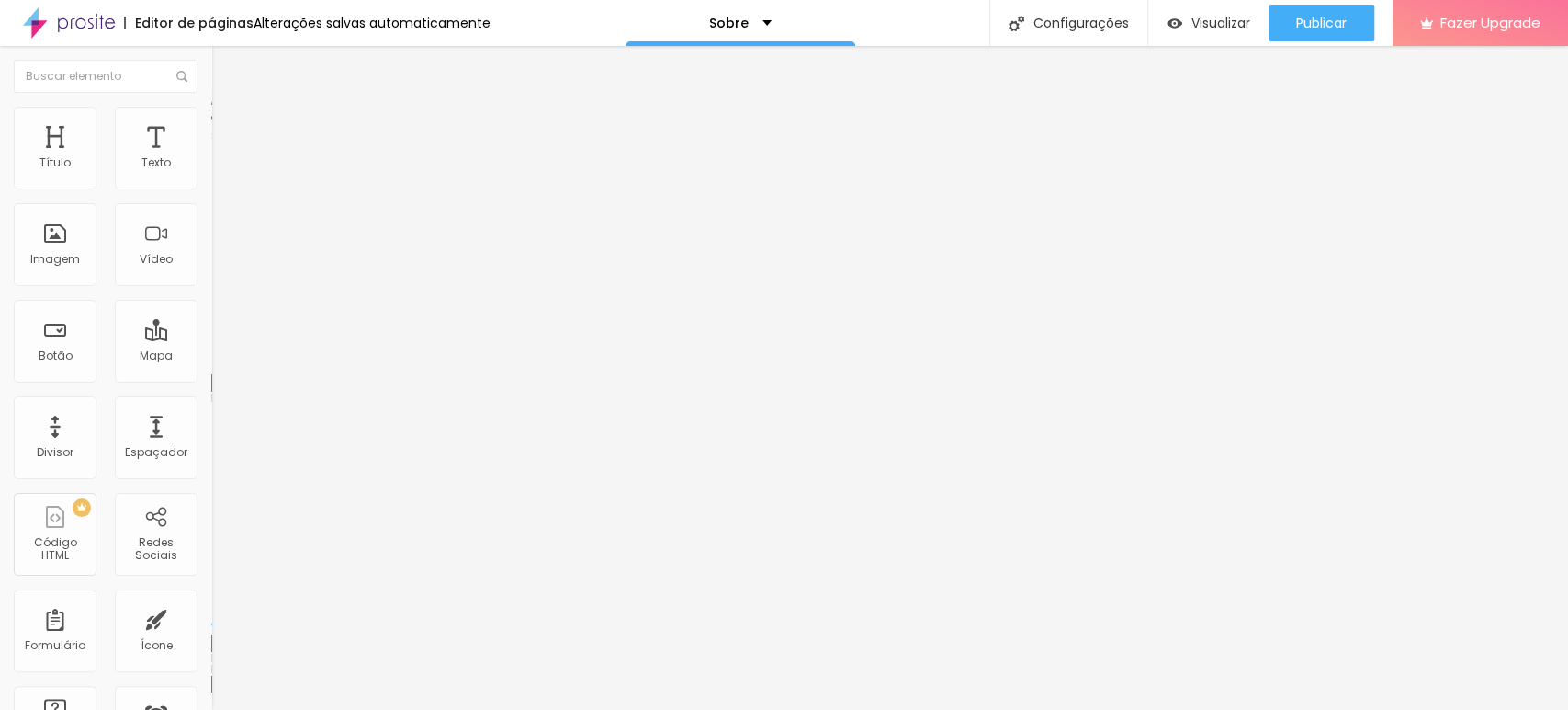
type input "0"
drag, startPoint x: 57, startPoint y: 181, endPoint x: 37, endPoint y: 177, distance: 20.4
type input "0"
click at [211, 357] on input "range" at bounding box center [270, 364] width 119 height 14
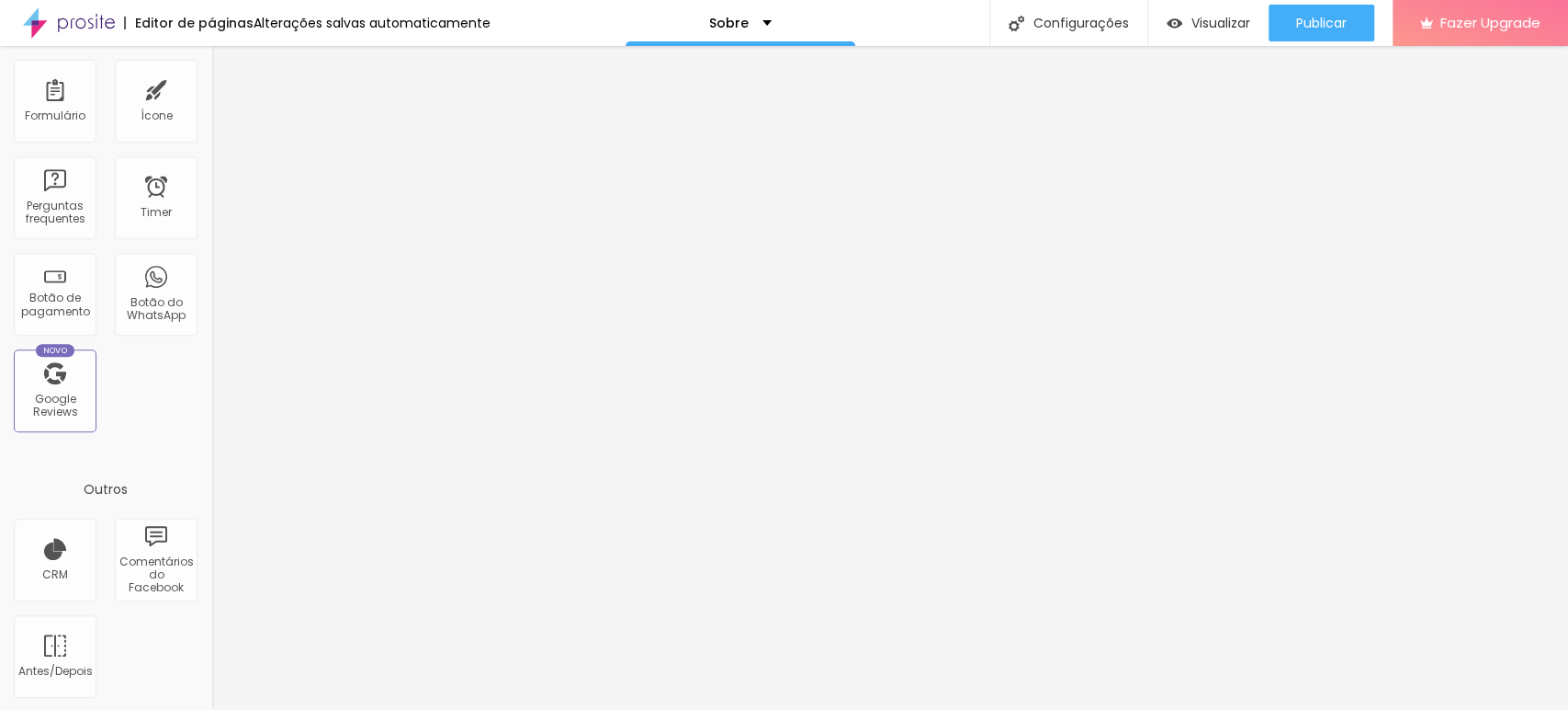
scroll to position [529, 0]
click at [51, 562] on div "CRM" at bounding box center [54, 560] width 83 height 83
click at [58, 672] on div "Antes/Depois" at bounding box center [54, 671] width 72 height 13
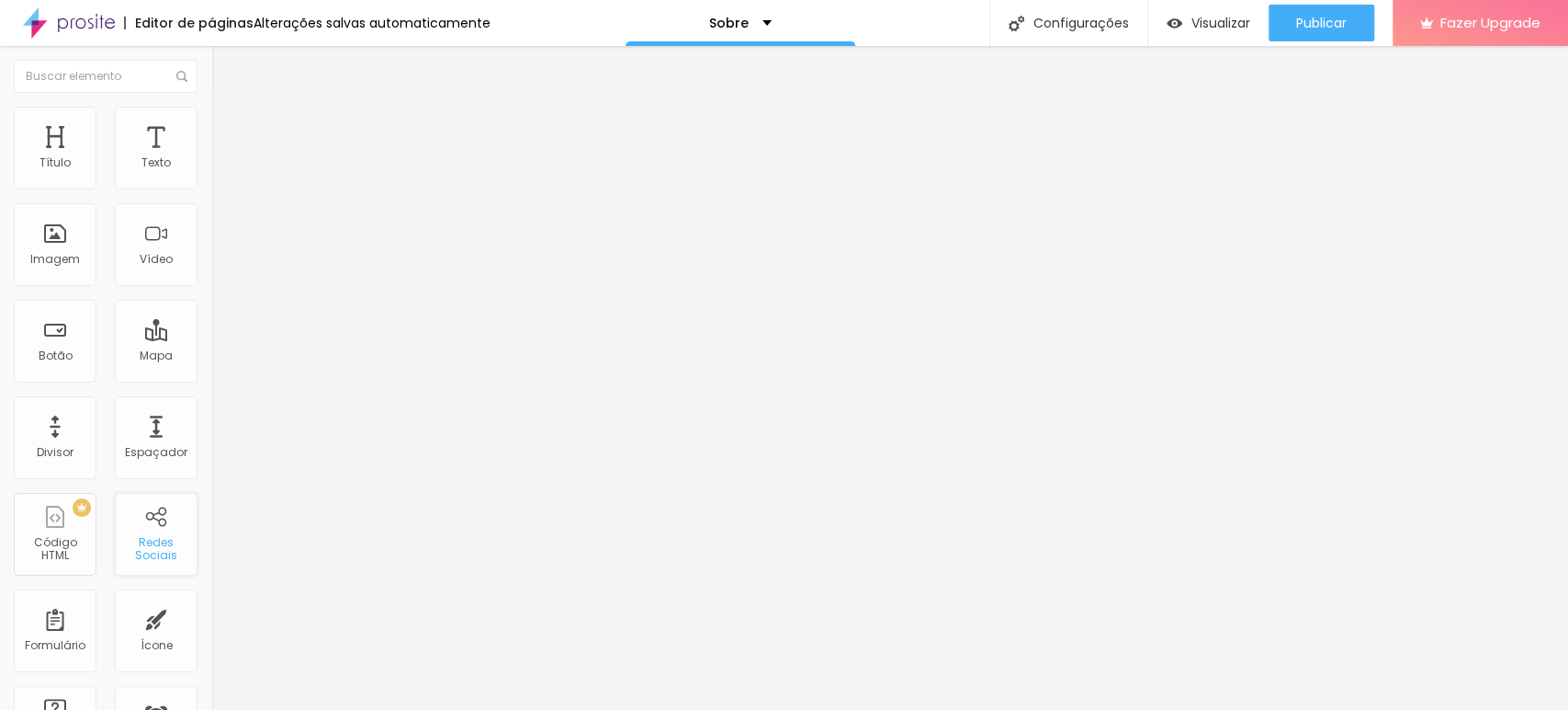
scroll to position [0, 0]
click at [711, 19] on p "Sobre" at bounding box center [730, 23] width 40 height 13
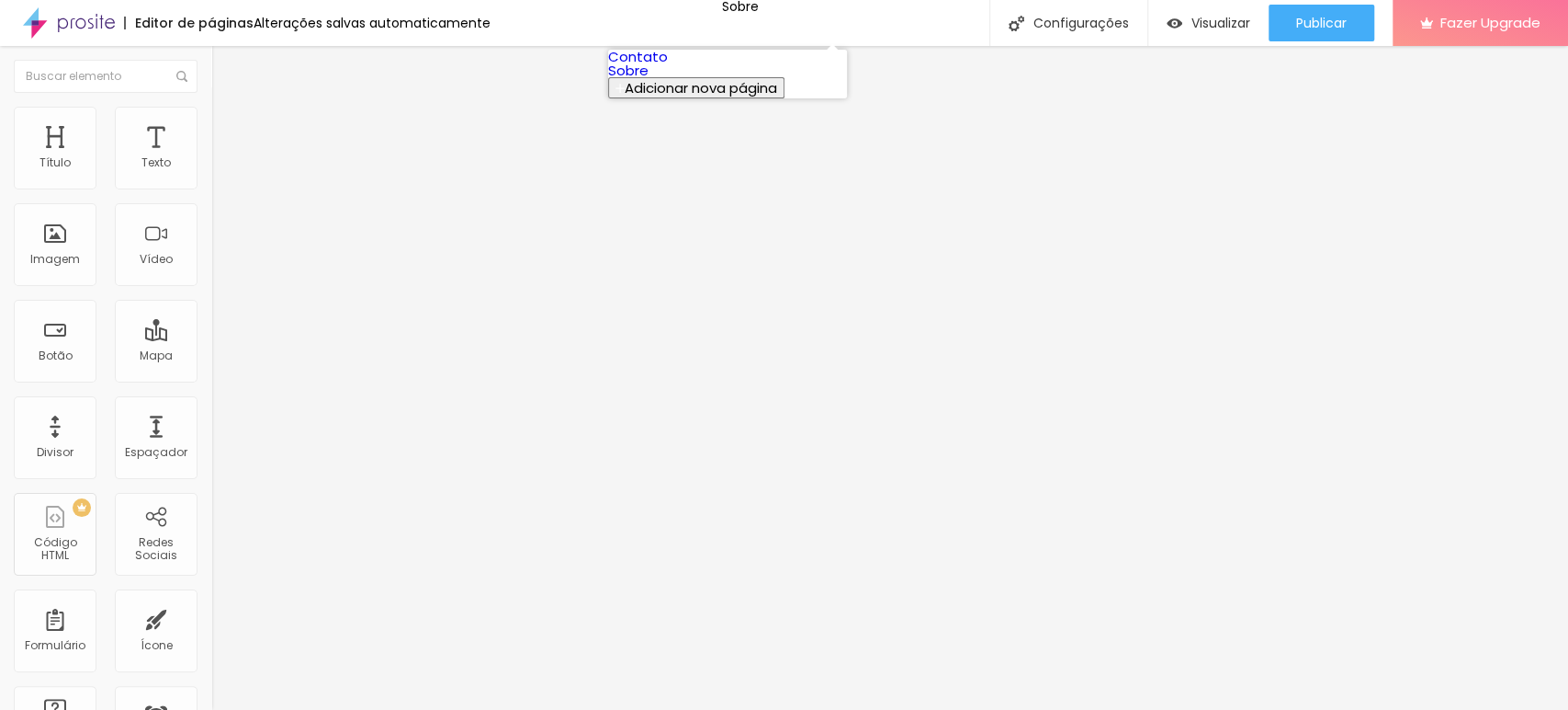
click at [668, 67] on link "Contato" at bounding box center [637, 56] width 60 height 19
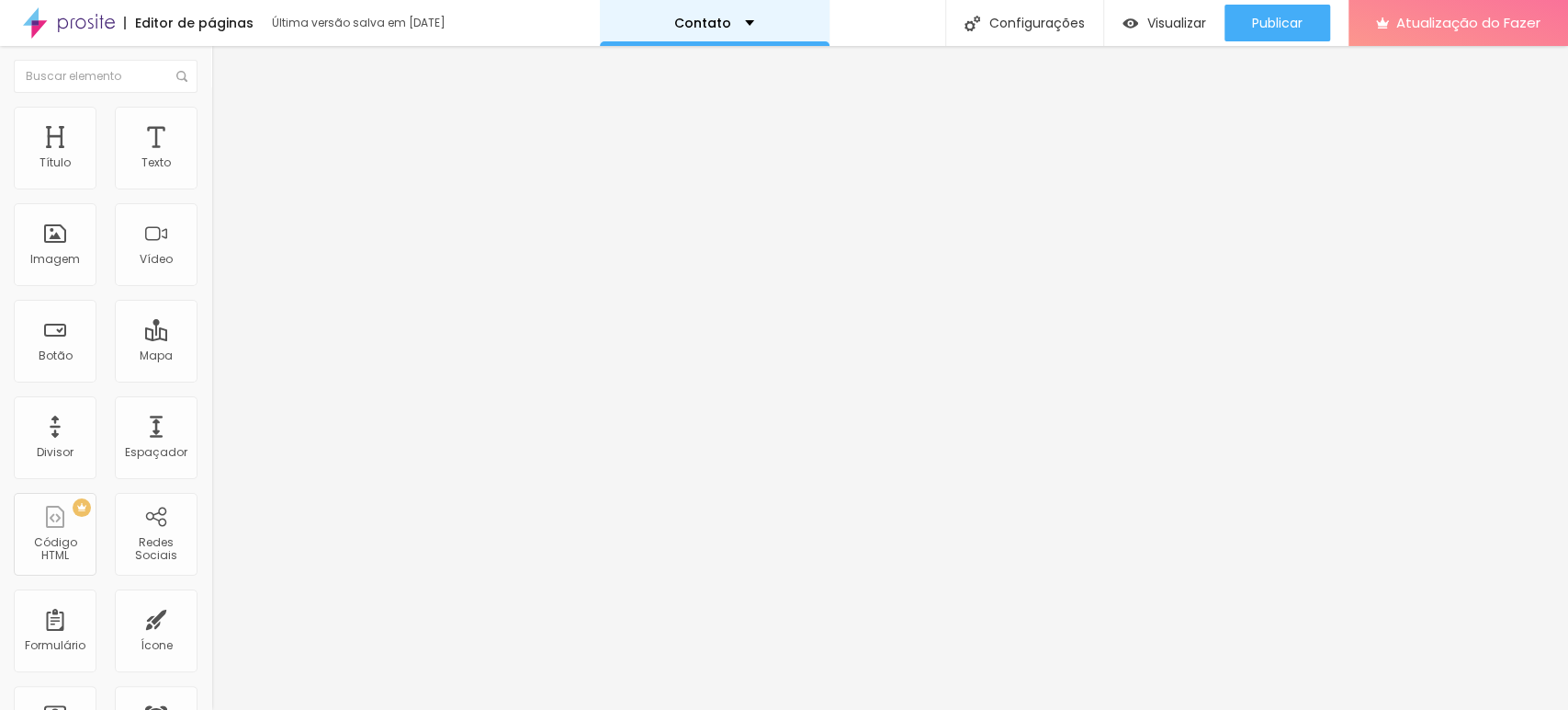
drag, startPoint x: 679, startPoint y: 24, endPoint x: 685, endPoint y: 31, distance: 9.2
click at [679, 24] on font "Contato" at bounding box center [703, 22] width 57 height 18
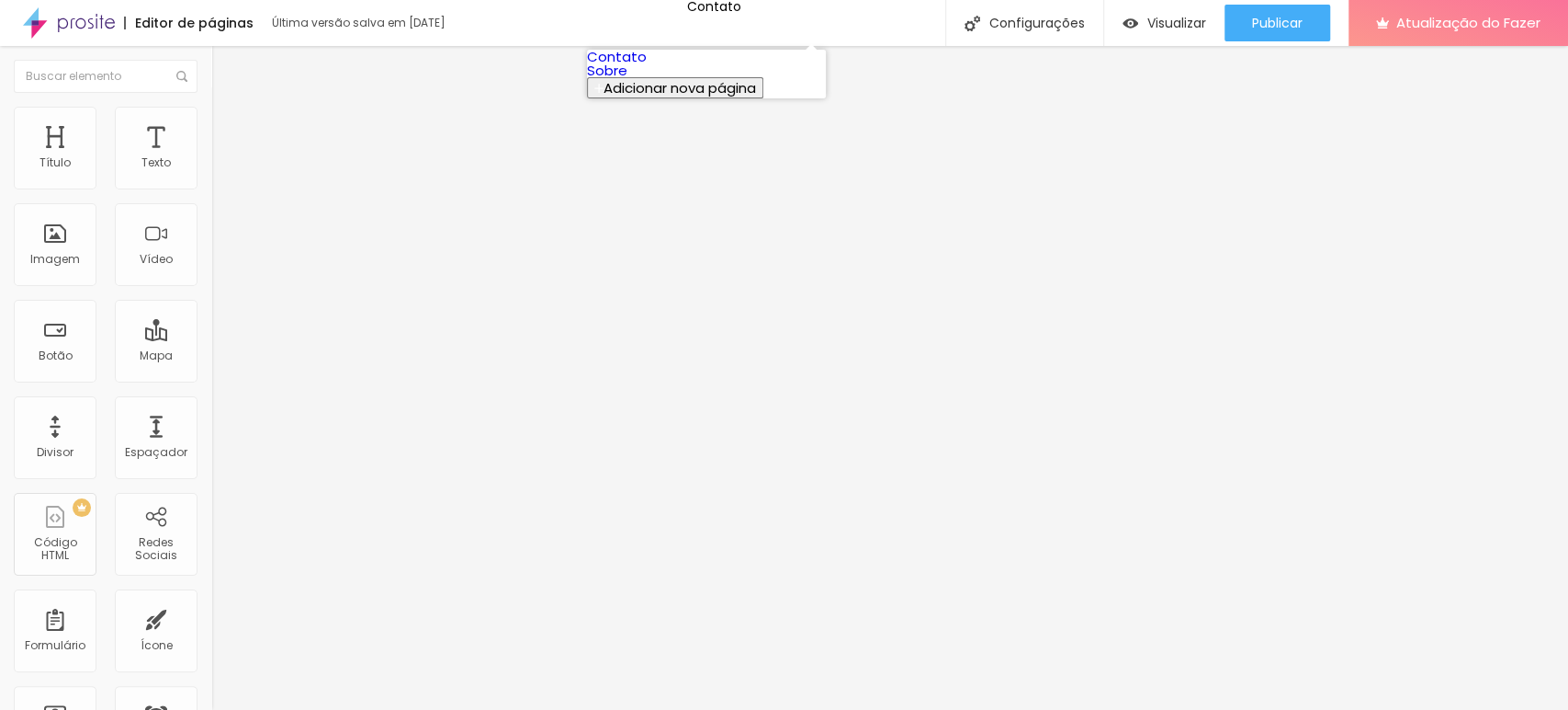
click at [628, 80] on link "Sobre" at bounding box center [607, 70] width 40 height 19
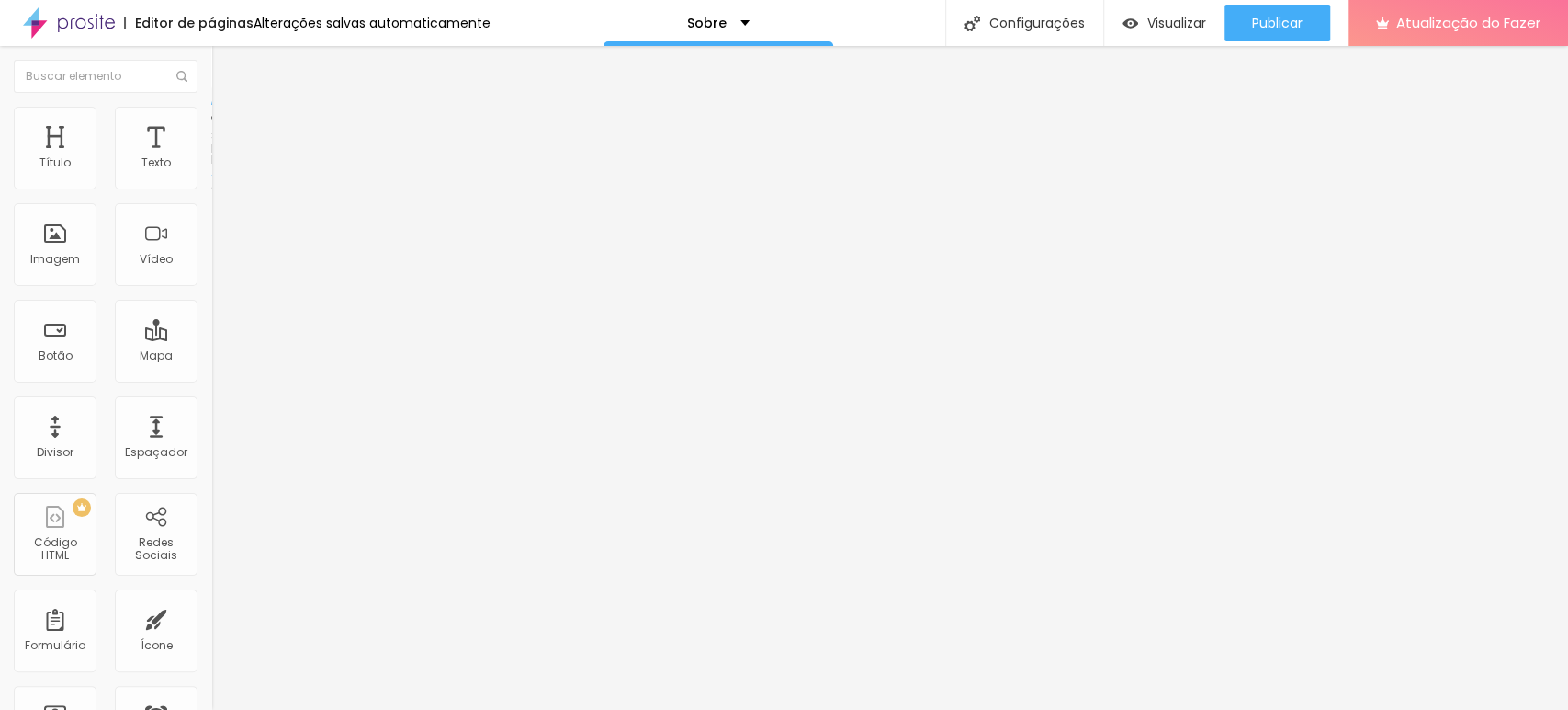
click at [211, 116] on ul "Conteúdo Estilo Avançado" at bounding box center [317, 116] width 211 height 55
click at [211, 116] on li "Estilo" at bounding box center [317, 115] width 211 height 18
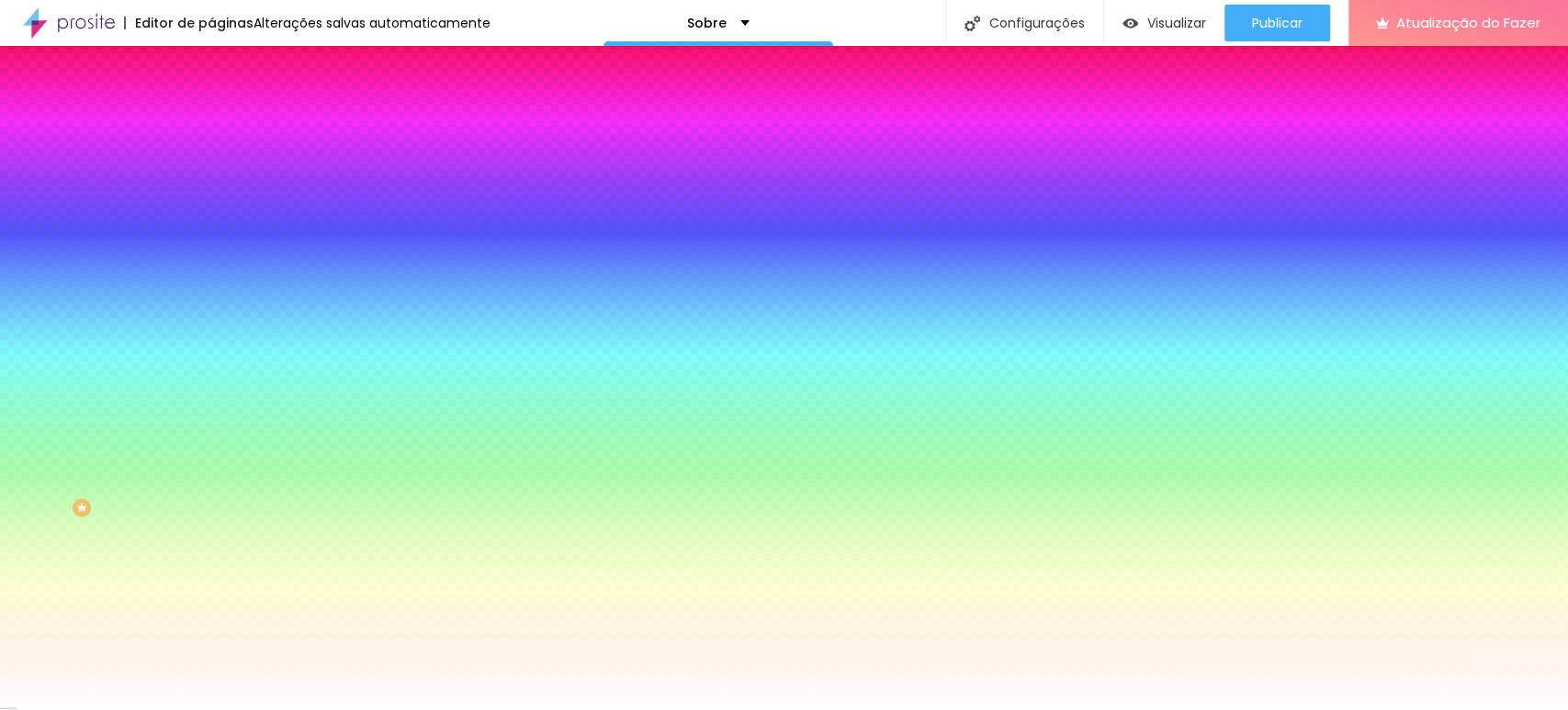
click at [227, 108] on font "Conteúdo" at bounding box center [256, 101] width 57 height 15
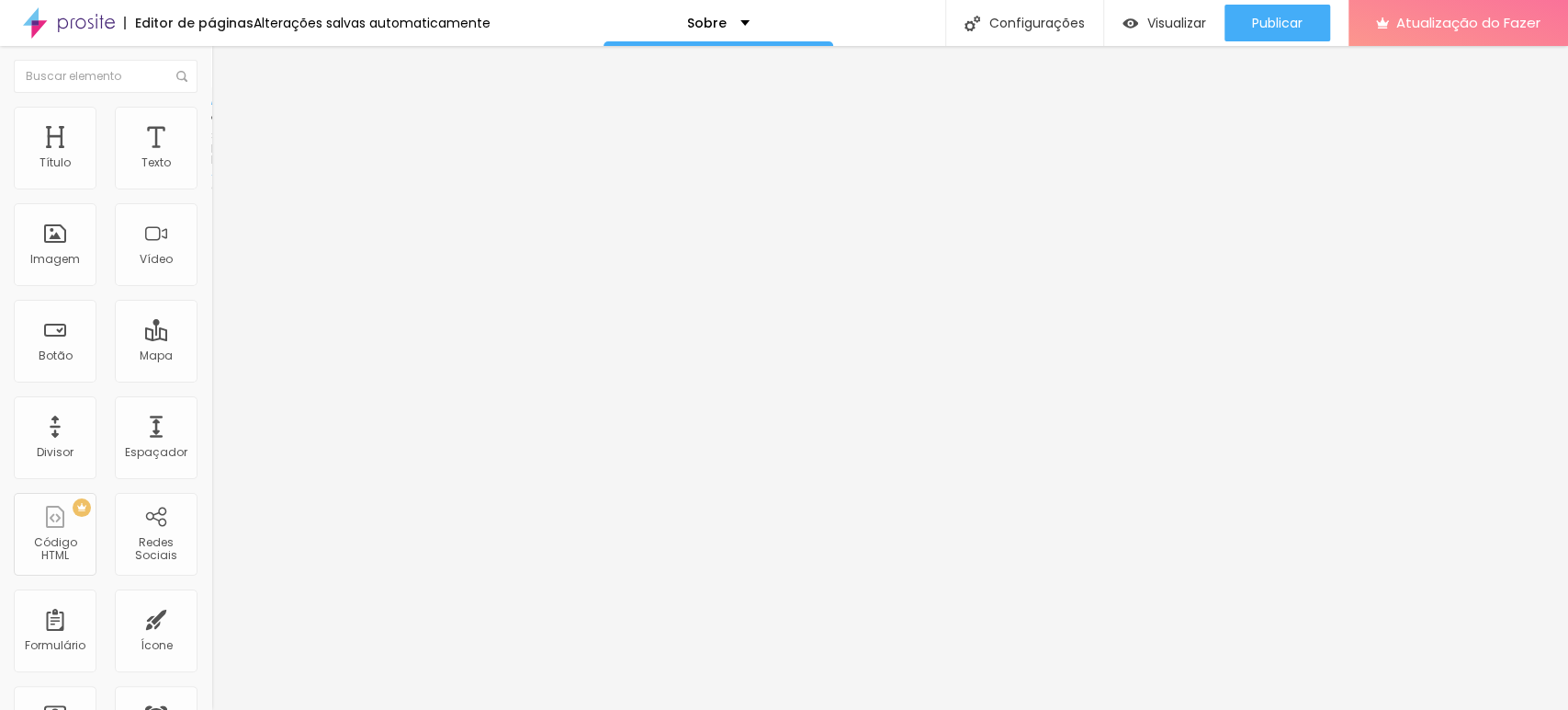
click at [211, 125] on img at bounding box center [219, 132] width 16 height 16
click at [211, 122] on li "Estilo" at bounding box center [317, 115] width 211 height 18
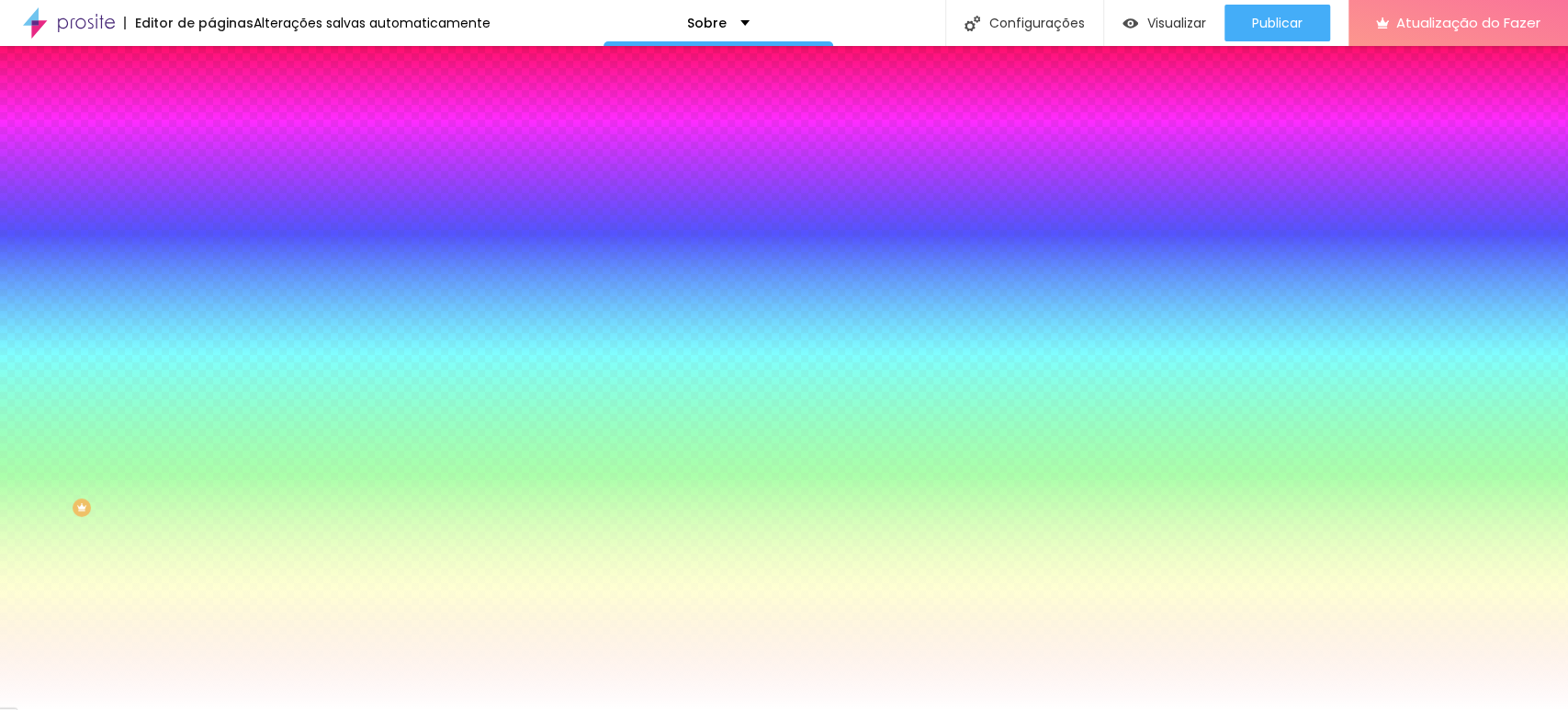
click at [211, 125] on li "Avançado" at bounding box center [317, 133] width 211 height 18
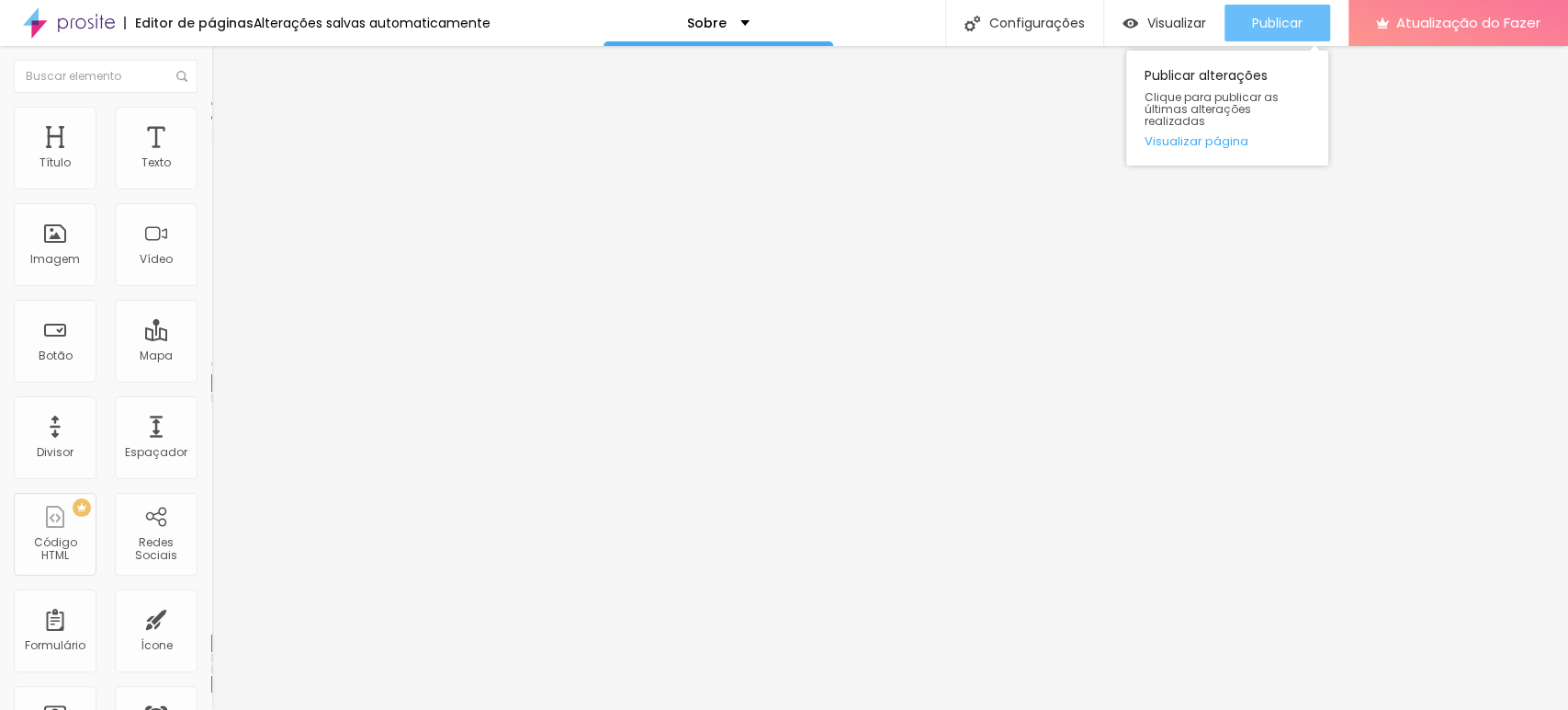
click at [1248, 25] on button "Publicar" at bounding box center [1277, 23] width 106 height 37
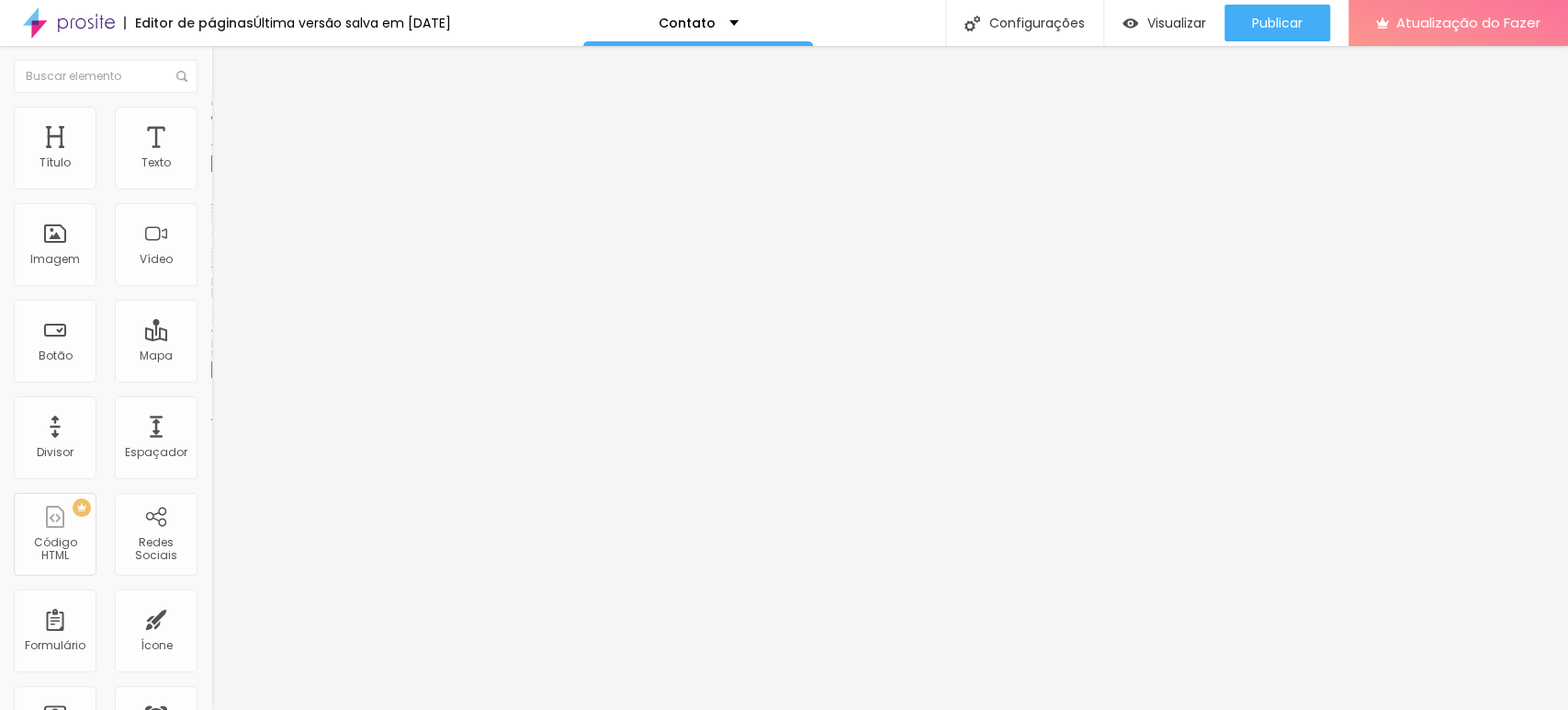
click at [211, 246] on div at bounding box center [317, 236] width 211 height 59
click at [211, 222] on div at bounding box center [317, 213] width 211 height 14
click at [227, 127] on font "Estilo" at bounding box center [242, 119] width 29 height 15
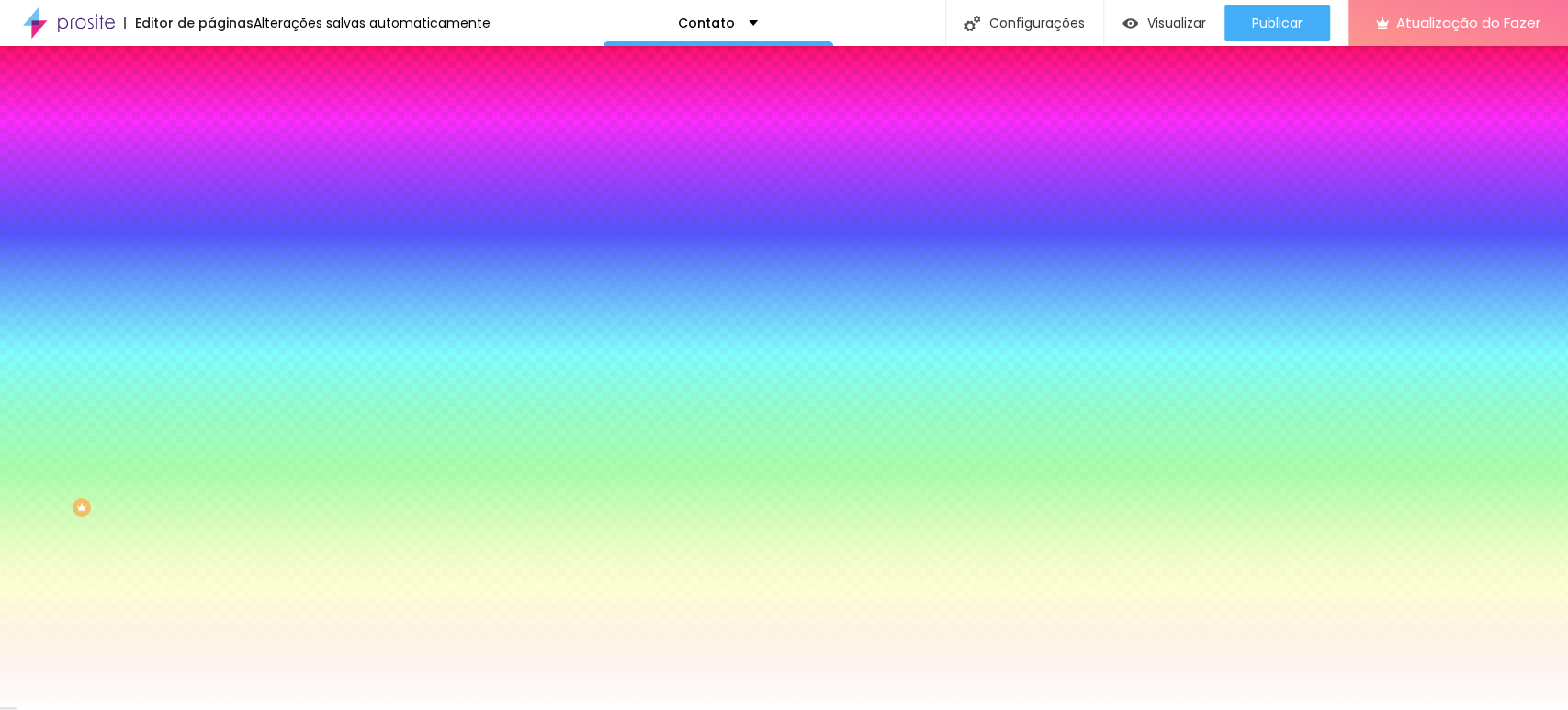
click at [227, 130] on font "Avançado" at bounding box center [258, 137] width 61 height 15
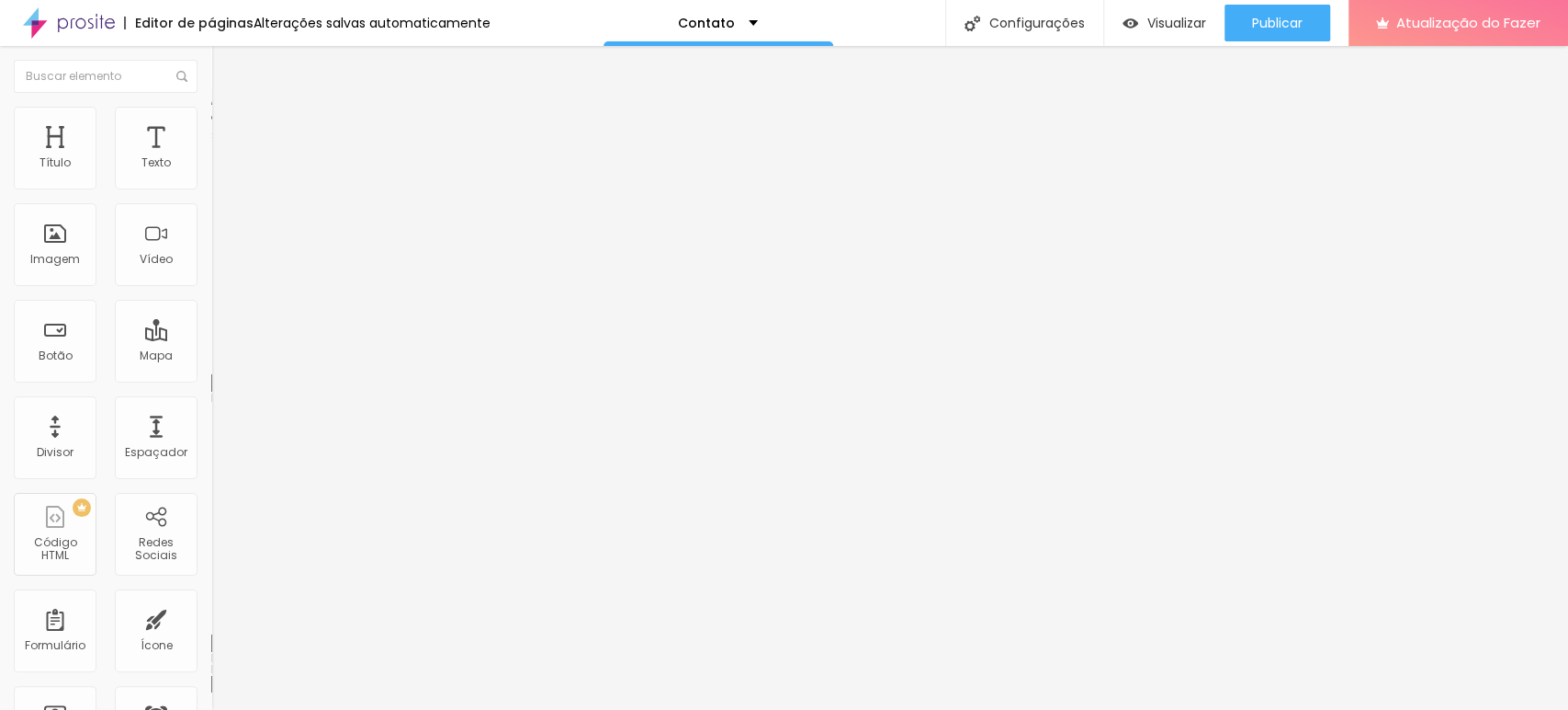
type input "7"
type input "6"
type input "4"
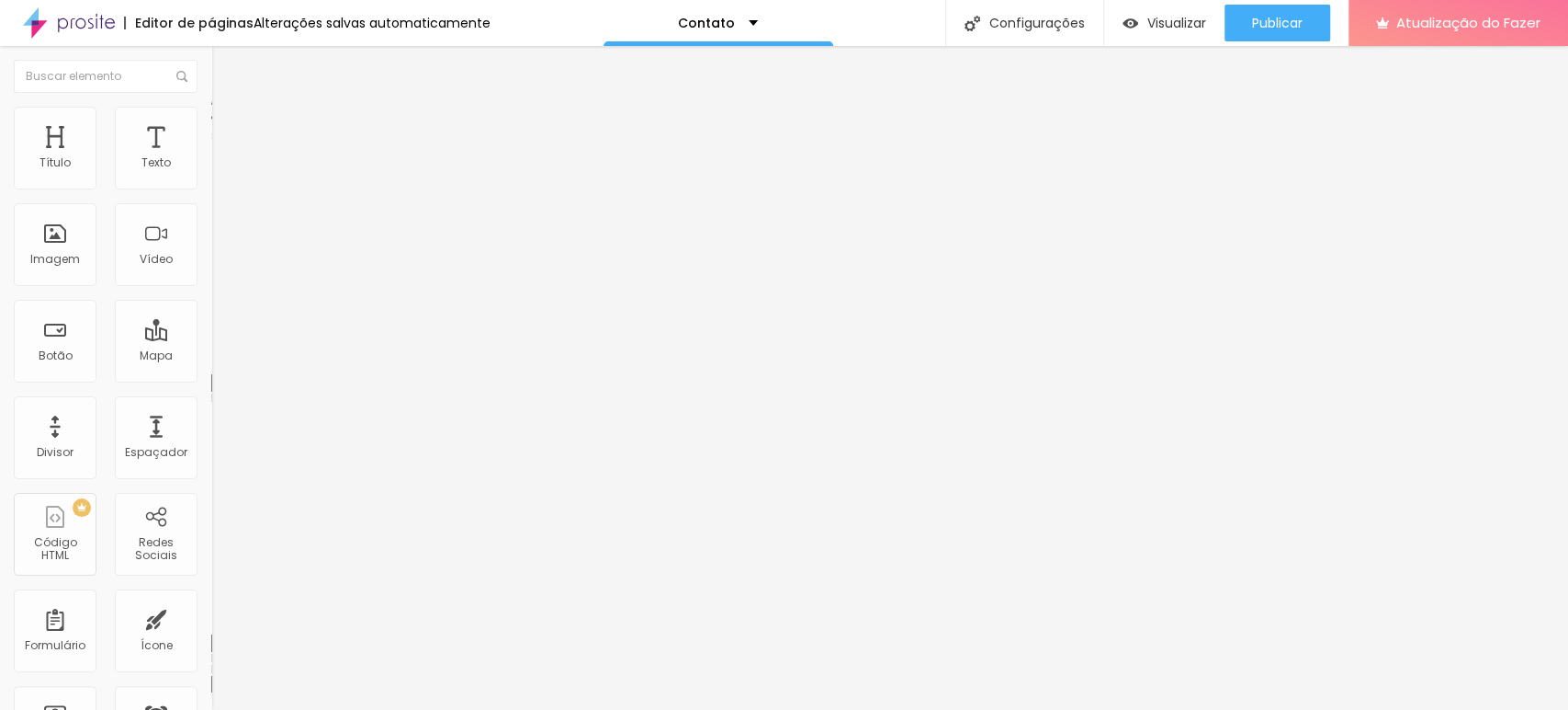
type input "4"
type input "3"
type input "2"
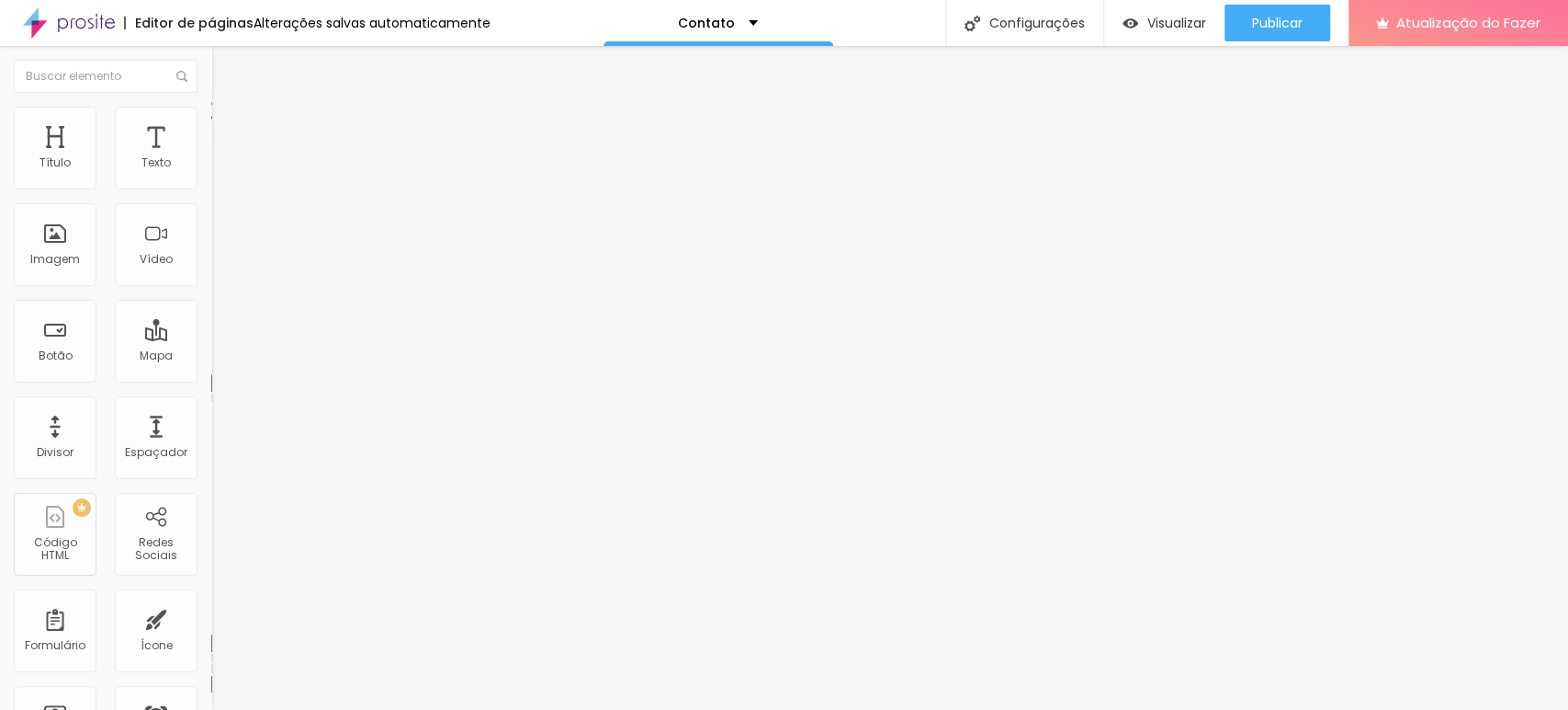
type input "1"
type input "0"
drag, startPoint x: 52, startPoint y: 216, endPoint x: 33, endPoint y: 215, distance: 19.0
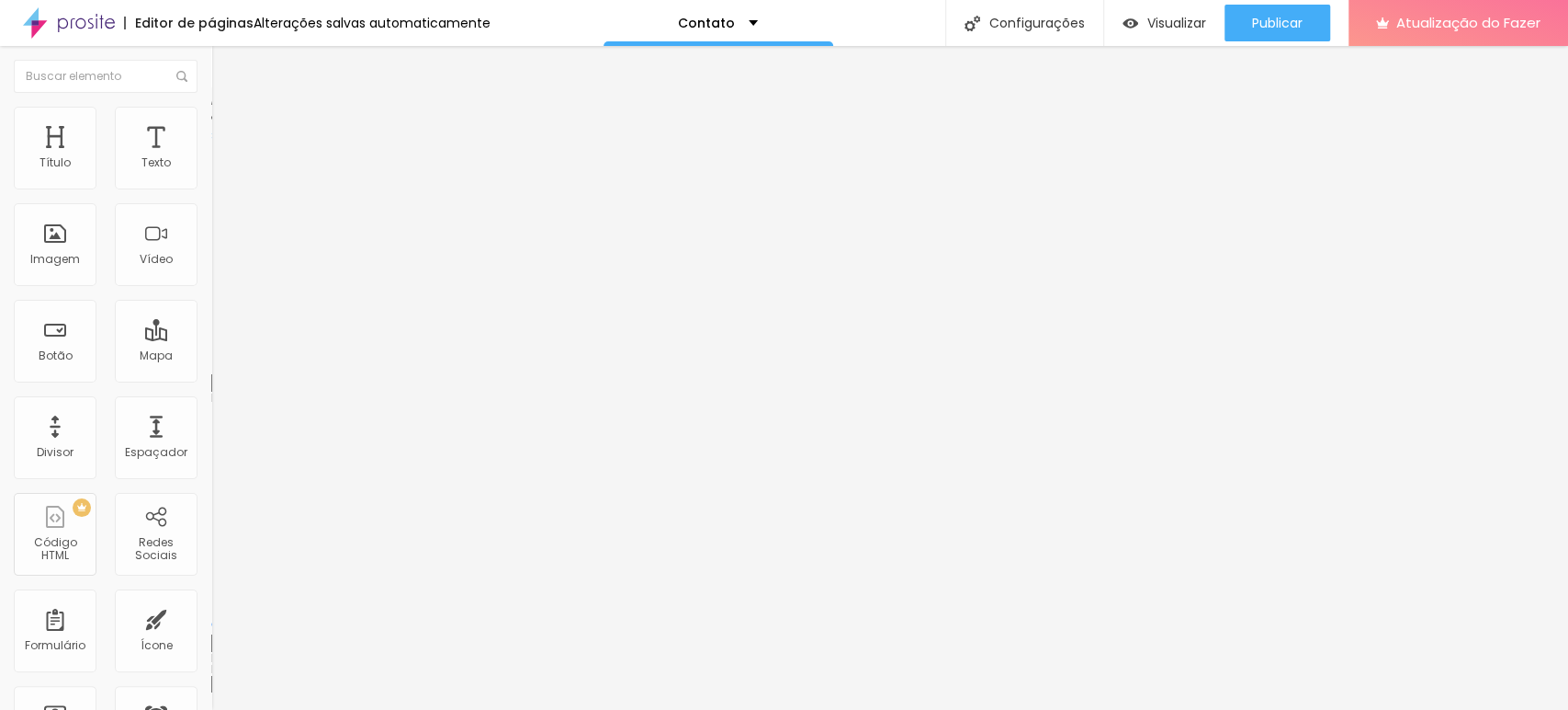
type input "0"
click at [211, 617] on input "range" at bounding box center [270, 623] width 119 height 14
type input "4"
type input "3"
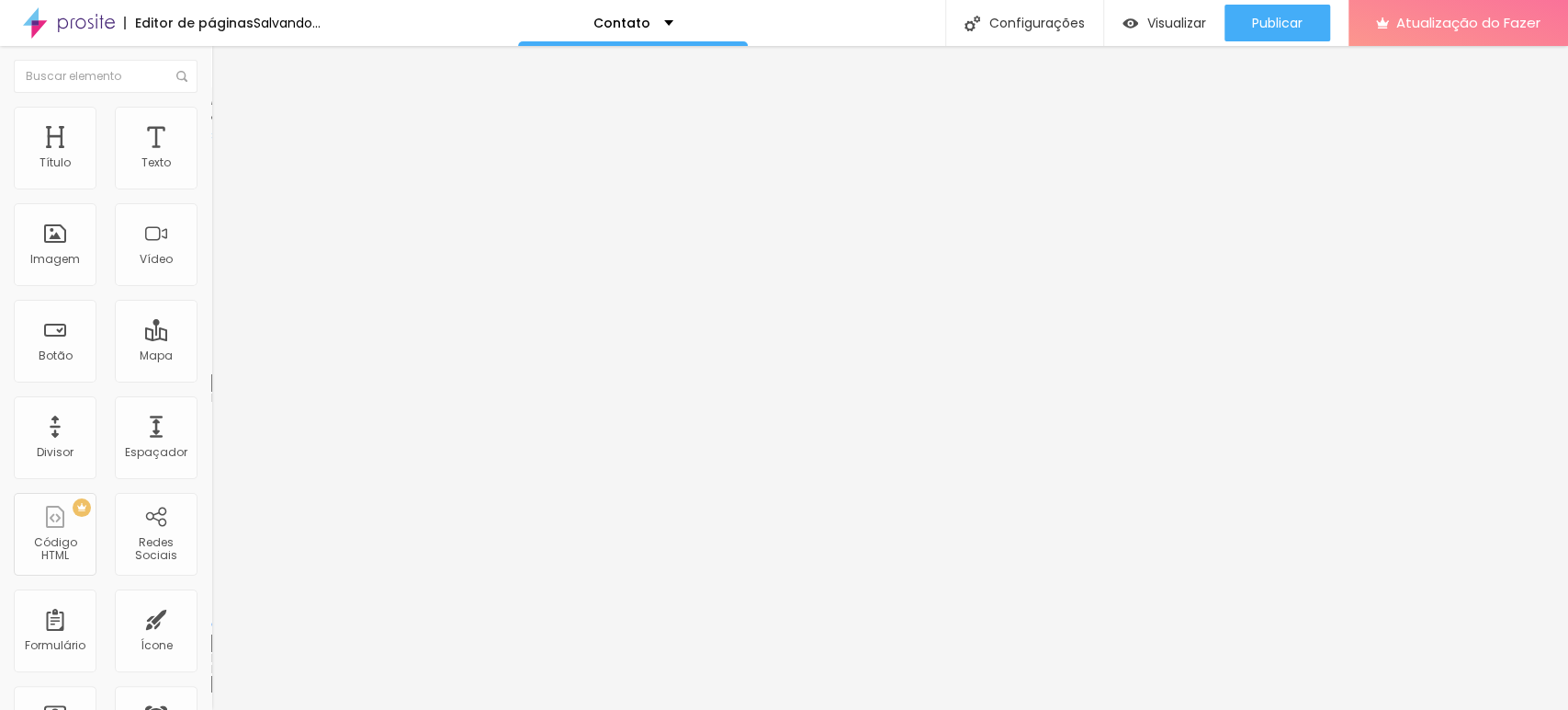
type input "3"
type input "1"
type input "0"
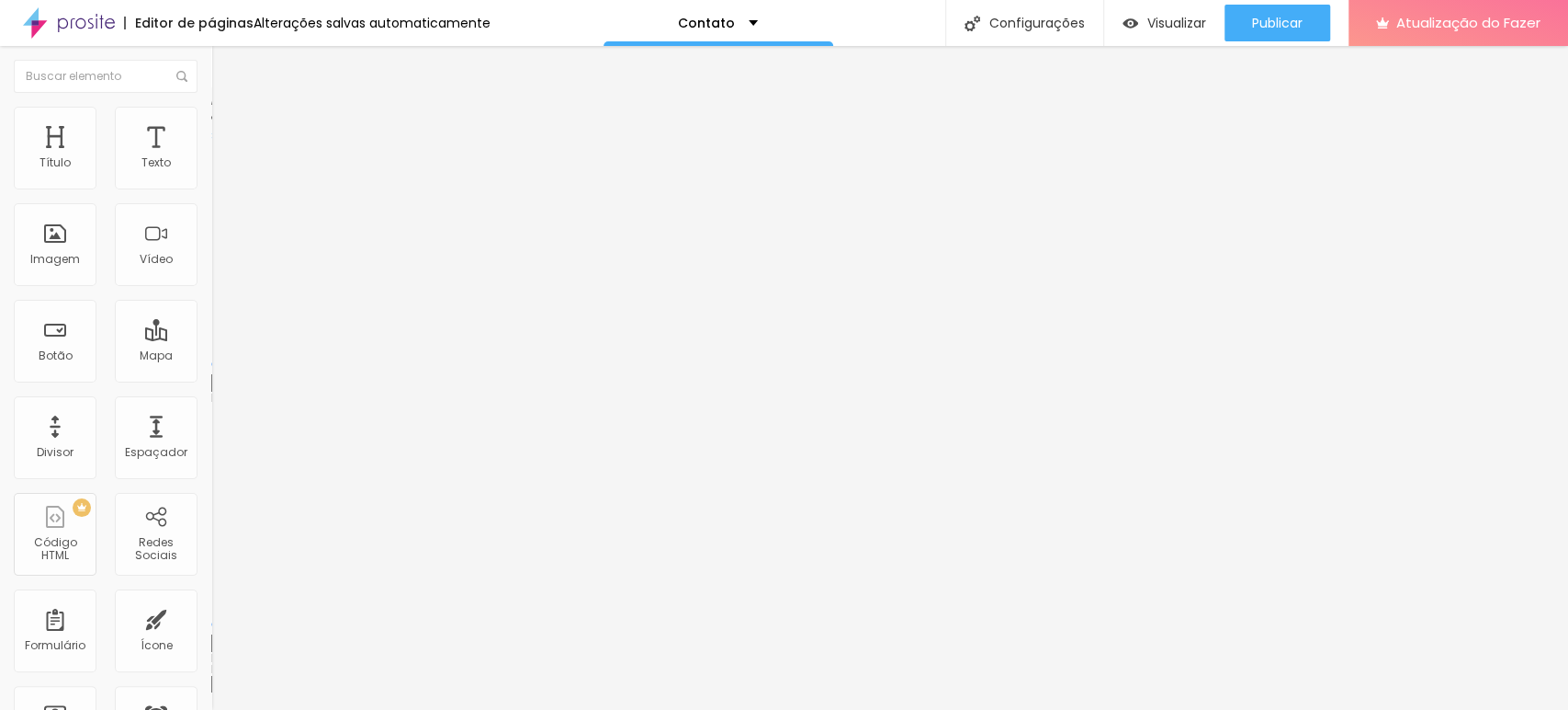
drag, startPoint x: 49, startPoint y: 178, endPoint x: 31, endPoint y: 179, distance: 18.0
type input "0"
click at [211, 357] on input "range" at bounding box center [270, 364] width 119 height 14
click at [211, 698] on img at bounding box center [218, 704] width 13 height 13
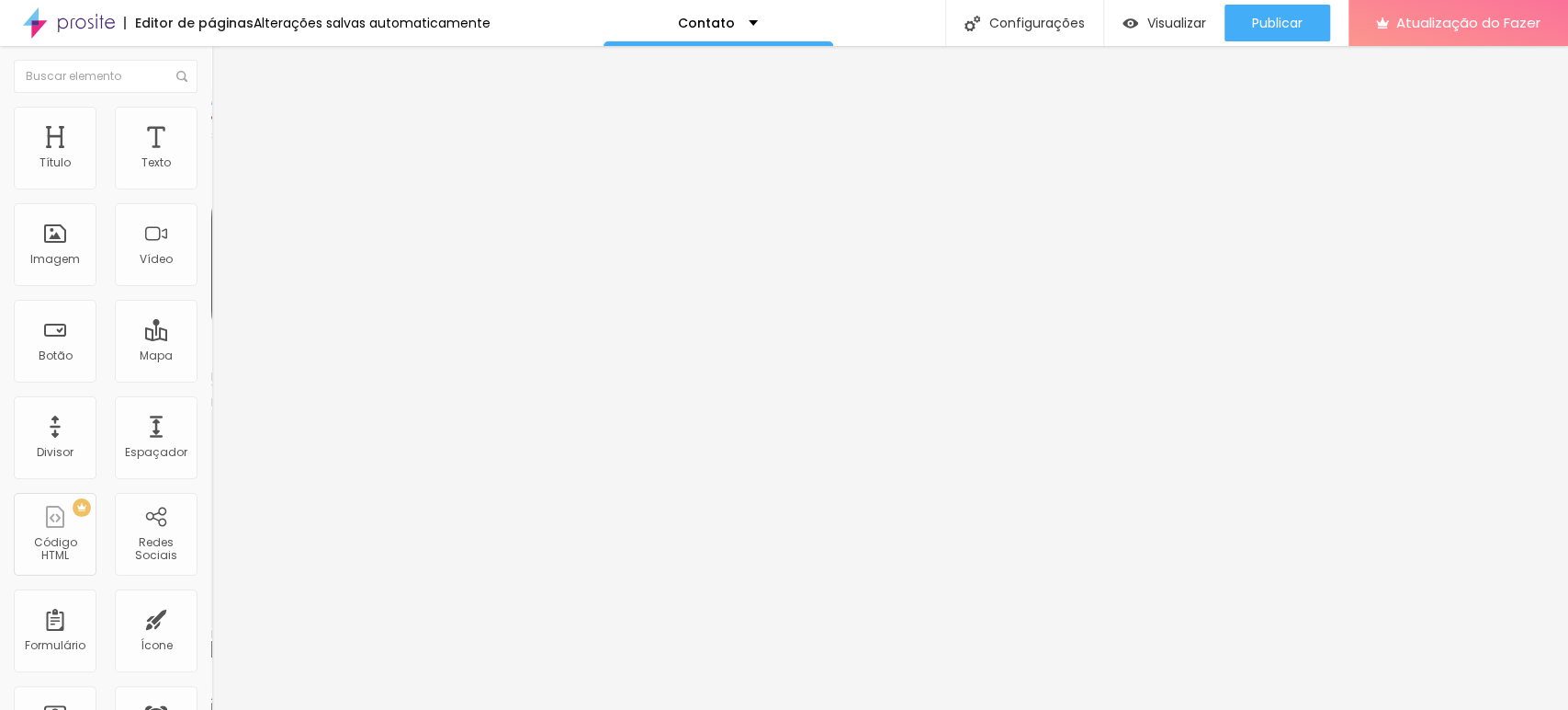
click at [227, 129] on font "Avançado" at bounding box center [258, 137] width 61 height 15
type input "5"
type input "4"
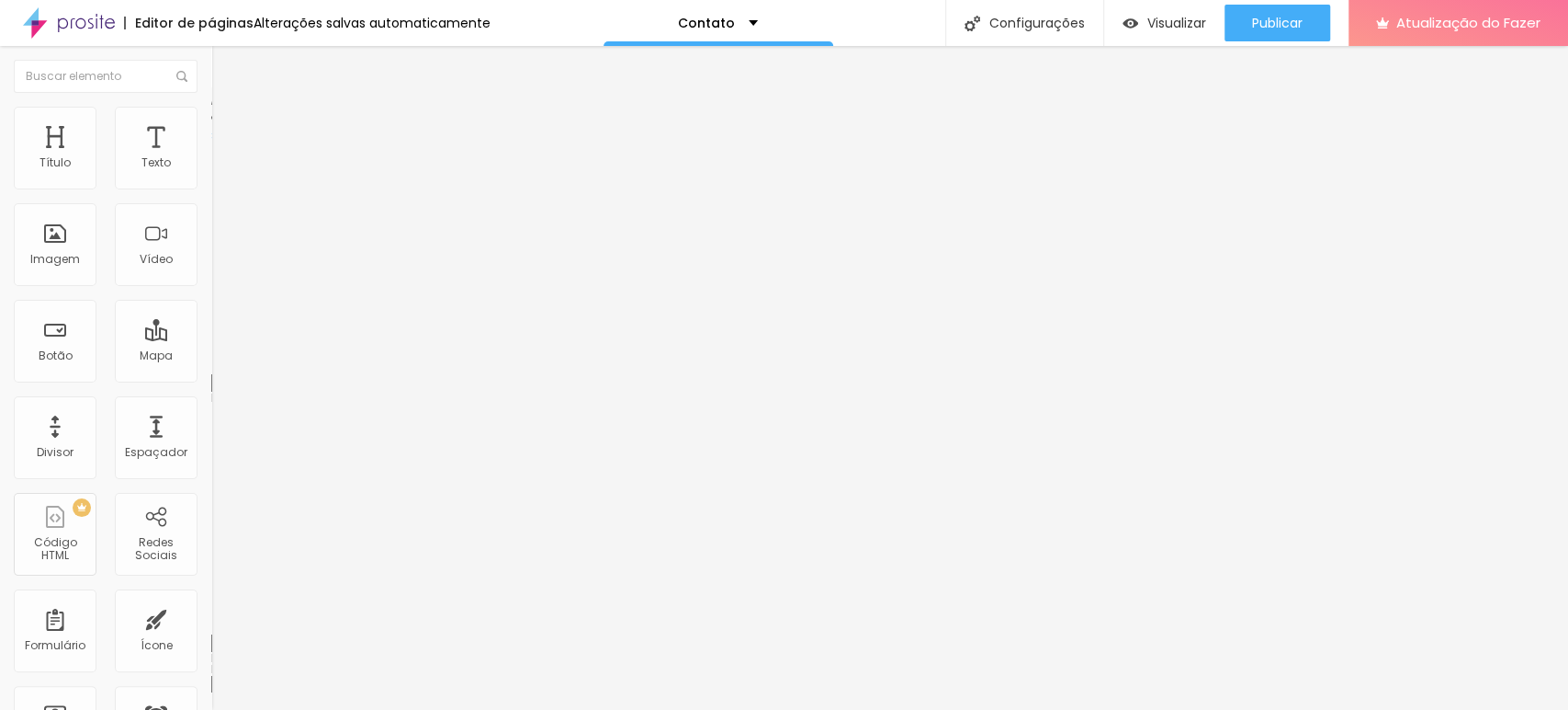
type input "2"
type input "0"
drag, startPoint x: 51, startPoint y: 210, endPoint x: 27, endPoint y: 213, distance: 24.2
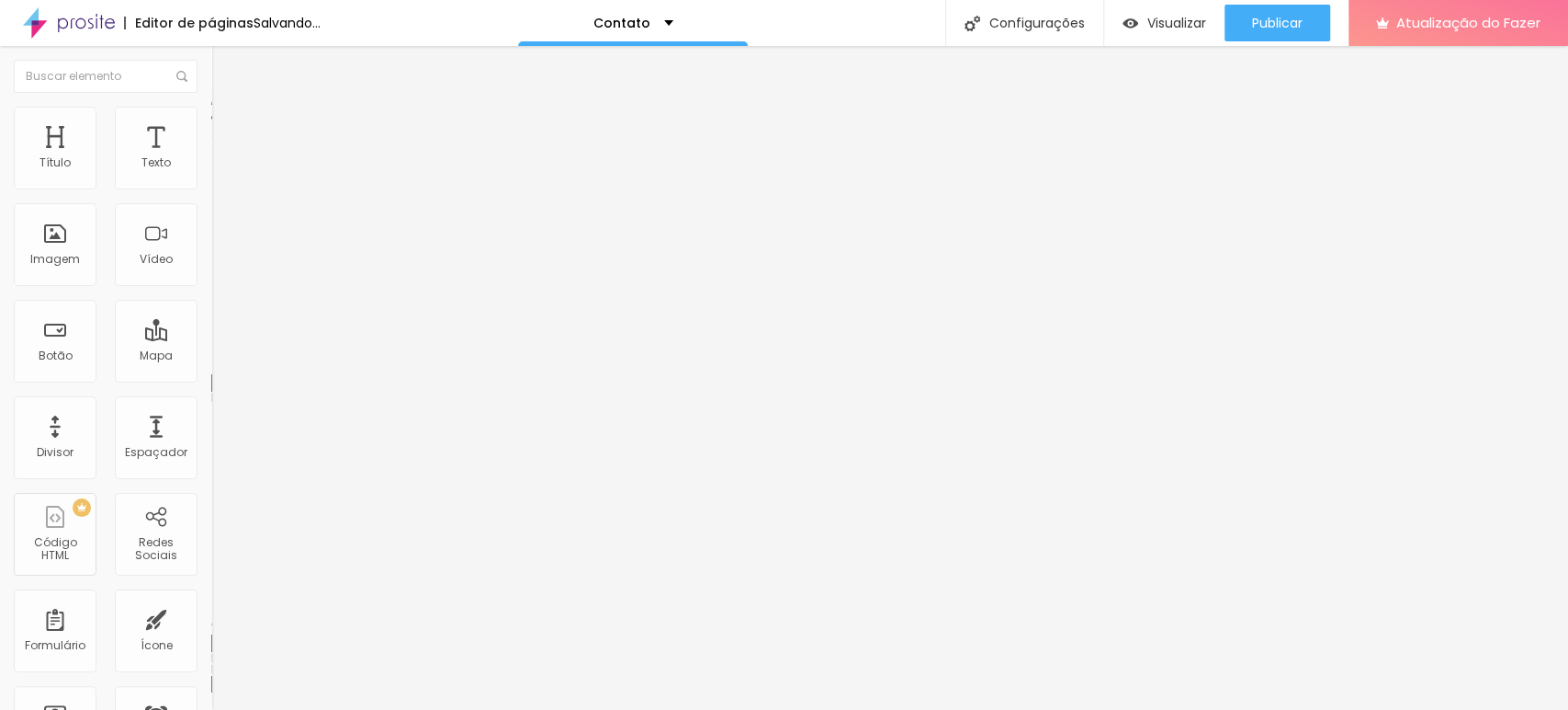
type input "0"
click at [211, 617] on input "range" at bounding box center [270, 623] width 119 height 14
type input "8"
type input "7"
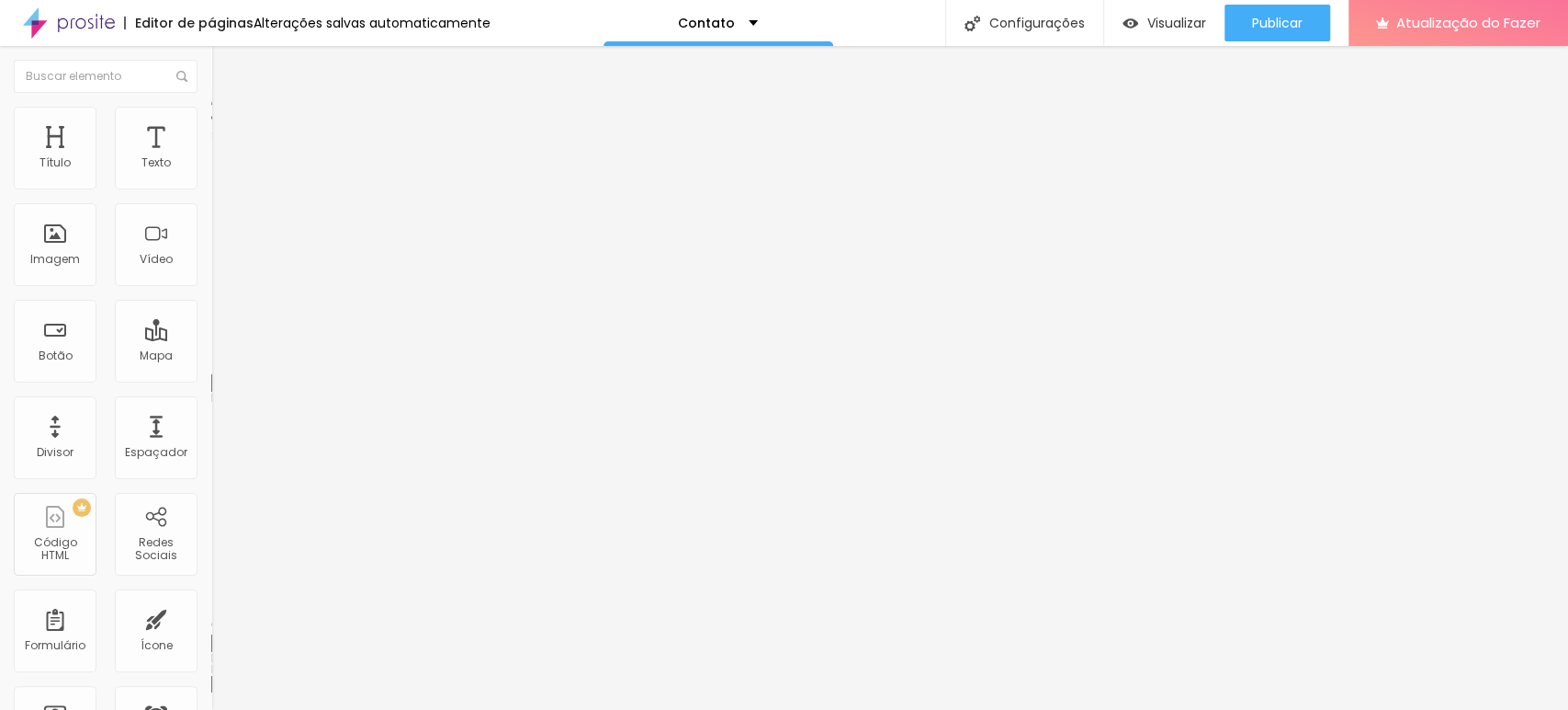
type input "7"
type input "5"
type input "3"
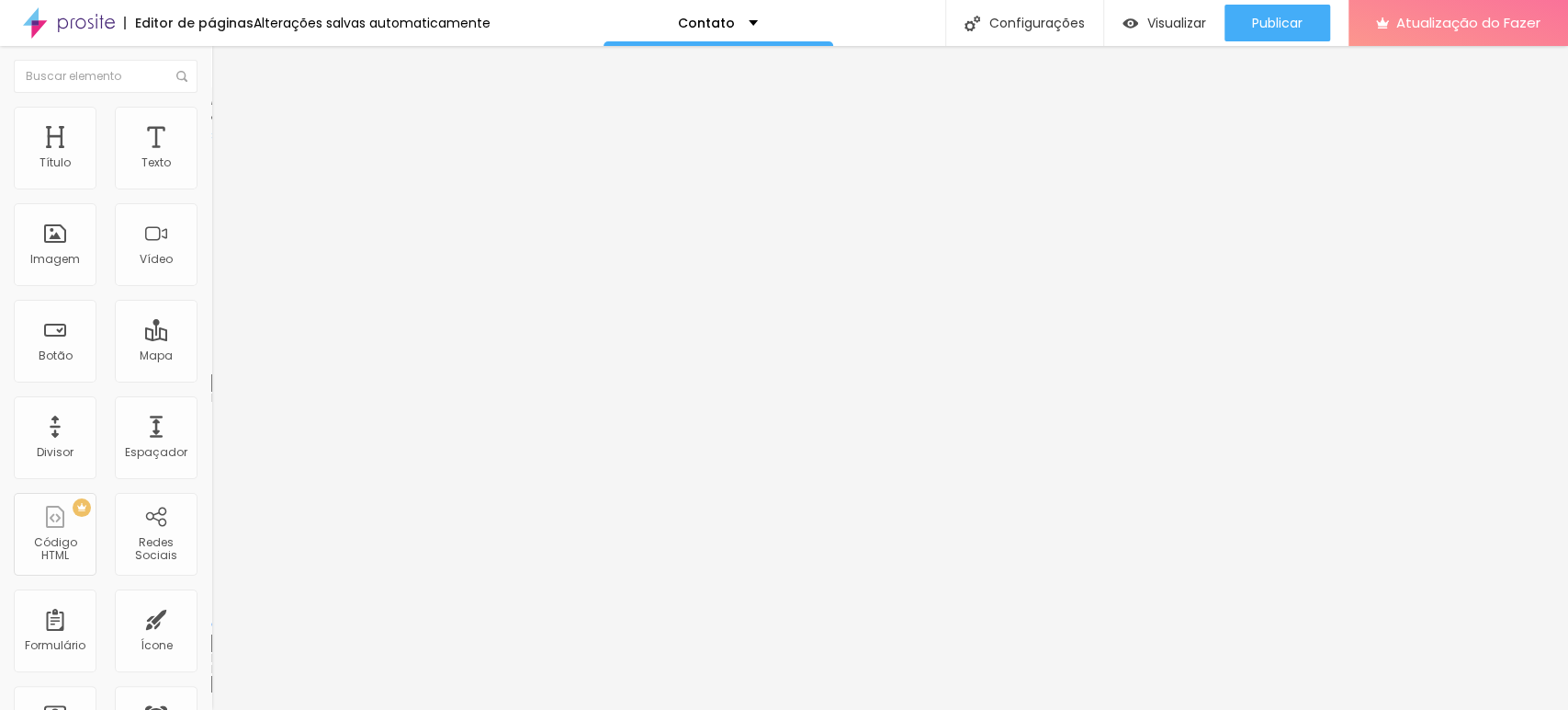
type input "0"
drag, startPoint x: 53, startPoint y: 178, endPoint x: 21, endPoint y: 183, distance: 32.4
type input "0"
click at [211, 357] on input "range" at bounding box center [270, 364] width 119 height 14
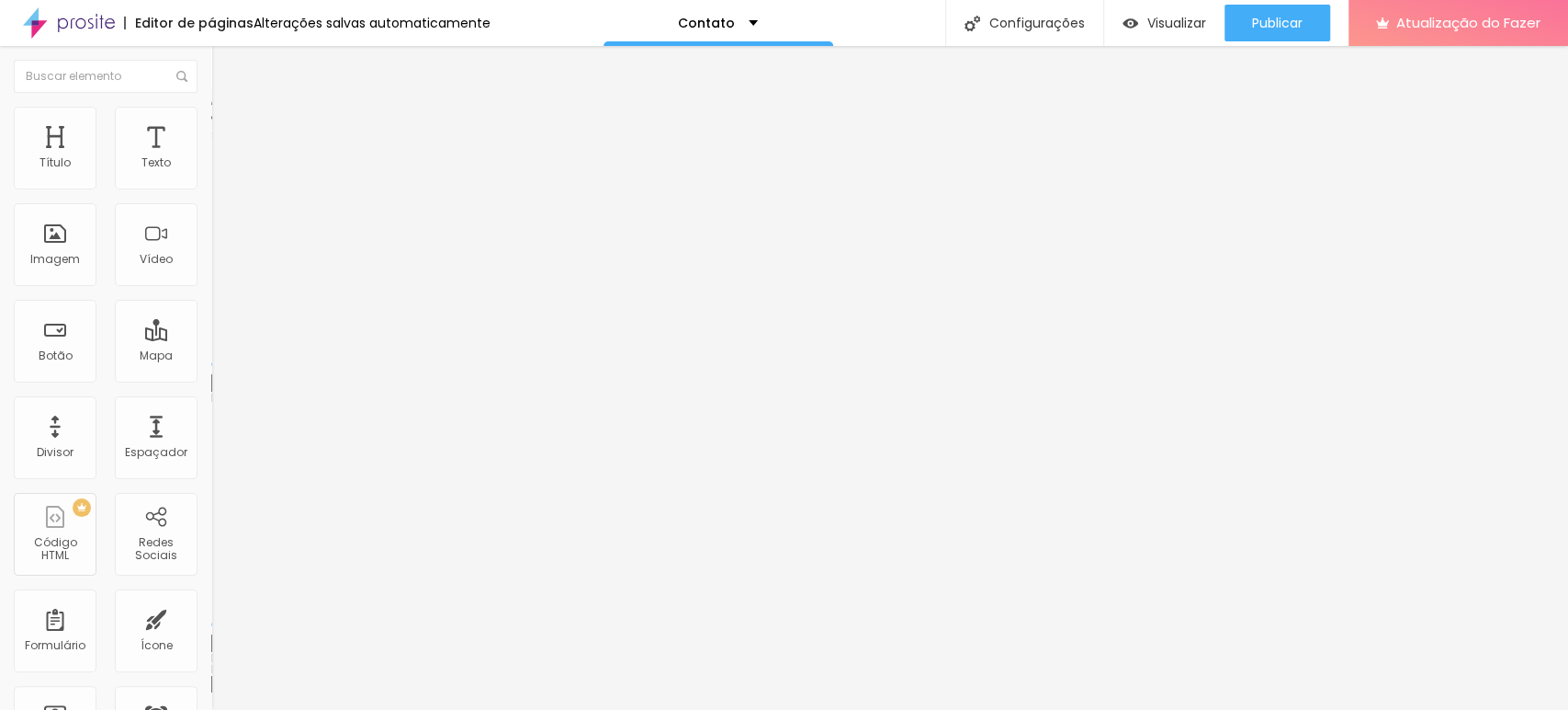
click at [227, 127] on font "Estilo" at bounding box center [242, 119] width 29 height 15
click at [211, 335] on button "button" at bounding box center [224, 325] width 26 height 19
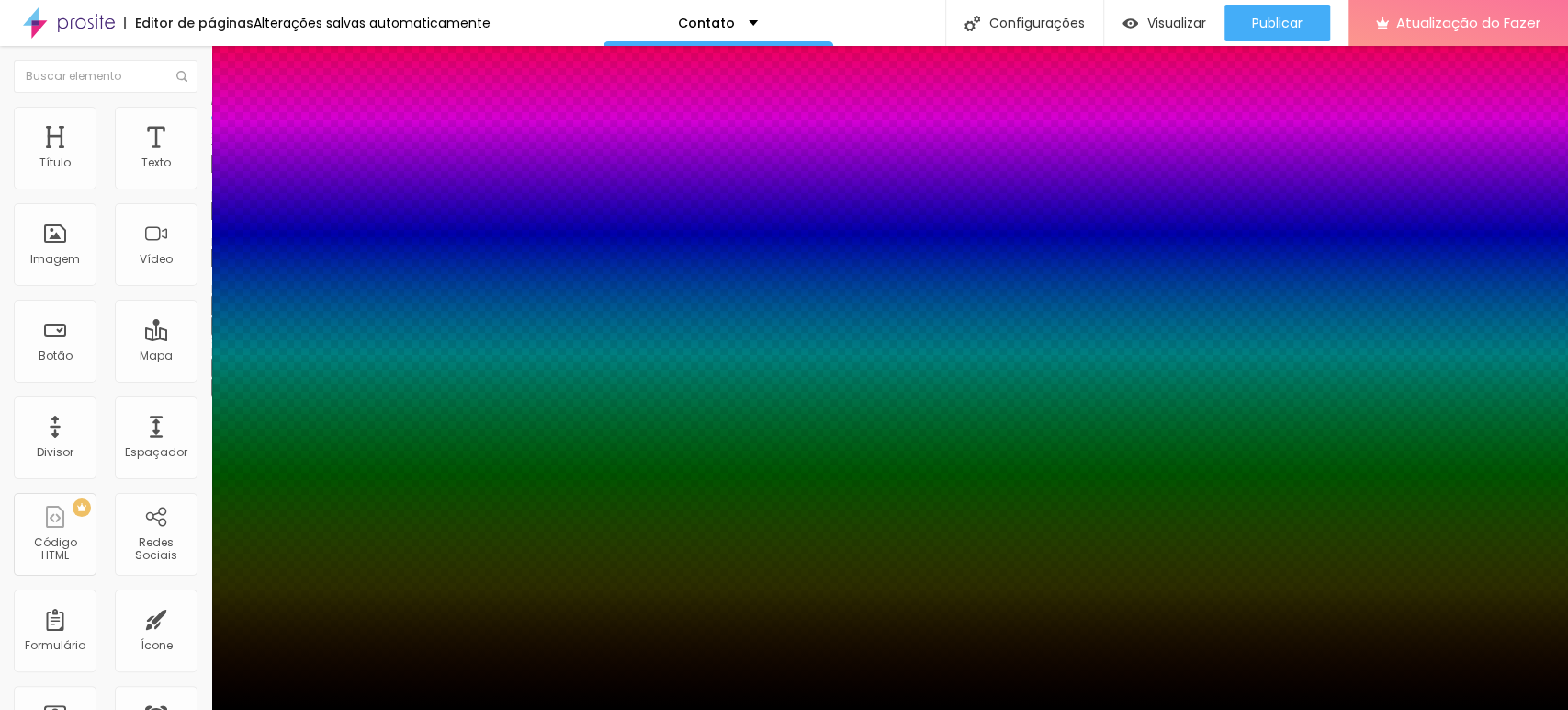
type input "1"
type input "2"
type input "6"
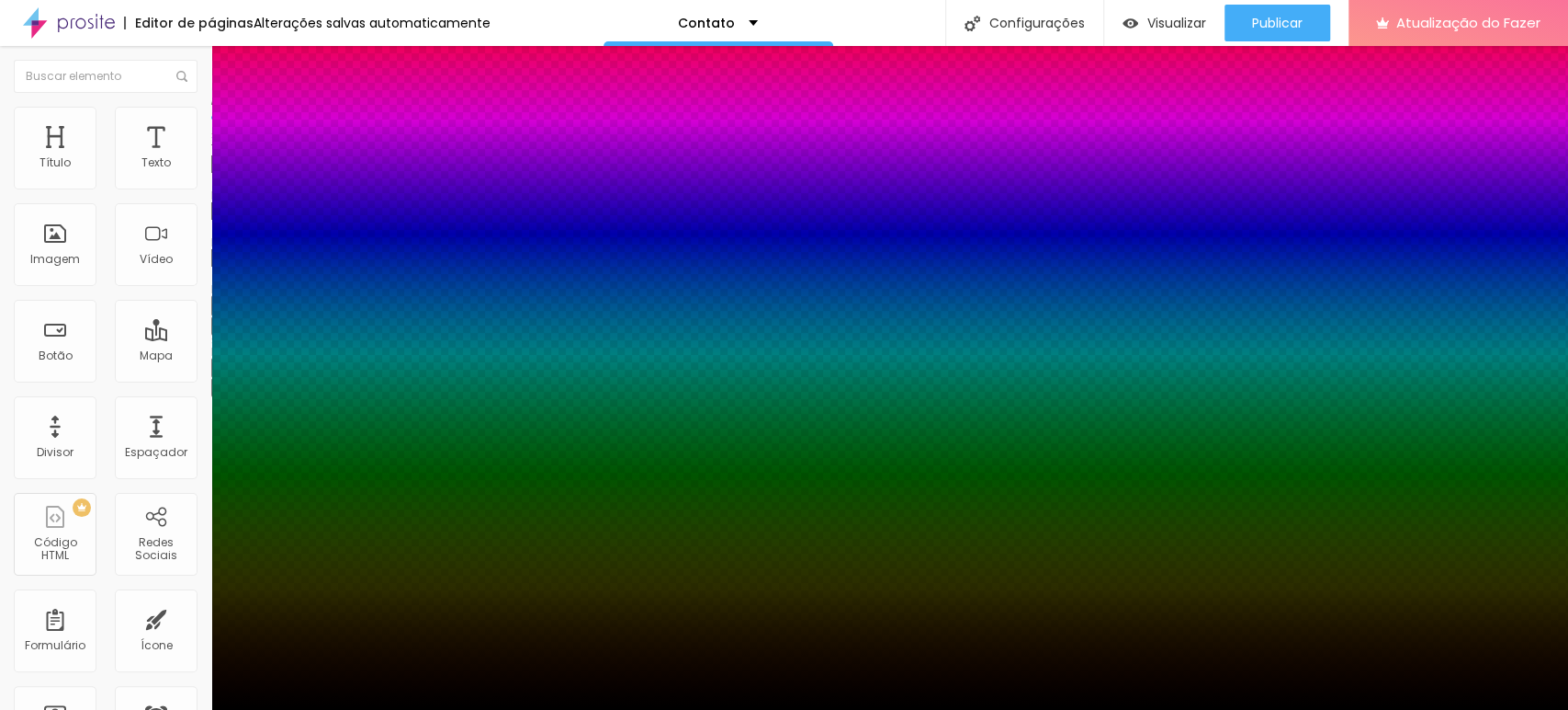
type input "6"
type input "10"
type input "16"
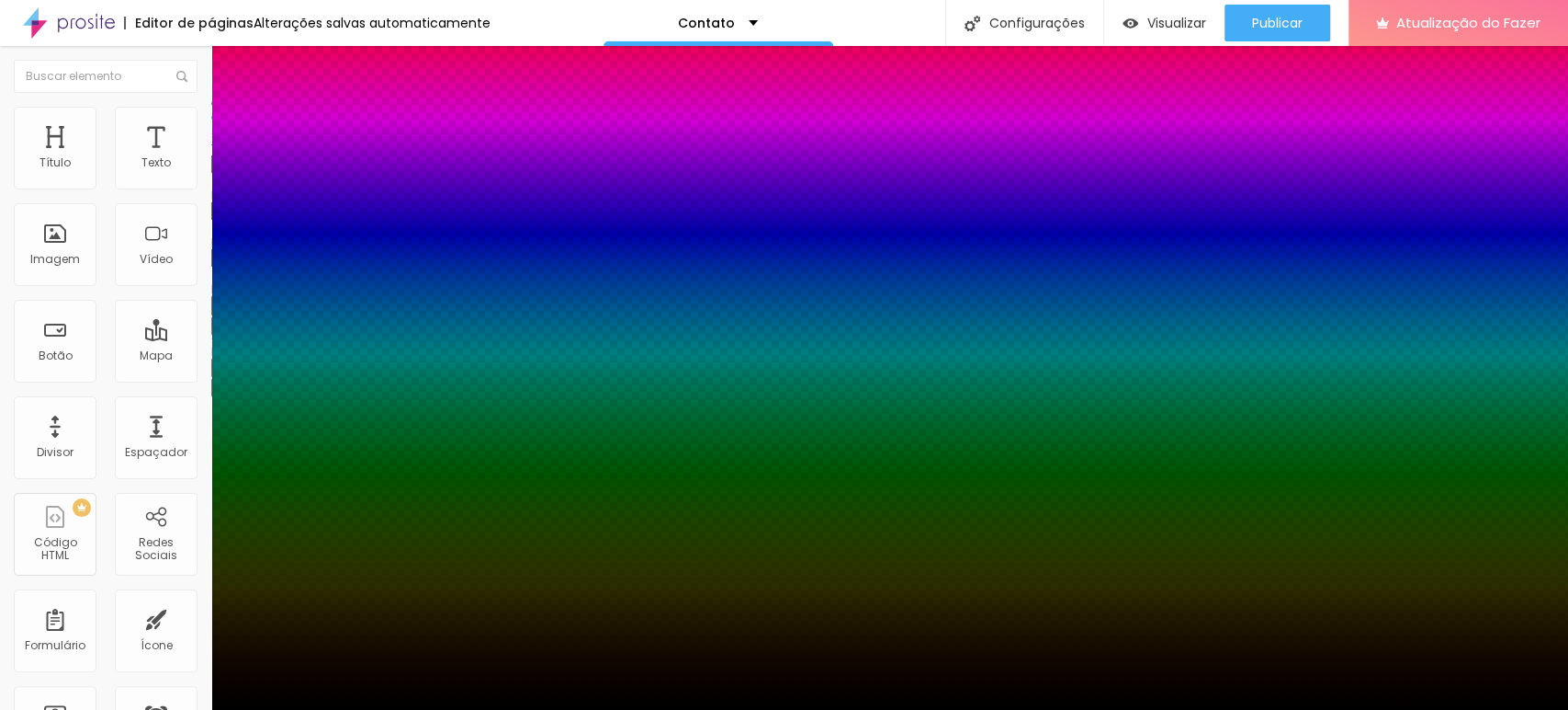
type input "22"
type input "28"
type input "29"
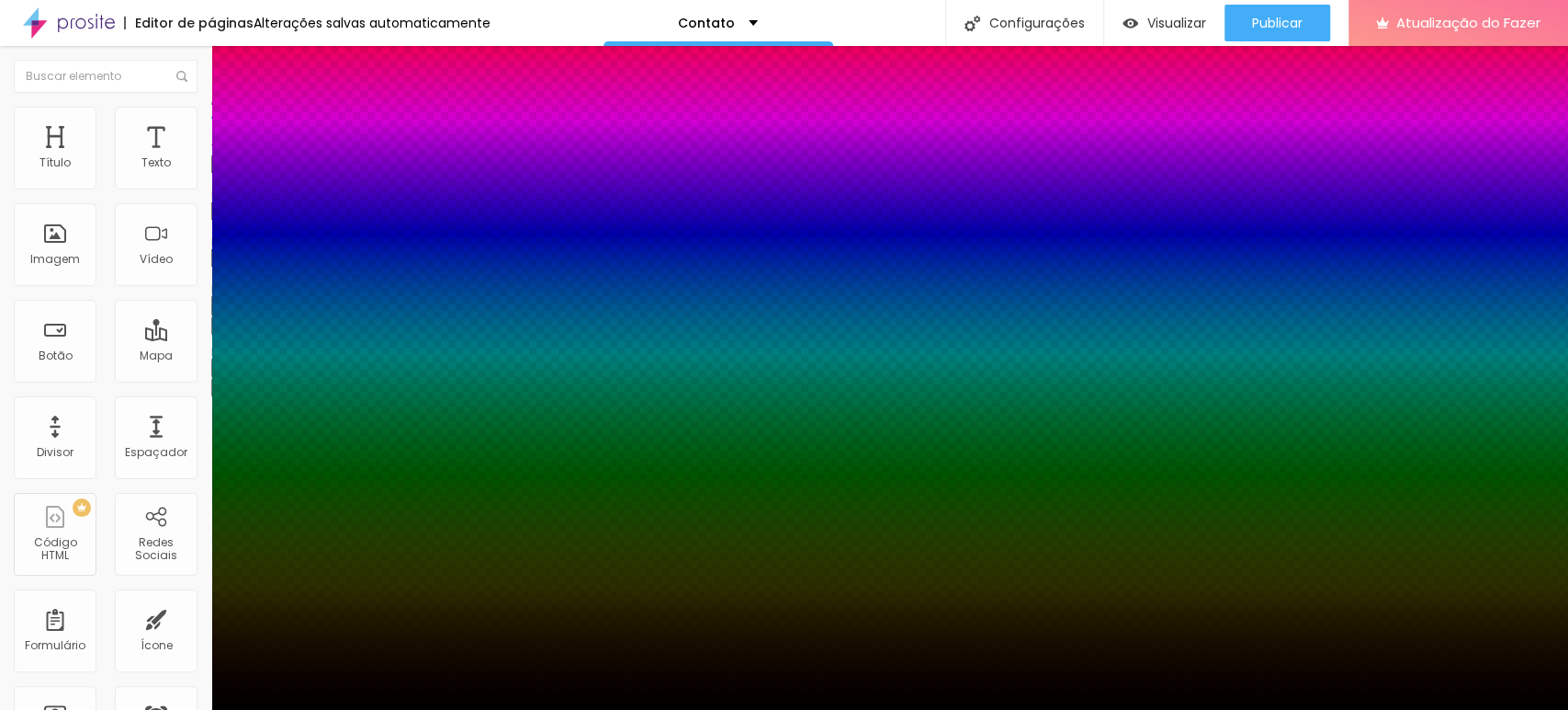
type input "29"
type input "30"
drag, startPoint x: 206, startPoint y: 407, endPoint x: 442, endPoint y: 405, distance: 236.0
type input "30"
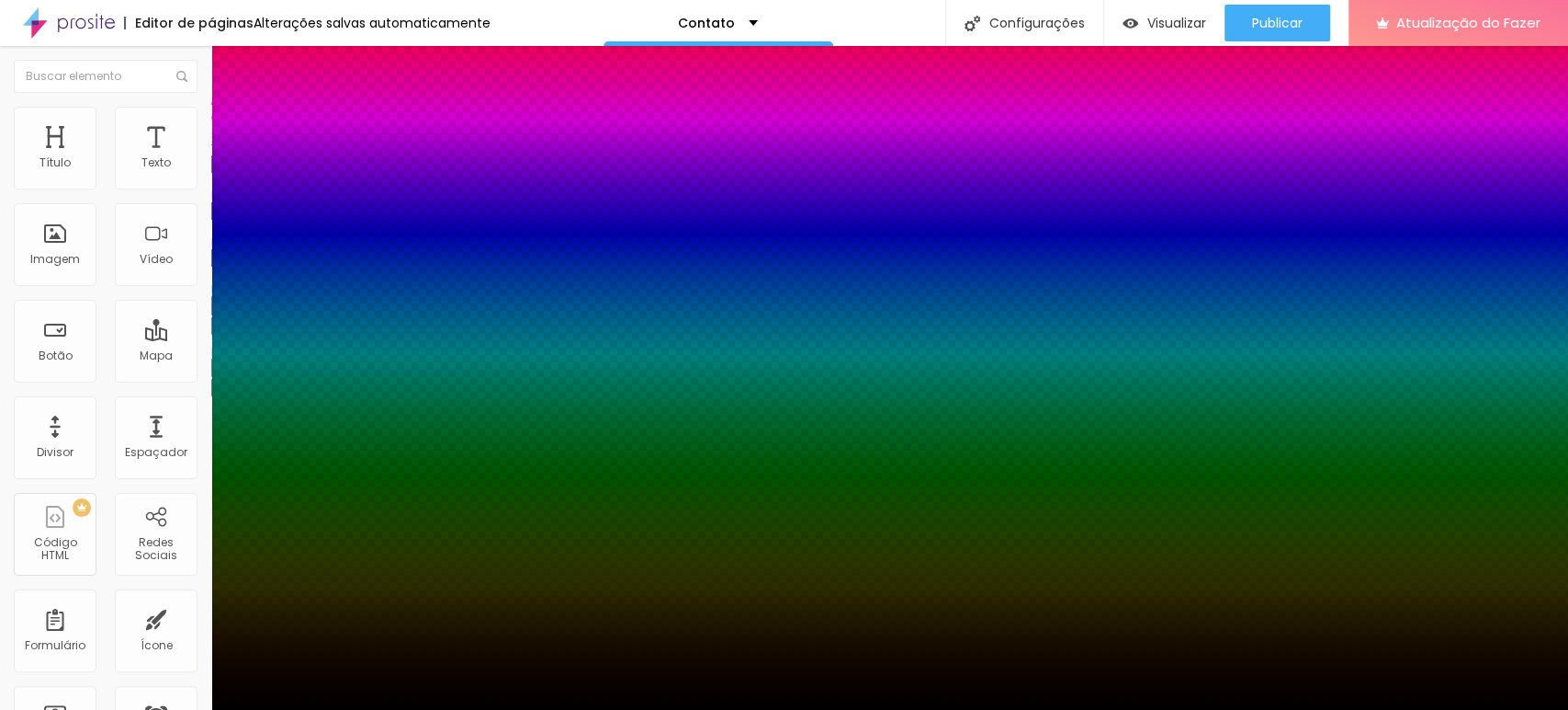
click at [762, 709] on div at bounding box center [784, 710] width 1568 height 0
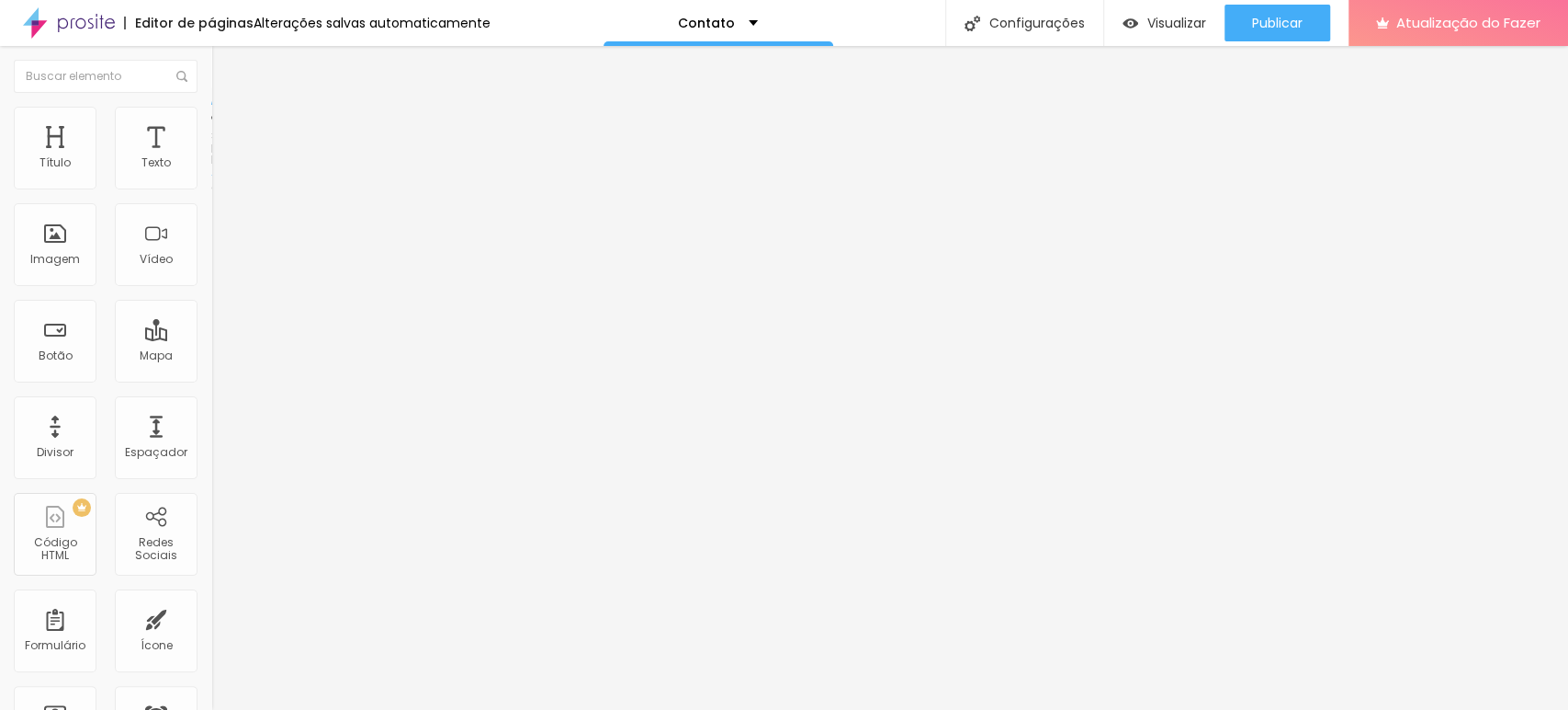
click at [211, 81] on button "Editar nulo" at bounding box center [317, 67] width 211 height 42
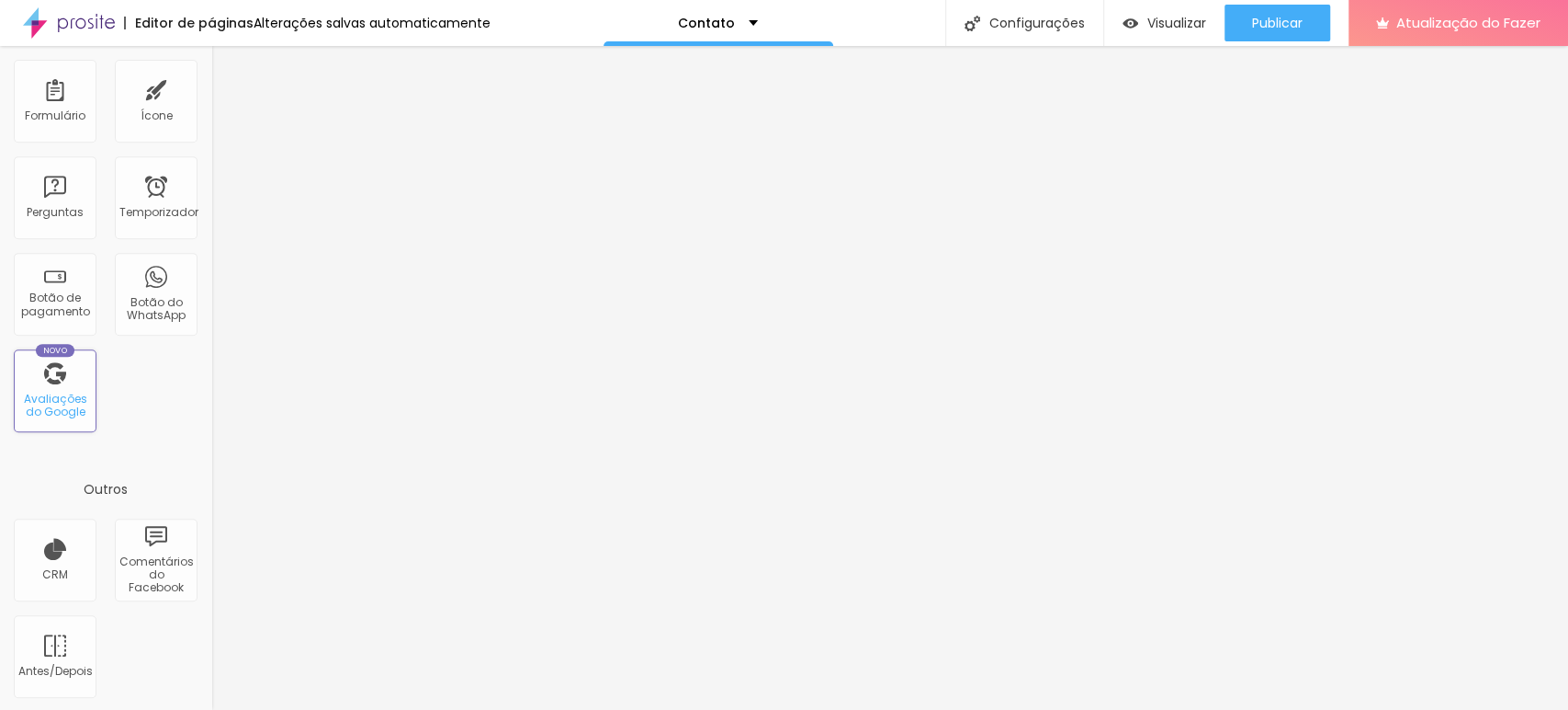
scroll to position [529, 0]
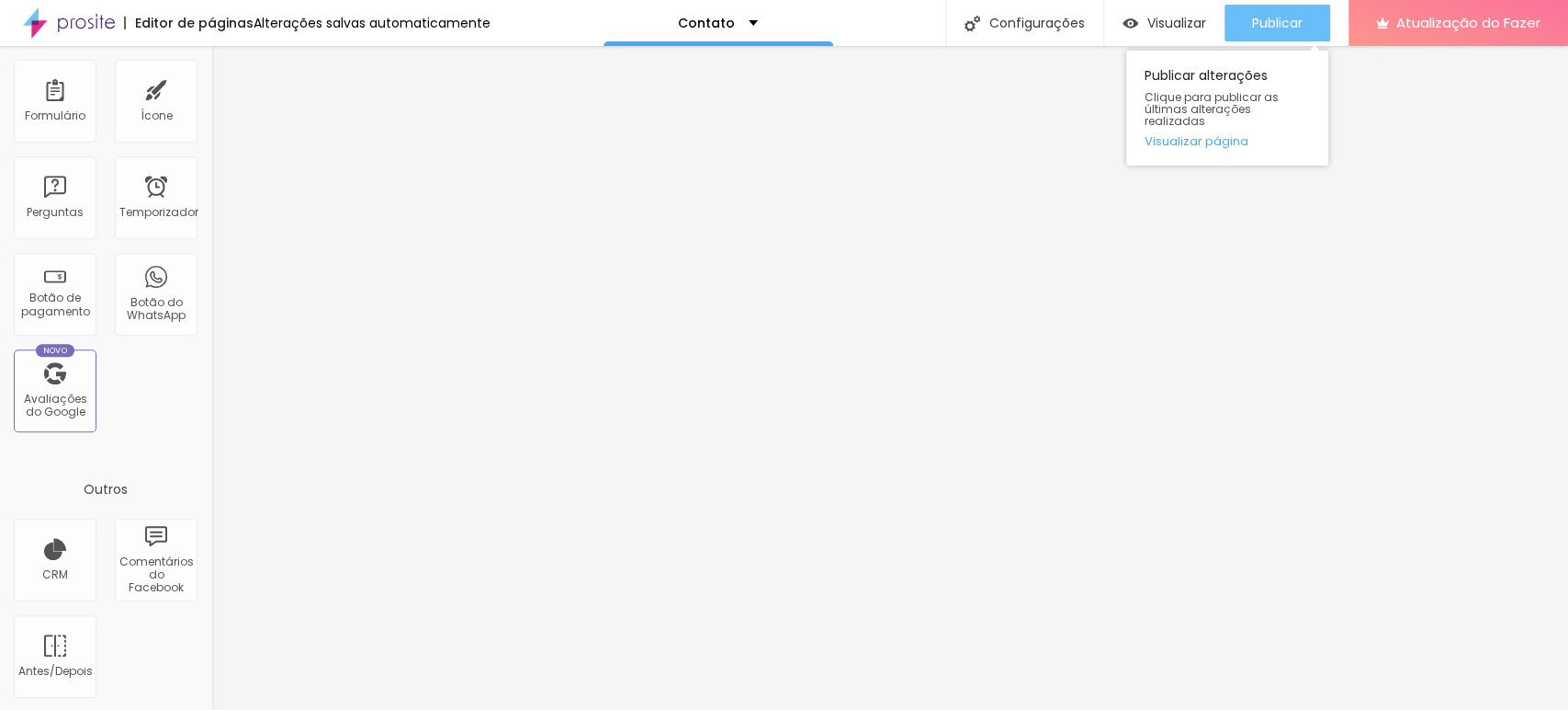
click at [1279, 26] on font "Publicar" at bounding box center [1277, 22] width 50 height 18
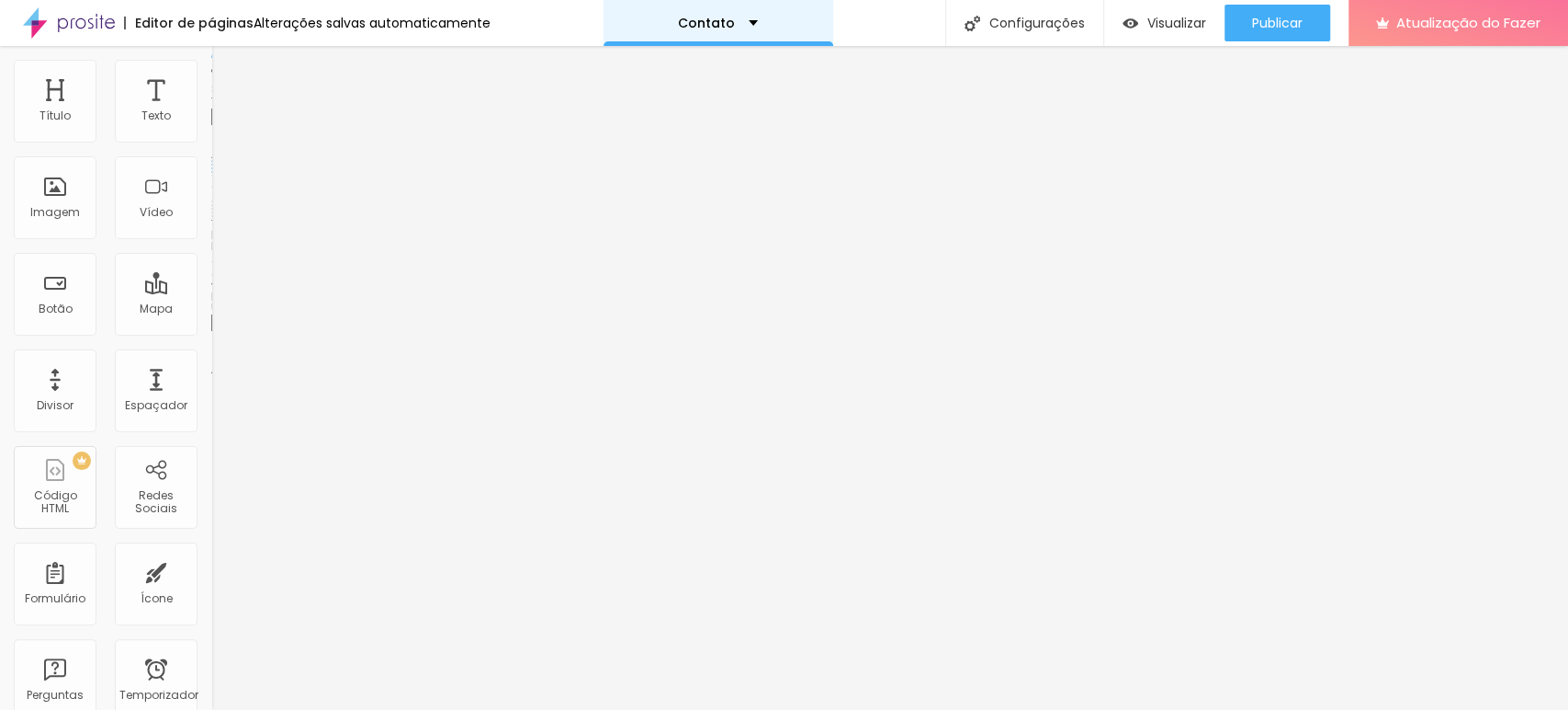
scroll to position [0, 0]
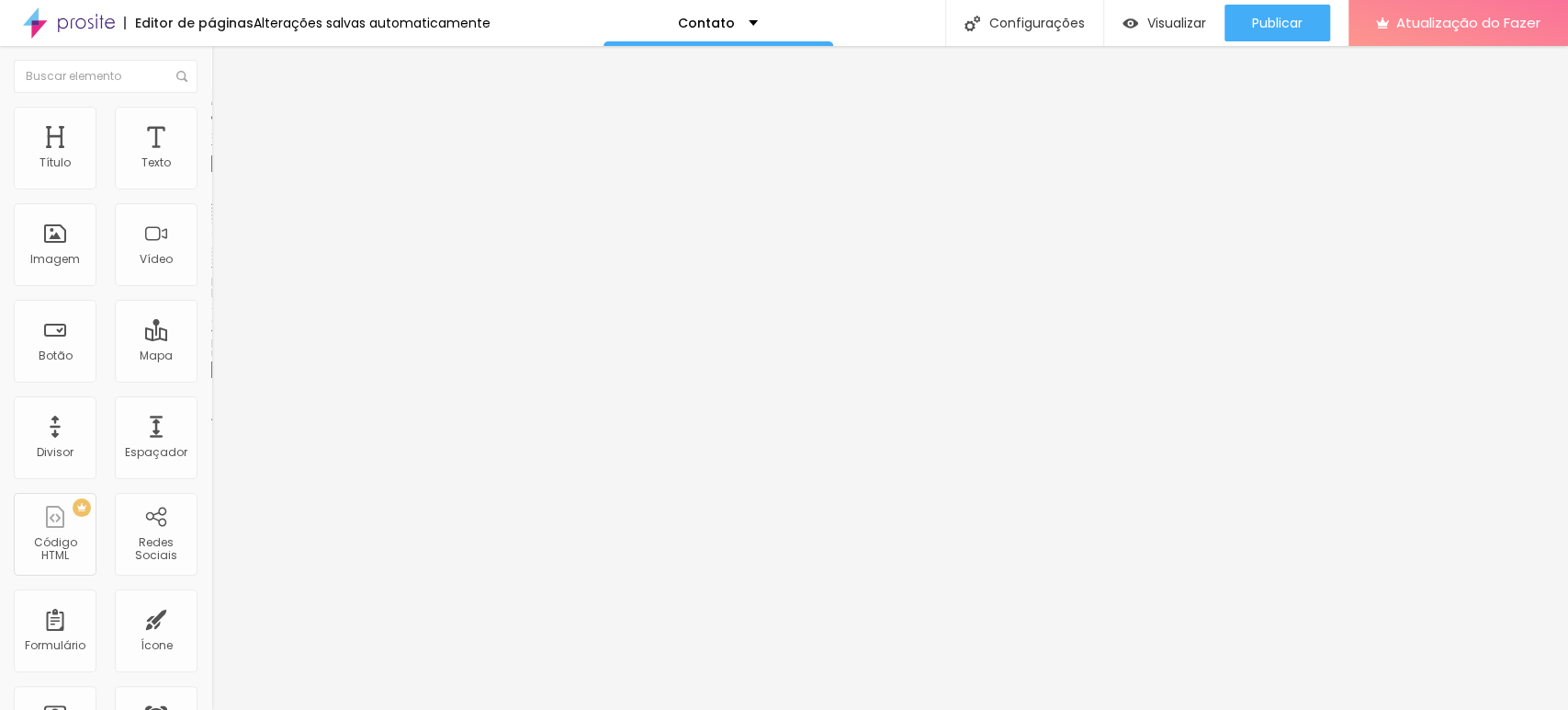
click at [211, 284] on font "Normal" at bounding box center [231, 282] width 41 height 15
click at [211, 299] on div "Pequeno" at bounding box center [317, 293] width 211 height 11
click at [227, 129] on font "Avançado" at bounding box center [258, 137] width 61 height 15
type input "1"
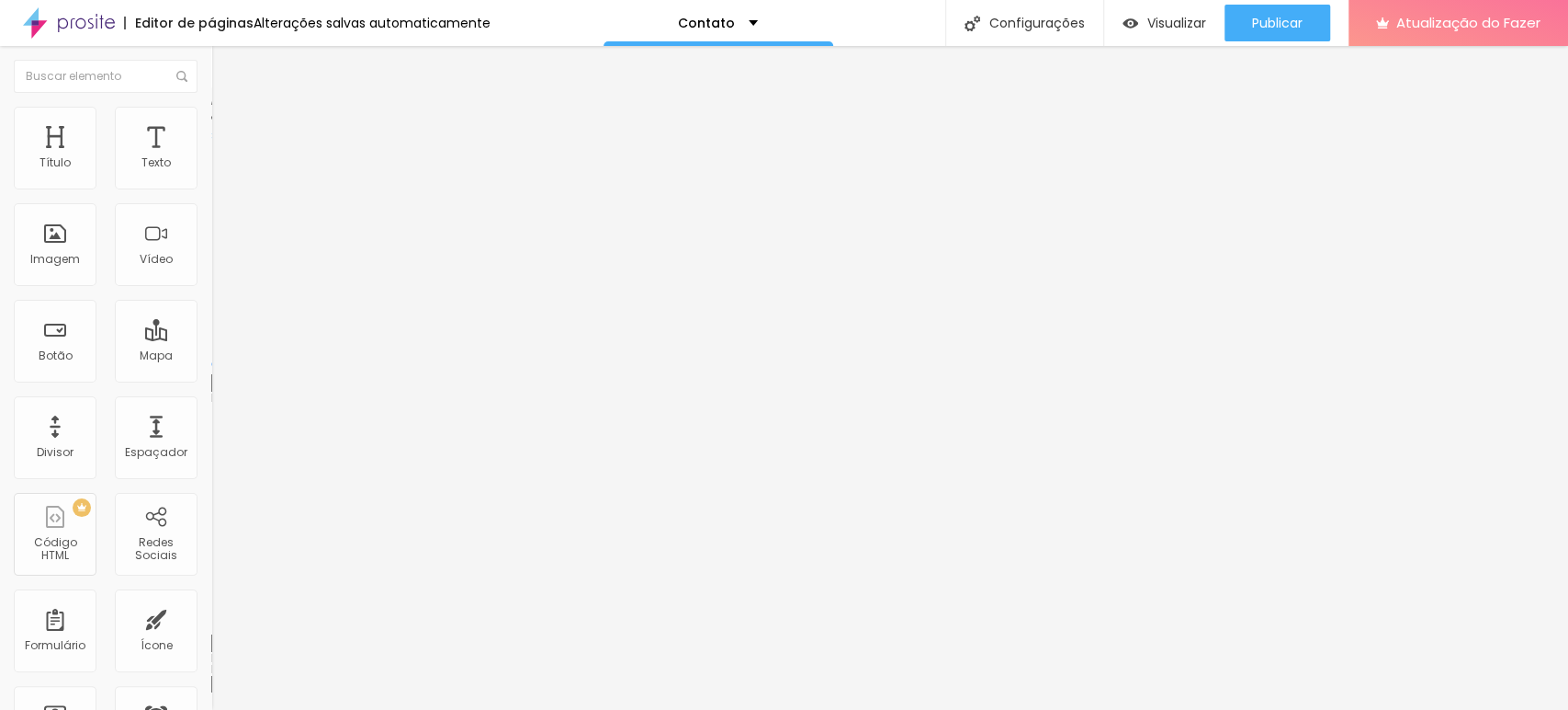
type input "3"
type input "4"
type input "7"
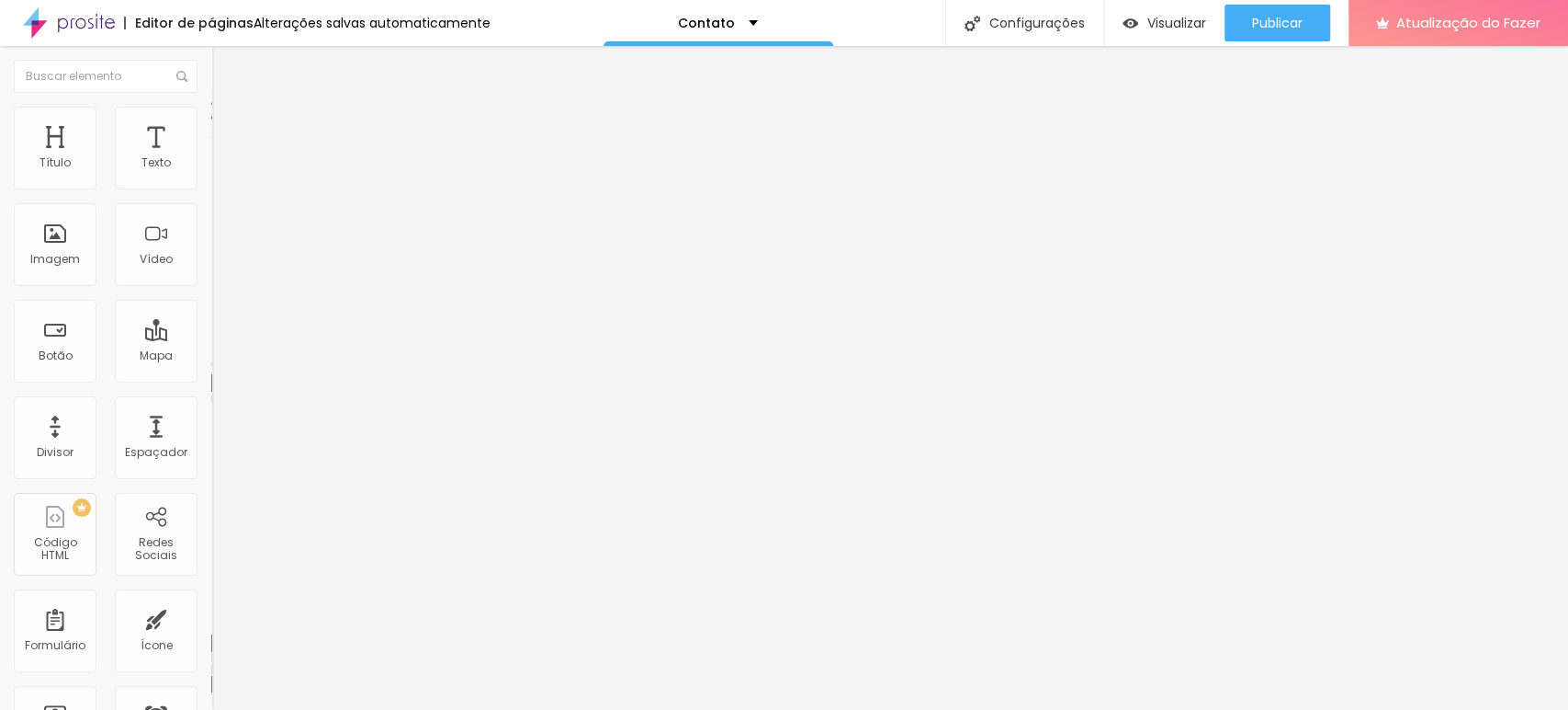
type input "7"
type input "8"
type input "9"
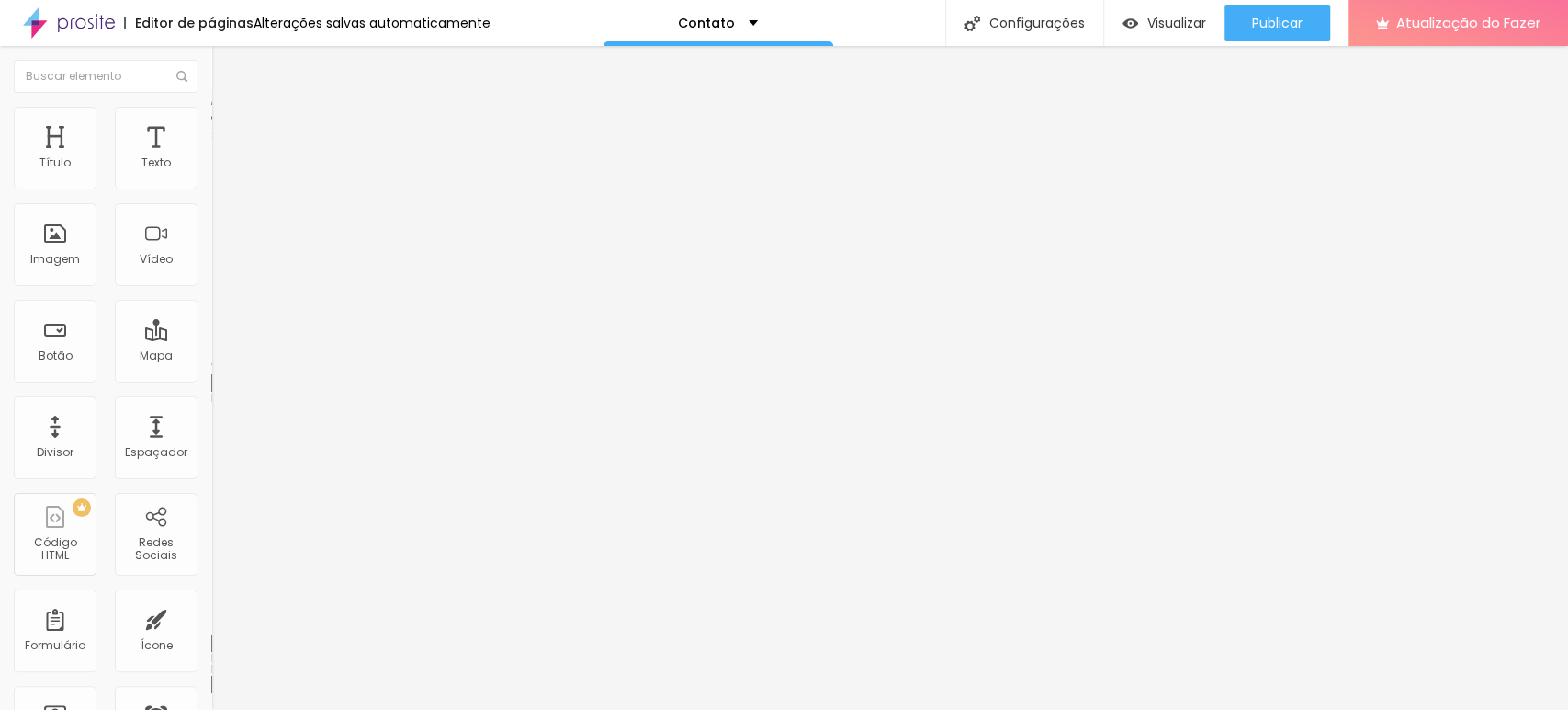
type input "10"
type input "12"
type input "14"
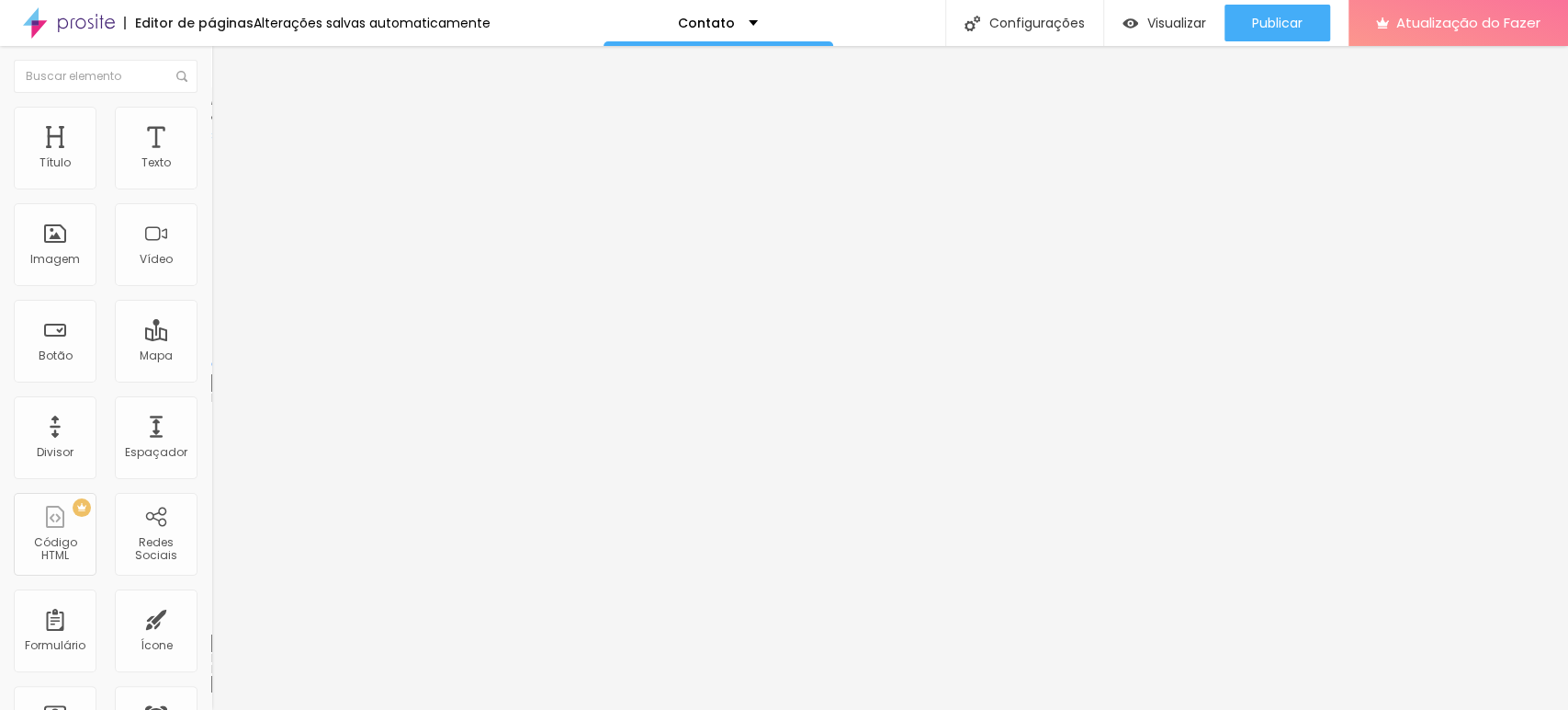
type input "14"
type input "19"
type input "22"
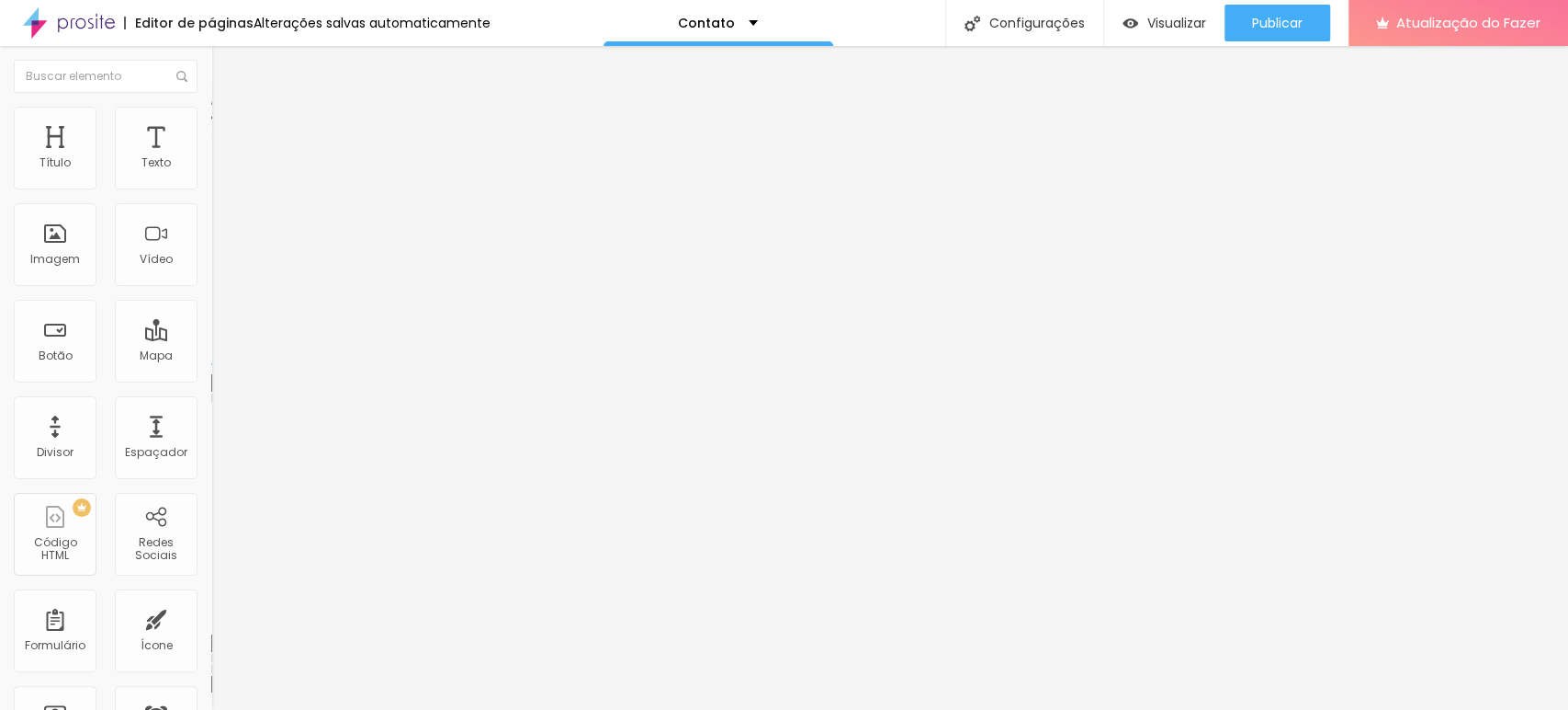
type input "23"
type input "24"
type input "23"
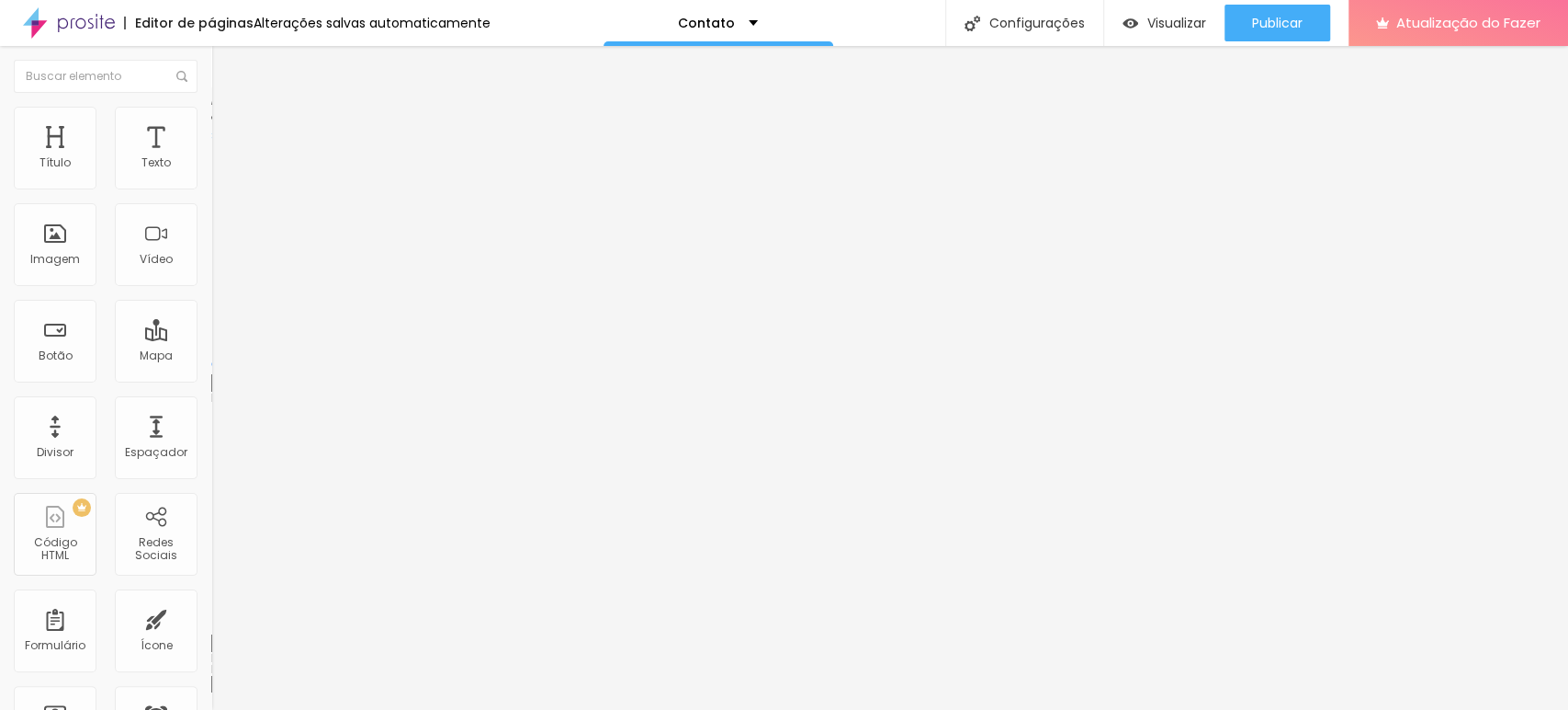
type input "23"
type input "21"
type input "19"
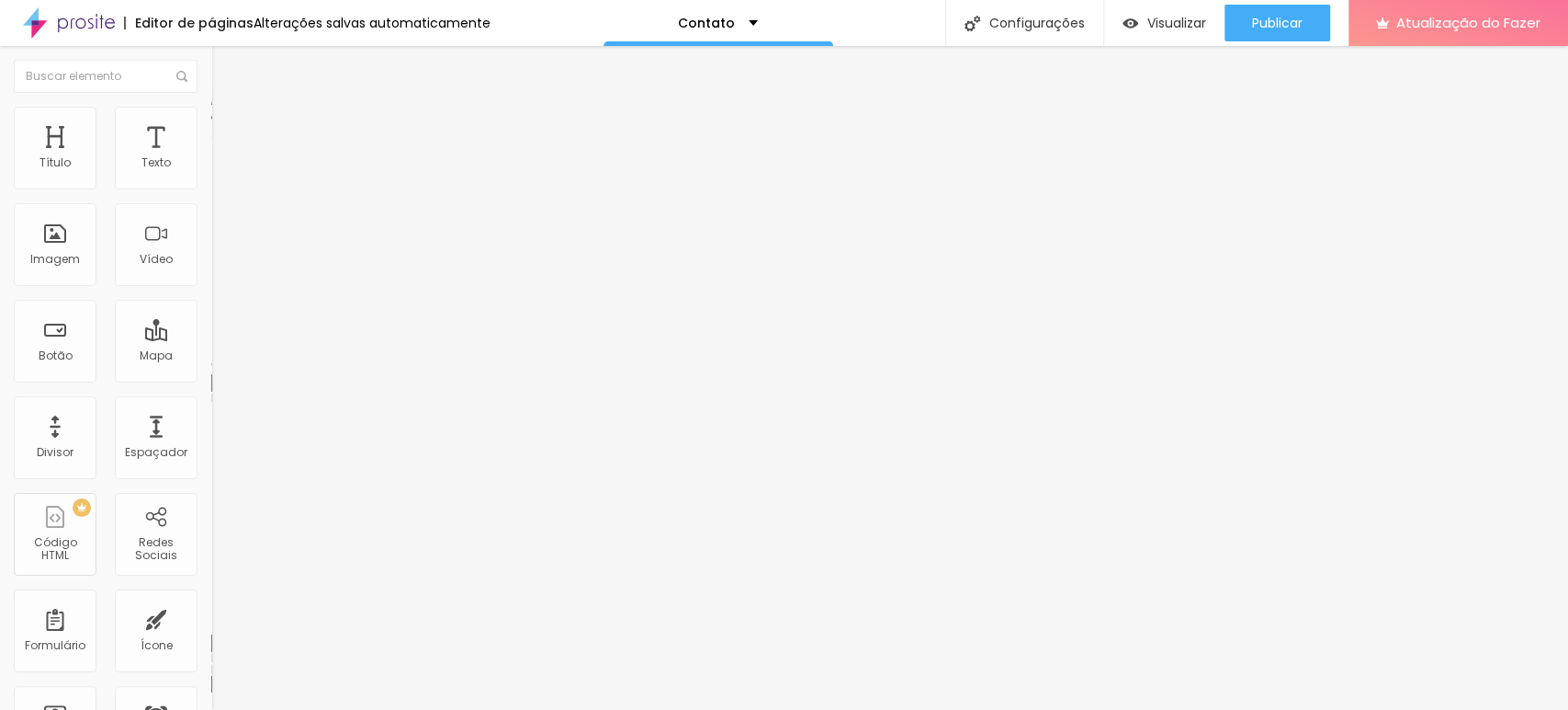
type input "17"
type input "15"
type input "13"
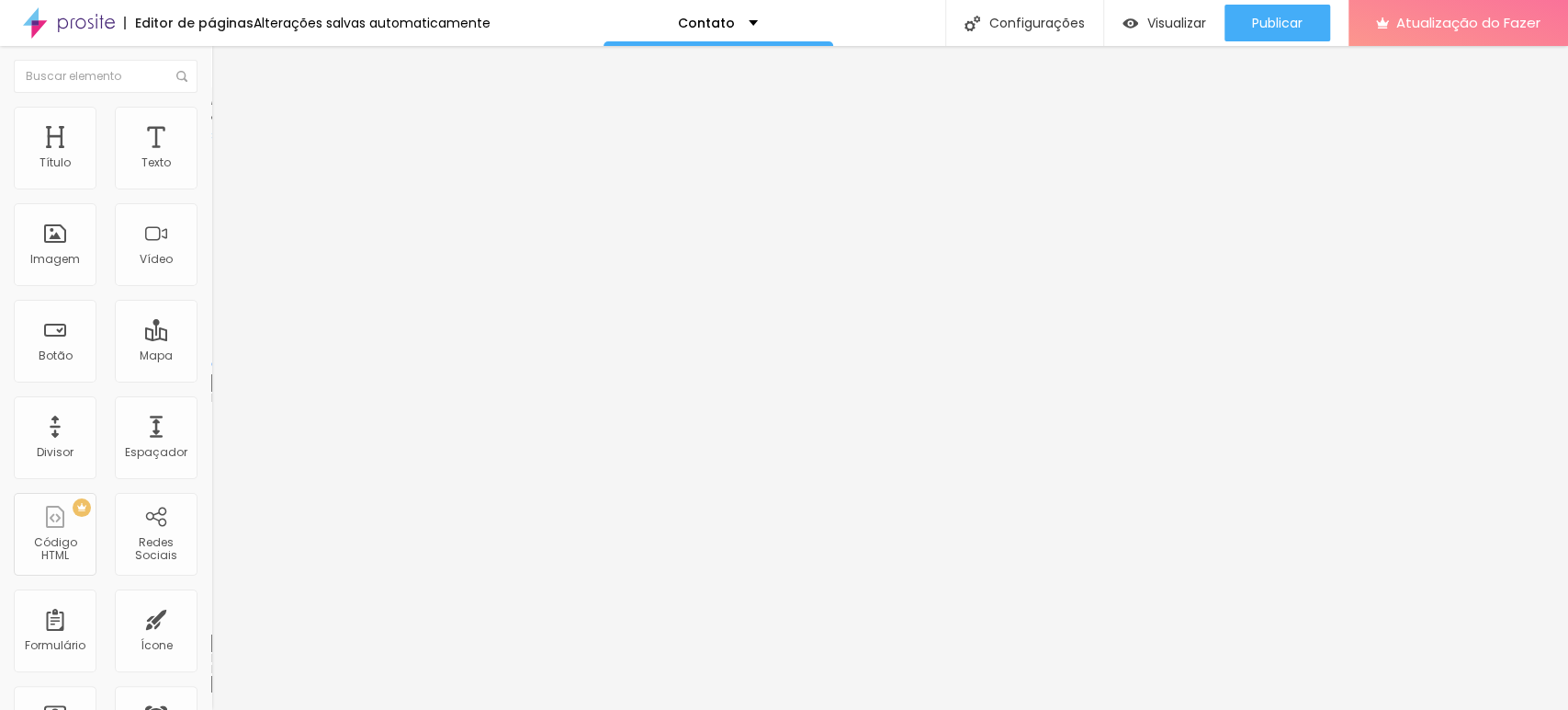
type input "13"
type input "12"
type input "11"
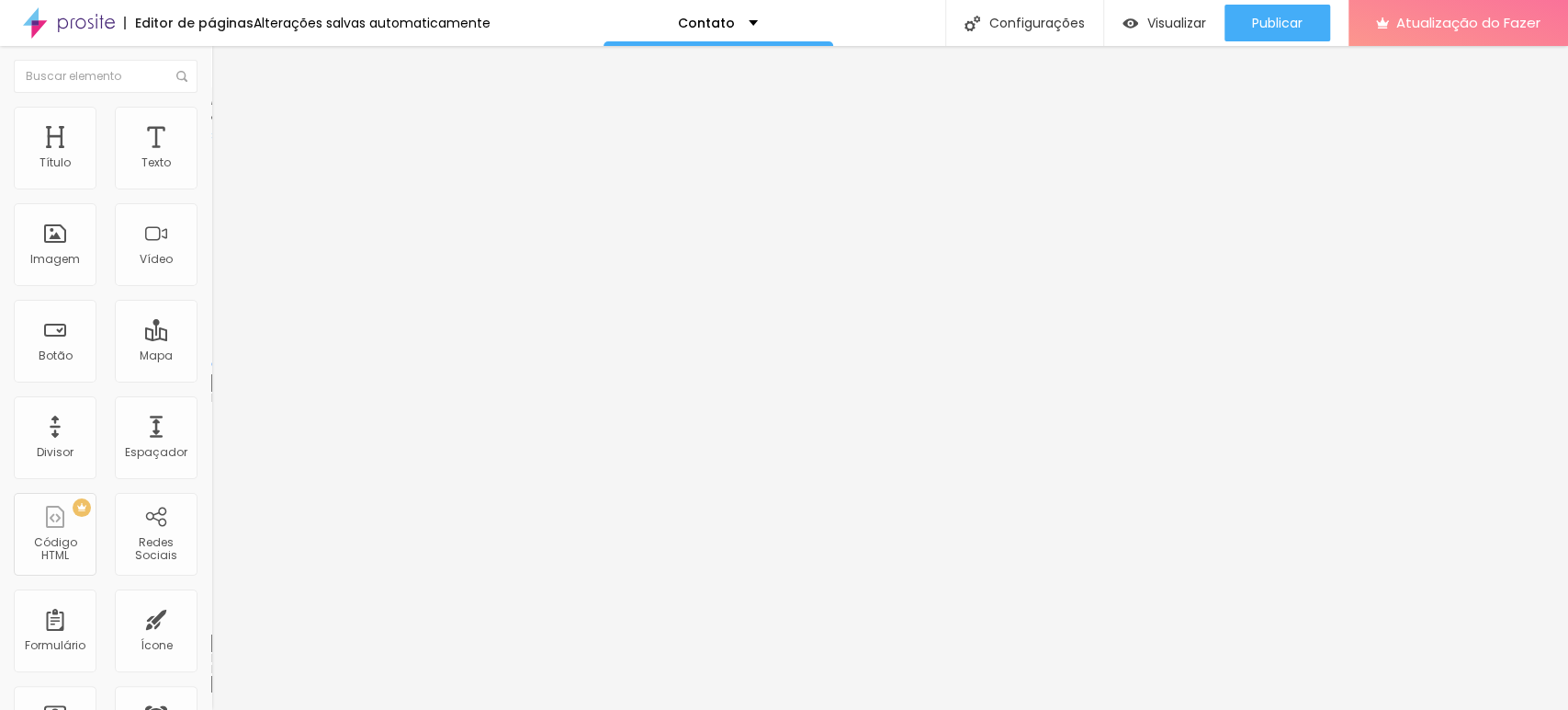
type input "10"
type input "9"
type input "7"
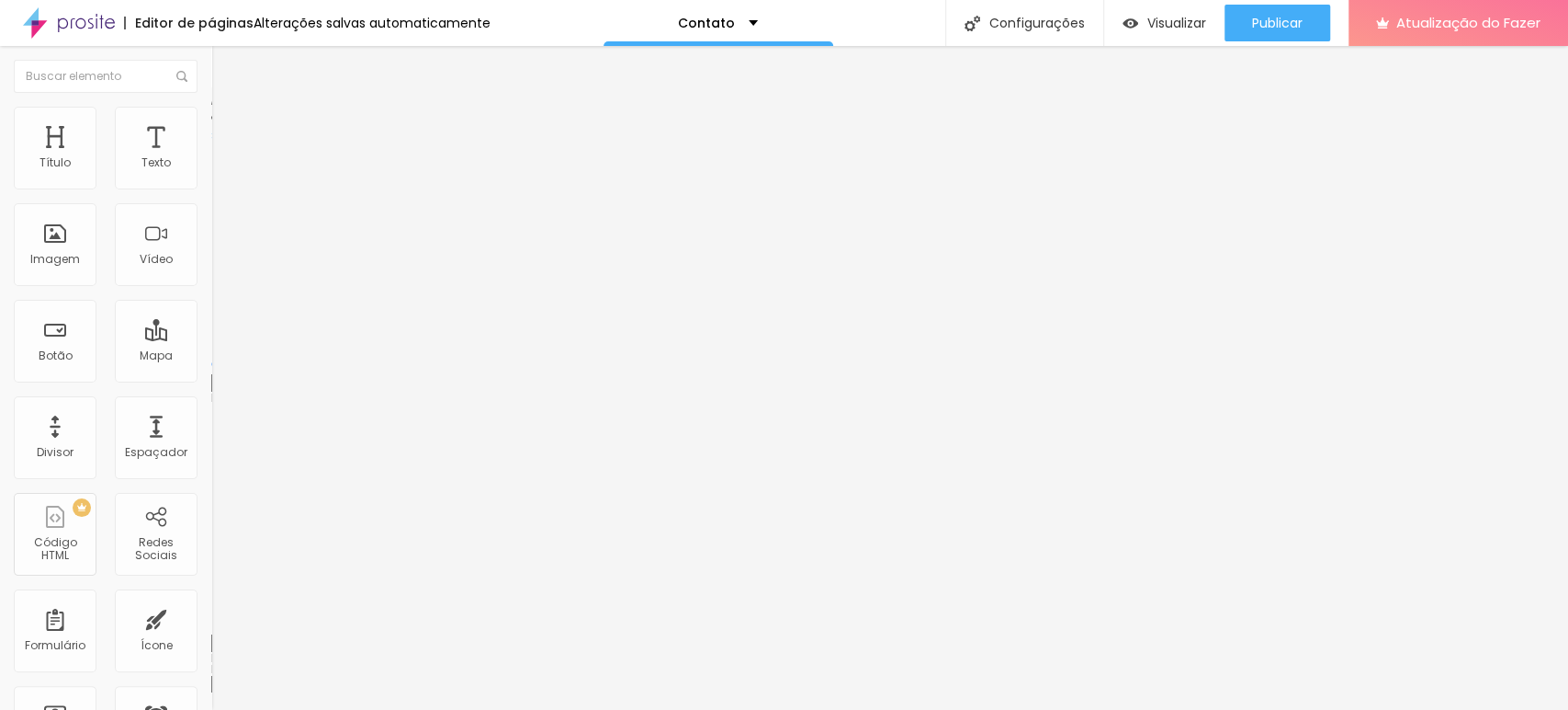
type input "7"
type input "6"
type input "5"
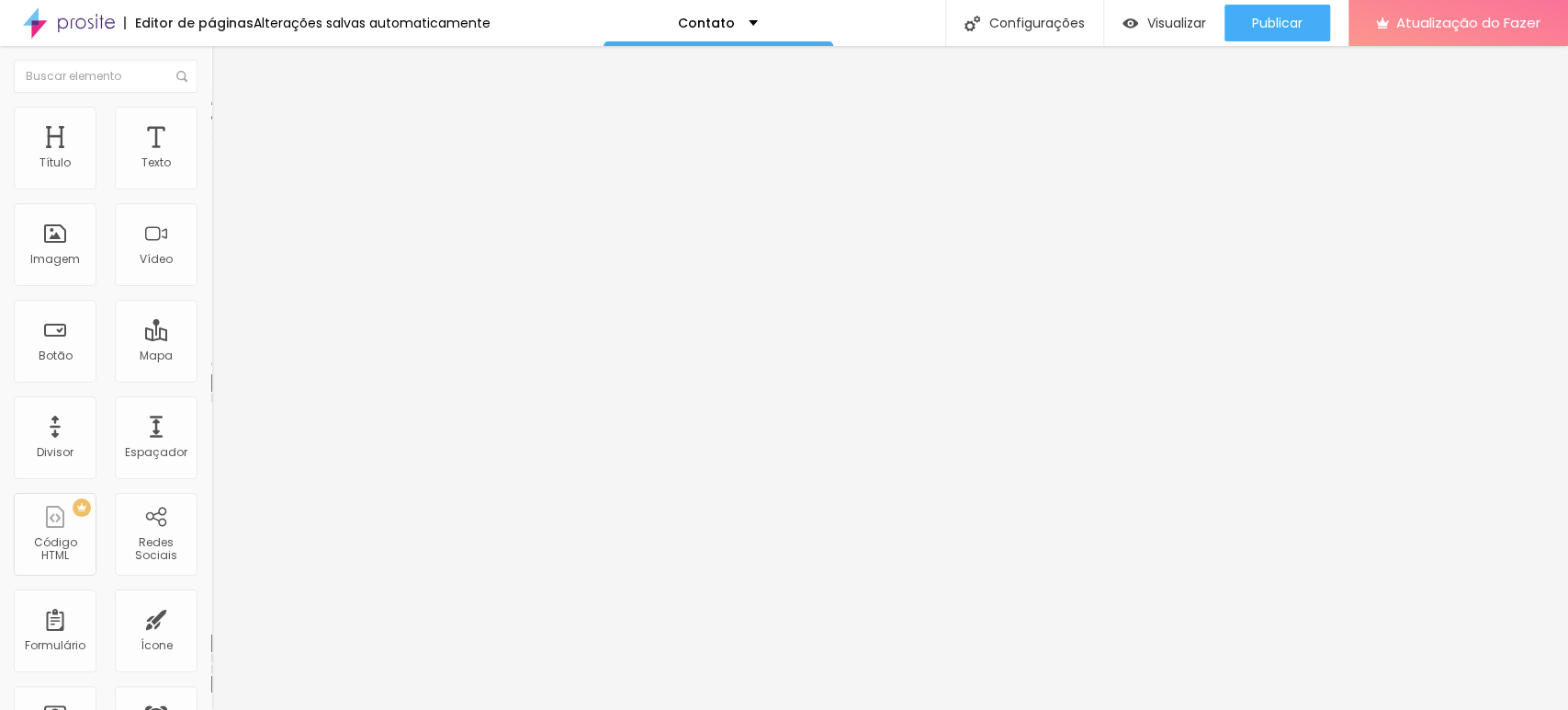
type input "4"
click at [211, 617] on input "range" at bounding box center [270, 623] width 119 height 14
type input "2"
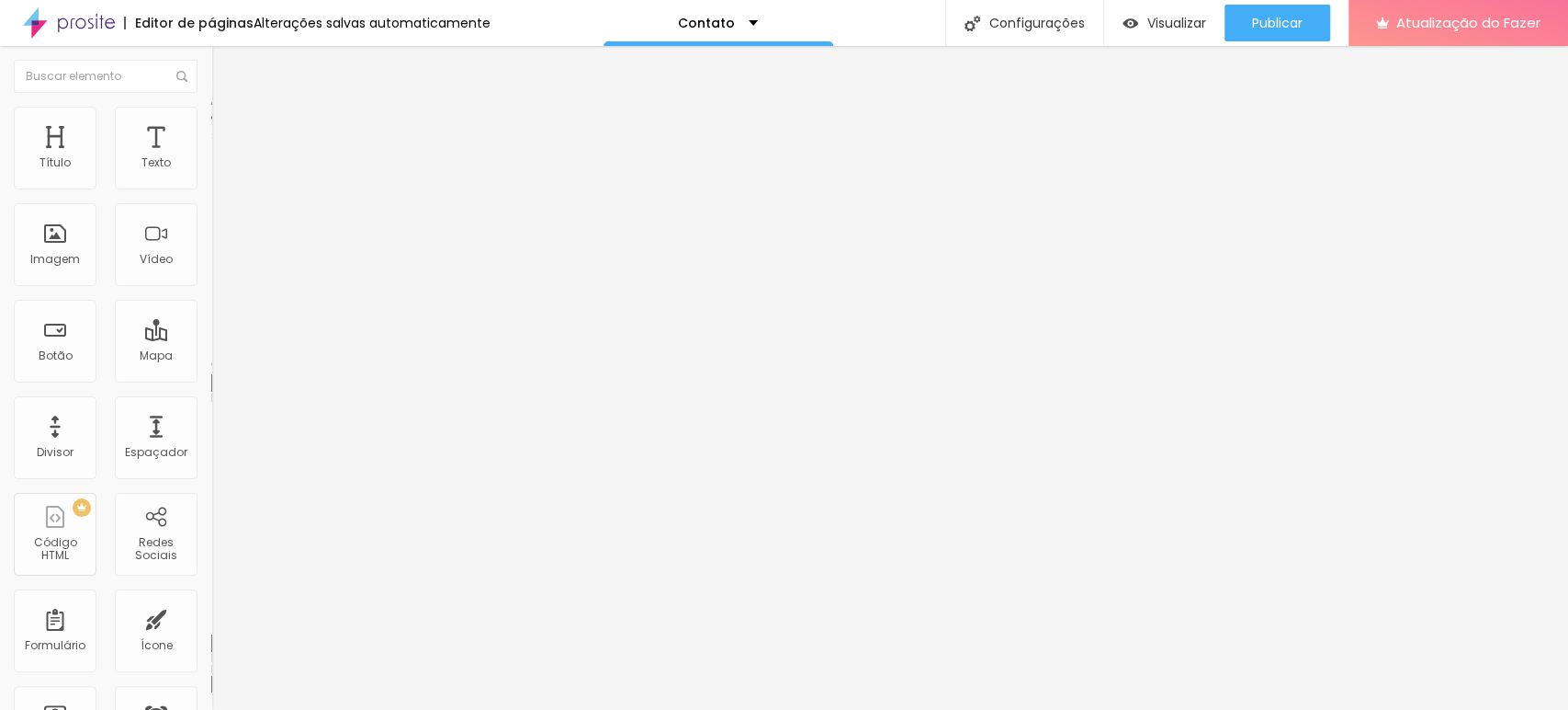
type input "2"
type input "4"
type input "5"
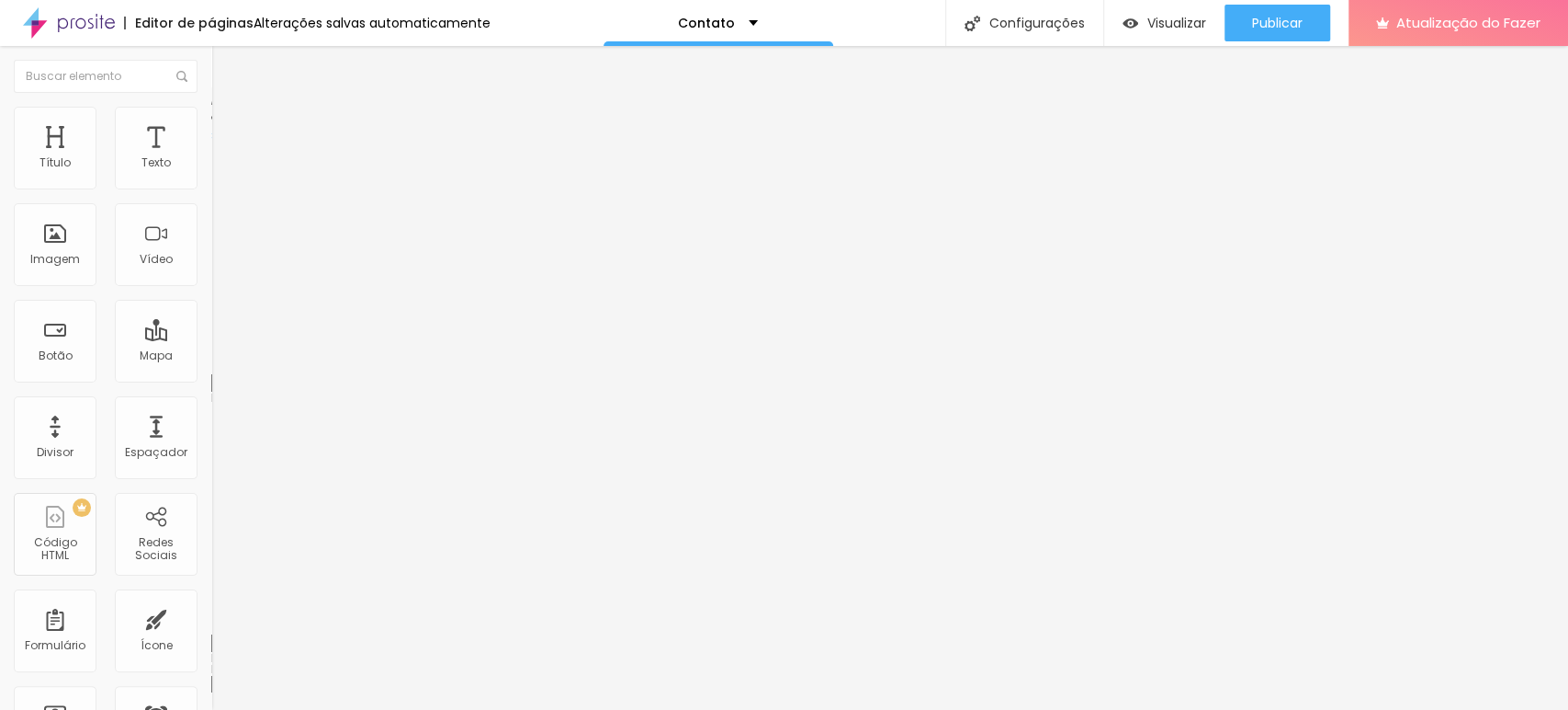
type input "7"
type input "10"
type input "11"
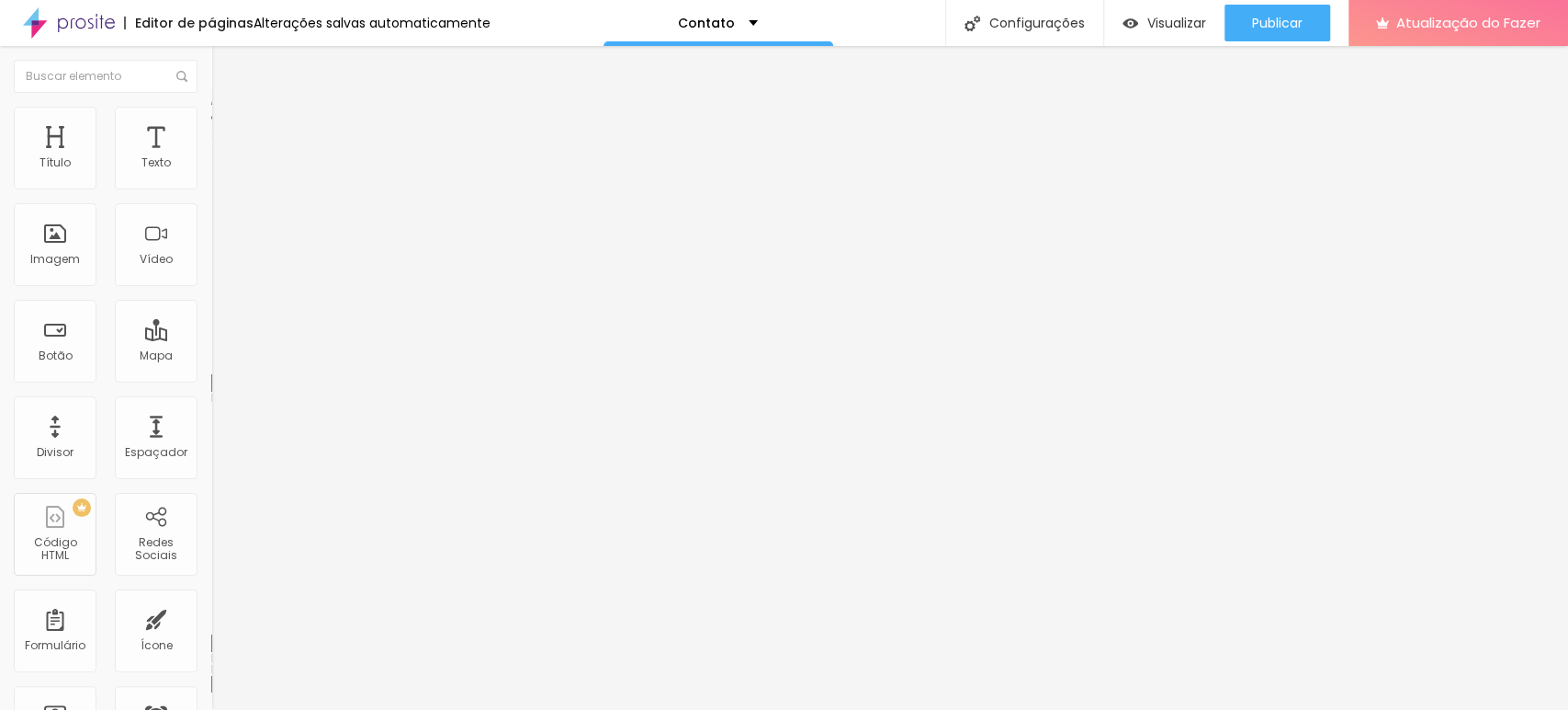
type input "11"
type input "12"
type input "11"
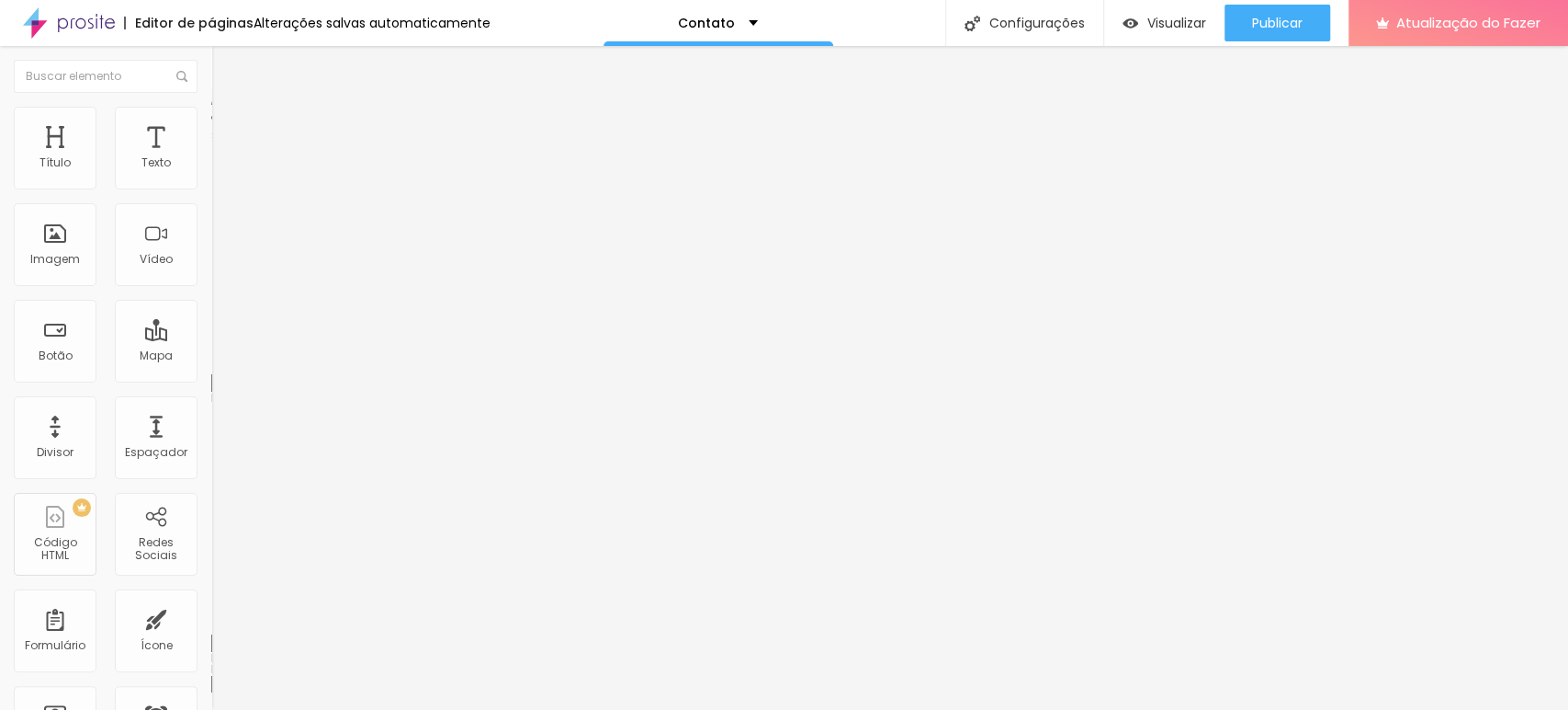
type input "10"
type input "8"
type input "6"
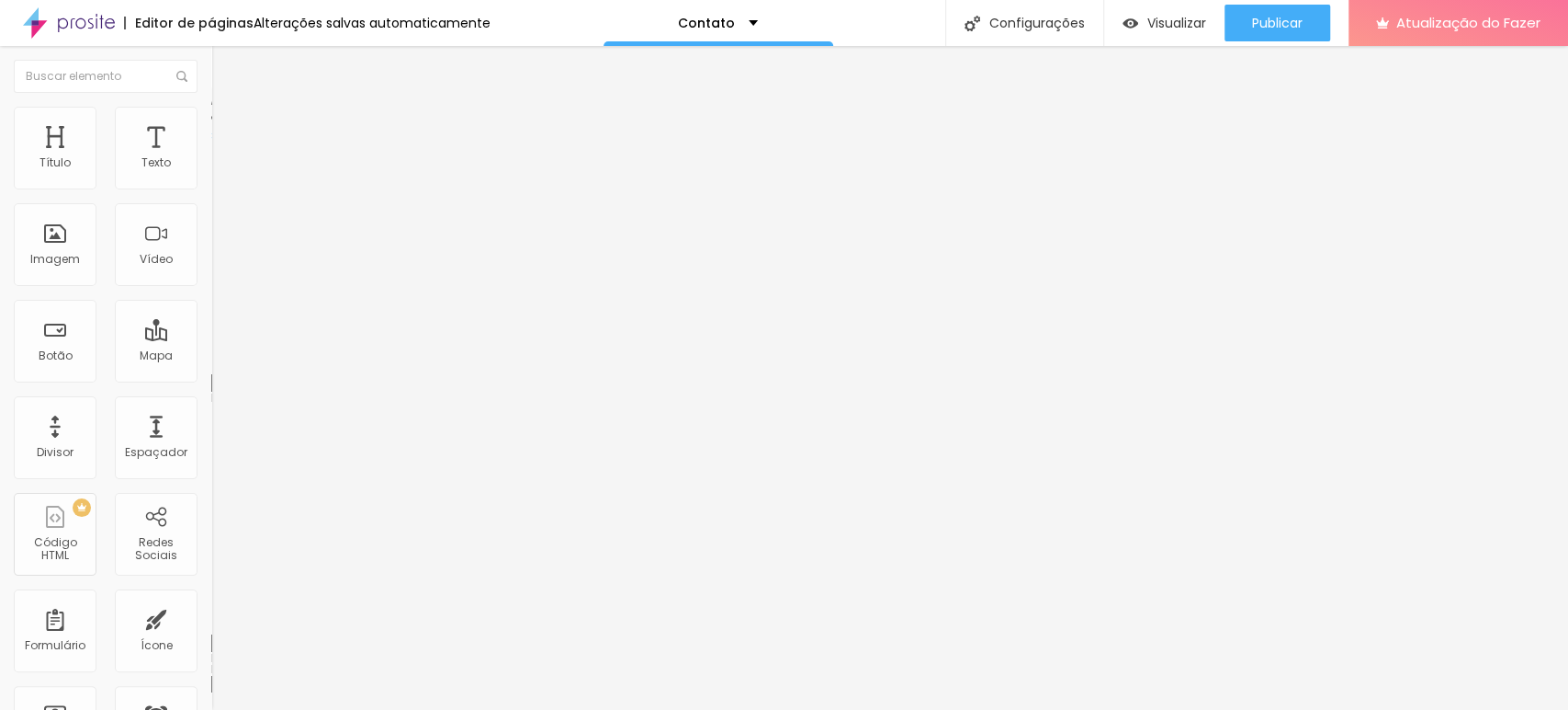
type input "6"
type input "5"
click at [211, 357] on input "range" at bounding box center [270, 364] width 119 height 14
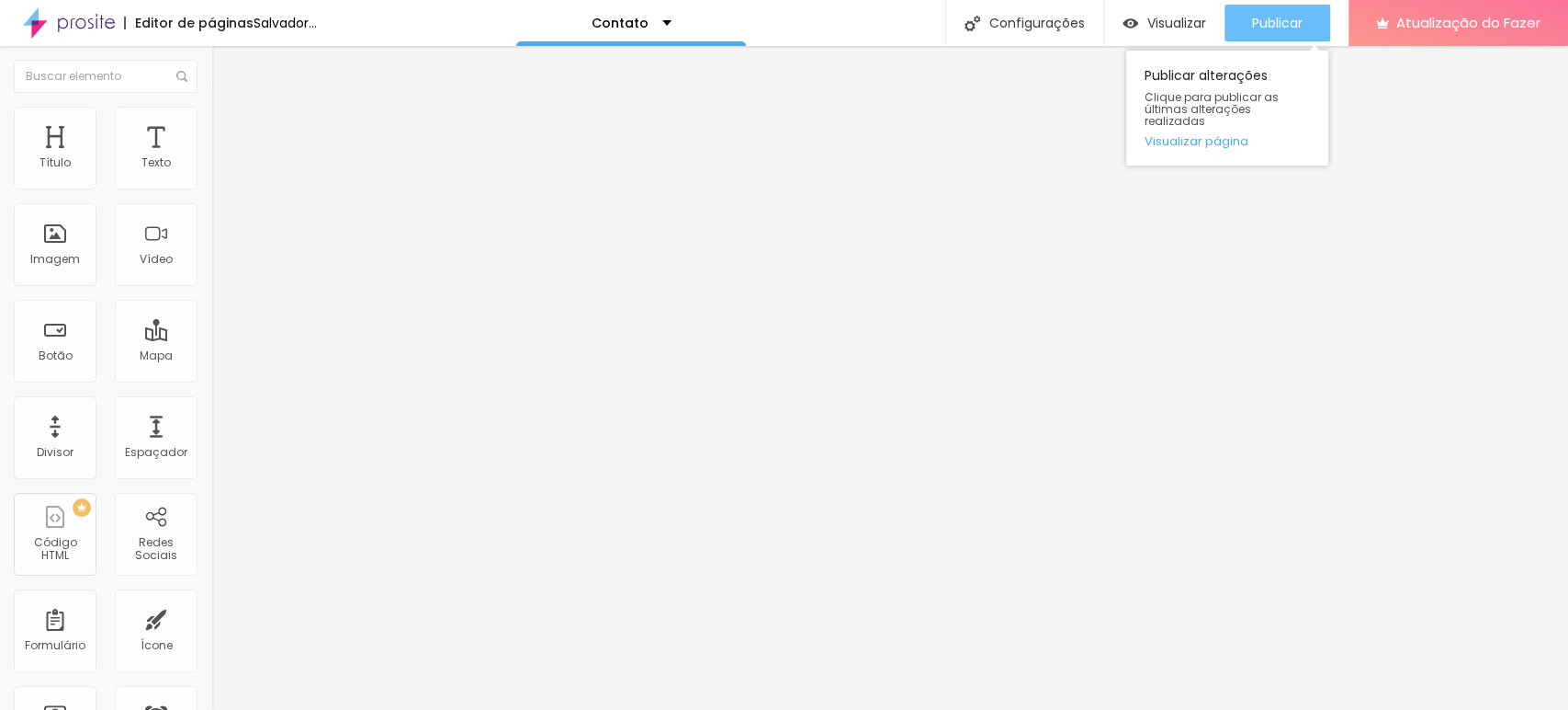
click at [1245, 8] on button "Publicar" at bounding box center [1277, 23] width 106 height 37
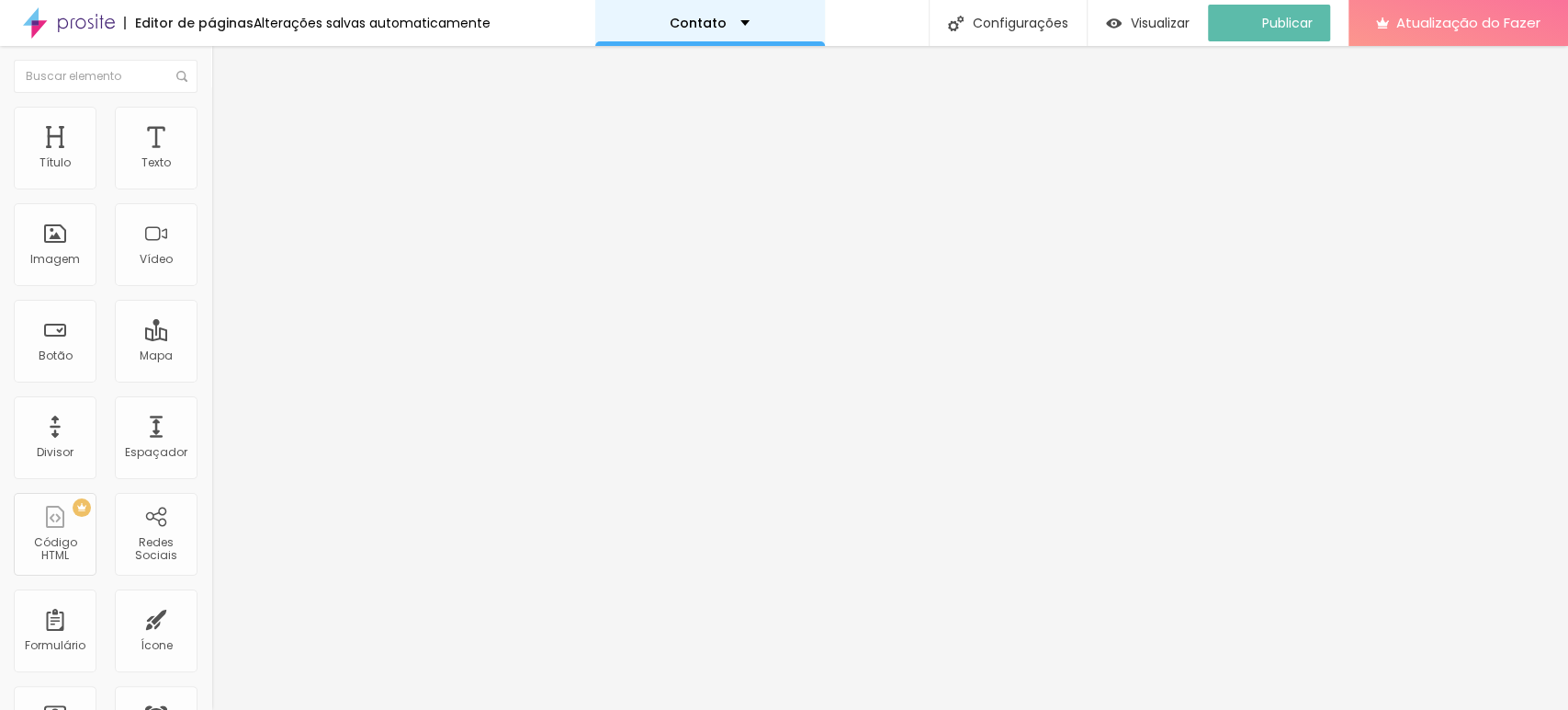
click at [742, 12] on div "Contato" at bounding box center [710, 23] width 229 height 46
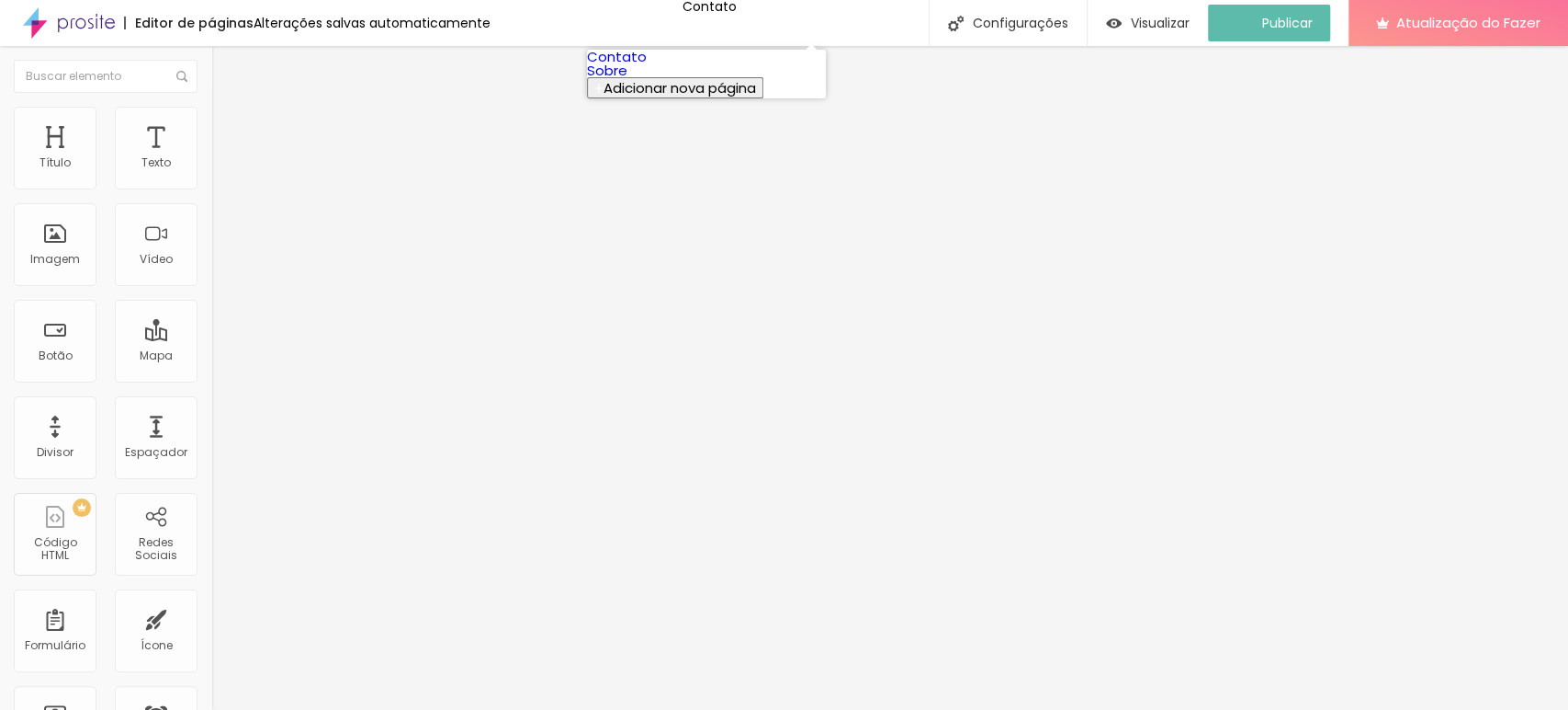
click at [628, 80] on font "Sobre" at bounding box center [607, 70] width 40 height 19
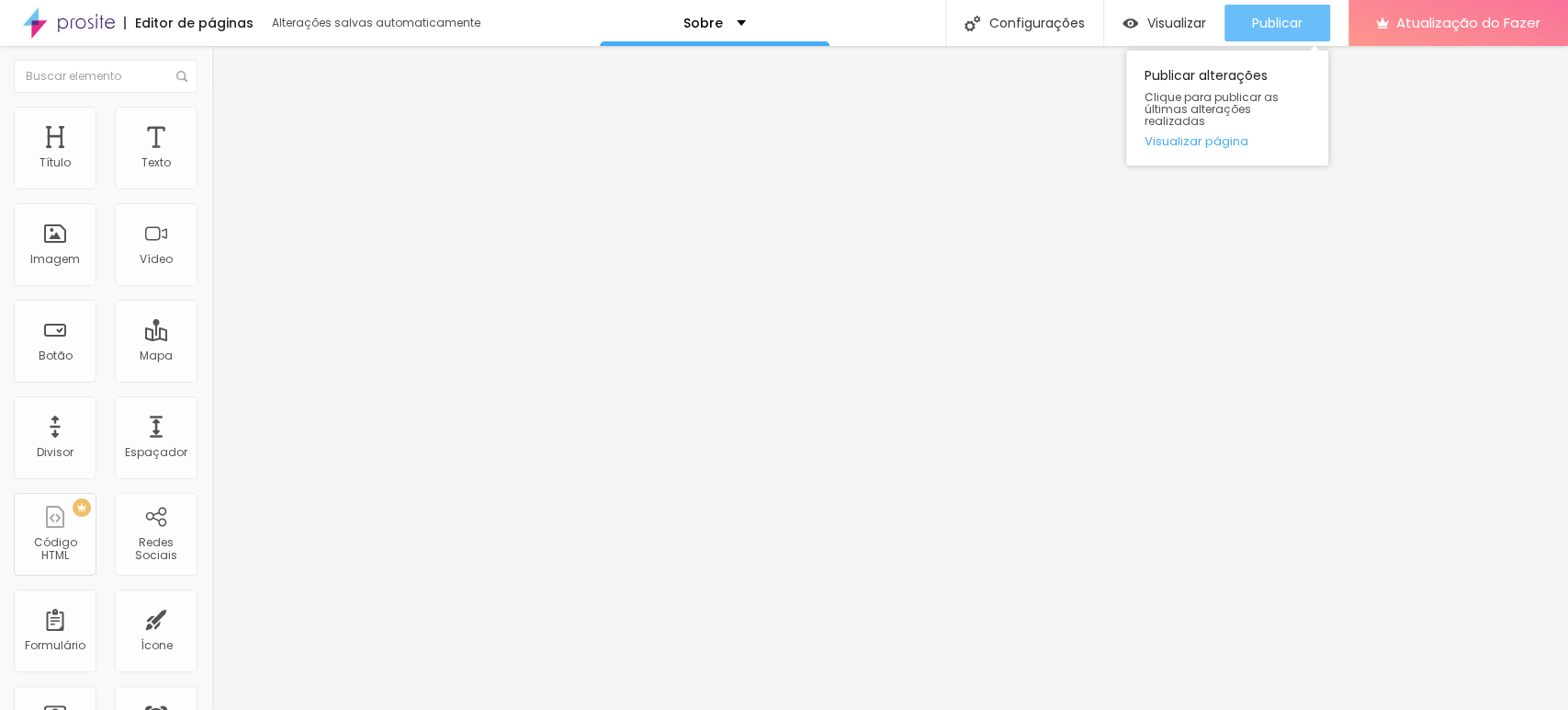
click at [1280, 28] on font "Publicar" at bounding box center [1277, 22] width 50 height 18
